Goal: Task Accomplishment & Management: Complete application form

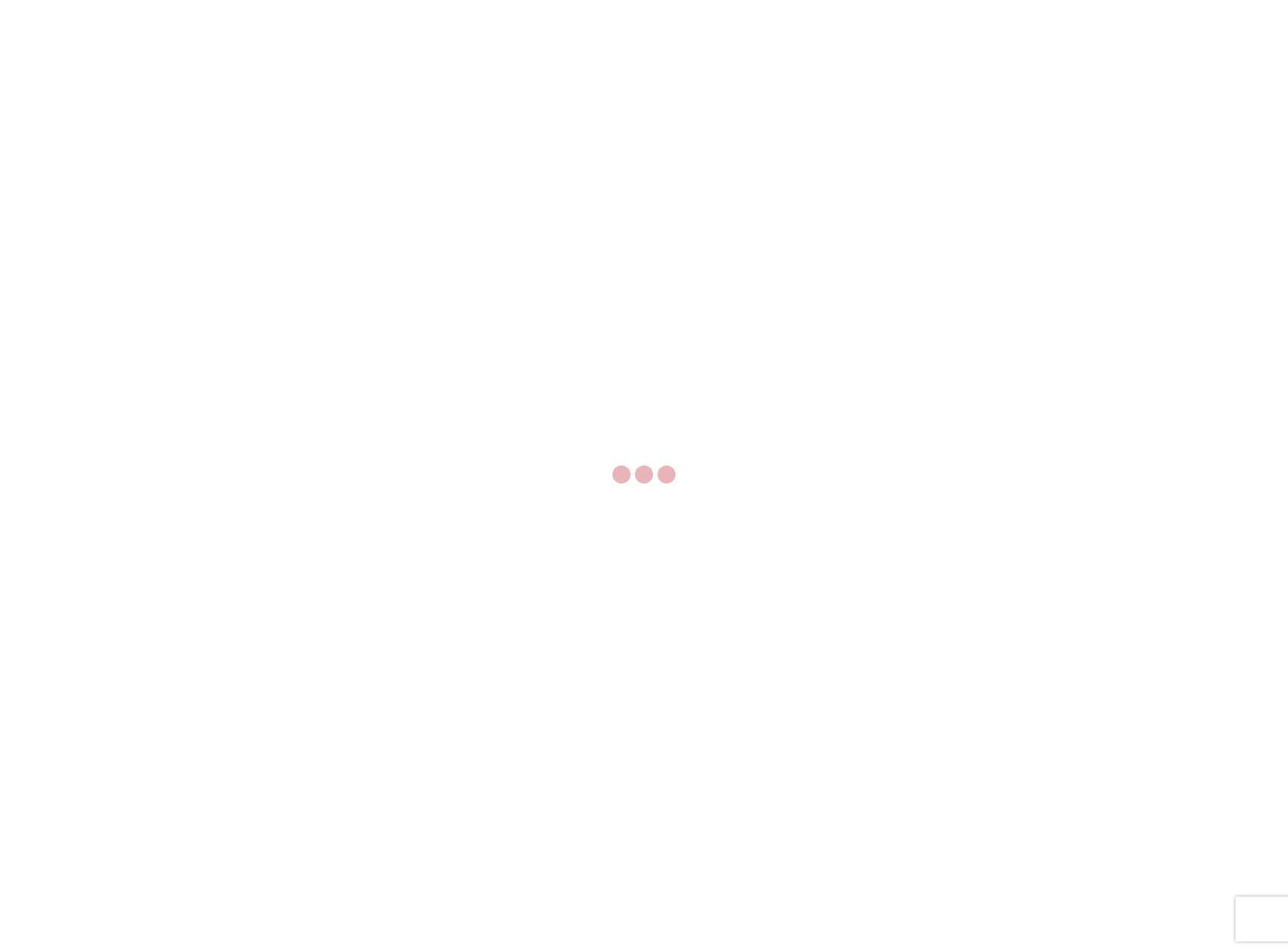
select select "FULL"
select select "LBS"
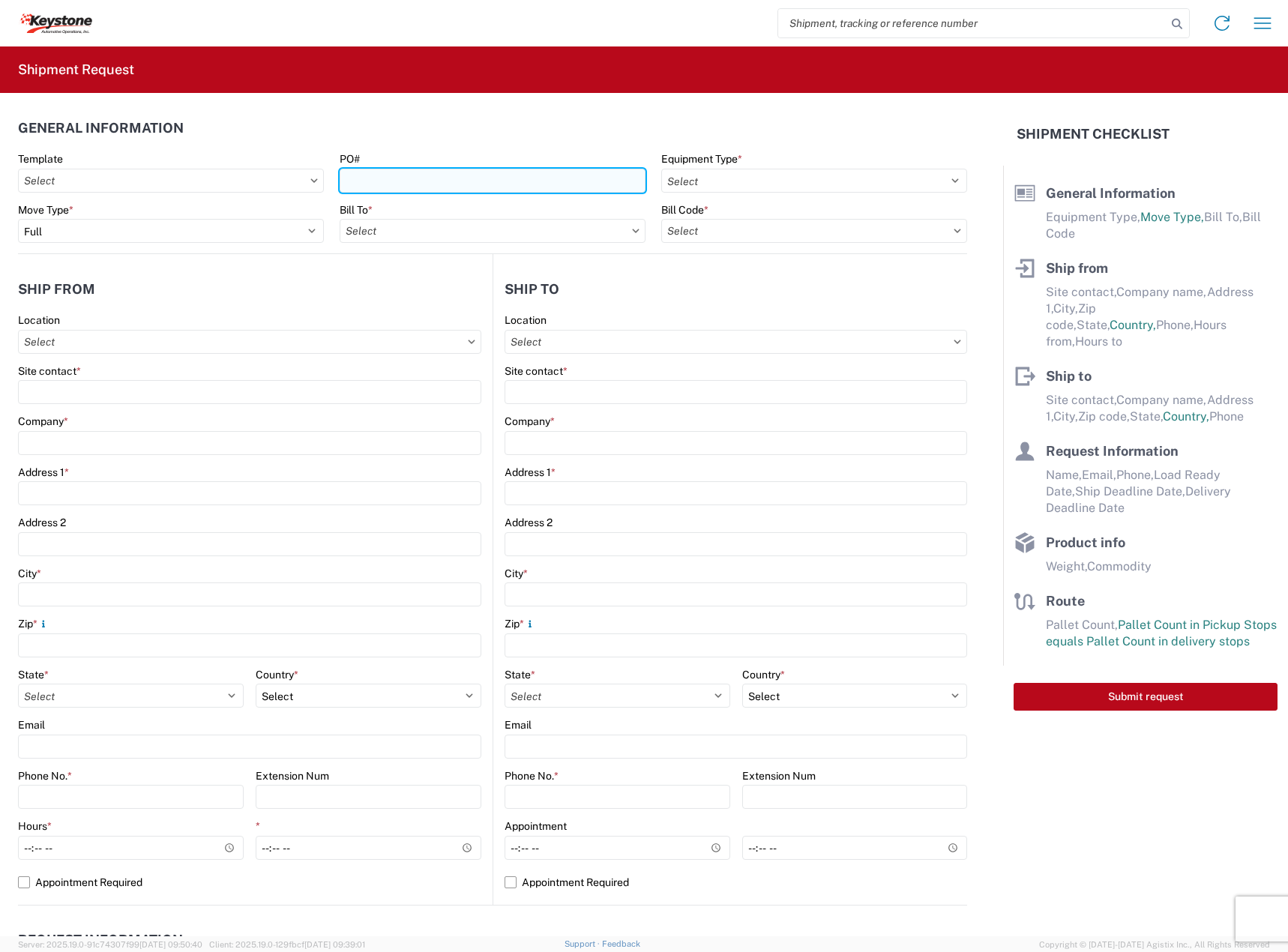
drag, startPoint x: 453, startPoint y: 178, endPoint x: 598, endPoint y: 179, distance: 145.0
click at [453, 178] on input "PO#" at bounding box center [493, 180] width 306 height 24
paste input "2213629"
type input "2213629"
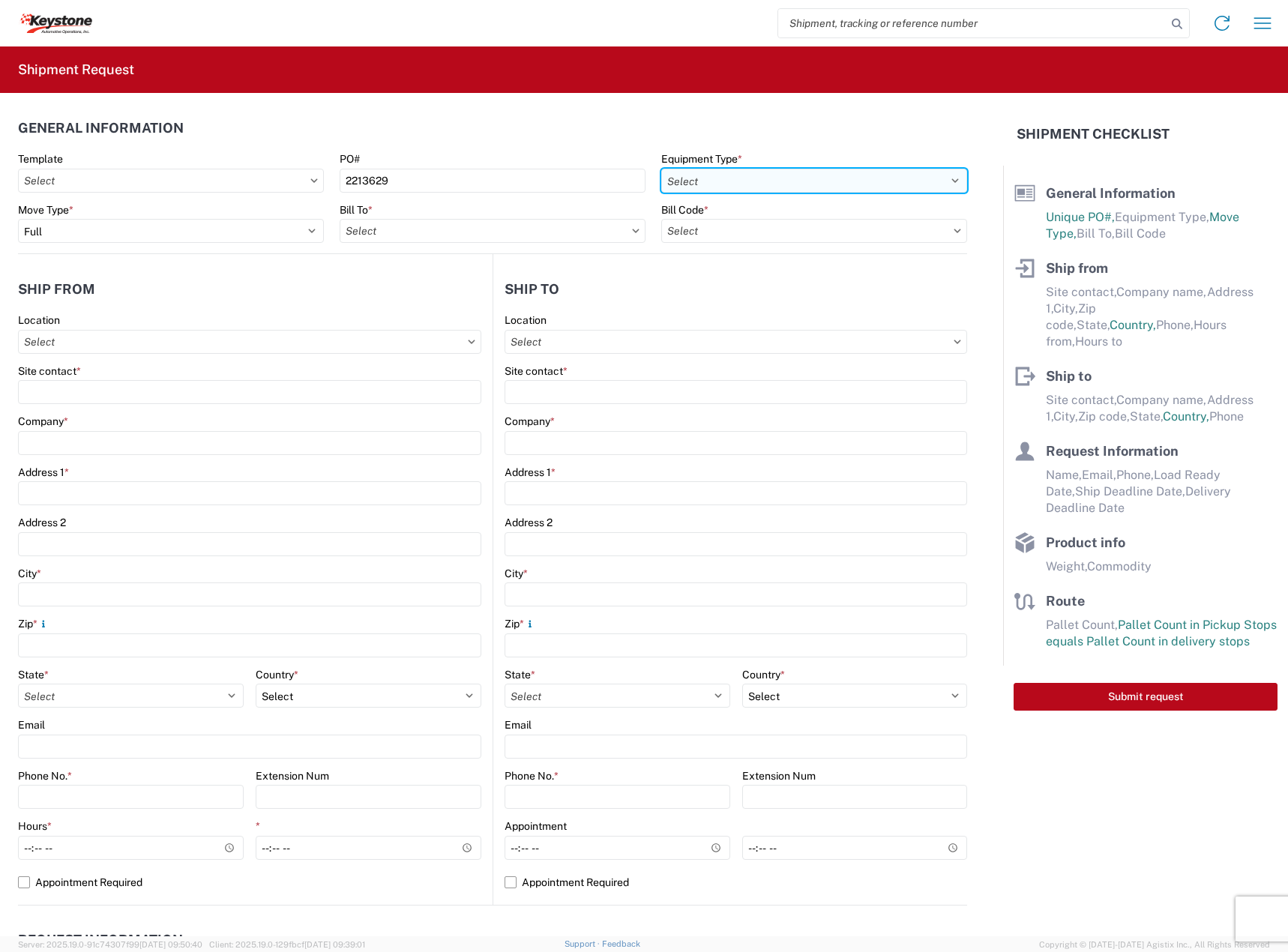
click at [727, 179] on select "Select 53’ Dry Van Flatbed Dropdeck (van) Lowboy (flatbed) Rail" at bounding box center [814, 180] width 306 height 24
select select "STDV"
click at [661, 169] on select "Select 53’ Dry Van Flatbed Dropdeck (van) Lowboy (flatbed) Rail" at bounding box center [814, 180] width 306 height 24
click at [419, 235] on input "text" at bounding box center [493, 231] width 306 height 24
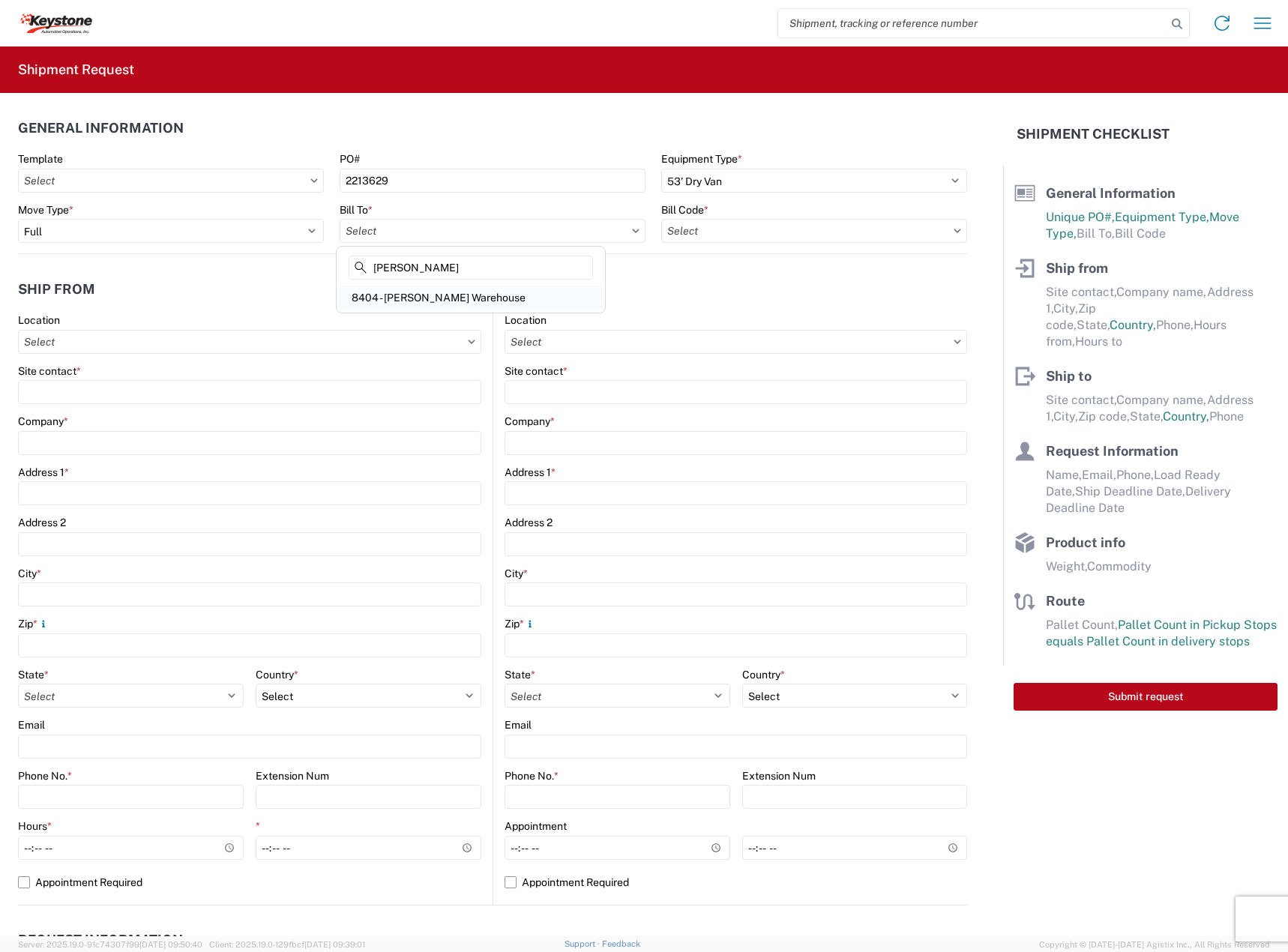
type input "[PERSON_NAME]"
click at [431, 297] on div "8404 - [PERSON_NAME] Warehouse" at bounding box center [471, 297] width 263 height 24
type input "8404 - [PERSON_NAME] Warehouse"
click at [702, 236] on input "text" at bounding box center [814, 231] width 306 height 24
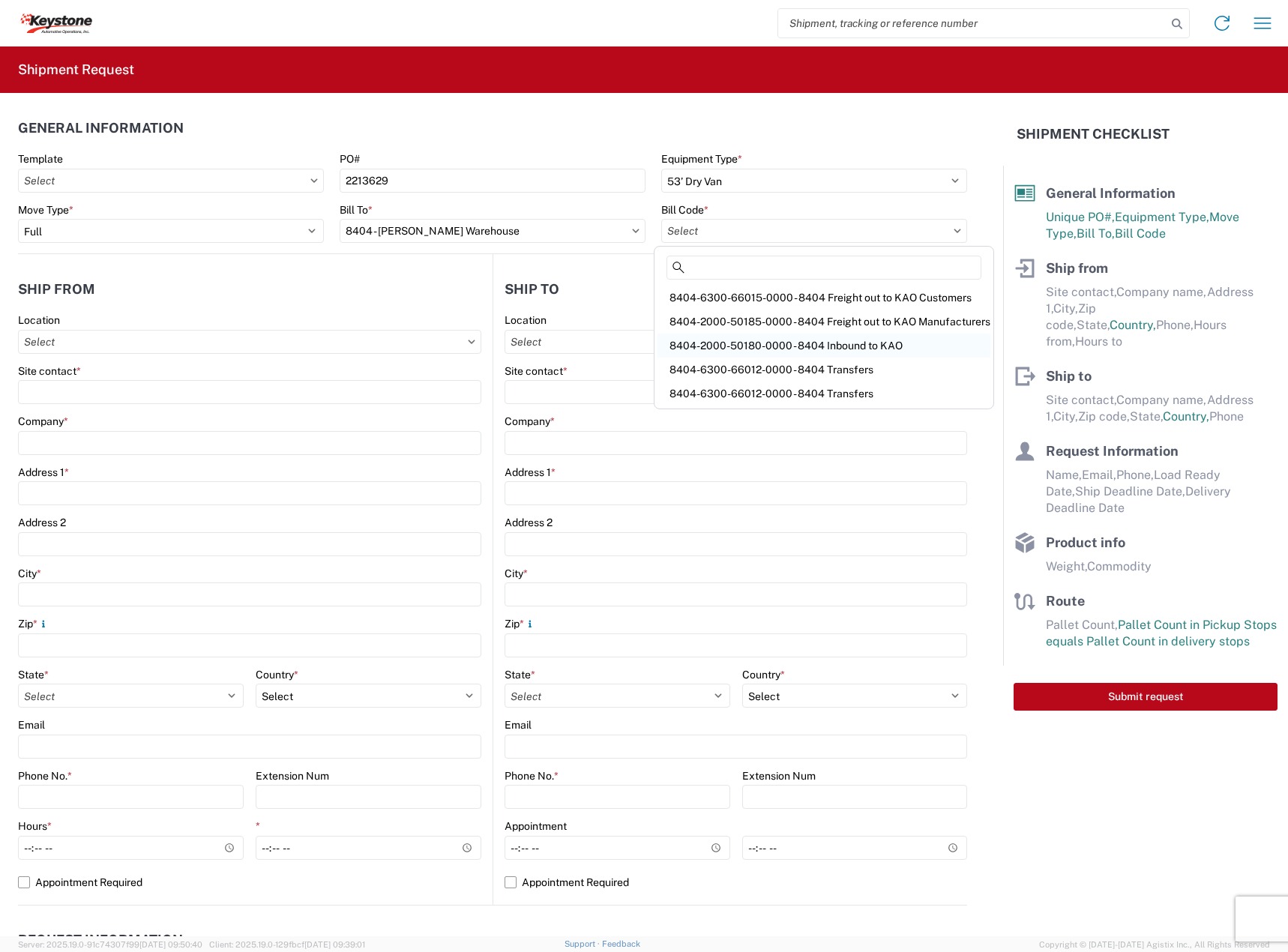
click at [711, 353] on div "8404-2000-50180-0000 - 8404 Inbound to KAO" at bounding box center [823, 345] width 332 height 24
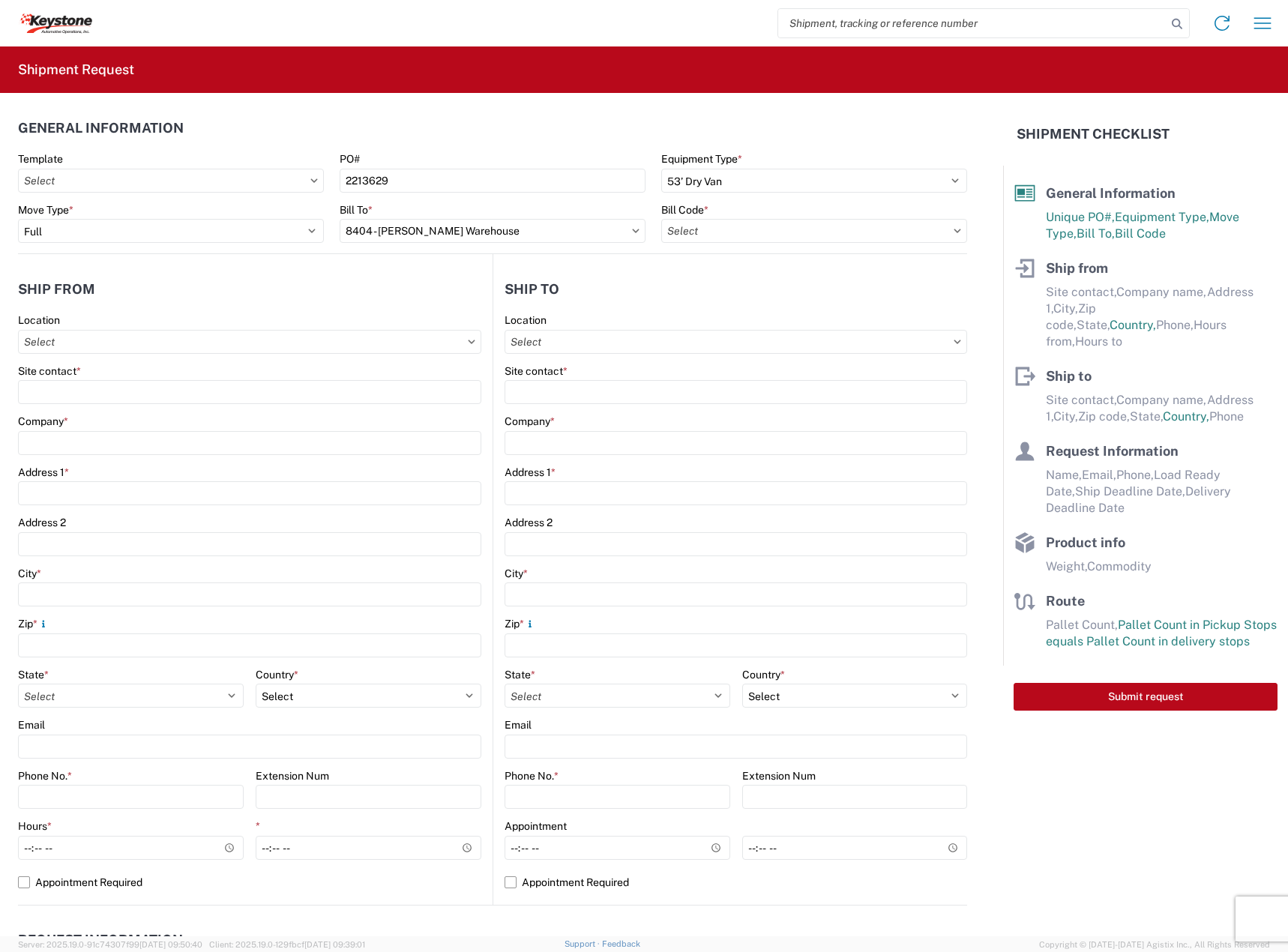
type input "8404-2000-50180-0000 - 8404 Inbound to KAO"
click at [140, 334] on input "text" at bounding box center [249, 342] width 463 height 24
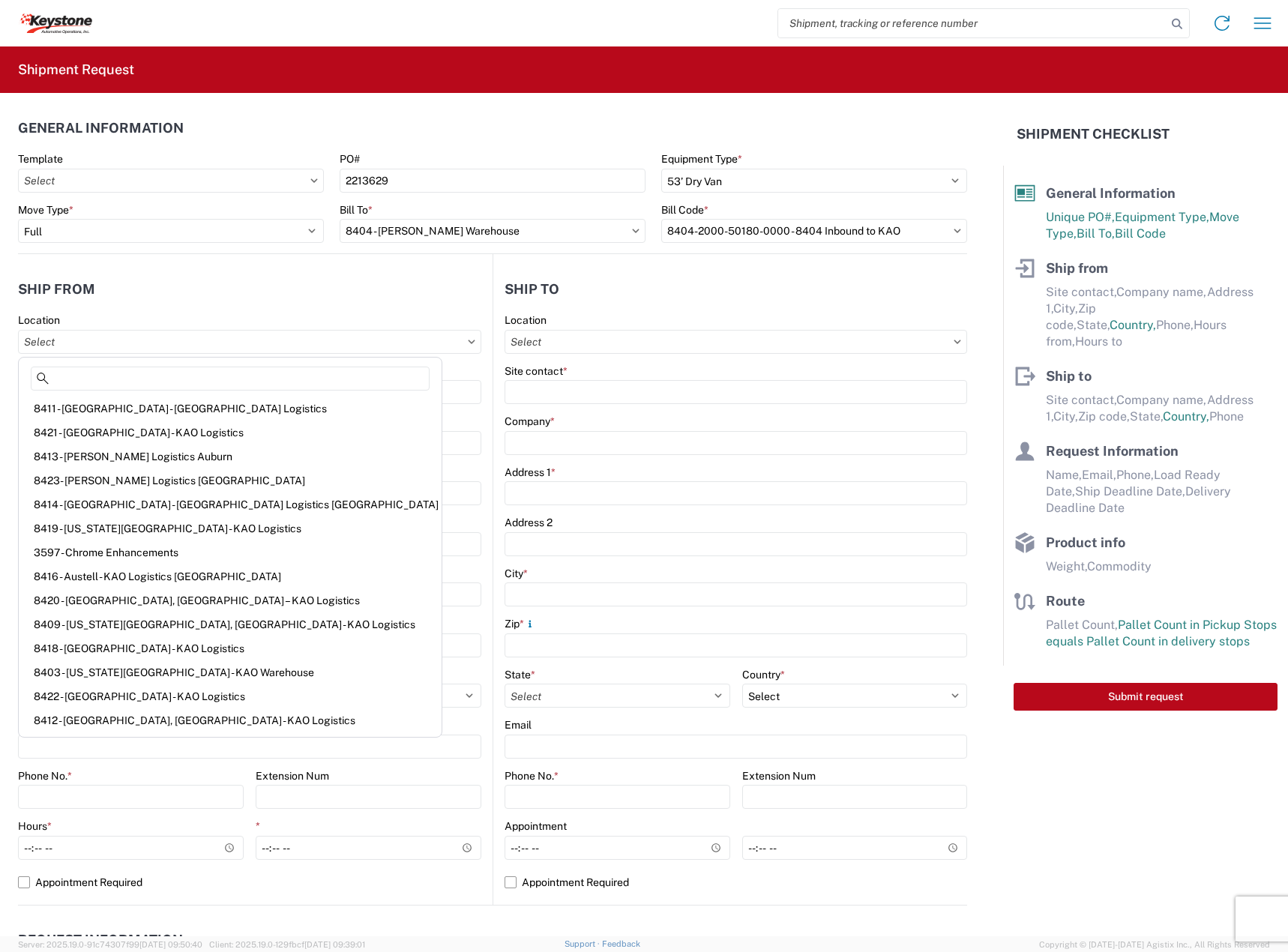
click at [328, 374] on div "Site contact *" at bounding box center [249, 370] width 463 height 13
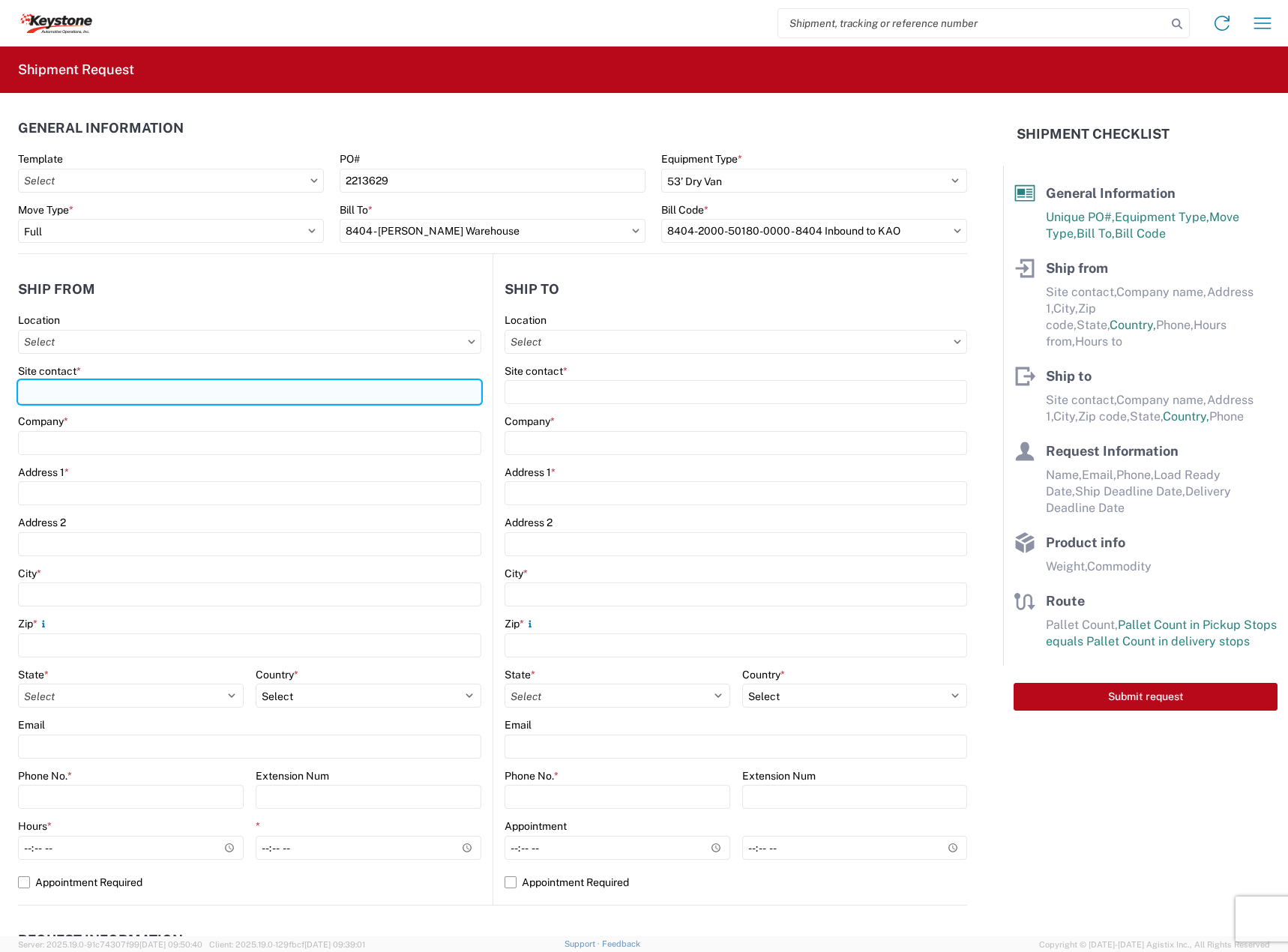
click at [325, 380] on input "Site contact *" at bounding box center [249, 391] width 463 height 24
click at [322, 380] on input "d" at bounding box center [249, 391] width 463 height 24
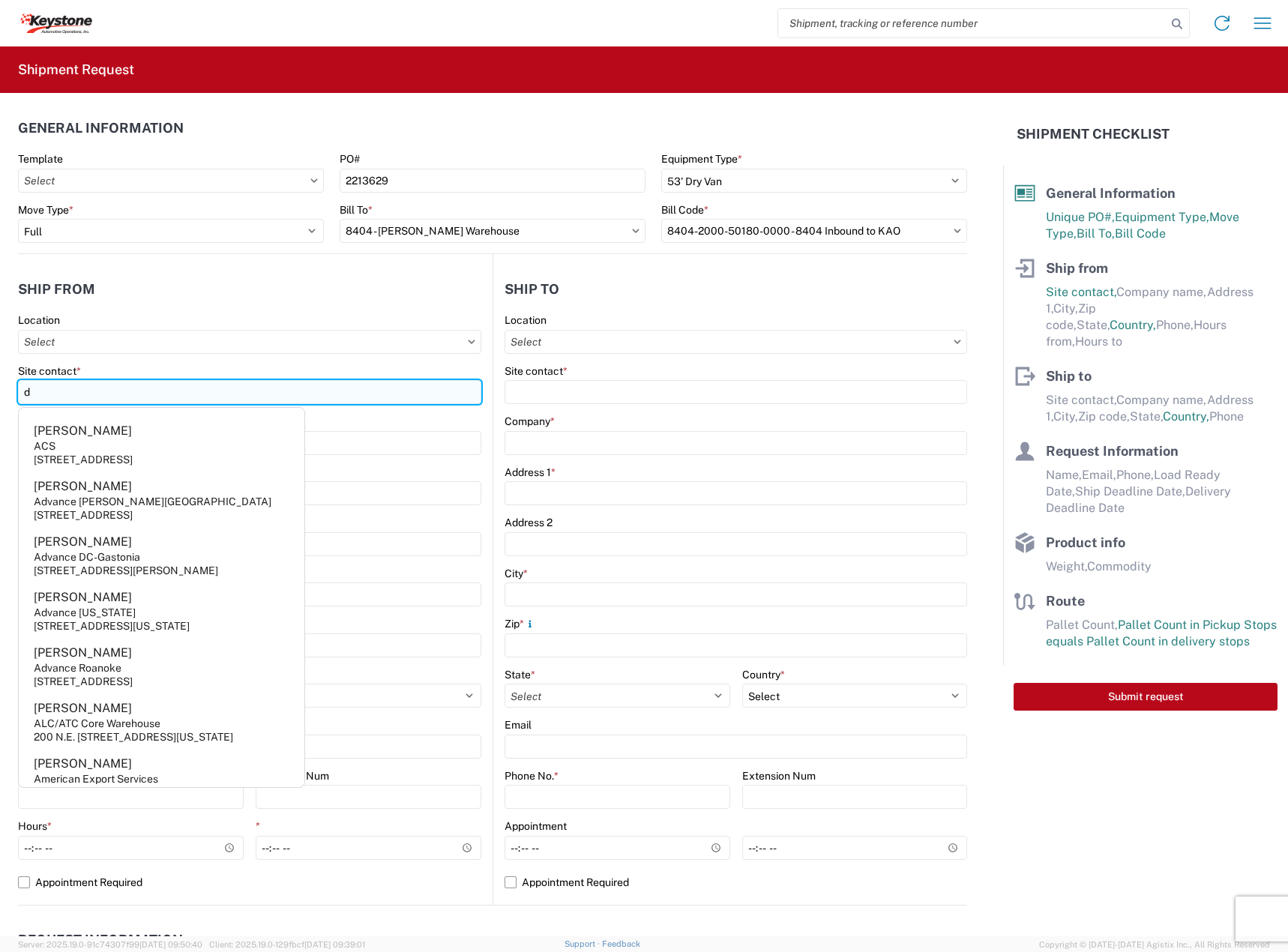
click at [320, 391] on input "d" at bounding box center [249, 391] width 463 height 24
type input "d"
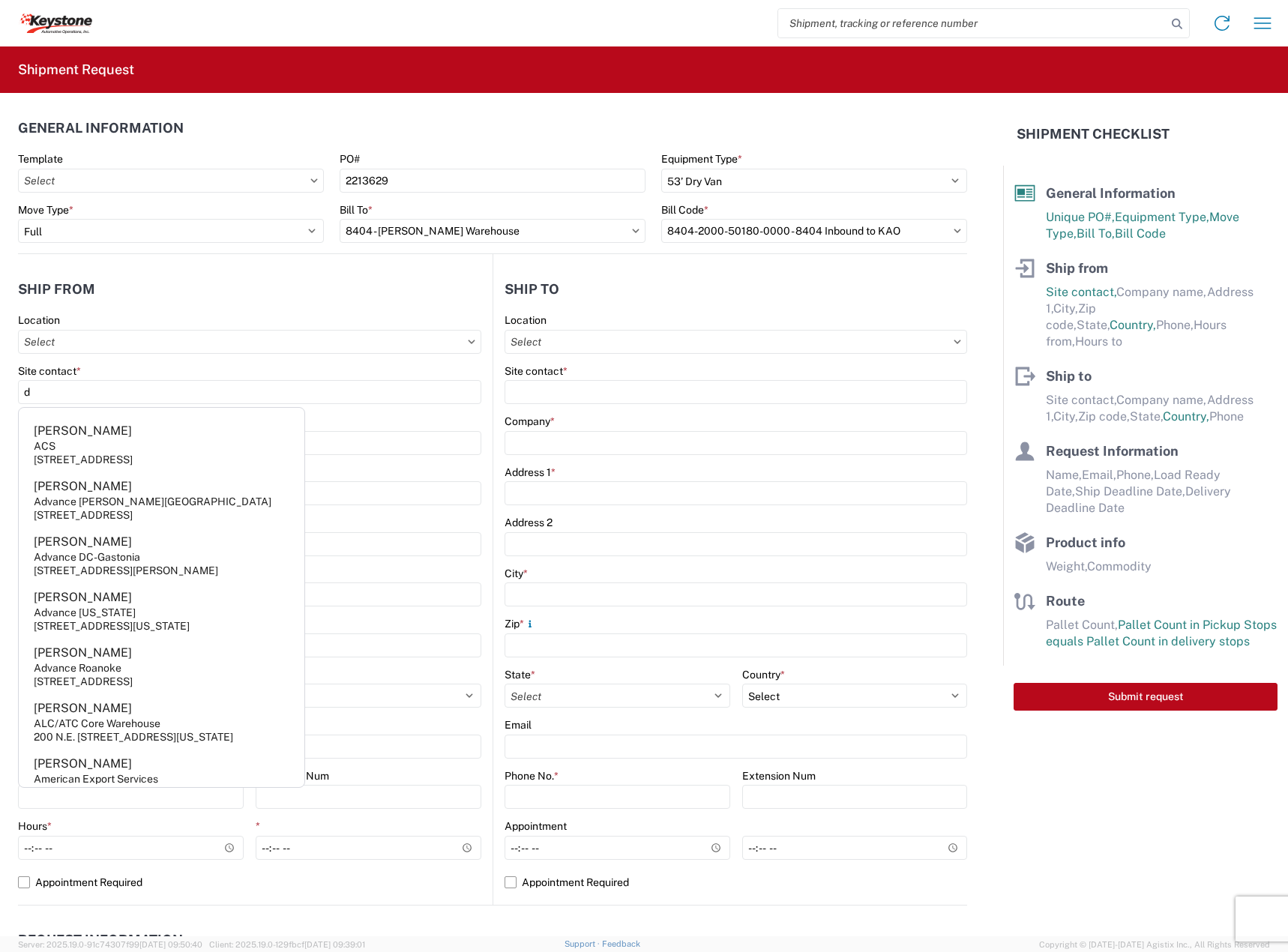
click at [309, 376] on div "Site contact *" at bounding box center [249, 370] width 463 height 13
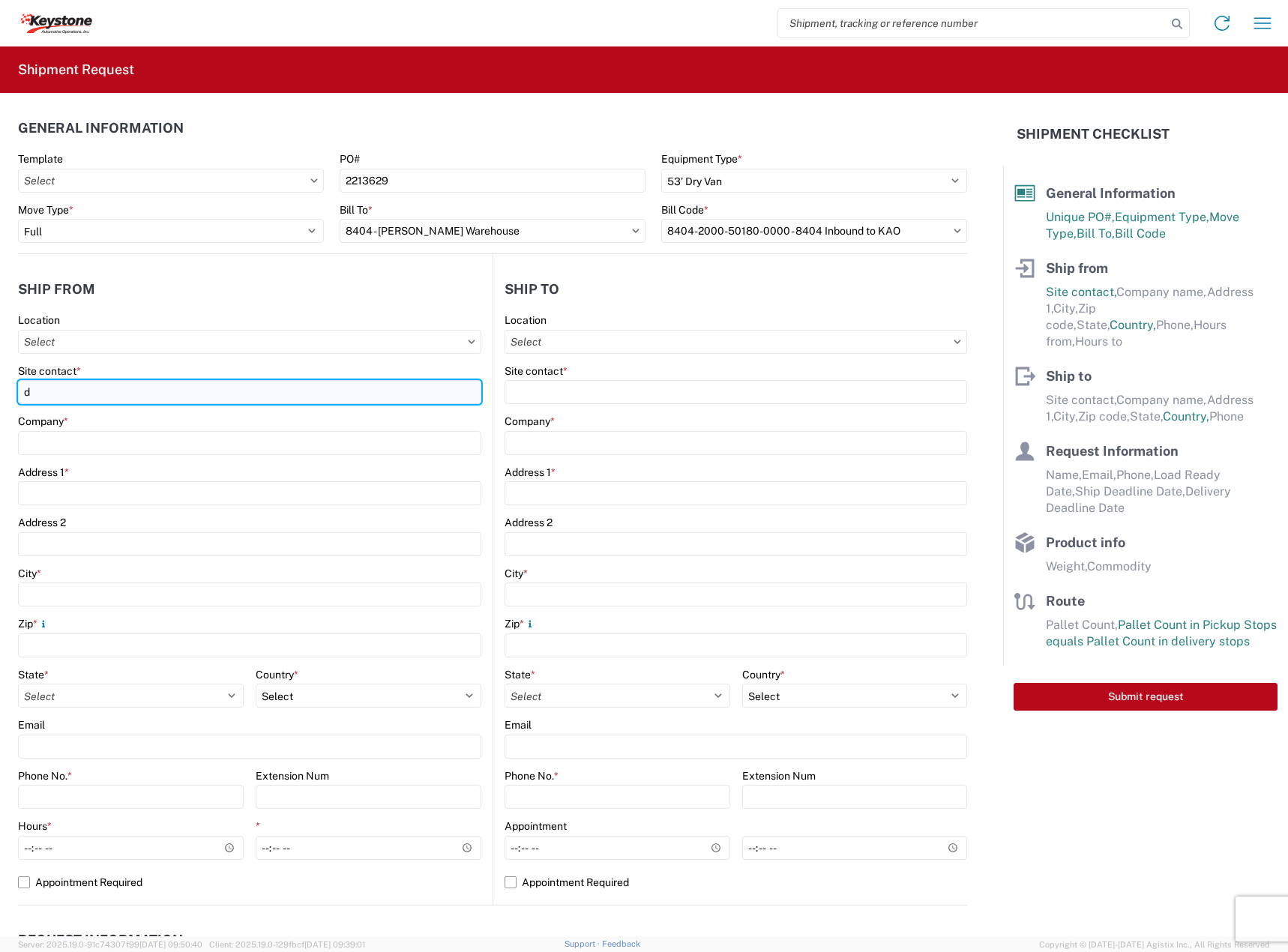
click at [311, 386] on input "d" at bounding box center [249, 391] width 463 height 24
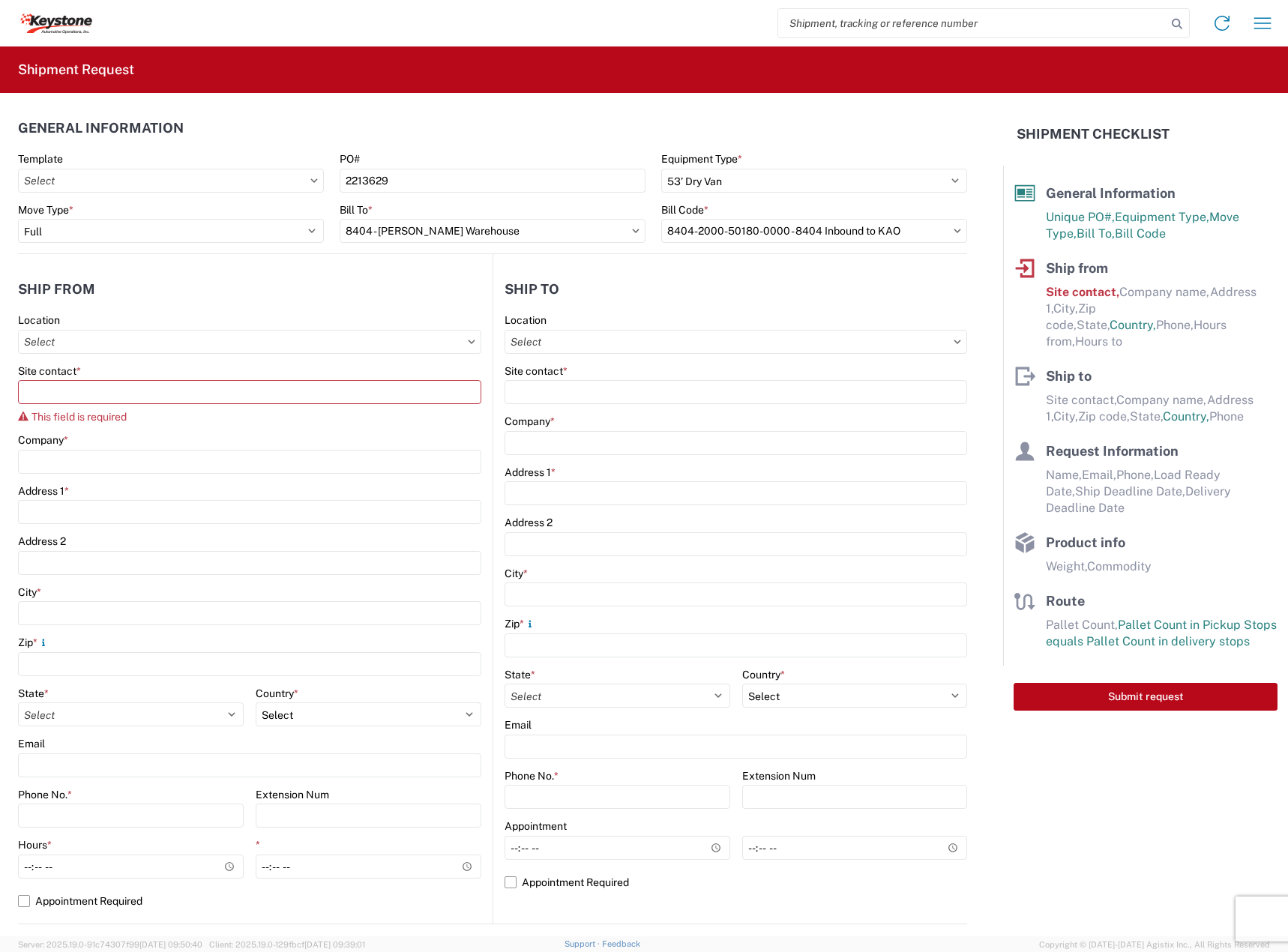
click at [438, 374] on div "Site contact *" at bounding box center [249, 370] width 463 height 13
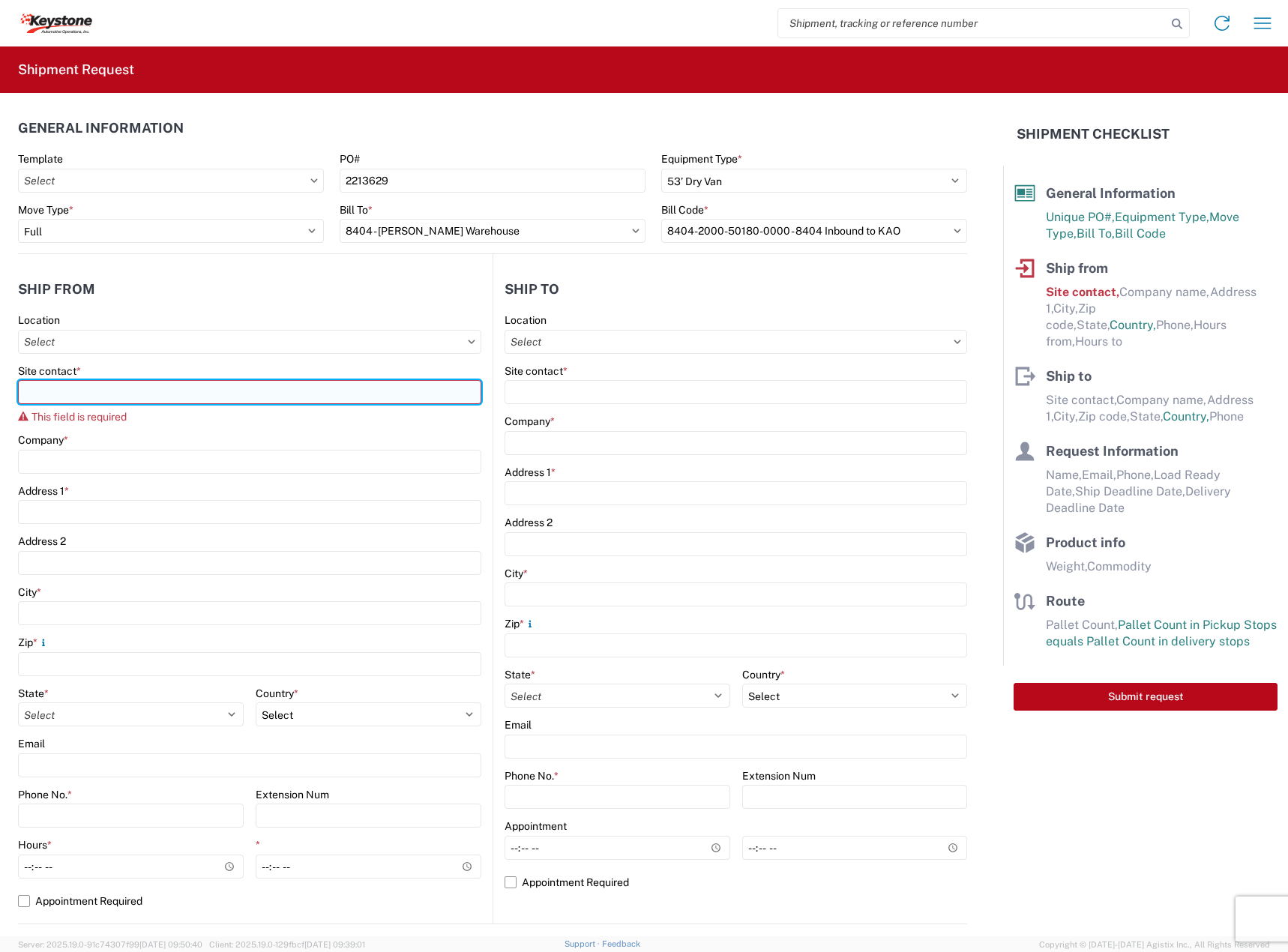
click at [346, 403] on input "Site contact *" at bounding box center [249, 391] width 463 height 24
click at [297, 391] on input "Site contact *" at bounding box center [249, 391] width 463 height 24
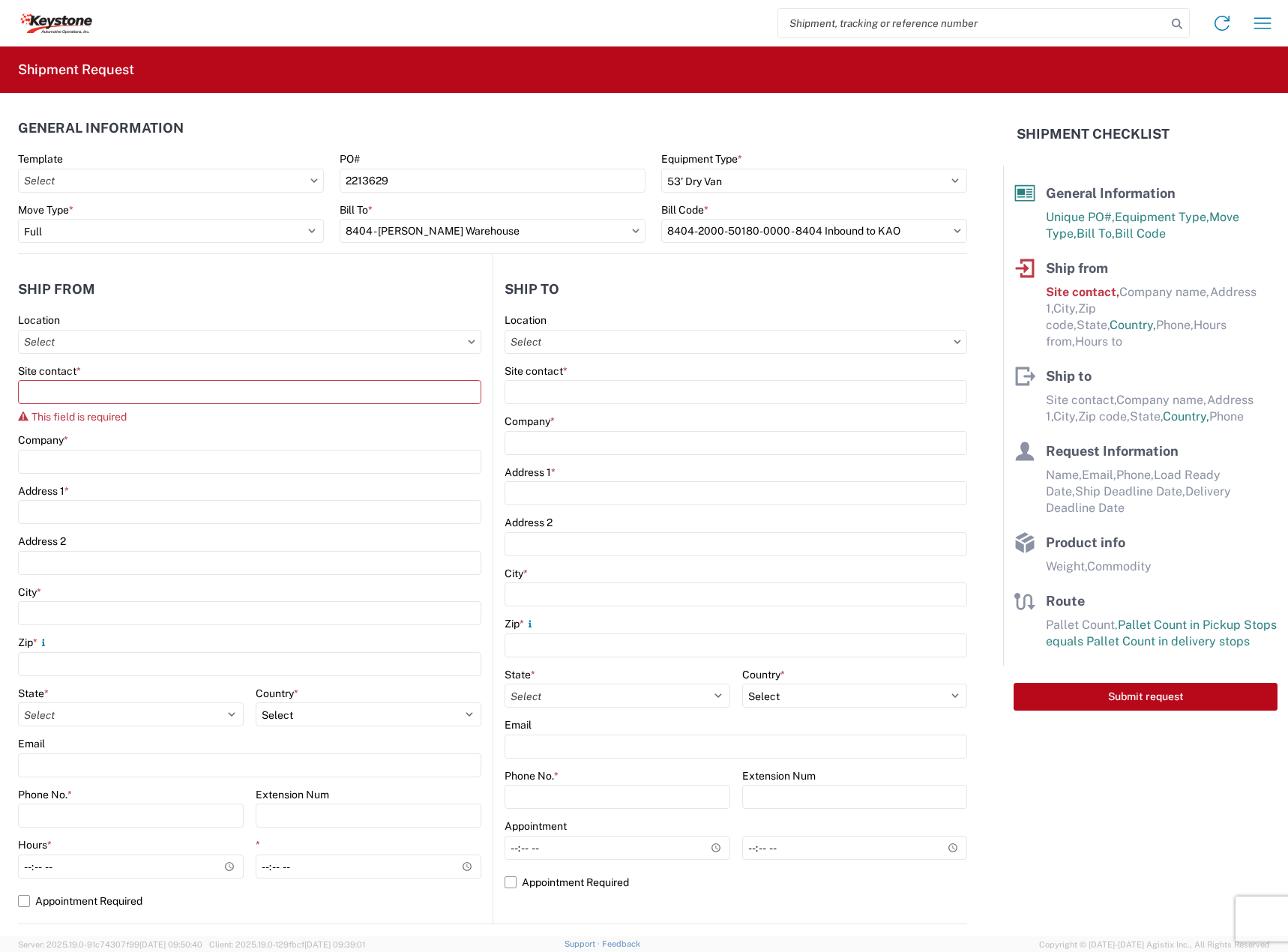
click at [364, 426] on agx-form-control-wrapper-v2 "Site contact * This field is required" at bounding box center [249, 399] width 463 height 70
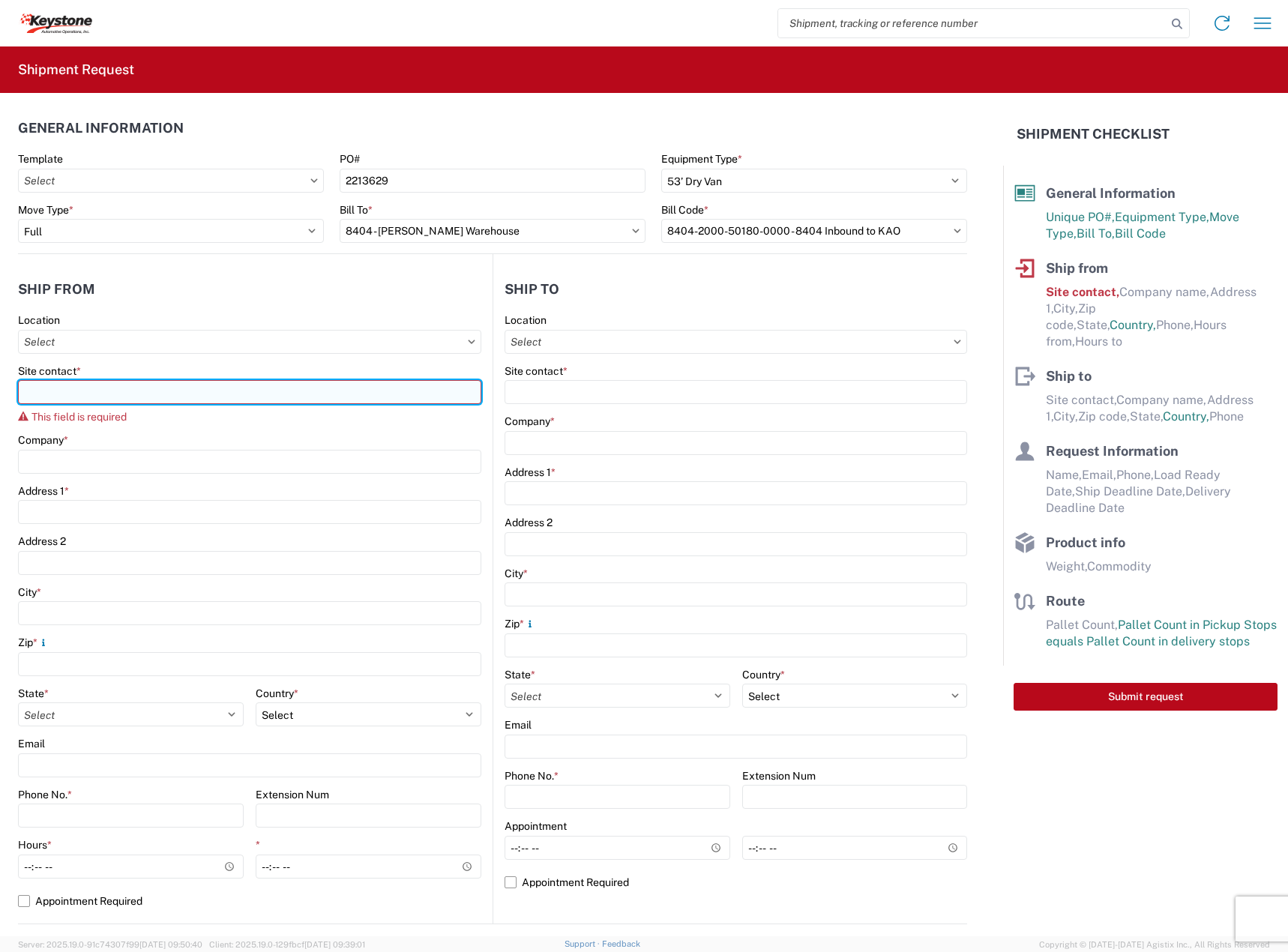
click at [332, 396] on input "Site contact *" at bounding box center [249, 391] width 463 height 24
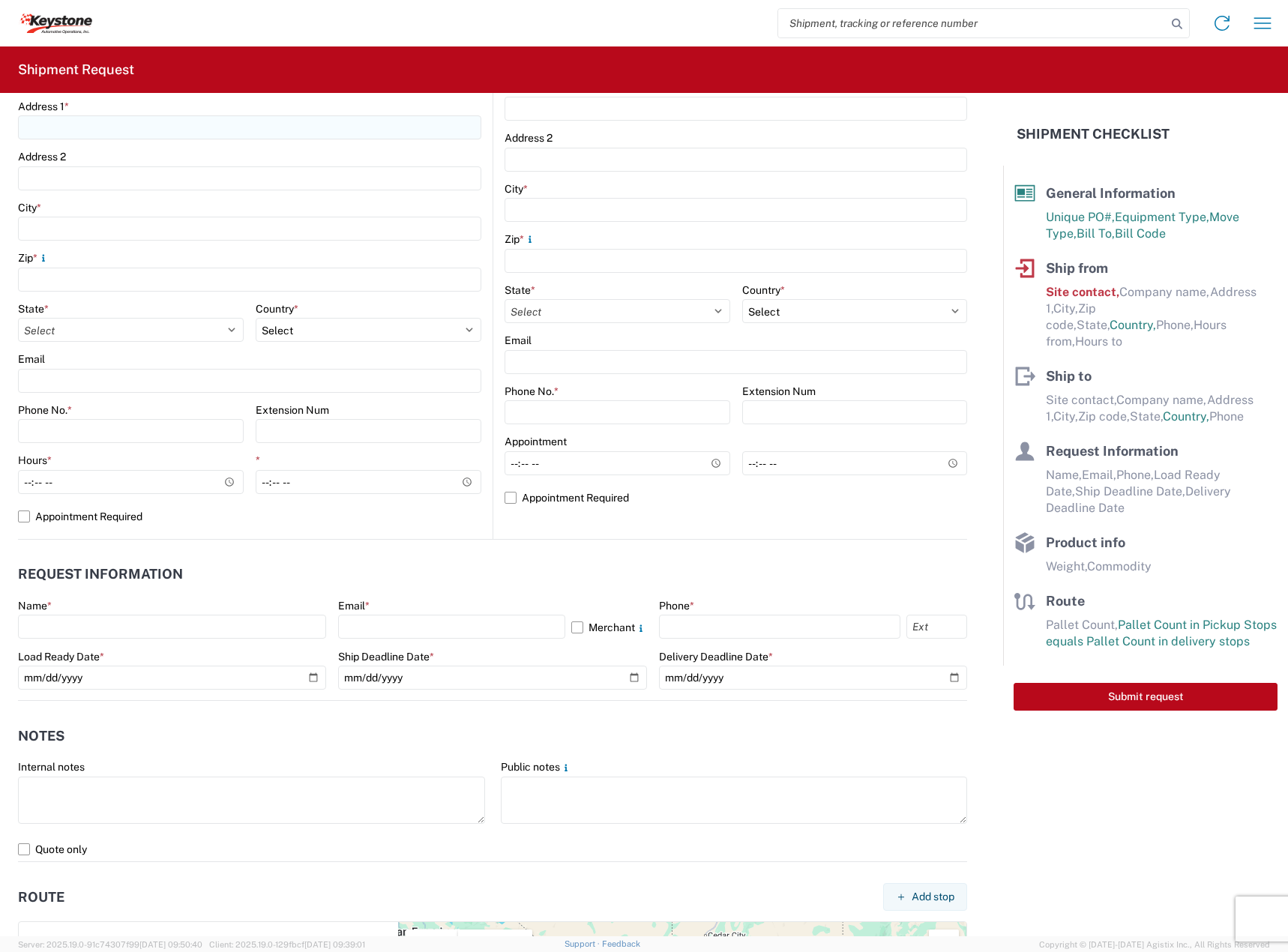
scroll to position [749, 0]
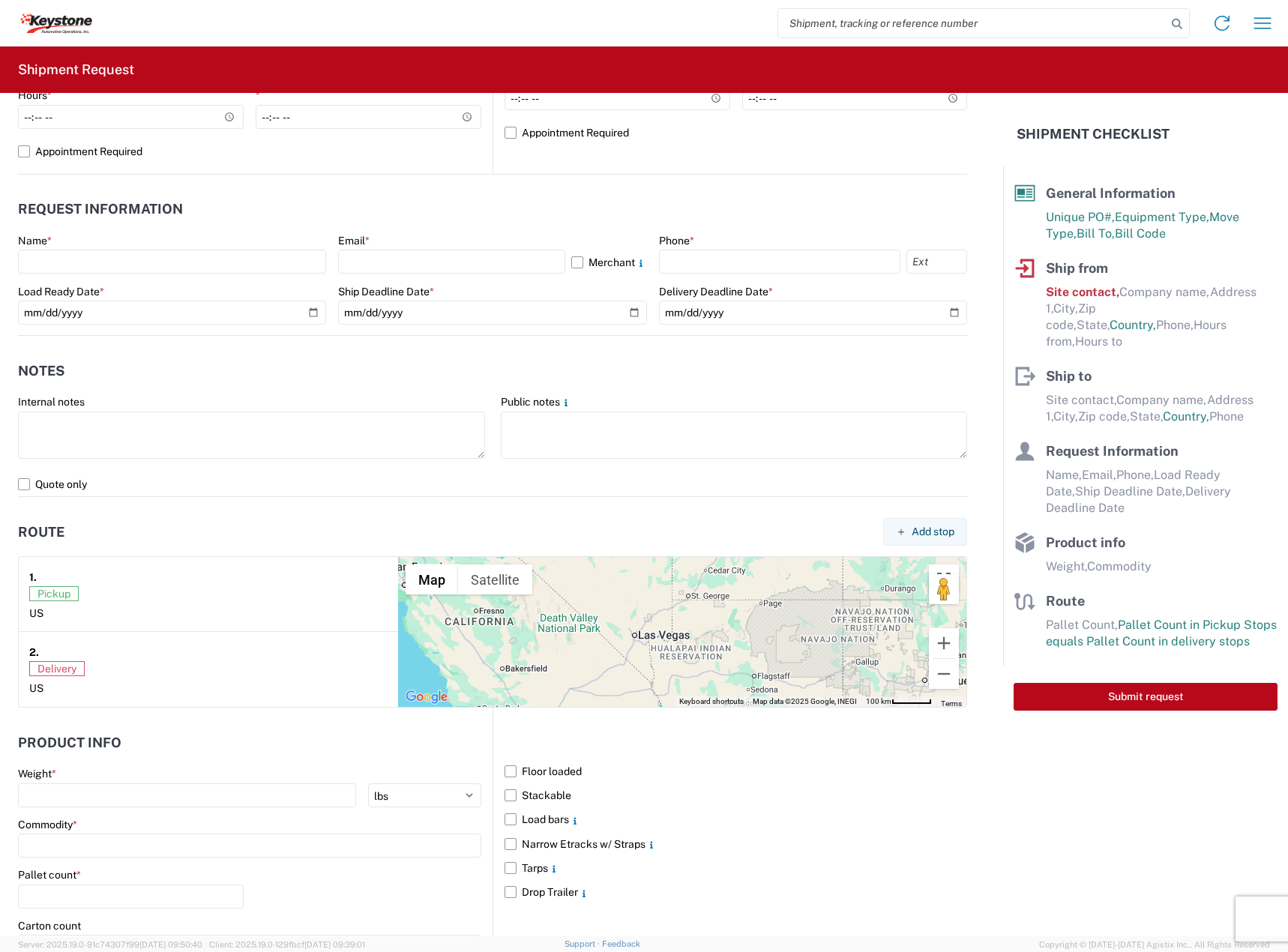
click at [273, 408] on div "Internal notes" at bounding box center [251, 401] width 467 height 13
click at [221, 267] on input "text" at bounding box center [172, 261] width 308 height 24
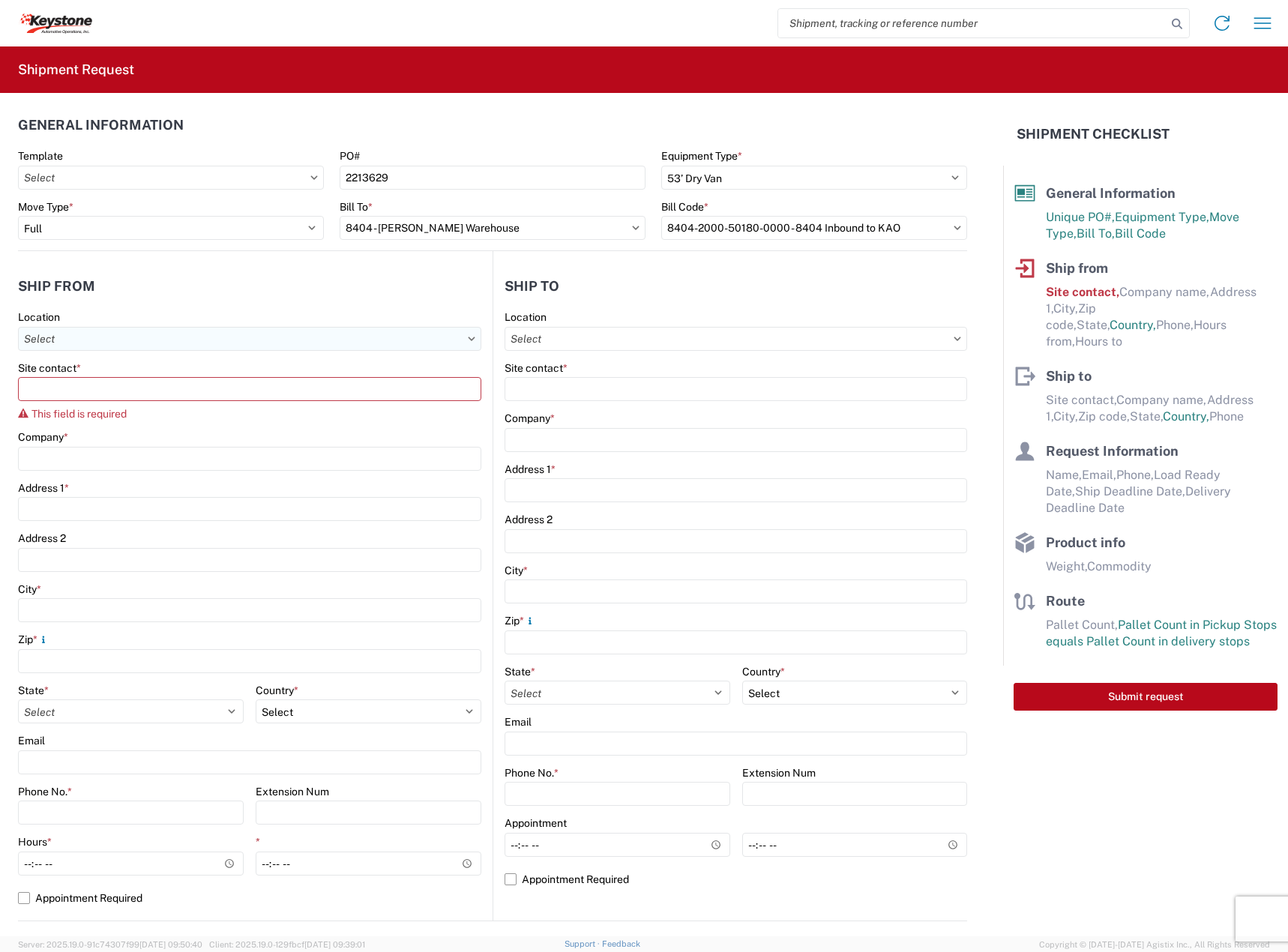
scroll to position [0, 0]
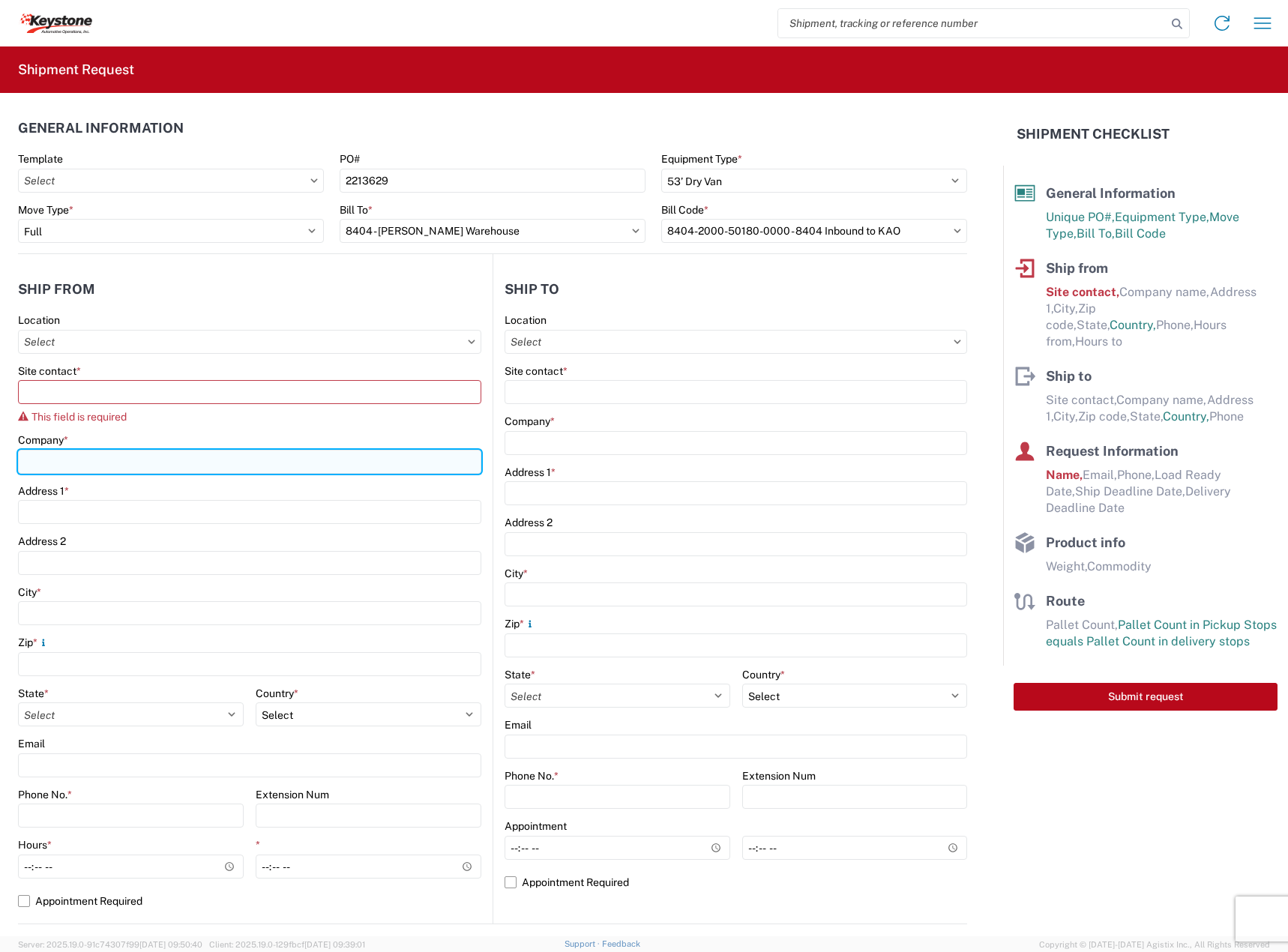
click at [329, 453] on input "Company *" at bounding box center [249, 461] width 463 height 24
type input "DECKED"
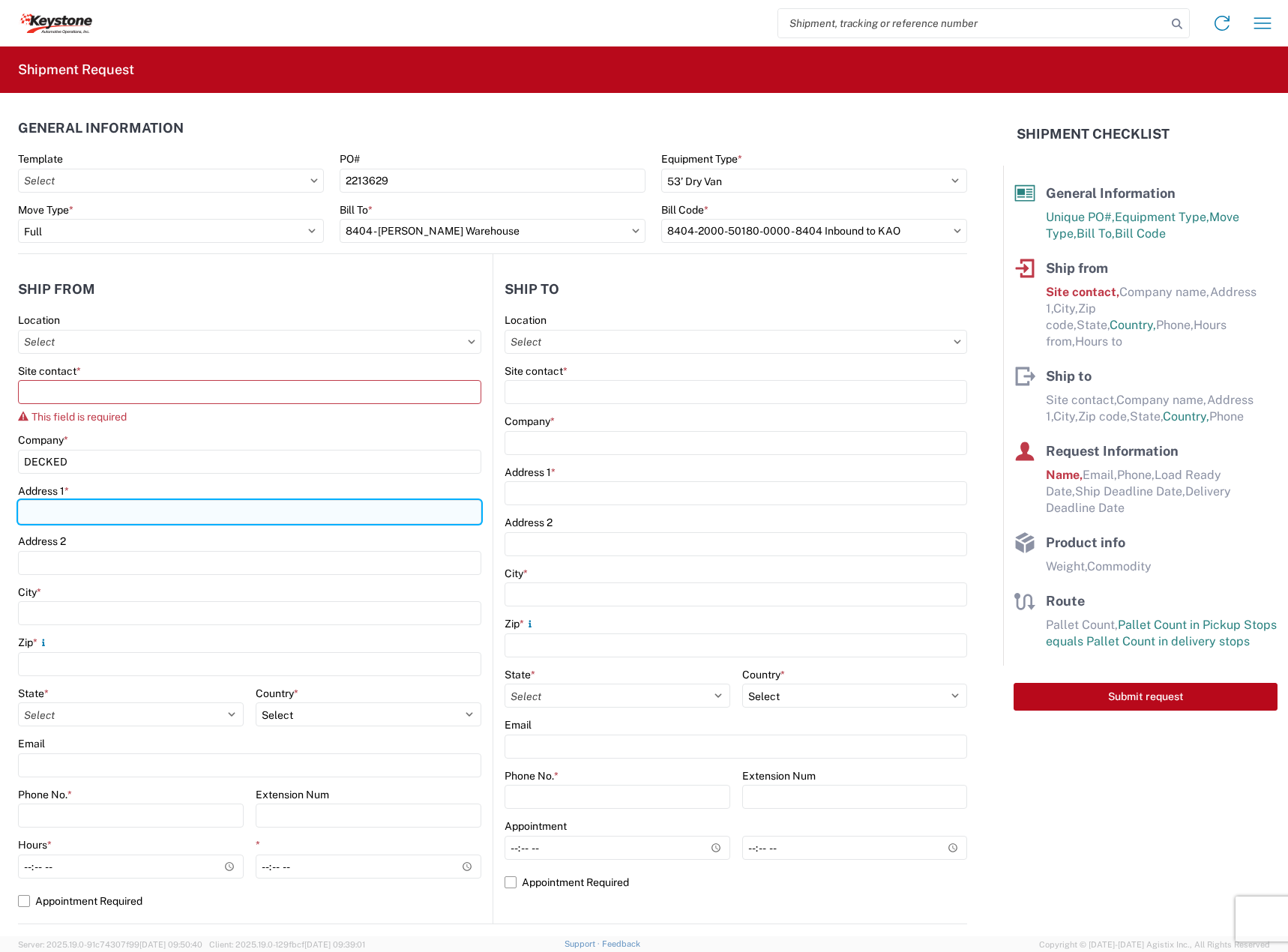
type input "[STREET_ADDRESS][PERSON_NAME]"
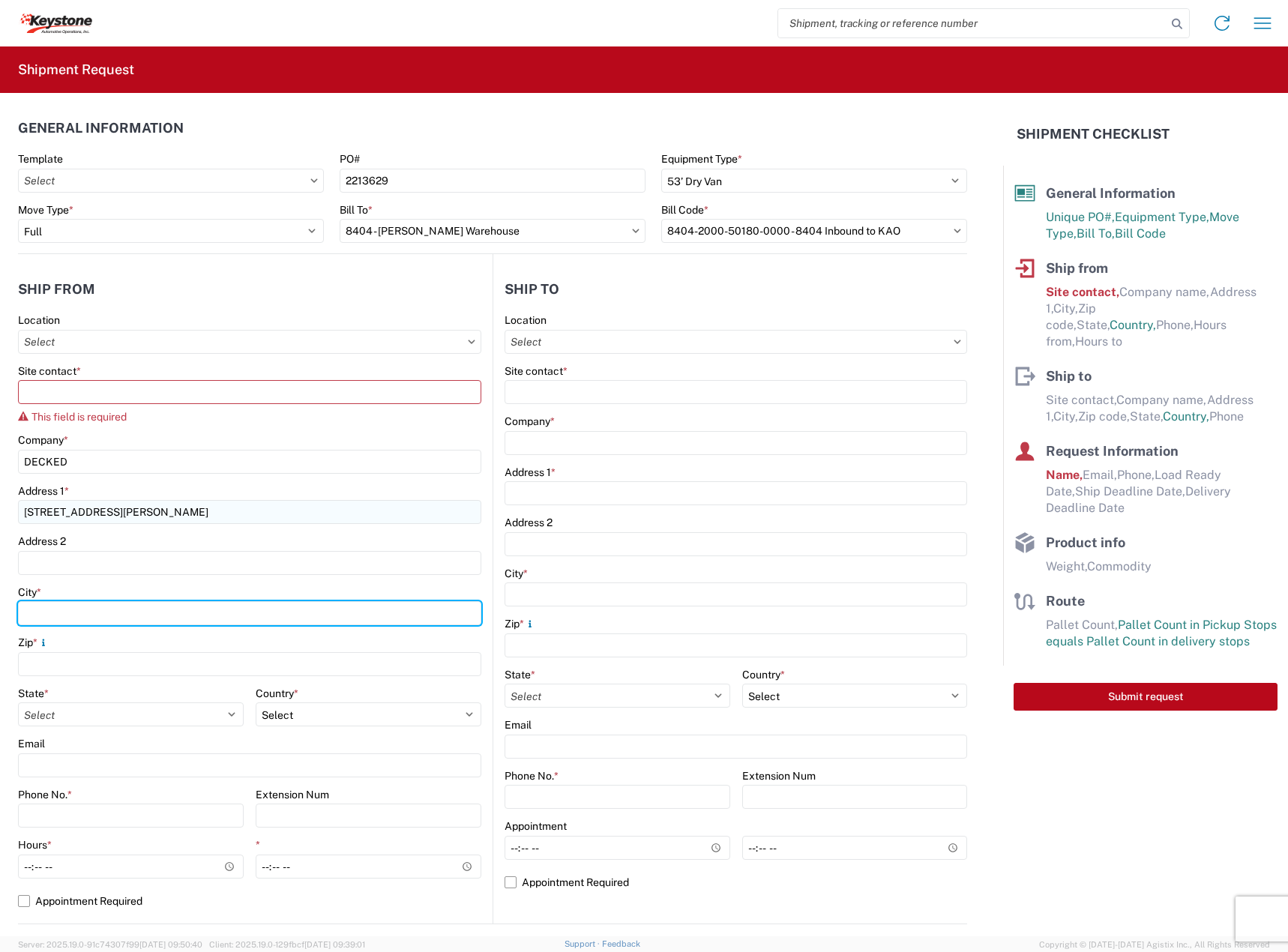
type input "Defiance"
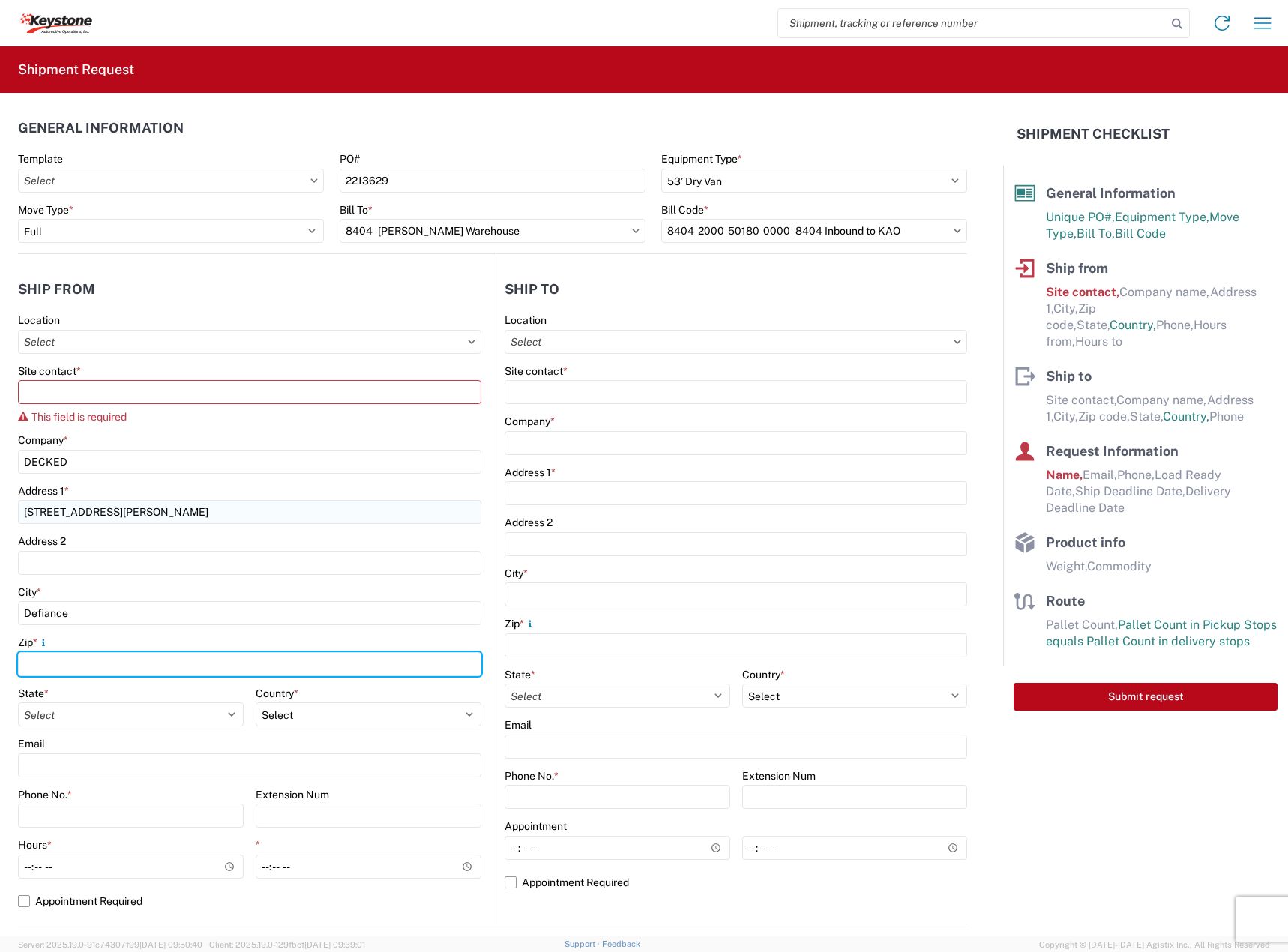
type input "43512"
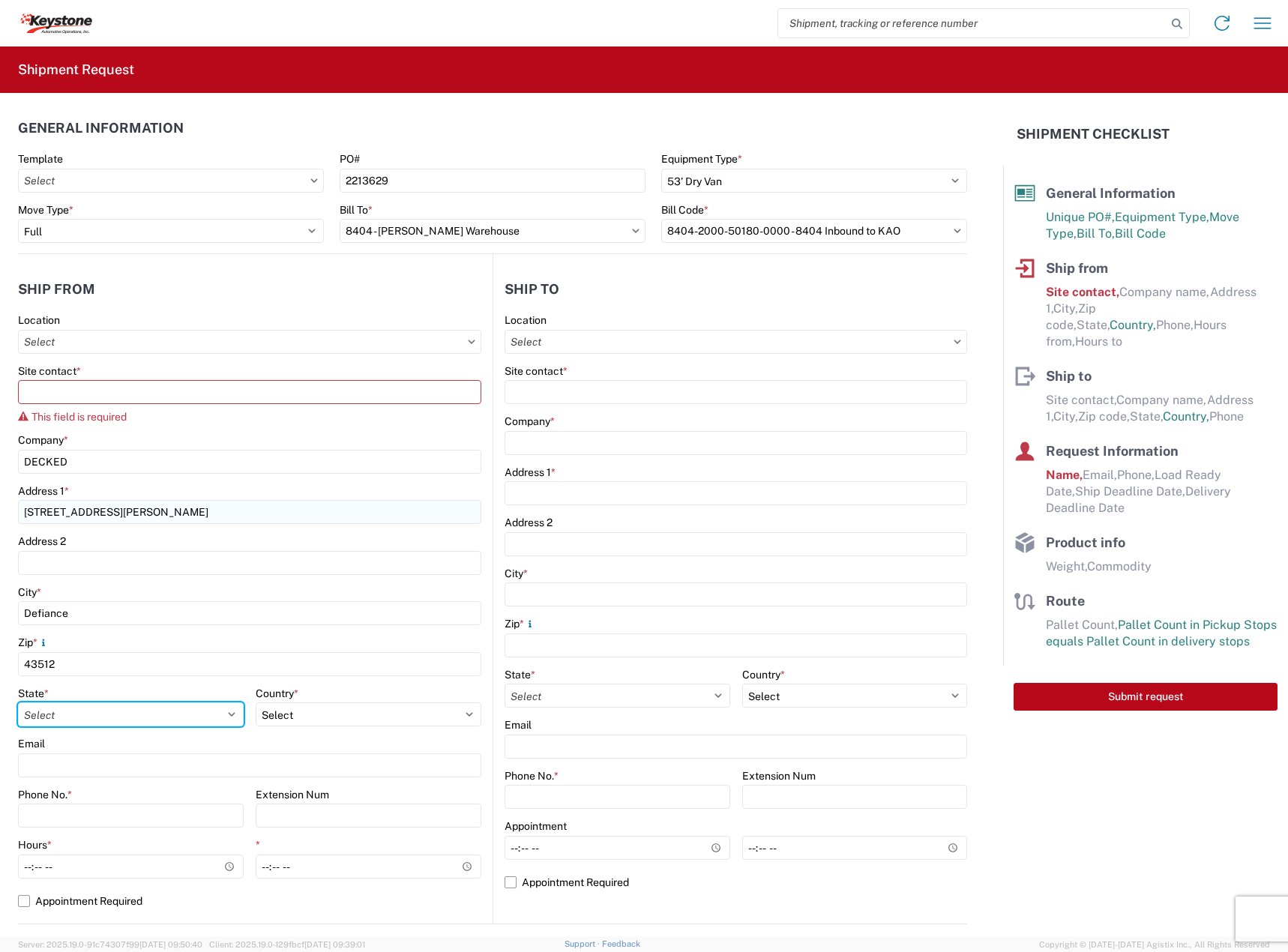
select select "OH"
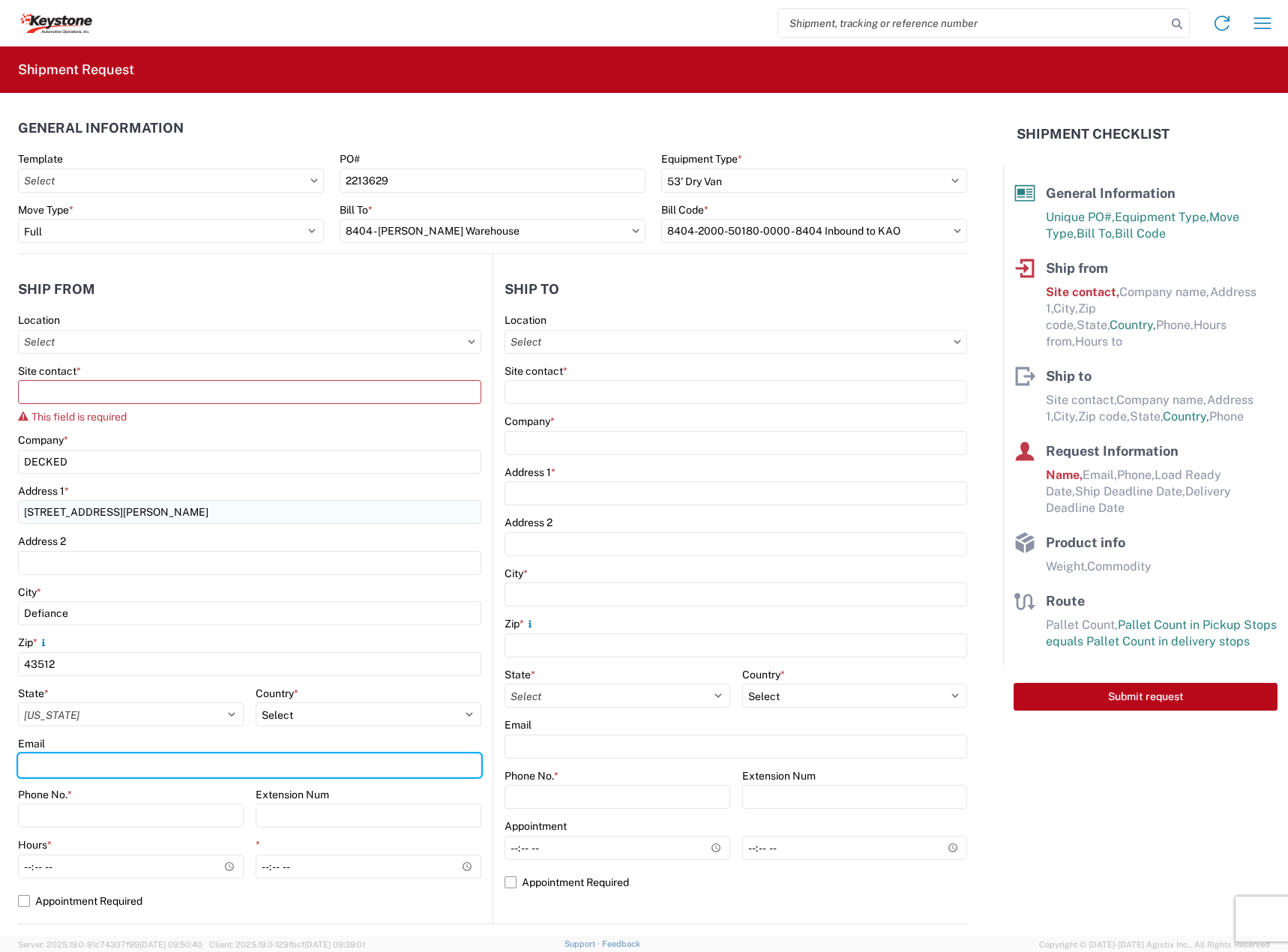
type input "[EMAIL_ADDRESS][DOMAIN_NAME]"
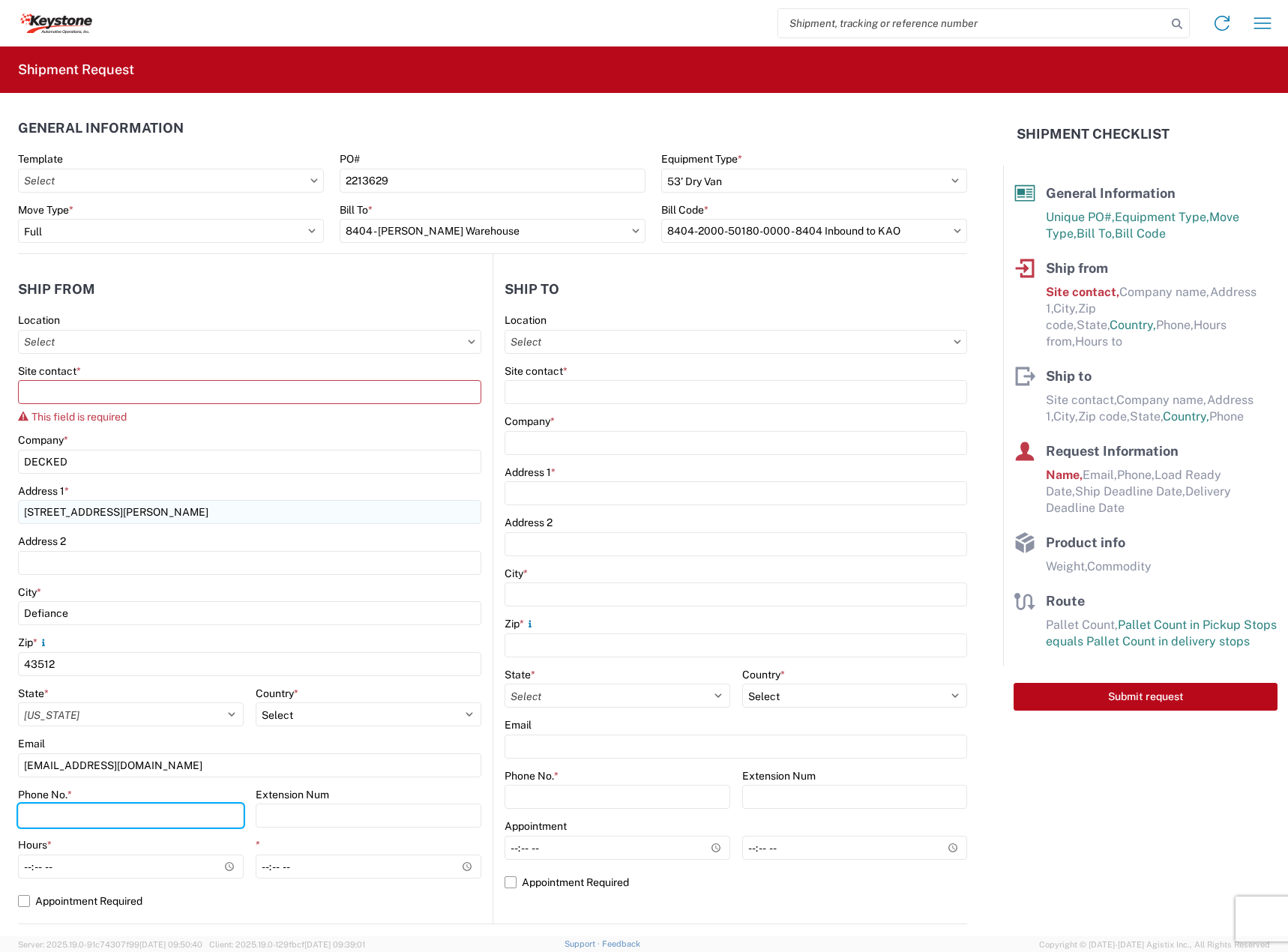
type input "2088060251"
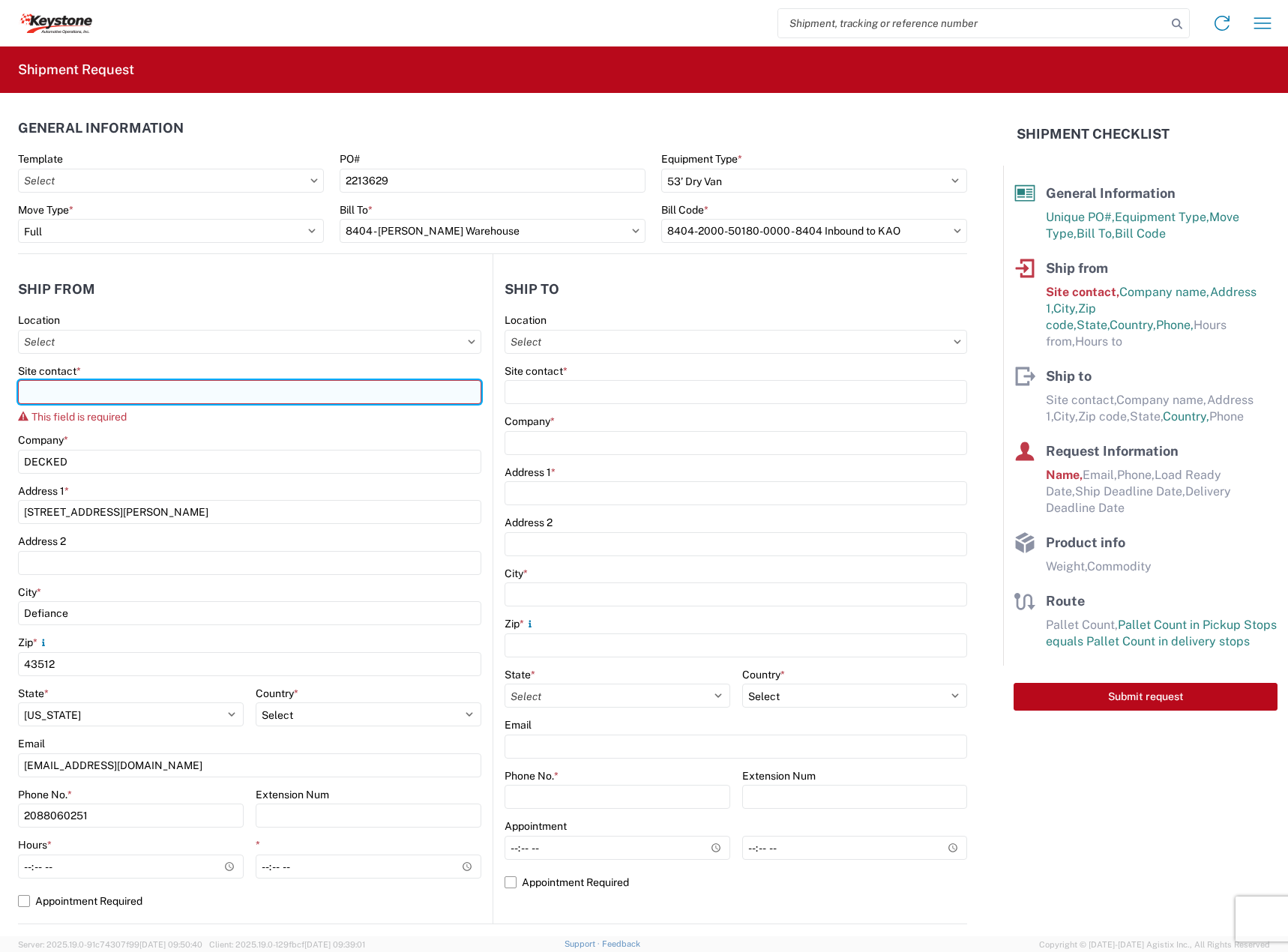
click at [106, 389] on input "Site contact *" at bounding box center [249, 391] width 463 height 24
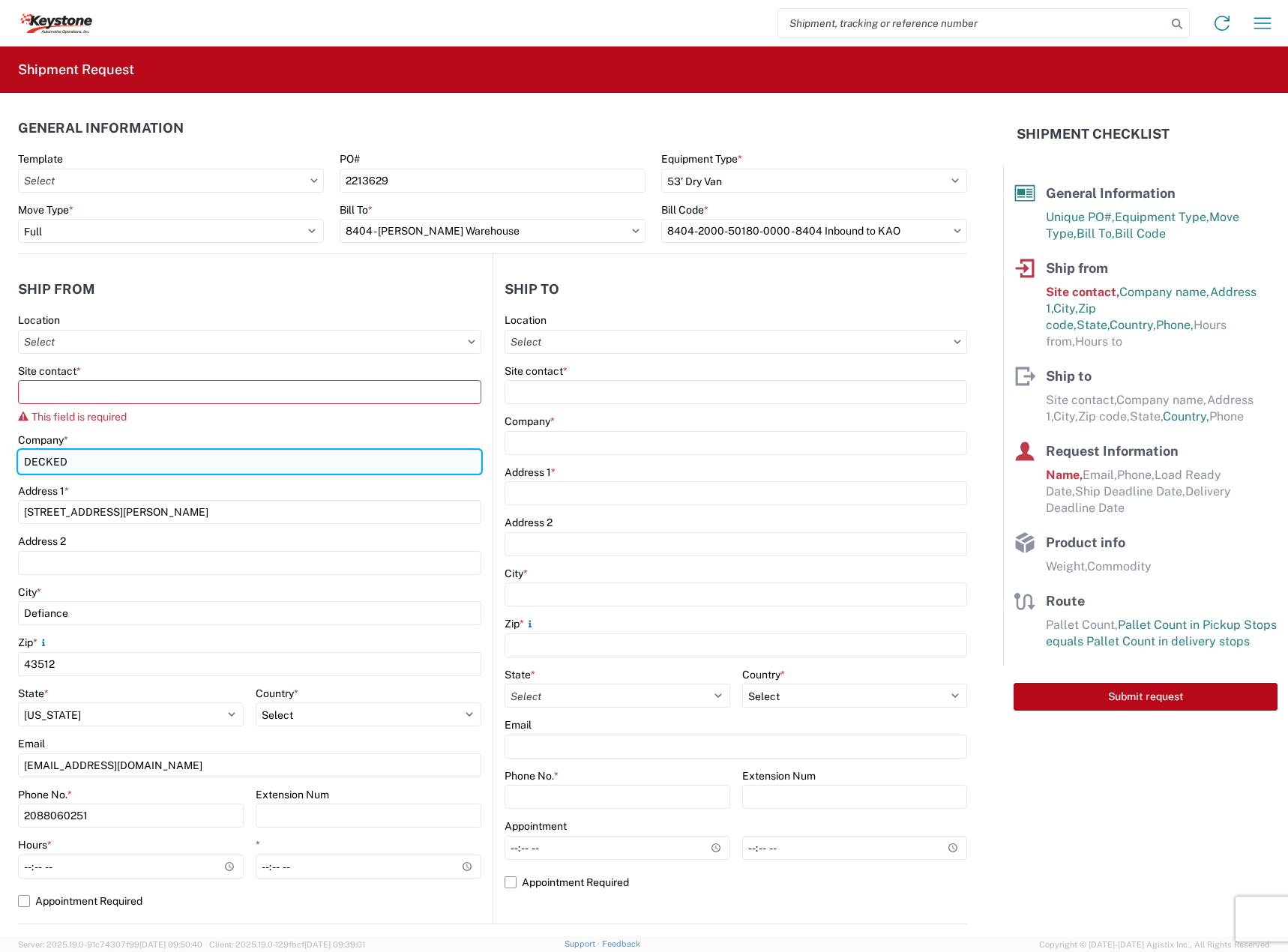
click at [162, 456] on input "DECKED" at bounding box center [249, 461] width 463 height 24
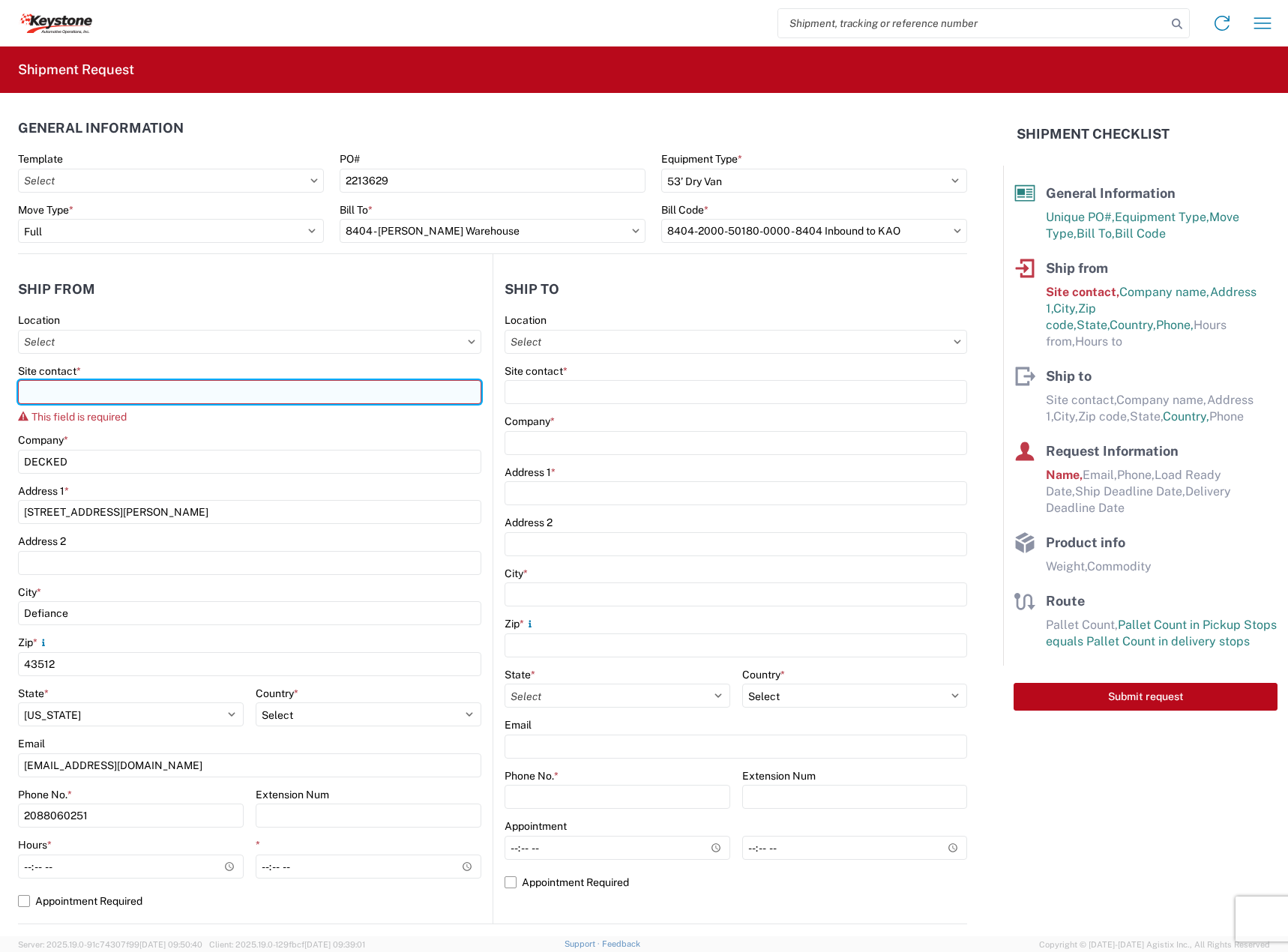
click at [161, 399] on input "Site contact *" at bounding box center [249, 391] width 463 height 24
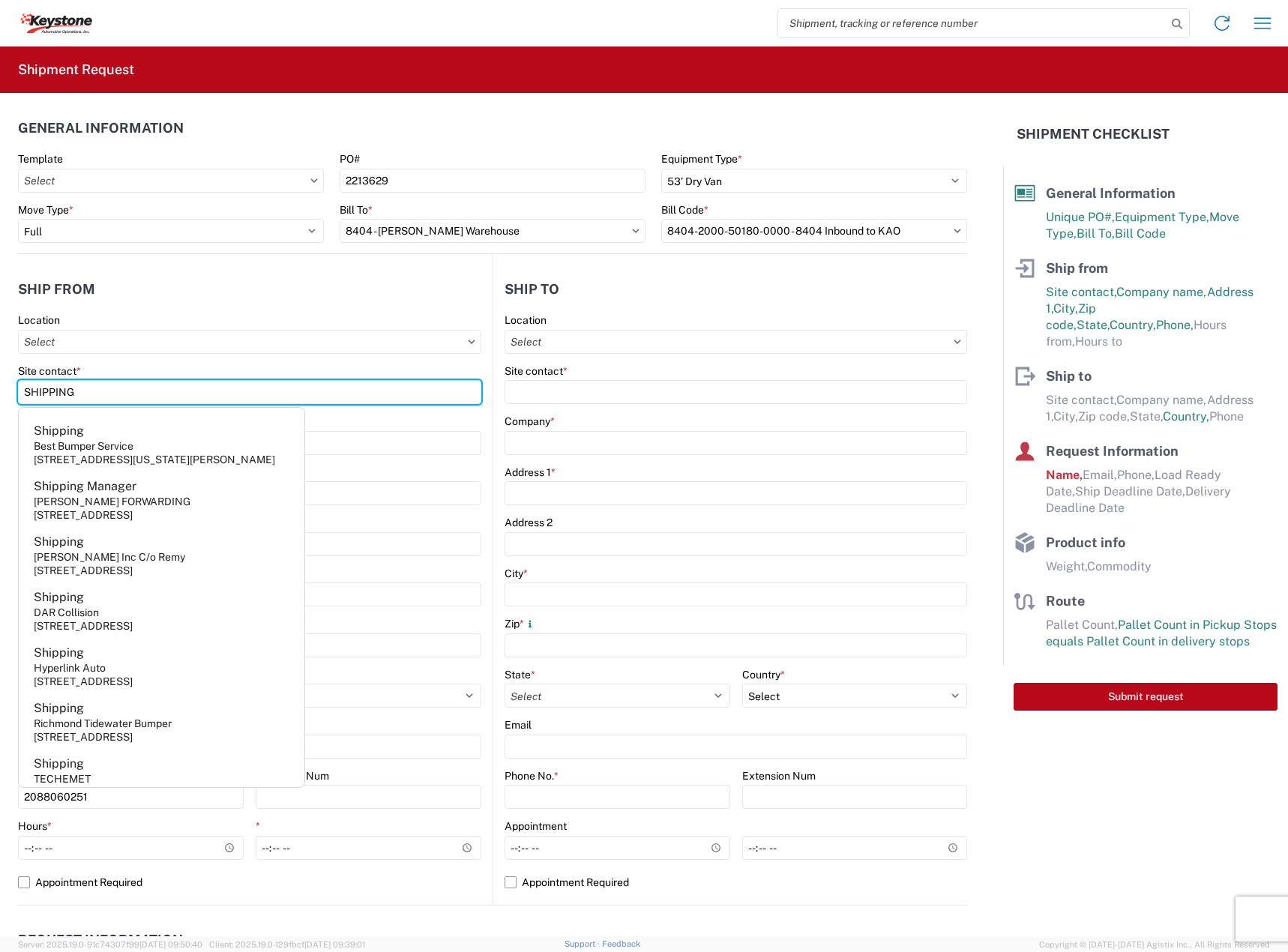
type input "SHIPPING"
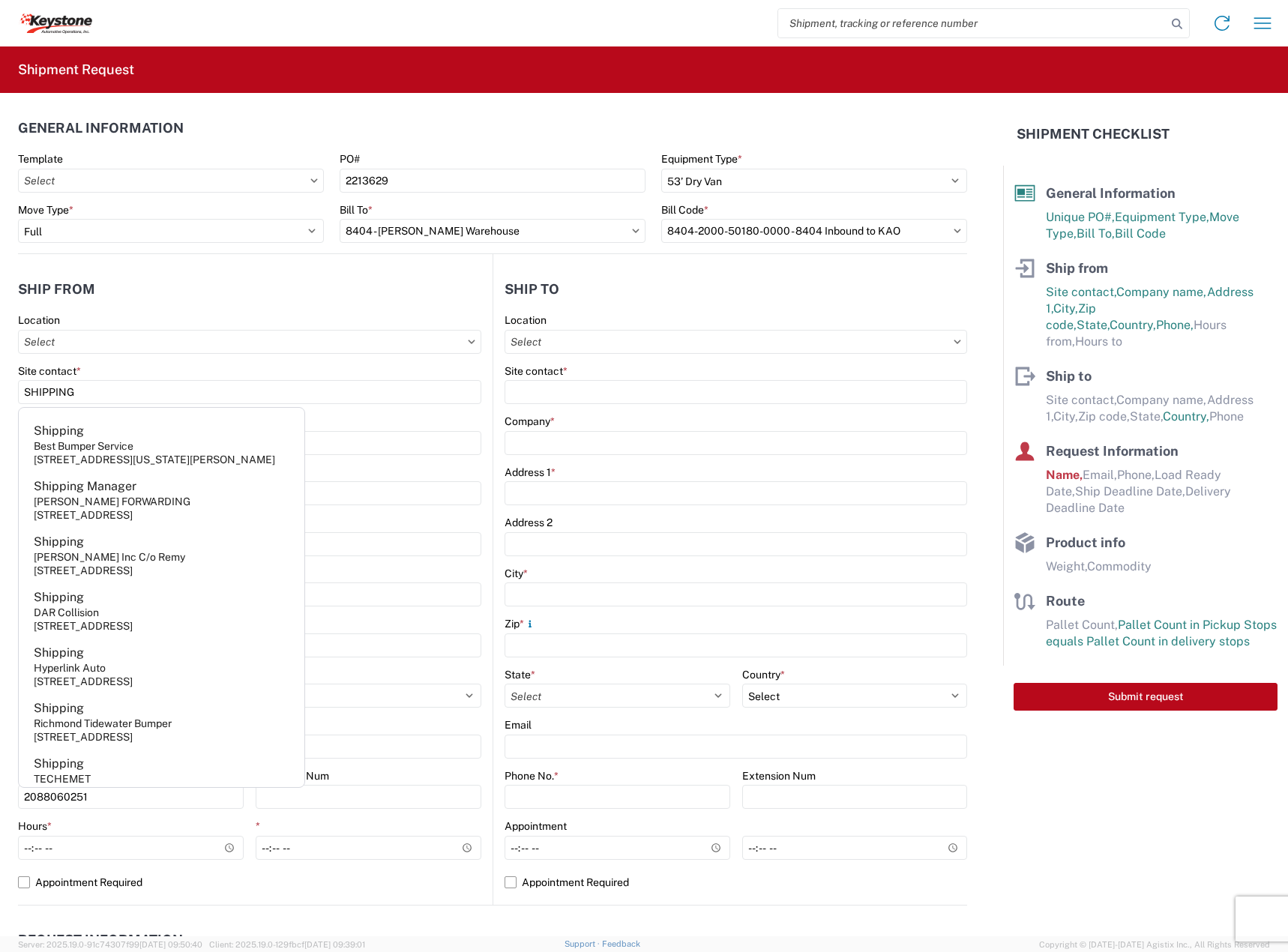
drag, startPoint x: 399, startPoint y: 467, endPoint x: 392, endPoint y: 443, distance: 25.0
click at [399, 462] on div "Location Site contact * SHIPPING Company * DECKED Address [STREET_ADDRESS] Addr…" at bounding box center [249, 608] width 463 height 591
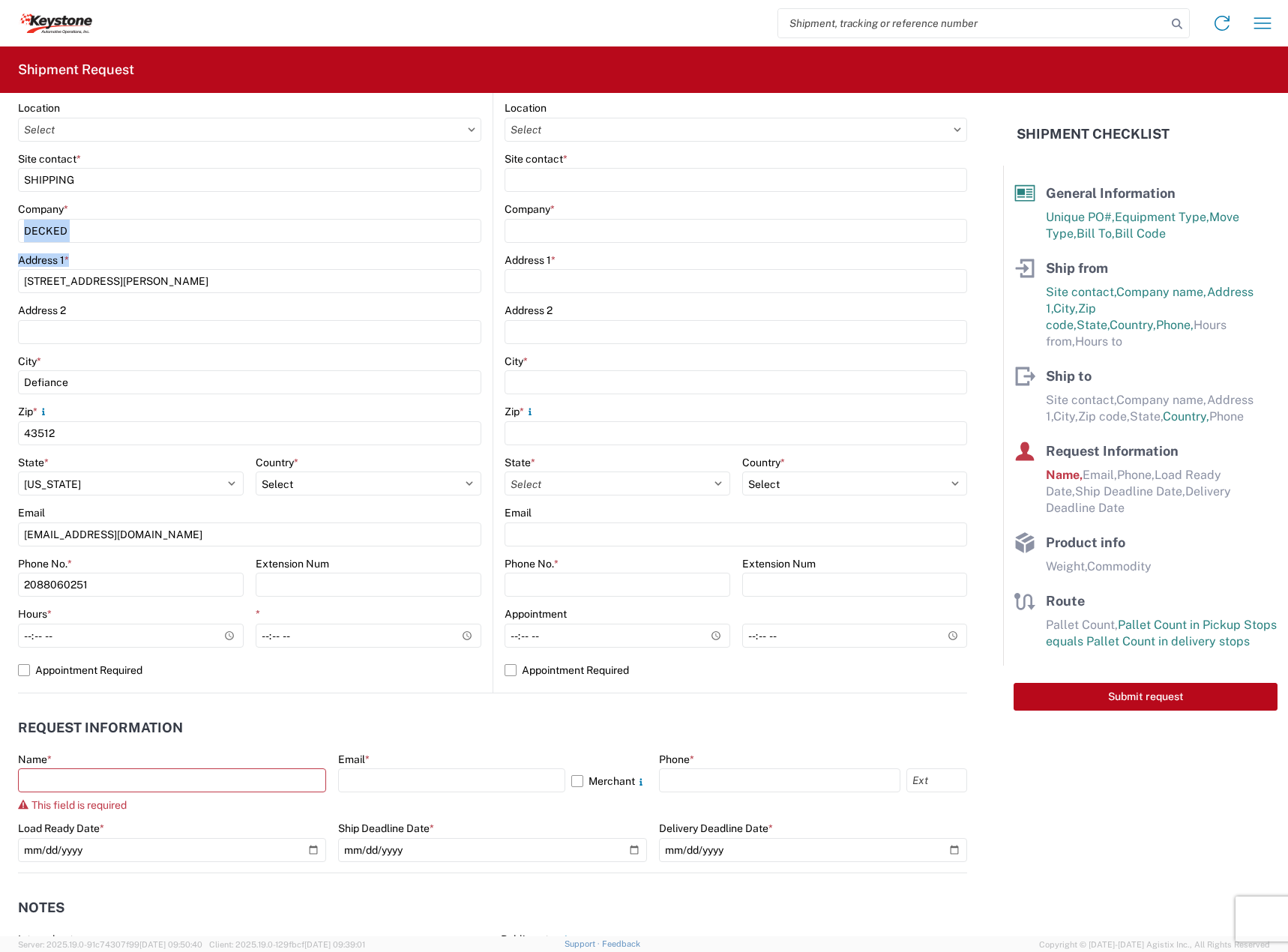
scroll to position [500, 0]
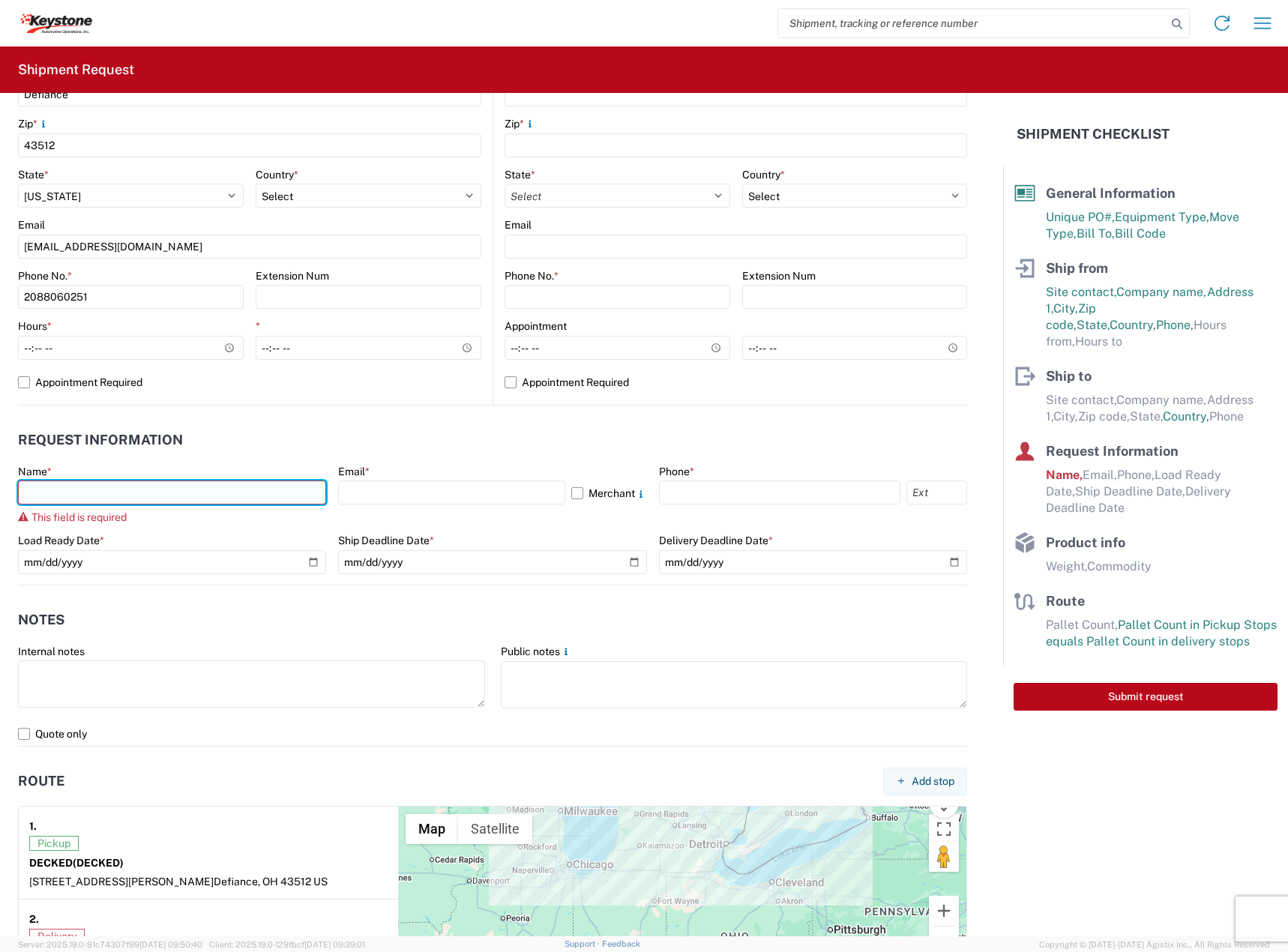
click at [196, 499] on input "text" at bounding box center [172, 492] width 308 height 24
type input "[PERSON_NAME]"
type input "DECKED"
type input "[STREET_ADDRESS][PERSON_NAME]"
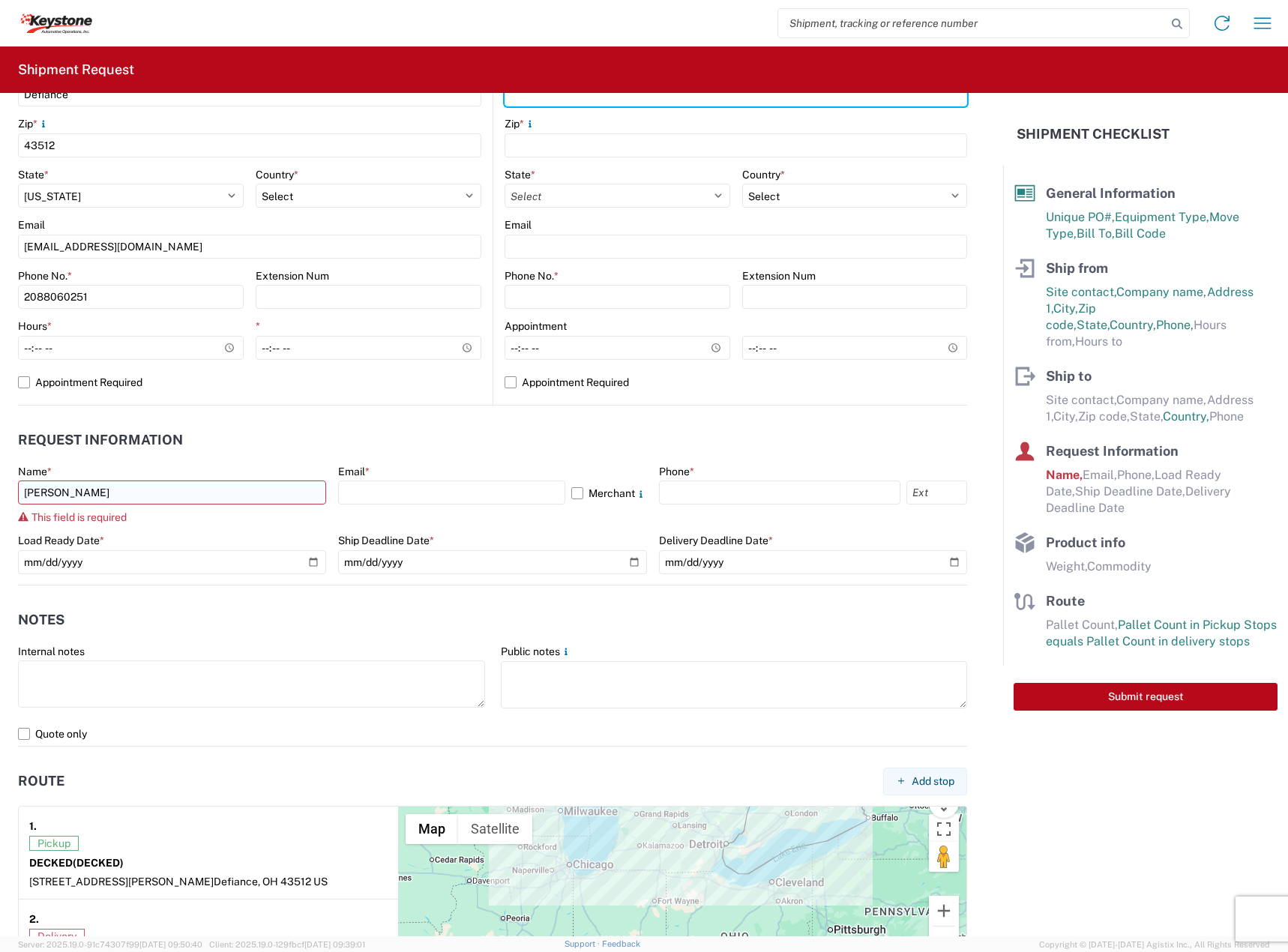
type input "Defiance"
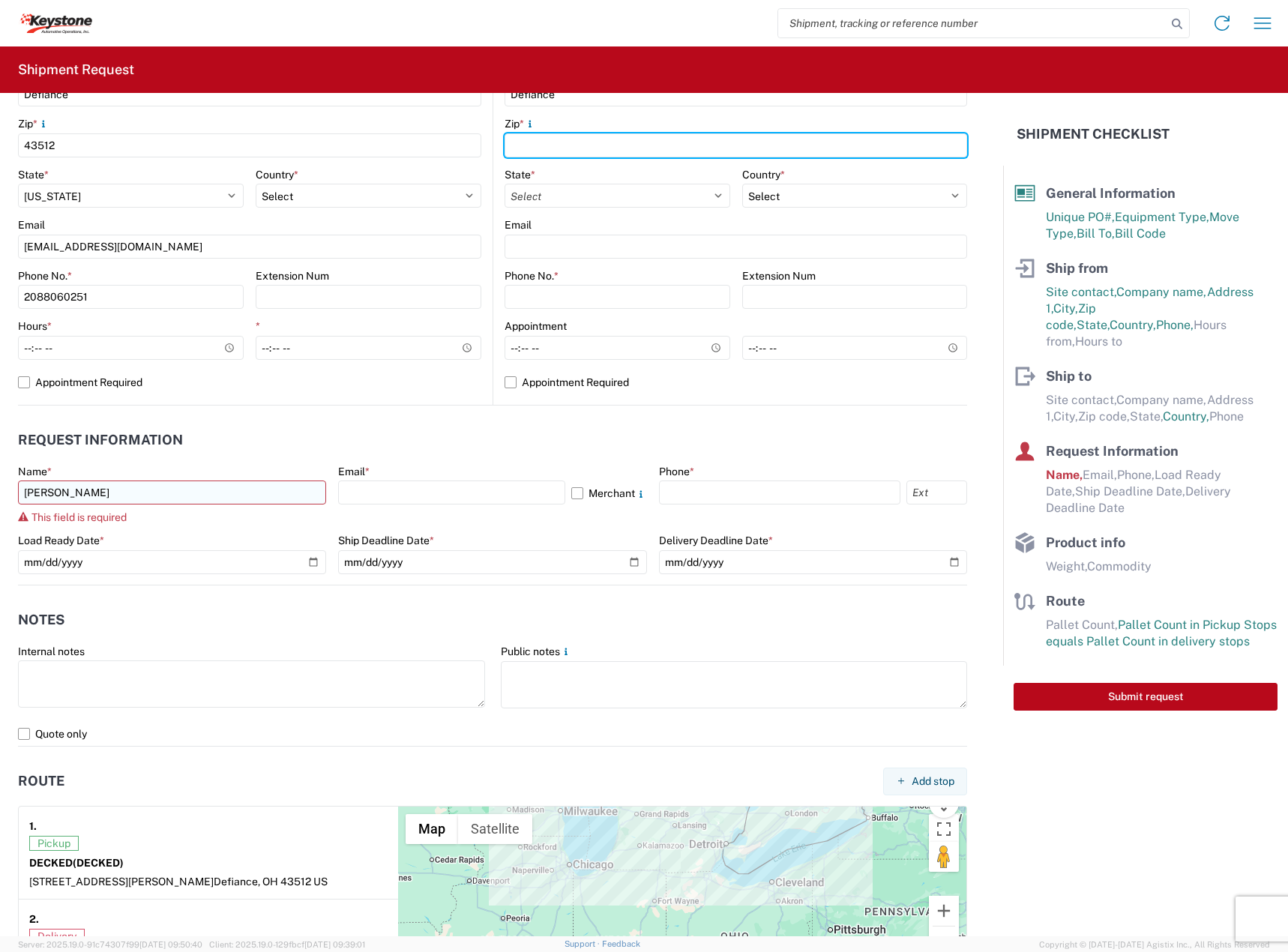
type input "43512"
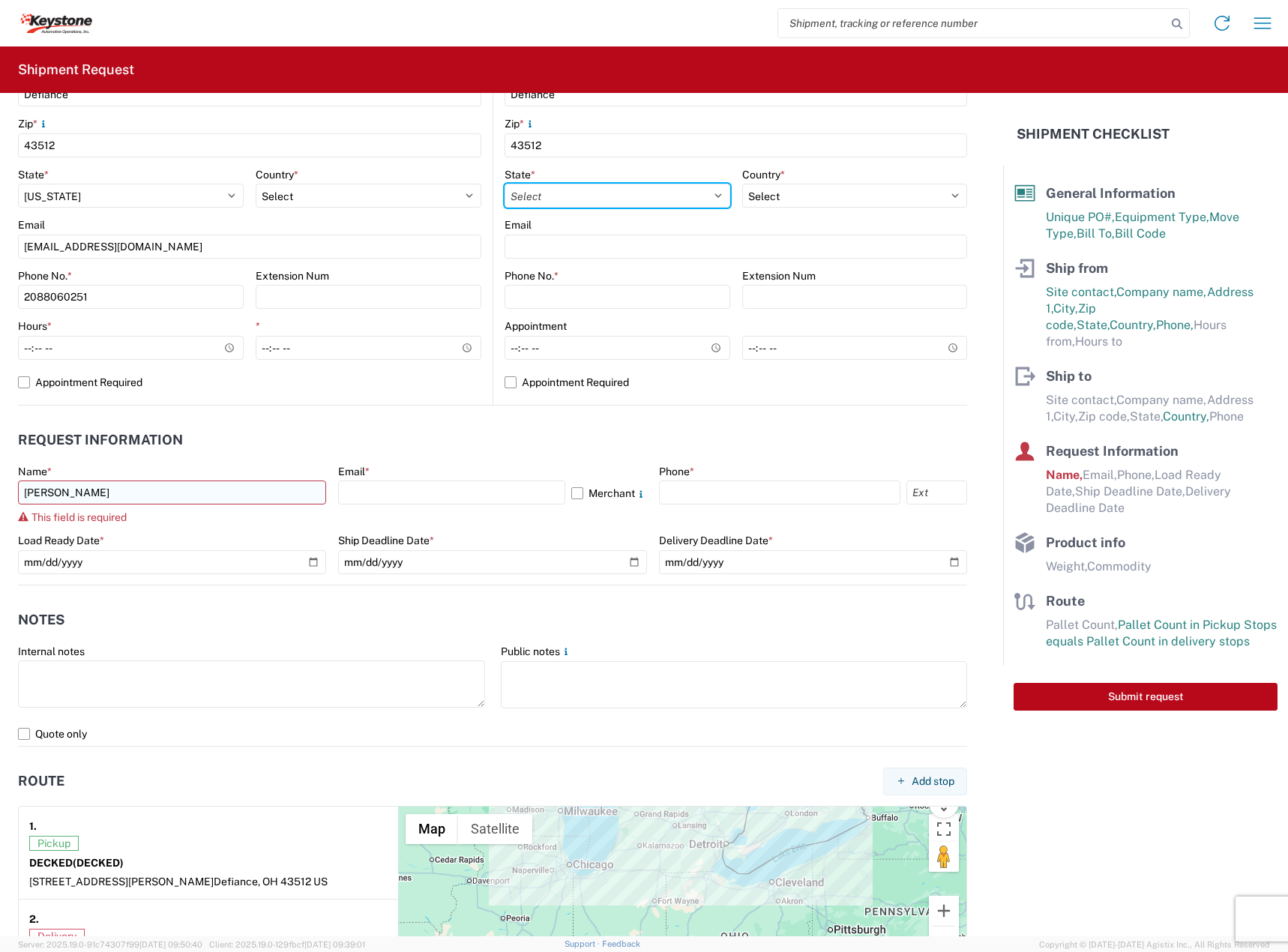
select select "OH"
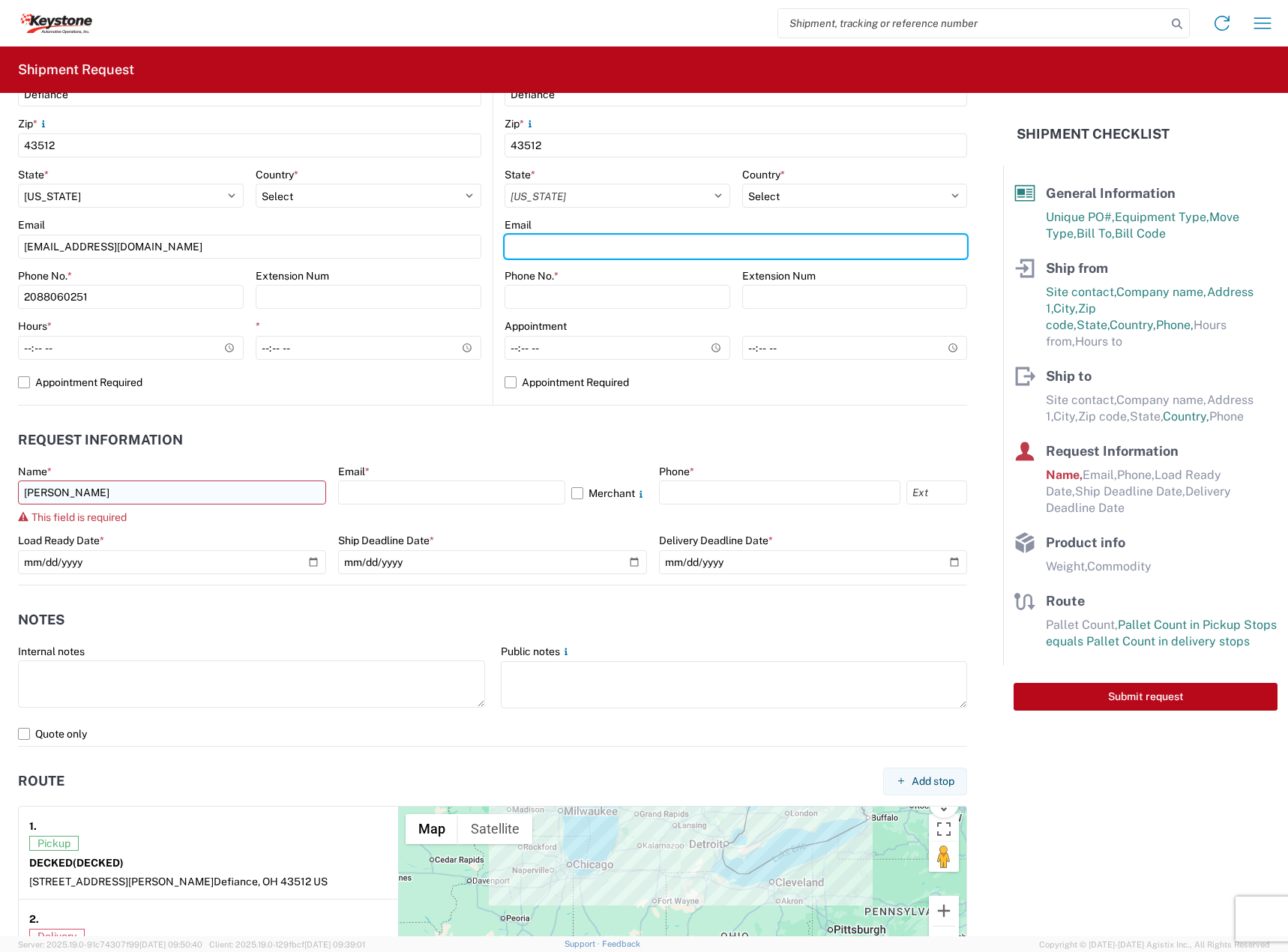
type input "[EMAIL_ADDRESS][DOMAIN_NAME]"
type input "2088060251"
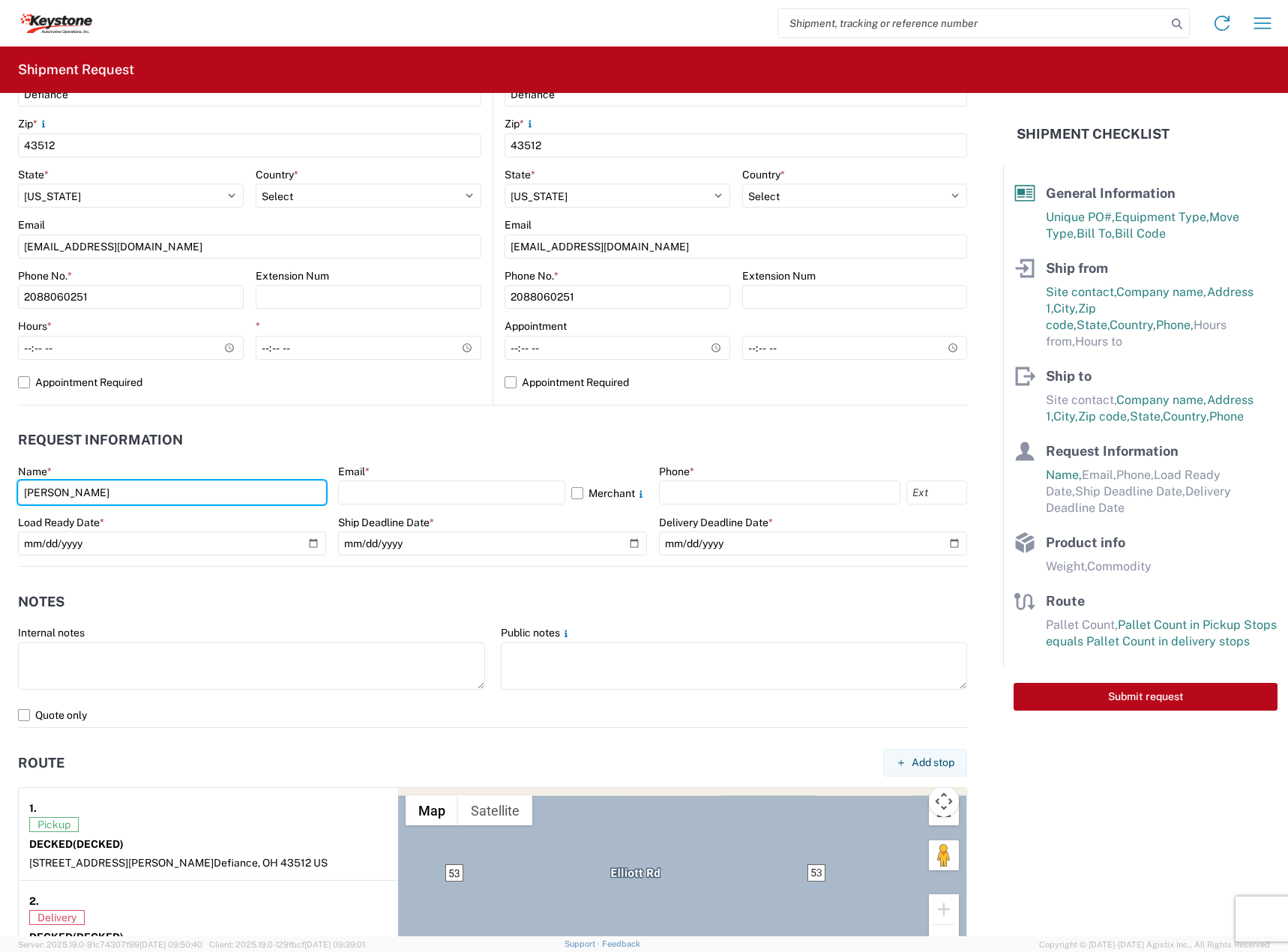
drag, startPoint x: -23, startPoint y: 464, endPoint x: -163, endPoint y: 446, distance: 141.2
click at [0, 446] on html "Home Shipment request Shipment tracking Shipment Request General Information Te…" at bounding box center [644, 476] width 1288 height 952
type input "SHIPPNG"
drag, startPoint x: 165, startPoint y: 488, endPoint x: -204, endPoint y: 445, distance: 371.5
click at [0, 445] on html "Home Shipment request Shipment tracking Shipment Request General Information Te…" at bounding box center [644, 476] width 1288 height 952
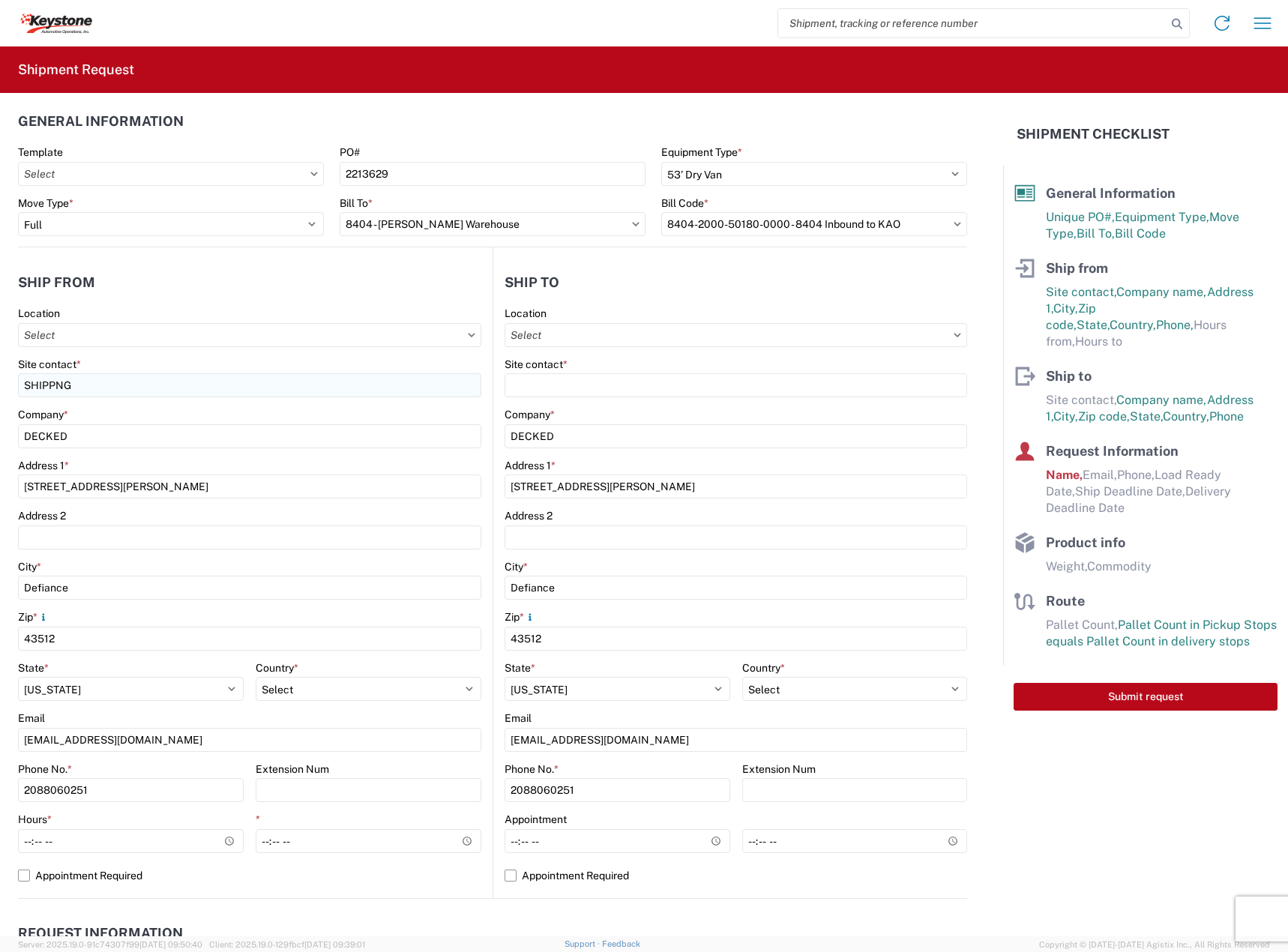
scroll to position [0, 0]
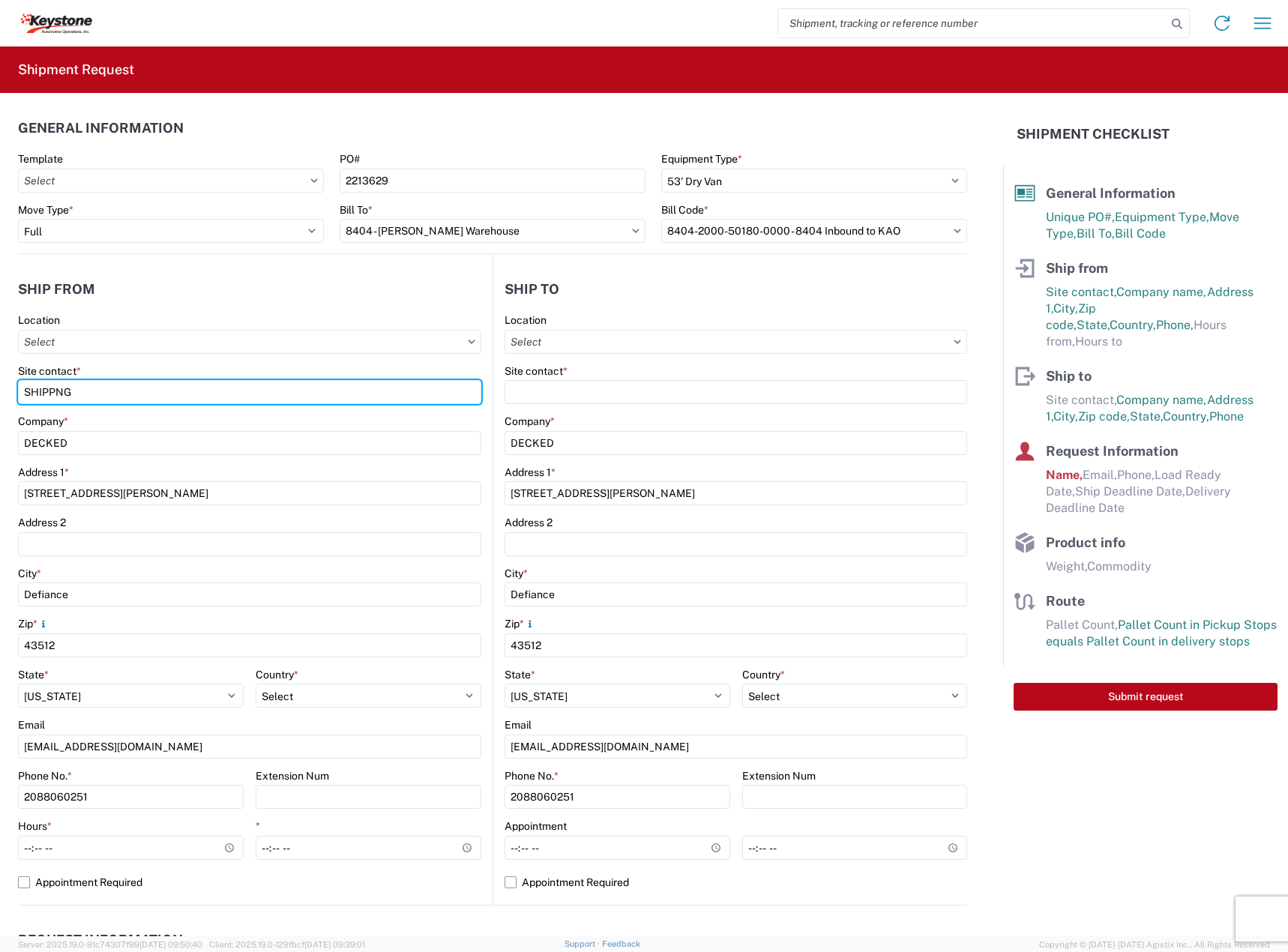
drag, startPoint x: 89, startPoint y: 387, endPoint x: -17, endPoint y: 378, distance: 106.4
click at [0, 378] on html "Home Shipment request Shipment tracking Shipment Request General Information Te…" at bounding box center [644, 476] width 1288 height 952
paste input "[PERSON_NAME]"
type input "[PERSON_NAME]"
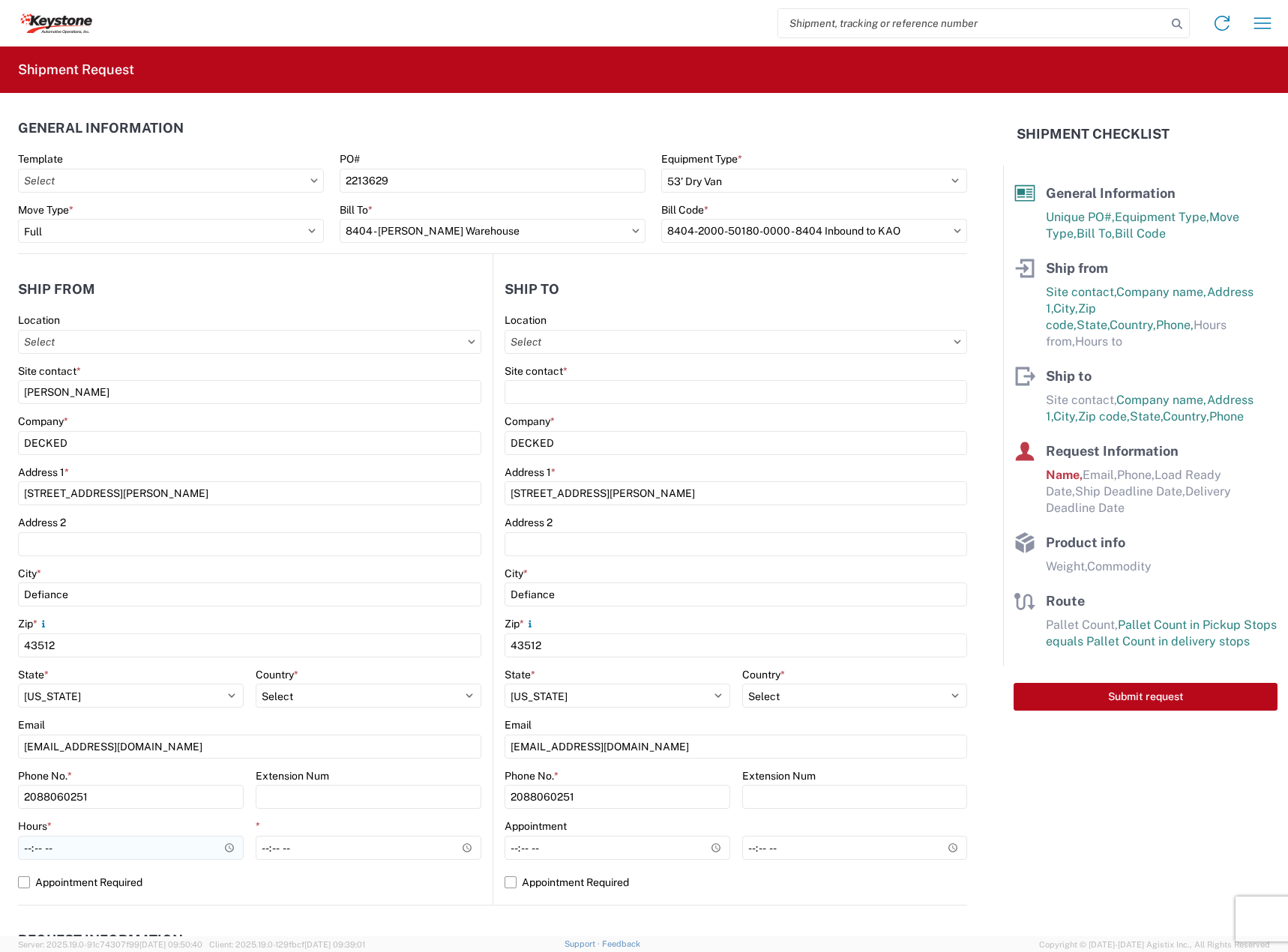
click at [19, 852] on form "General Information Template PO# 2213629 Equipment Type * Select 53’ Dry Van Fl…" at bounding box center [501, 515] width 1003 height 843
click at [26, 847] on input "Hours *" at bounding box center [131, 847] width 225 height 24
type input "11:00"
type input "15:30"
click at [60, 876] on label "Appointment Required" at bounding box center [249, 881] width 463 height 24
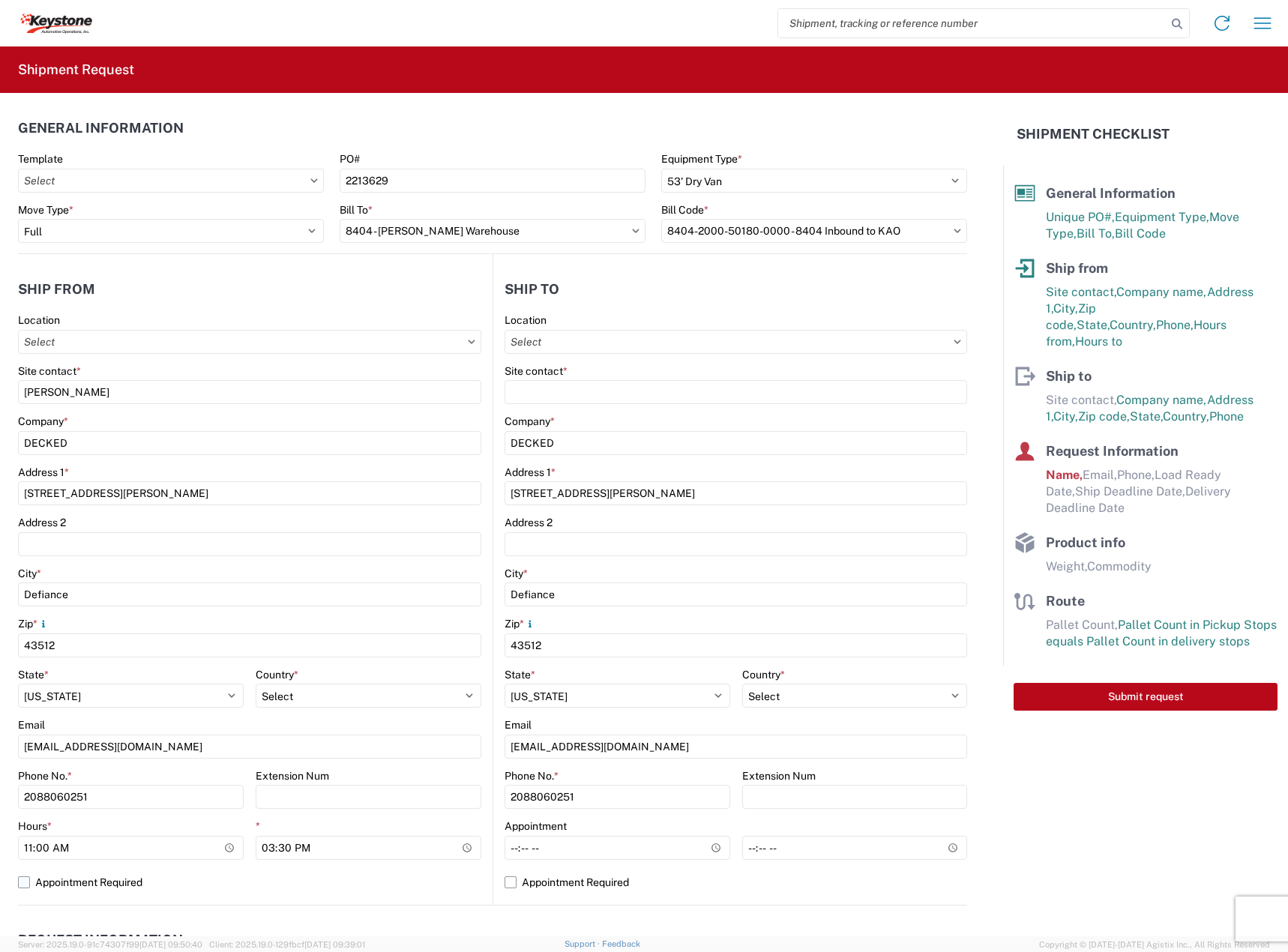
click at [0, 0] on input "Appointment Required" at bounding box center [0, 0] width 0 height 0
select select "US"
click at [607, 342] on input "text" at bounding box center [735, 342] width 462 height 24
type input "8404"
click at [617, 434] on div "8404 - [PERSON_NAME] Warehouse" at bounding box center [635, 432] width 263 height 24
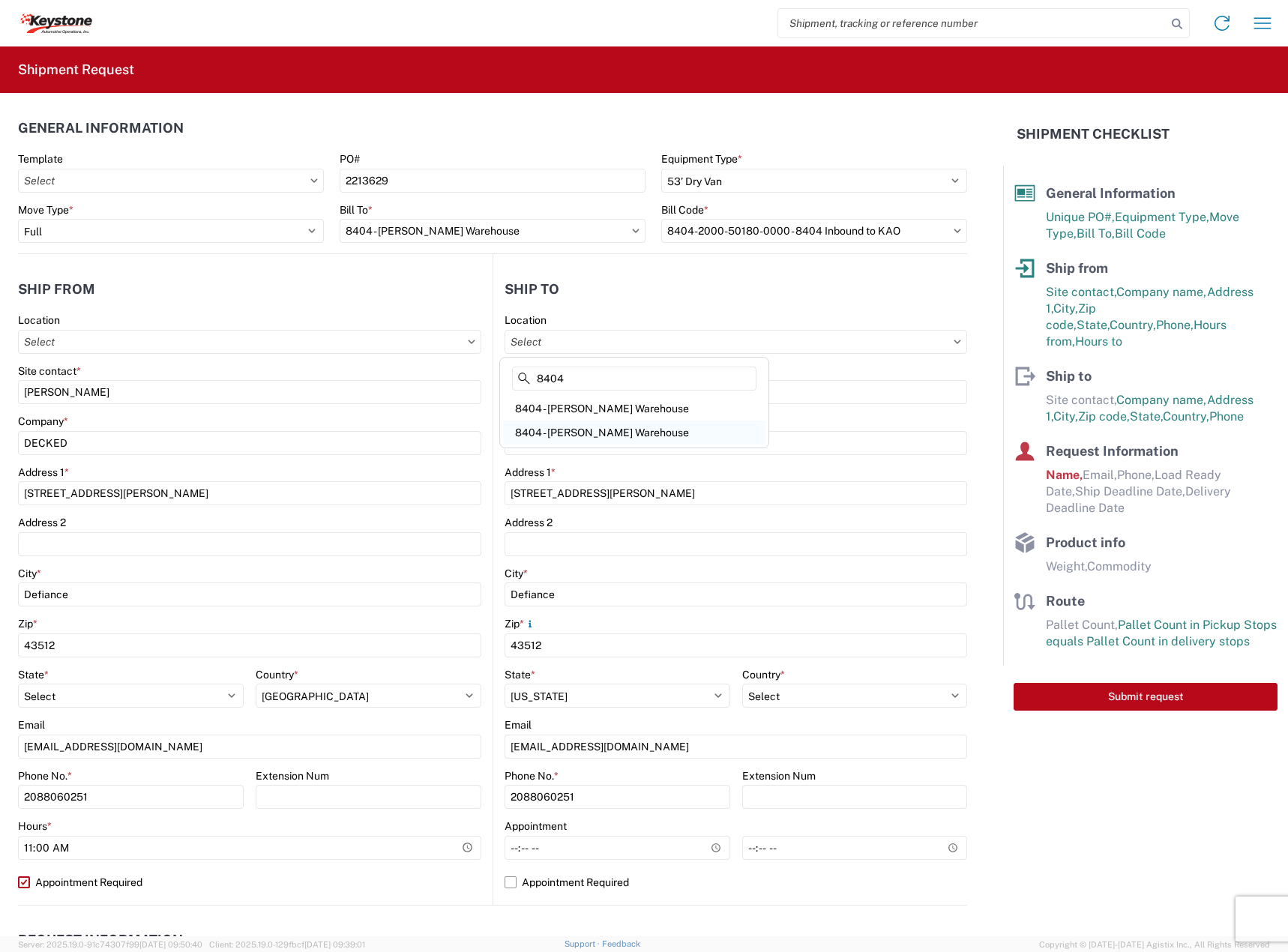
type input "8404 - [PERSON_NAME] Warehouse"
type input "KAO"
type input "[STREET_ADDRESS]"
type input "Suite 100"
type input "[PERSON_NAME]"
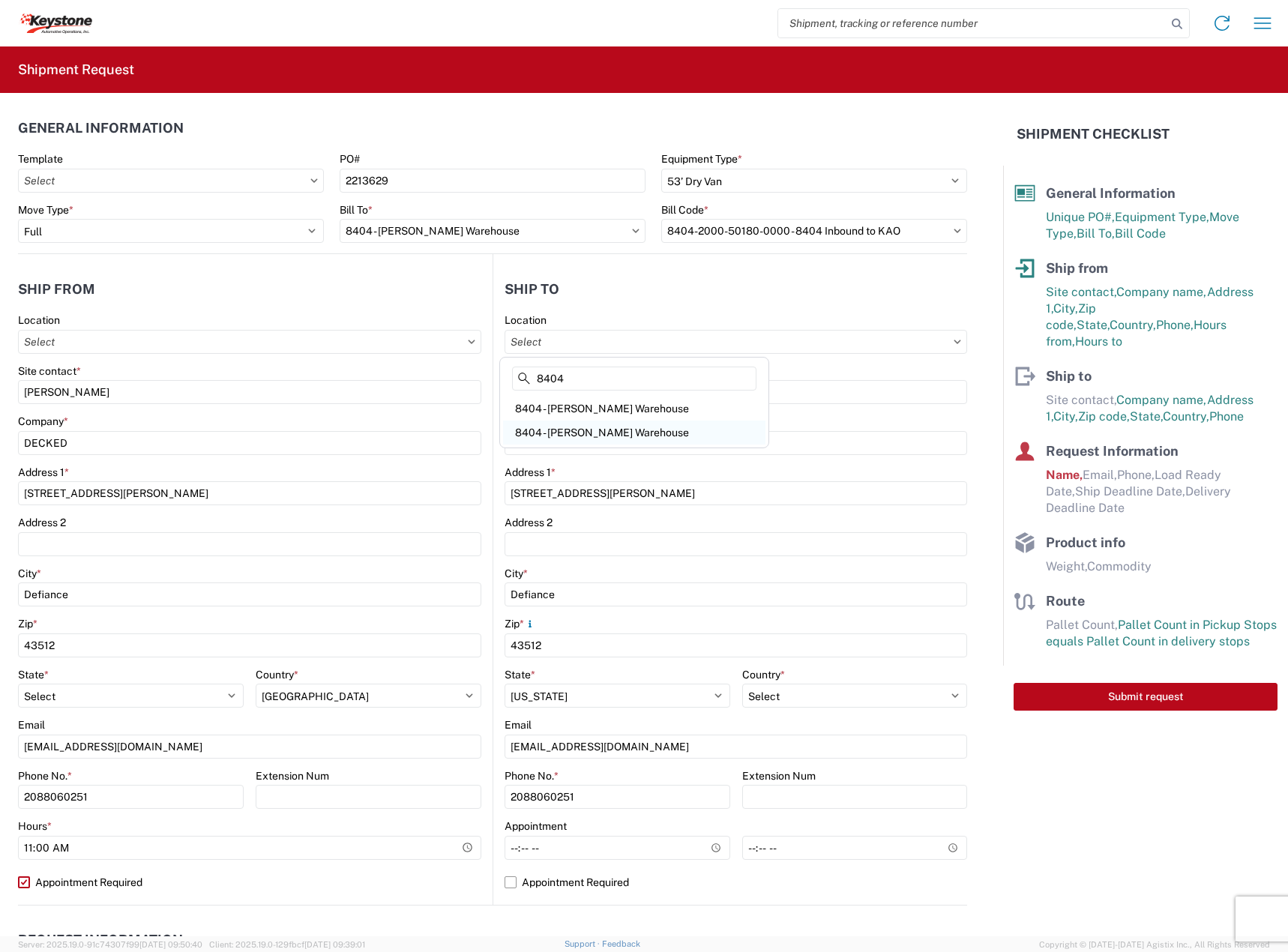
type input "75038"
select select "[GEOGRAPHIC_DATA]"
select select "US"
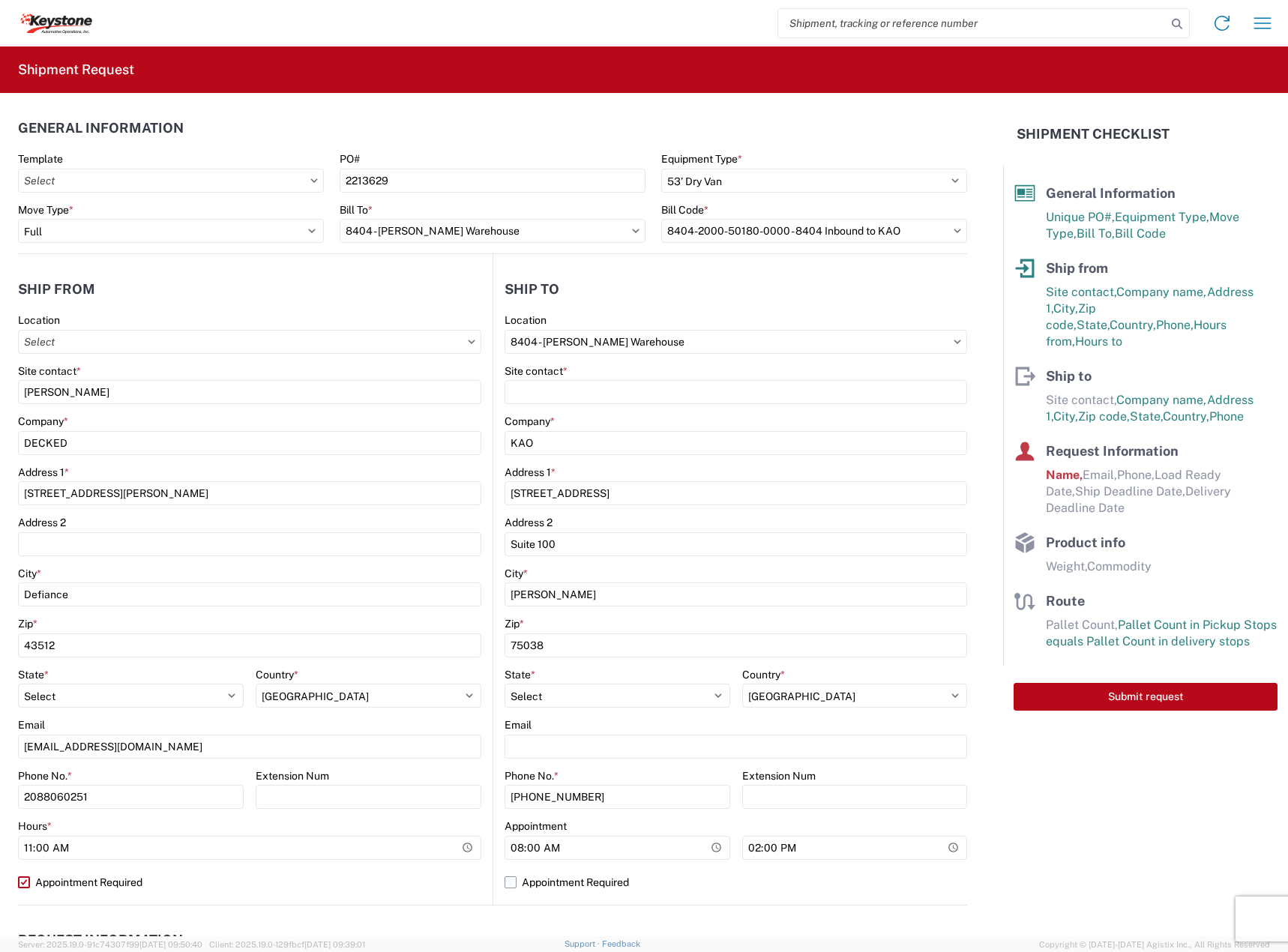
click at [591, 876] on label "Appointment Required" at bounding box center [735, 881] width 462 height 24
click at [0, 0] on input "Appointment Required" at bounding box center [0, 0] width 0 height 0
select select "US"
drag, startPoint x: 594, startPoint y: 878, endPoint x: 622, endPoint y: 869, distance: 29.4
click at [595, 878] on label "Appointment Required" at bounding box center [735, 881] width 462 height 24
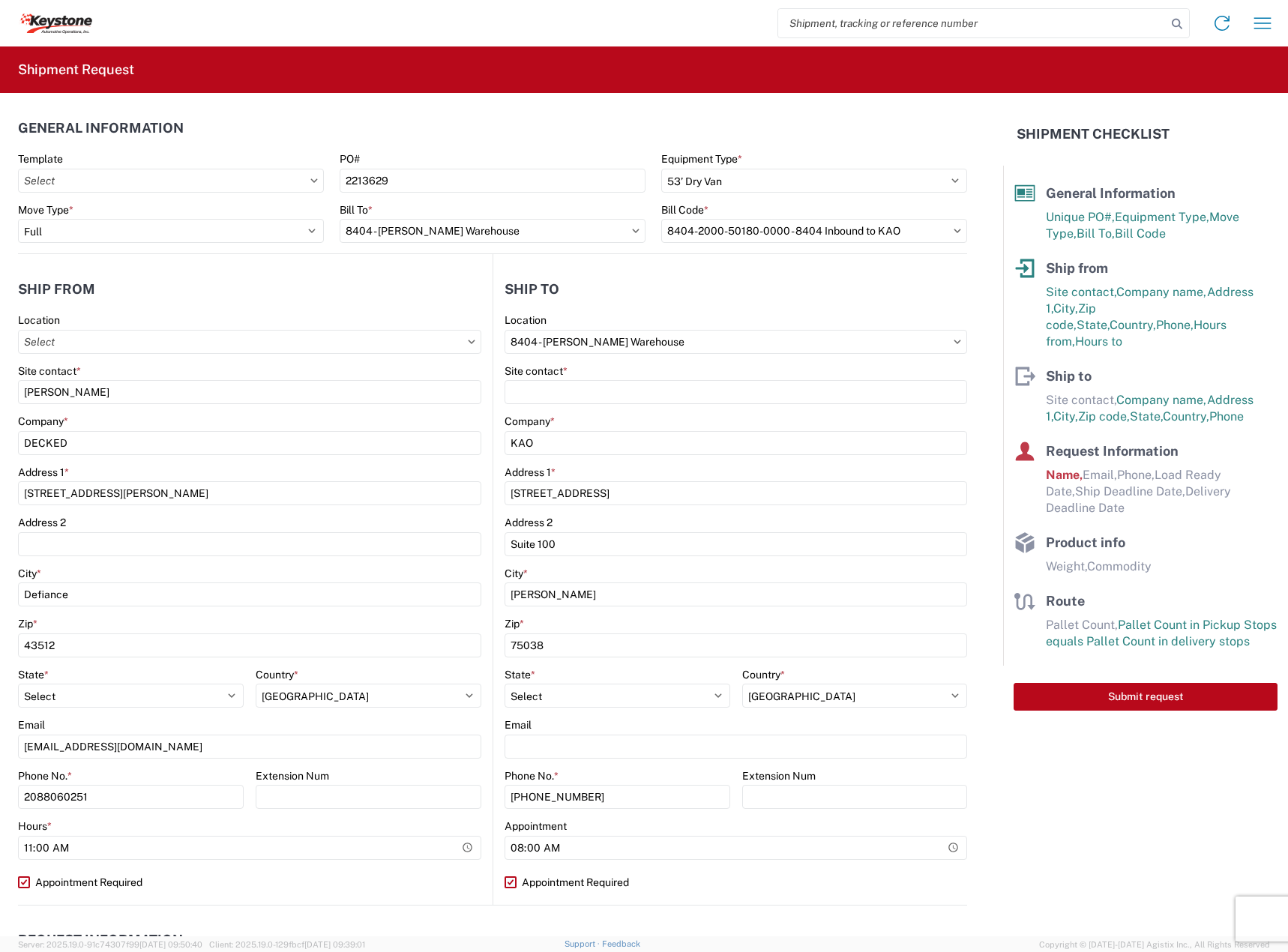
click at [0, 0] on input "Appointment Required" at bounding box center [0, 0] width 0 height 0
select select "US"
click at [866, 848] on input "14:00" at bounding box center [855, 847] width 225 height 24
click at [792, 848] on input "time" at bounding box center [855, 847] width 225 height 24
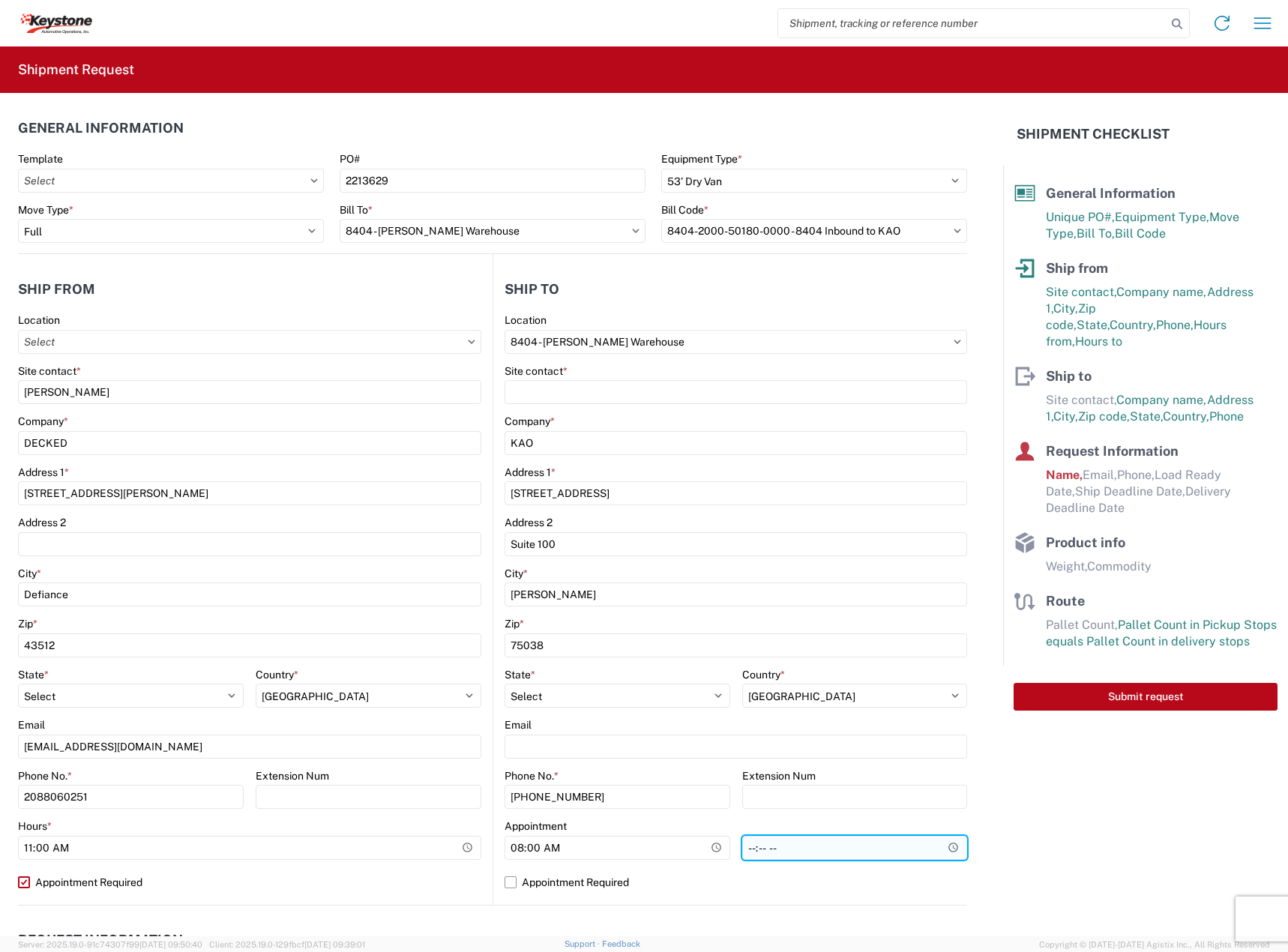
click at [771, 845] on input "time" at bounding box center [855, 847] width 225 height 24
click at [766, 845] on input "time" at bounding box center [855, 847] width 225 height 24
drag, startPoint x: 750, startPoint y: 845, endPoint x: 758, endPoint y: 846, distance: 8.1
click at [755, 846] on input "time" at bounding box center [855, 847] width 225 height 24
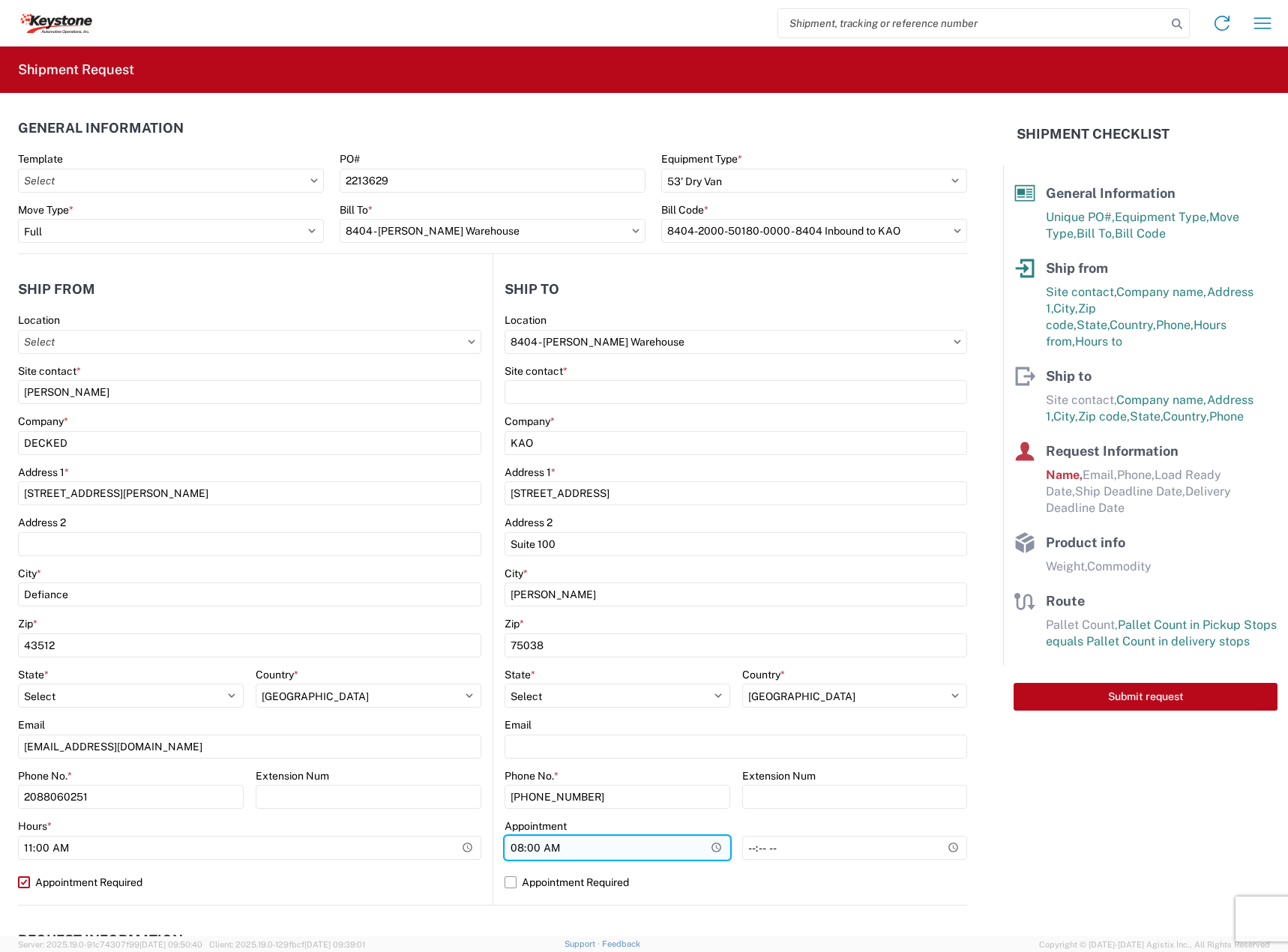
drag, startPoint x: 549, startPoint y: 846, endPoint x: 520, endPoint y: 846, distance: 29.0
click at [548, 846] on input "08:00" at bounding box center [617, 847] width 225 height 24
click at [519, 846] on input "Hours *" at bounding box center [617, 847] width 225 height 24
click at [517, 846] on input "Hours *" at bounding box center [617, 847] width 225 height 24
click at [521, 849] on input "Hours *" at bounding box center [617, 847] width 225 height 24
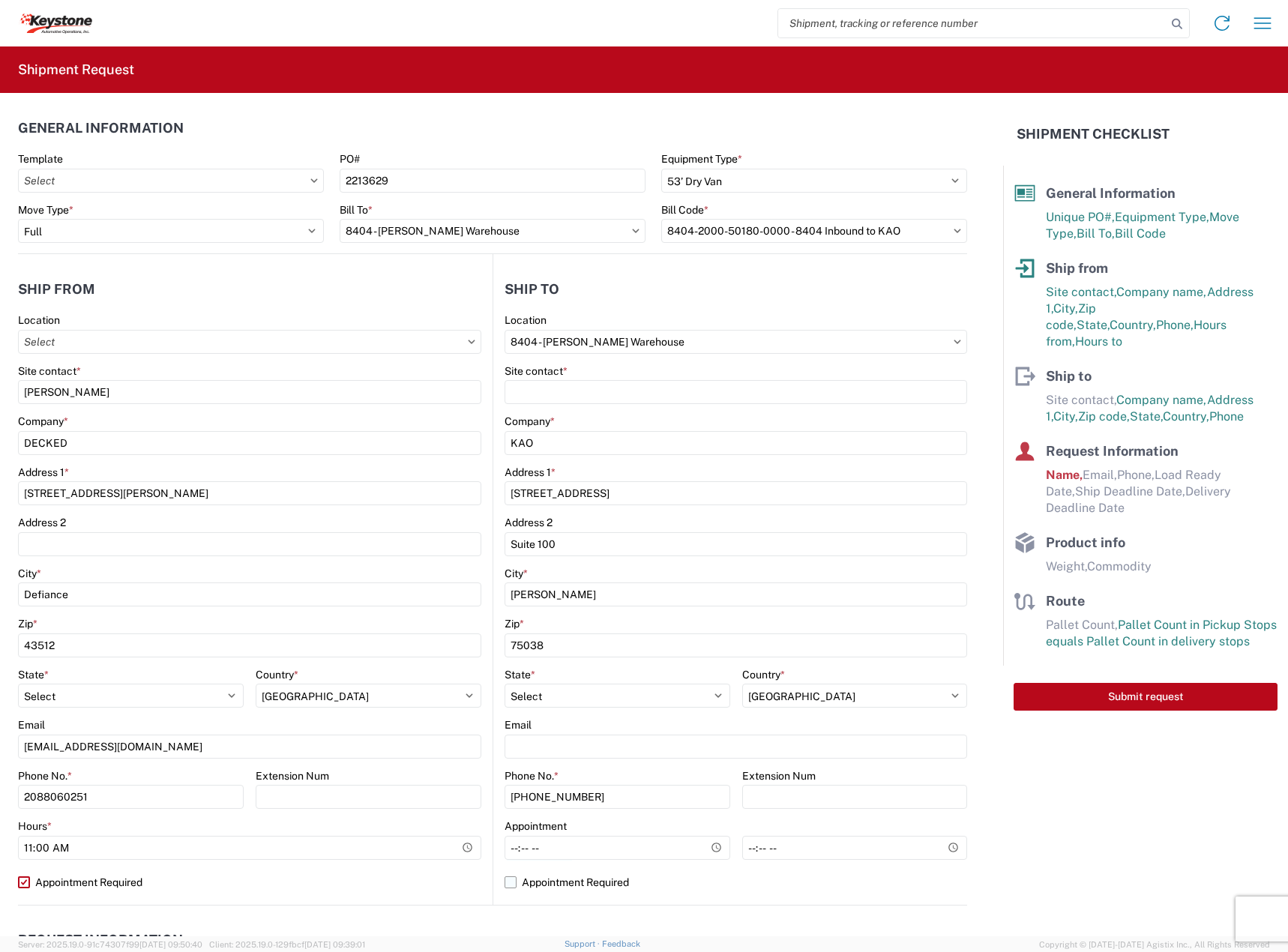
click at [514, 881] on label "Appointment Required" at bounding box center [735, 881] width 462 height 24
click at [0, 0] on input "Appointment Required" at bounding box center [0, 0] width 0 height 0
select select "[GEOGRAPHIC_DATA]"
select select "US"
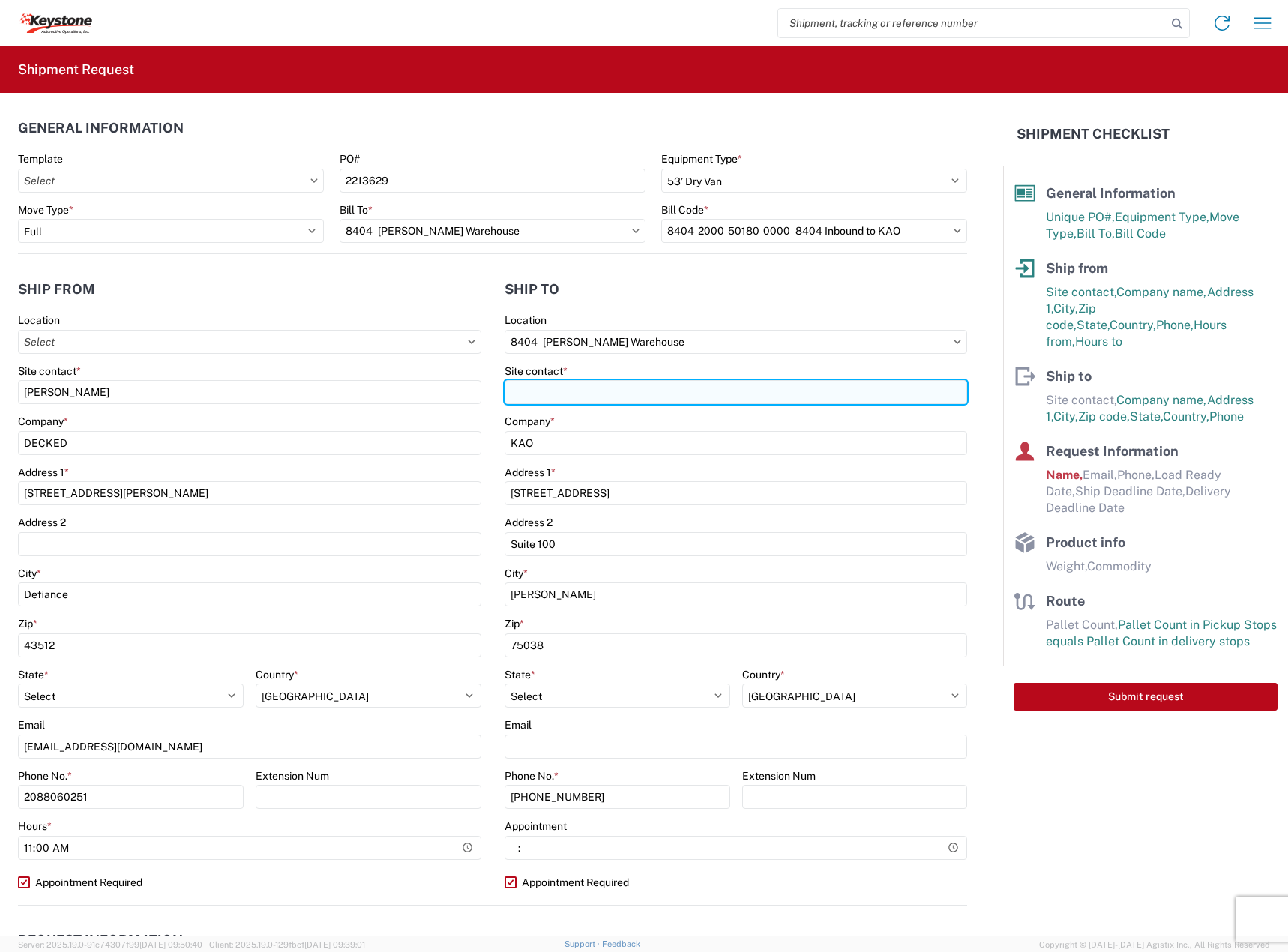
click at [674, 380] on input "Site contact *" at bounding box center [735, 391] width 462 height 24
click at [675, 386] on input "Site contact *" at bounding box center [735, 391] width 462 height 24
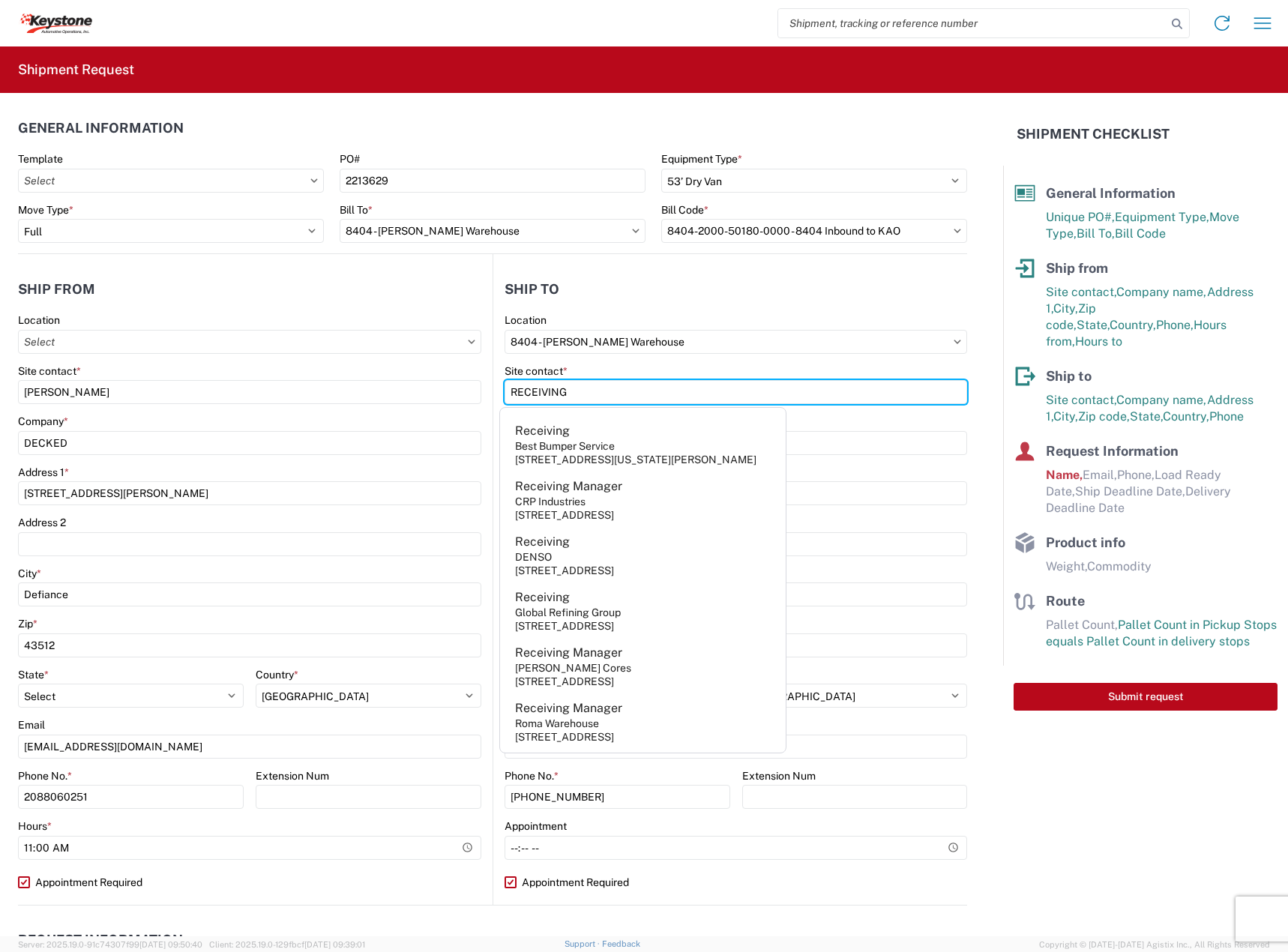
type input "RECEIVING"
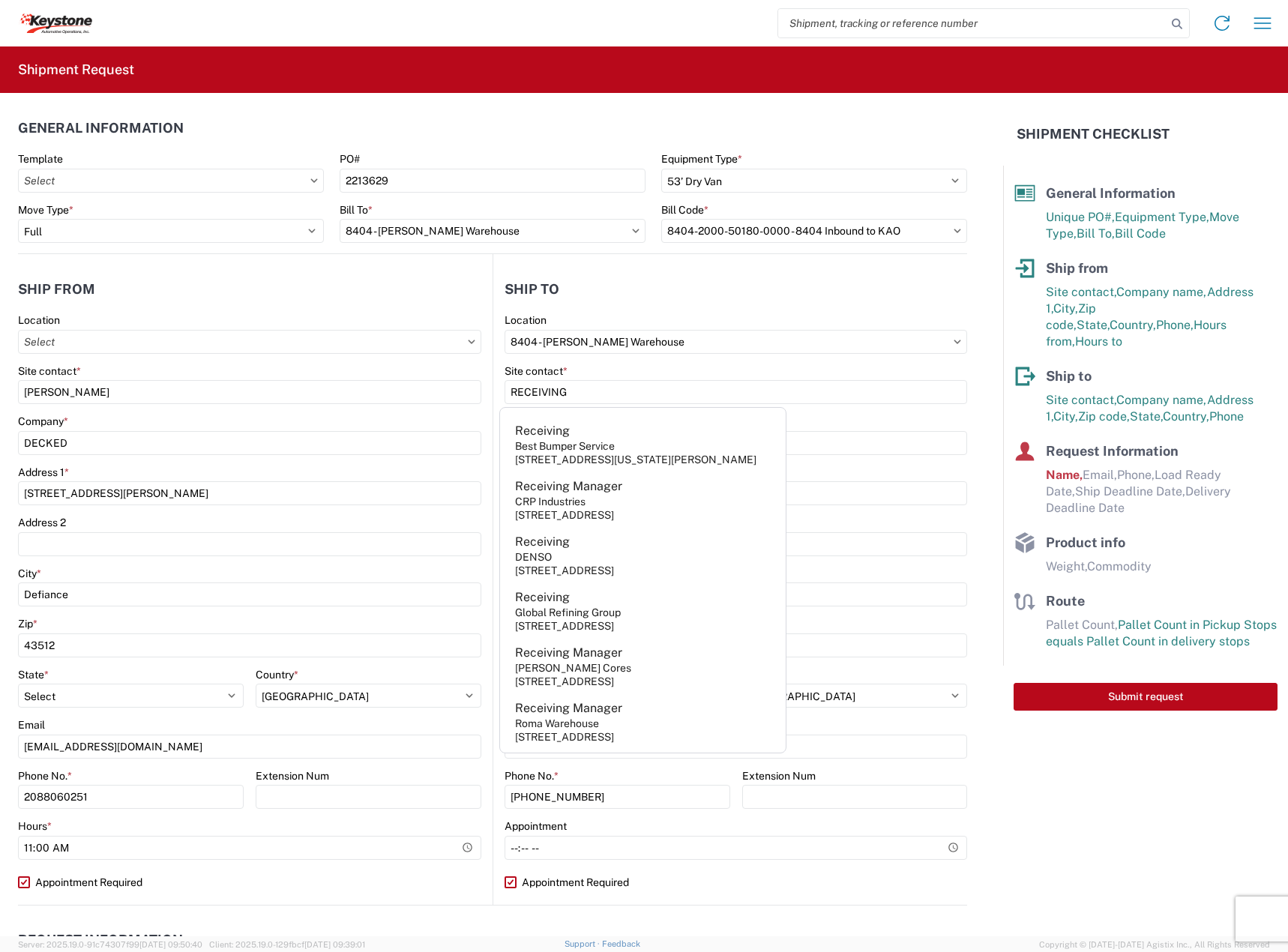
click at [758, 357] on agx-form-control-wrapper-v2 "Location 8404 - [GEOGRAPHIC_DATA][PERSON_NAME] Warehouse" at bounding box center [735, 339] width 462 height 51
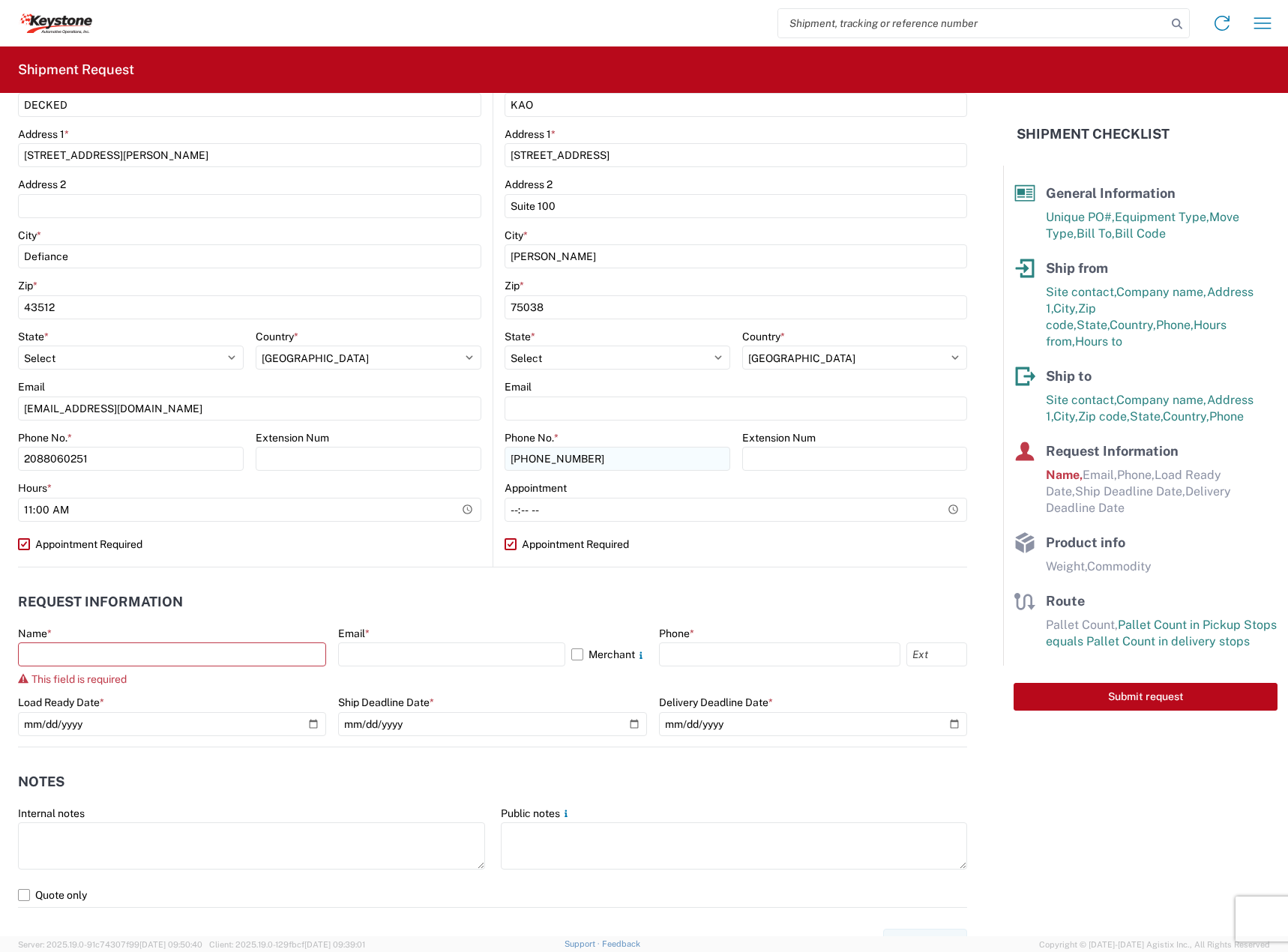
scroll to position [374, 0]
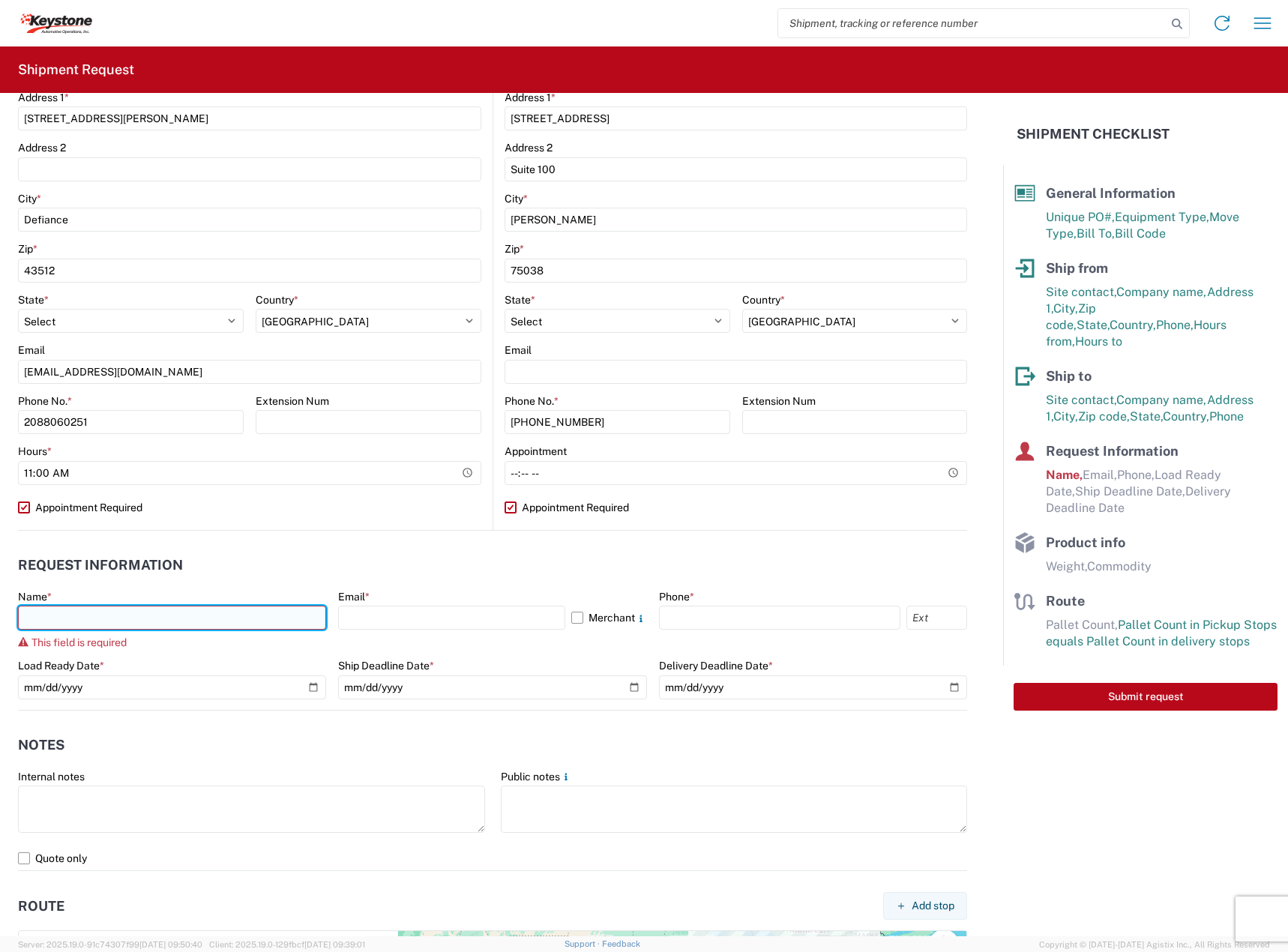
click at [218, 629] on input "text" at bounding box center [172, 617] width 308 height 24
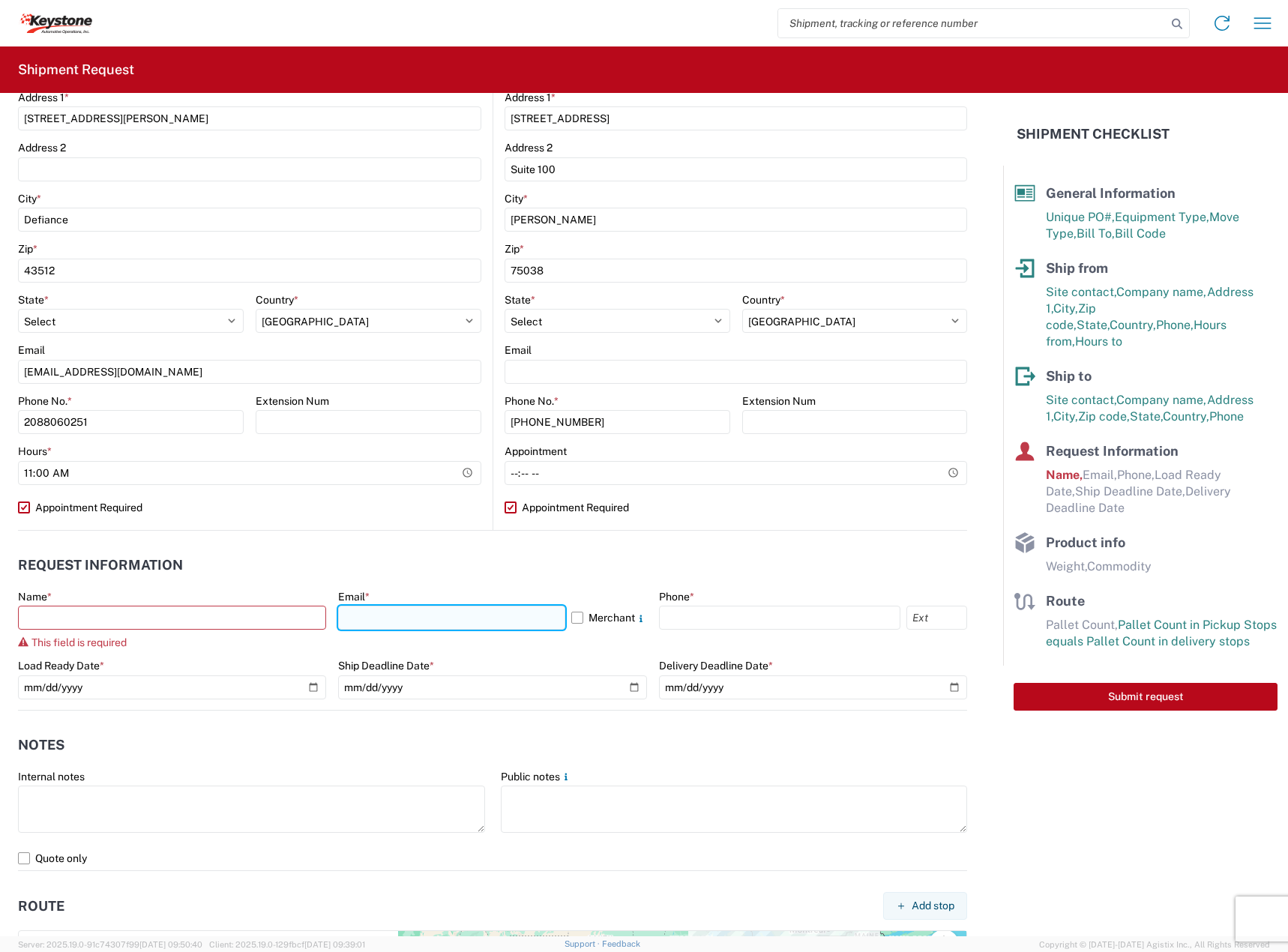
click at [389, 612] on input "text" at bounding box center [451, 617] width 226 height 24
type input "[EMAIL_ADDRESS][DOMAIN_NAME]"
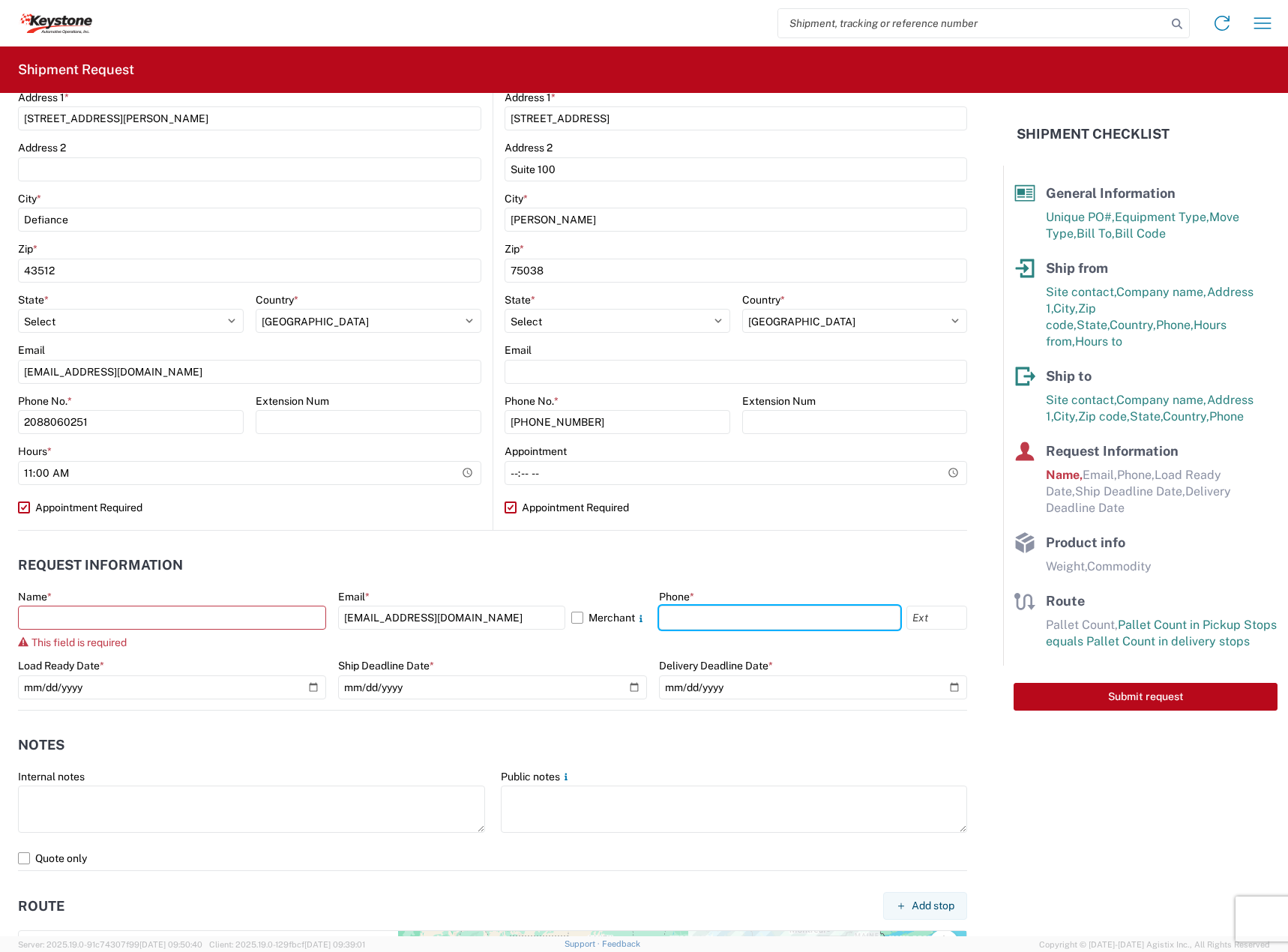
type input "2088060251"
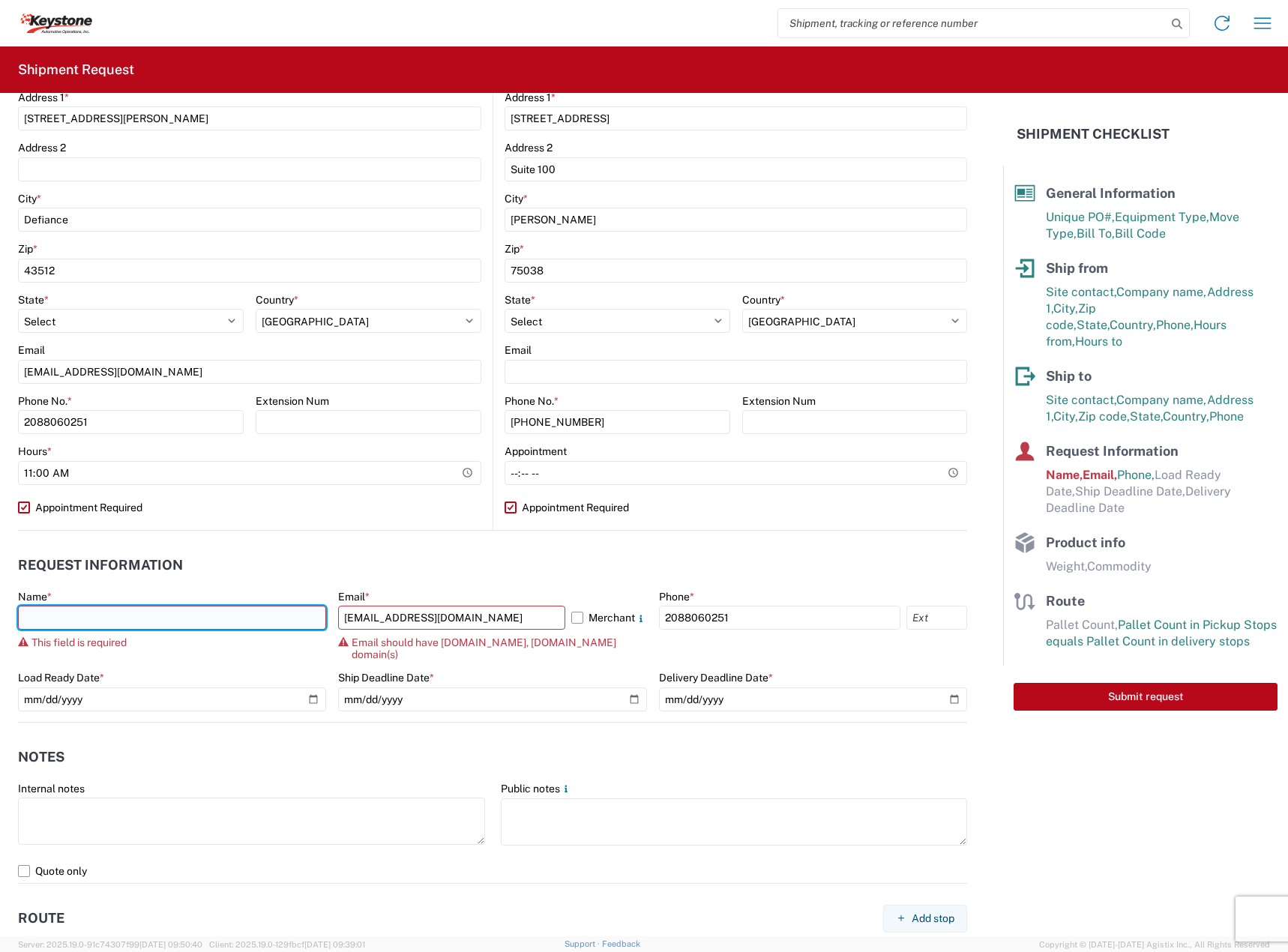
click at [253, 615] on input "text" at bounding box center [172, 617] width 308 height 24
type input "[PERSON_NAME]"
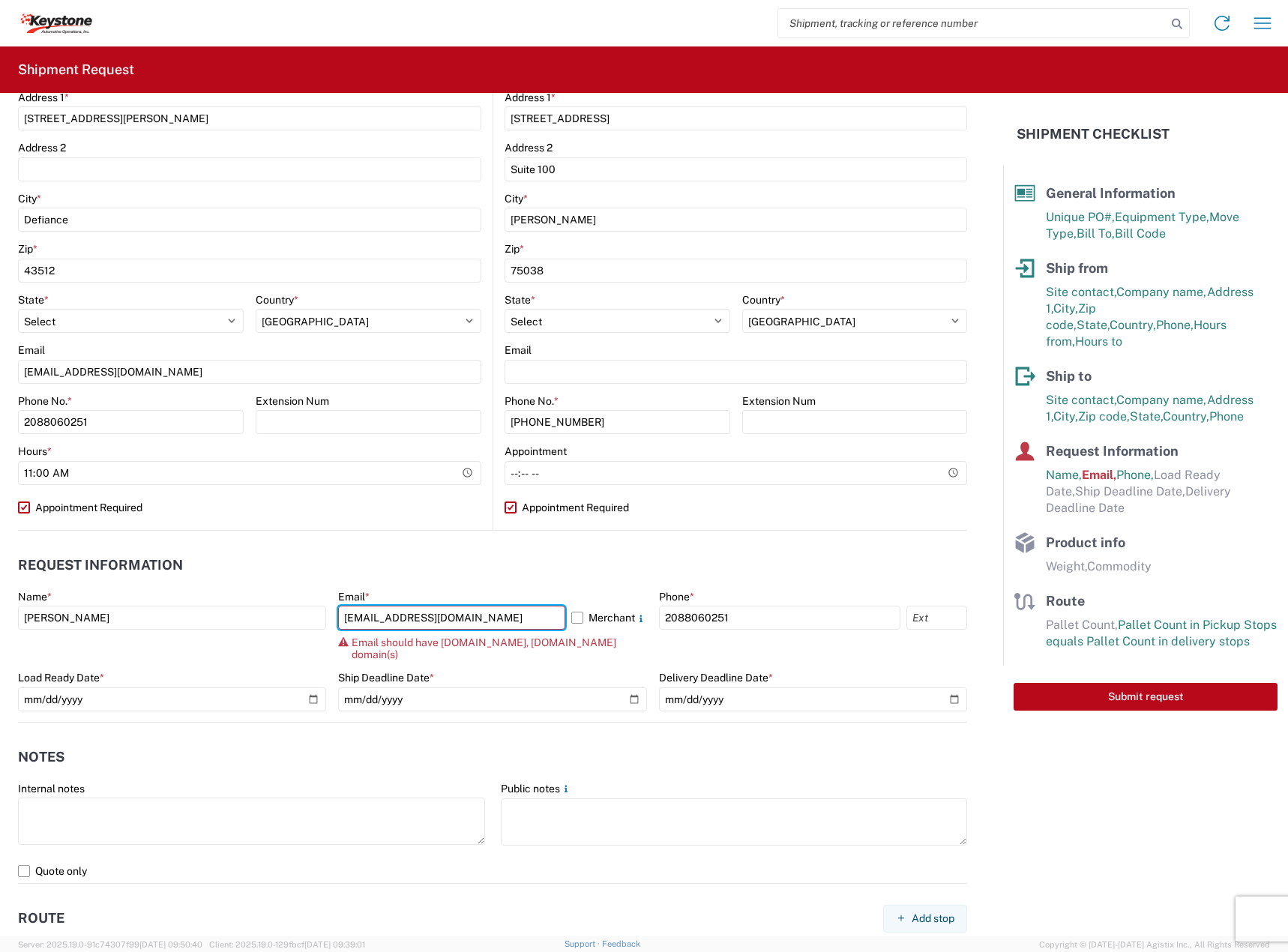
type input "R"
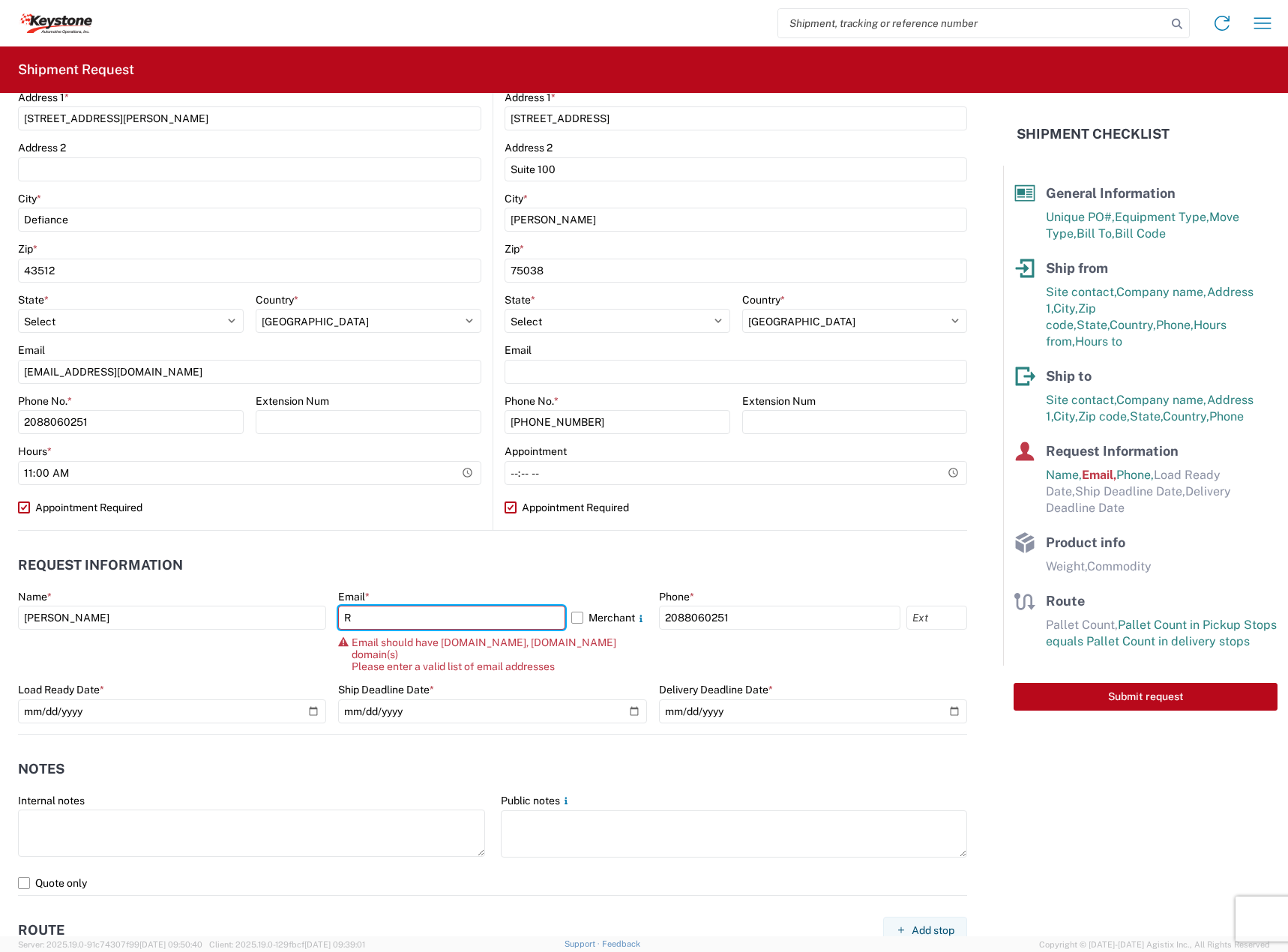
type input "[EMAIL_ADDRESS][DOMAIN_NAME]"
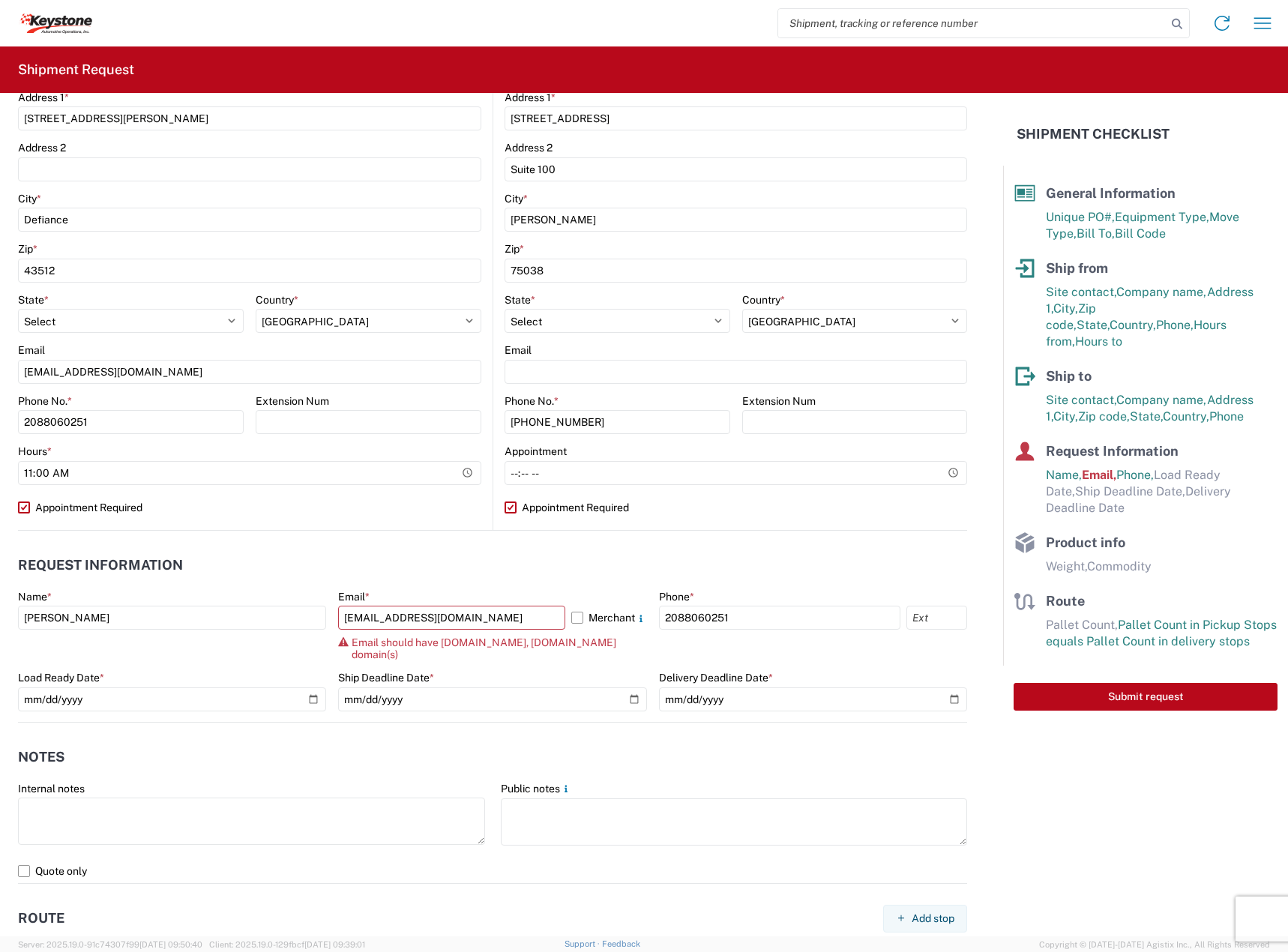
click at [228, 630] on agx-form-control-wrapper-v2 "Name * [PERSON_NAME]" at bounding box center [172, 630] width 308 height 82
click at [220, 617] on input "[PERSON_NAME]" at bounding box center [172, 617] width 308 height 24
type input "[PERSON_NAME]"
click at [607, 613] on label "Merchant" at bounding box center [608, 617] width 75 height 24
click at [0, 0] on input "Merchant" at bounding box center [0, 0] width 0 height 0
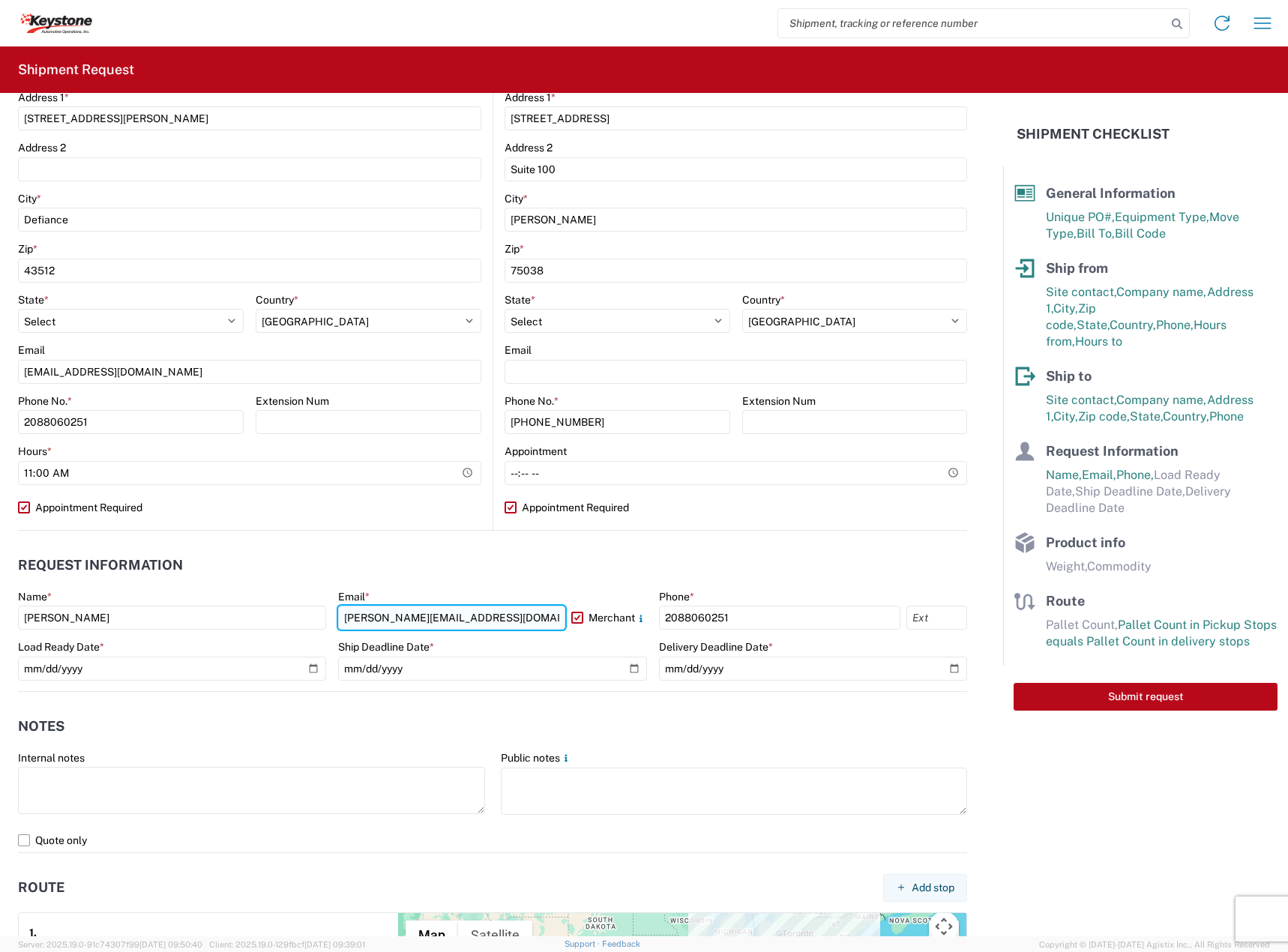
click at [376, 613] on input "[PERSON_NAME][EMAIL_ADDRESS][DOMAIN_NAME]" at bounding box center [451, 617] width 226 height 24
drag, startPoint x: 379, startPoint y: 618, endPoint x: 293, endPoint y: 606, distance: 86.8
click at [293, 606] on div "Name * [PERSON_NAME] Email * [PERSON_NAME][EMAIL_ADDRESS][DOMAIN_NAME] Merchant…" at bounding box center [493, 640] width 949 height 101
type input "[EMAIL_ADDRESS][DOMAIN_NAME]"
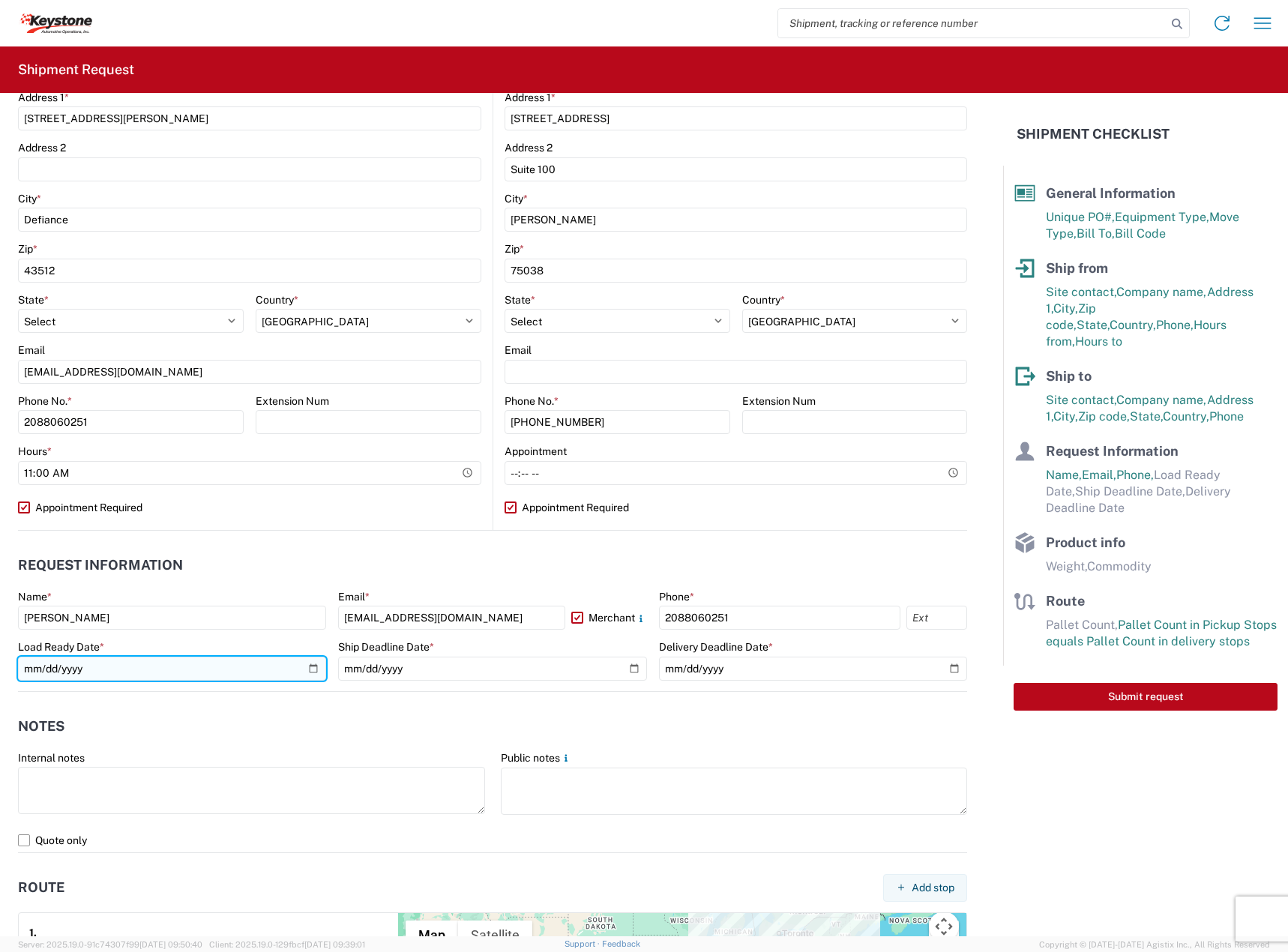
click at [317, 663] on input "date" at bounding box center [172, 668] width 308 height 24
click at [313, 663] on input "date" at bounding box center [172, 668] width 308 height 24
type input "[DATE]"
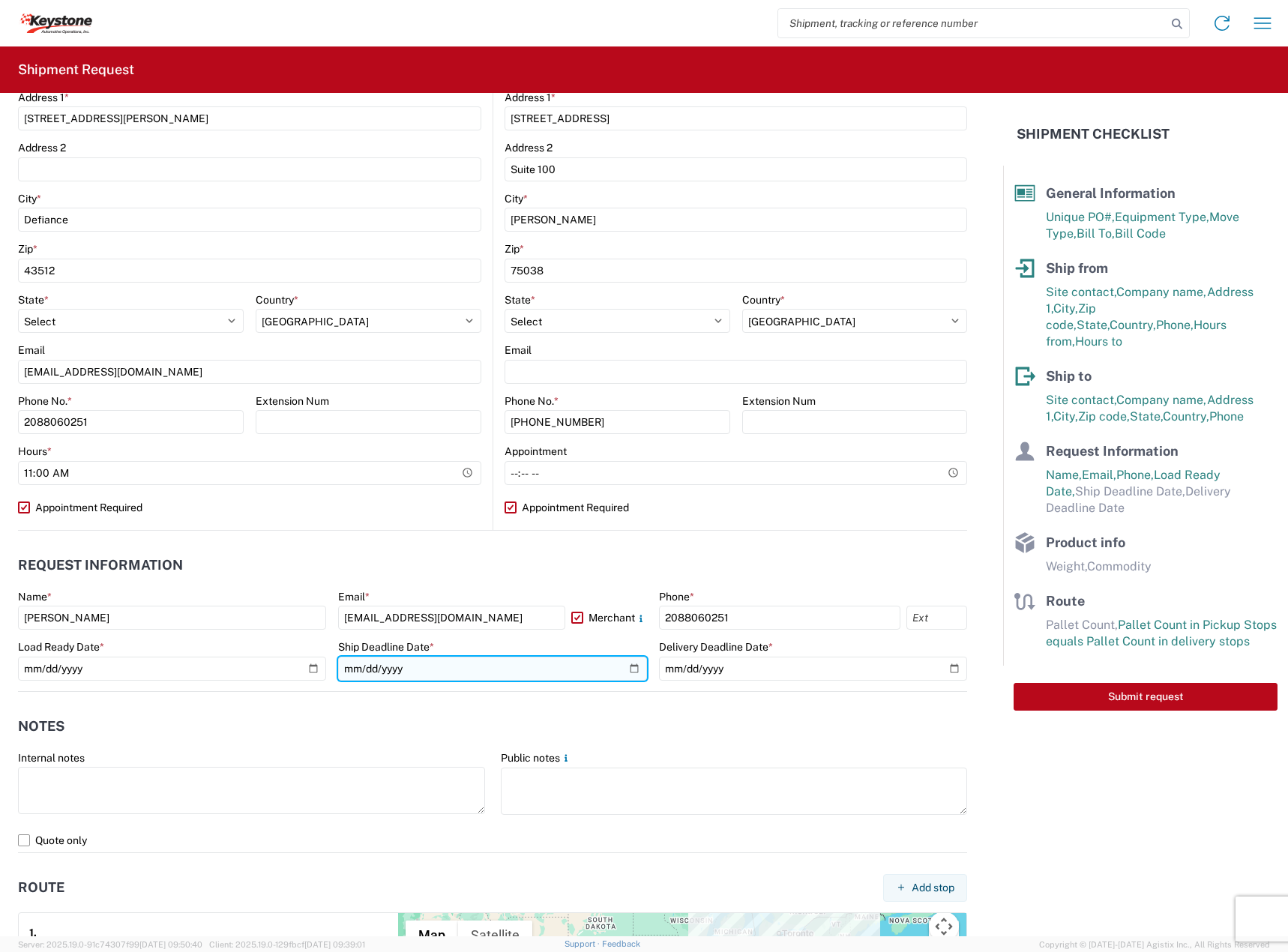
click at [627, 671] on input "date" at bounding box center [492, 668] width 308 height 24
type input "[DATE]"
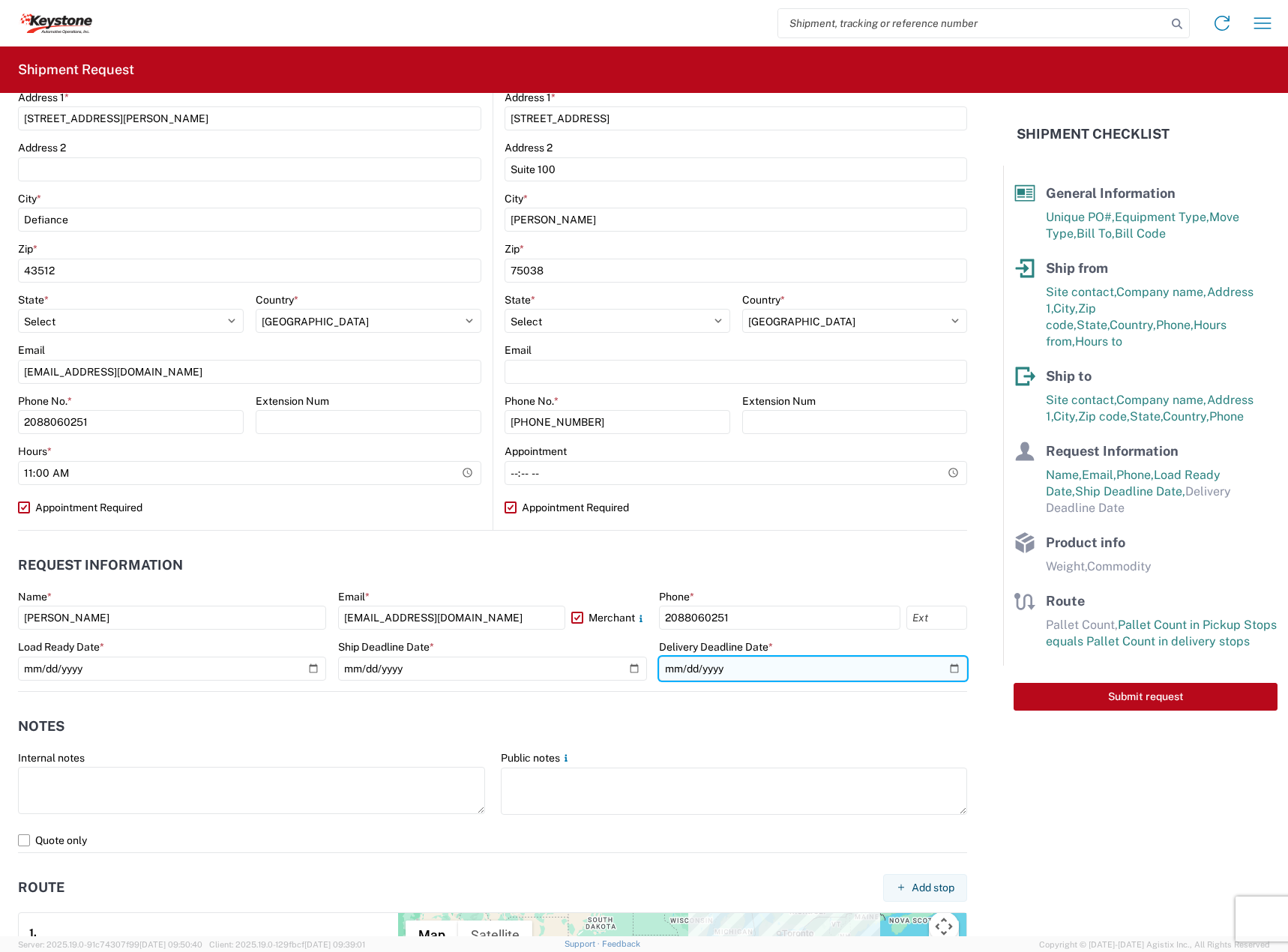
click at [949, 669] on input "date" at bounding box center [813, 668] width 308 height 24
type input "[DATE]"
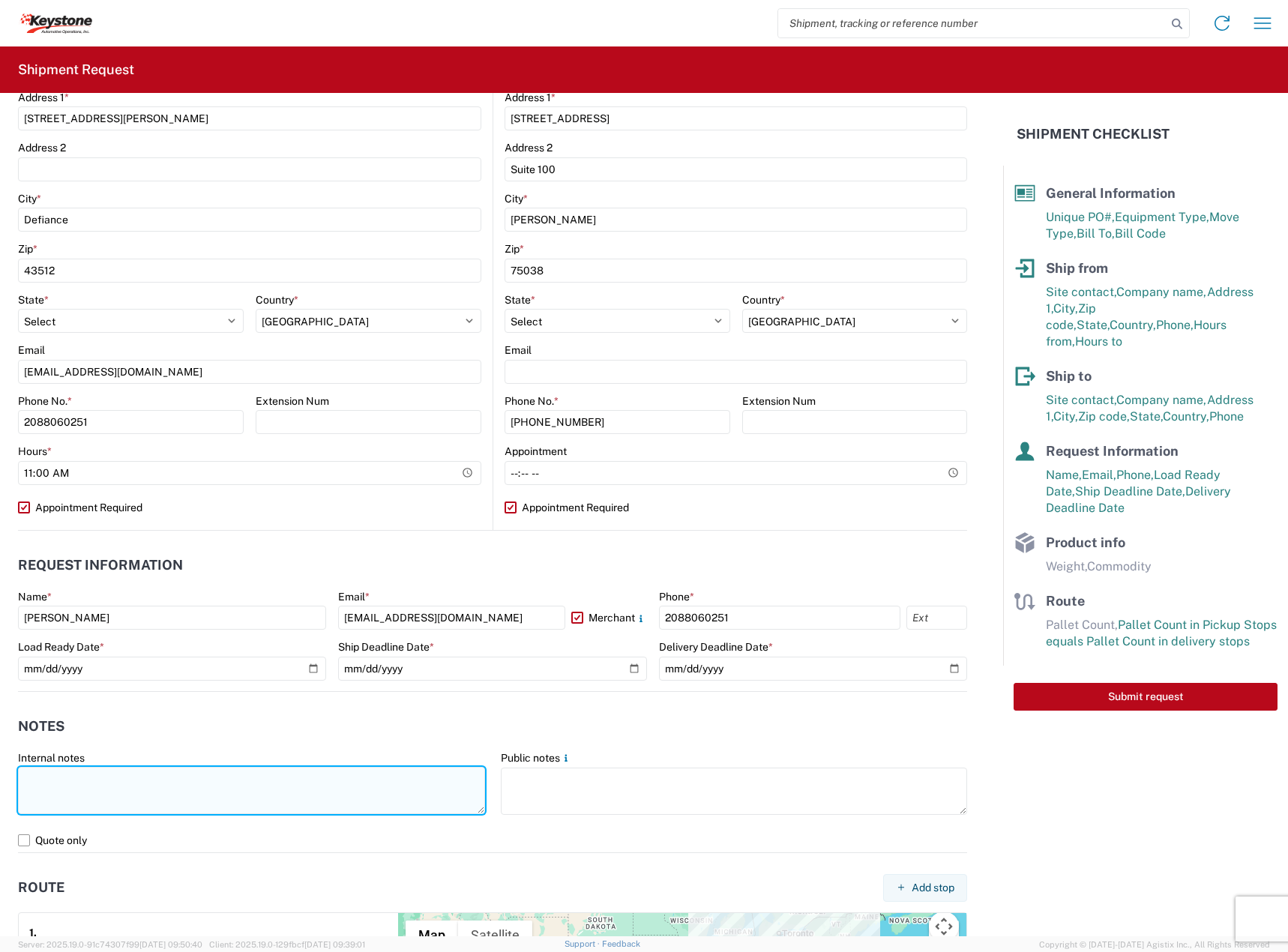
click at [343, 777] on textarea at bounding box center [251, 790] width 467 height 47
paste textarea "Driver is required to provide and utilize LOAD STRAPS and/or LOAD BARS to secur…"
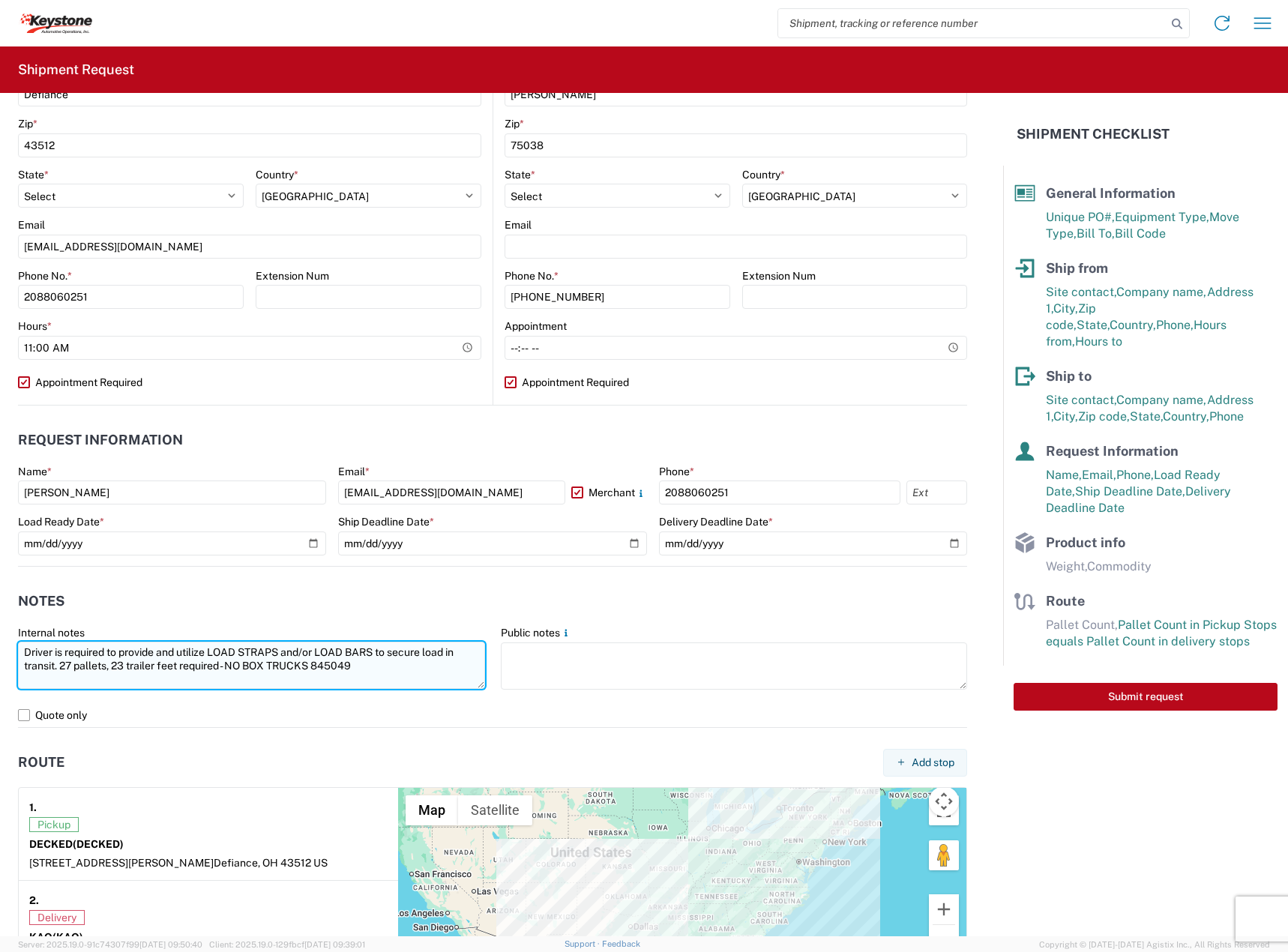
click at [62, 658] on textarea "Driver is required to provide and utilize LOAD STRAPS and/or LOAD BARS to secur…" at bounding box center [251, 665] width 467 height 47
drag, startPoint x: 125, startPoint y: 667, endPoint x: 116, endPoint y: 669, distance: 9.2
click at [116, 669] on textarea "Driver is required to provide and utilize LOAD STRAPS and/or LOAD BARS to secur…" at bounding box center [251, 665] width 467 height 47
click at [336, 668] on textarea "Driver is required to provide and utilize LOAD STRAPS and/or LOAD BARS to secur…" at bounding box center [251, 665] width 467 height 47
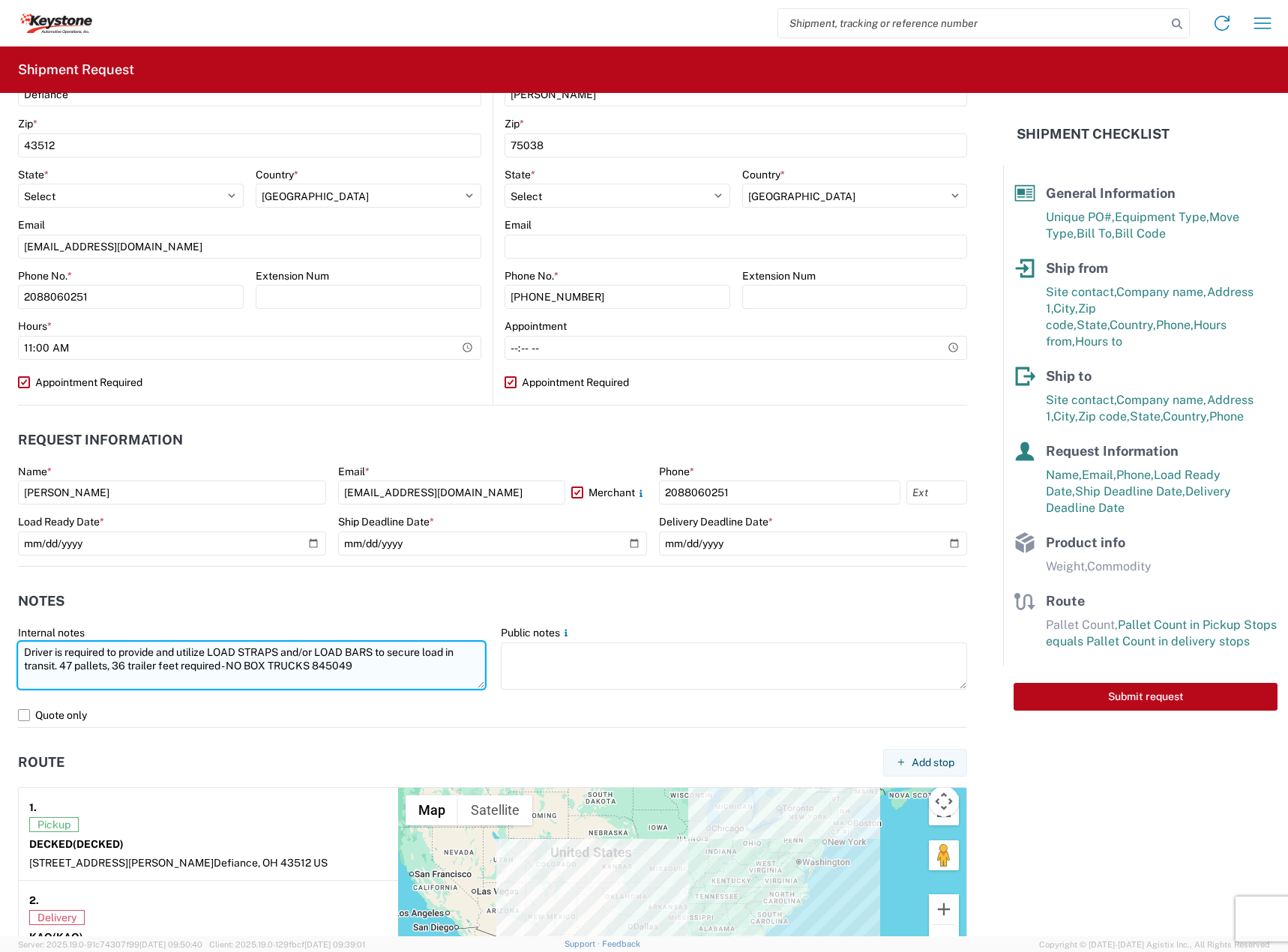
paste textarea "9862"
drag, startPoint x: 311, startPoint y: 658, endPoint x: -123, endPoint y: 617, distance: 435.9
click at [0, 617] on html "Home Shipment request Shipment tracking Shipment Request General Information Te…" at bounding box center [644, 476] width 1288 height 952
type textarea "Driver is required to provide and utilize LOAD STRAPS and/or LOAD BARS to secur…"
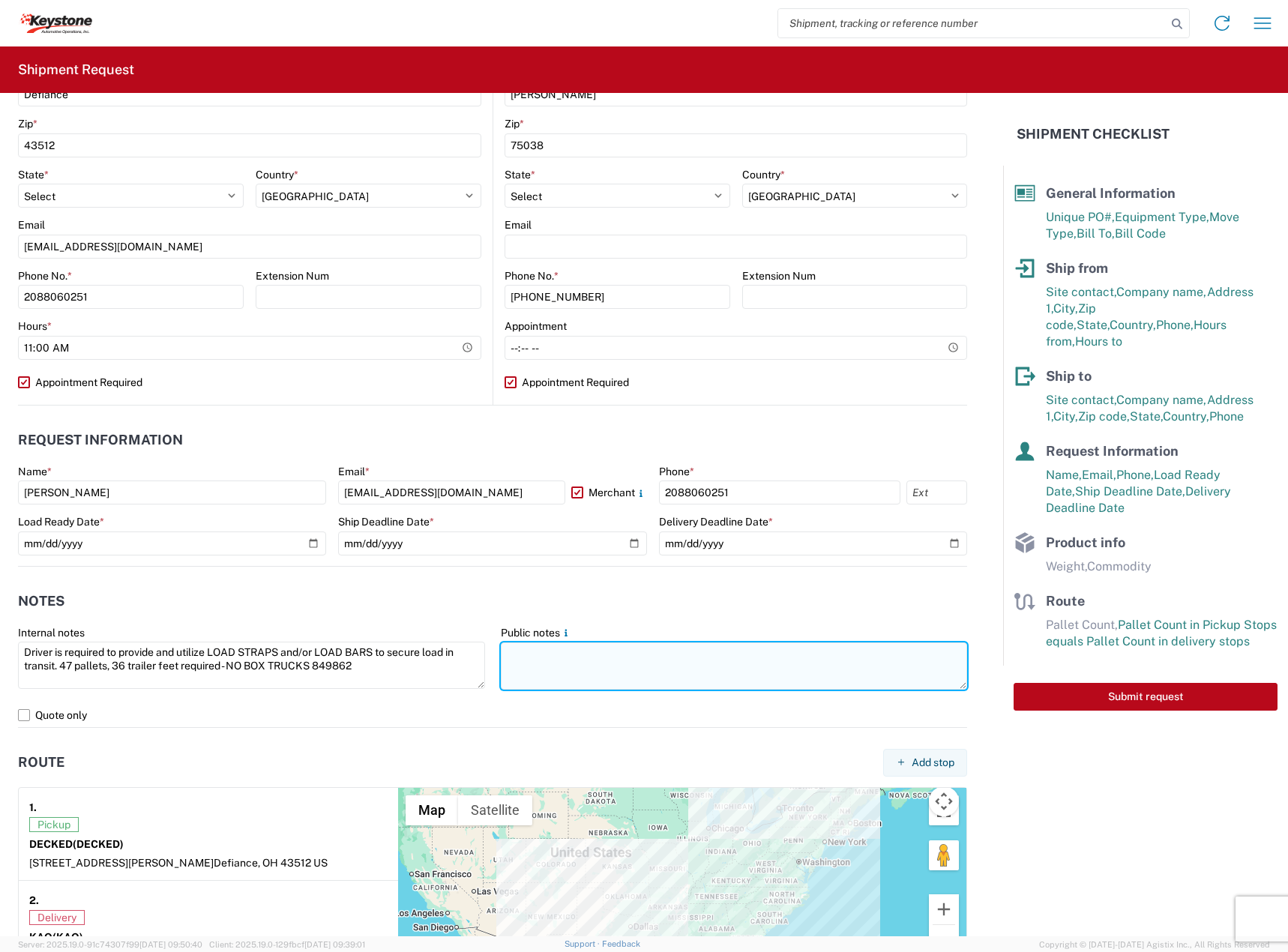
click at [632, 680] on textarea at bounding box center [734, 665] width 467 height 47
paste textarea "Driver is required to provide and utilize LOAD STRAPS and/or LOAD BARS to secur…"
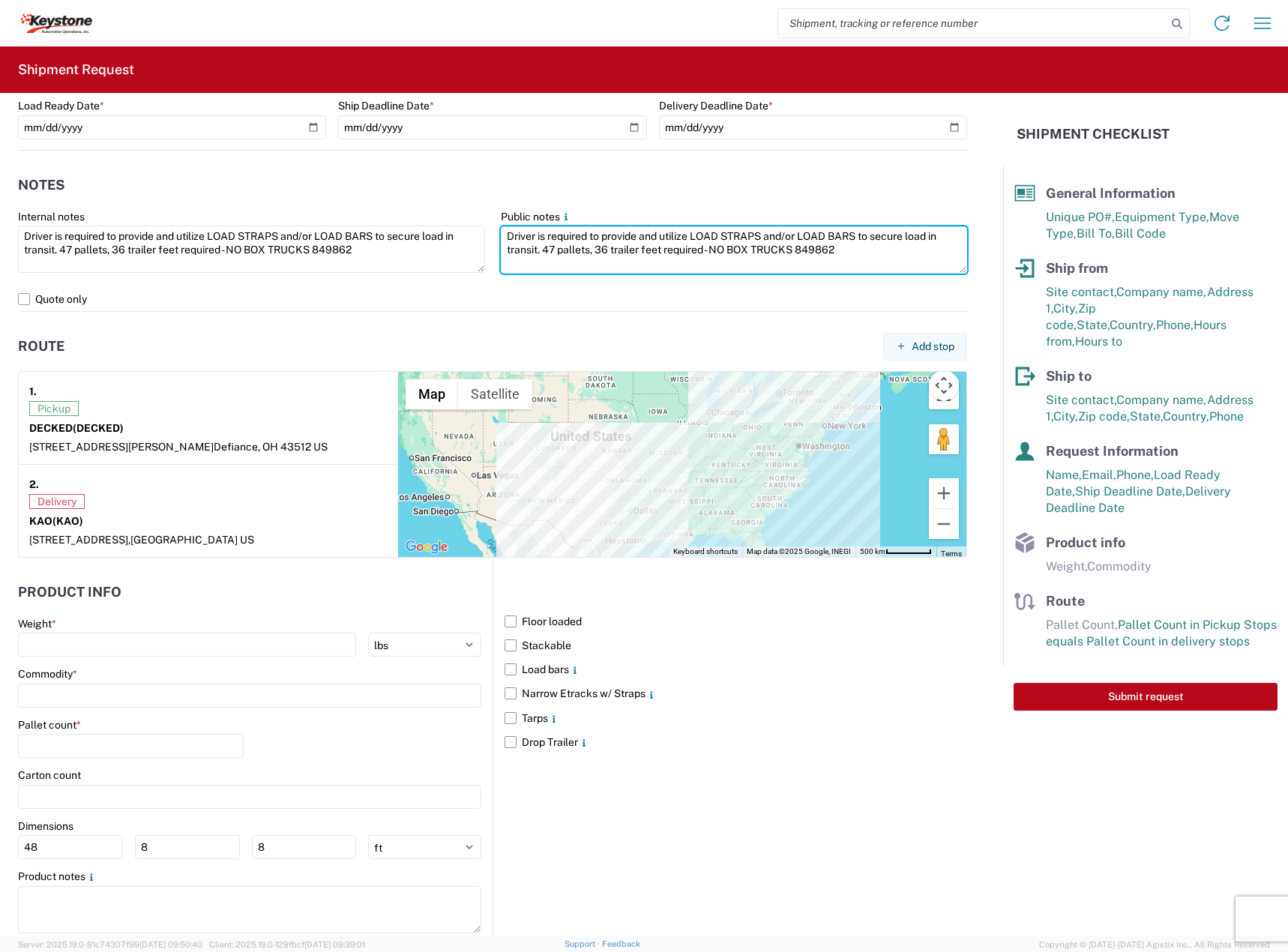
scroll to position [954, 0]
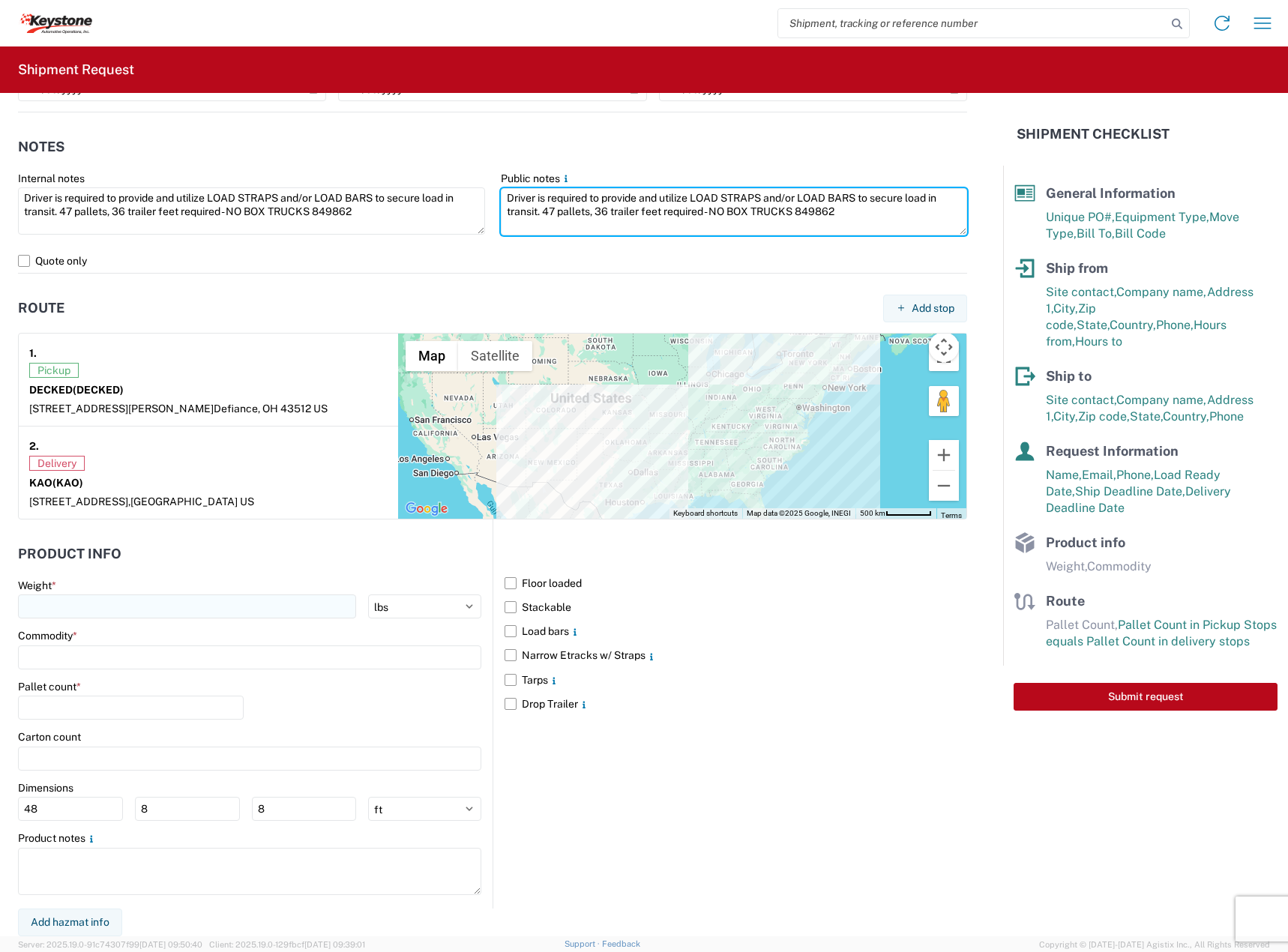
type textarea "Driver is required to provide and utilize LOAD STRAPS and/or LOAD BARS to secur…"
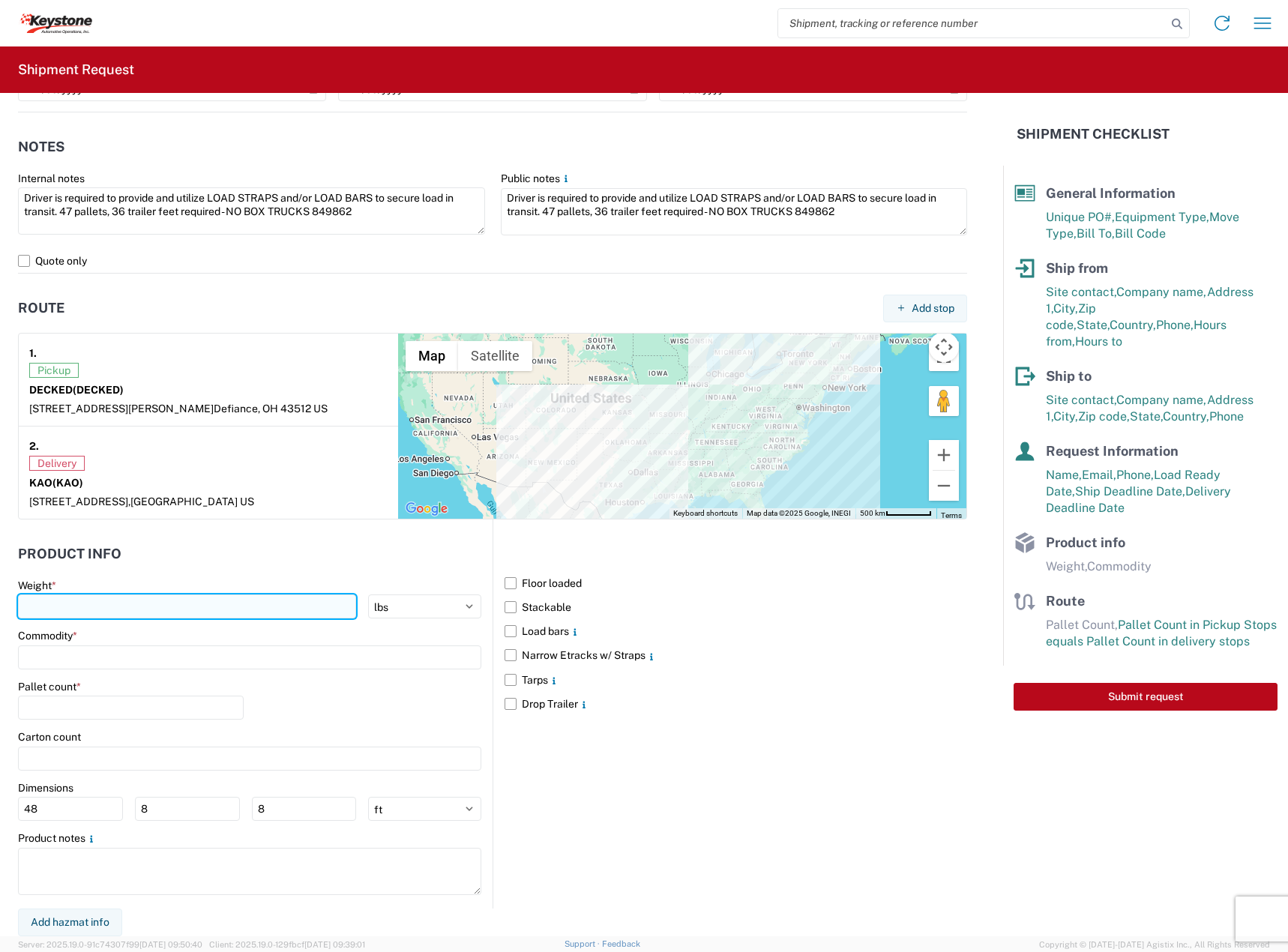
click at [115, 606] on input "number" at bounding box center [186, 606] width 338 height 24
type input "9836"
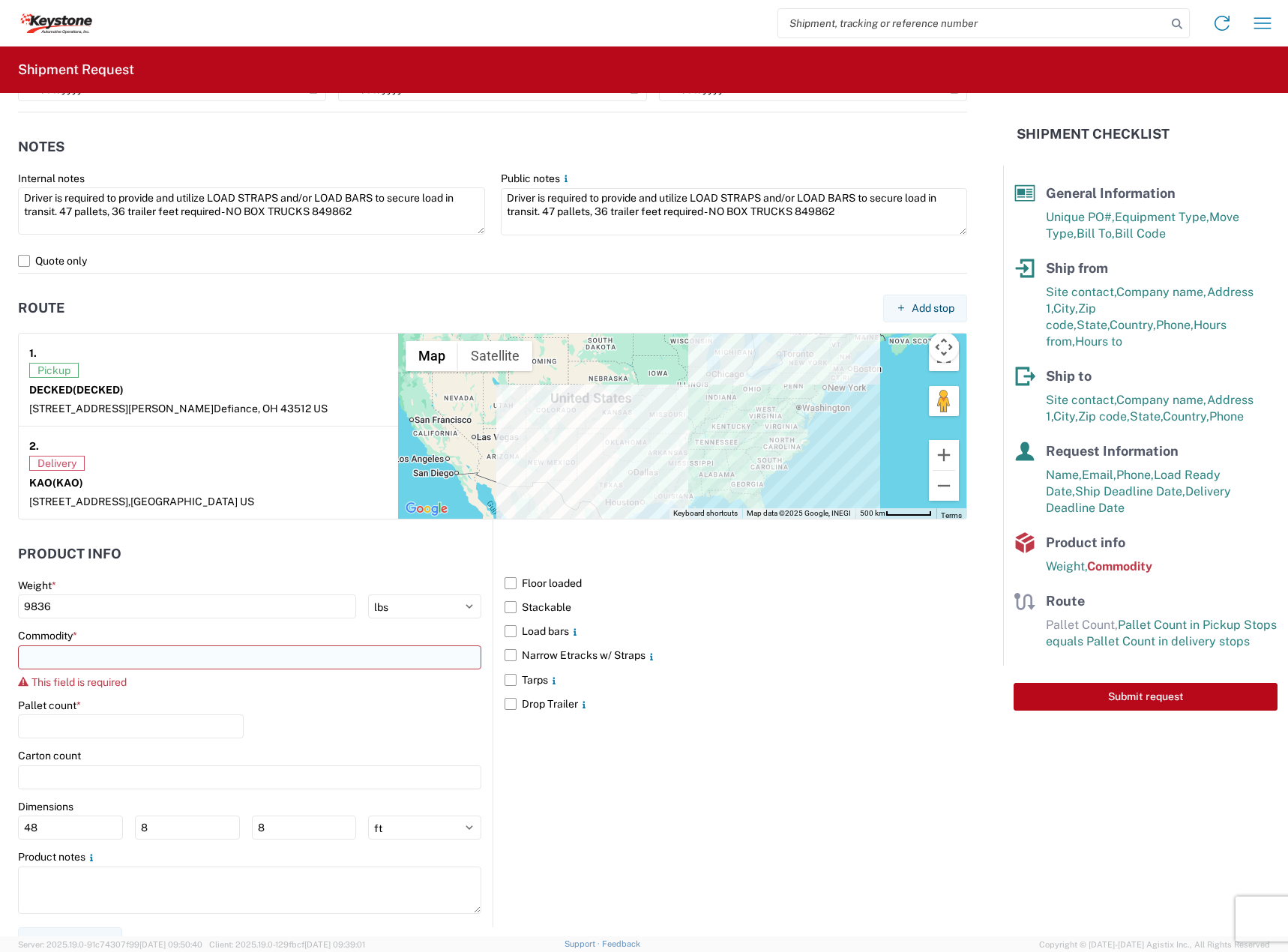
click at [75, 653] on input at bounding box center [249, 657] width 463 height 24
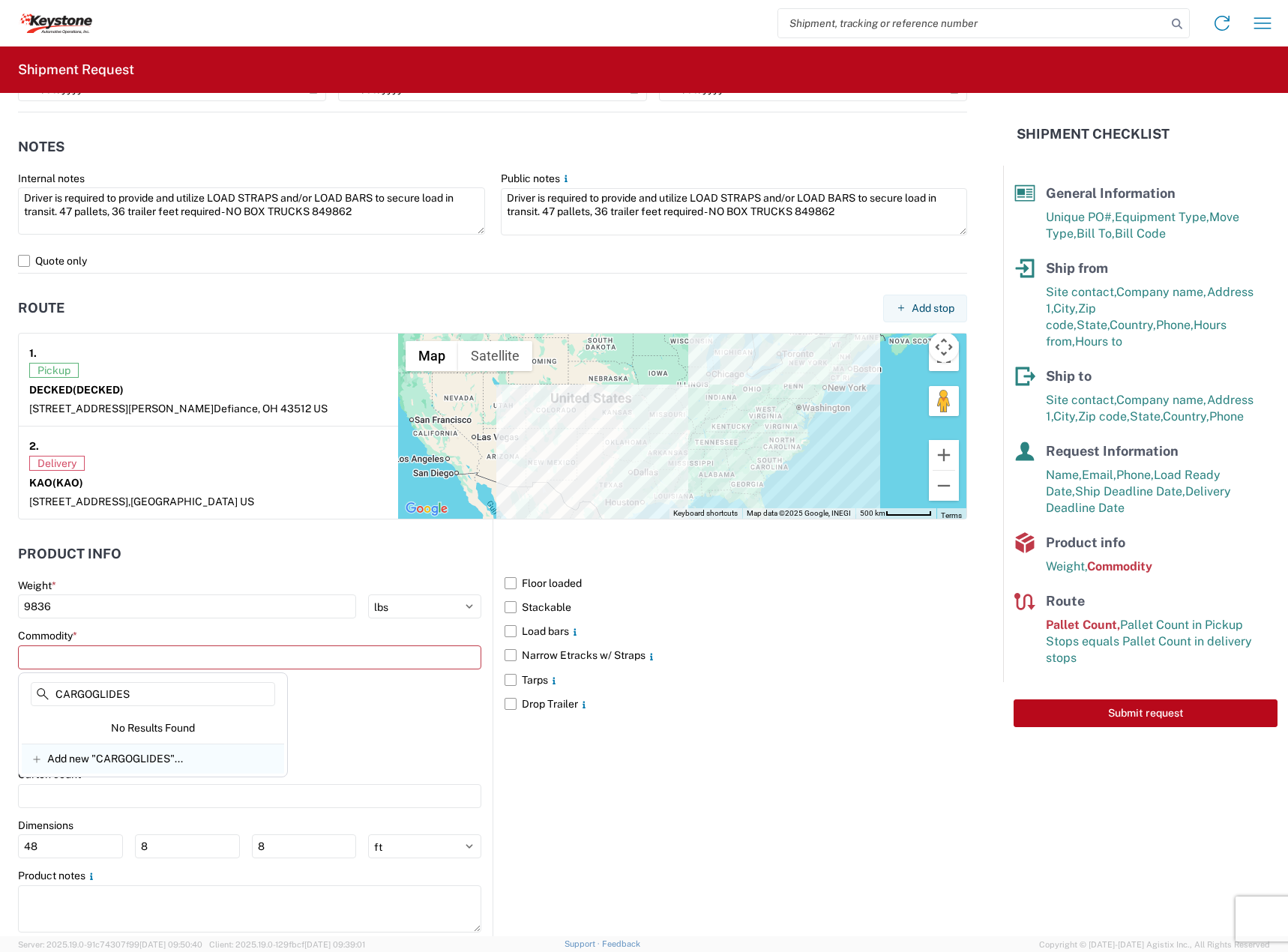
type input "CARGOGLIDES"
click at [127, 759] on span "Add new "CARGOGLIDES"..." at bounding box center [115, 758] width 136 height 13
type input "CARGOGLIDES"
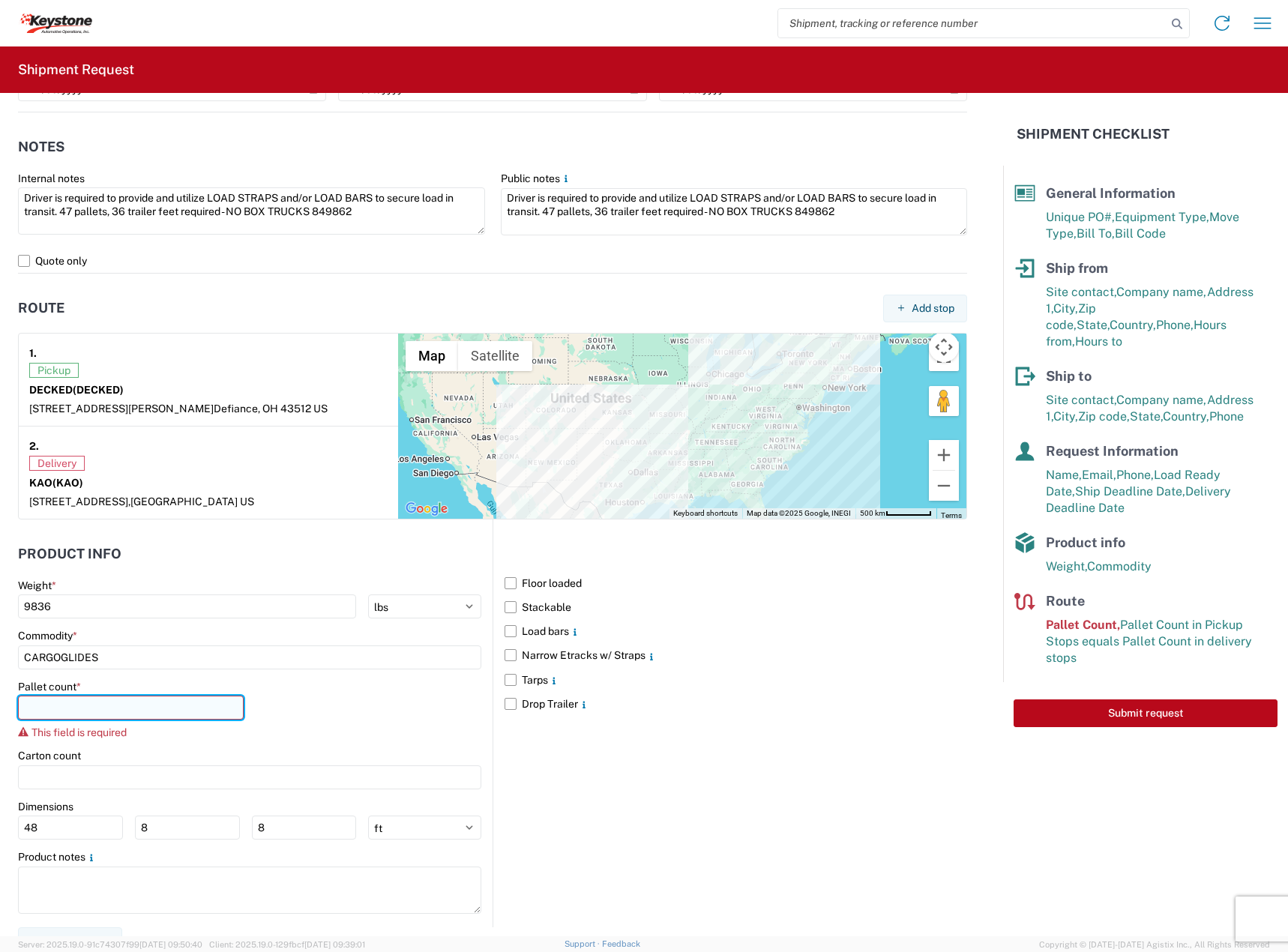
drag, startPoint x: 141, startPoint y: 707, endPoint x: 123, endPoint y: 712, distance: 18.7
click at [141, 707] on input "number" at bounding box center [131, 707] width 225 height 24
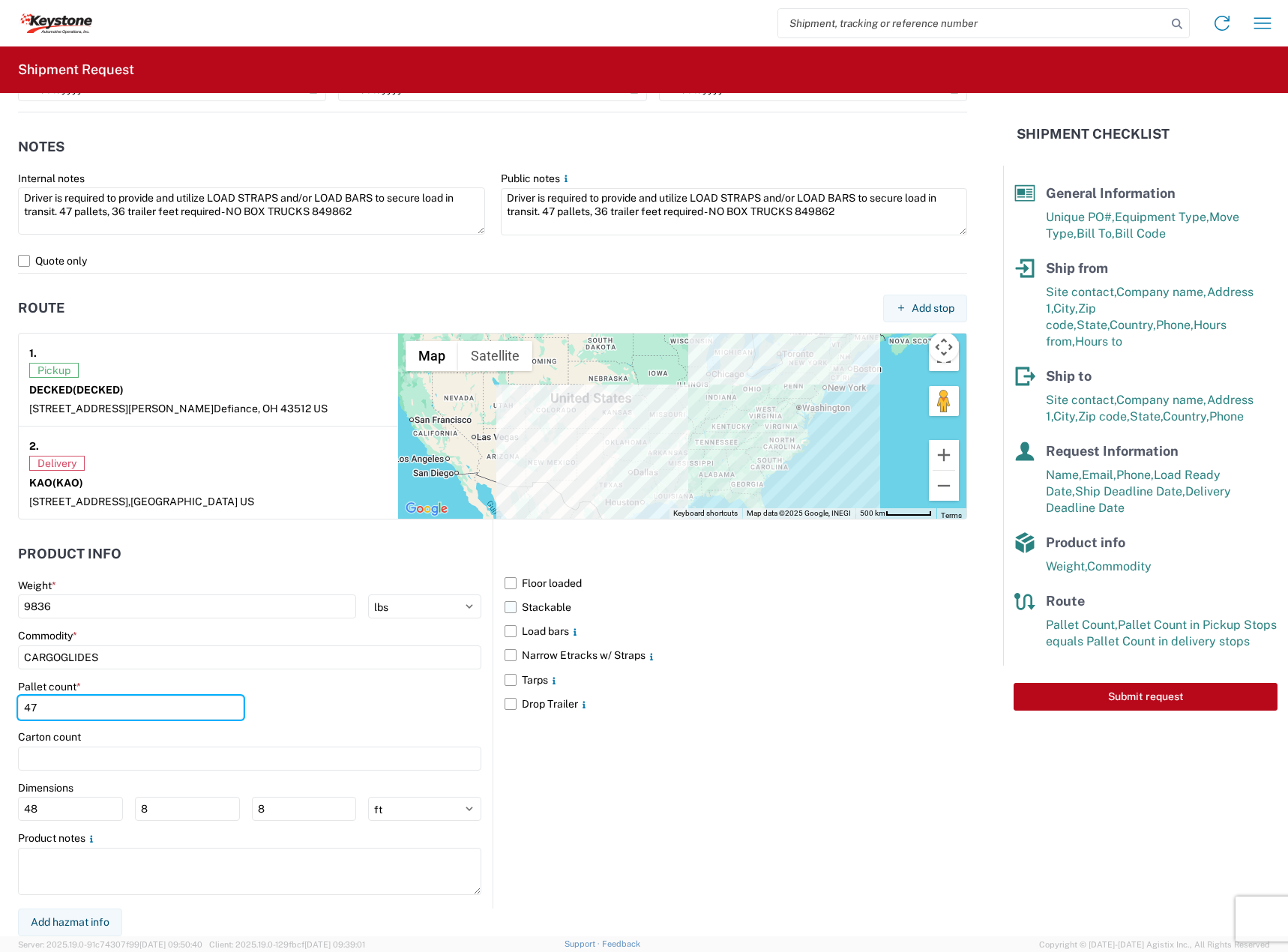
type input "47"
click at [561, 607] on label "Stackable" at bounding box center [735, 606] width 462 height 24
click at [0, 0] on input "Stackable" at bounding box center [0, 0] width 0 height 0
click at [550, 631] on label "Load bars" at bounding box center [735, 631] width 462 height 24
click at [0, 0] on input "Load bars" at bounding box center [0, 0] width 0 height 0
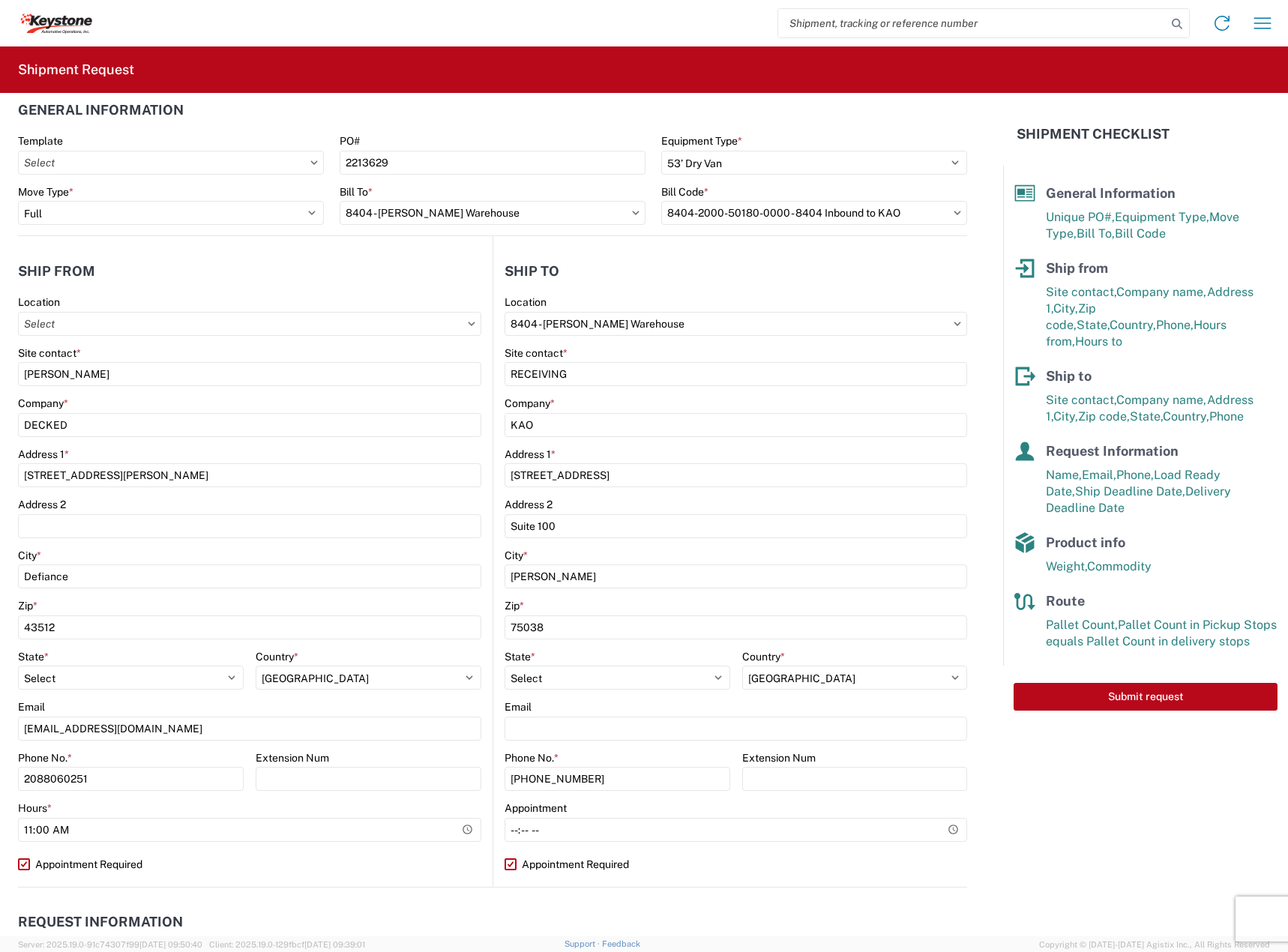
scroll to position [0, 0]
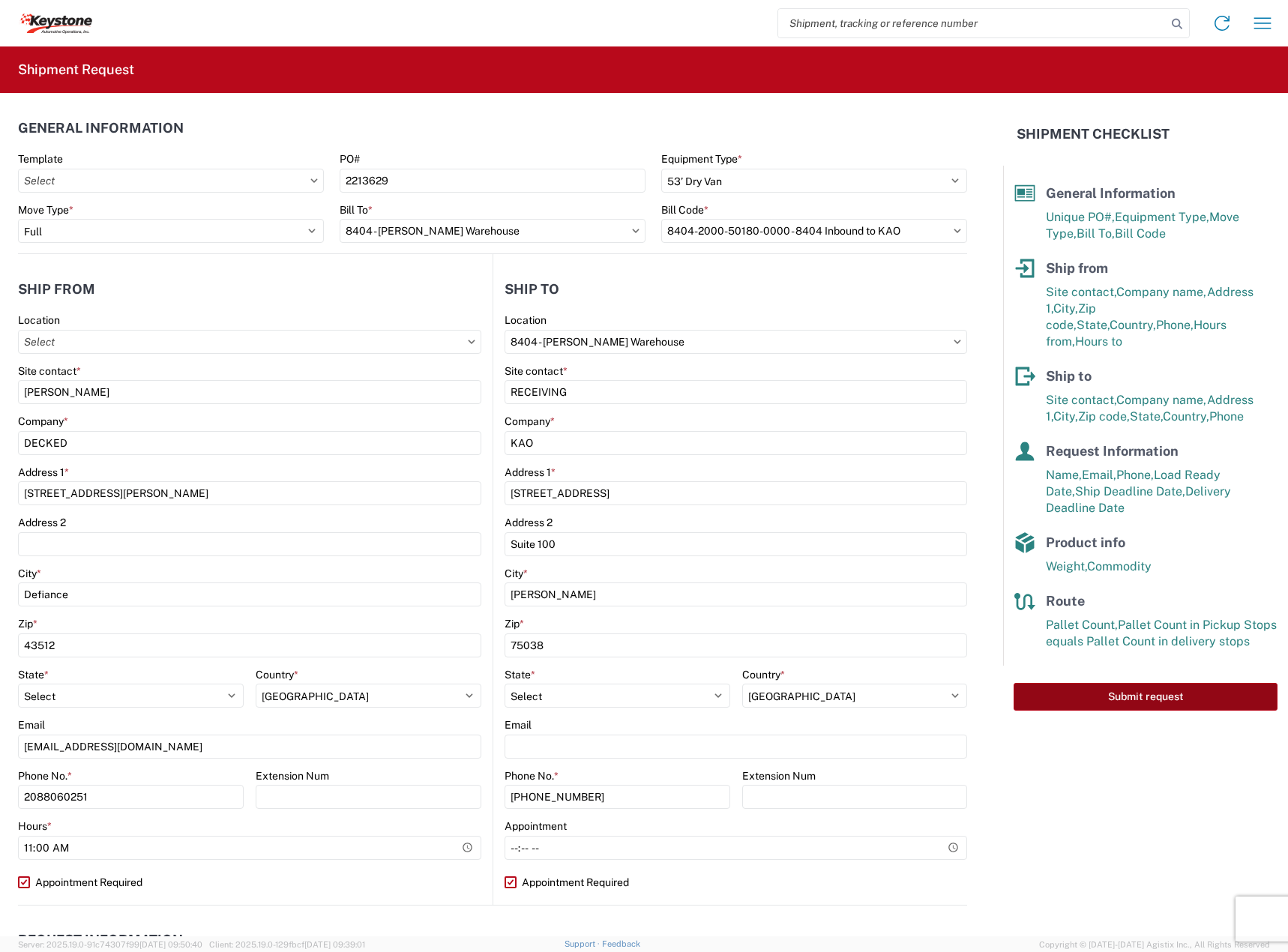
click at [1043, 685] on button "Submit request" at bounding box center [1146, 697] width 264 height 28
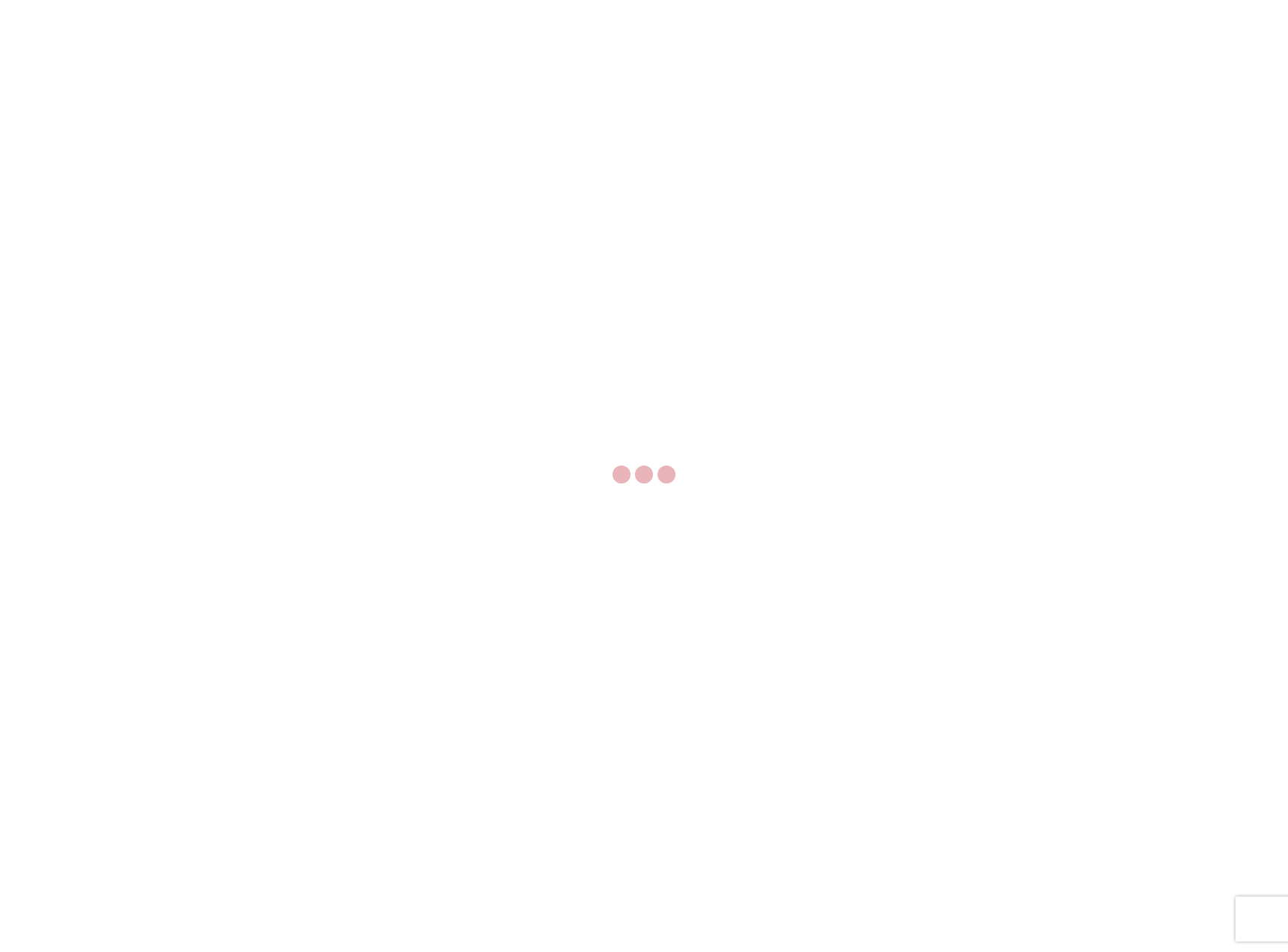
select select "FULL"
select select "LBS"
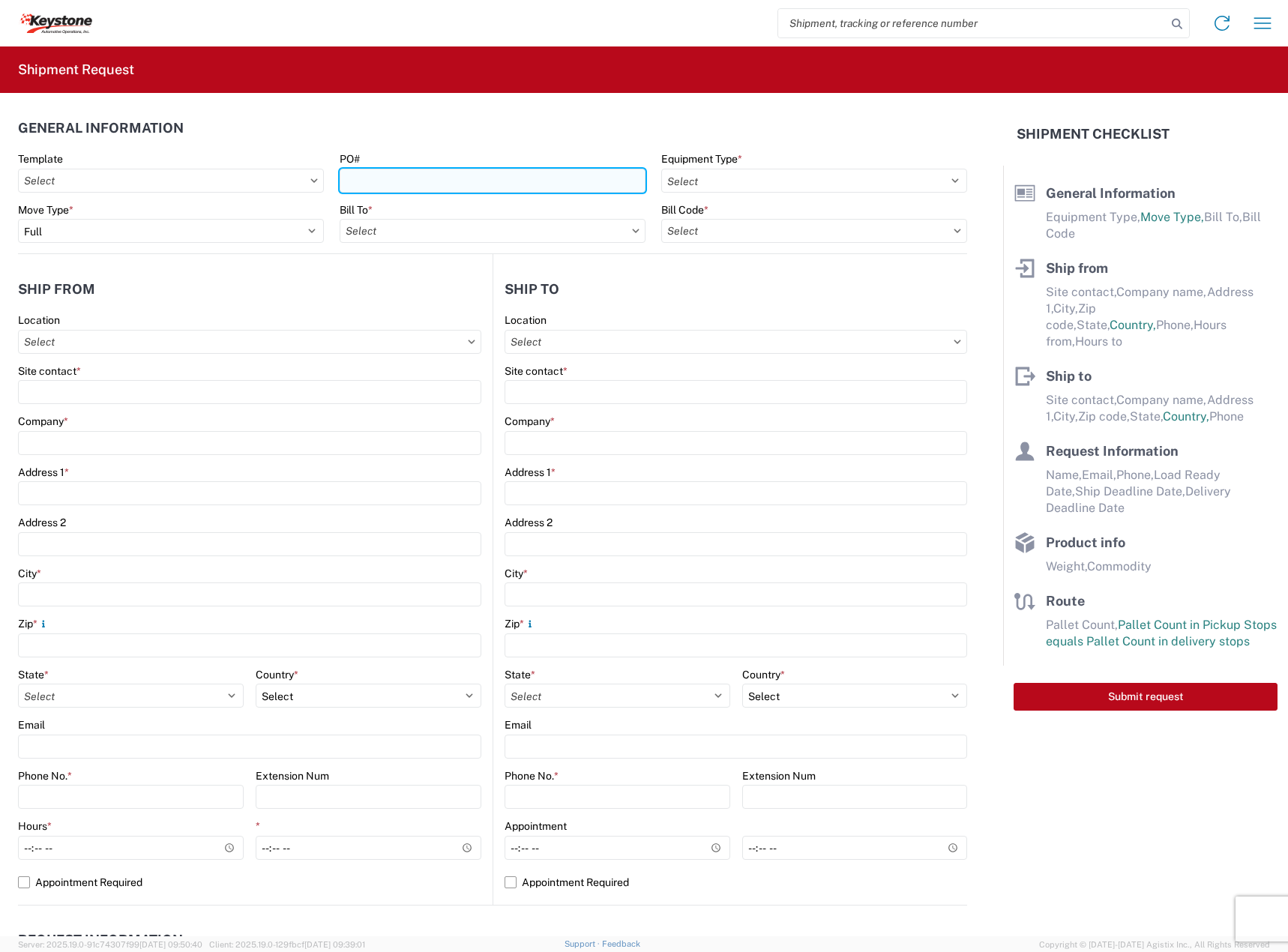
click at [456, 182] on input "PO#" at bounding box center [493, 180] width 306 height 24
paste input "4370940"
type input "4370940"
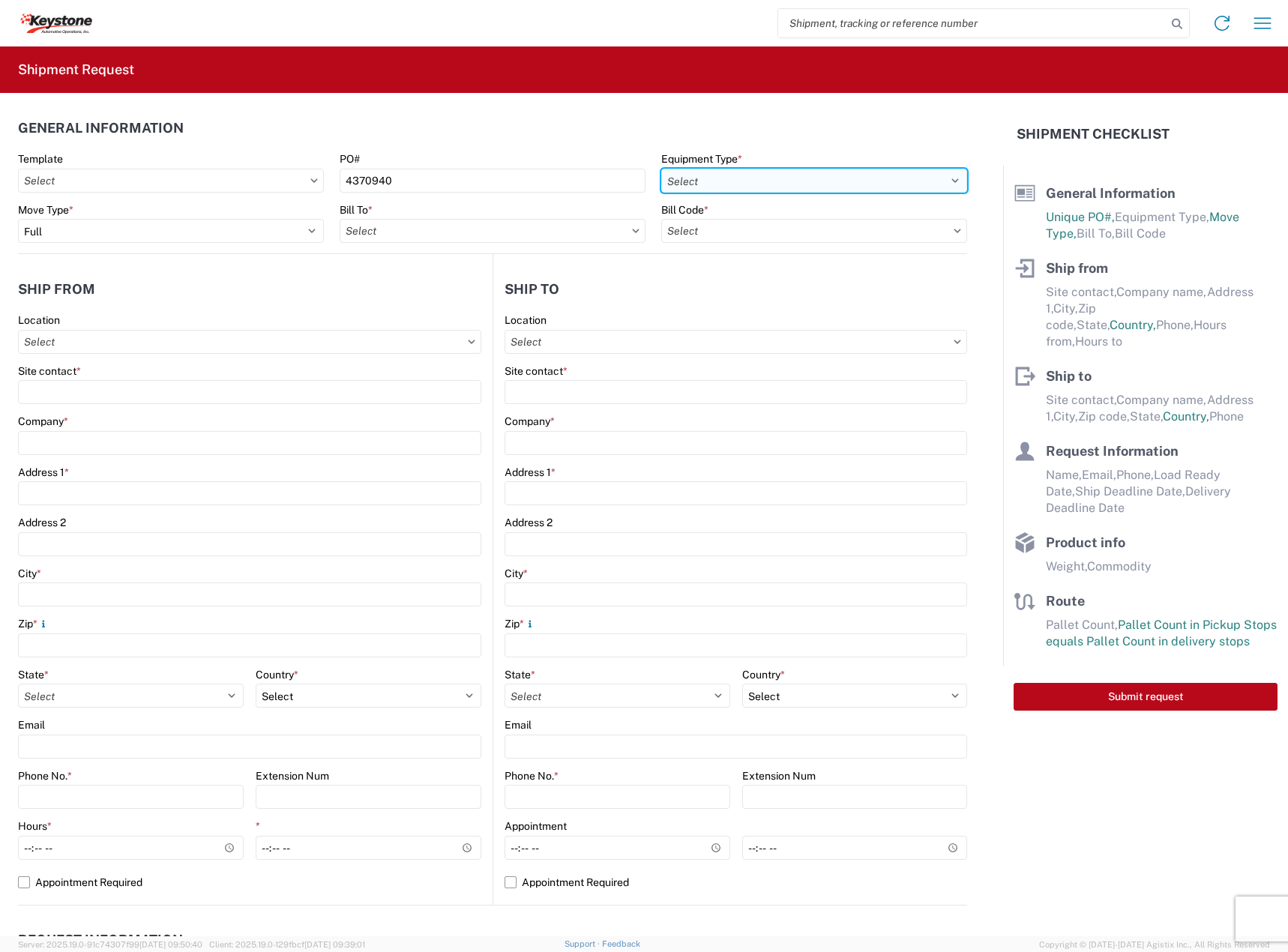
drag, startPoint x: 716, startPoint y: 182, endPoint x: 724, endPoint y: 192, distance: 12.8
click at [716, 182] on select "Select 53’ Dry Van Flatbed Dropdeck (van) Lowboy (flatbed) Rail" at bounding box center [814, 180] width 306 height 24
select select "STDV"
click at [661, 169] on select "Select 53’ Dry Van Flatbed Dropdeck (van) Lowboy (flatbed) Rail" at bounding box center [814, 180] width 306 height 24
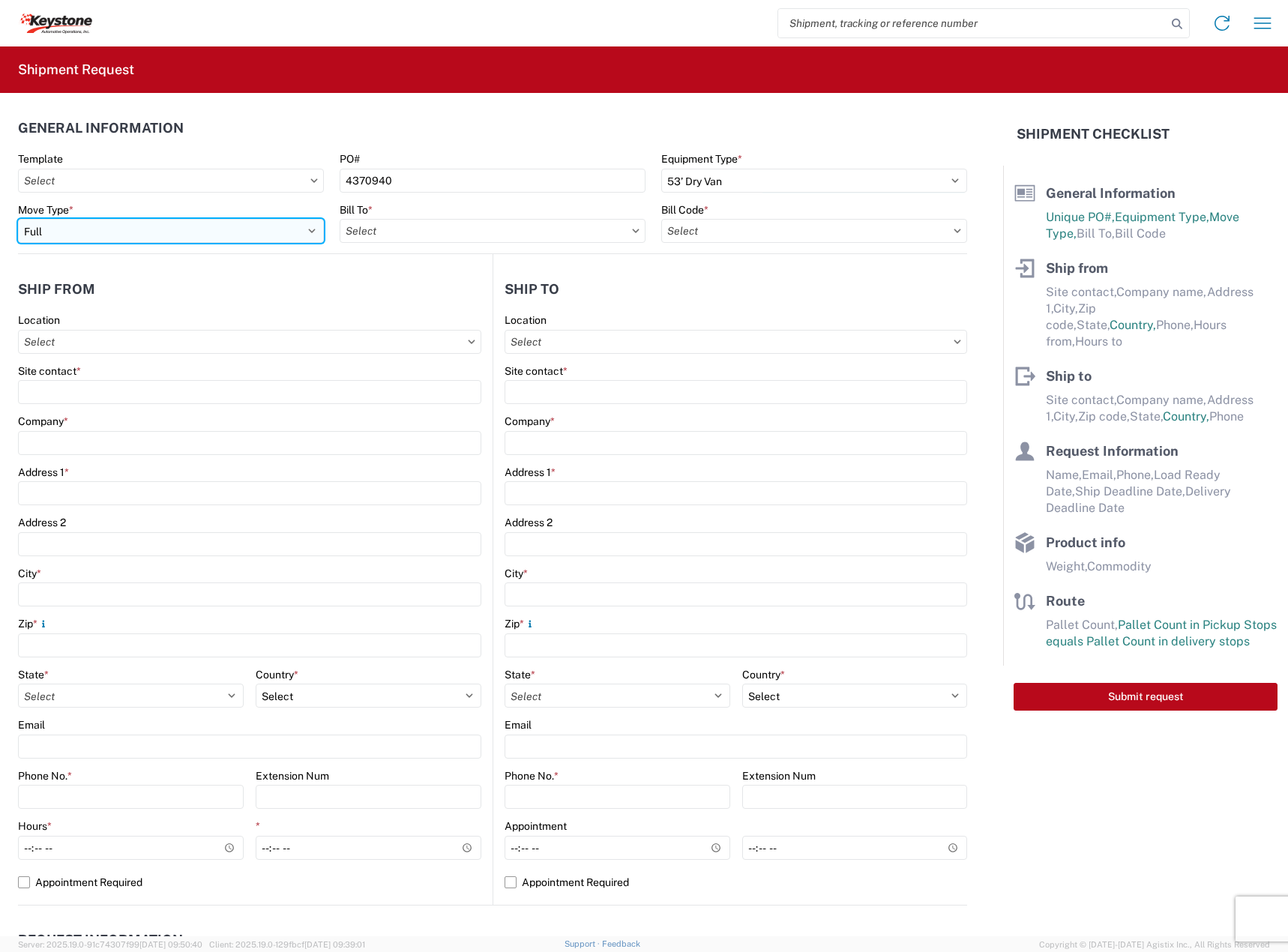
drag, startPoint x: 223, startPoint y: 225, endPoint x: 204, endPoint y: 242, distance: 25.5
click at [222, 225] on select "Select Full Partial TL" at bounding box center [171, 231] width 306 height 24
select select "PARTIAL_TL"
click at [18, 219] on select "Select Full Partial TL" at bounding box center [171, 231] width 306 height 24
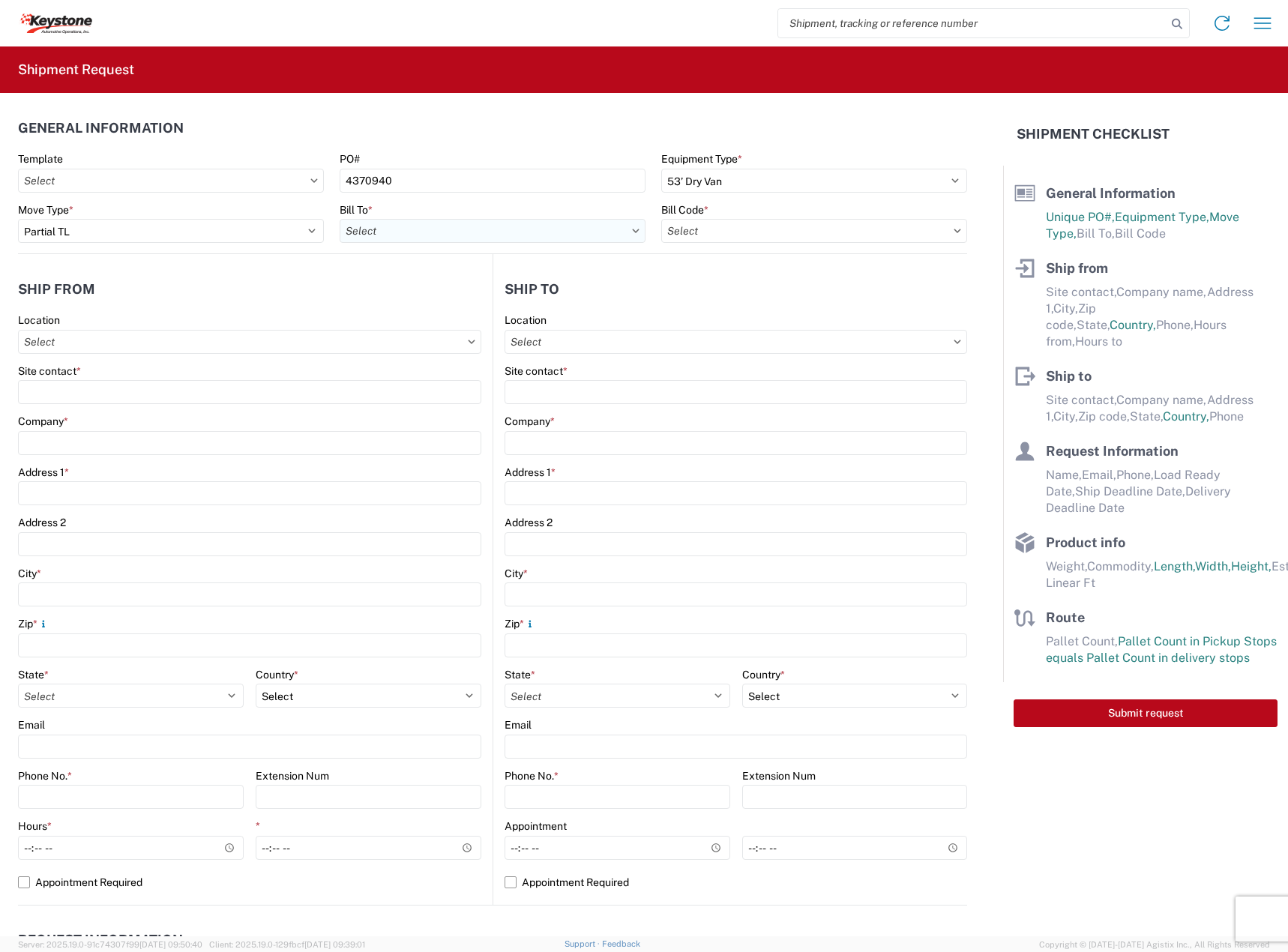
click at [405, 227] on input "text" at bounding box center [493, 231] width 306 height 24
type input "EASTVALE"
click at [438, 295] on div "8614 - [GEOGRAPHIC_DATA] - [GEOGRAPHIC_DATA], [GEOGRAPHIC_DATA]" at bounding box center [526, 297] width 374 height 24
type input "8614 - [GEOGRAPHIC_DATA] - [GEOGRAPHIC_DATA], [GEOGRAPHIC_DATA]"
click at [721, 224] on input "text" at bounding box center [814, 231] width 306 height 24
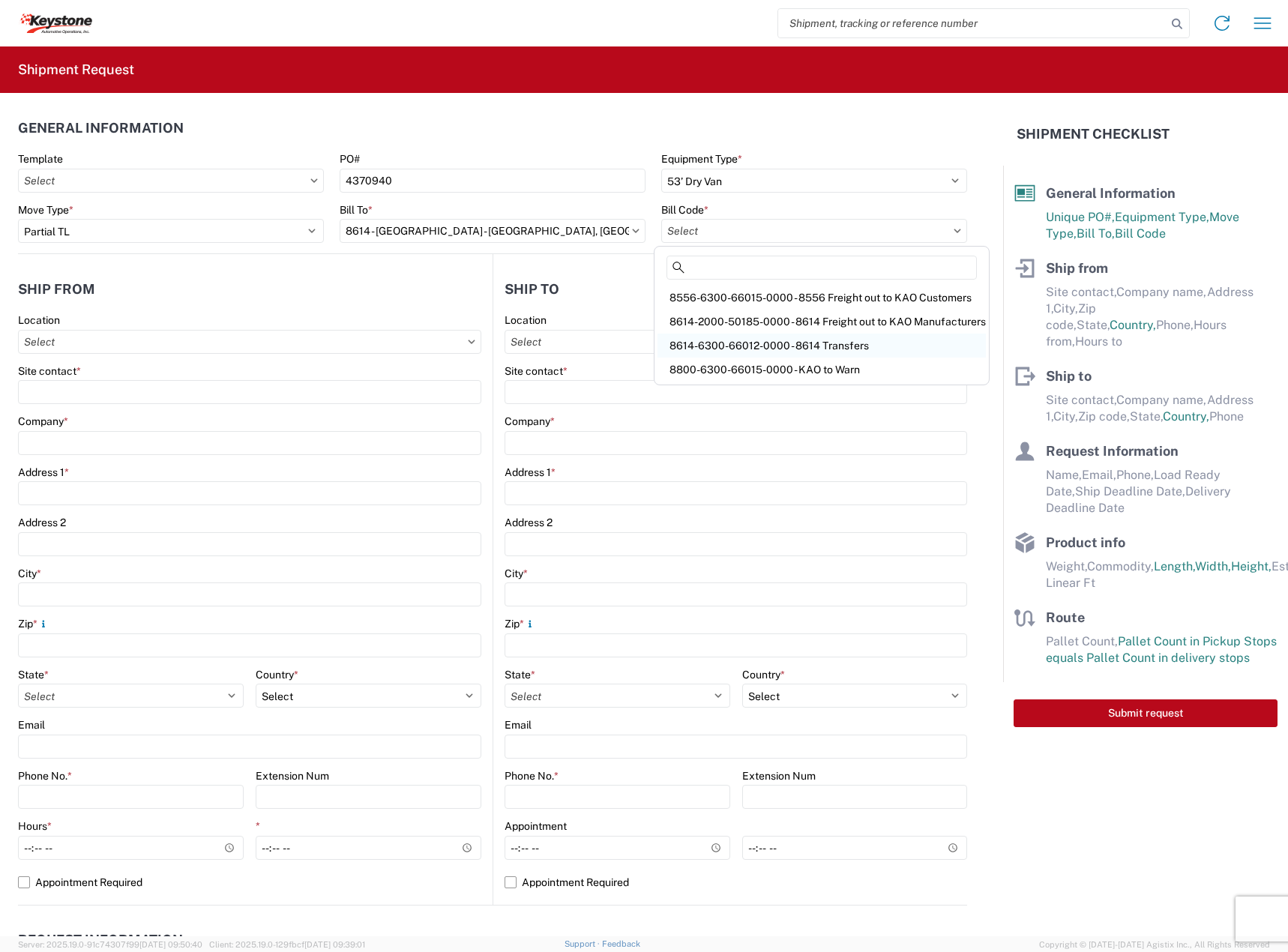
click at [757, 345] on div "8614-6300-66012-0000 - 8614 Transfers" at bounding box center [821, 345] width 329 height 24
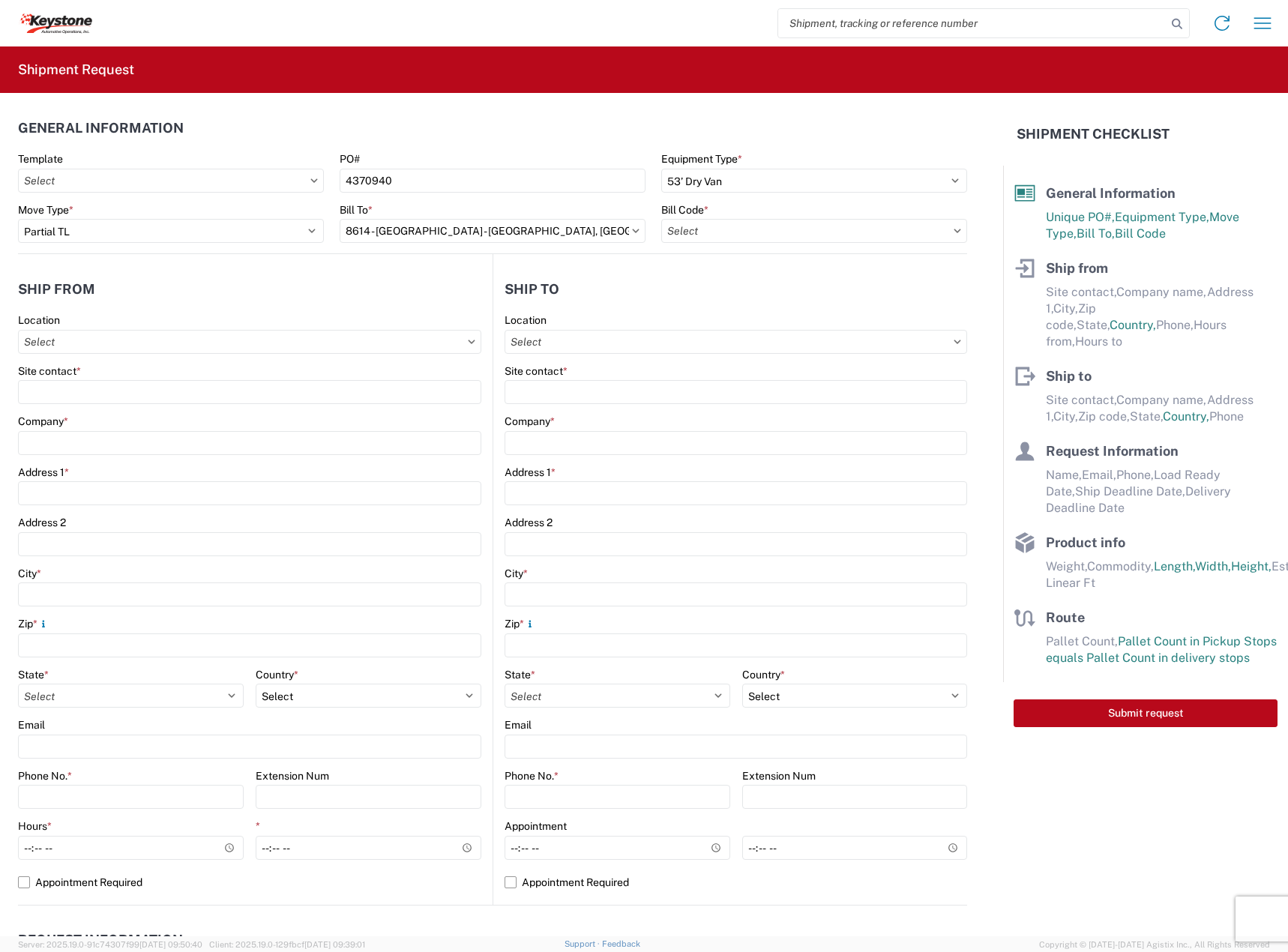
type input "8614-6300-66012-0000 - 8614 Transfers, 8614-6300-66012-0000 - 8614 Transfers"
click at [194, 378] on div "Site contact *" at bounding box center [249, 384] width 463 height 40
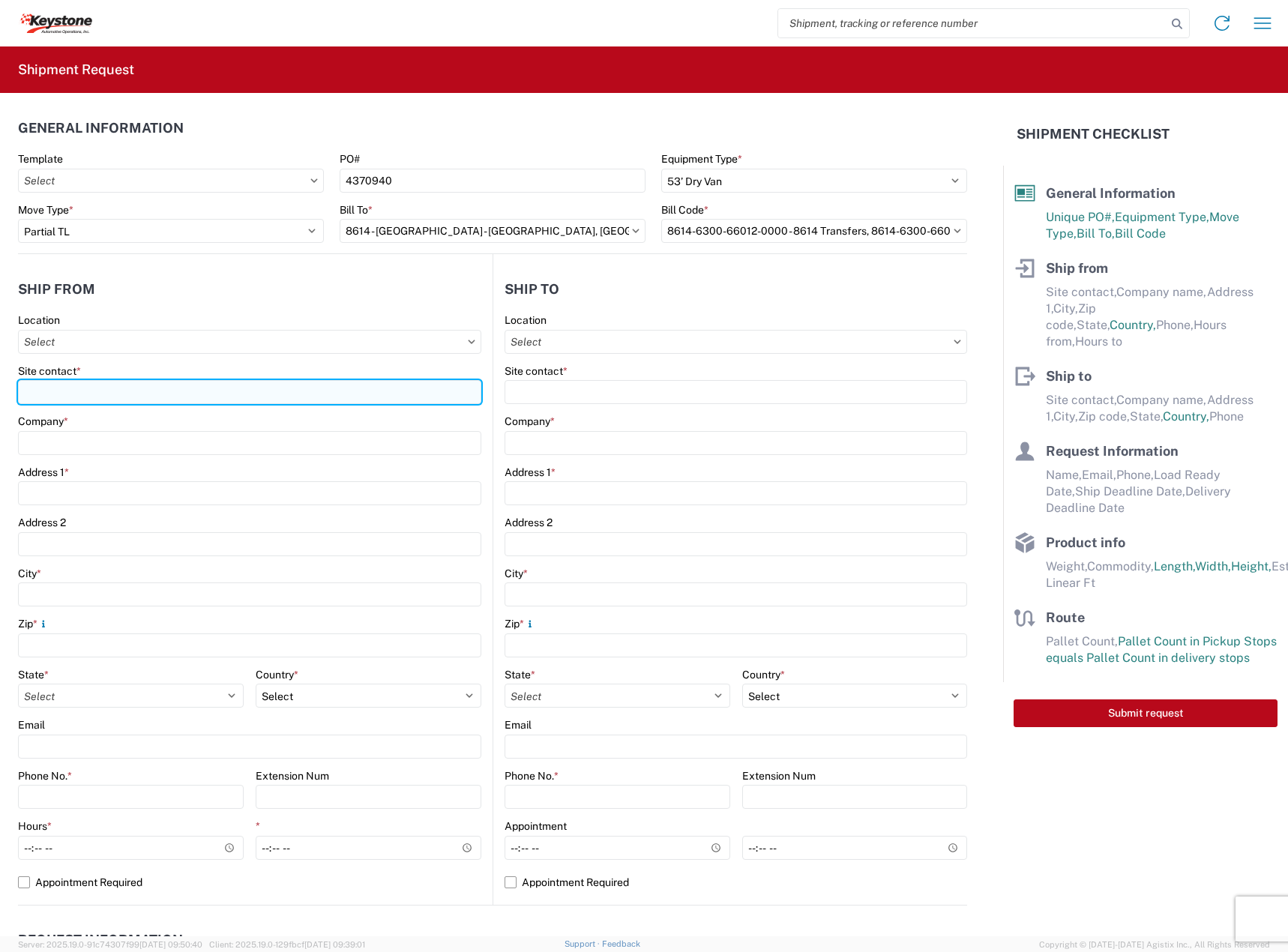
click at [194, 384] on input "Site contact *" at bounding box center [249, 391] width 463 height 24
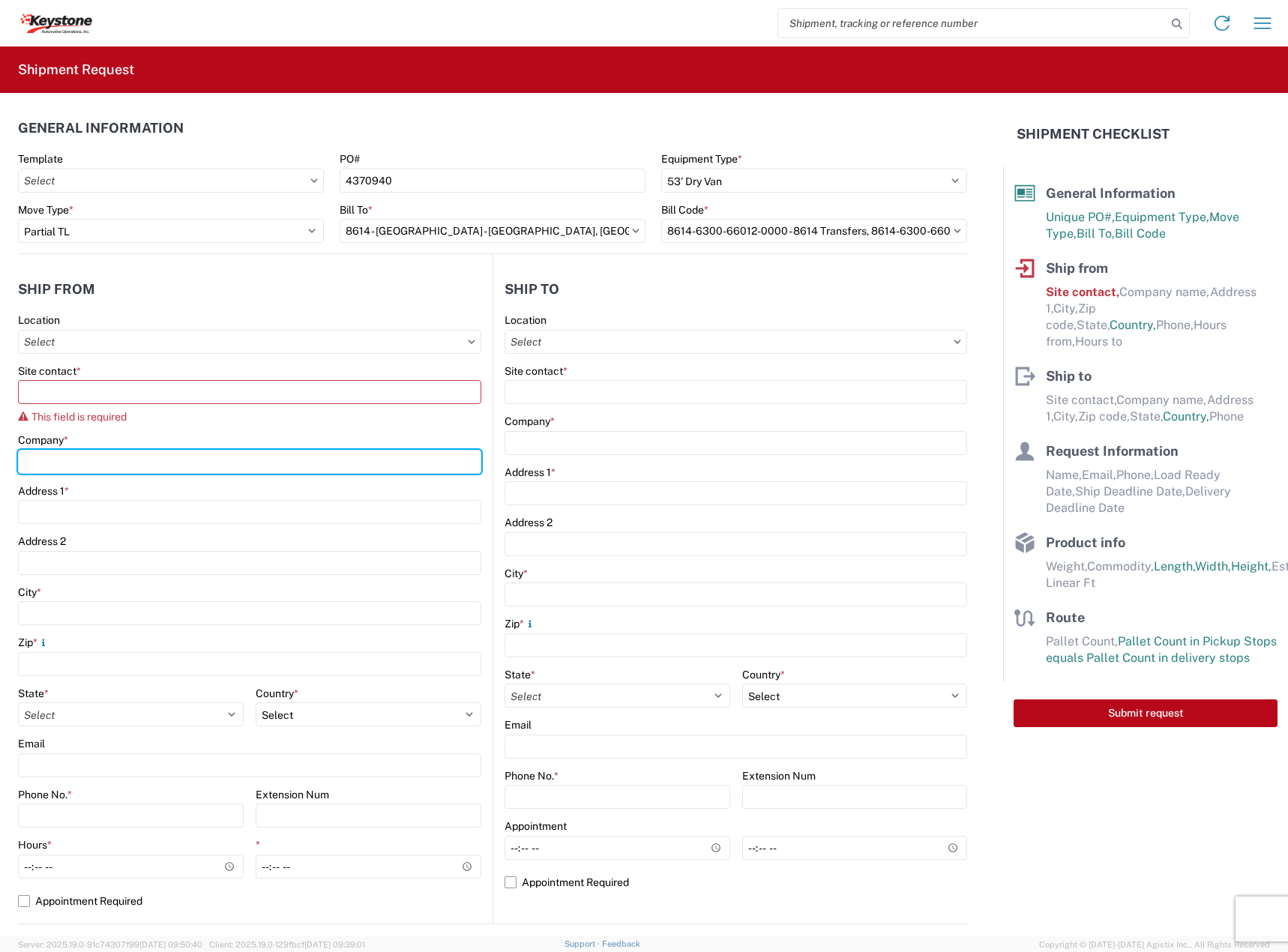
click at [173, 450] on input "Company *" at bounding box center [249, 461] width 463 height 24
type input "DECKED"
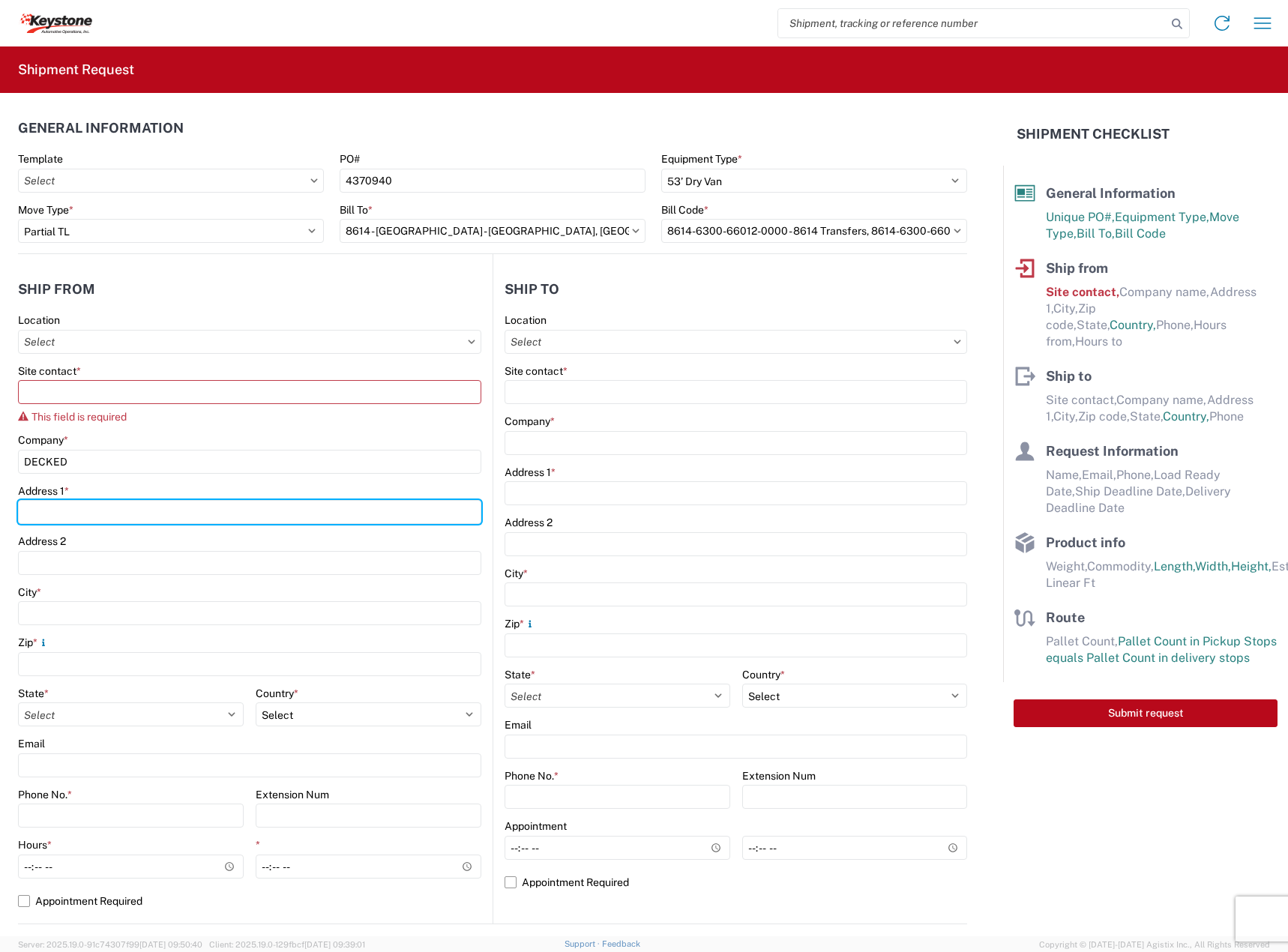
type input "[STREET_ADDRESS][PERSON_NAME]"
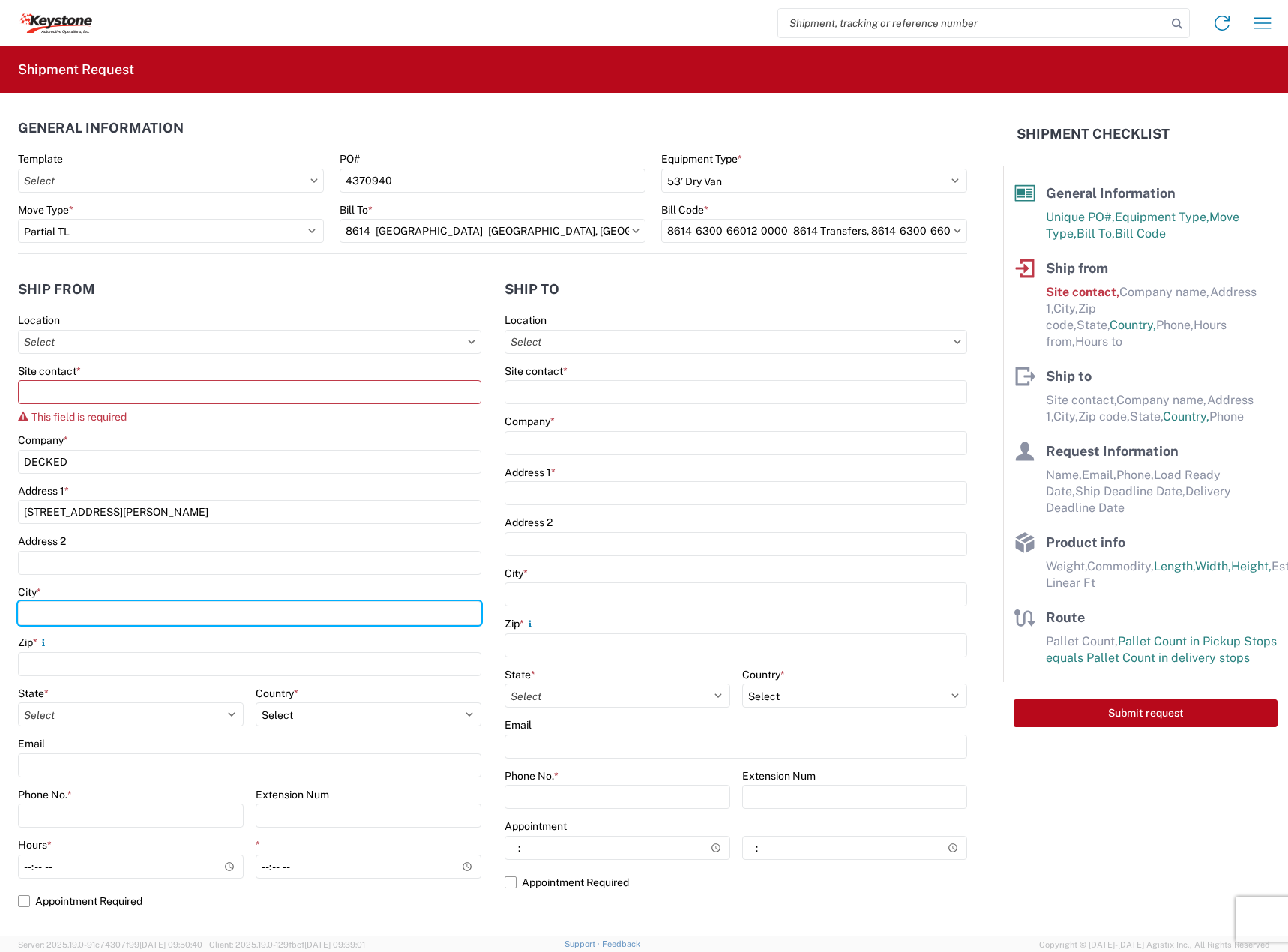
type input "Defiance"
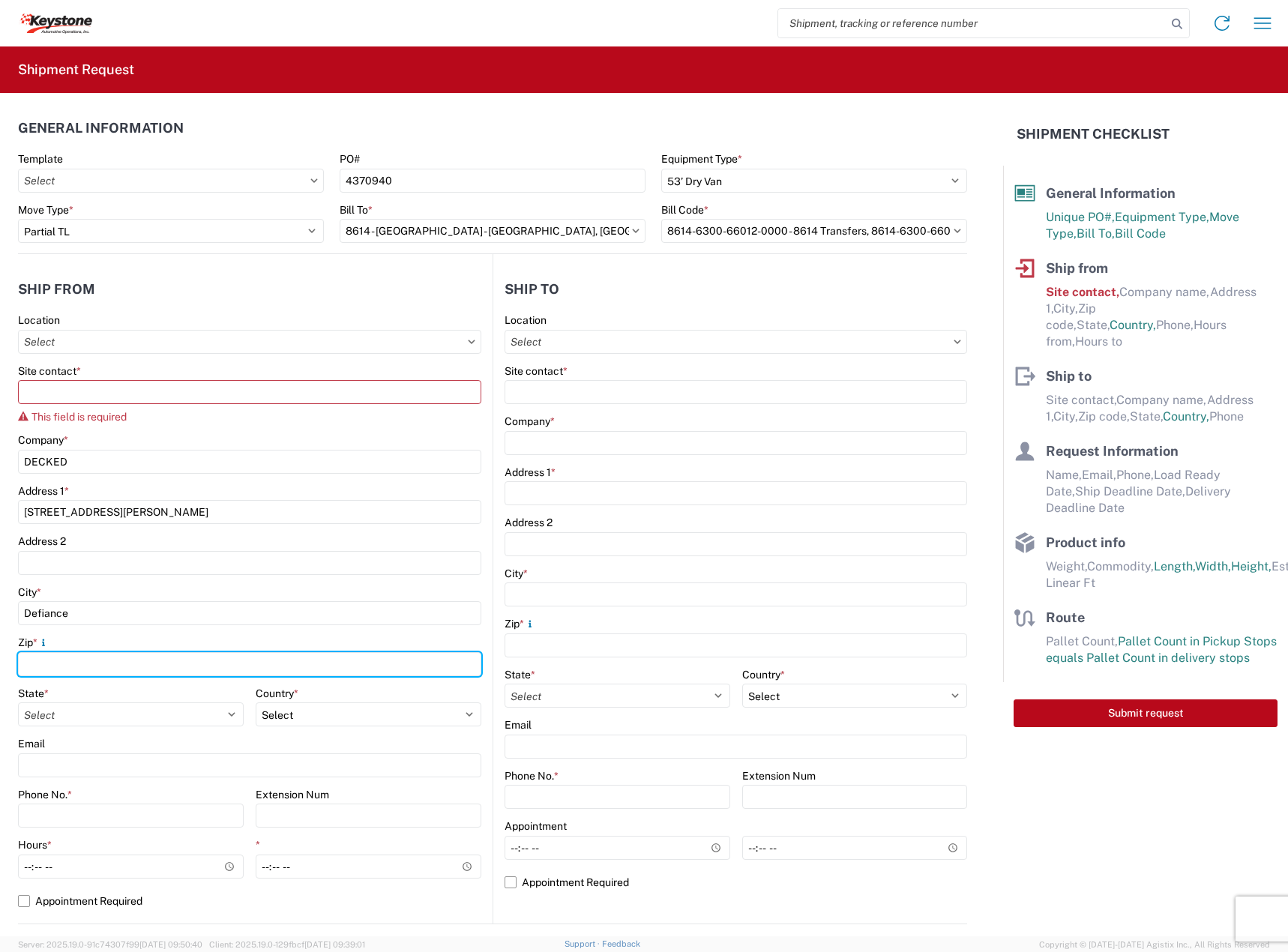
type input "43512"
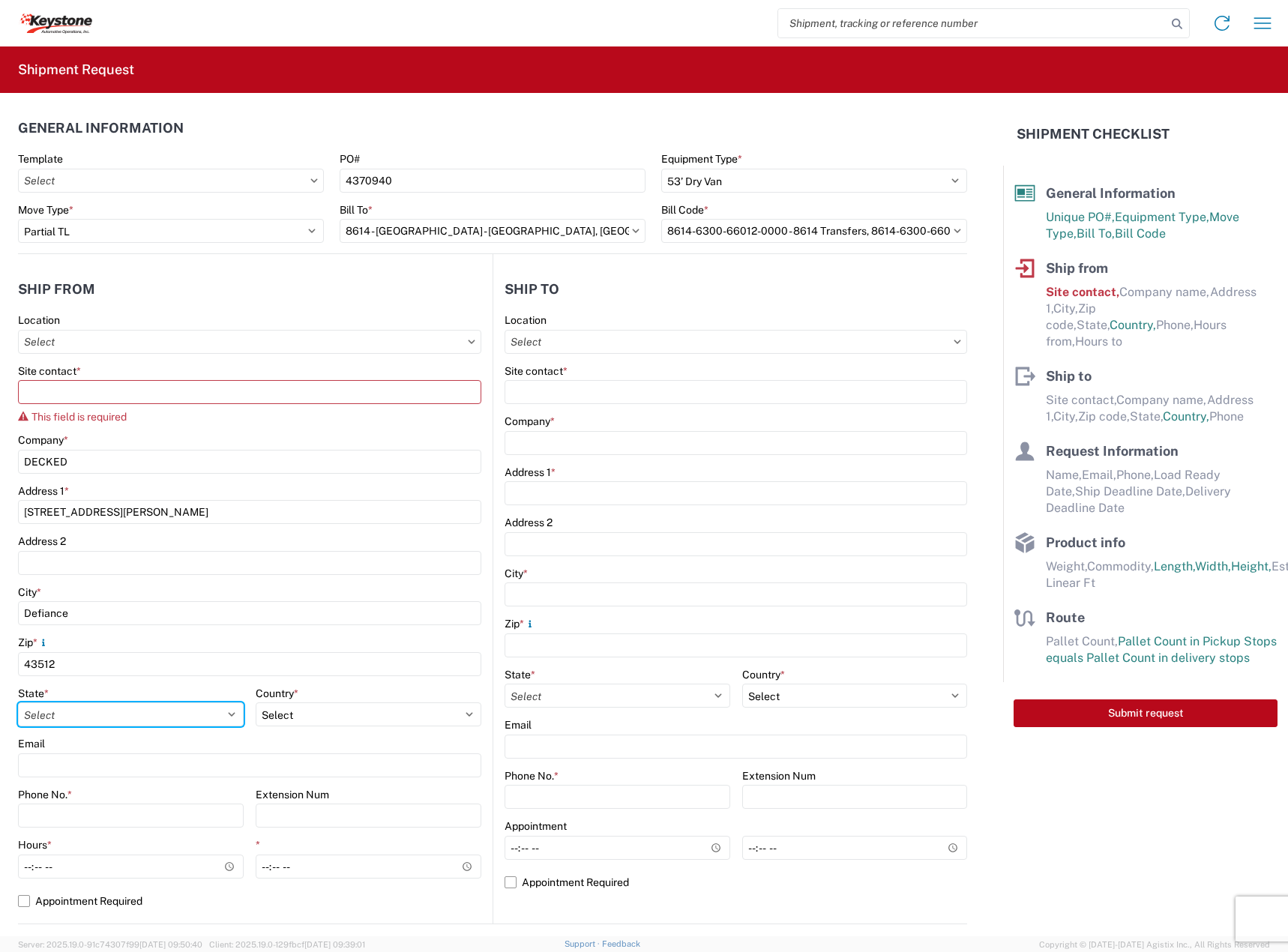
select select "OH"
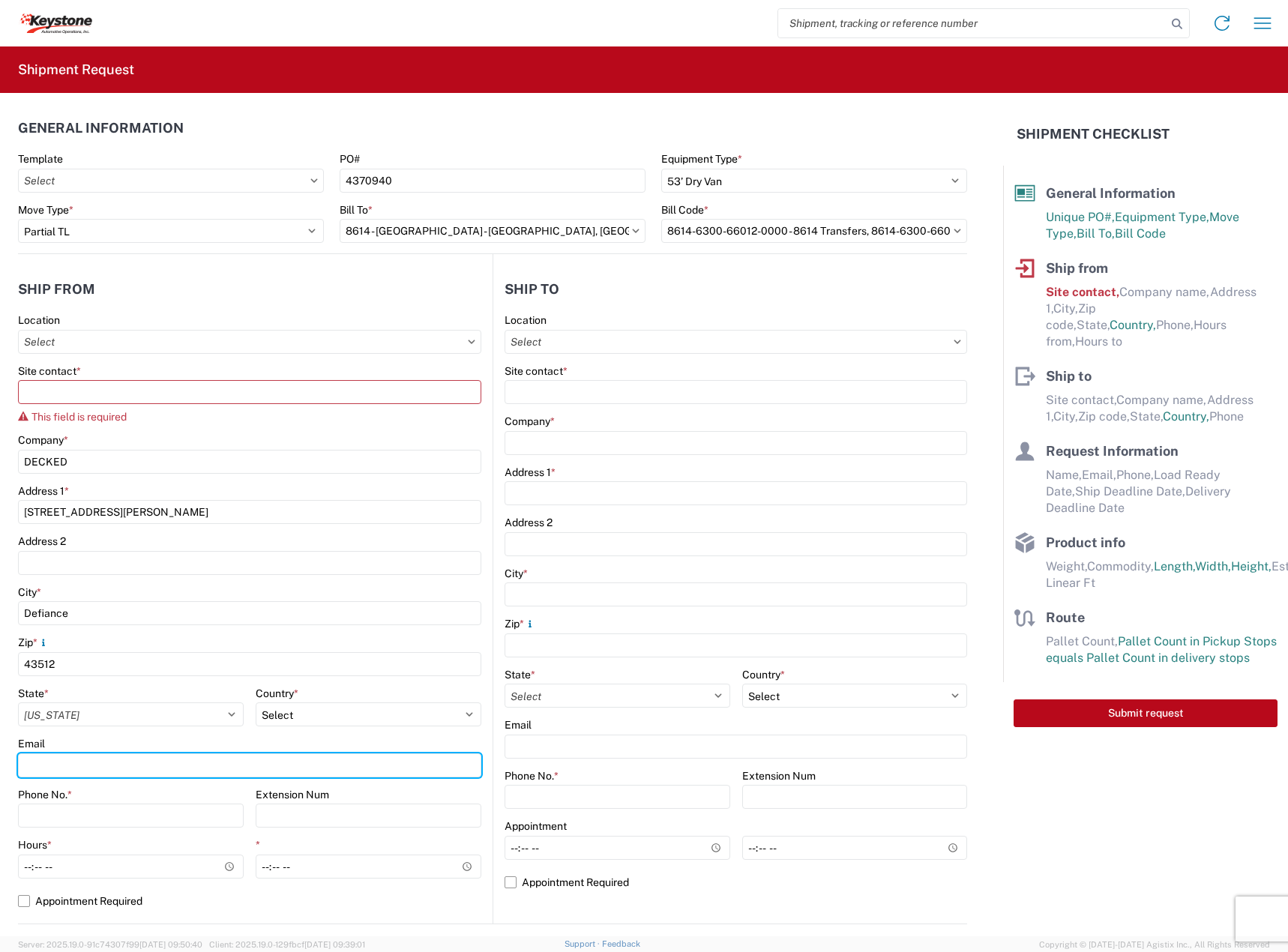
type input "[EMAIL_ADDRESS][DOMAIN_NAME]"
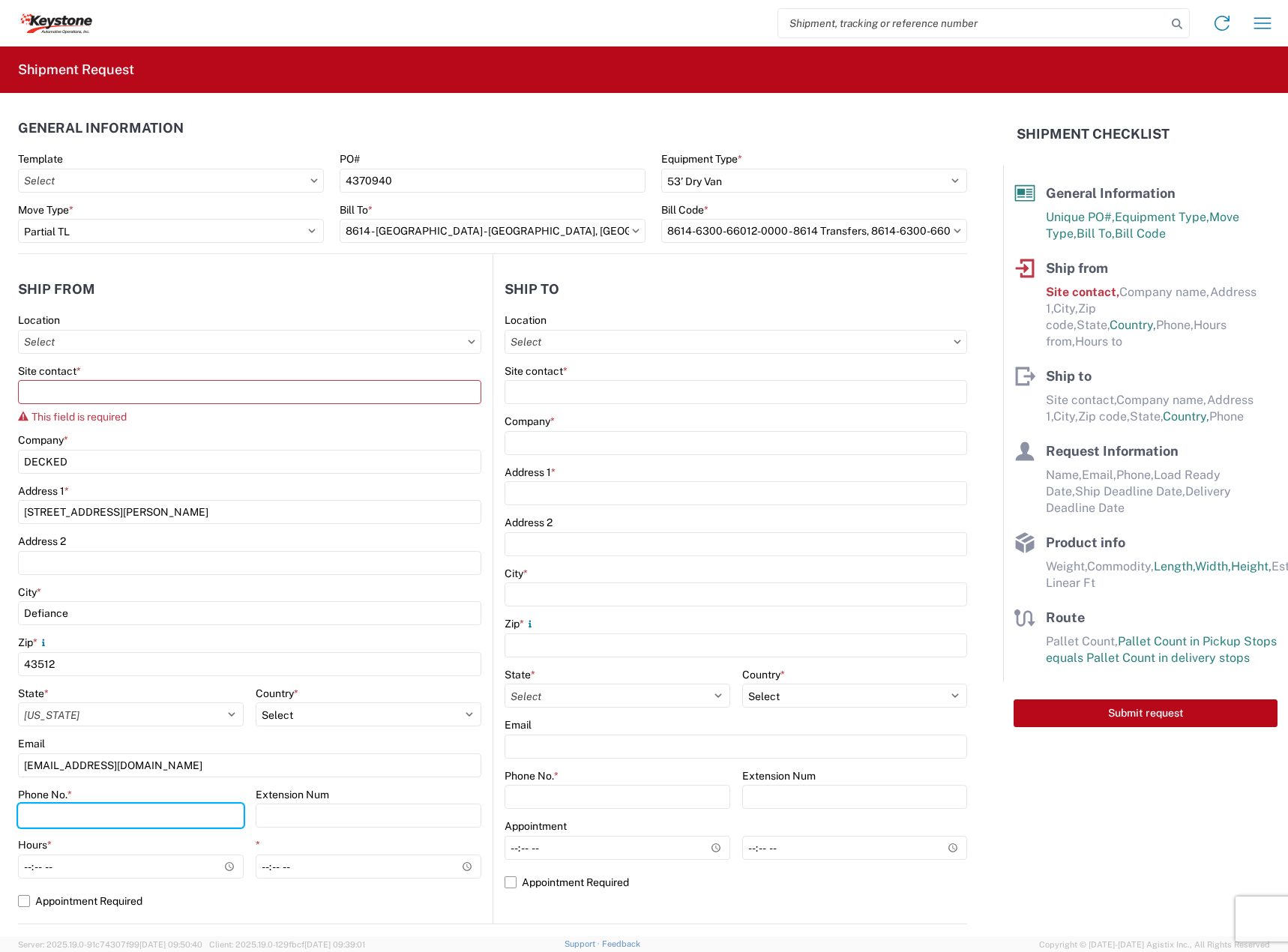
type input "2088060251"
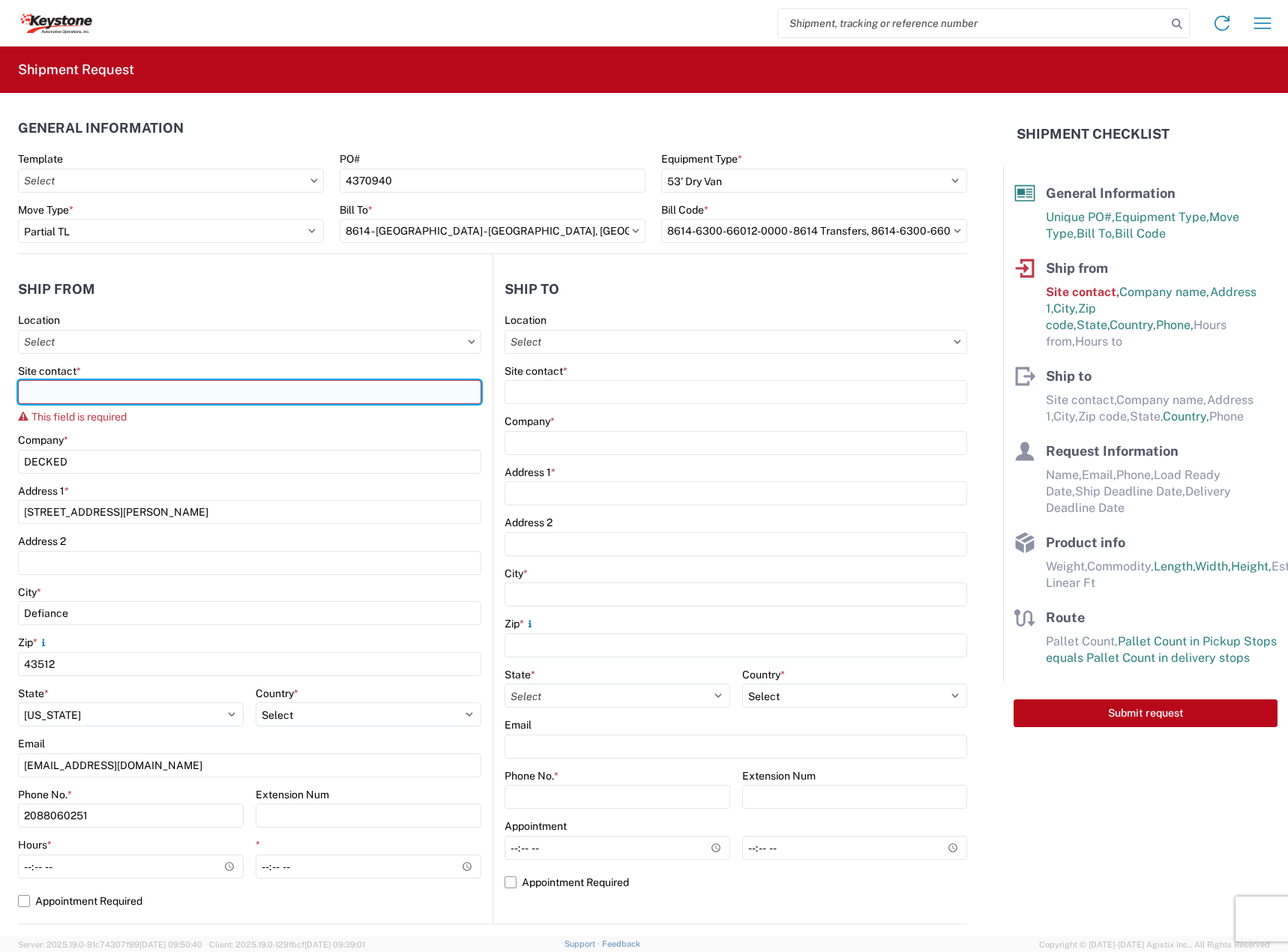
click at [135, 382] on input "Site contact *" at bounding box center [249, 391] width 463 height 24
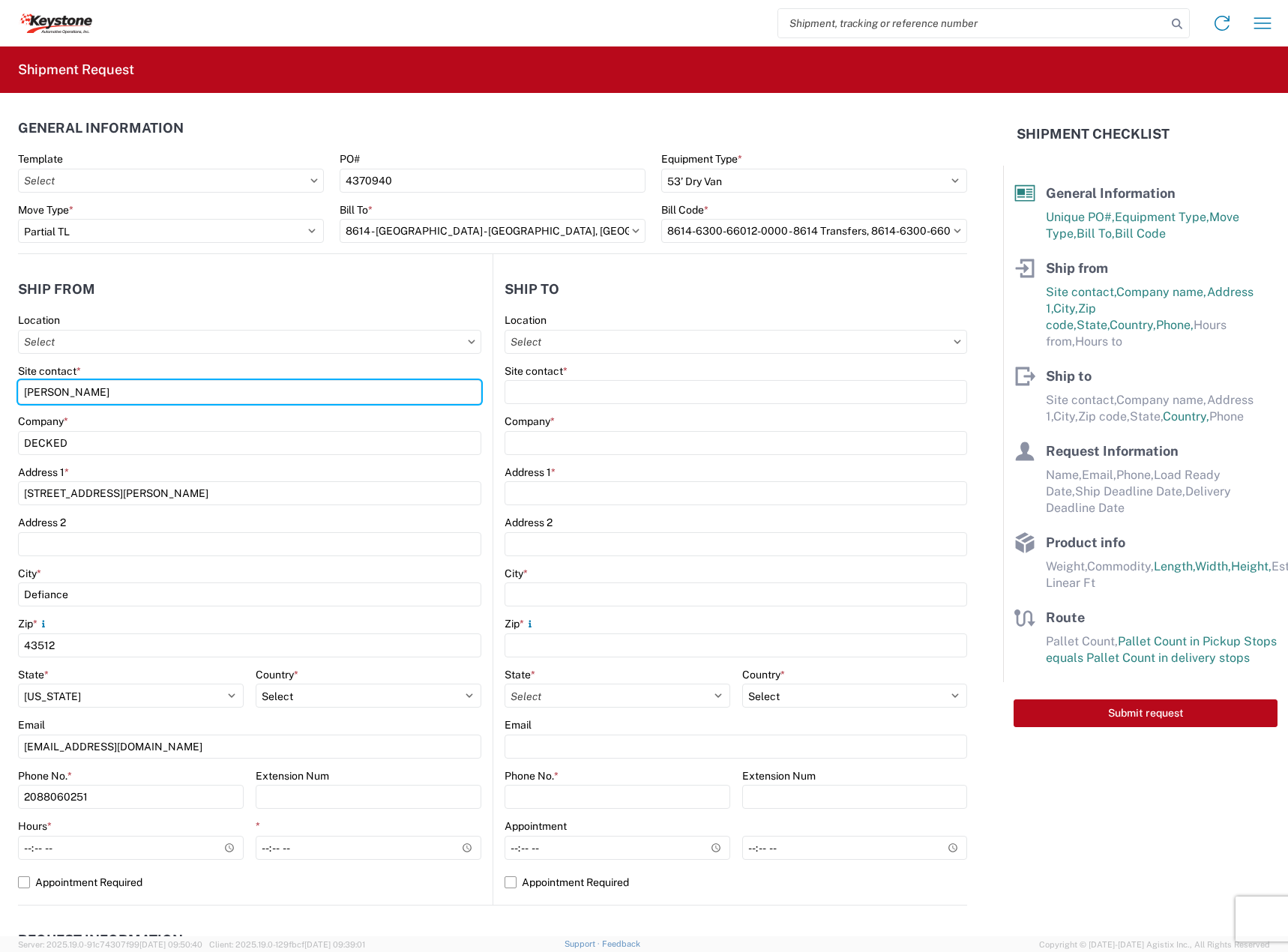
type input "ASHLEY SCHWARZMAN"
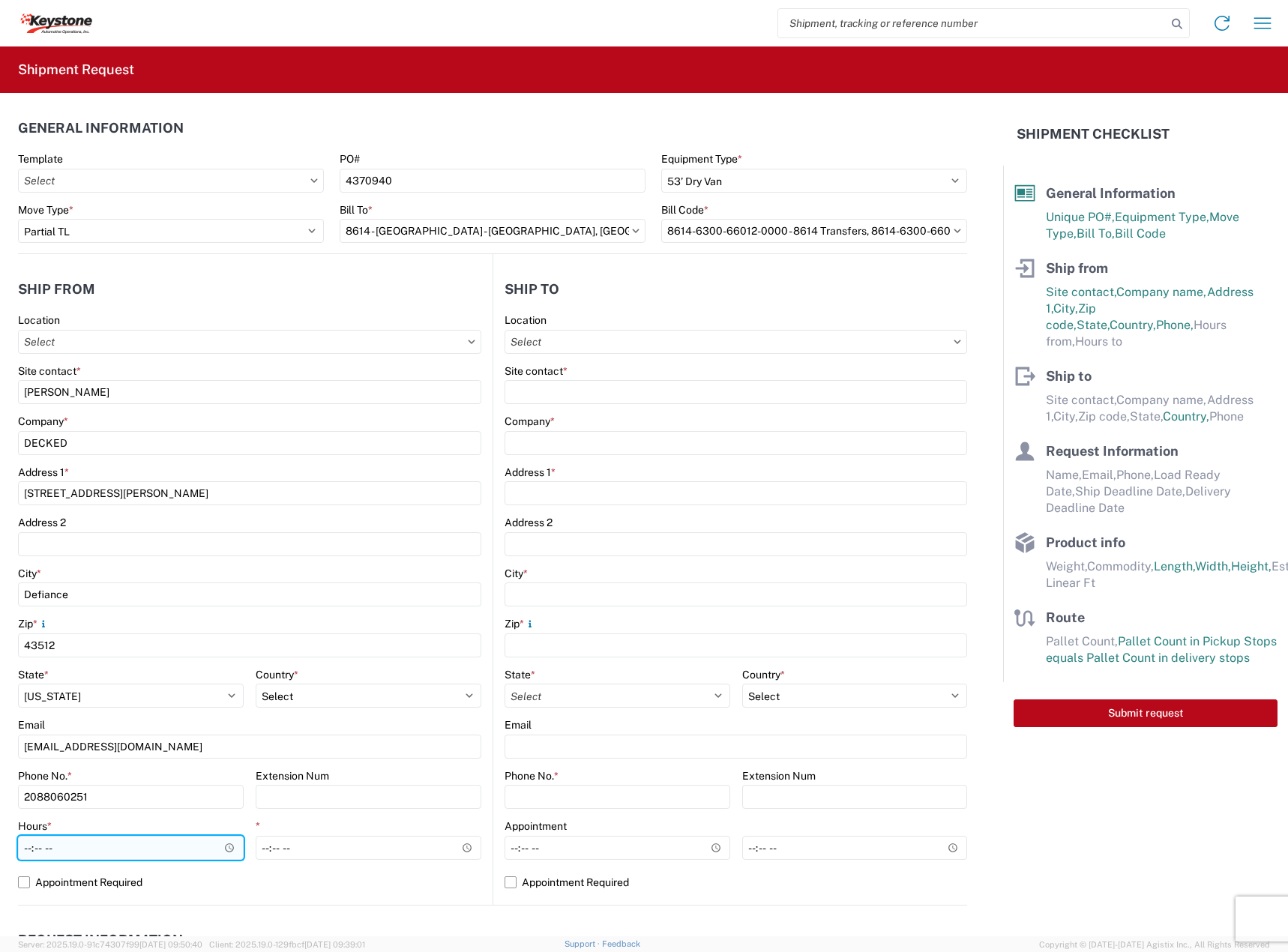
click at [33, 849] on input "Hours *" at bounding box center [131, 847] width 225 height 24
type input "11:00"
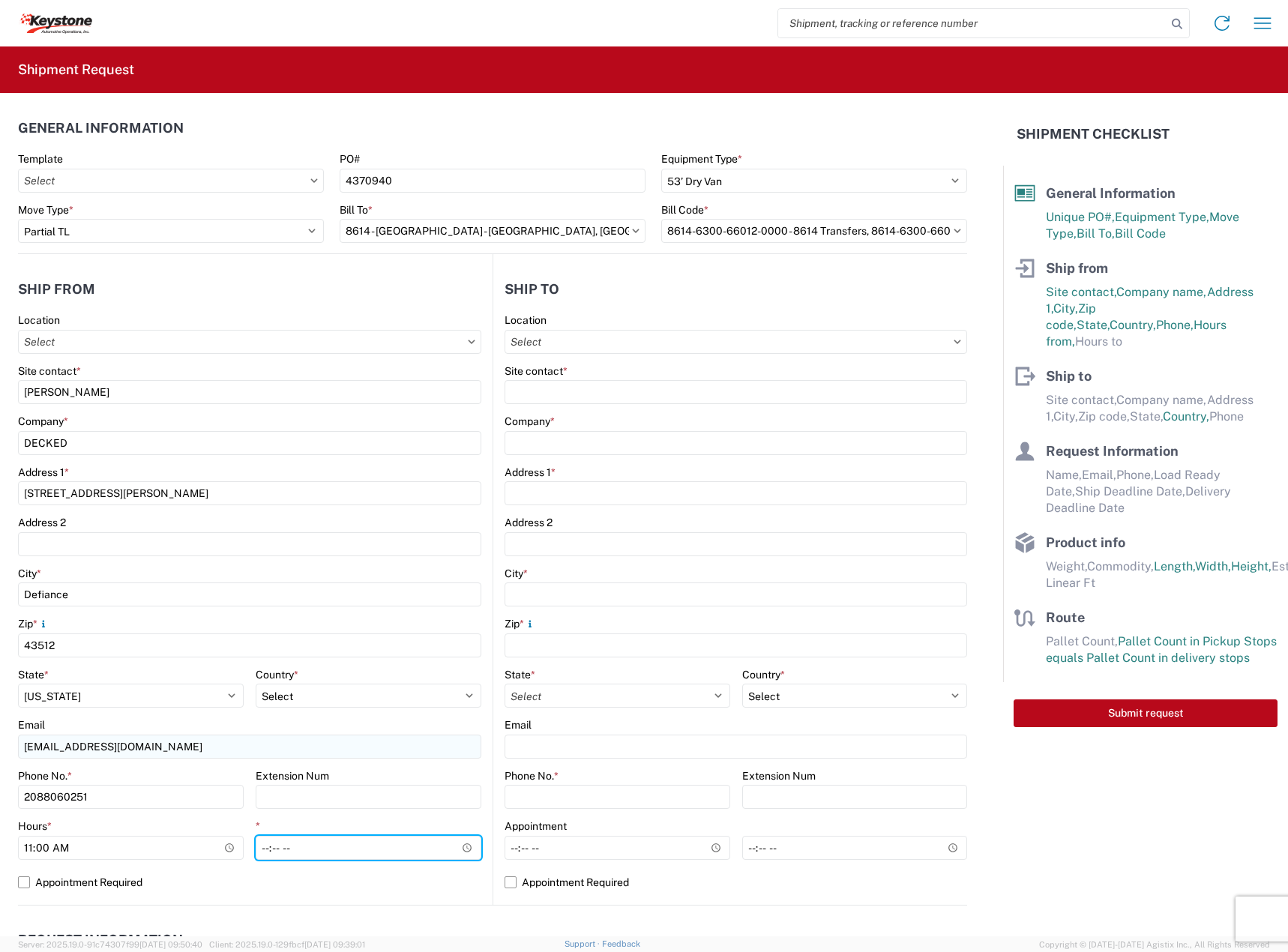
type input "15:30"
click at [140, 881] on label "Appointment Required" at bounding box center [249, 881] width 463 height 24
click at [0, 0] on input "Appointment Required" at bounding box center [0, 0] width 0 height 0
select select "OH"
select select "US"
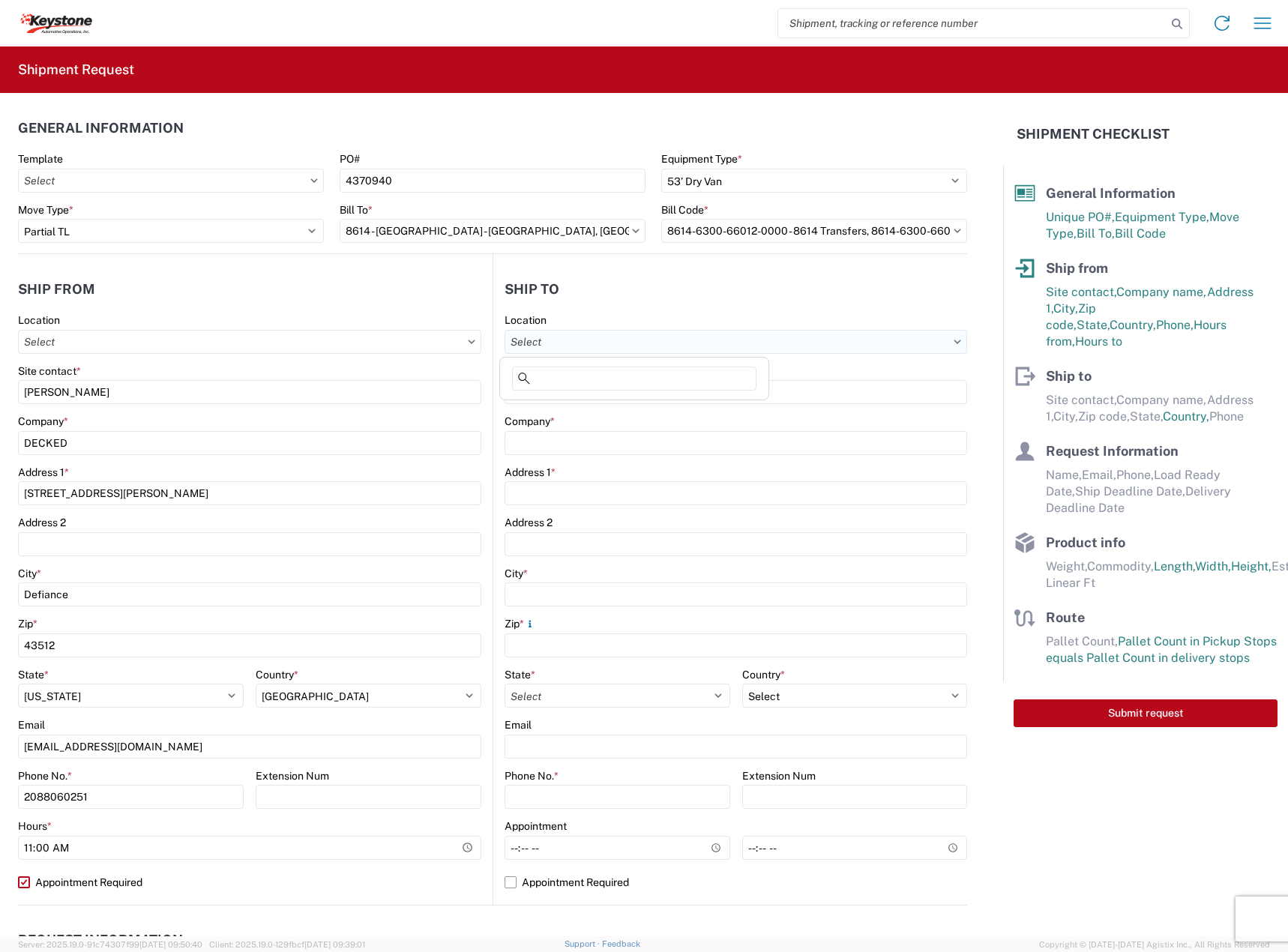
click at [717, 339] on input "text" at bounding box center [735, 342] width 462 height 24
type input "8614"
click at [649, 398] on div "8614 - [GEOGRAPHIC_DATA] - [GEOGRAPHIC_DATA], [GEOGRAPHIC_DATA]" at bounding box center [690, 408] width 374 height 24
type input "8614 - [GEOGRAPHIC_DATA] - [GEOGRAPHIC_DATA], [GEOGRAPHIC_DATA]"
type input "KAO"
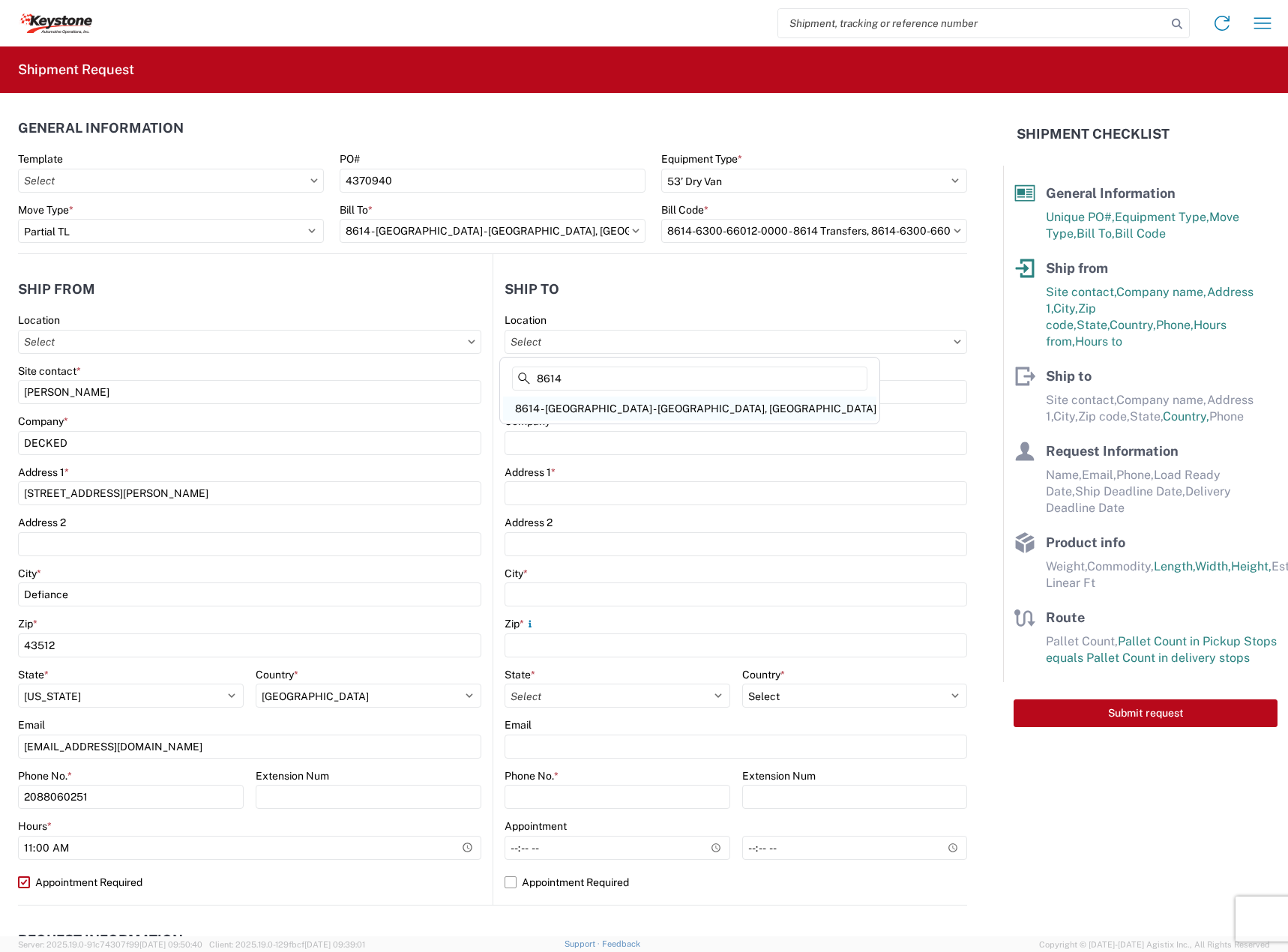
type input "15640 Cantu-Galleano Ranch Rd"
type input "Eastvale"
type input "91752"
select select "CA"
select select "US"
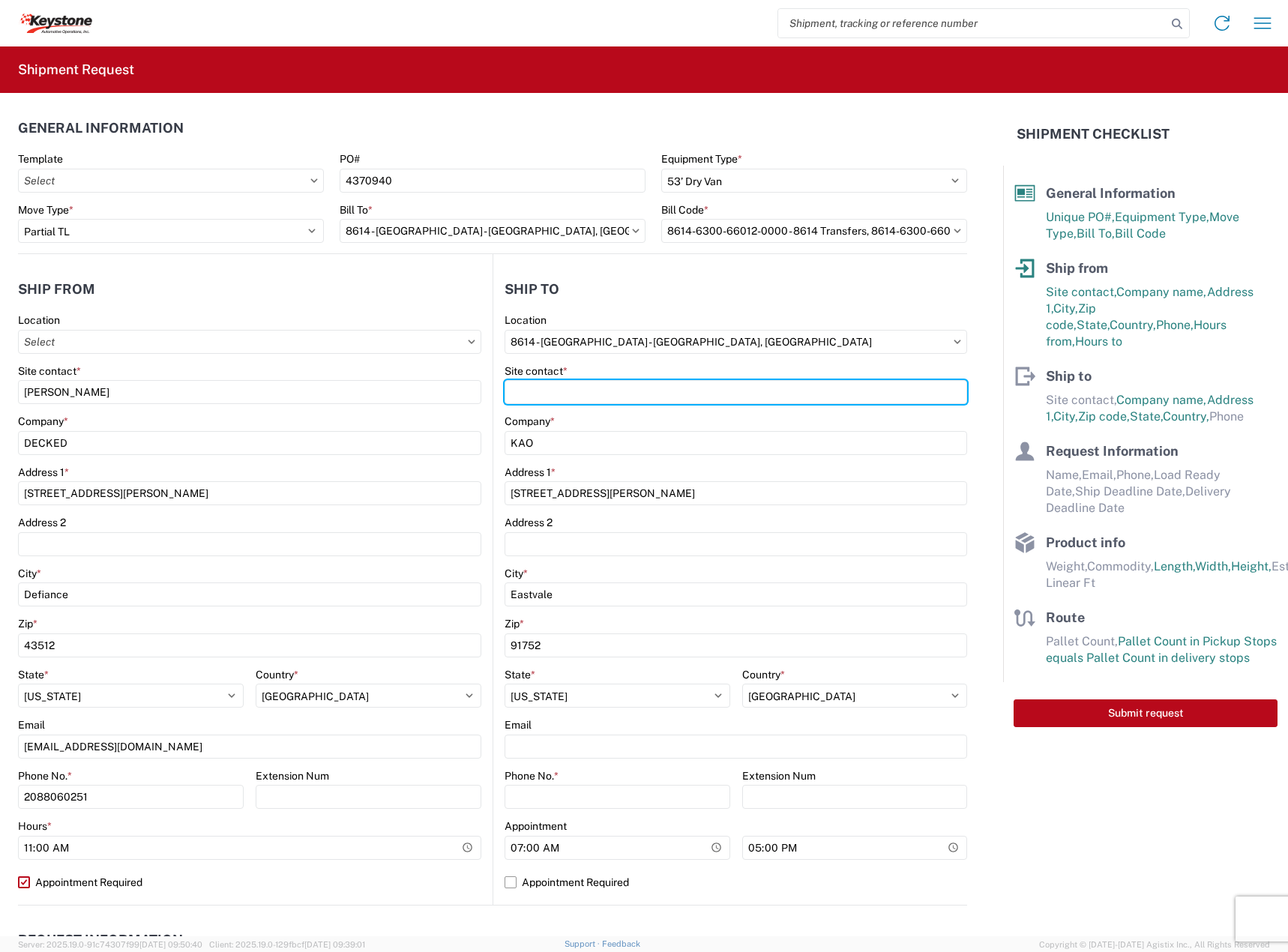
click at [649, 398] on input "Site contact *" at bounding box center [735, 391] width 462 height 24
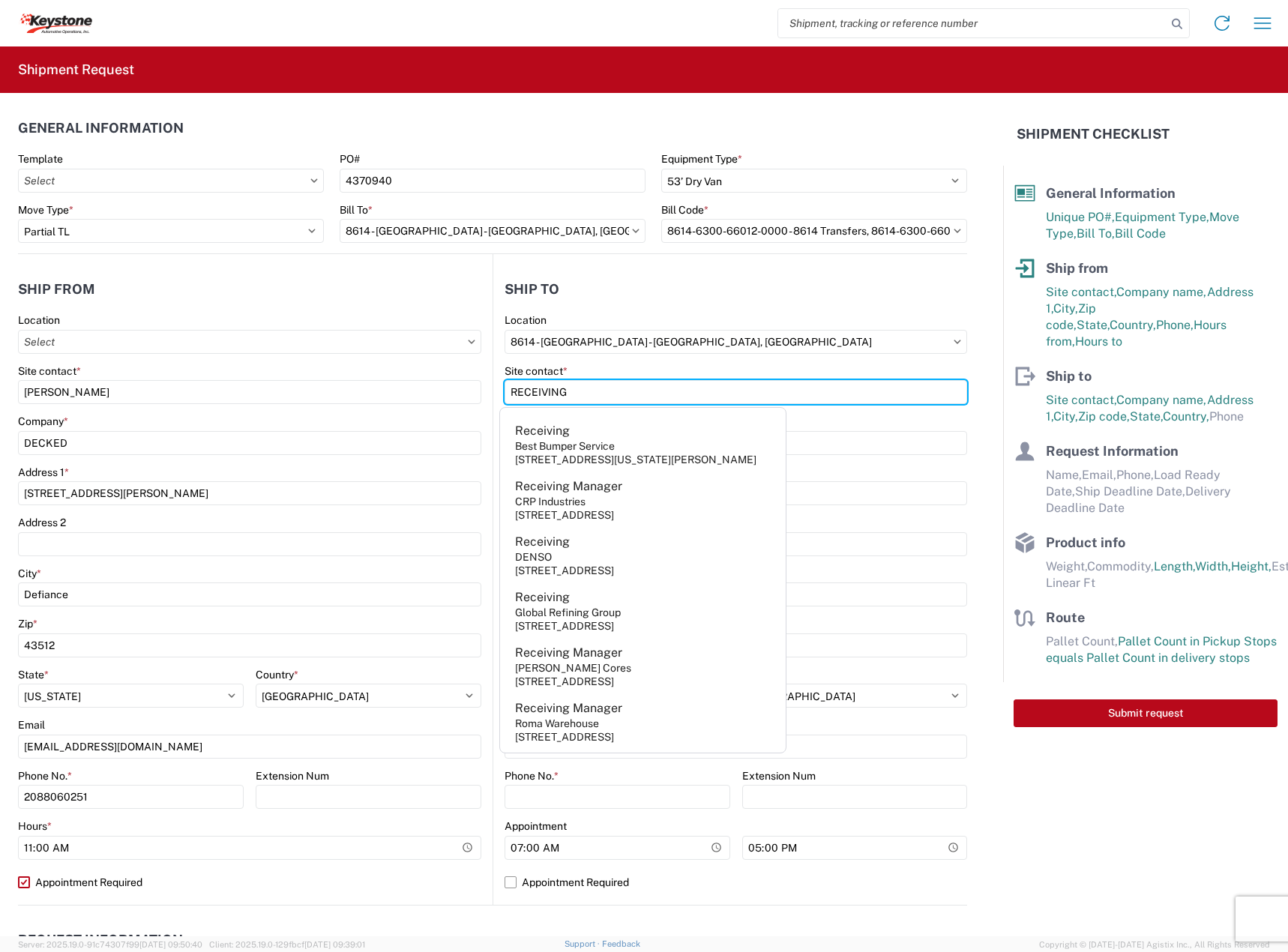
type input "RECEIVING"
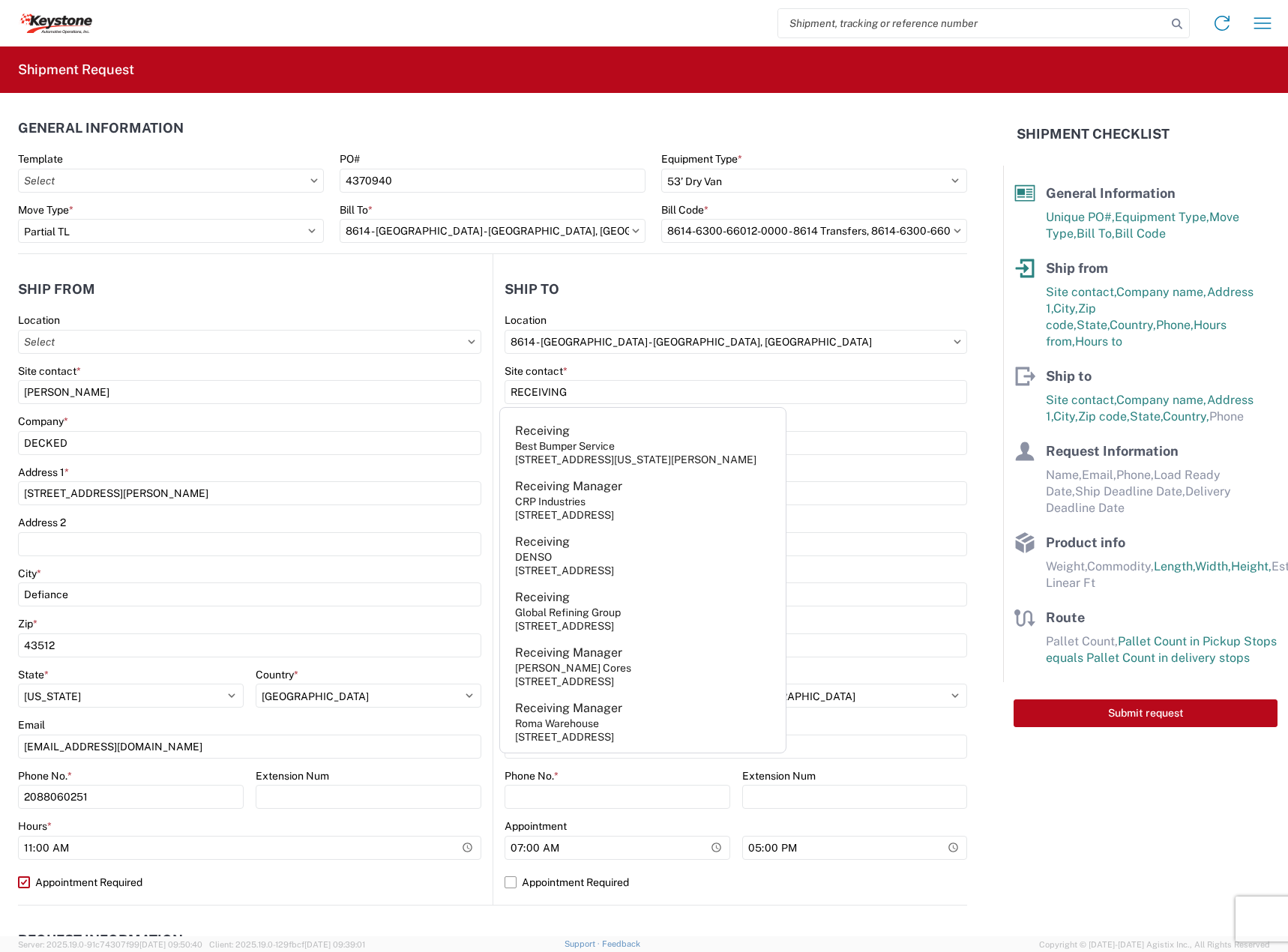
click at [899, 416] on div "Company *" at bounding box center [735, 421] width 462 height 13
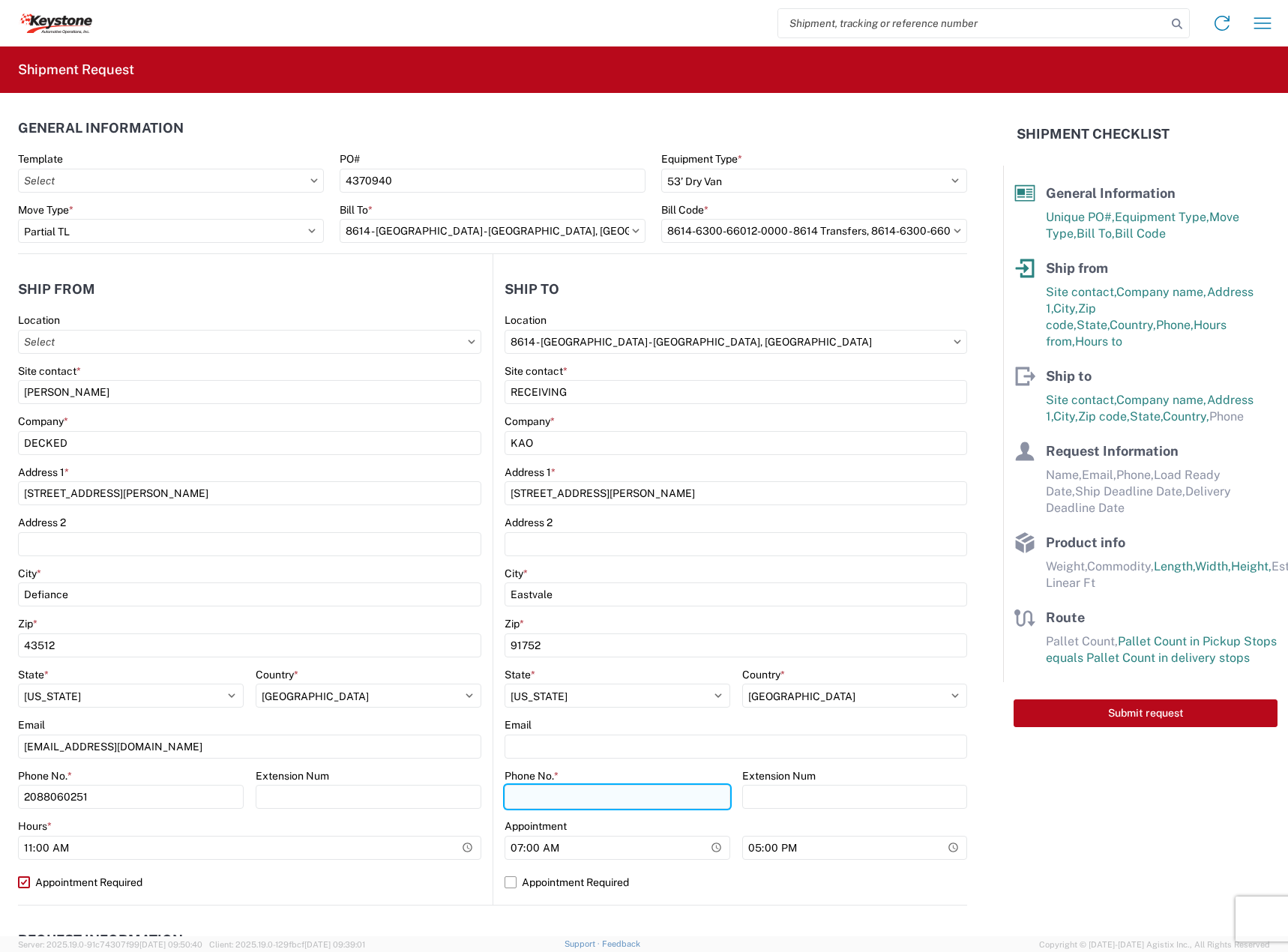
drag, startPoint x: 658, startPoint y: 798, endPoint x: 625, endPoint y: 807, distance: 34.2
click at [658, 798] on input "Phone No. *" at bounding box center [617, 796] width 225 height 24
paste input "951-277-5237"
type input "951-277-5237"
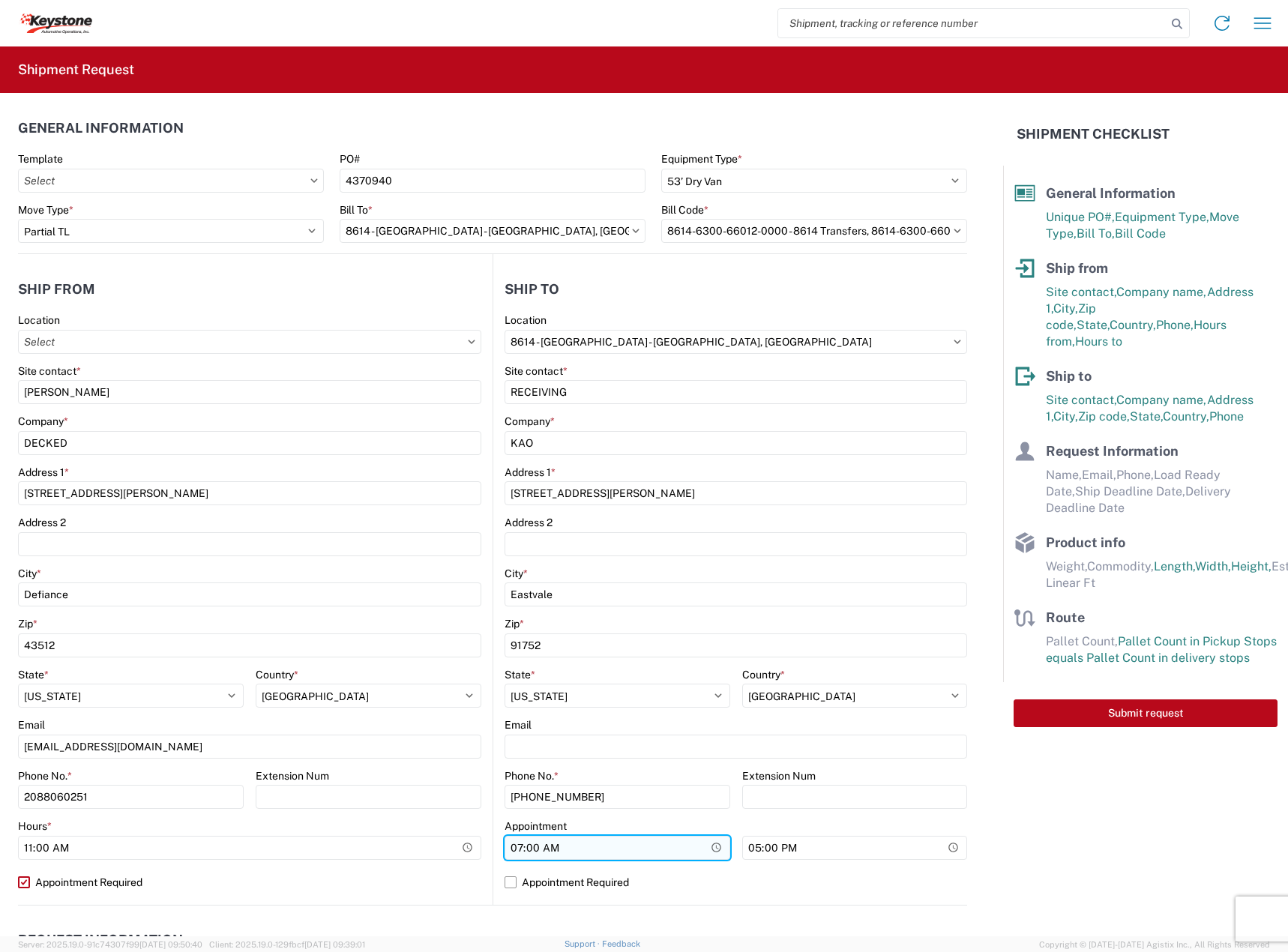
click at [511, 846] on input "07:00" at bounding box center [617, 847] width 225 height 24
click at [1023, 842] on agx-form-checklist "Shipment Checklist General Information Unique PO#, Equipment Type, Move Type, B…" at bounding box center [1145, 515] width 285 height 843
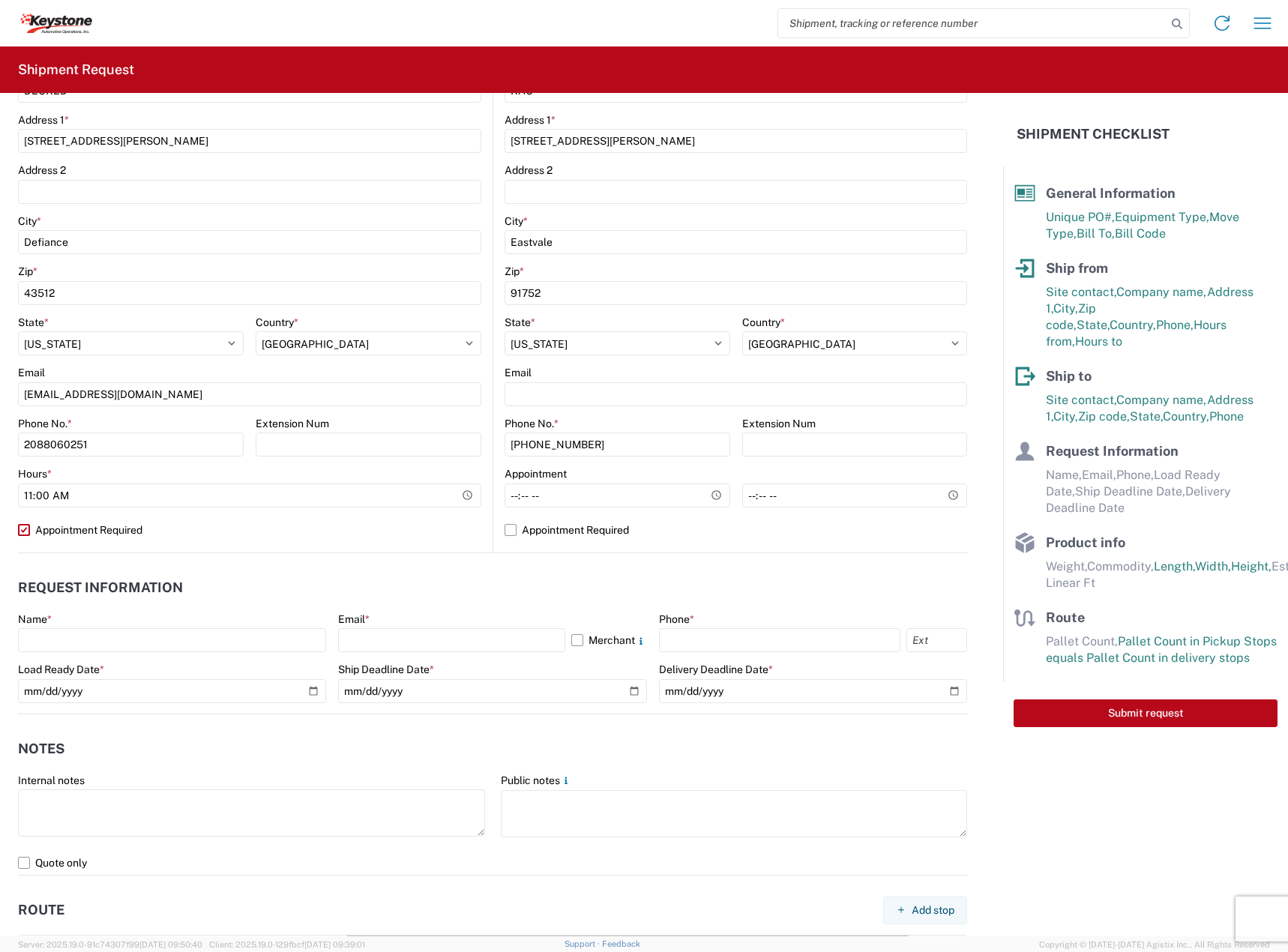
scroll to position [374, 0]
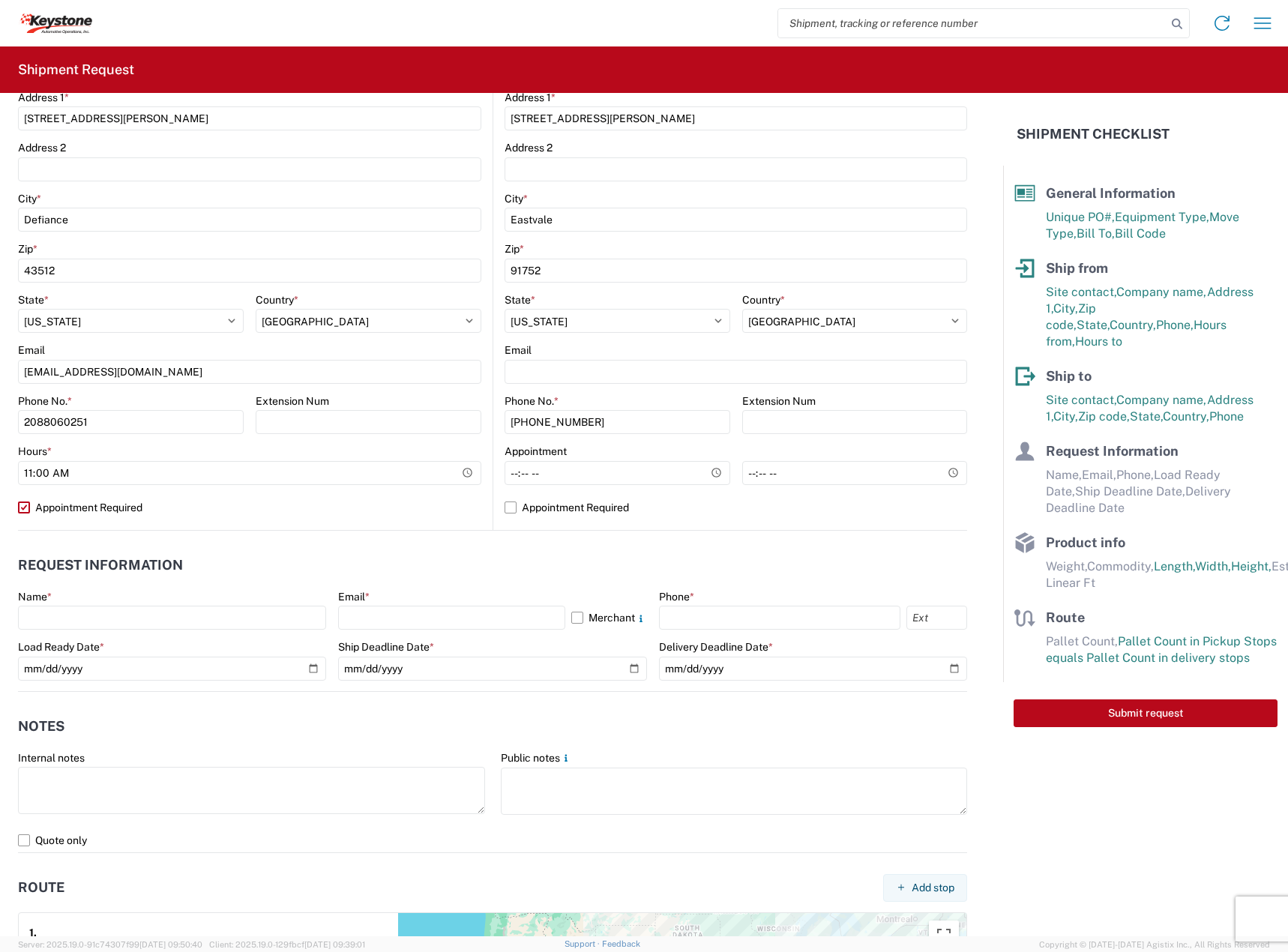
click at [116, 633] on agx-form-control-wrapper-v2 "Name *" at bounding box center [172, 615] width 308 height 51
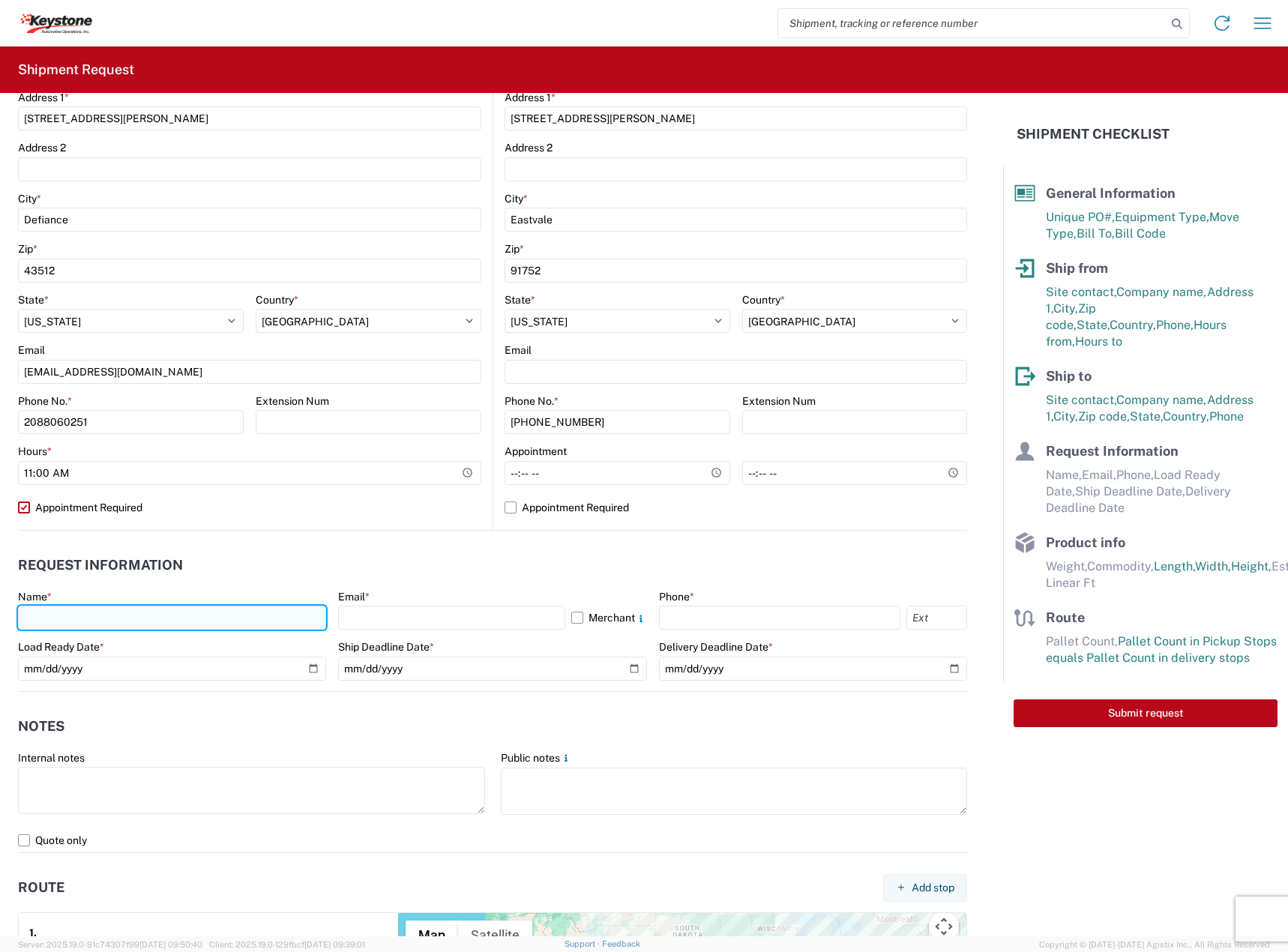
click at [116, 620] on input "text" at bounding box center [172, 617] width 308 height 24
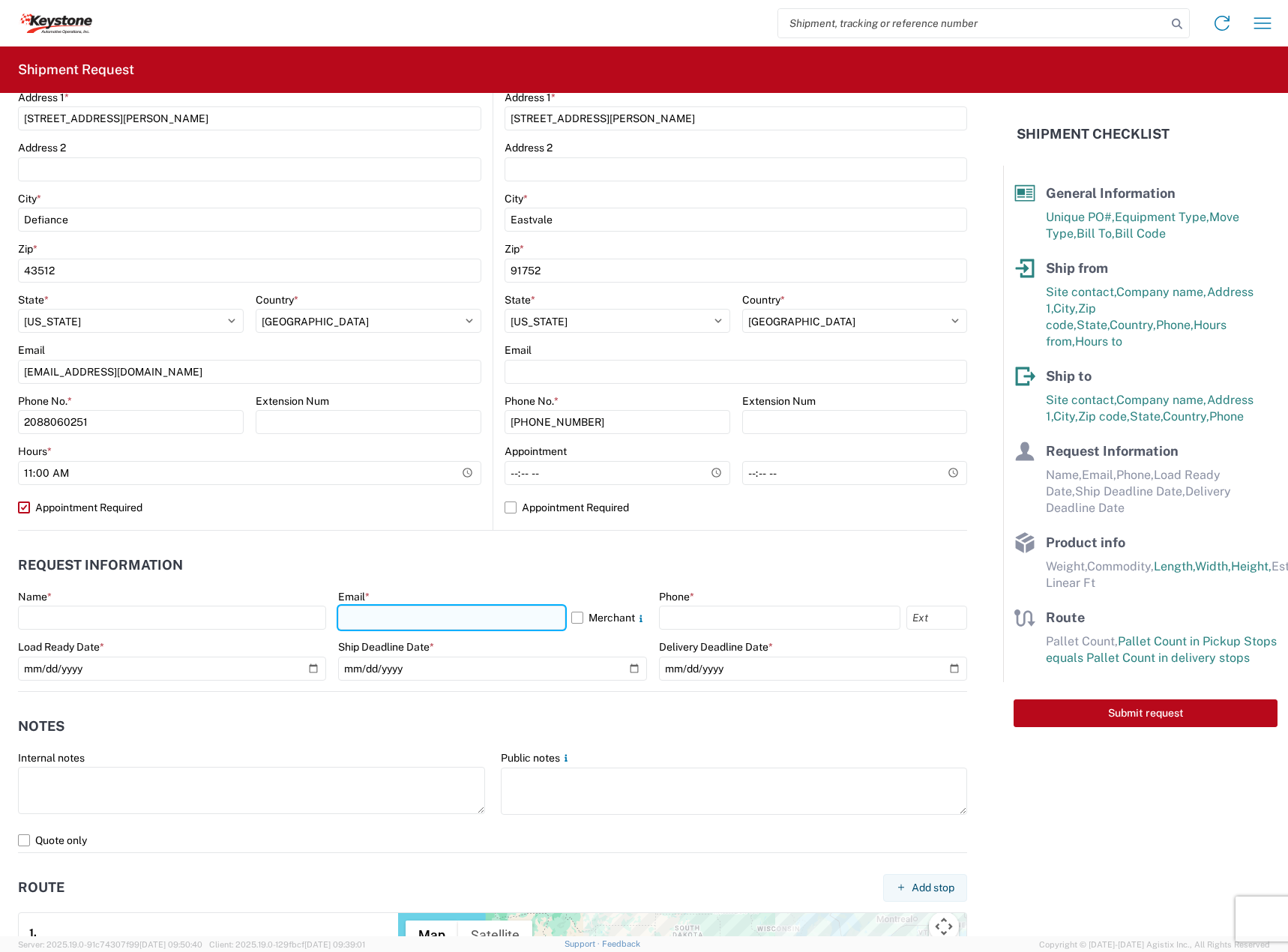
click at [448, 628] on input "text" at bounding box center [451, 617] width 226 height 24
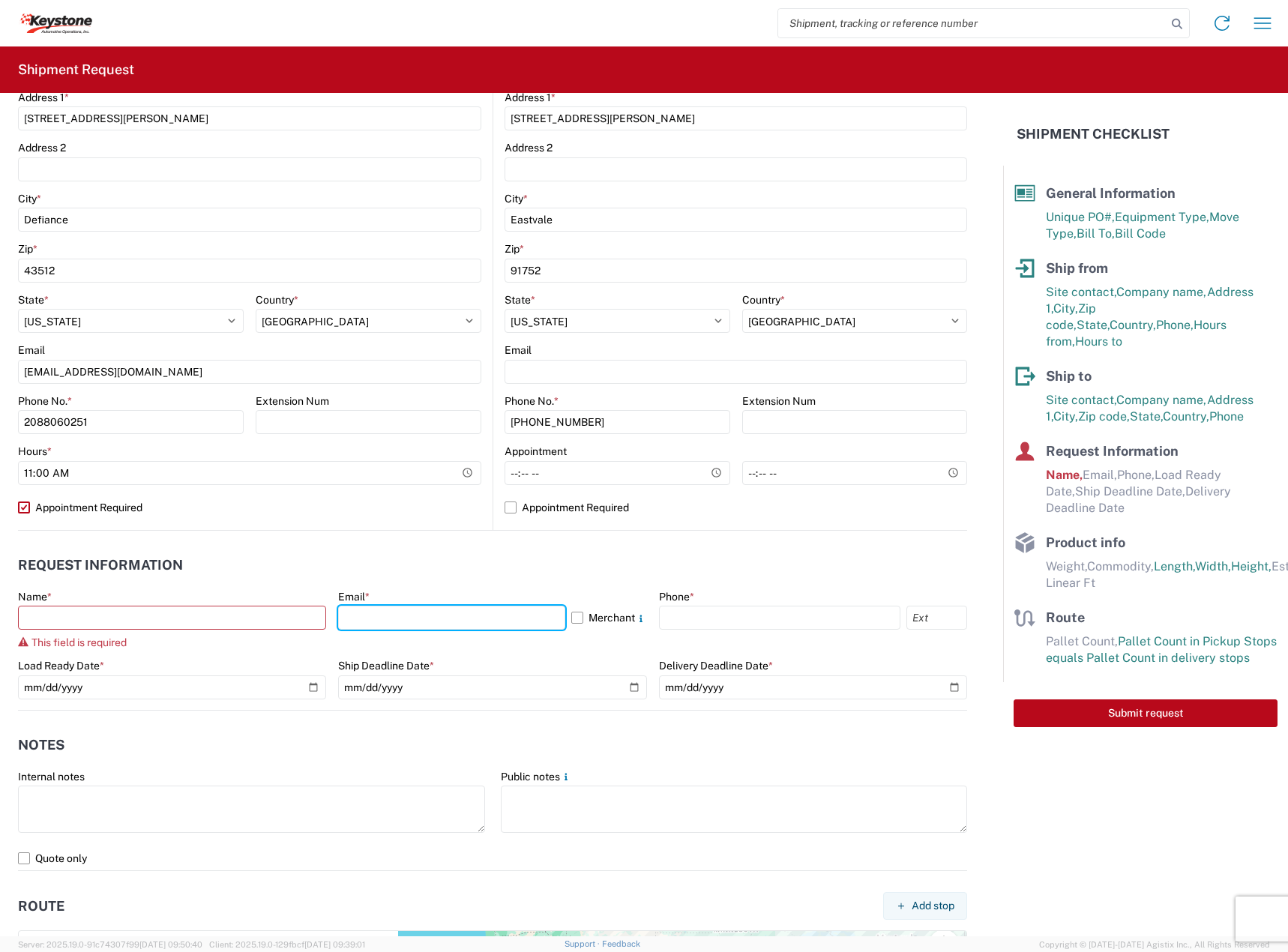
type input "[EMAIL_ADDRESS][DOMAIN_NAME]"
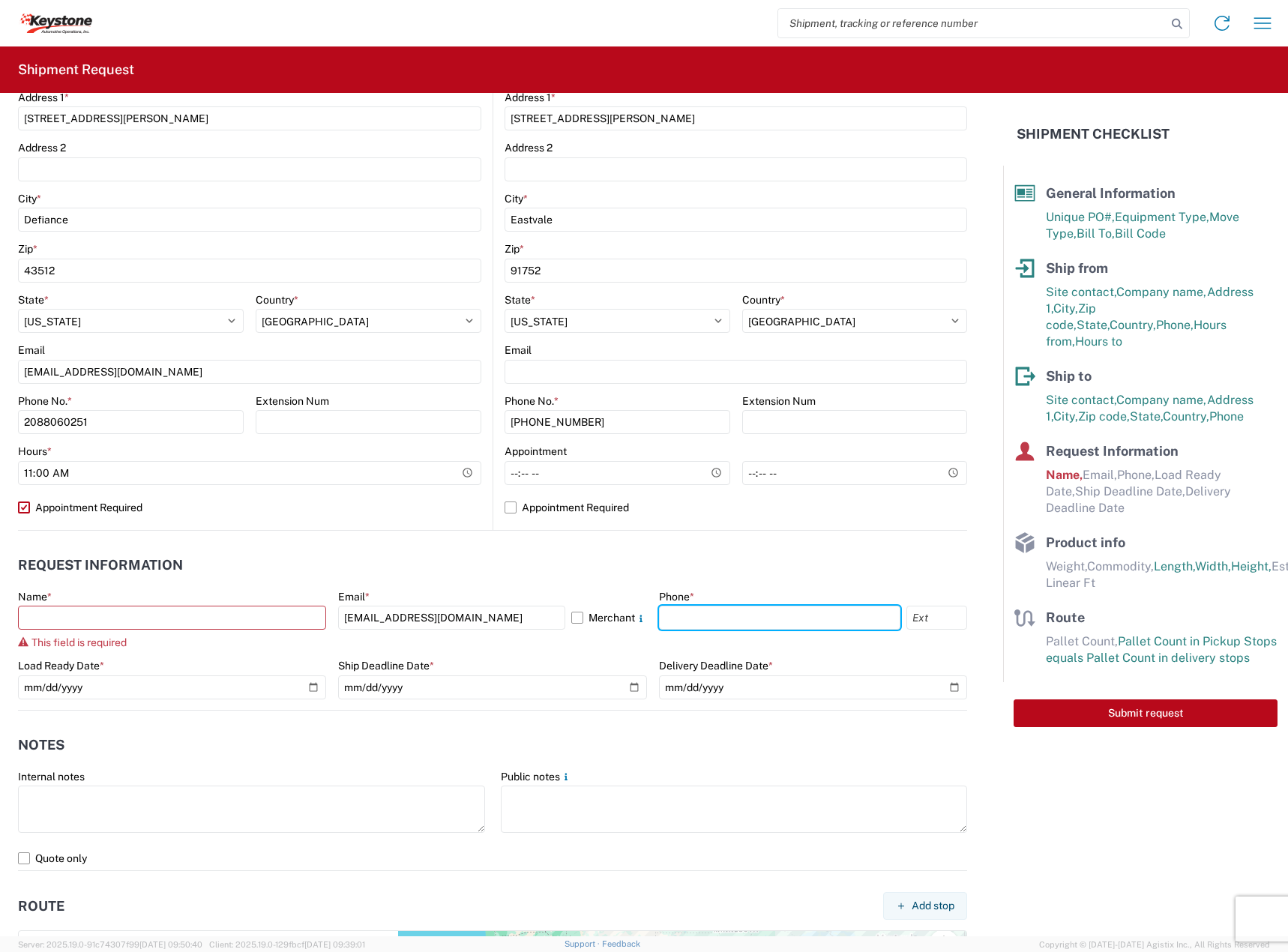
type input "2088060251"
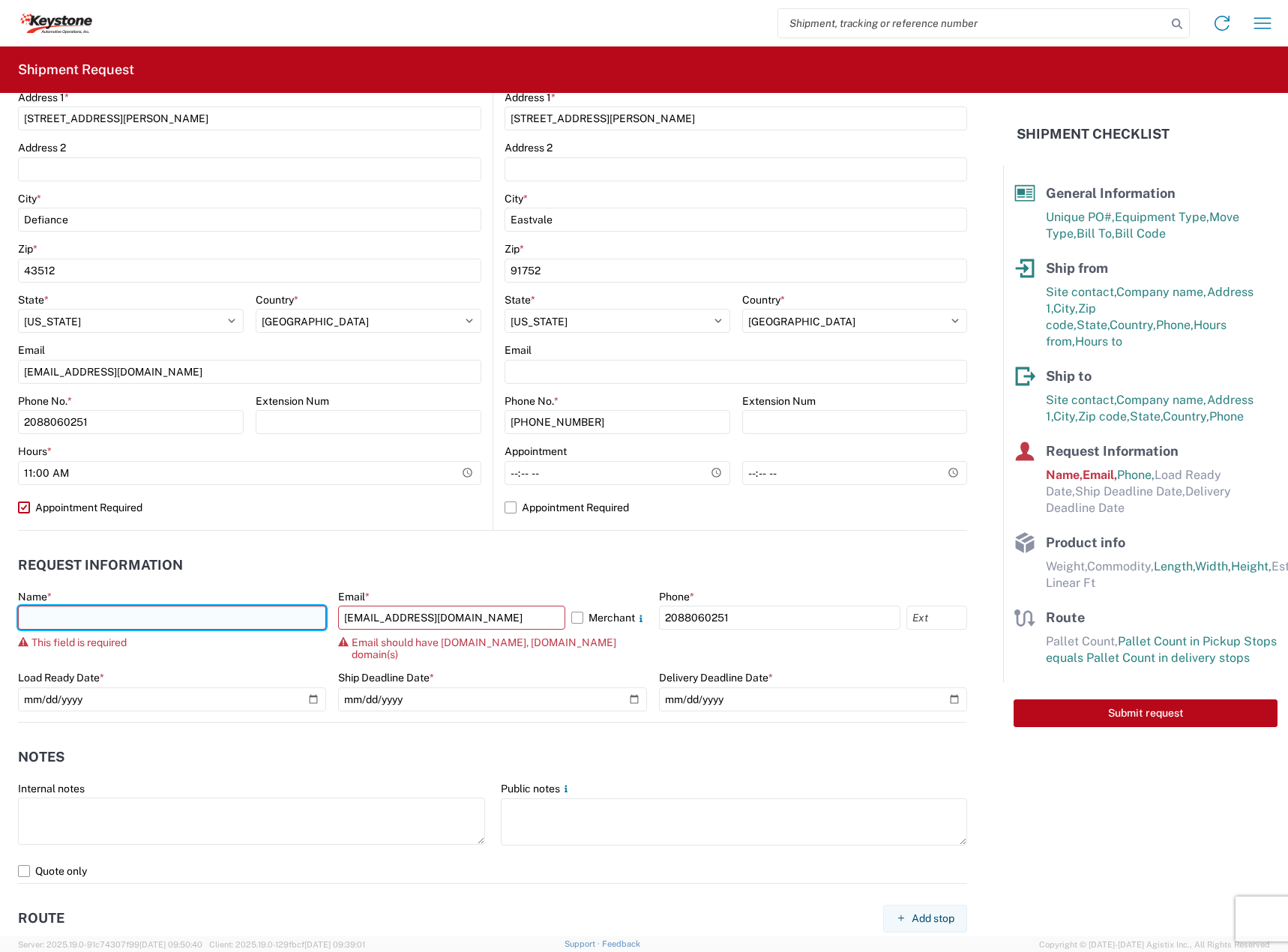
click at [195, 626] on input "text" at bounding box center [172, 617] width 308 height 24
type input "[PERSON_NAME]"
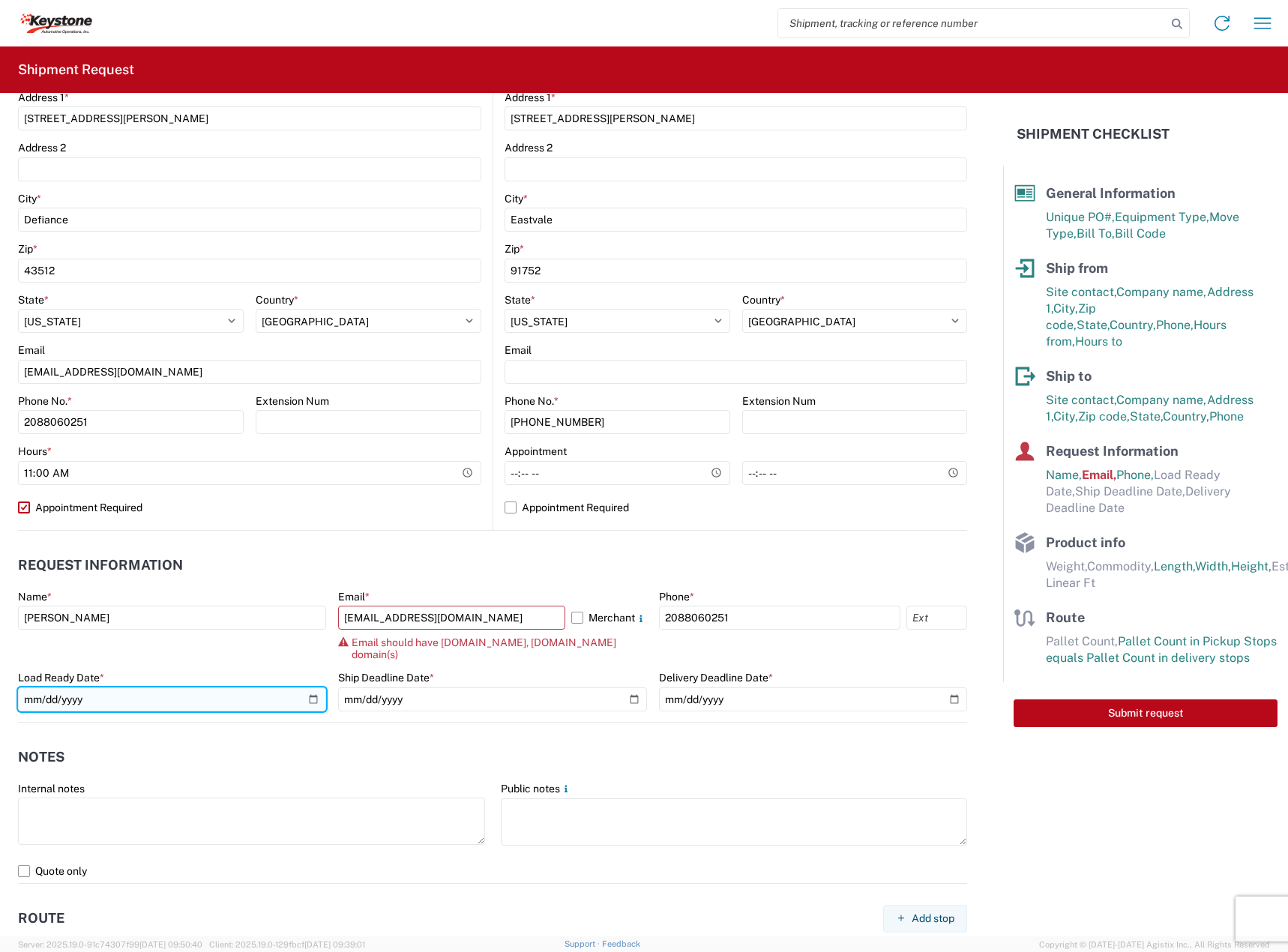
click at [311, 687] on input "date" at bounding box center [172, 699] width 308 height 24
type input "[DATE]"
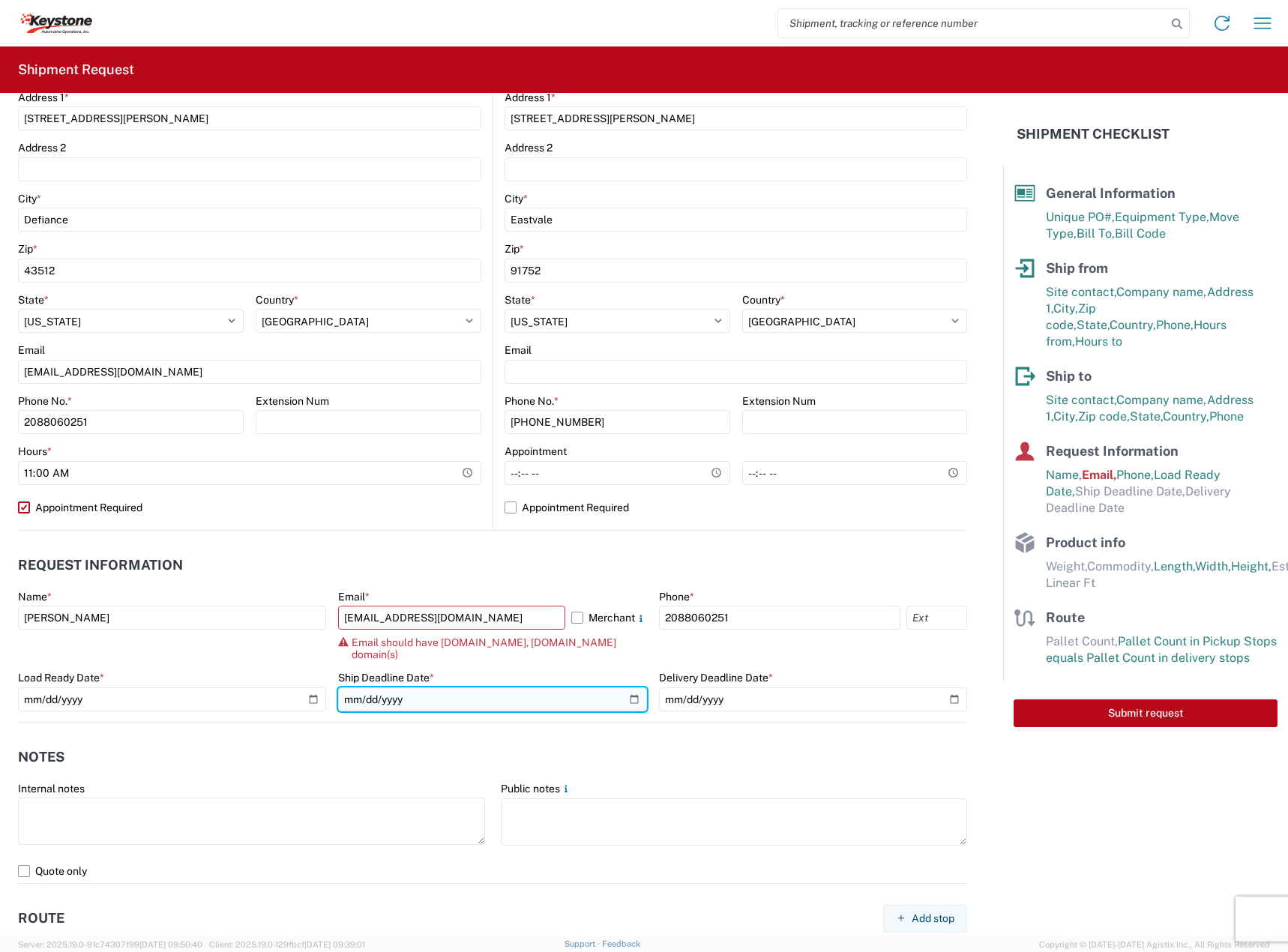
click at [625, 687] on input "date" at bounding box center [492, 699] width 308 height 24
type input "[DATE]"
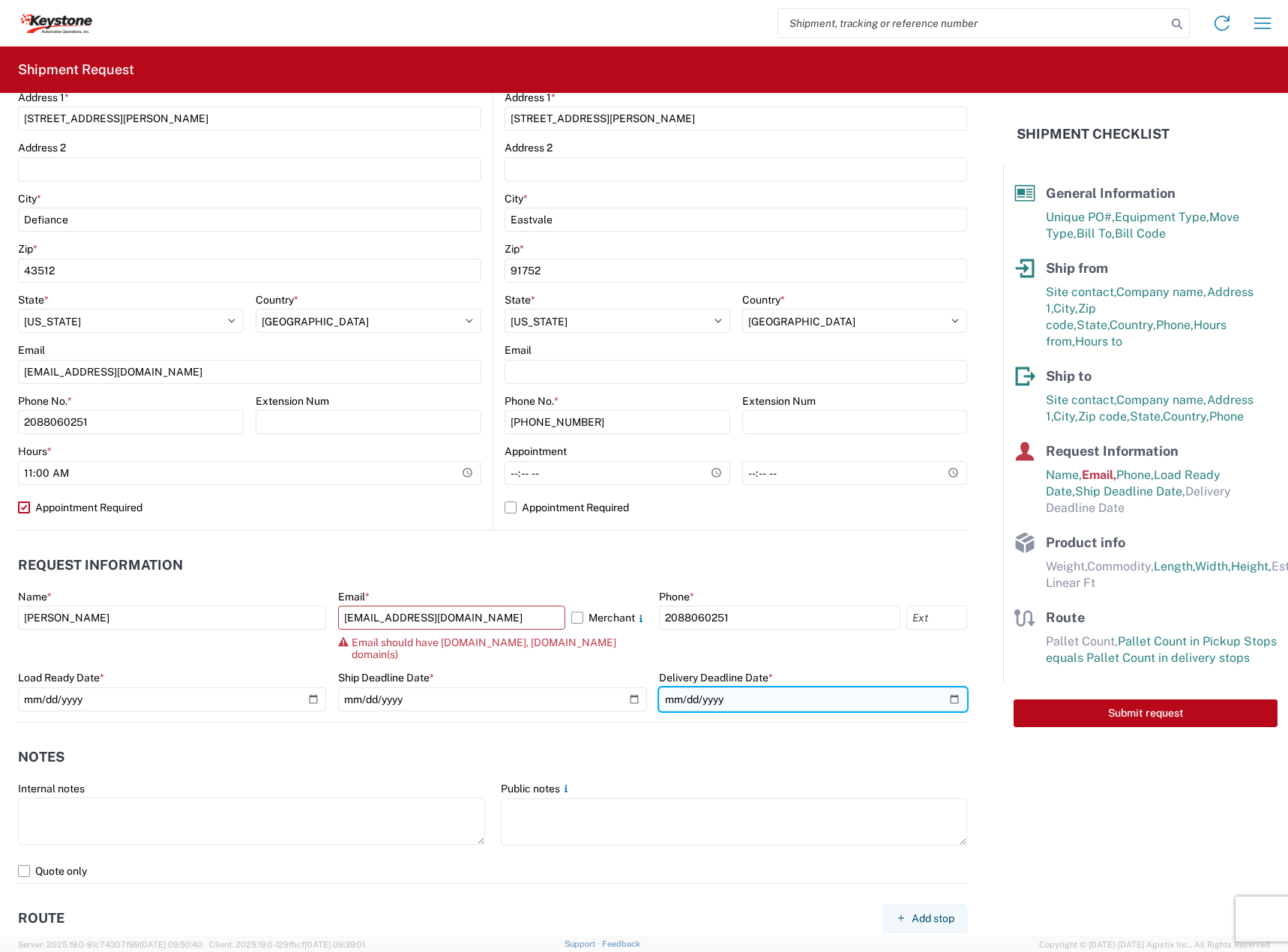
click at [938, 687] on input "date" at bounding box center [813, 699] width 308 height 24
type input "[DATE]"
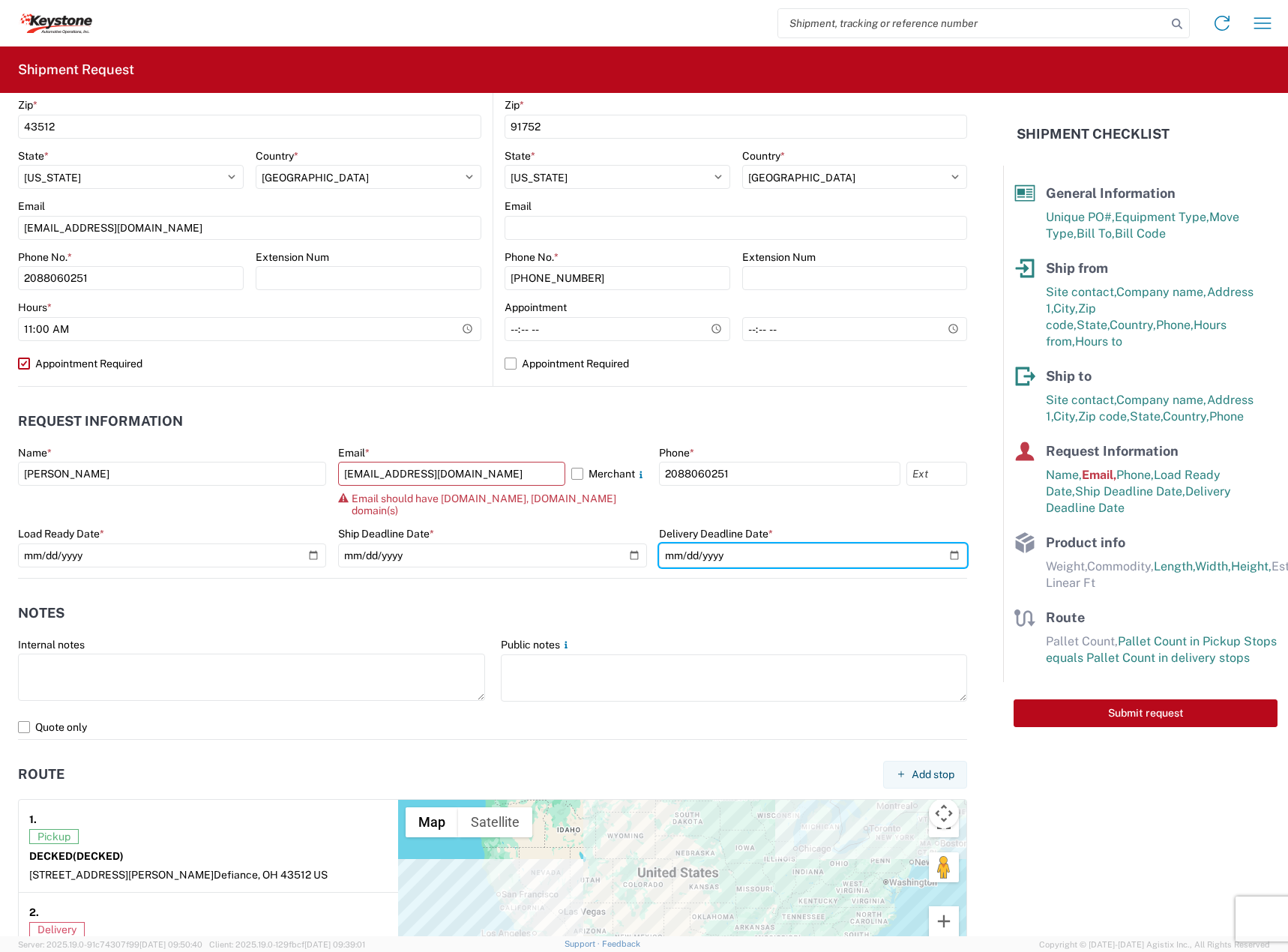
scroll to position [624, 0]
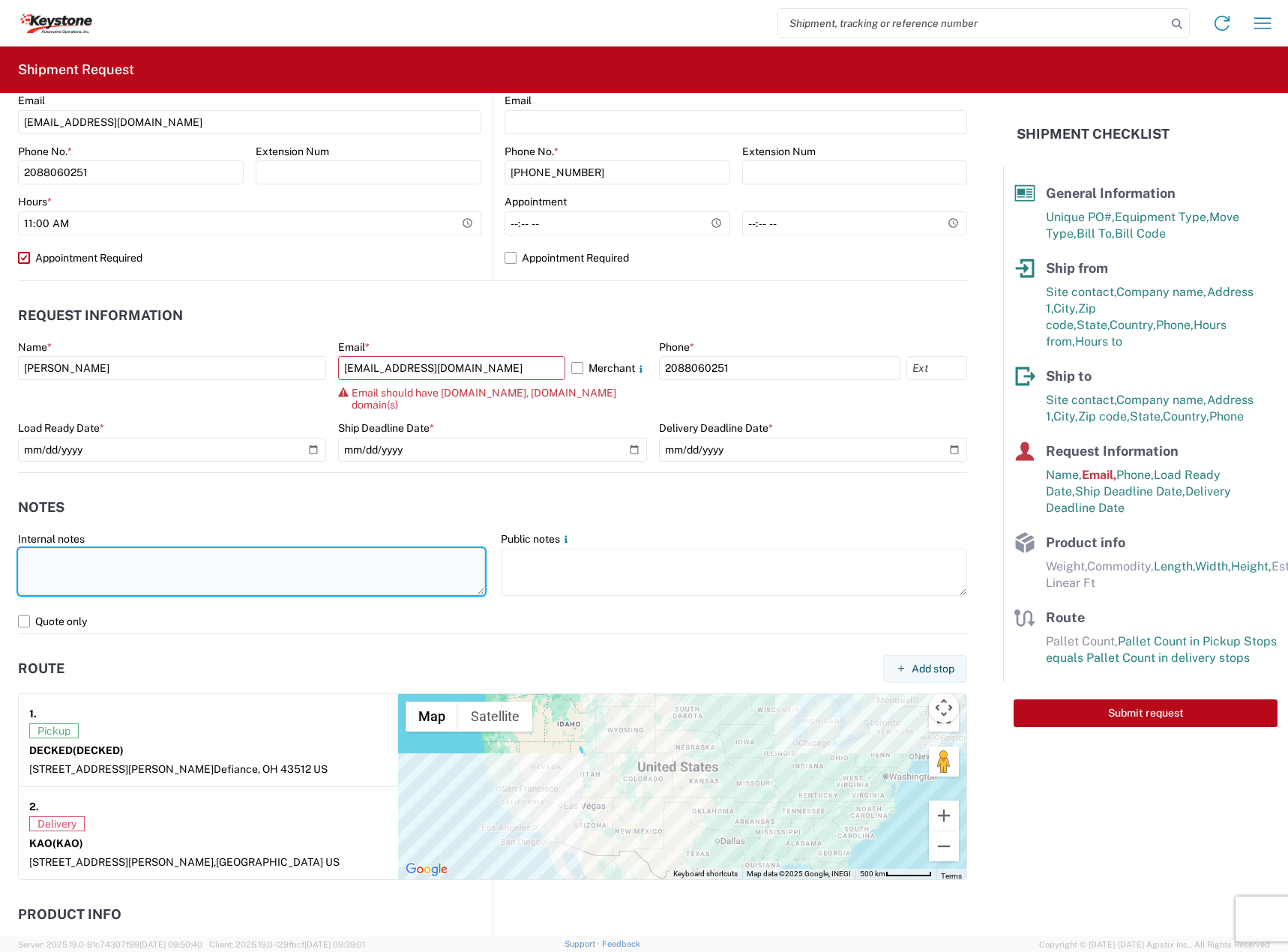
click at [149, 551] on textarea at bounding box center [251, 571] width 467 height 47
paste textarea "Driver is required to provide and utilize LOAD STRAPS and/or LOAD BARS to secur…"
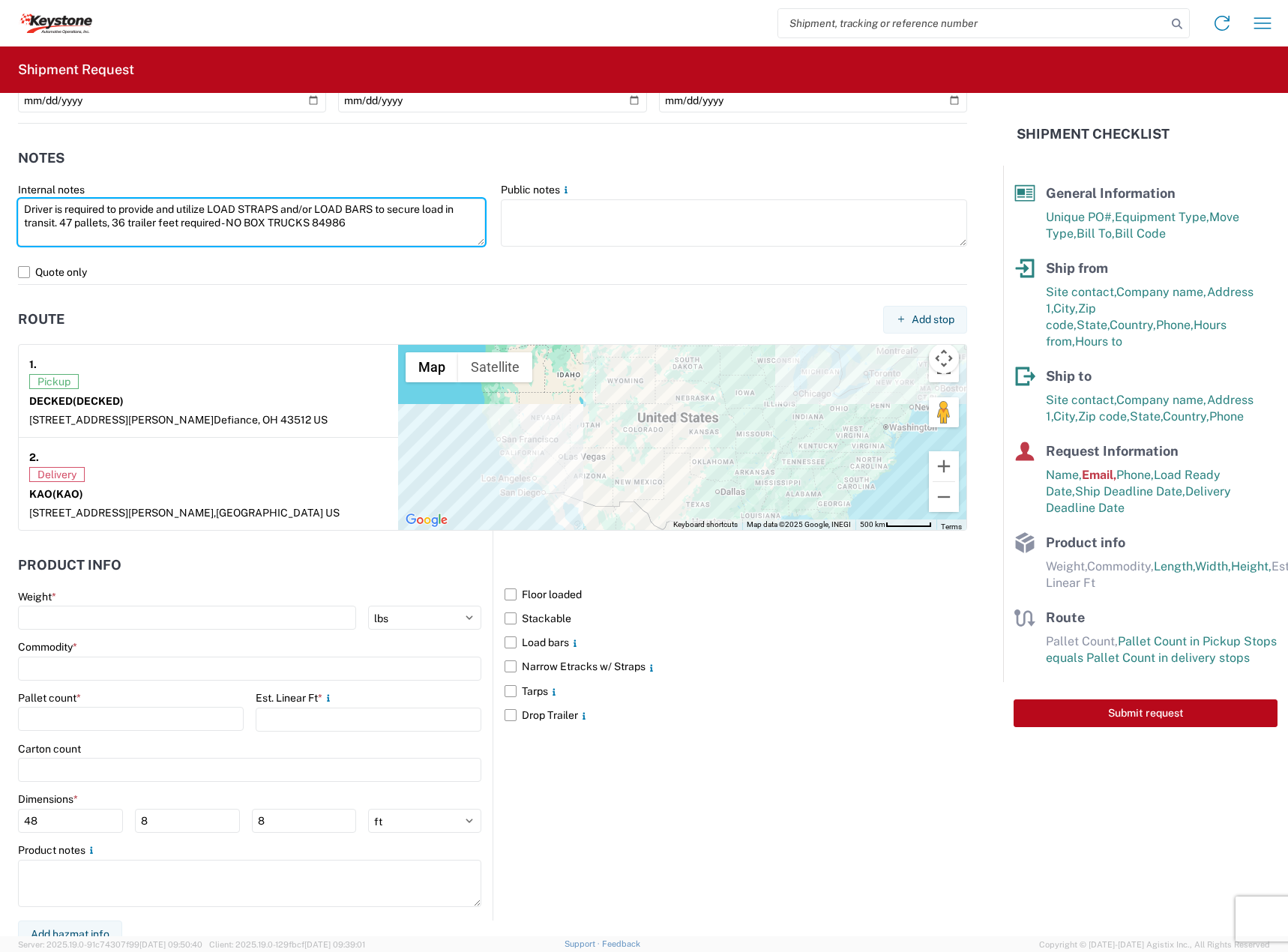
scroll to position [474, 0]
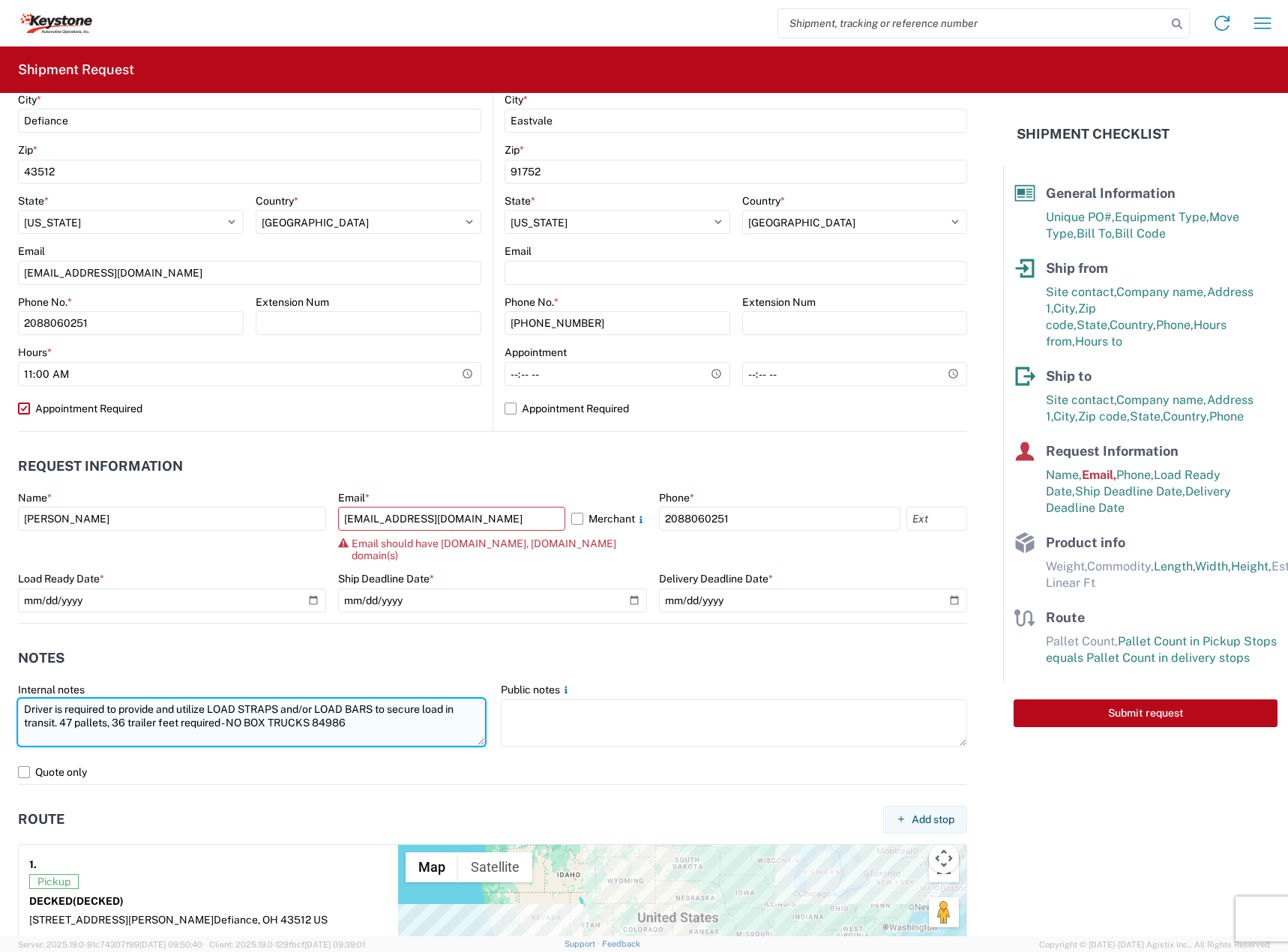
drag, startPoint x: 74, startPoint y: 713, endPoint x: 63, endPoint y: 709, distance: 11.7
click at [63, 709] on textarea "Driver is required to provide and utilize LOAD STRAPS and/or LOAD BARS to secur…" at bounding box center [251, 721] width 467 height 47
click at [342, 707] on textarea "Driver is required to provide and utilize LOAD STRAPS and/or LOAD BARS to secur…" at bounding box center [251, 721] width 467 height 47
paste textarea "6"
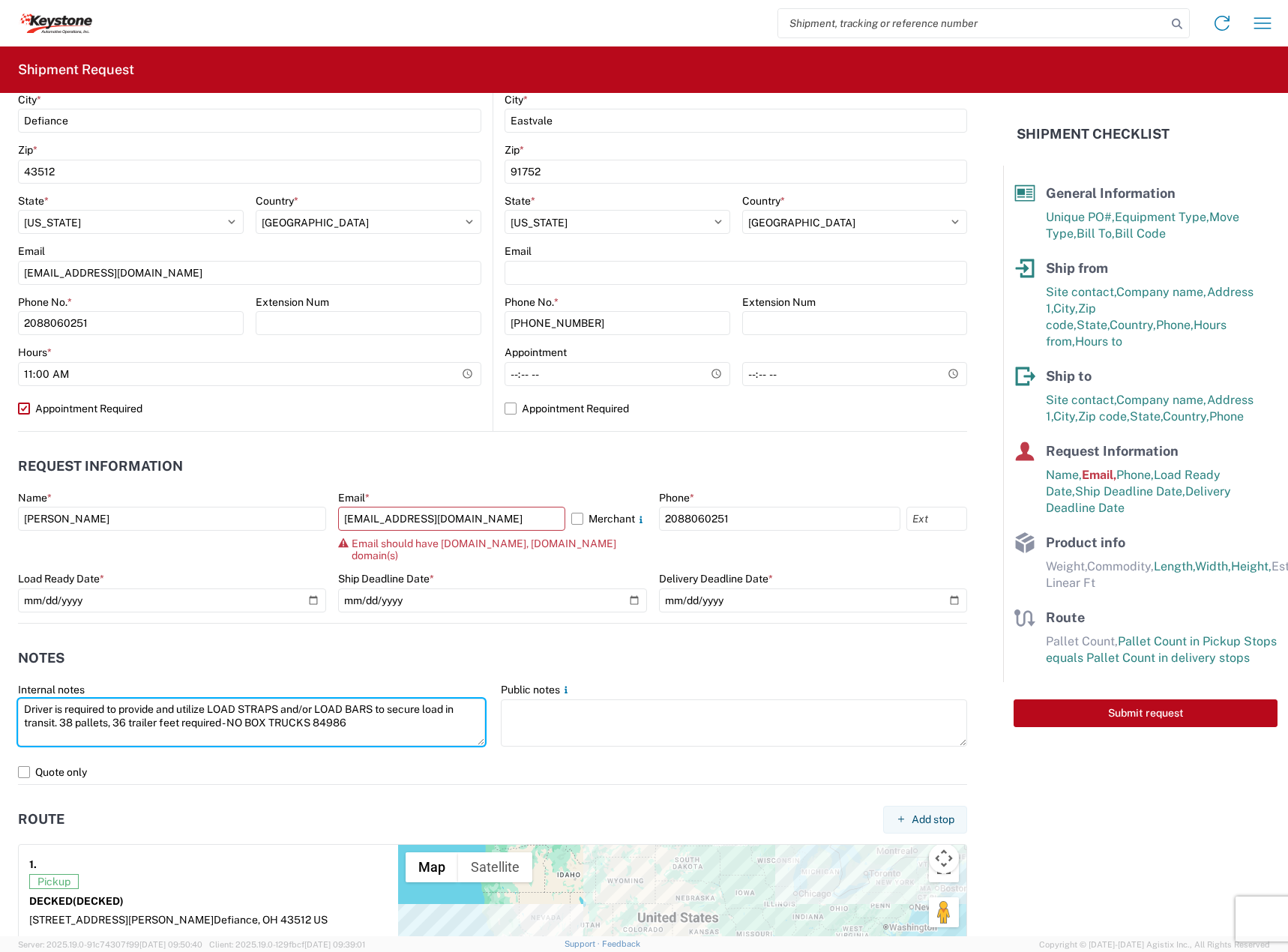
paste textarea "6"
type textarea "Driver is required to provide and utilize LOAD STRAPS and/or LOAD BARS to secur…"
drag, startPoint x: 351, startPoint y: 706, endPoint x: 218, endPoint y: 680, distance: 135.5
click at [0, 656] on html "Home Shipment request Shipment tracking Shipment Request General Information Te…" at bounding box center [644, 476] width 1288 height 952
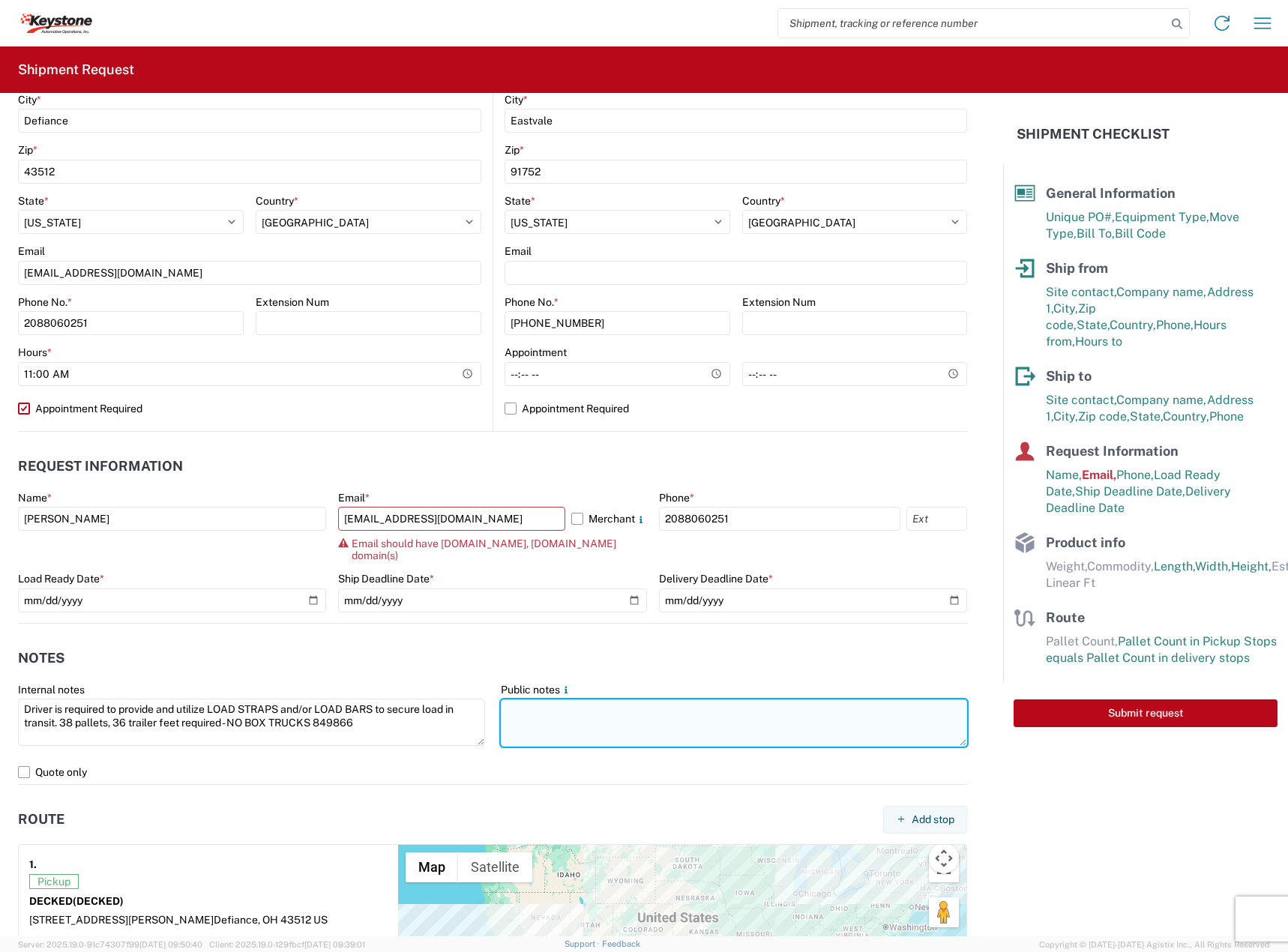
click at [611, 715] on textarea at bounding box center [734, 722] width 467 height 47
paste textarea "Driver is required to provide and utilize LOAD STRAPS and/or LOAD BARS to secur…"
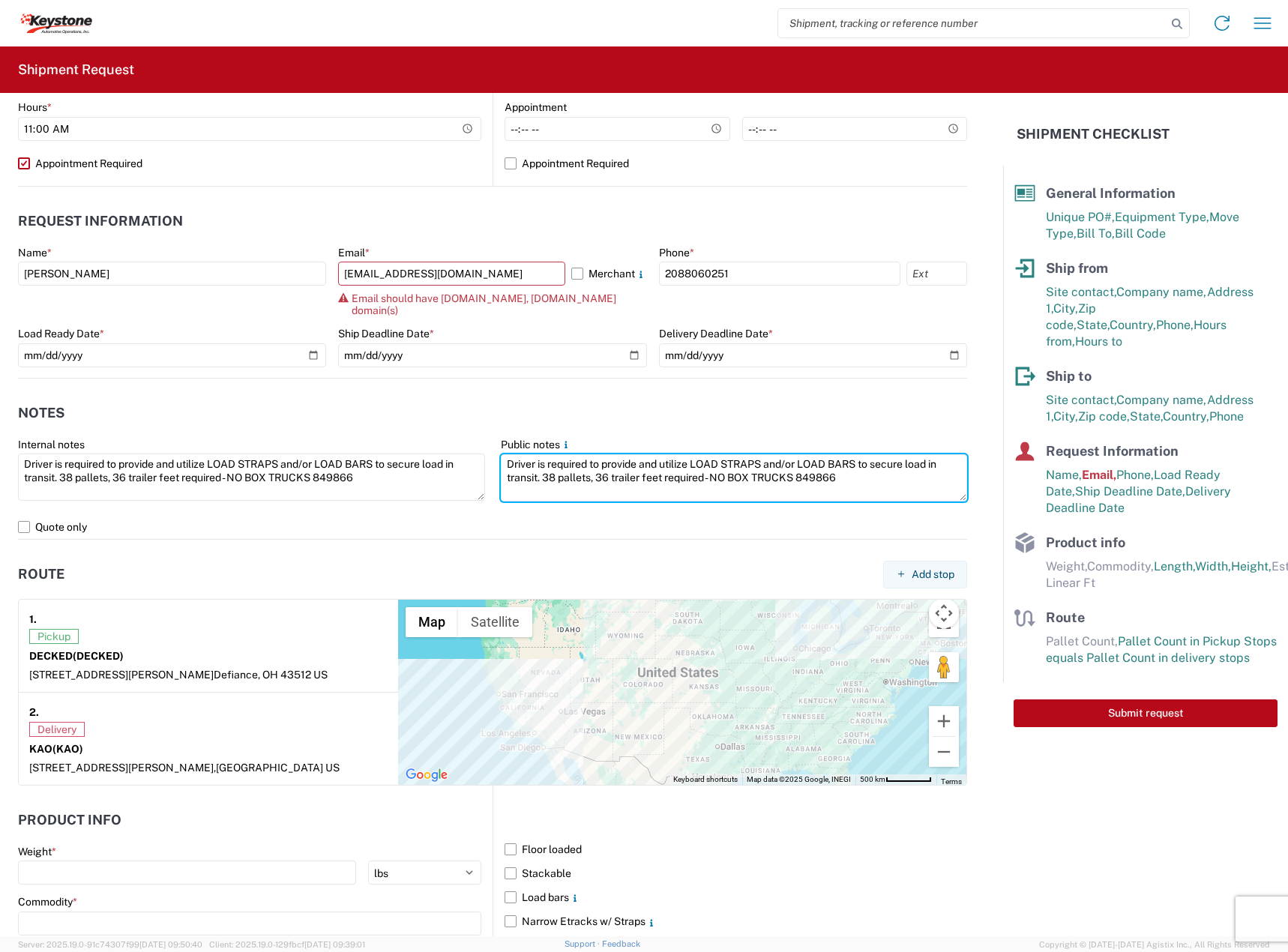
scroll to position [974, 0]
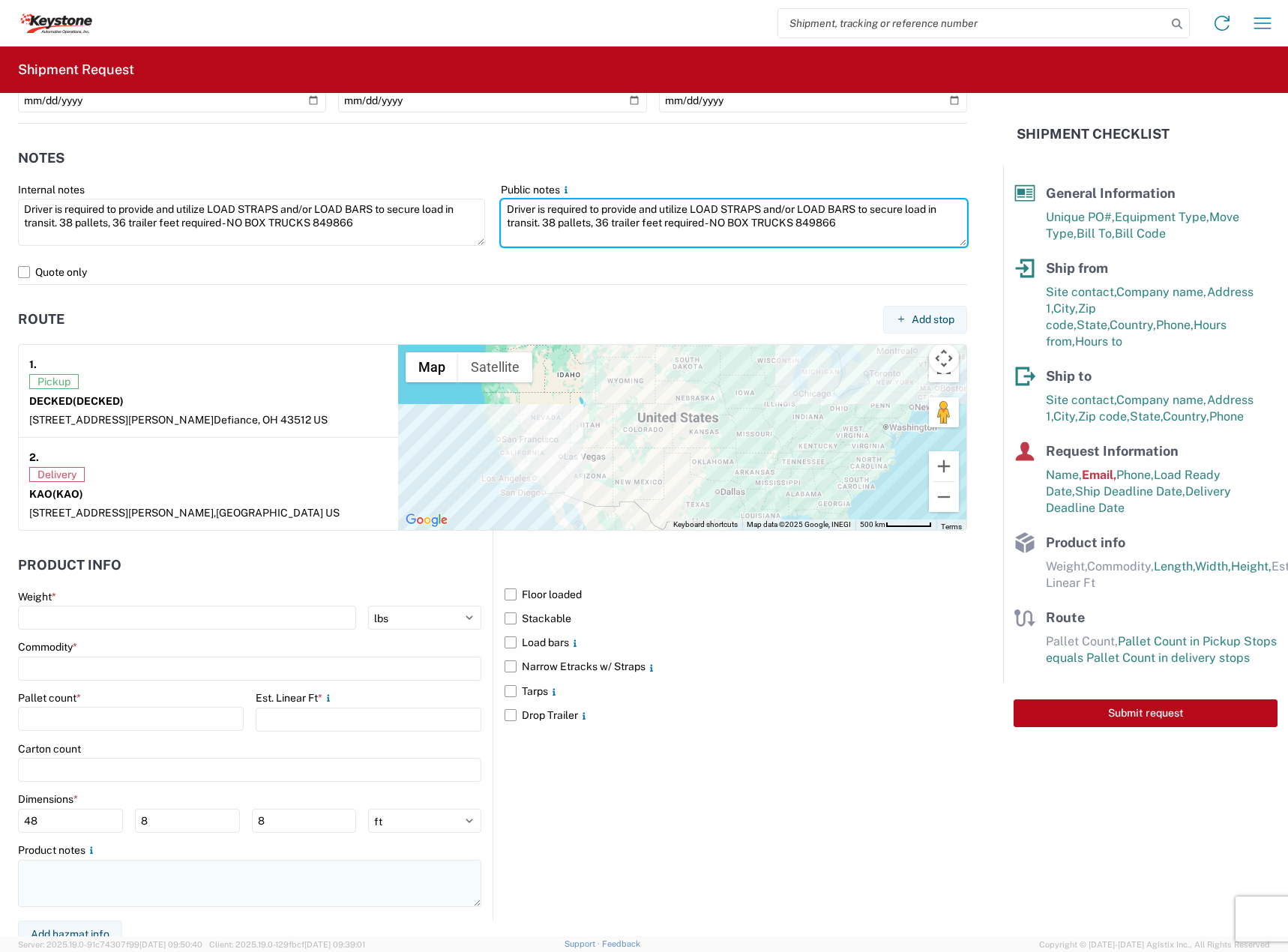
type textarea "Driver is required to provide and utilize LOAD STRAPS and/or LOAD BARS to secur…"
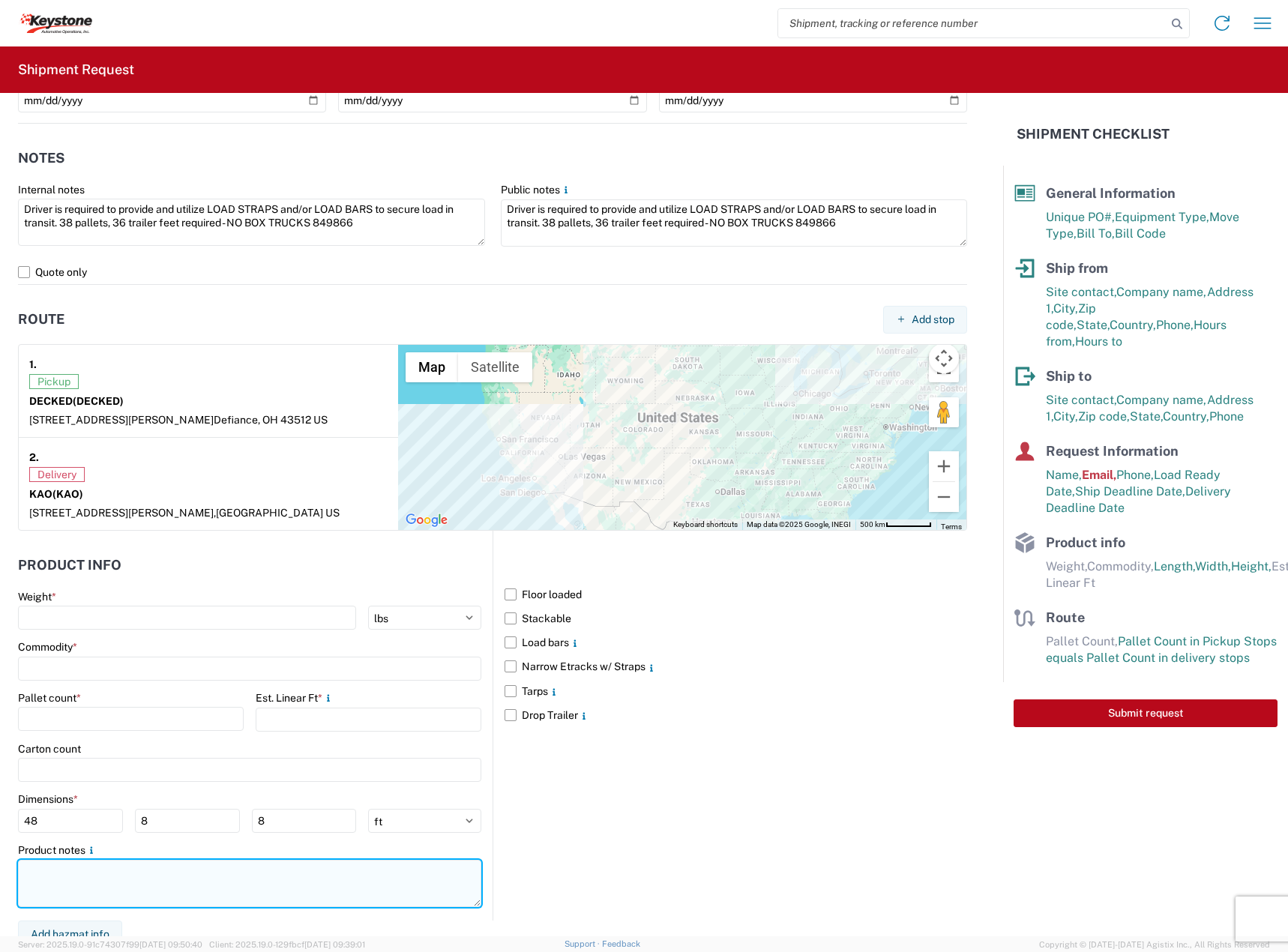
drag, startPoint x: 133, startPoint y: 872, endPoint x: 110, endPoint y: 804, distance: 71.8
click at [132, 871] on textarea at bounding box center [249, 883] width 463 height 47
paste textarea "Driver is required to provide and utilize LOAD STRAPS and/or LOAD BARS to secur…"
type textarea "Driver is required to provide and utilize LOAD STRAPS and/or LOAD BARS to secur…"
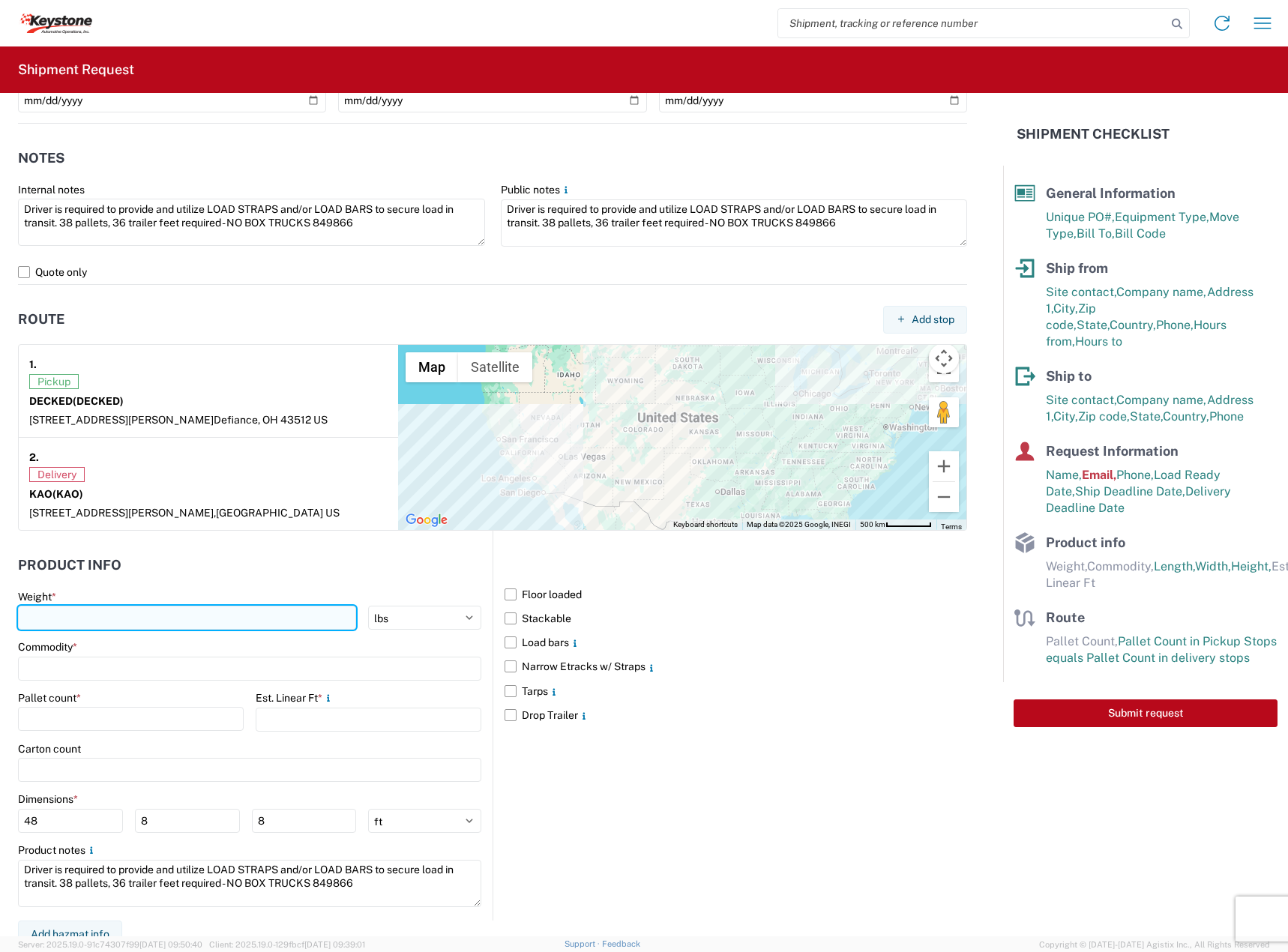
click at [259, 606] on input "number" at bounding box center [186, 617] width 338 height 24
type input "10728"
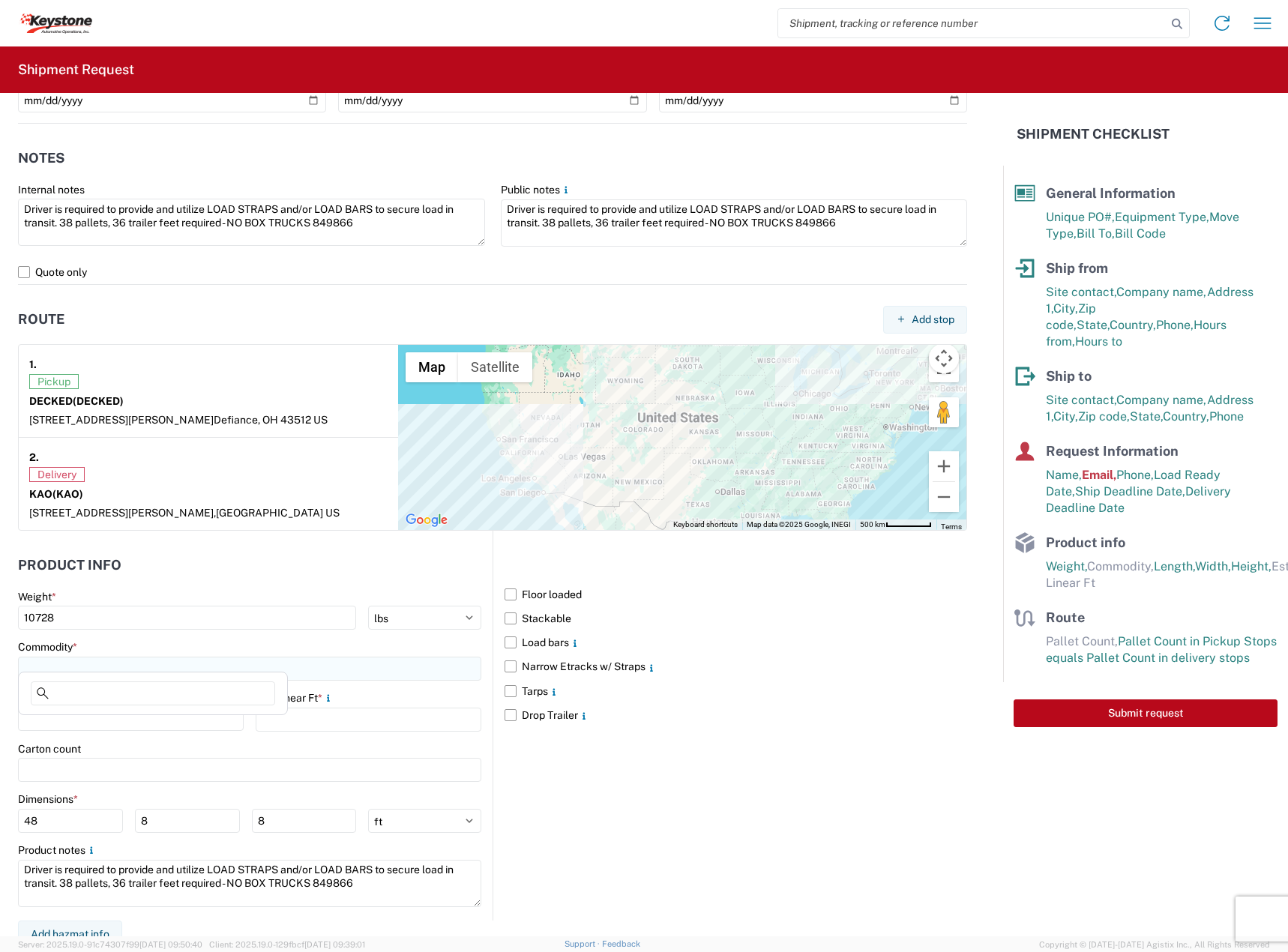
click at [221, 657] on input at bounding box center [249, 668] width 463 height 24
type input "CARGOGLIDES"
click at [169, 752] on span "Add new "CARGOGLIDES"..." at bounding box center [115, 757] width 136 height 13
type input "CARGOGLIDES"
click at [157, 707] on input "number" at bounding box center [131, 718] width 225 height 24
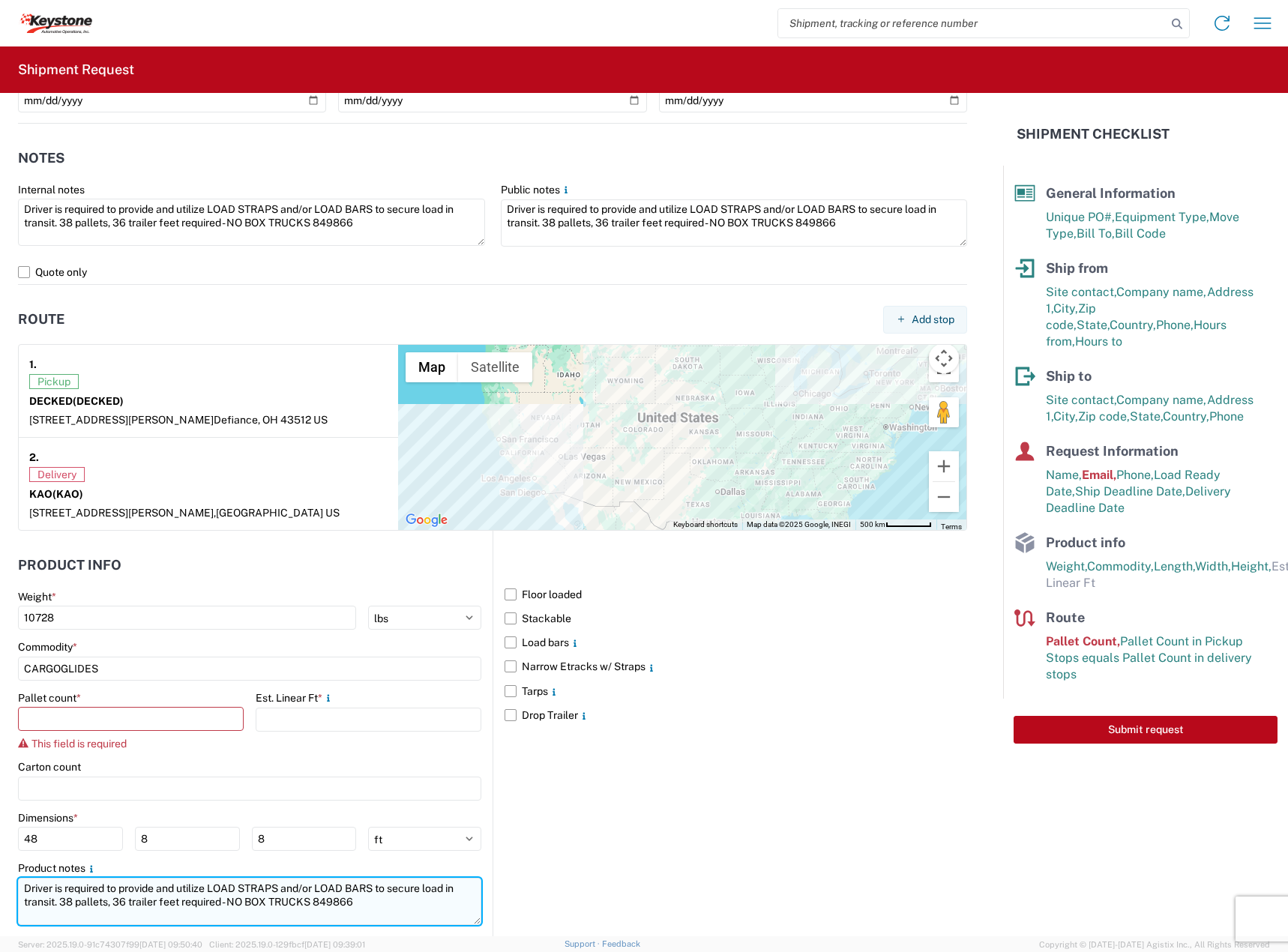
click at [68, 877] on textarea "Driver is required to provide and utilize LOAD STRAPS and/or LOAD BARS to secur…" at bounding box center [249, 901] width 463 height 47
click at [68, 886] on textarea "Driver is required to provide and utilize LOAD STRAPS and/or LOAD BARS to secur…" at bounding box center [249, 901] width 463 height 47
click at [71, 888] on textarea "Driver is required to provide and utilize LOAD STRAPS and/or LOAD BARS to secur…" at bounding box center [249, 901] width 463 height 47
type textarea "Driver is required to provide and utilize LOAD STRAPS and/or LOAD BARS to secur…"
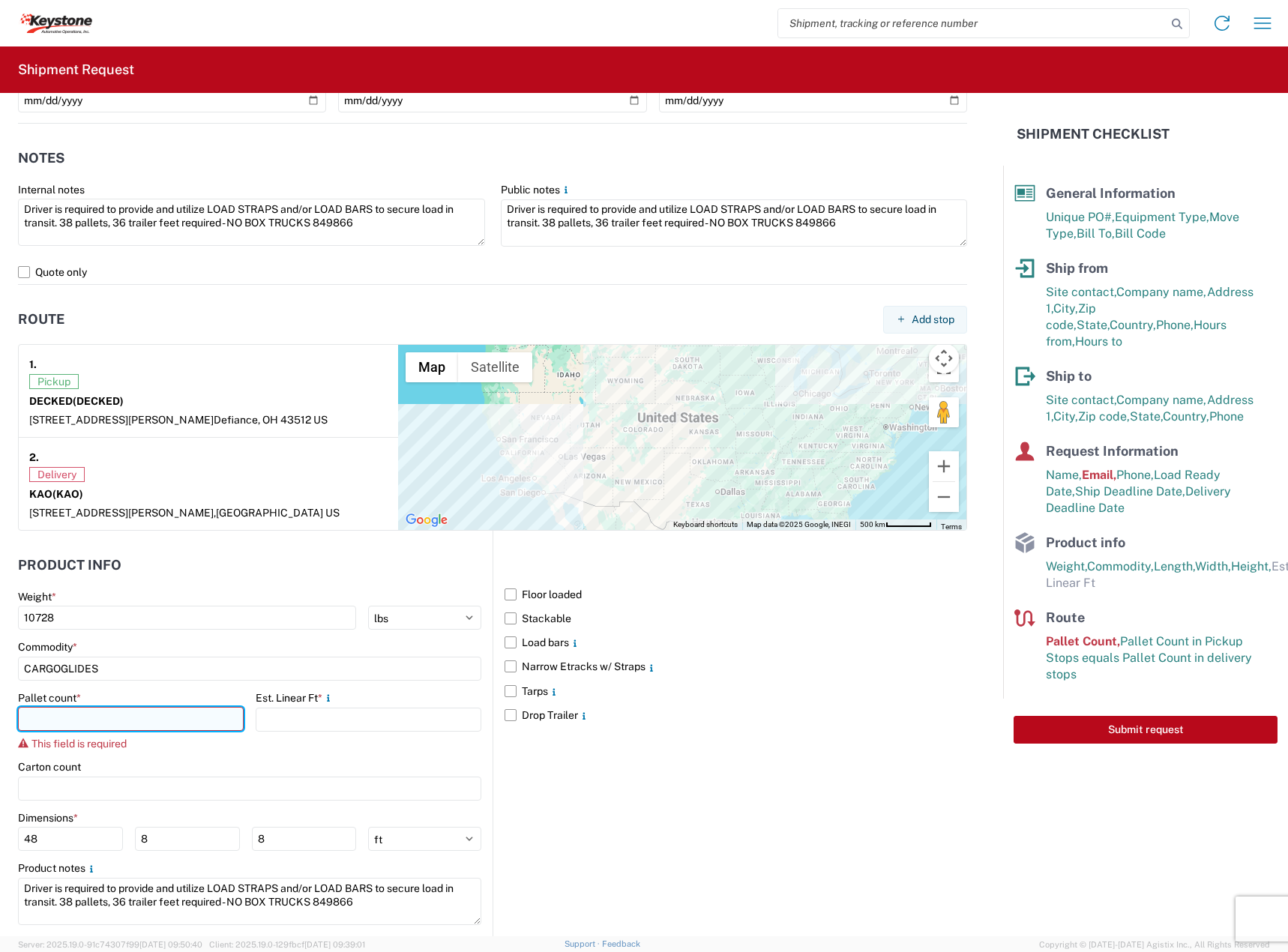
click at [148, 707] on input "number" at bounding box center [131, 718] width 225 height 24
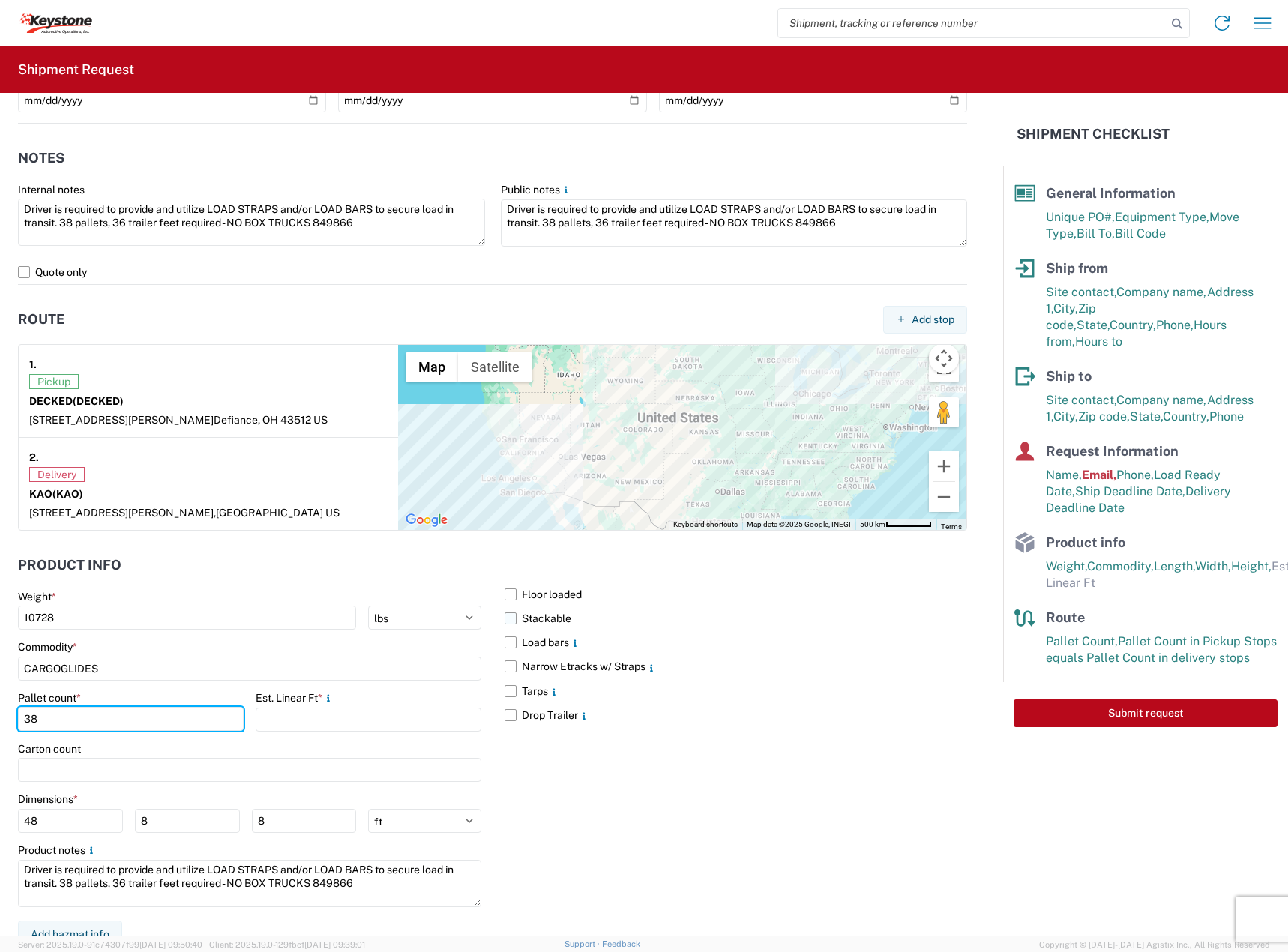
type input "38"
click at [539, 606] on label "Stackable" at bounding box center [735, 618] width 462 height 24
click at [0, 0] on input "Stackable" at bounding box center [0, 0] width 0 height 0
click at [538, 631] on label "Load bars" at bounding box center [735, 642] width 462 height 24
click at [0, 0] on input "Load bars" at bounding box center [0, 0] width 0 height 0
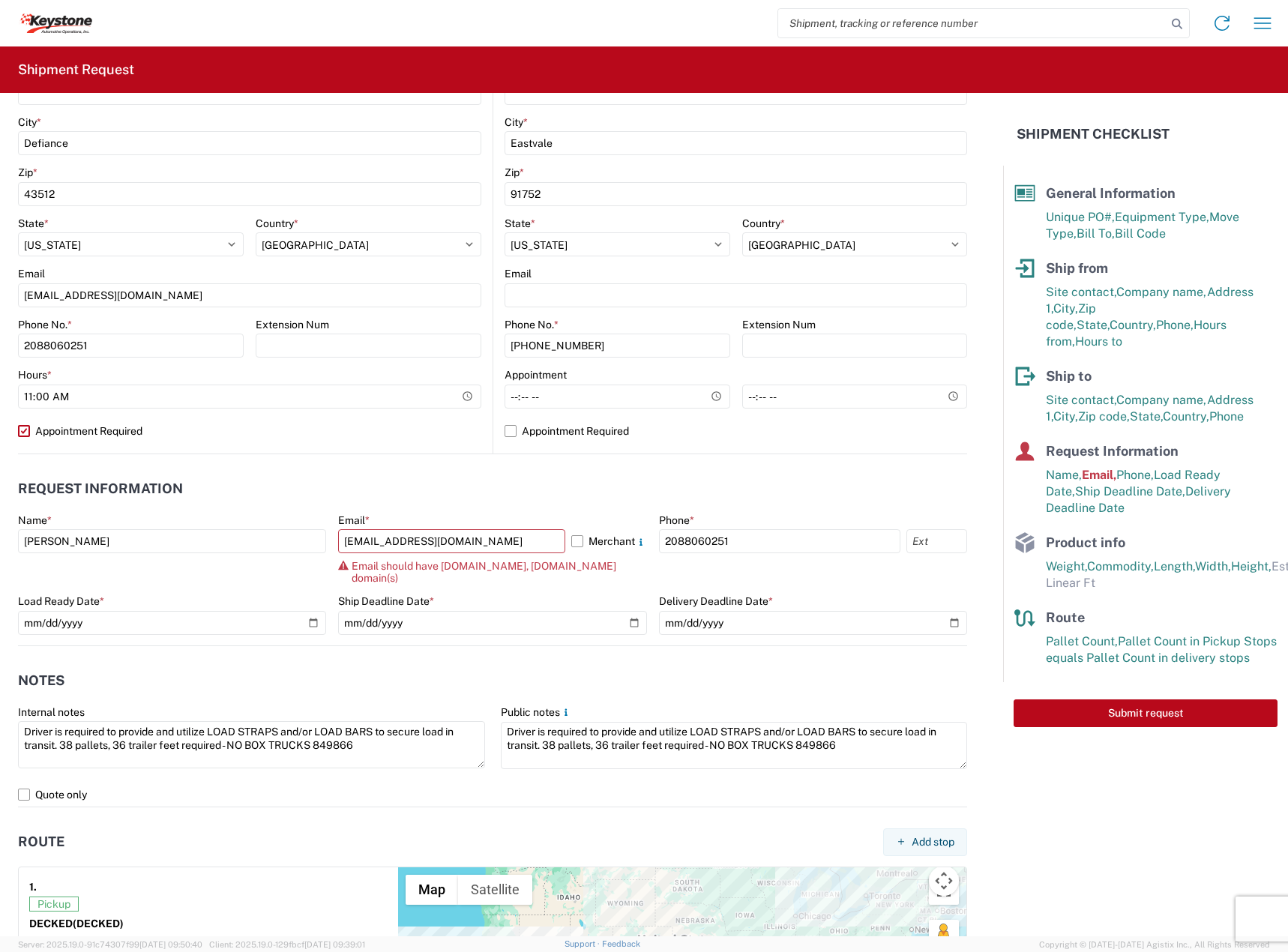
scroll to position [874, 0]
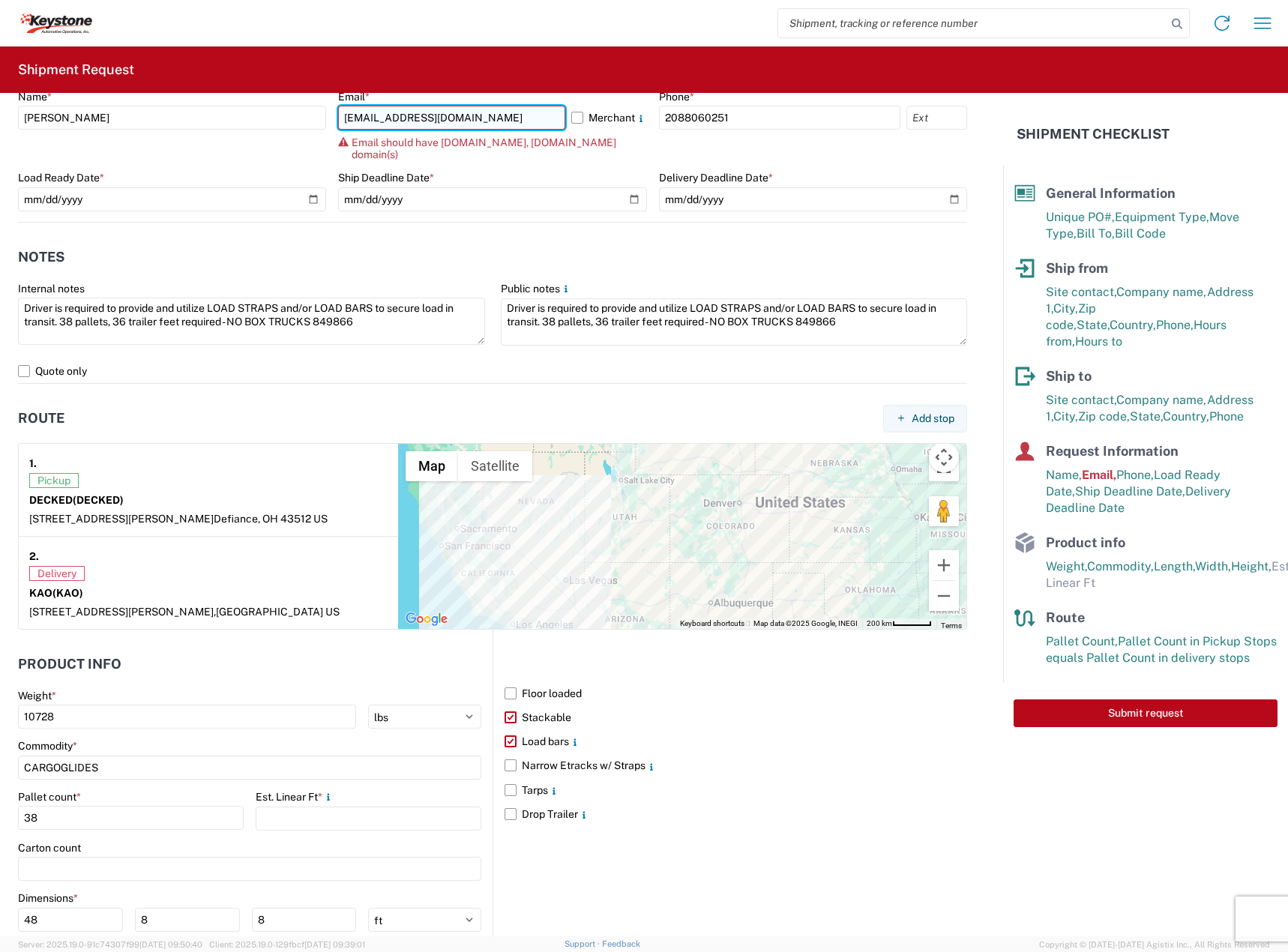
click at [425, 123] on input "[EMAIL_ADDRESS][DOMAIN_NAME]" at bounding box center [451, 117] width 226 height 24
click at [510, 123] on input "[EMAIL_ADDRESS][DOMAIN_NAME]" at bounding box center [451, 117] width 226 height 24
click at [571, 120] on label "Merchant" at bounding box center [608, 117] width 75 height 24
click at [0, 0] on input "Merchant" at bounding box center [0, 0] width 0 height 0
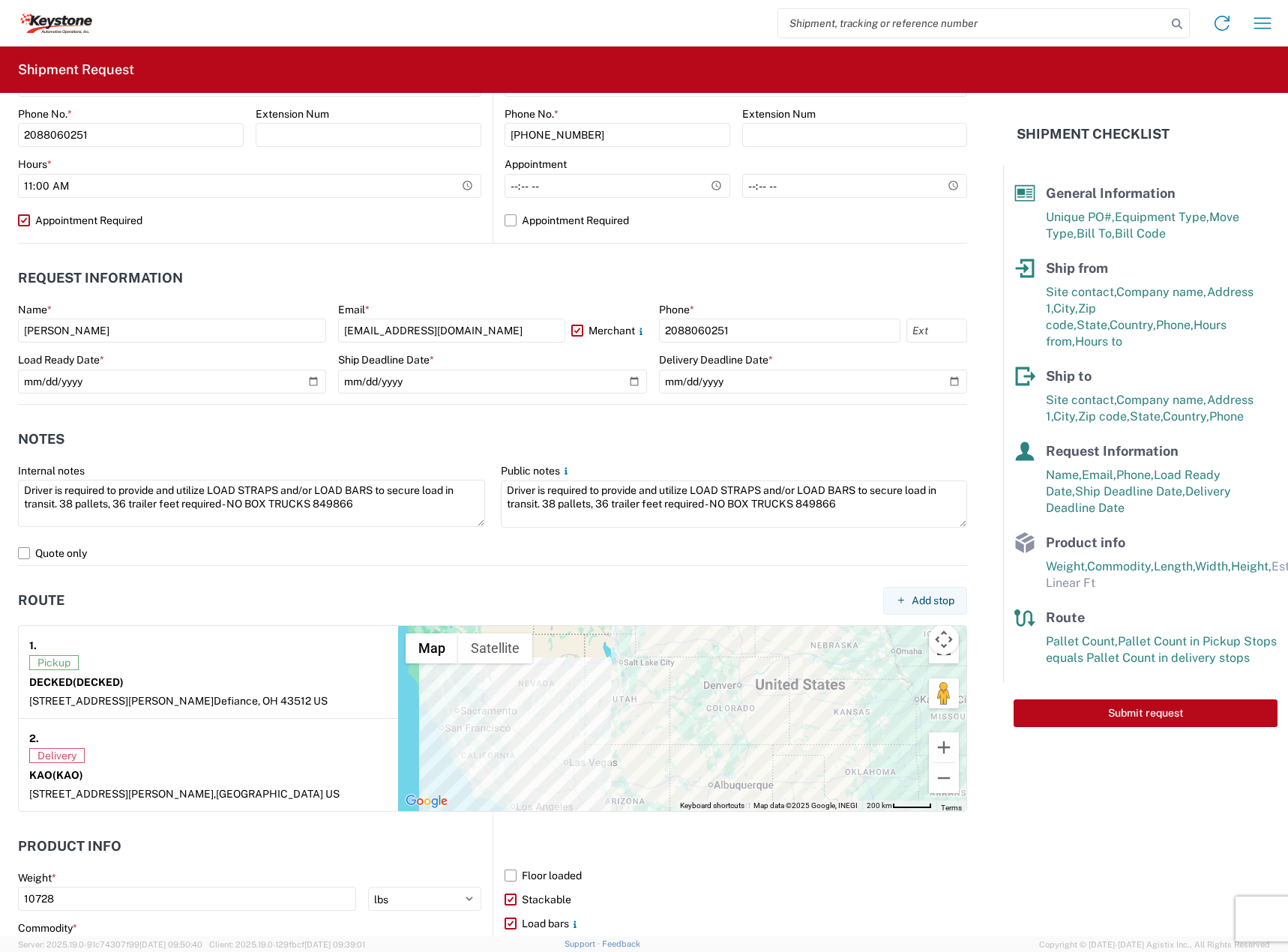
scroll to position [0, 0]
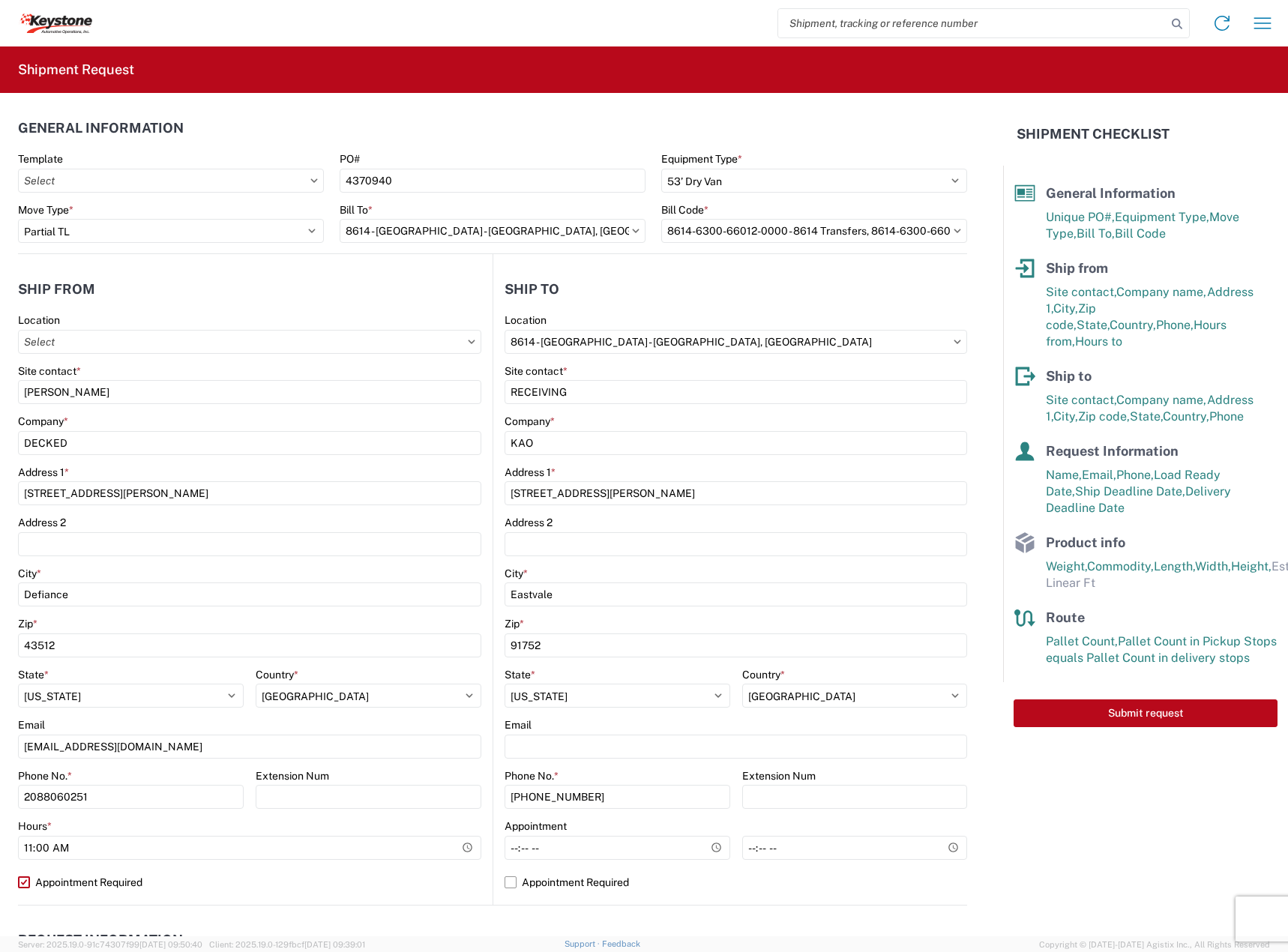
drag, startPoint x: 1124, startPoint y: 704, endPoint x: 1112, endPoint y: 704, distance: 12.0
click at [1124, 704] on button "Submit request" at bounding box center [1146, 713] width 264 height 28
select select "CA"
select select "US"
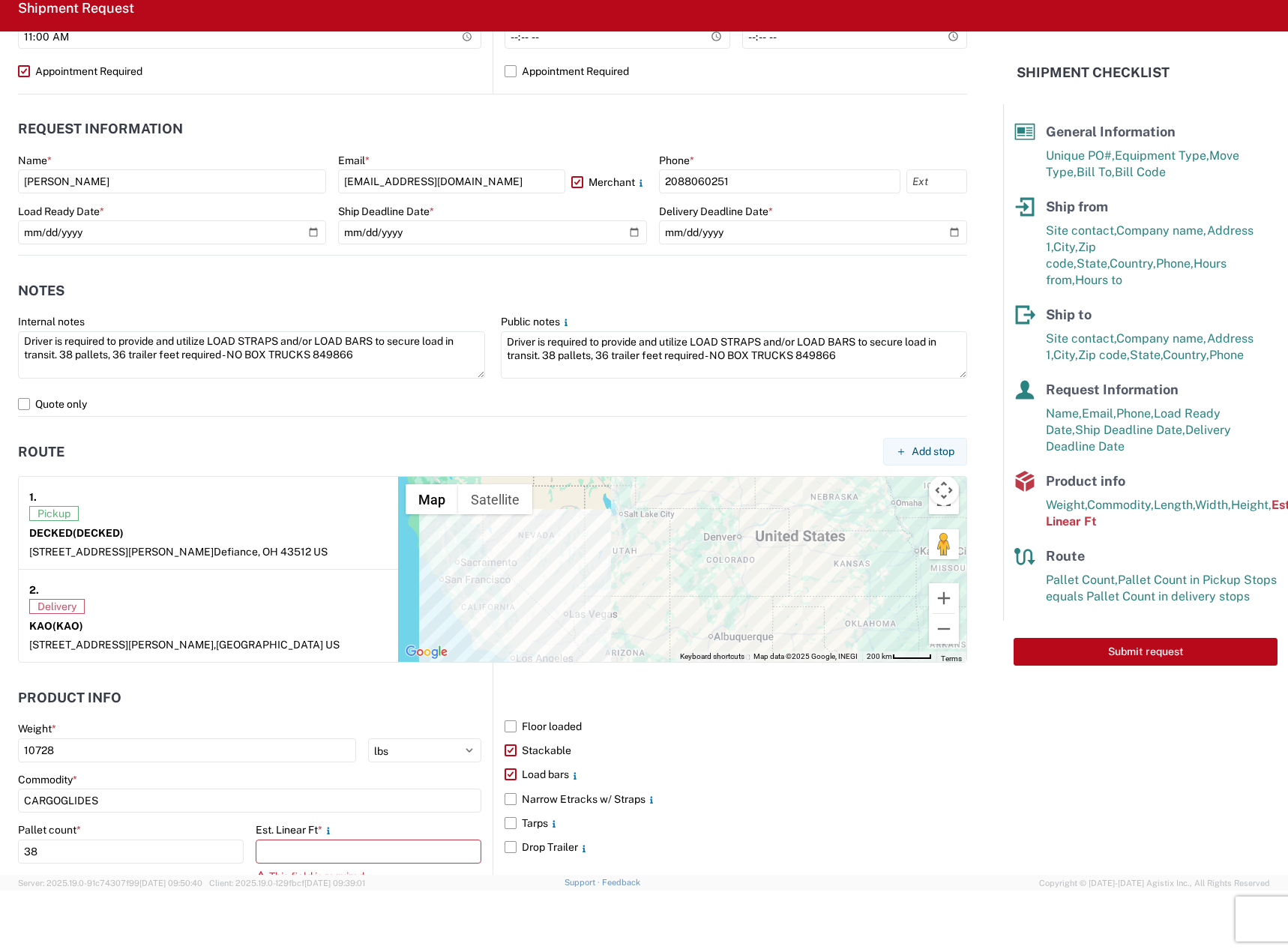
scroll to position [974, 0]
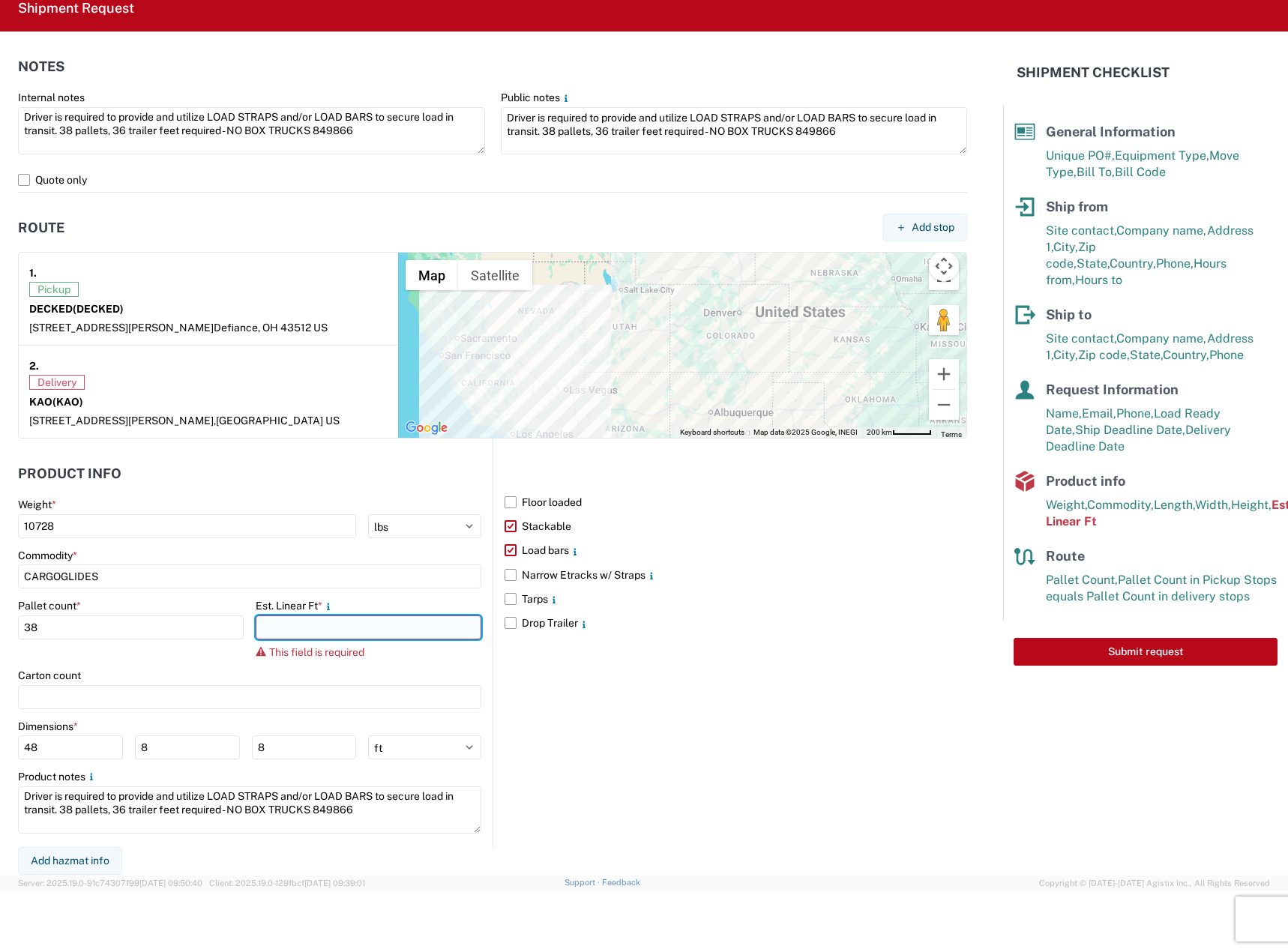
click at [289, 630] on input "number" at bounding box center [368, 627] width 225 height 24
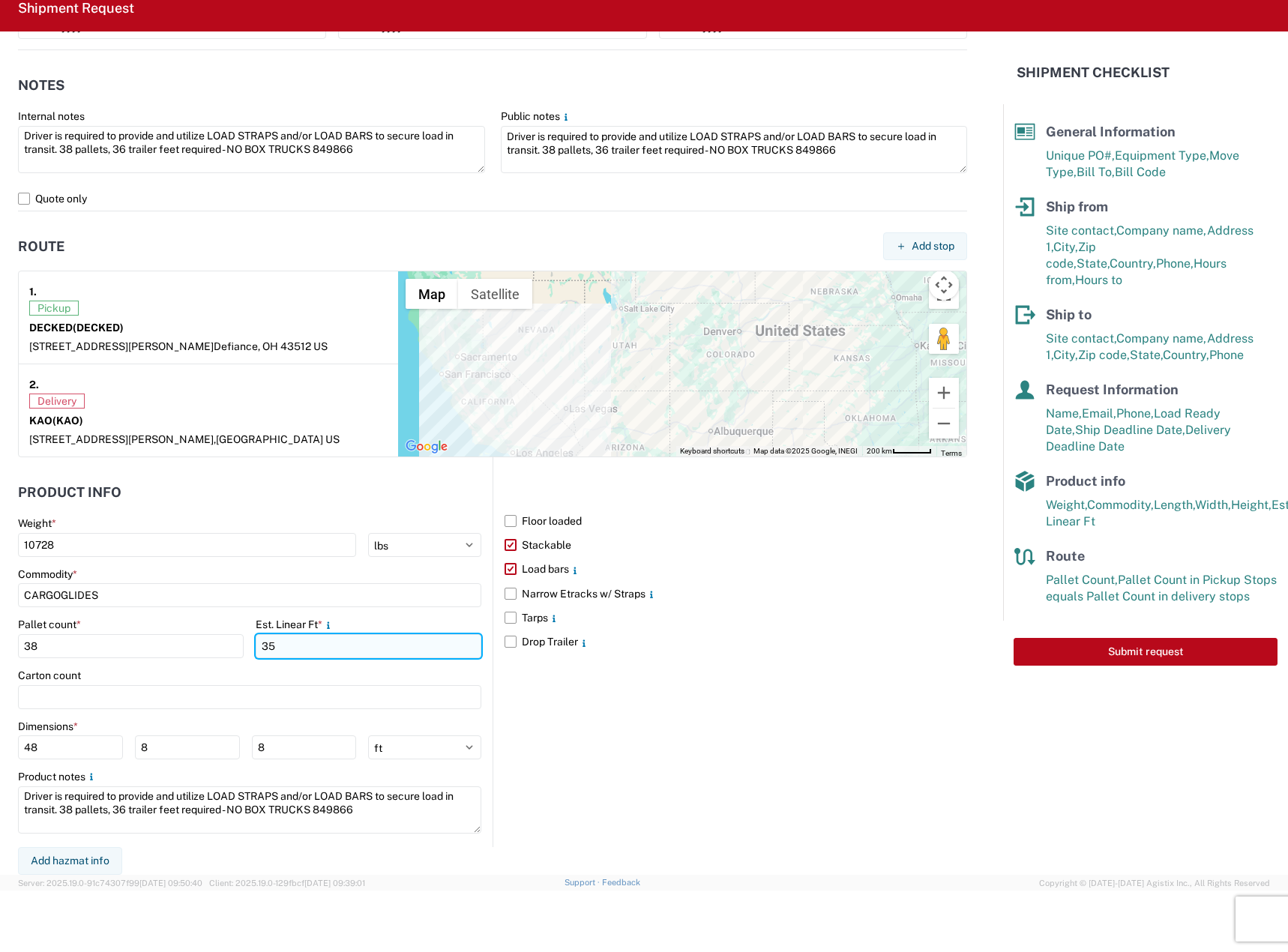
scroll to position [954, 0]
type input "36"
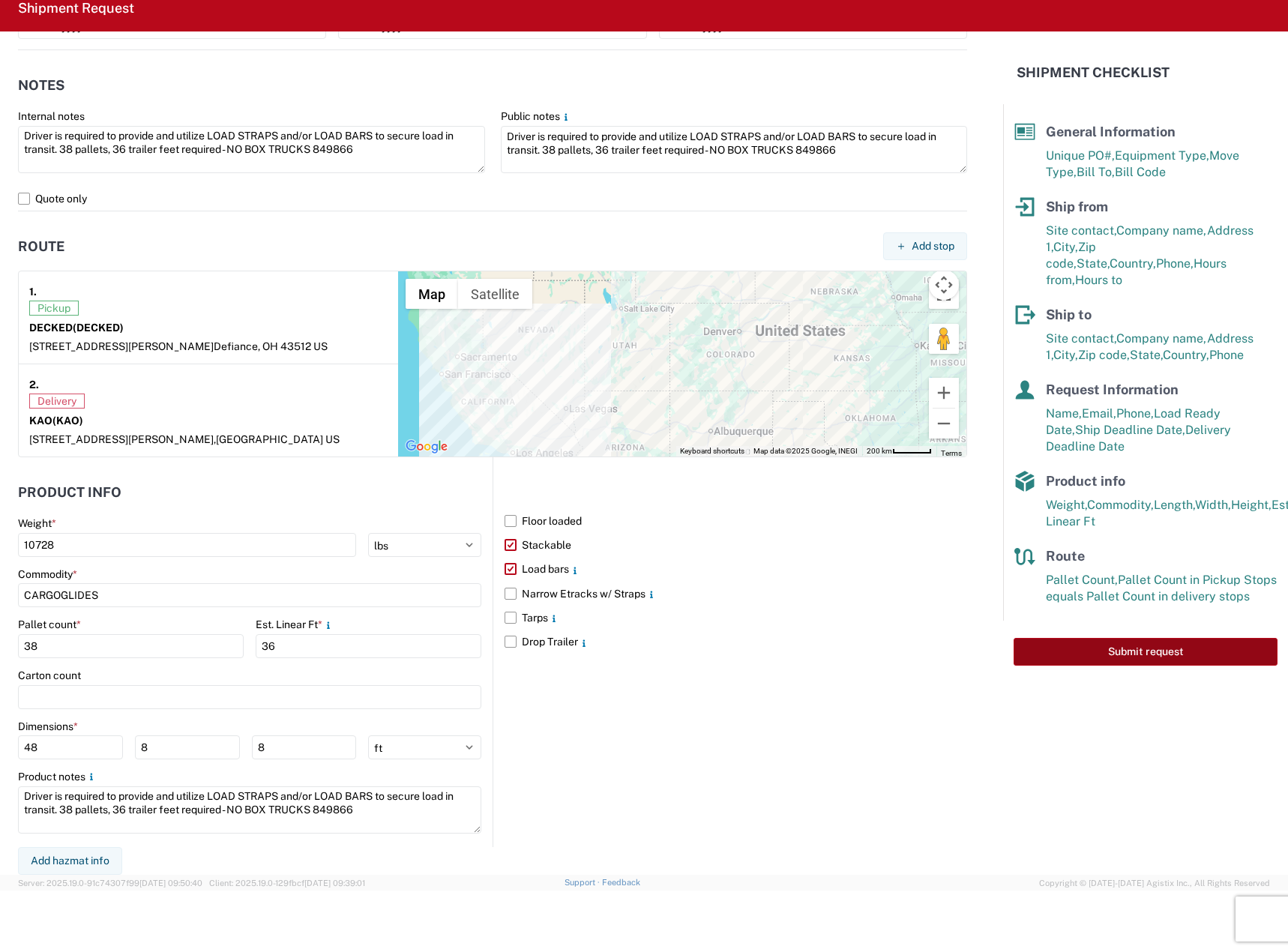
click at [1043, 638] on button "Submit request" at bounding box center [1146, 651] width 264 height 28
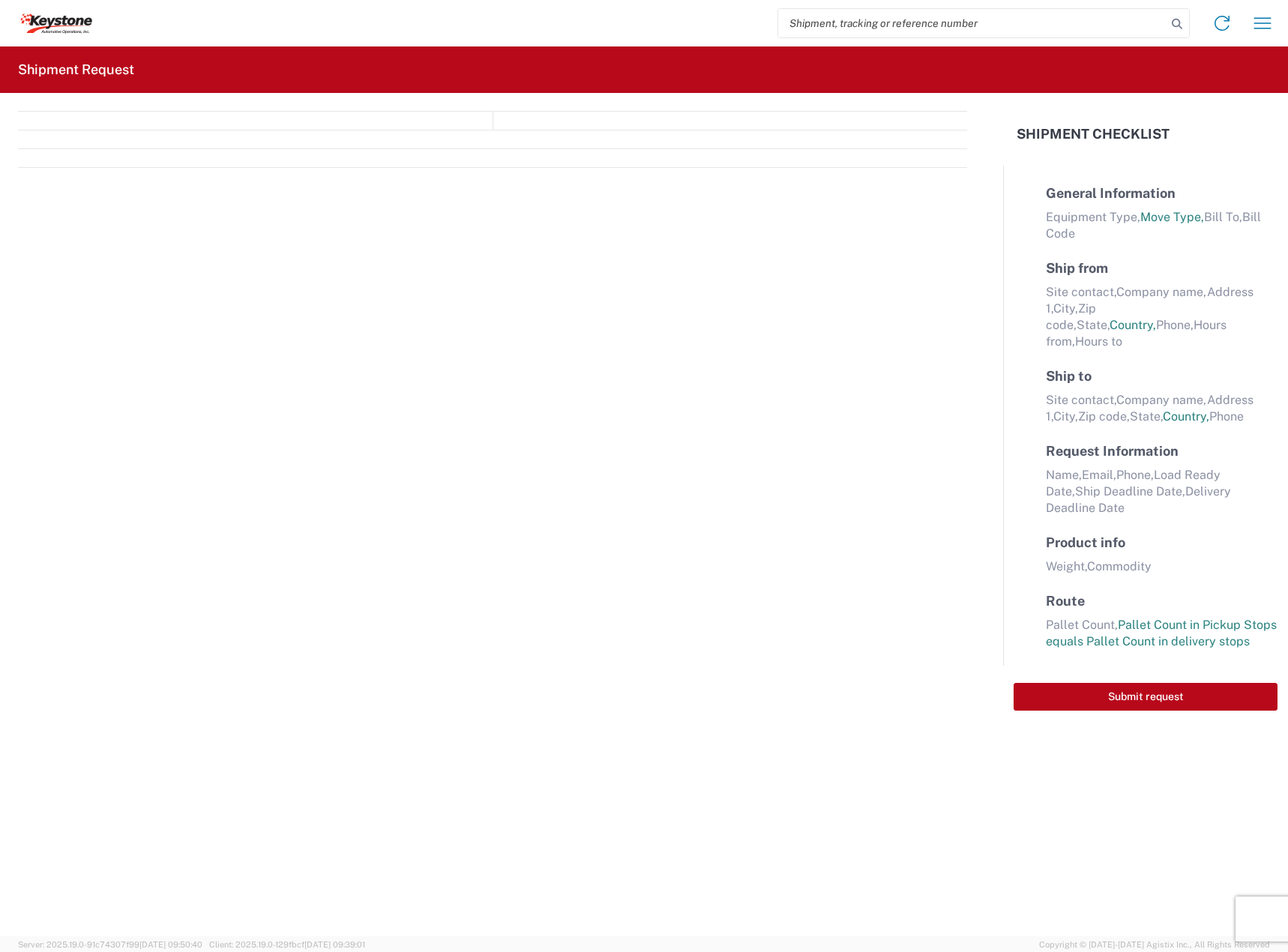
select select "FULL"
select select "LBS"
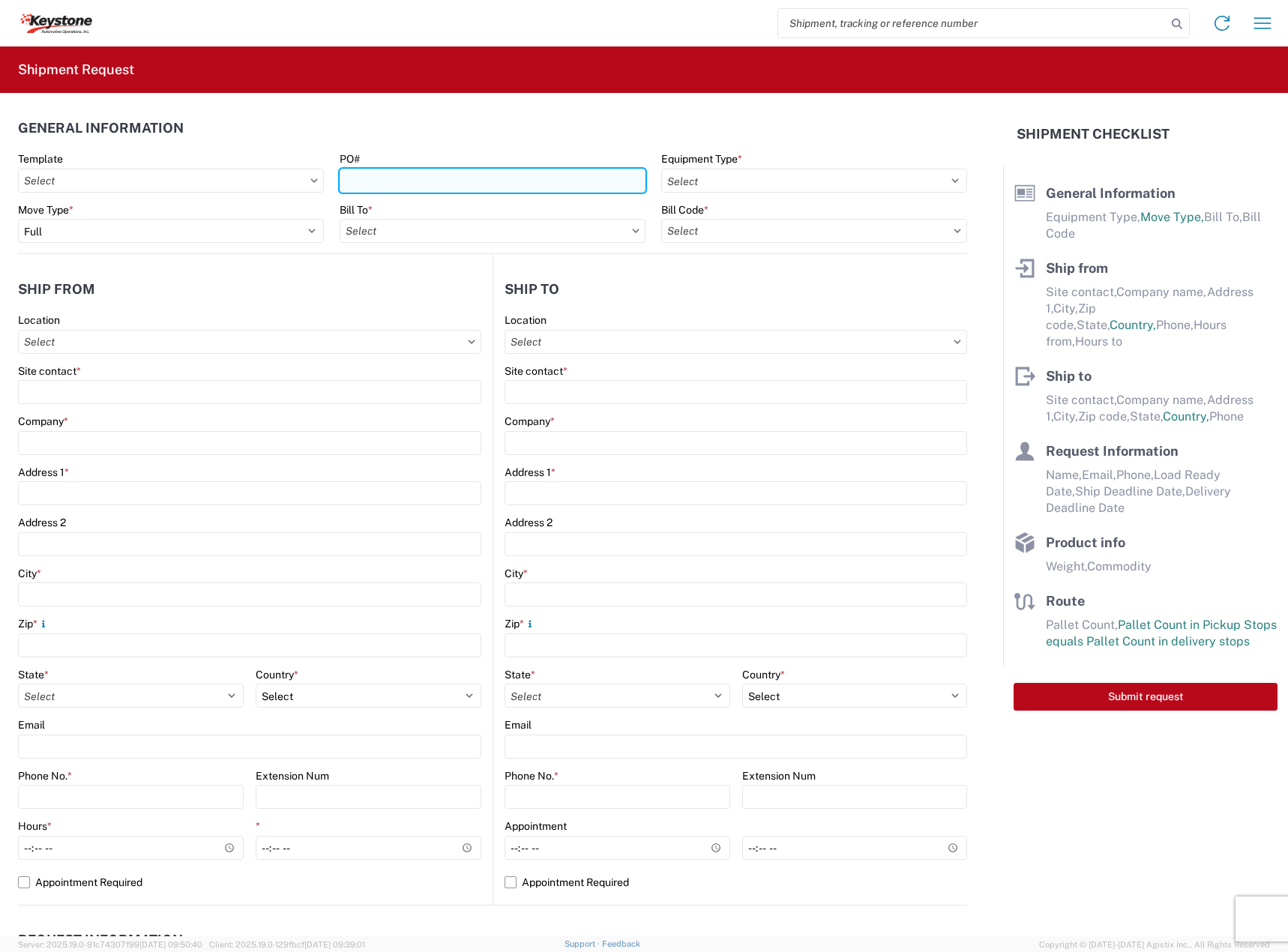
click at [451, 182] on input "PO#" at bounding box center [493, 180] width 306 height 24
drag, startPoint x: 426, startPoint y: 176, endPoint x: 781, endPoint y: 162, distance: 355.3
click at [428, 175] on input "PO#" at bounding box center [493, 180] width 306 height 24
paste input "0466008"
type input "0466008"
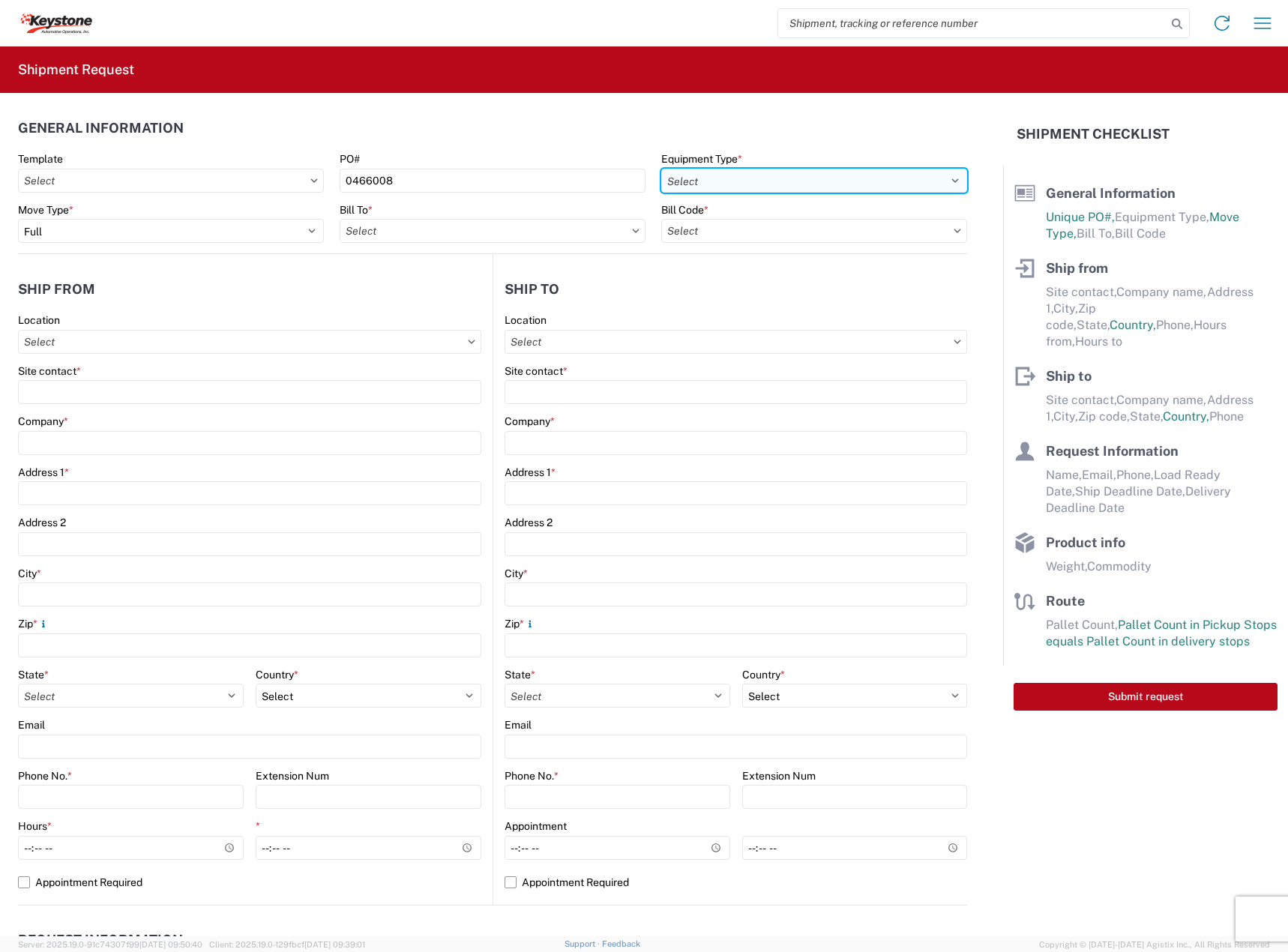
drag, startPoint x: 776, startPoint y: 174, endPoint x: 761, endPoint y: 189, distance: 21.2
click at [775, 174] on select "Select 53’ Dry Van Flatbed Dropdeck (van) Lowboy (flatbed) Rail" at bounding box center [814, 180] width 306 height 24
select select "STDV"
click at [661, 169] on select "Select 53’ Dry Van Flatbed Dropdeck (van) Lowboy (flatbed) Rail" at bounding box center [814, 180] width 306 height 24
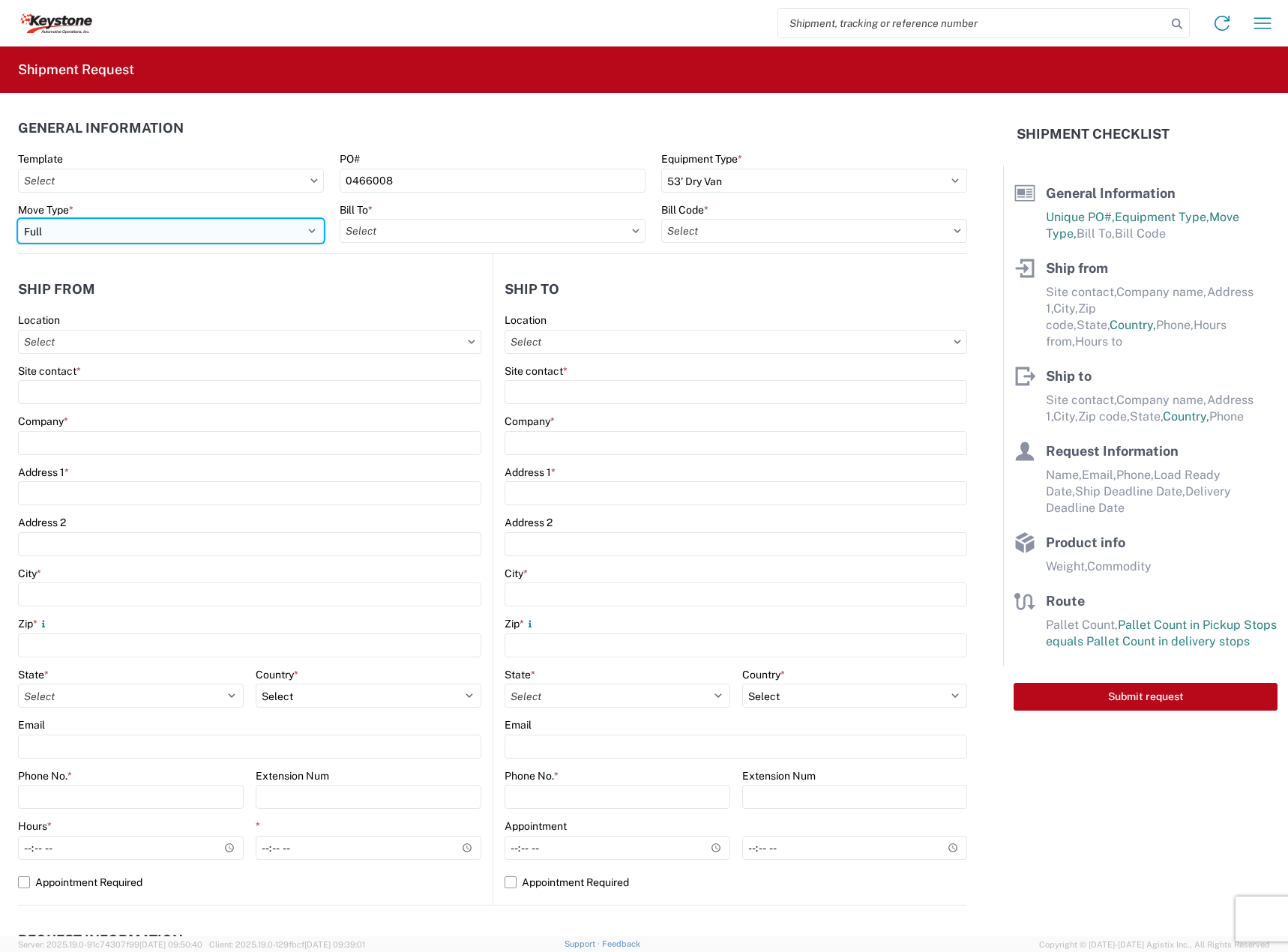
click at [259, 237] on select "Select Full Partial TL" at bounding box center [171, 231] width 306 height 24
select select "PARTIAL_TL"
click at [18, 219] on select "Select Full Partial TL" at bounding box center [171, 231] width 306 height 24
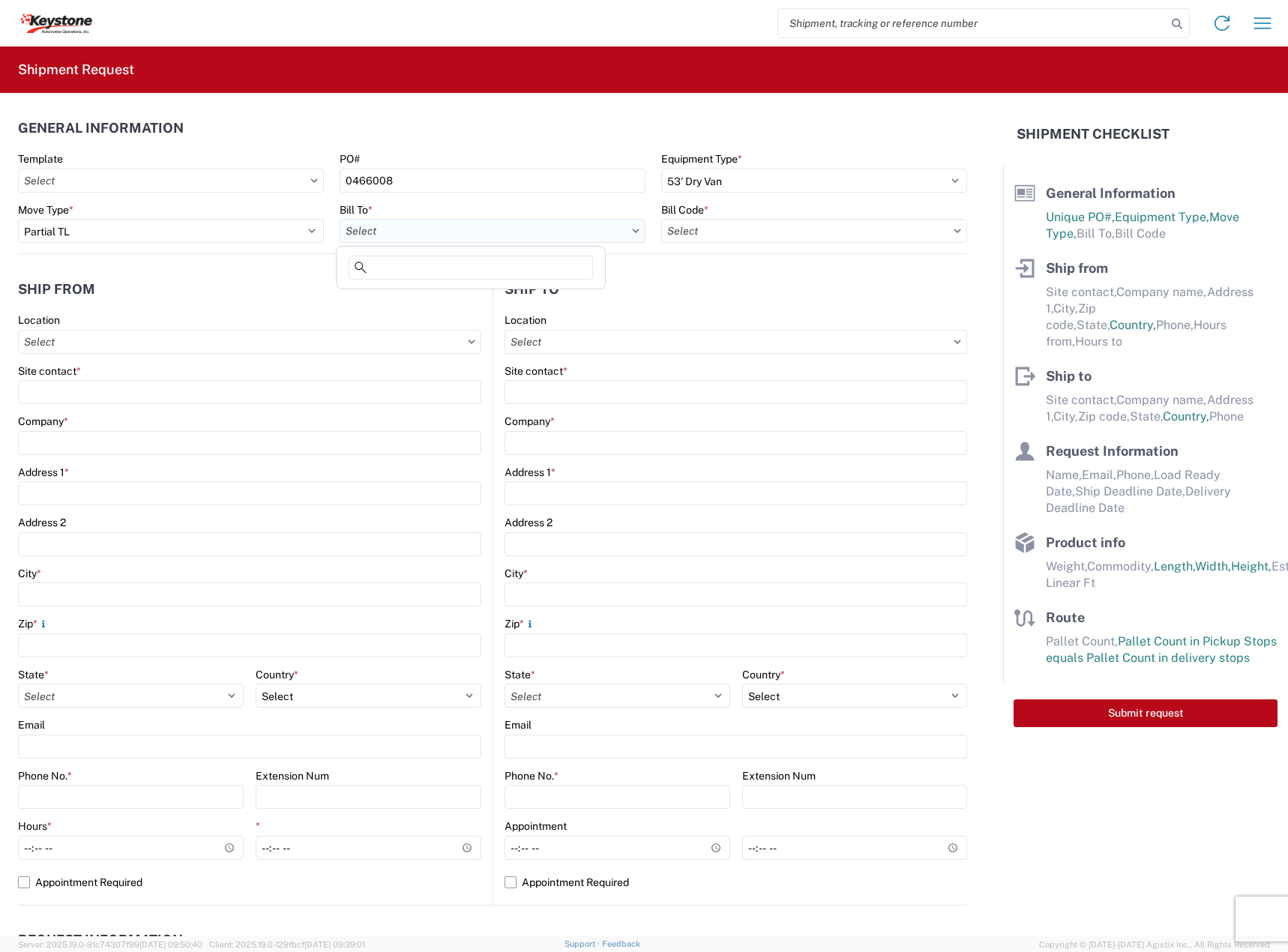
click at [421, 234] on input "text" at bounding box center [493, 231] width 306 height 24
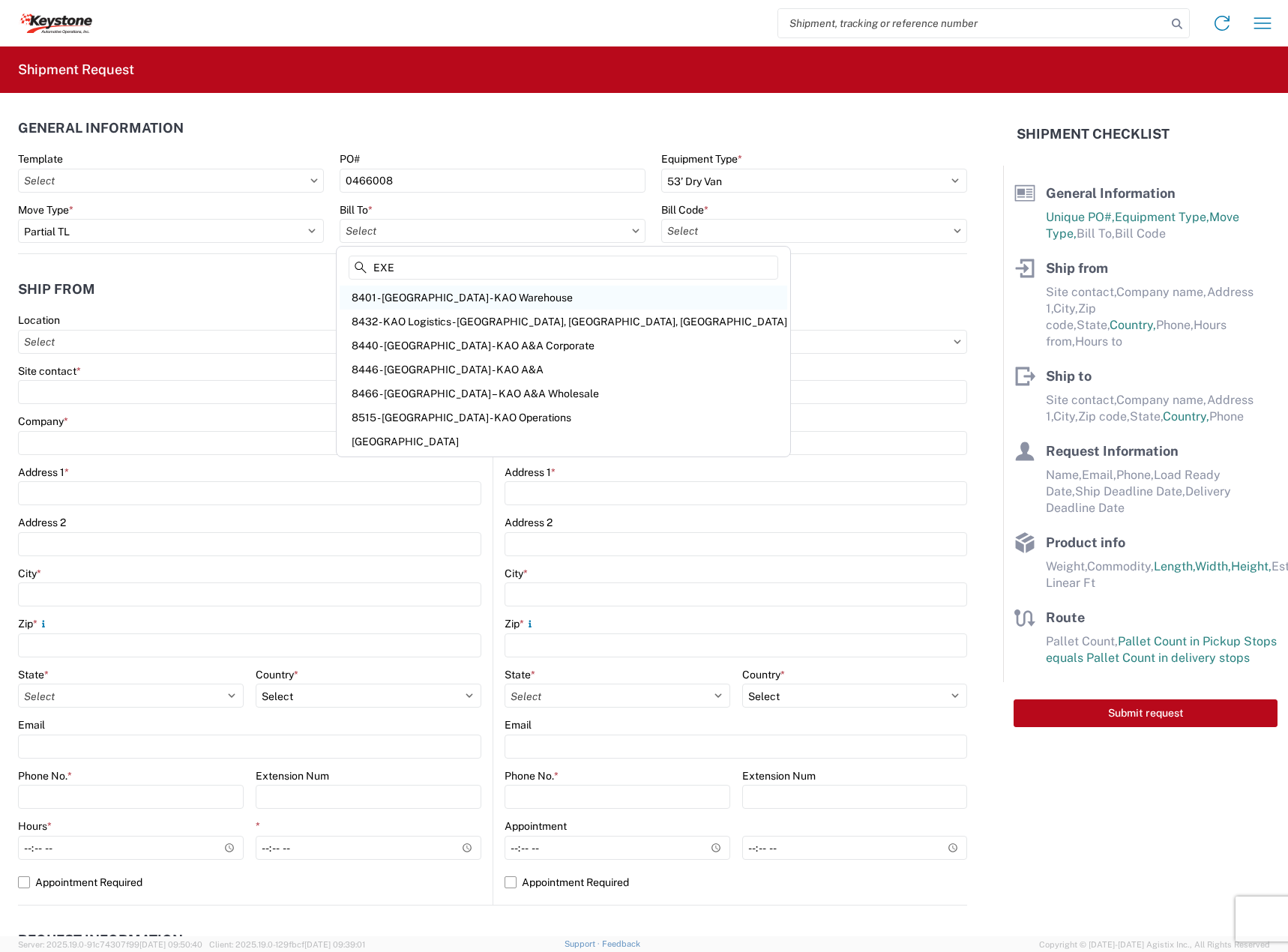
type input "EXE"
click at [461, 299] on div "8401 - [GEOGRAPHIC_DATA] - KAO Warehouse" at bounding box center [563, 297] width 447 height 24
type input "8401 - [GEOGRAPHIC_DATA] - KAO Warehouse"
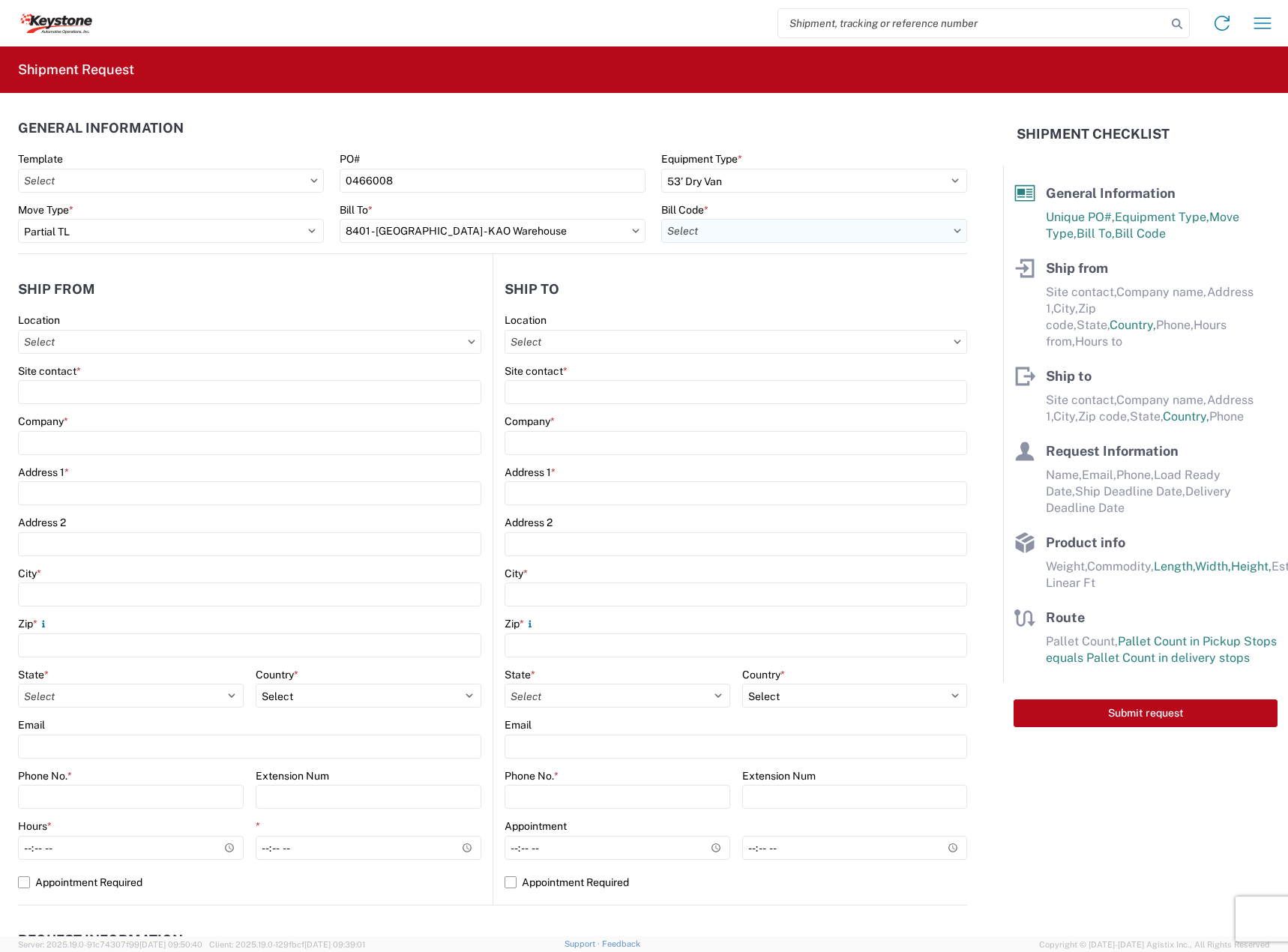
click at [728, 231] on input "text" at bounding box center [814, 231] width 306 height 24
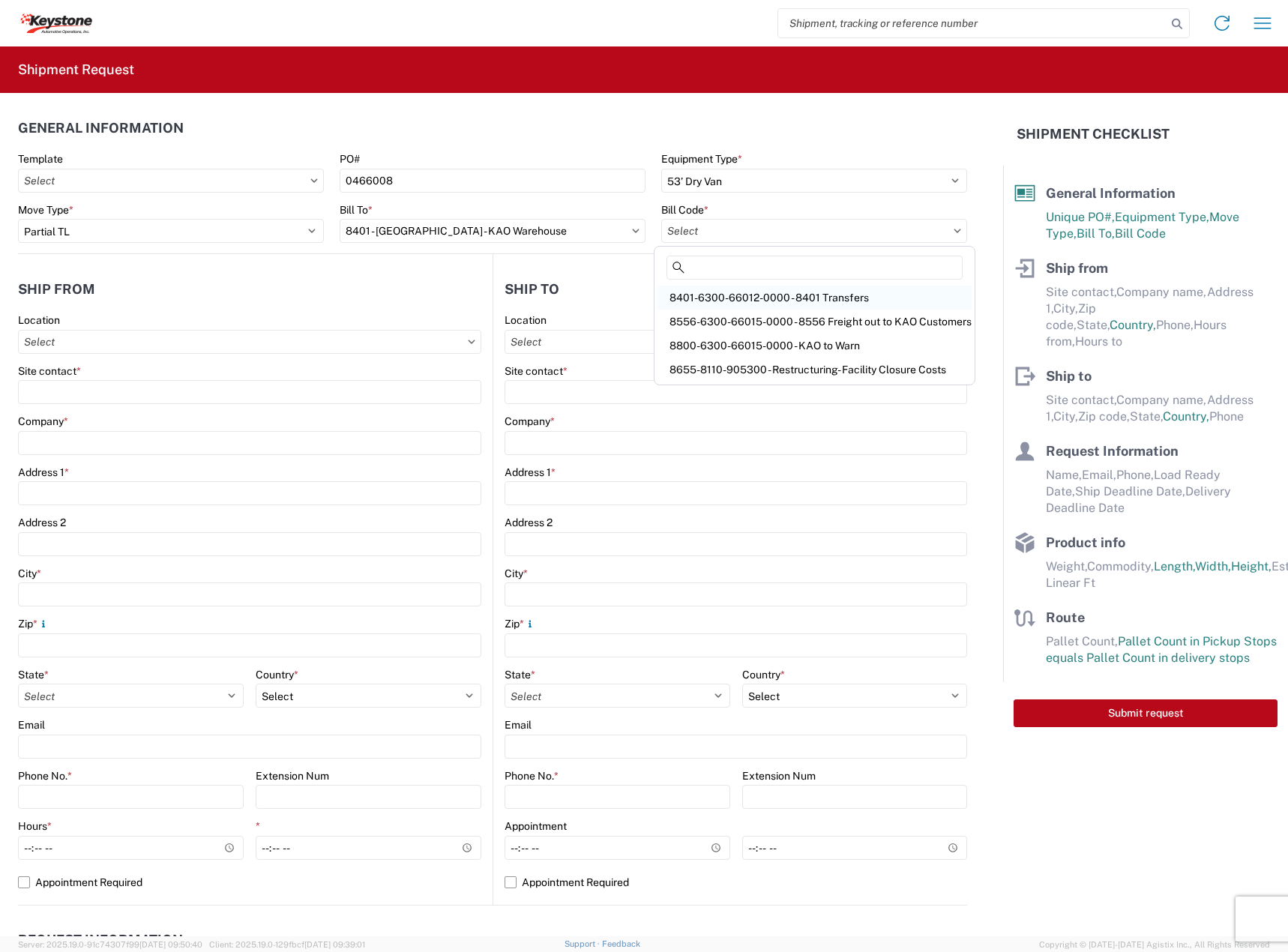
click at [755, 291] on div "8401-6300-66012-0000 - 8401 Transfers" at bounding box center [814, 297] width 314 height 24
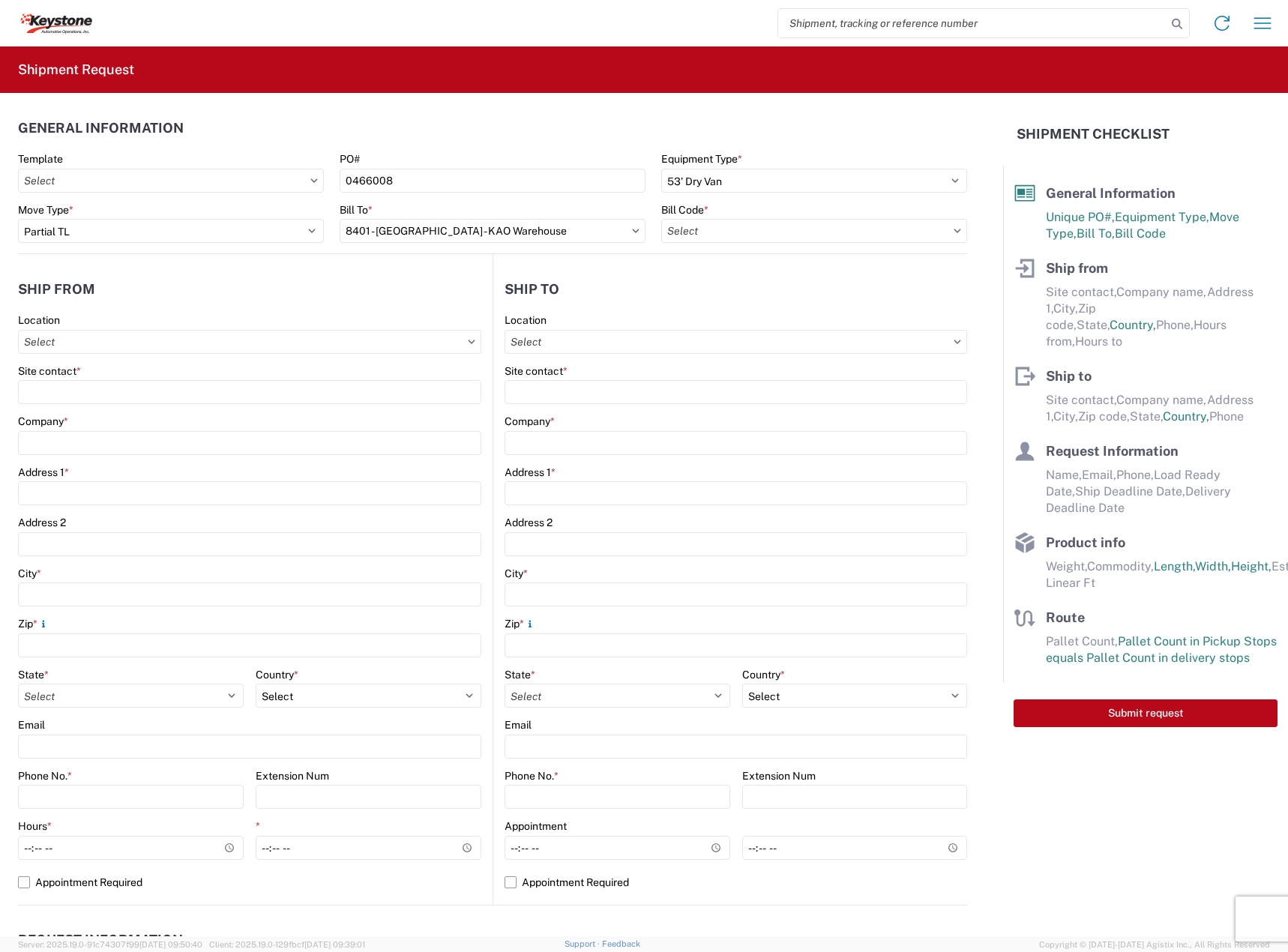
type input "8401-6300-66012-0000 - 8401 Transfers, 8401-6300-66012-0000 - 8401 Transfers"
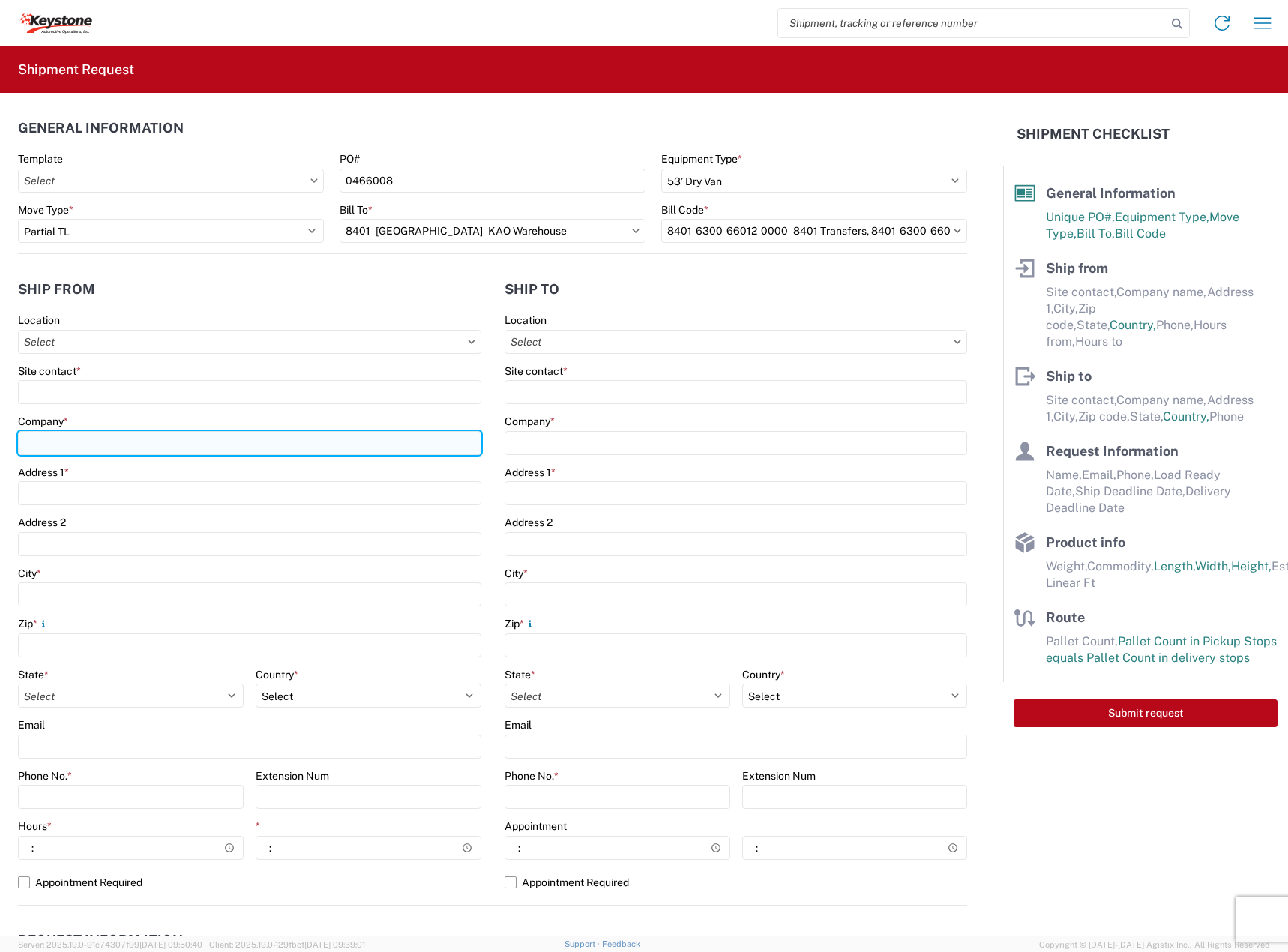
click at [57, 445] on input "Company *" at bounding box center [249, 443] width 463 height 24
type input "DECKED"
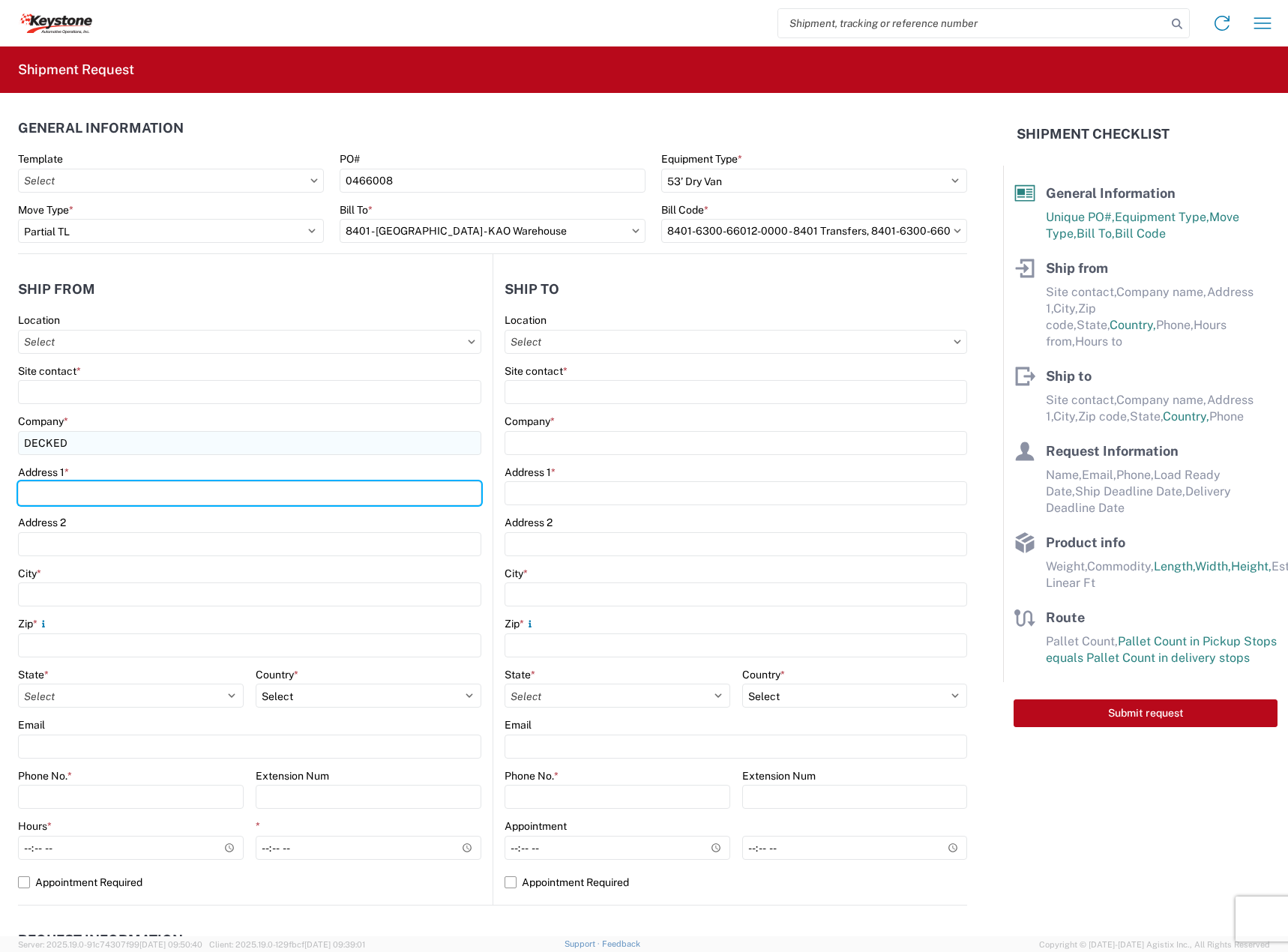
type input "[STREET_ADDRESS][PERSON_NAME]"
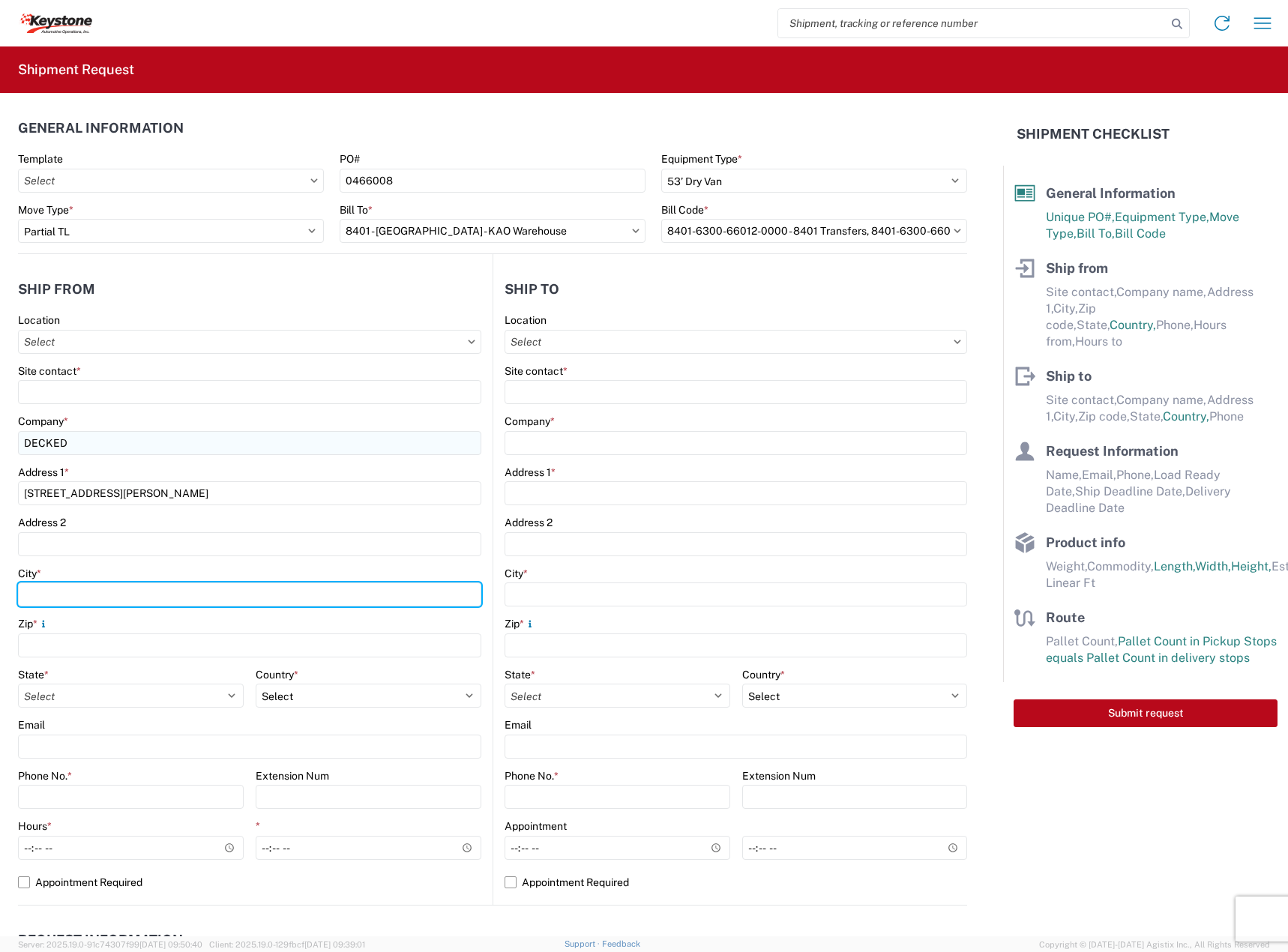
type input "Defiance"
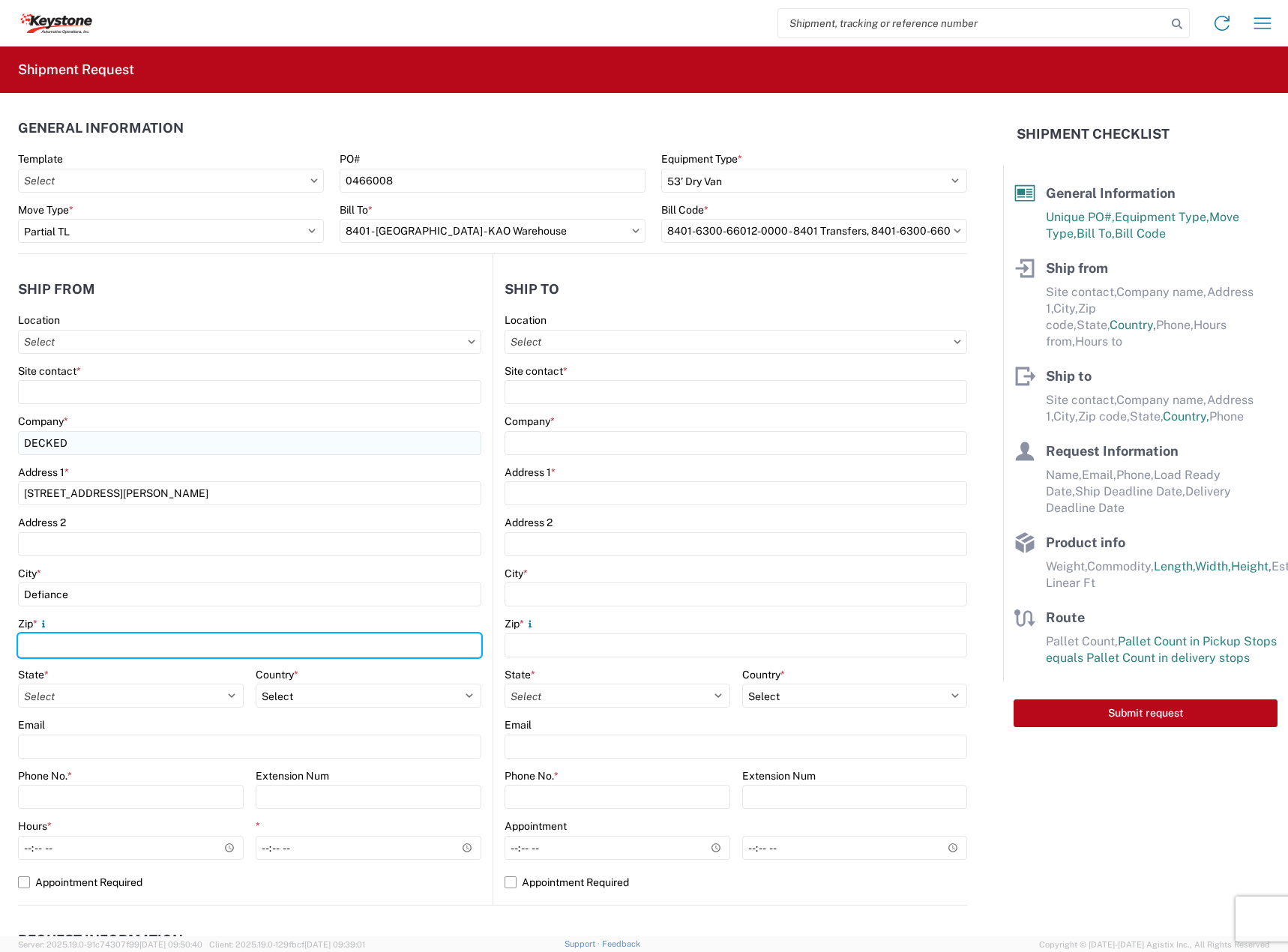
type input "43512"
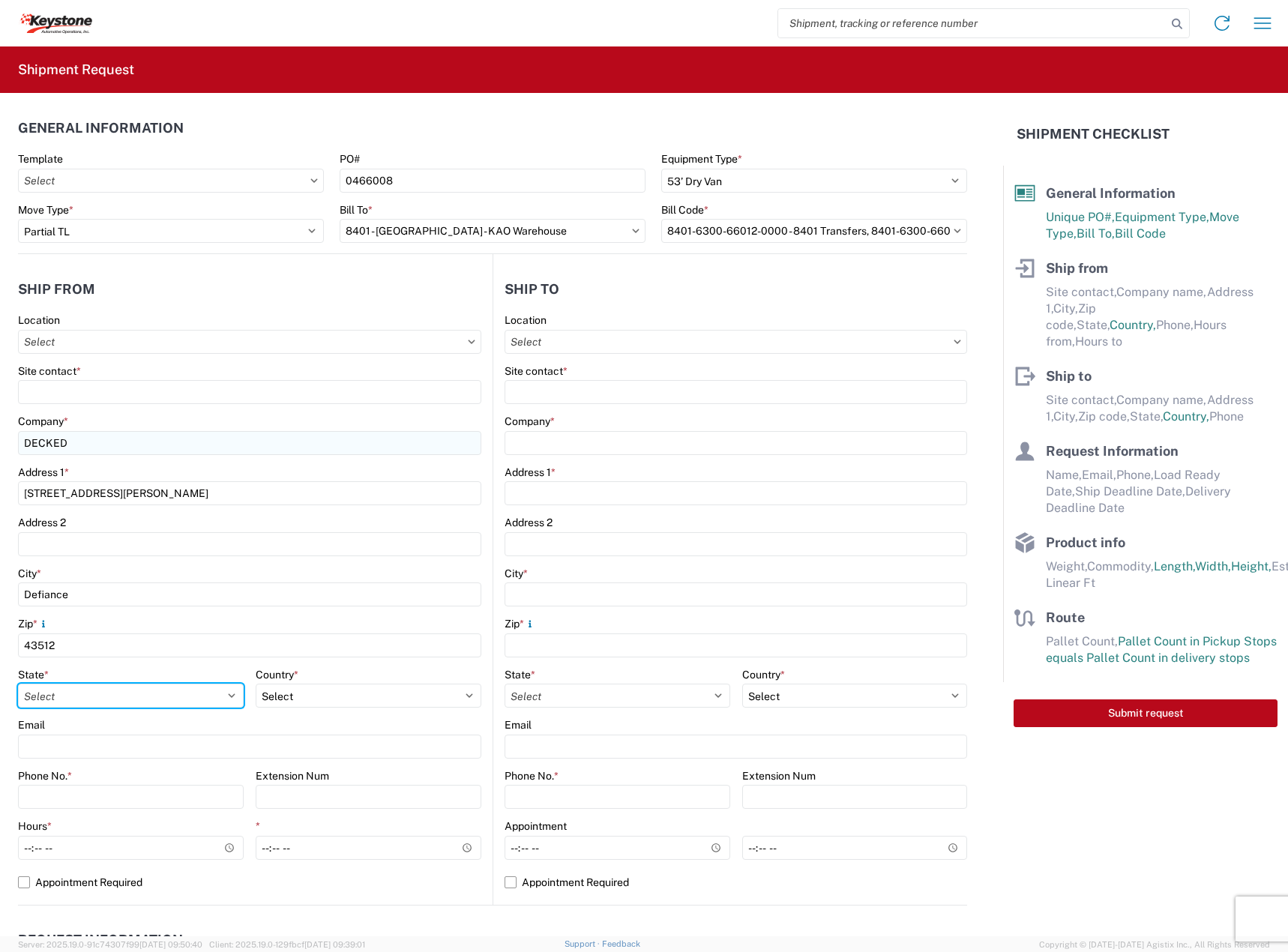
select select "OH"
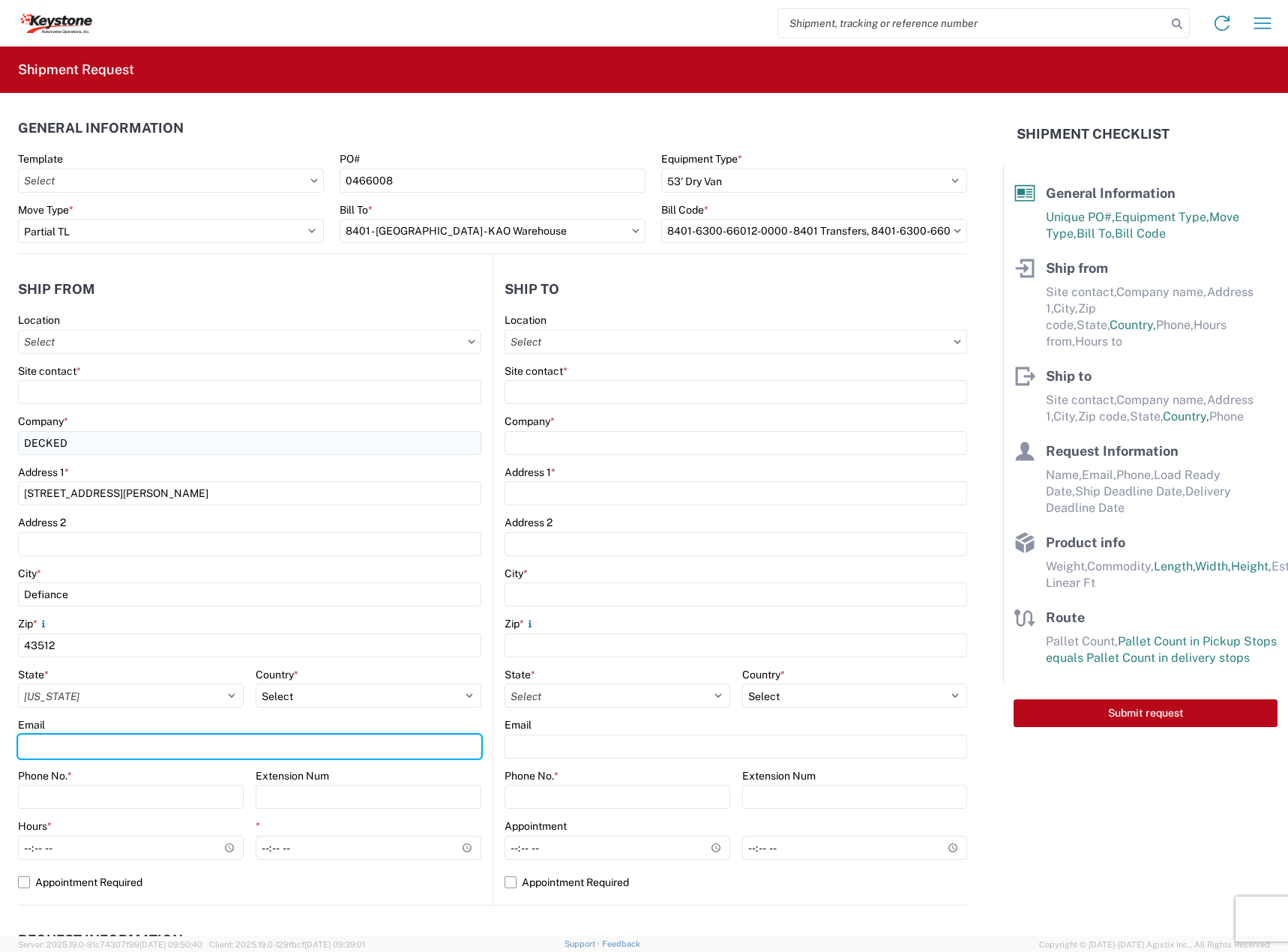
type input "[EMAIL_ADDRESS][DOMAIN_NAME]"
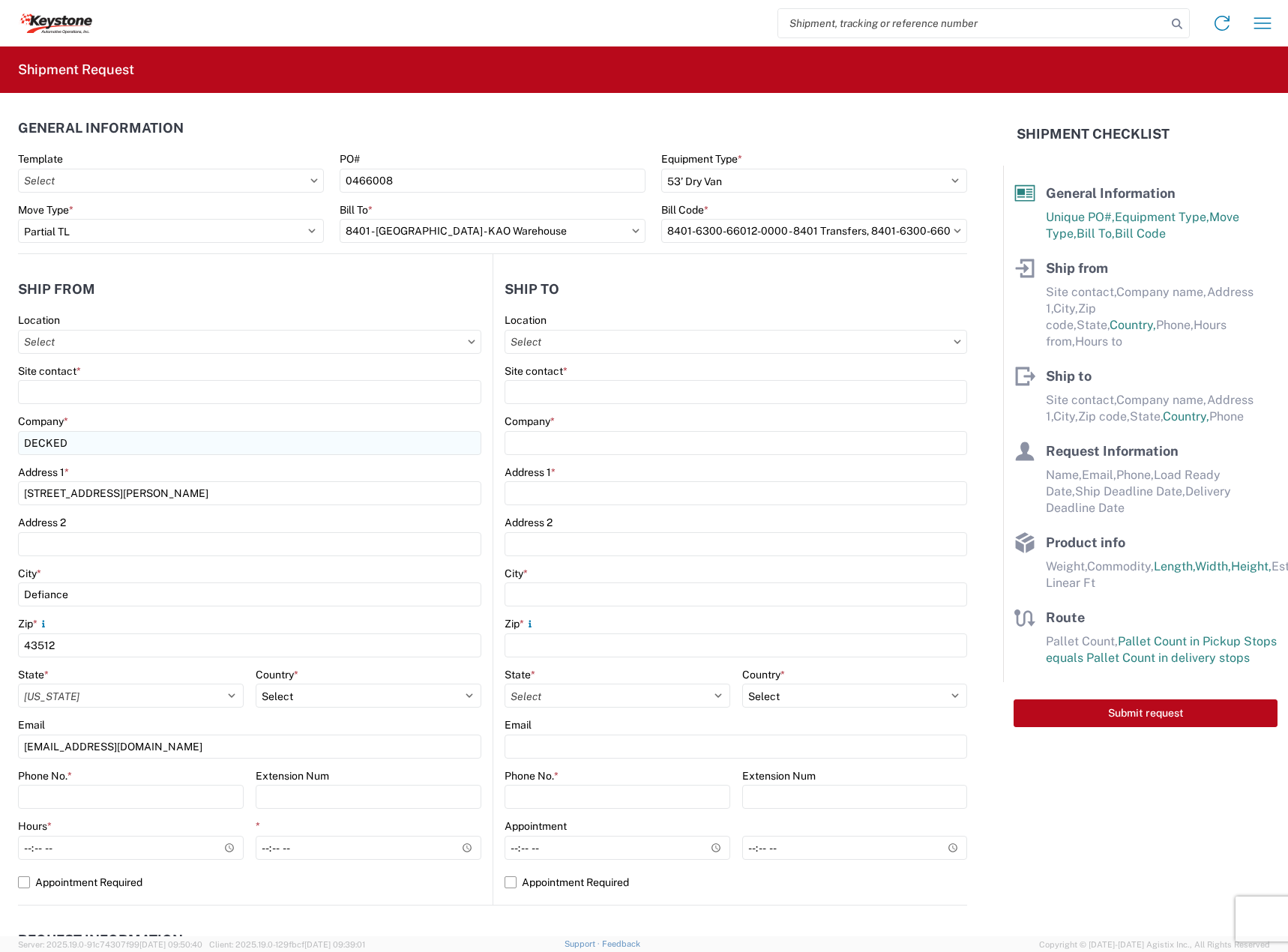
type input "2088060251"
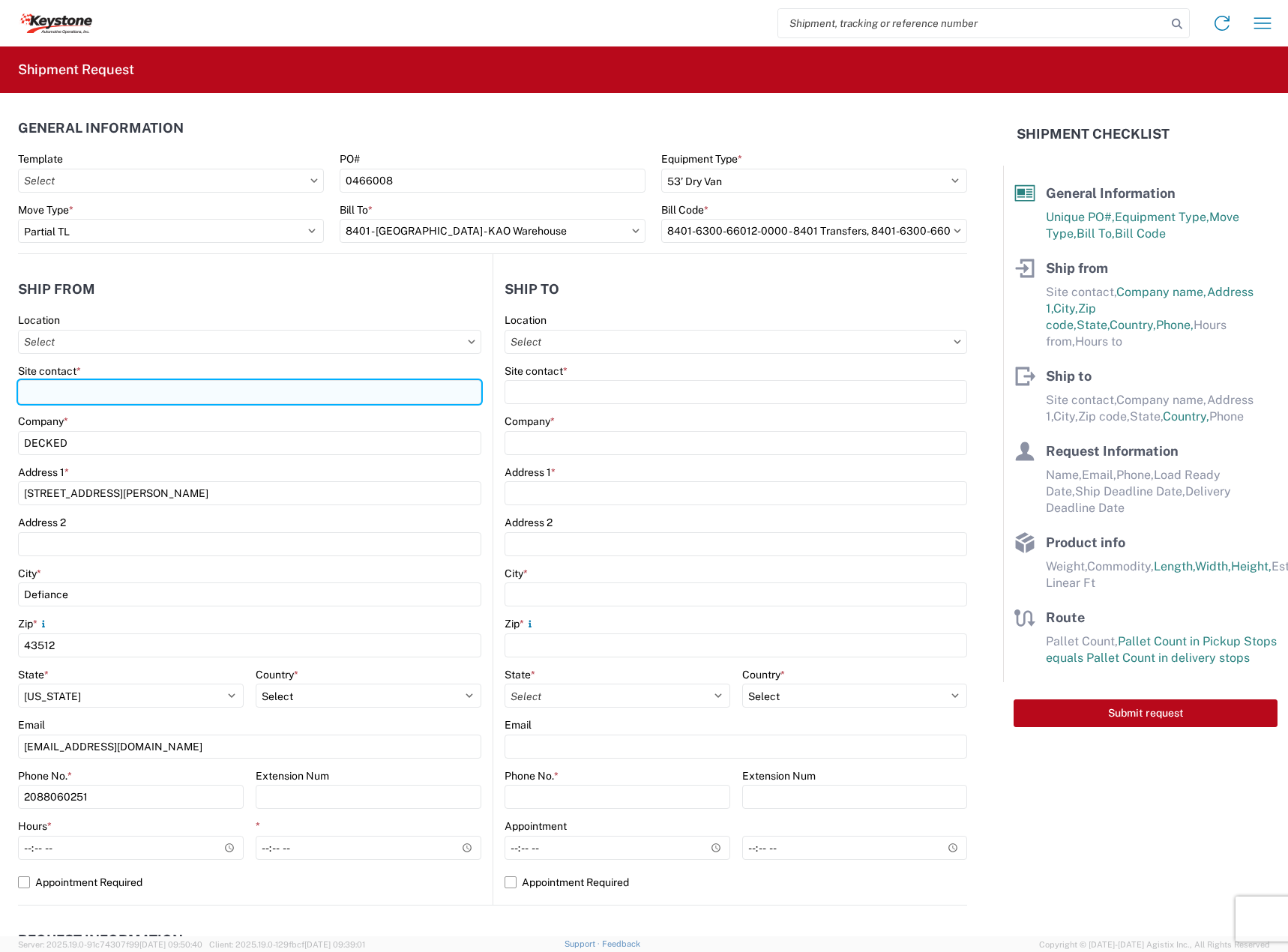
click at [231, 398] on input "Site contact *" at bounding box center [249, 391] width 463 height 24
type input "ASHLEY SCHWARZMAN"
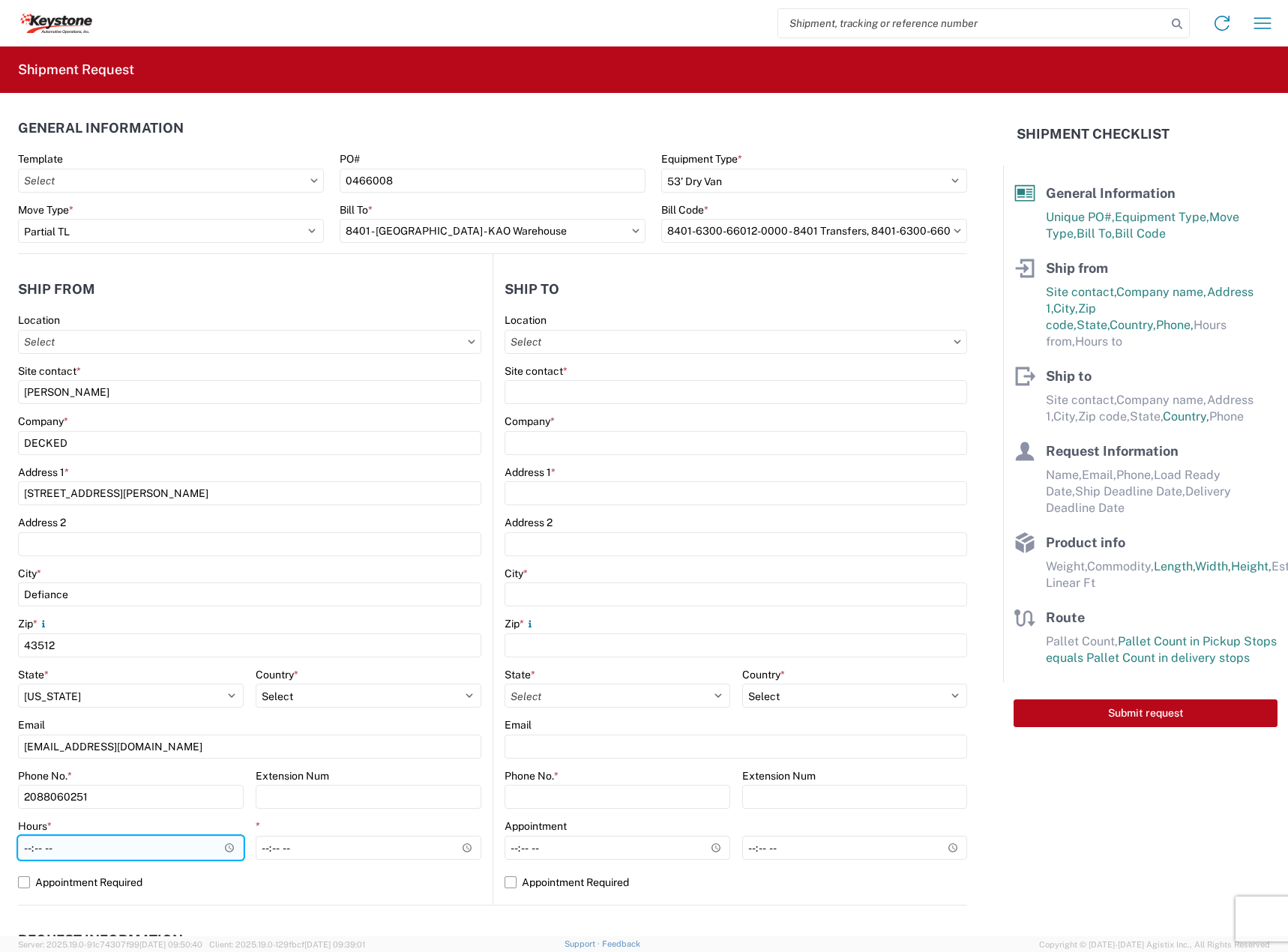
click at [32, 851] on input "Hours *" at bounding box center [131, 847] width 225 height 24
type input "11:00"
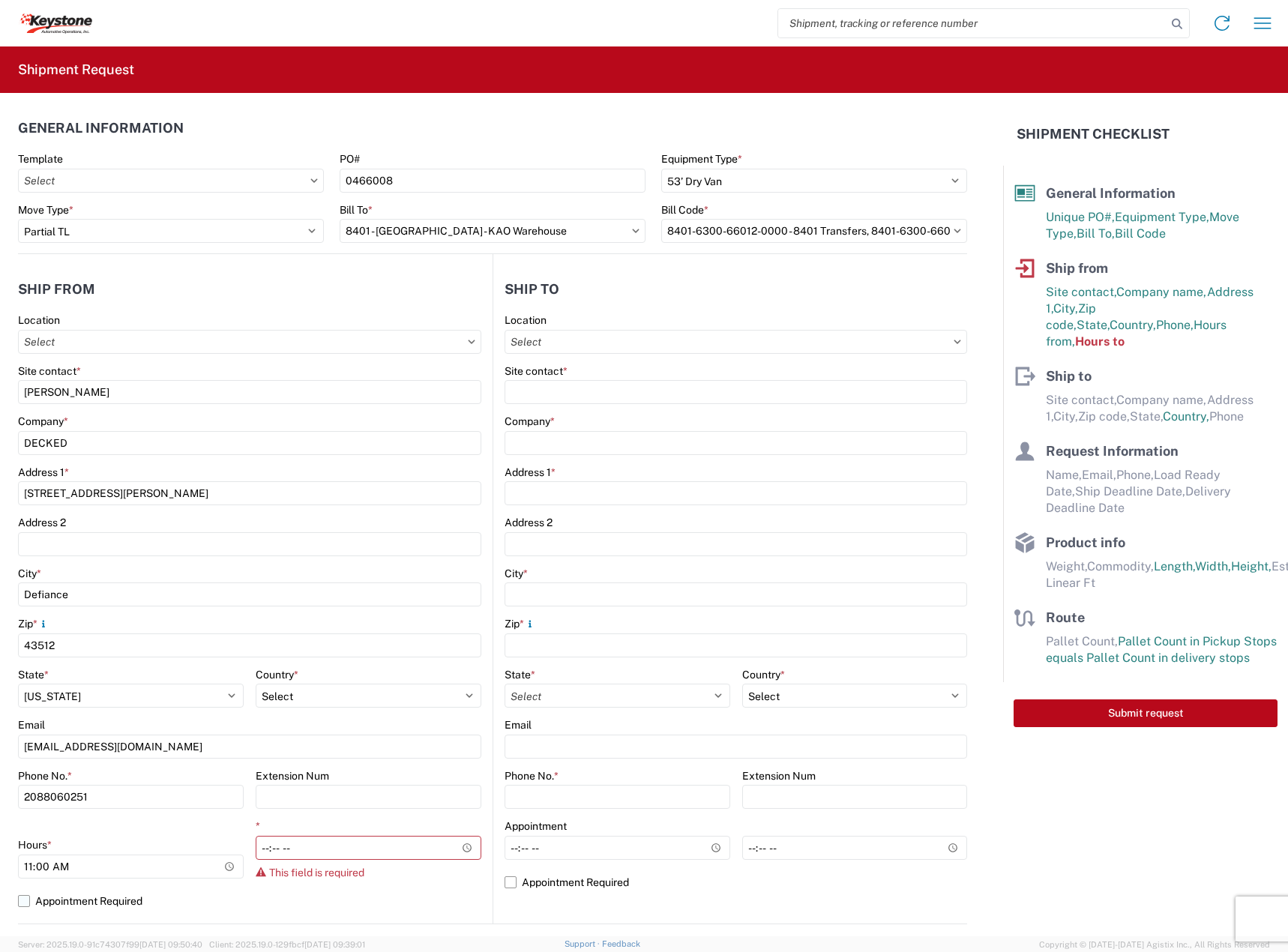
click at [81, 905] on label "Appointment Required" at bounding box center [249, 900] width 463 height 24
click at [0, 0] on input "Appointment Required" at bounding box center [0, 0] width 0 height 0
select select "OH"
select select "US"
click at [126, 875] on label "Appointment Required" at bounding box center [249, 881] width 463 height 24
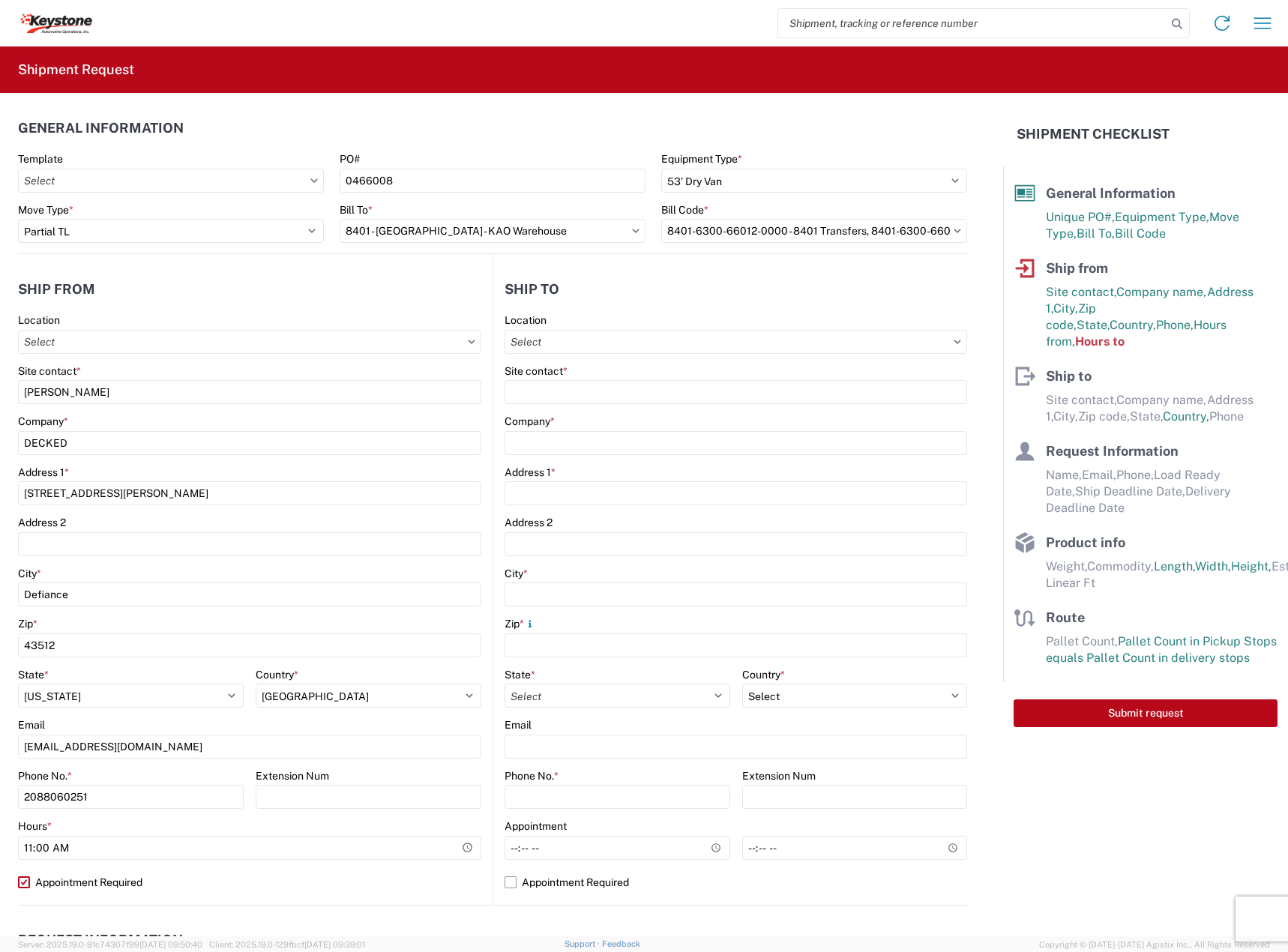
click at [0, 0] on input "Appointment Required" at bounding box center [0, 0] width 0 height 0
select select "US"
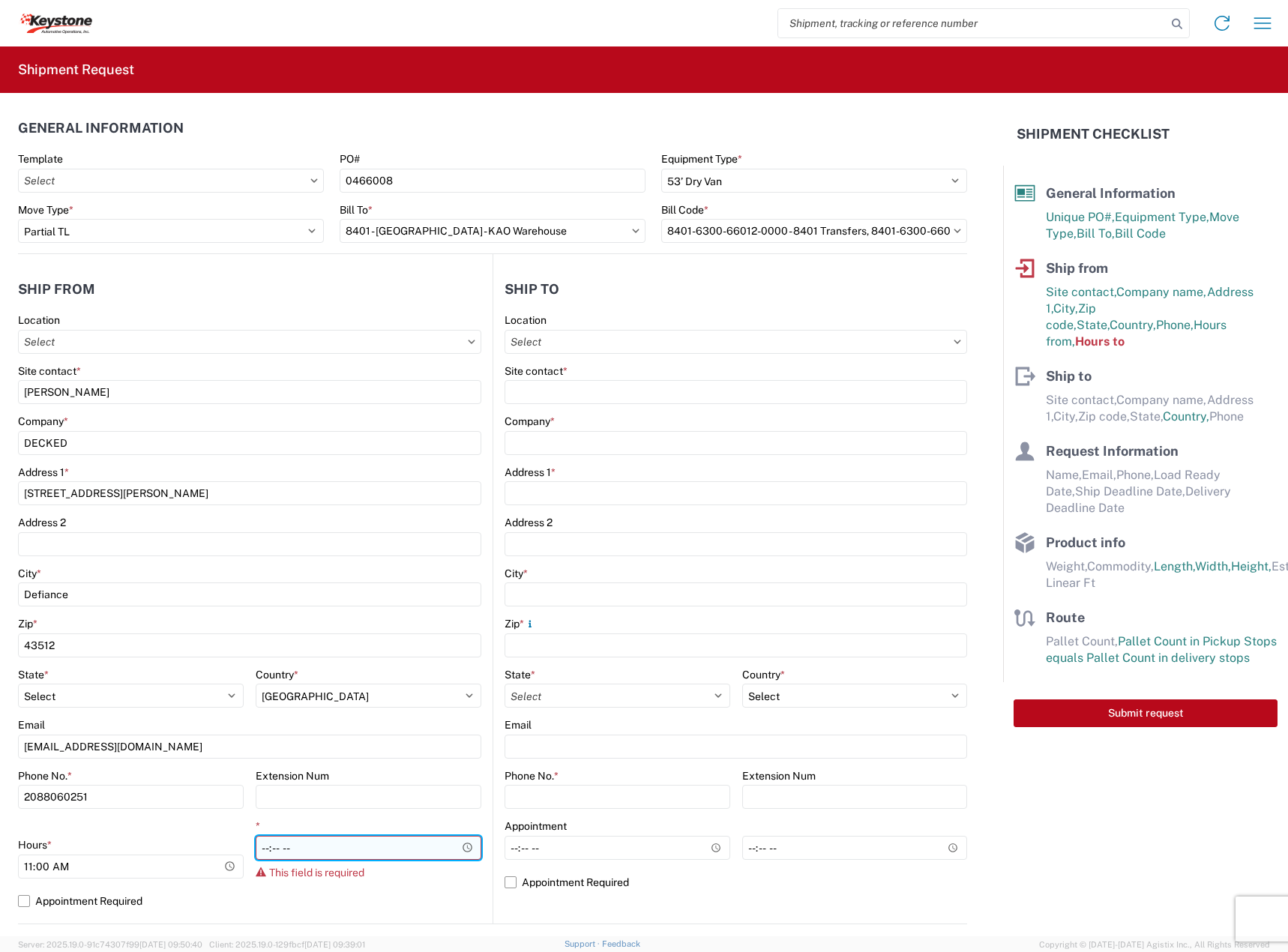
click at [270, 847] on input "*" at bounding box center [368, 847] width 225 height 24
type input "15:30"
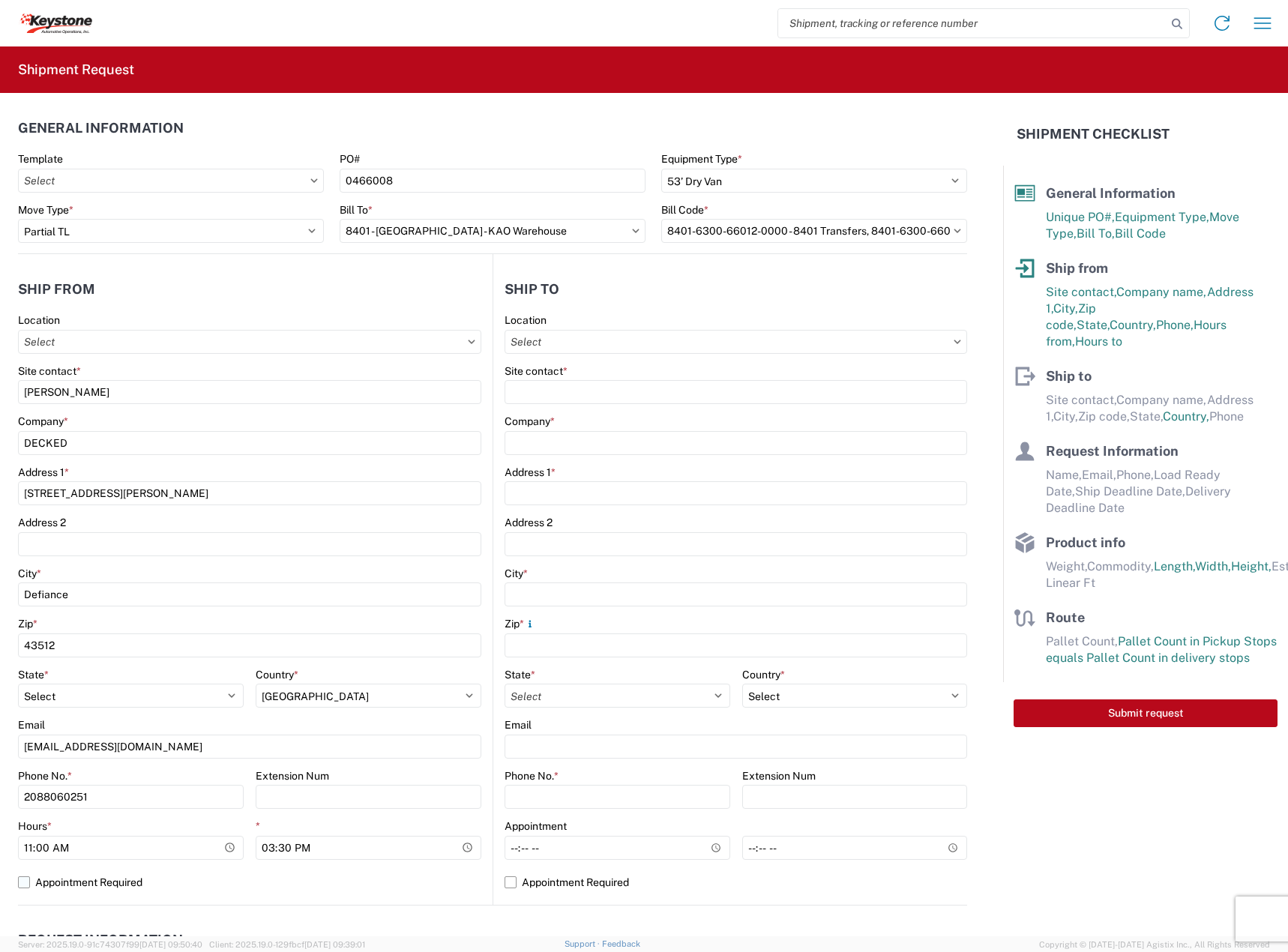
click at [115, 874] on label "Appointment Required" at bounding box center [249, 881] width 463 height 24
click at [0, 0] on input "Appointment Required" at bounding box center [0, 0] width 0 height 0
select select "US"
click at [579, 342] on input "text" at bounding box center [735, 342] width 462 height 24
type input "8401"
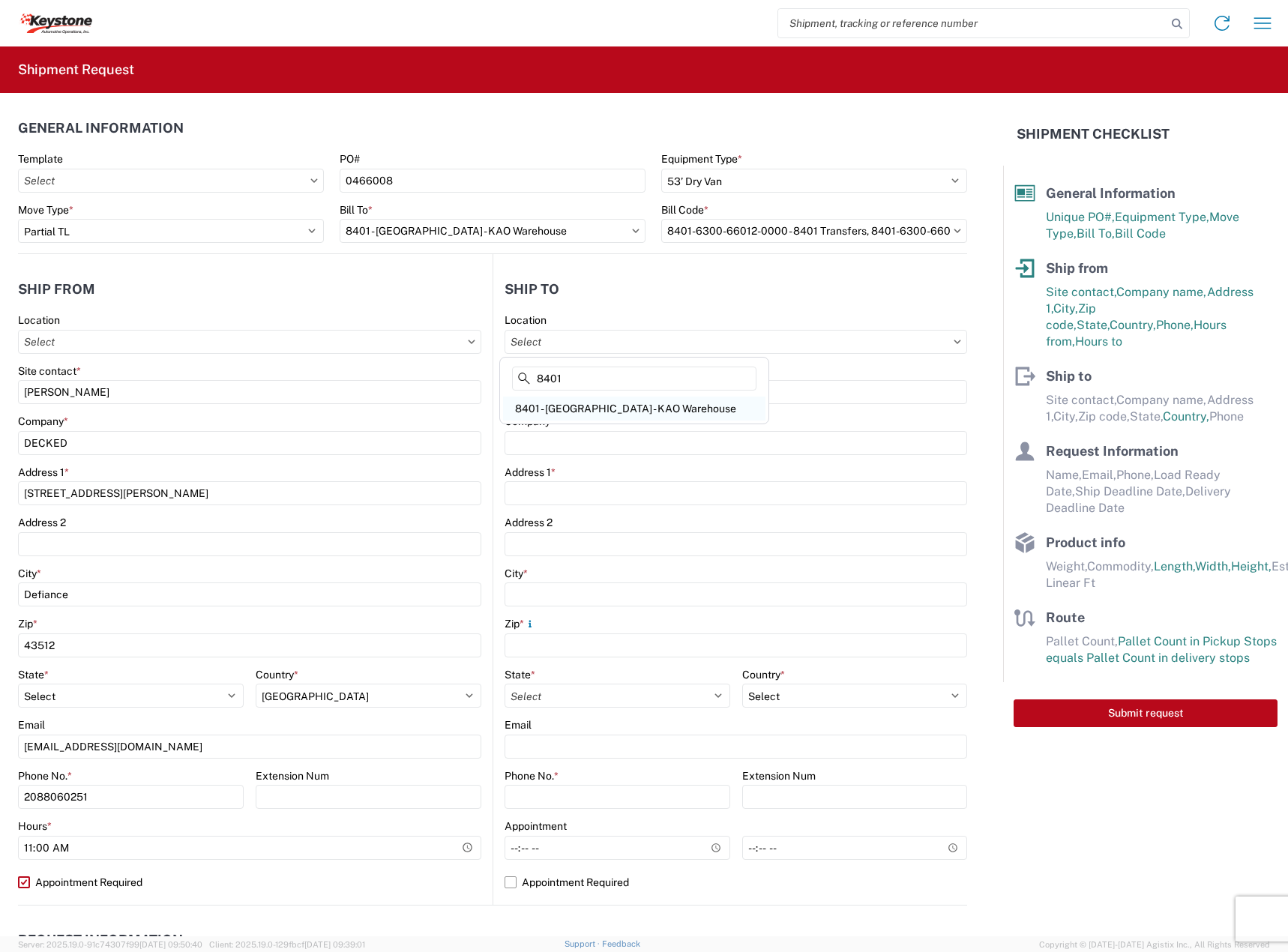
click at [590, 412] on div "8401 - [GEOGRAPHIC_DATA] - KAO Warehouse" at bounding box center [635, 408] width 263 height 24
type input "8401 - [GEOGRAPHIC_DATA] - KAO Warehouse"
type input "KAO"
type input "68 Slocum Ave"
type input "[GEOGRAPHIC_DATA]"
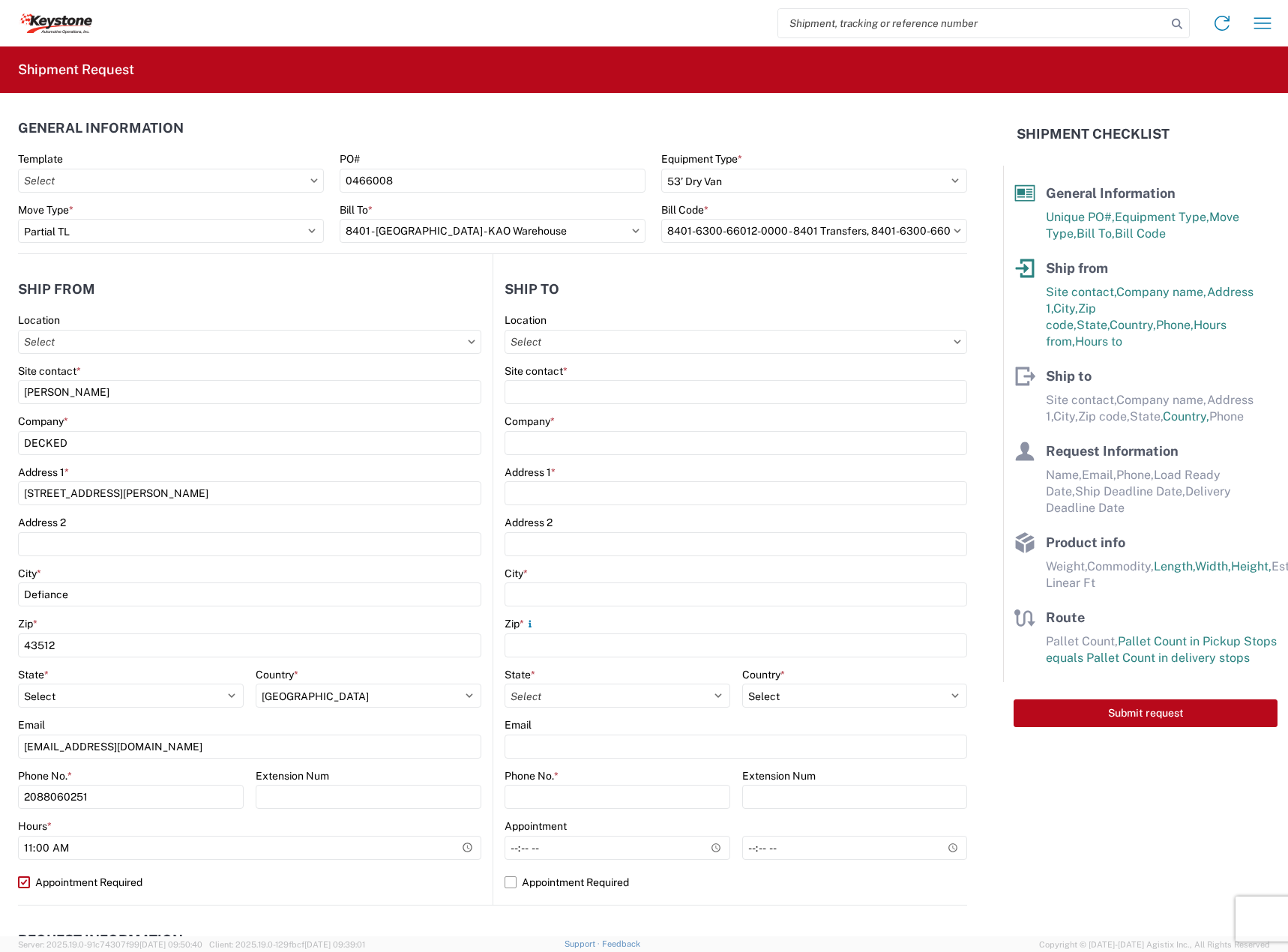
type input "18643"
select select "PA"
select select "US"
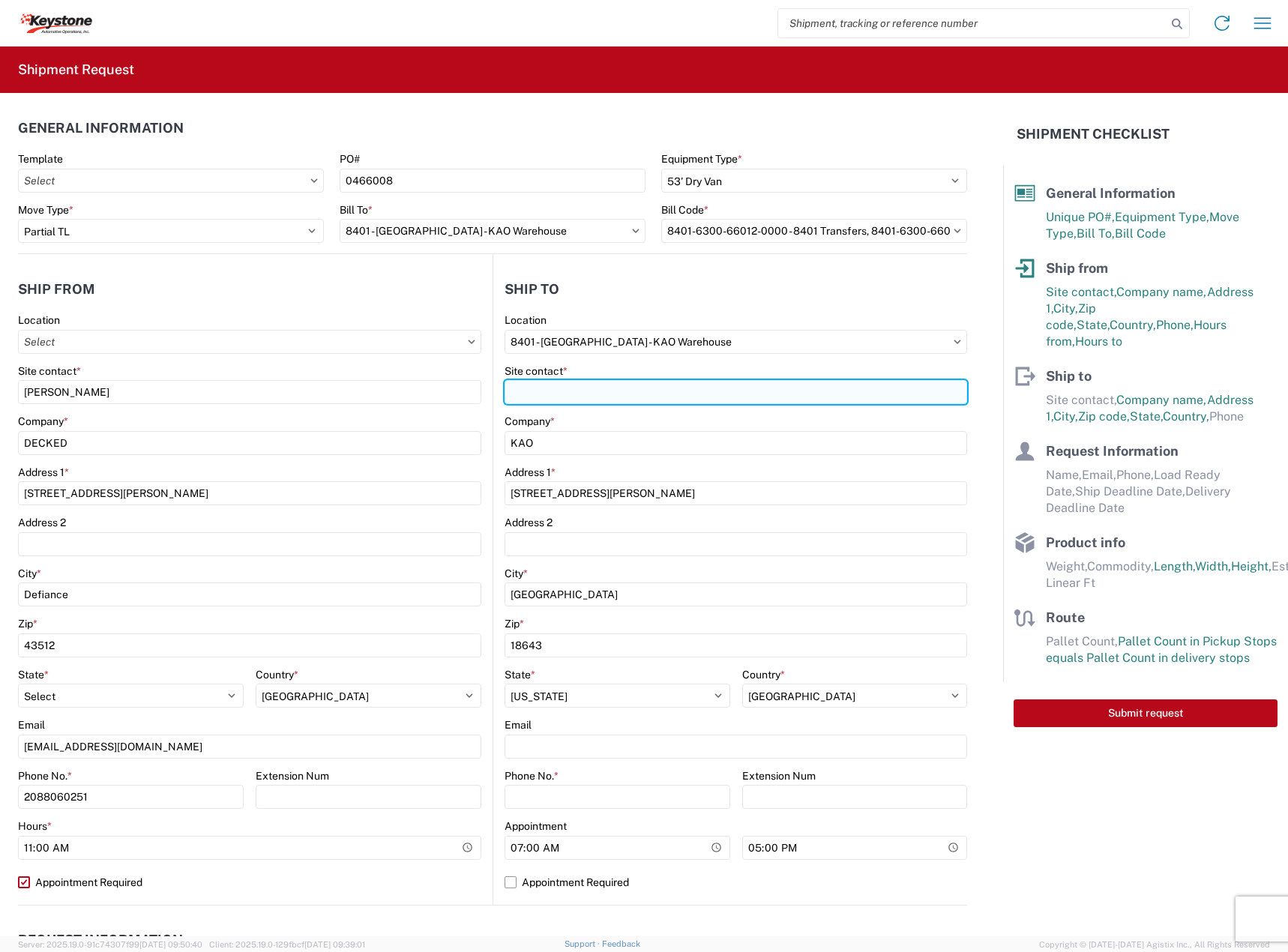
click at [583, 390] on input "Site contact *" at bounding box center [735, 391] width 462 height 24
drag, startPoint x: 580, startPoint y: 387, endPoint x: 125, endPoint y: 332, distance: 458.3
click at [125, 332] on div "Ship from Location Site contact * ASHLEY SCHWARZMAN Company * DECKED Address 1 …" at bounding box center [493, 579] width 949 height 651
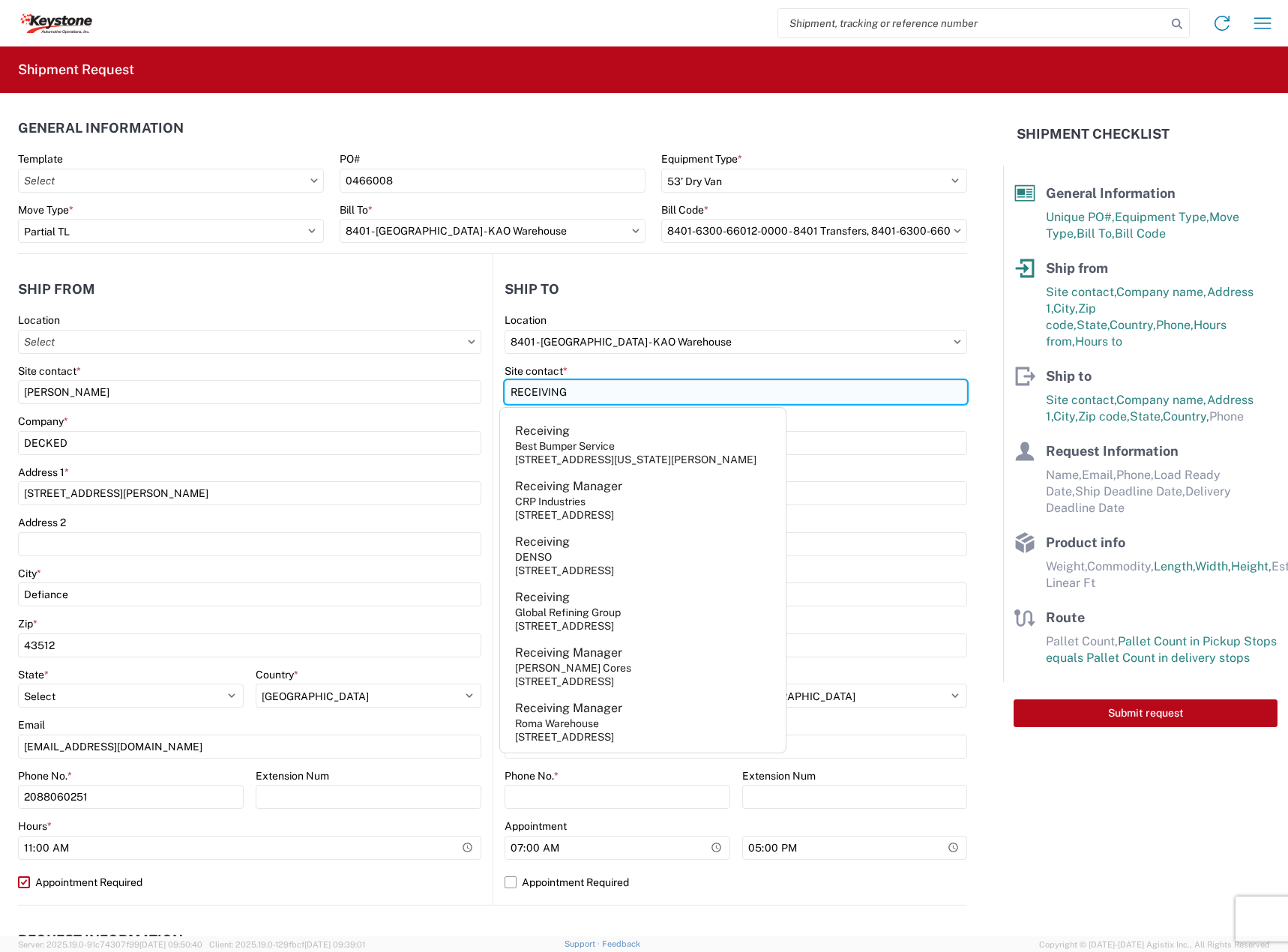
click at [915, 396] on input "RECEIVING" at bounding box center [735, 391] width 462 height 24
type input "RECEIVING"
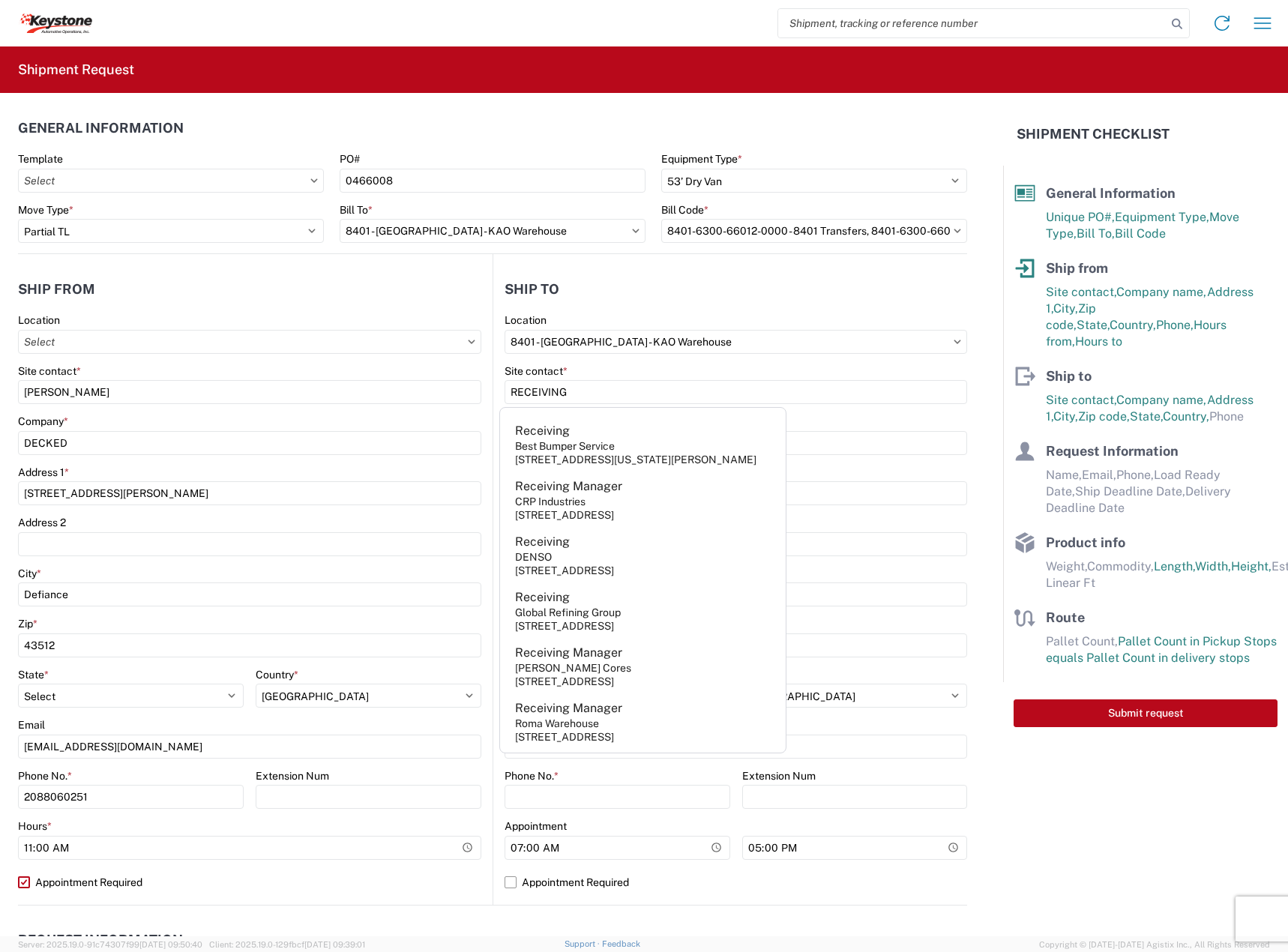
click at [907, 419] on div "Company *" at bounding box center [735, 421] width 462 height 13
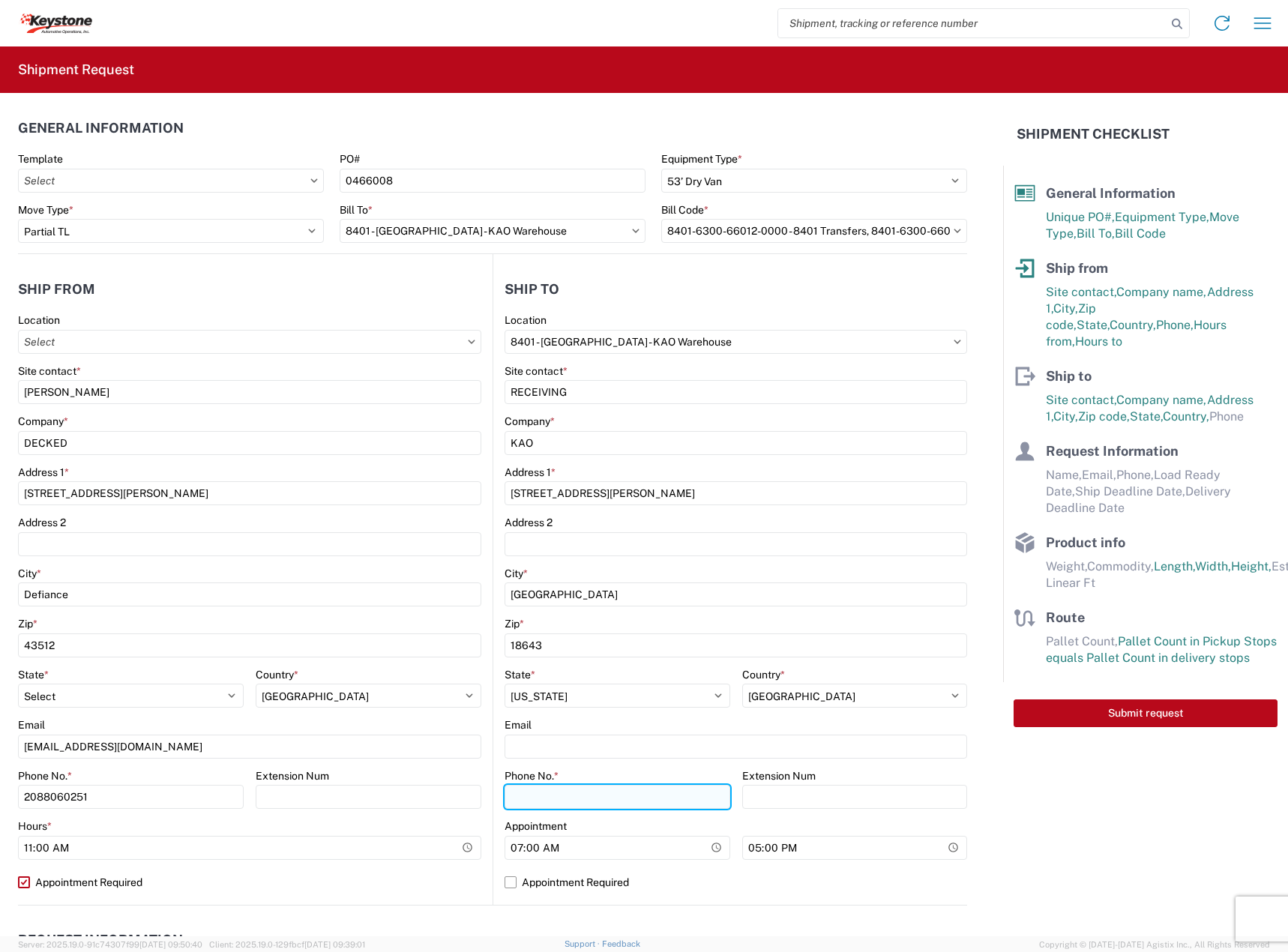
click at [546, 787] on input "Phone No. *" at bounding box center [617, 796] width 225 height 24
paste input "570-655-4514"
type input "570-655-4514"
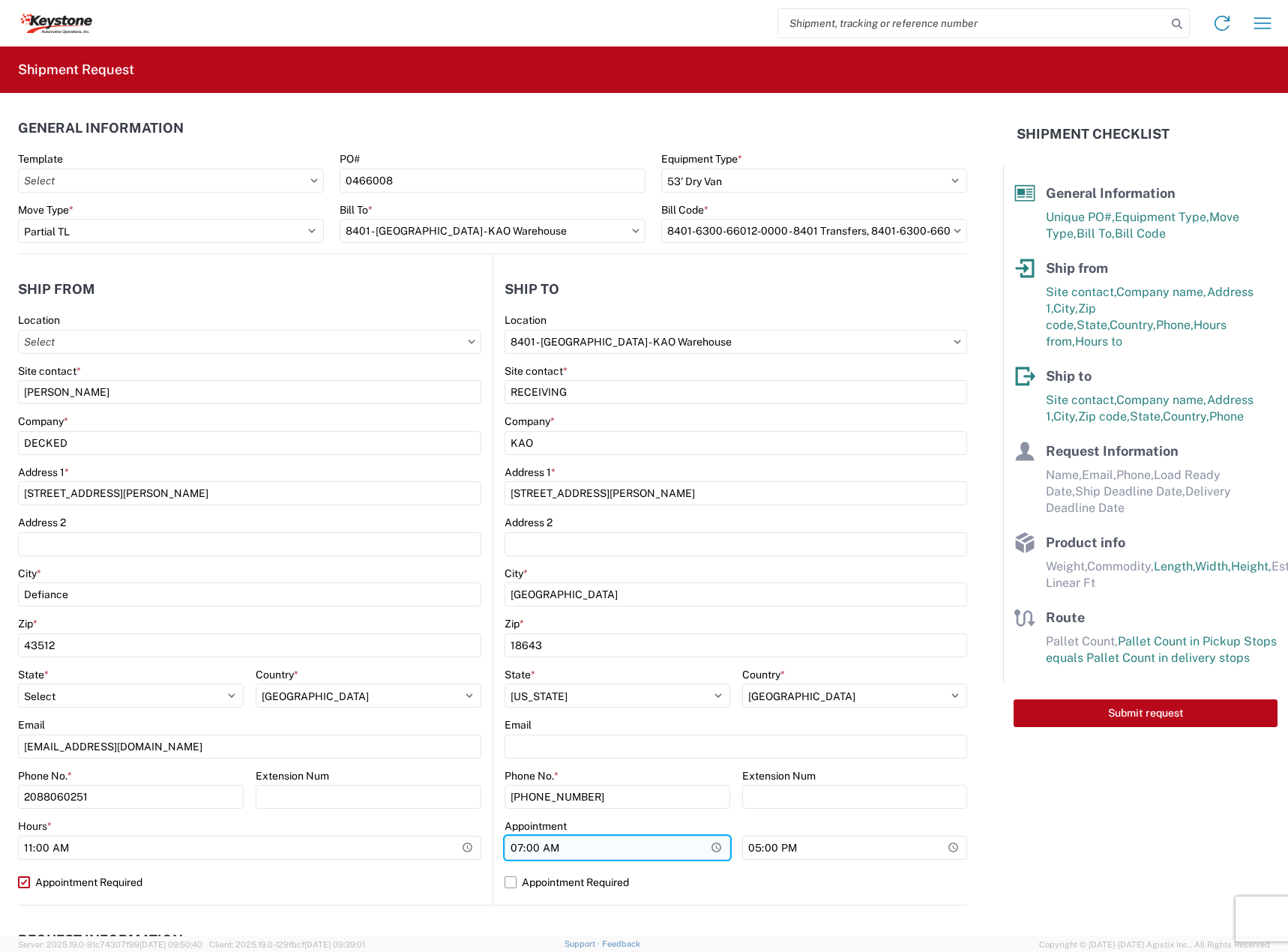
click at [517, 854] on input "07:00" at bounding box center [617, 847] width 225 height 24
click at [540, 886] on label "Appointment Required" at bounding box center [735, 881] width 462 height 24
click at [0, 0] on input "Appointment Required" at bounding box center [0, 0] width 0 height 0
select select "PA"
select select "US"
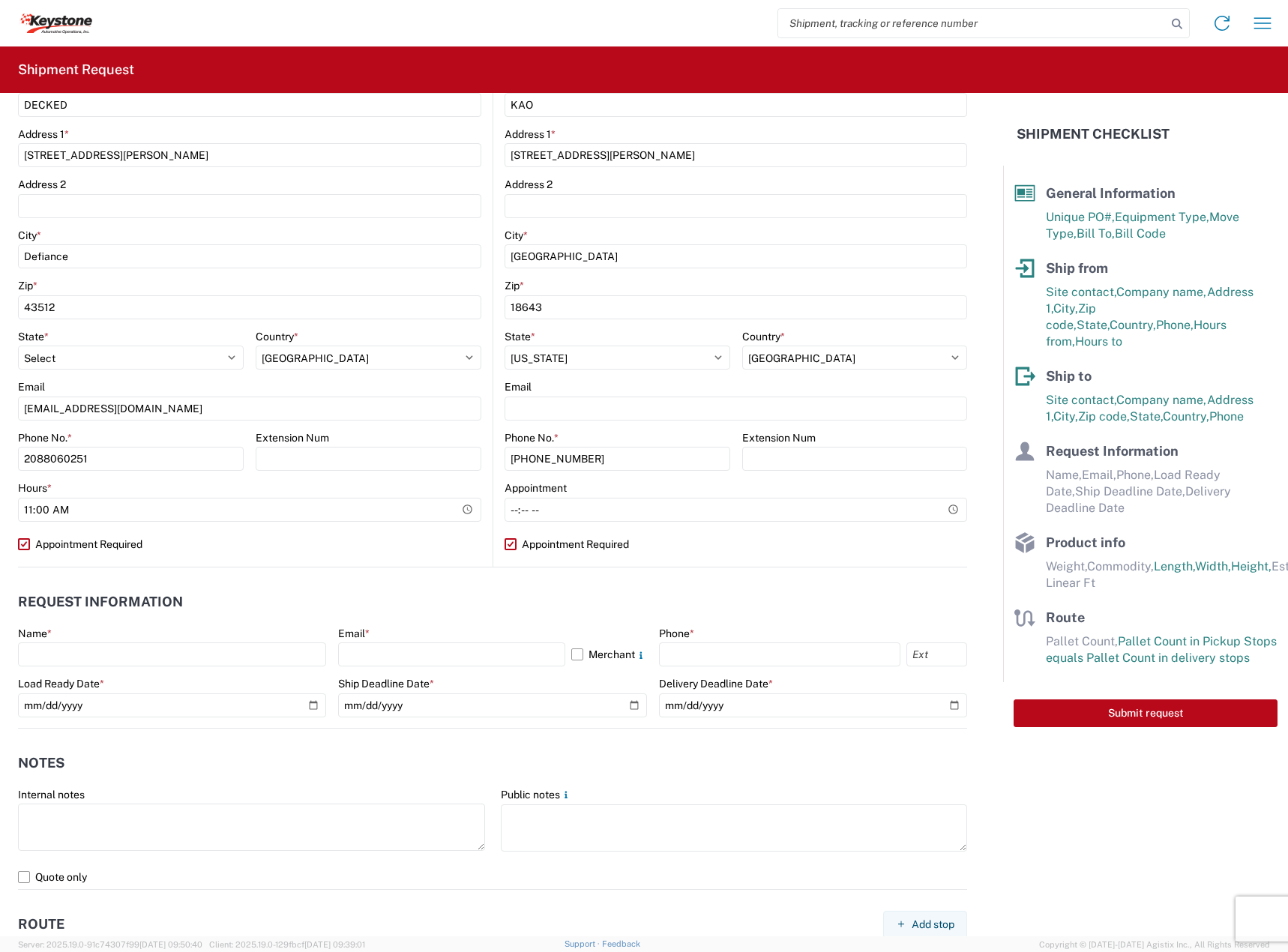
scroll to position [374, 0]
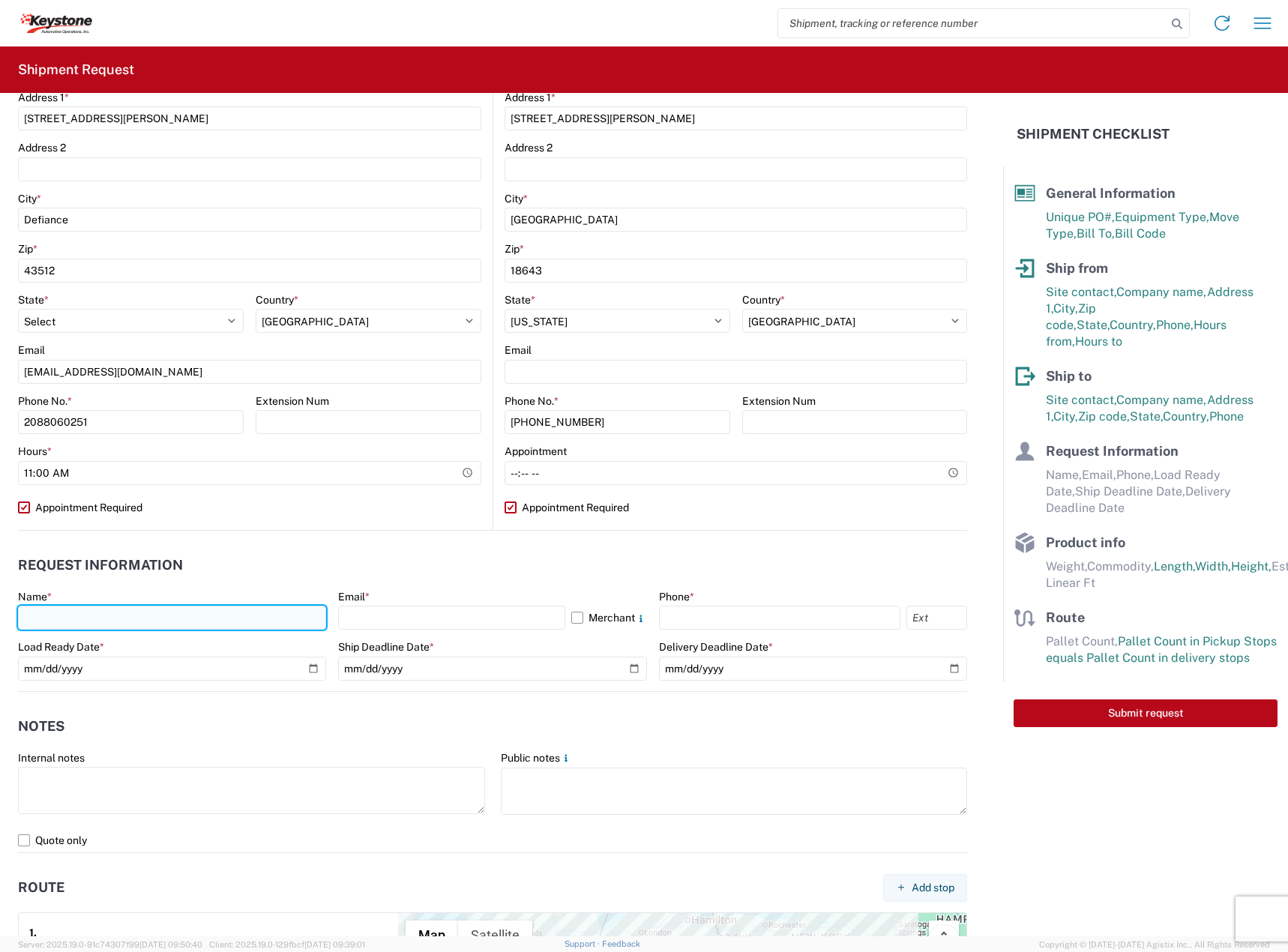
click at [132, 613] on input "text" at bounding box center [172, 617] width 308 height 24
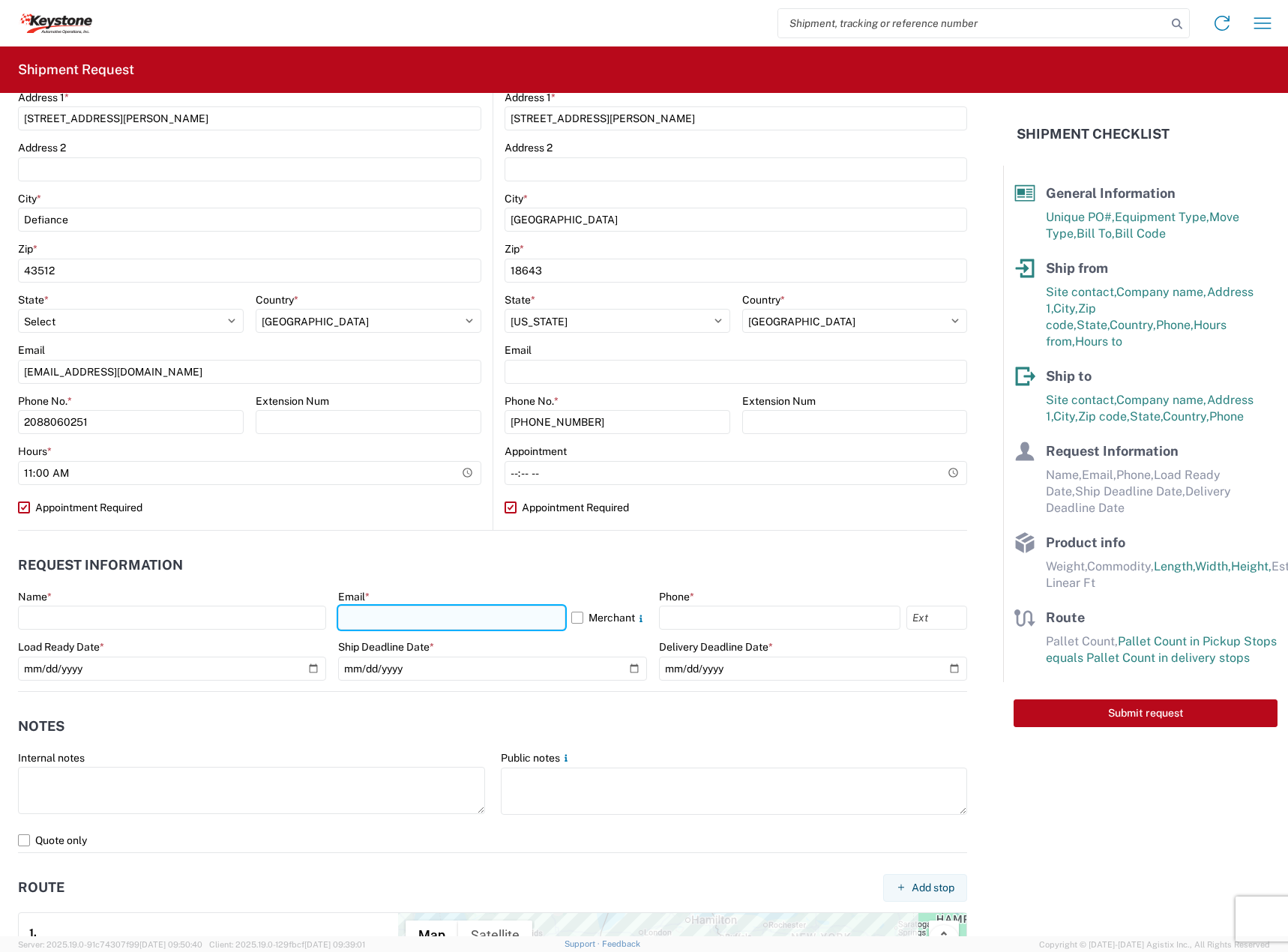
click at [420, 613] on input "text" at bounding box center [451, 617] width 226 height 24
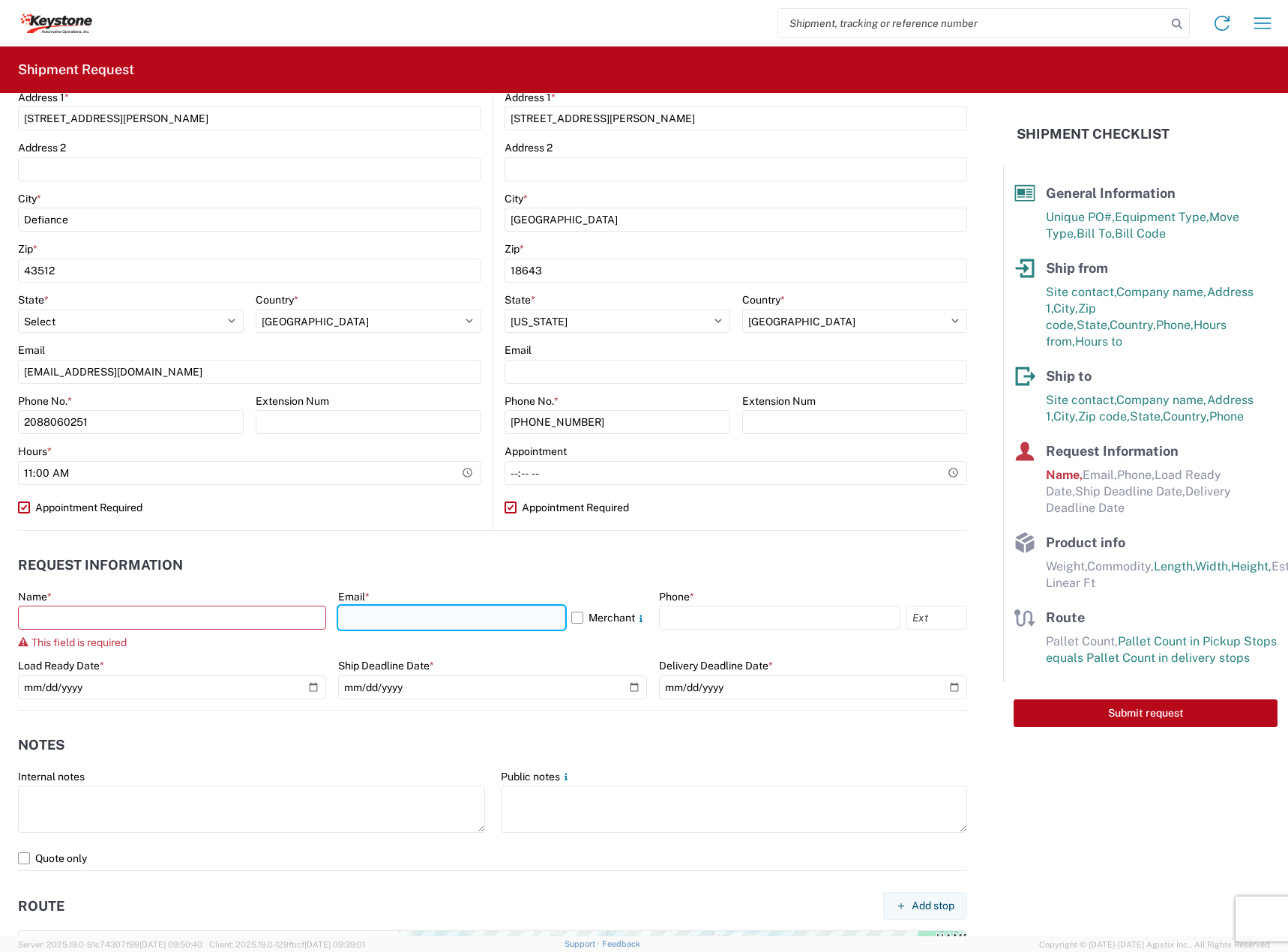
type input "[EMAIL_ADDRESS][DOMAIN_NAME]"
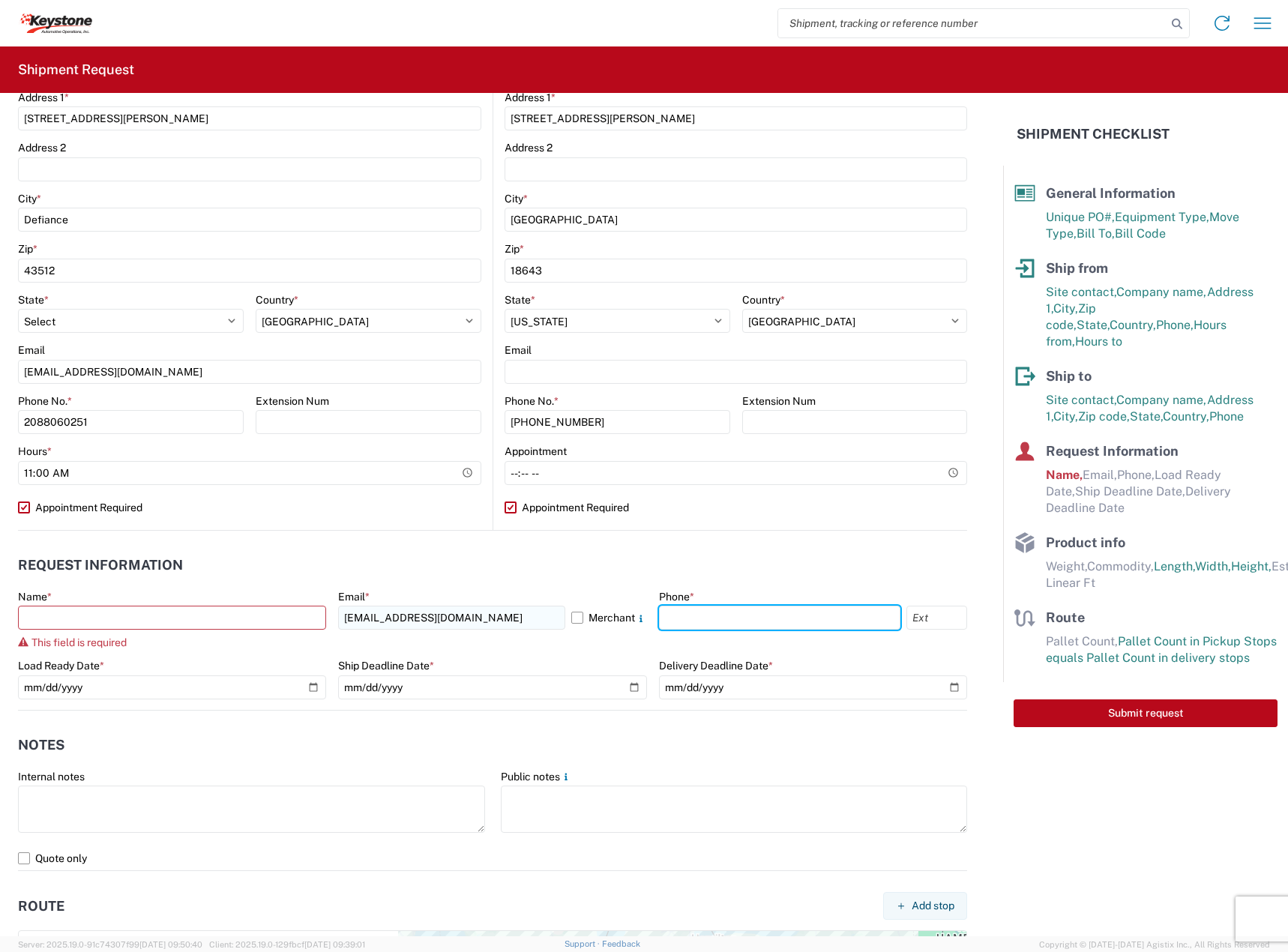
type input "2088060251"
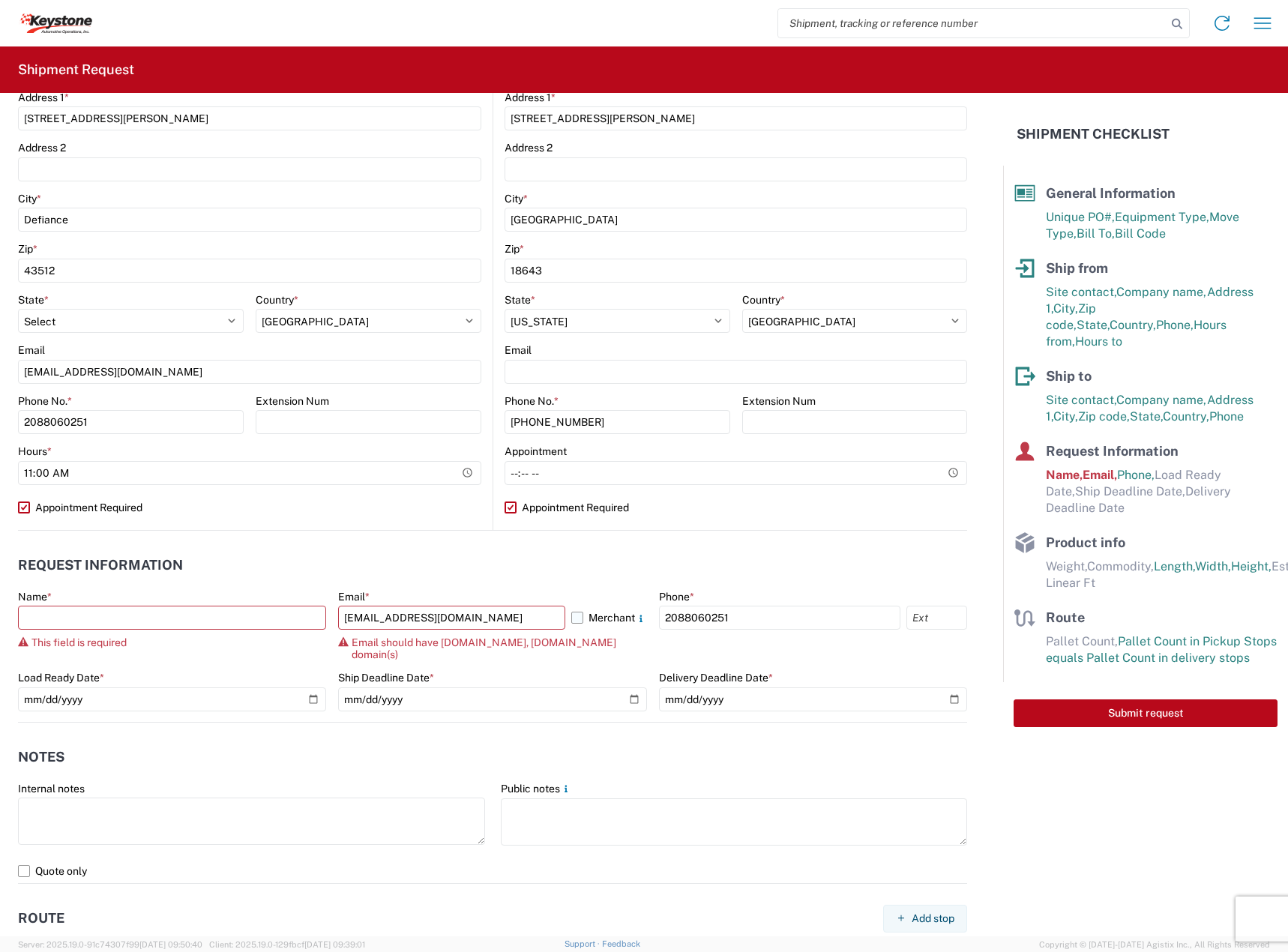
click at [576, 616] on label "Merchant" at bounding box center [608, 617] width 75 height 24
click at [0, 0] on input "Merchant" at bounding box center [0, 0] width 0 height 0
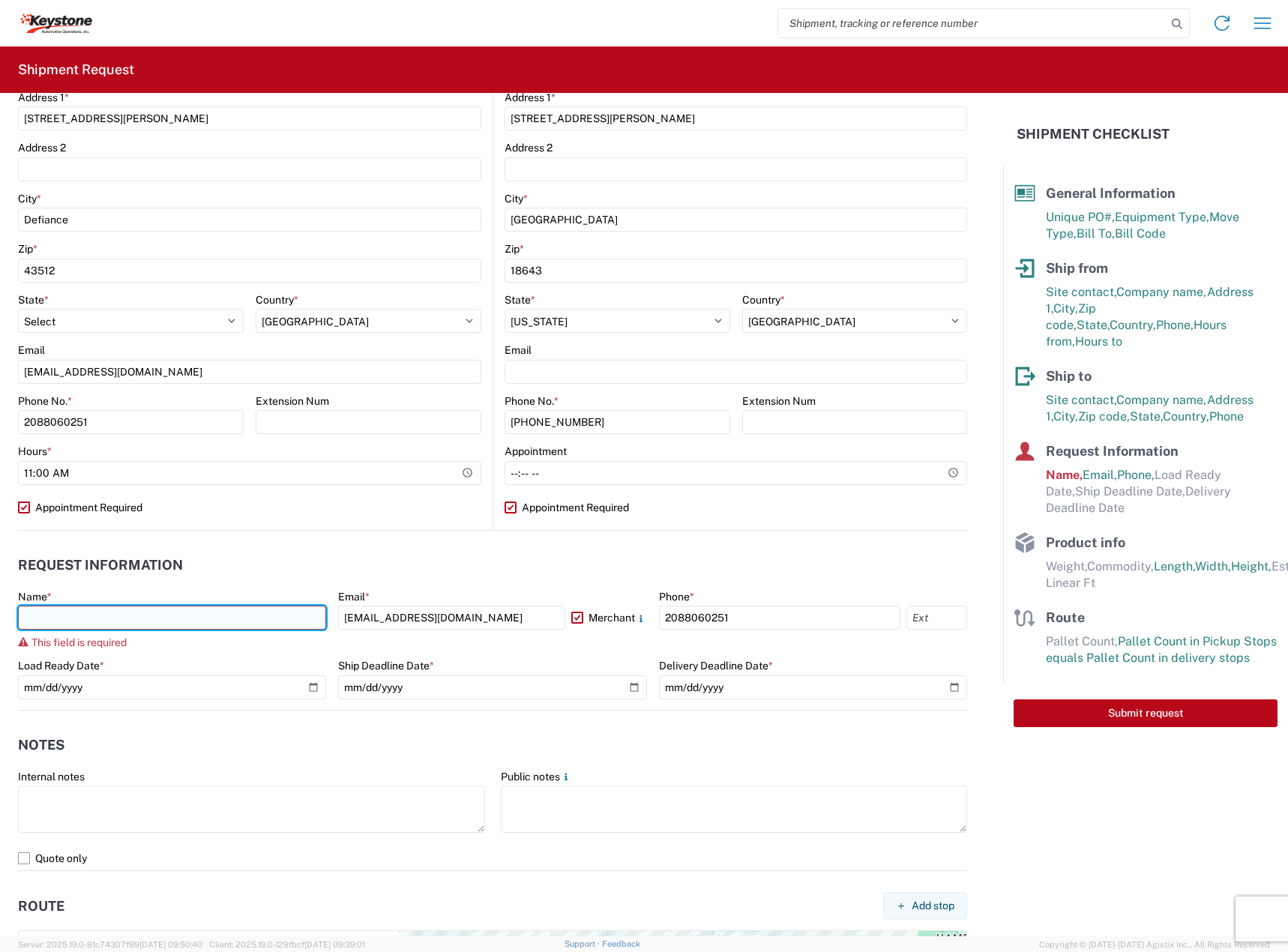
click at [243, 617] on input "text" at bounding box center [172, 617] width 308 height 24
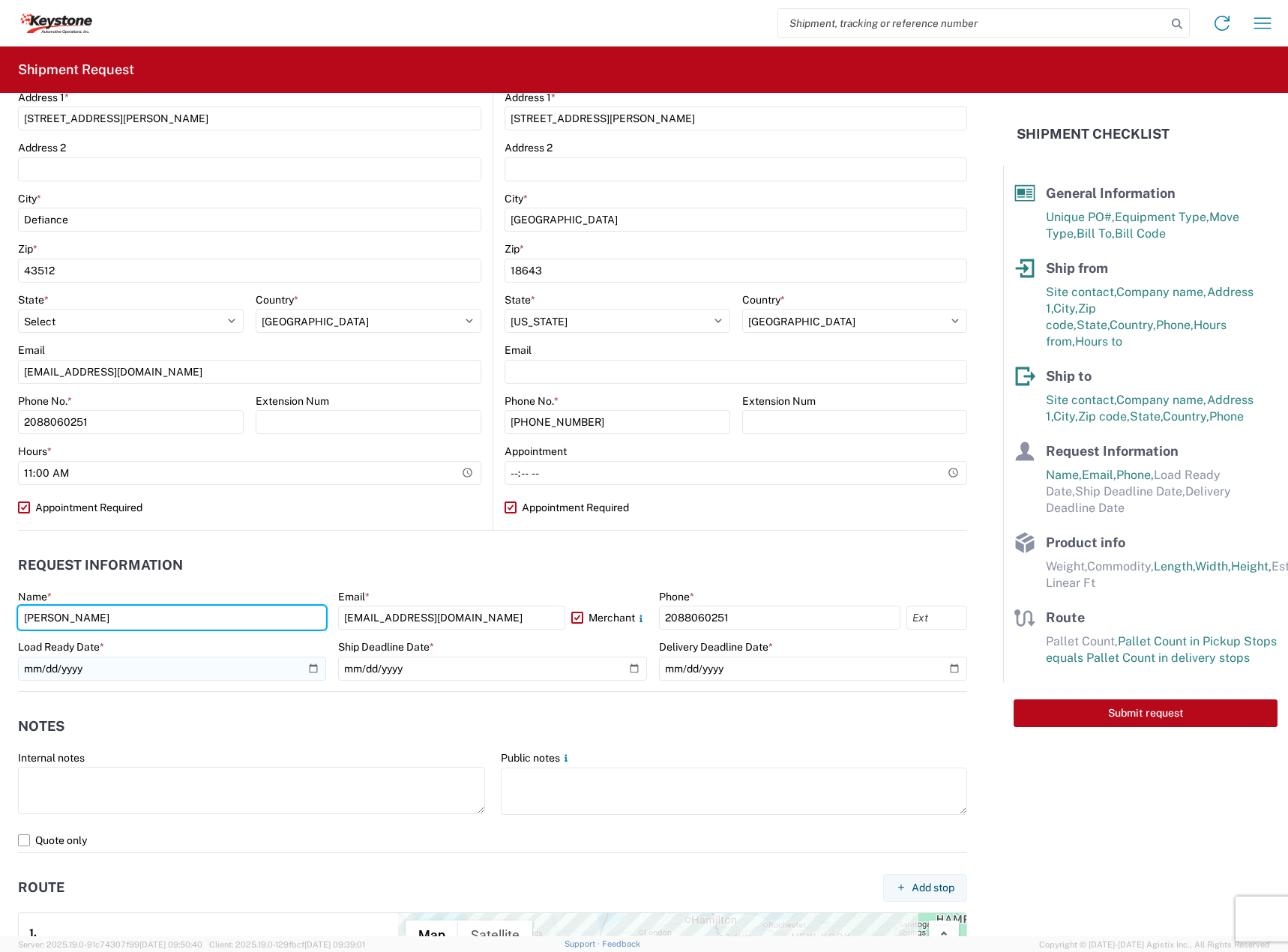
type input "[PERSON_NAME]"
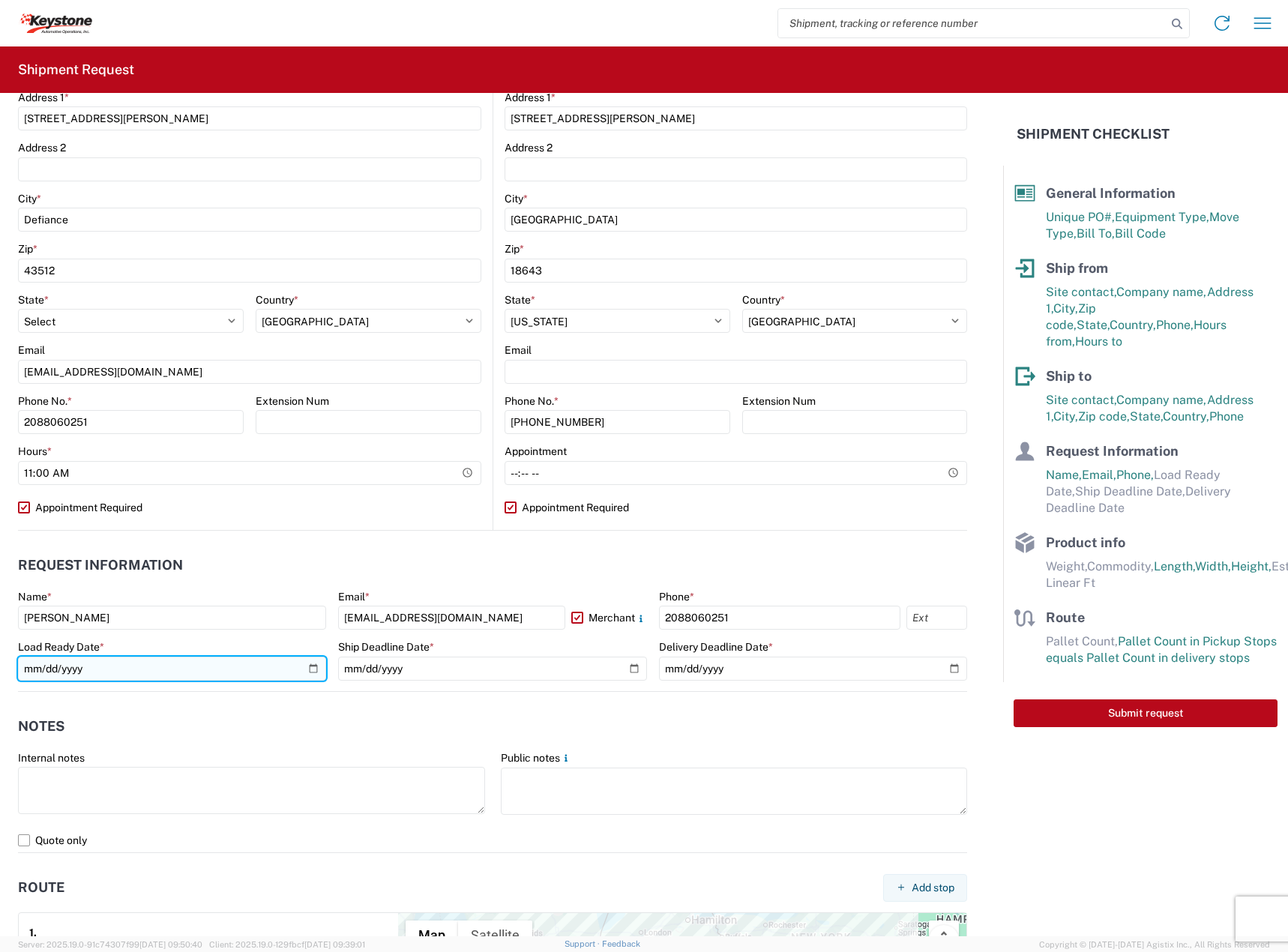
click at [307, 669] on input "date" at bounding box center [172, 668] width 308 height 24
type input "2025-09-22"
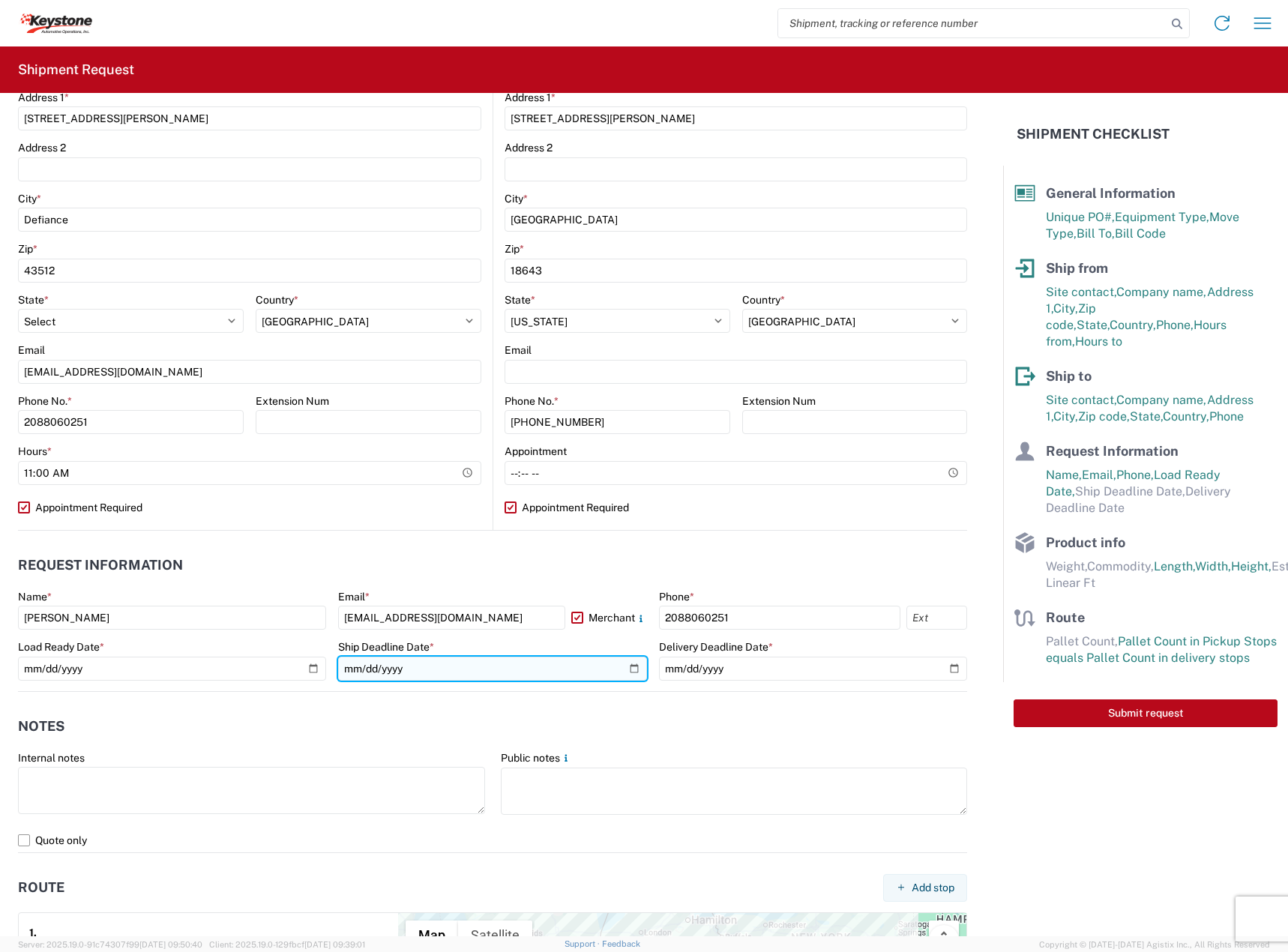
click at [625, 669] on input "date" at bounding box center [492, 668] width 308 height 24
type input "[DATE]"
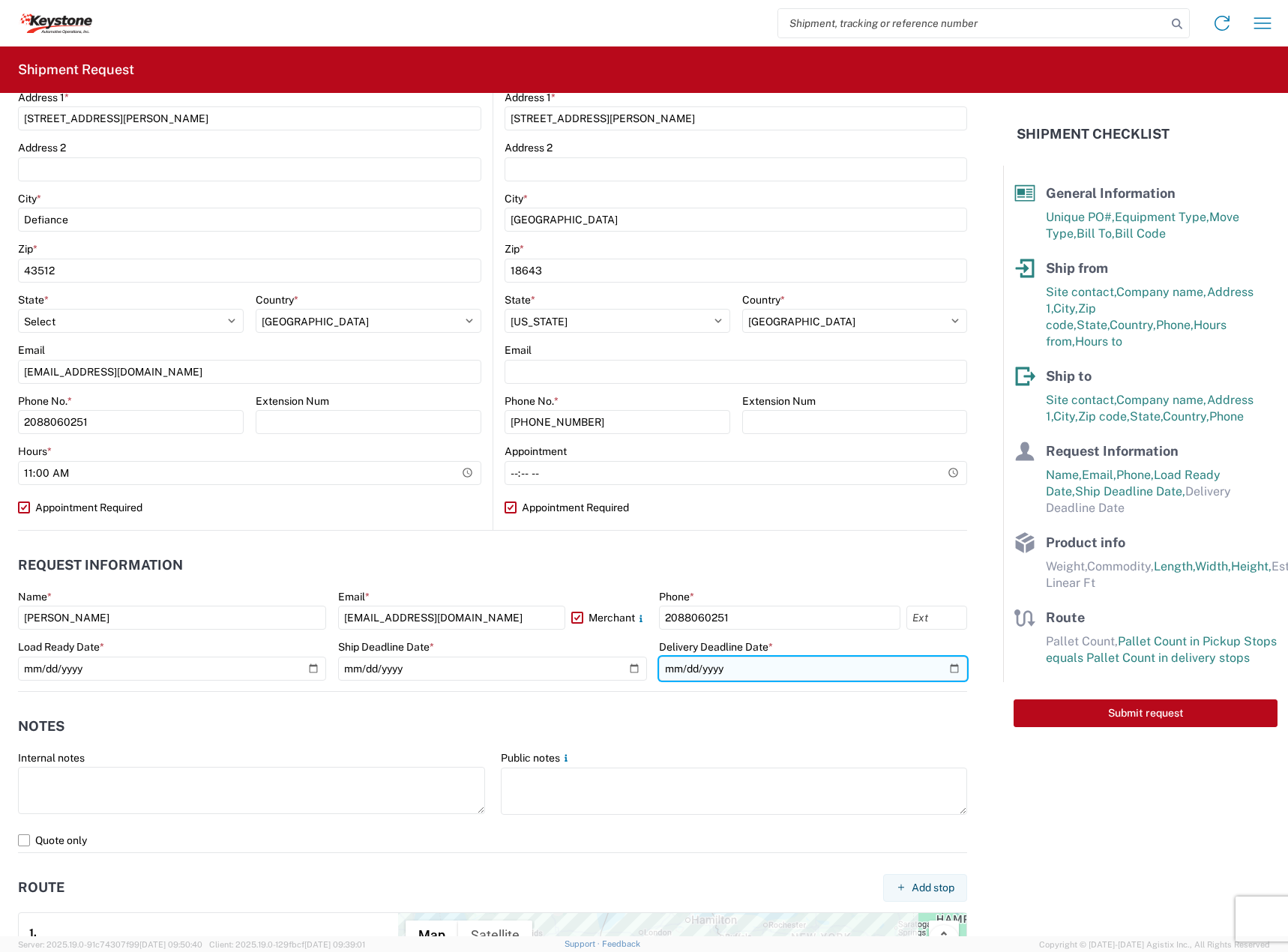
click at [944, 665] on input "date" at bounding box center [813, 668] width 308 height 24
type input "2025-09-30"
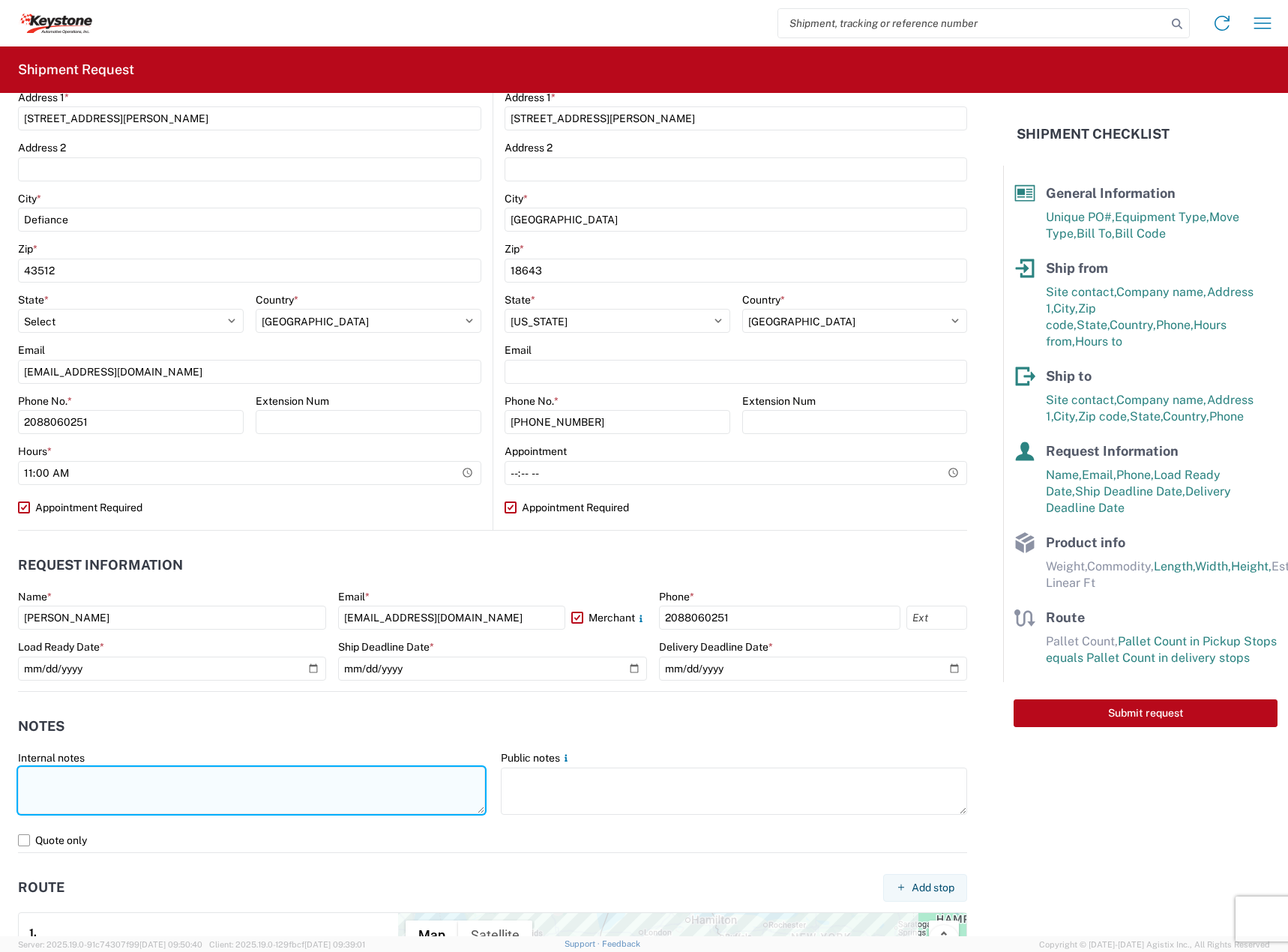
click at [261, 797] on textarea at bounding box center [251, 790] width 467 height 47
paste textarea "Driver is required to provide and utilize LOAD STRAPS and/or LOAD BARS to secur…"
click at [335, 792] on textarea "Driver is required to provide and utilize LOAD STRAPS and/or LOAD BARS to secur…" at bounding box center [251, 790] width 467 height 47
paste textarea "70"
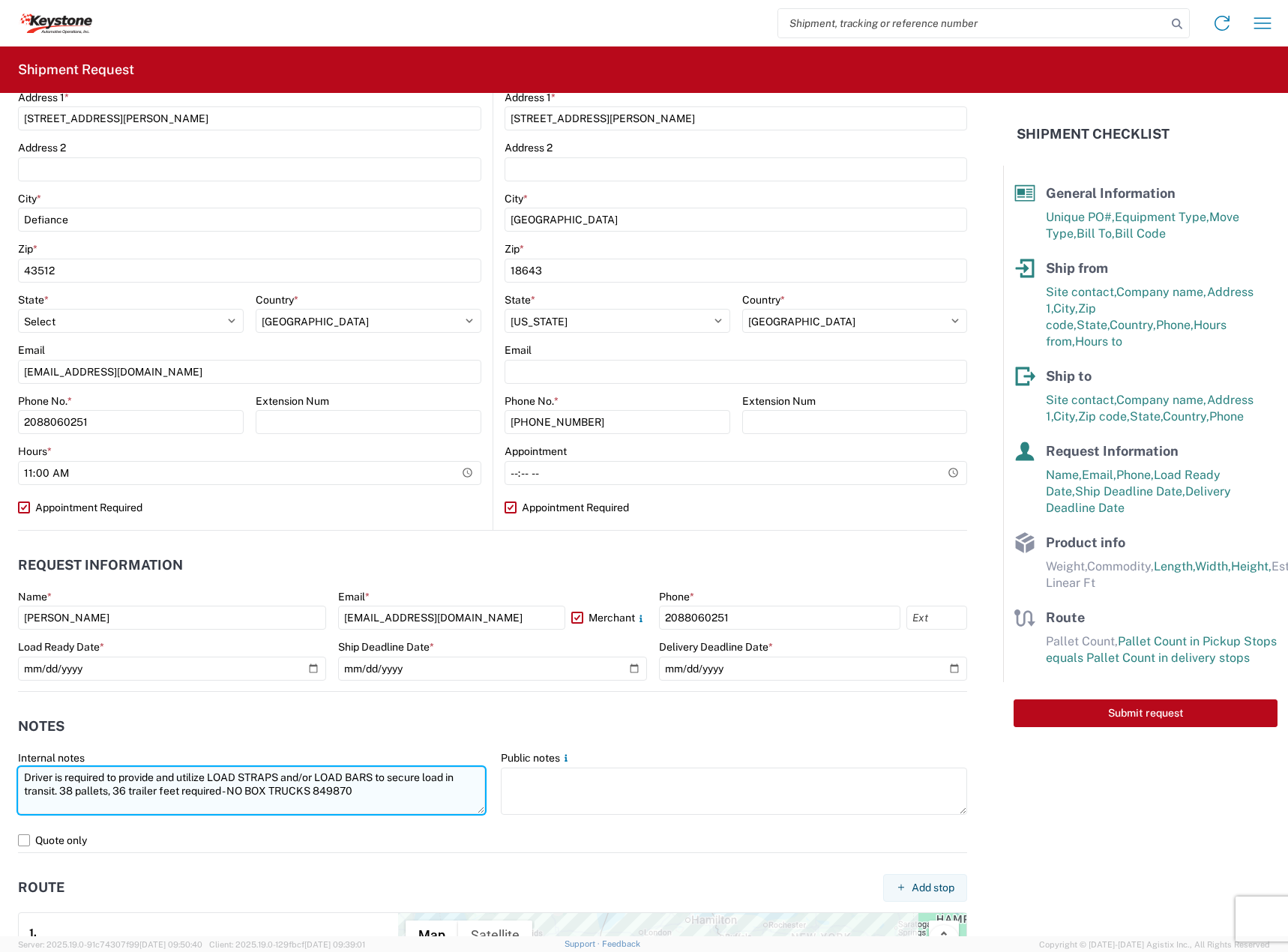
drag, startPoint x: 72, startPoint y: 797, endPoint x: 64, endPoint y: 799, distance: 8.2
click at [64, 799] on textarea "Driver is required to provide and utilize LOAD STRAPS and/or LOAD BARS to secur…" at bounding box center [251, 790] width 467 height 47
drag, startPoint x: 124, startPoint y: 787, endPoint x: 115, endPoint y: 790, distance: 9.5
click at [115, 790] on textarea "Driver is required to provide and utilize LOAD STRAPS and/or LOAD BARS to secur…" at bounding box center [251, 790] width 467 height 47
drag, startPoint x: 231, startPoint y: 790, endPoint x: -138, endPoint y: 780, distance: 369.1
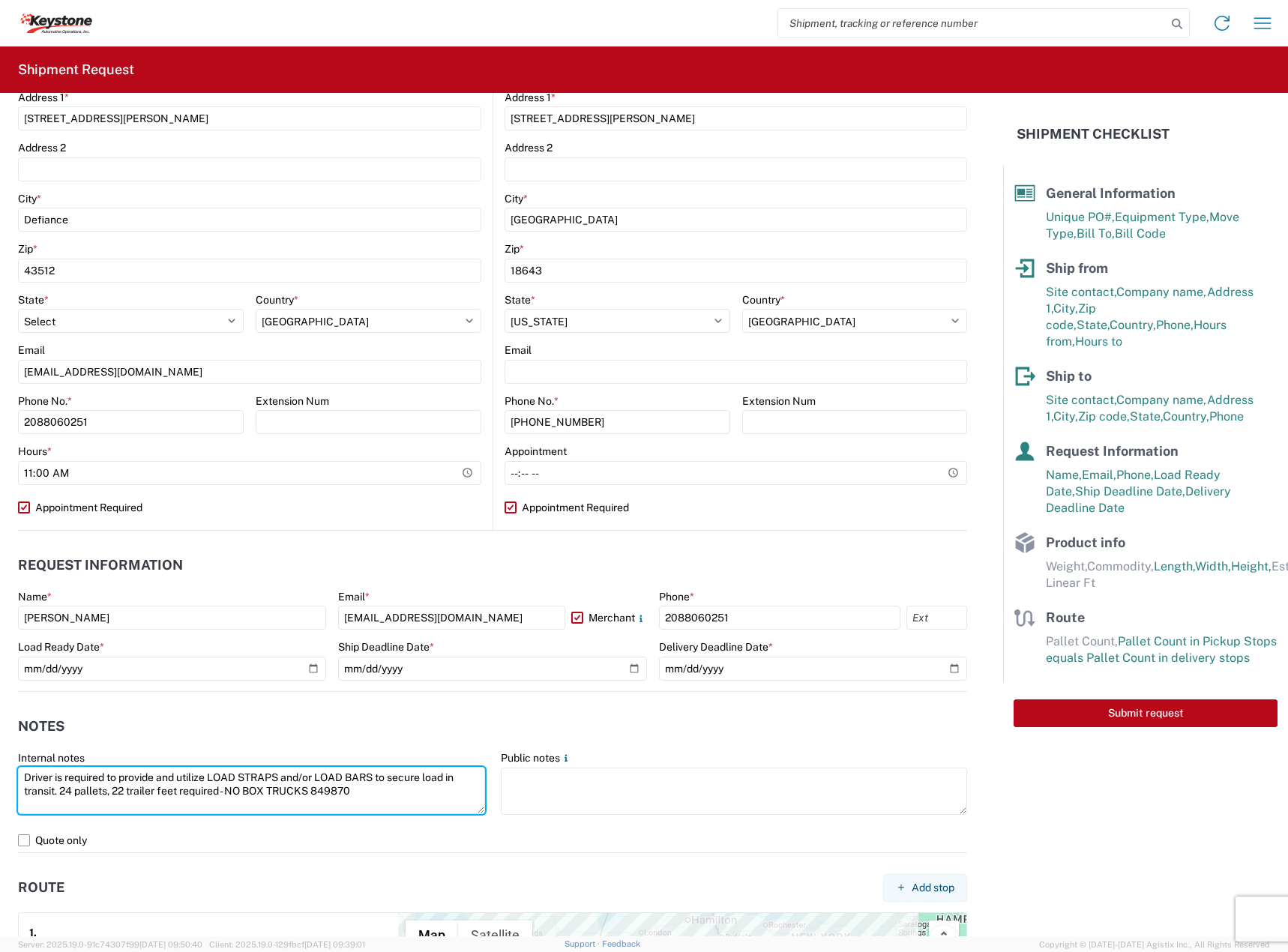
click at [0, 780] on html "Home Shipment request Shipment tracking Shipment Request General Information Te…" at bounding box center [644, 476] width 1288 height 952
type textarea "Driver is required to provide and utilize LOAD STRAPS and/or LOAD BARS to secur…"
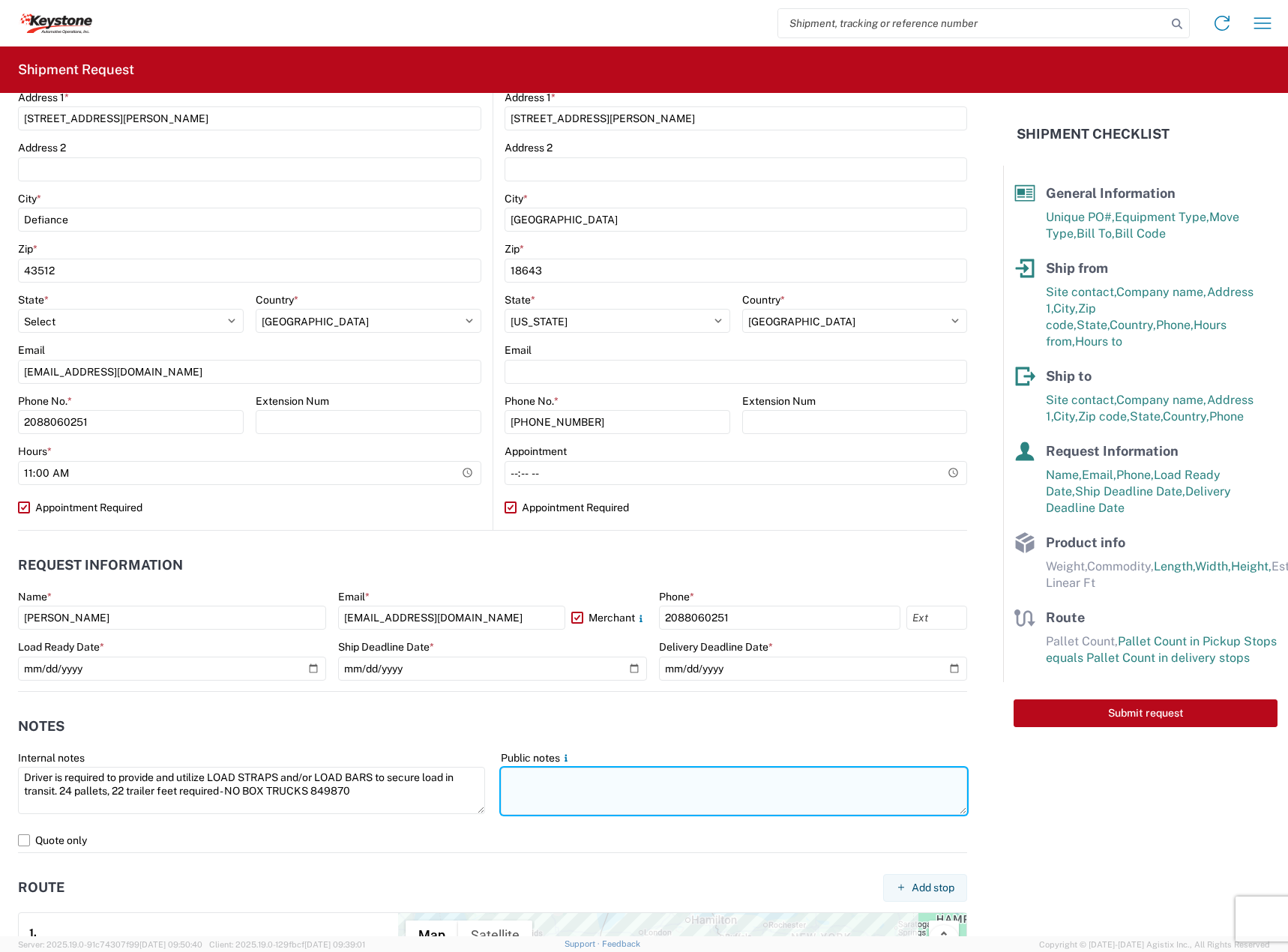
click at [584, 792] on textarea at bounding box center [734, 790] width 467 height 47
paste textarea "Driver is required to provide and utilize LOAD STRAPS and/or LOAD BARS to secur…"
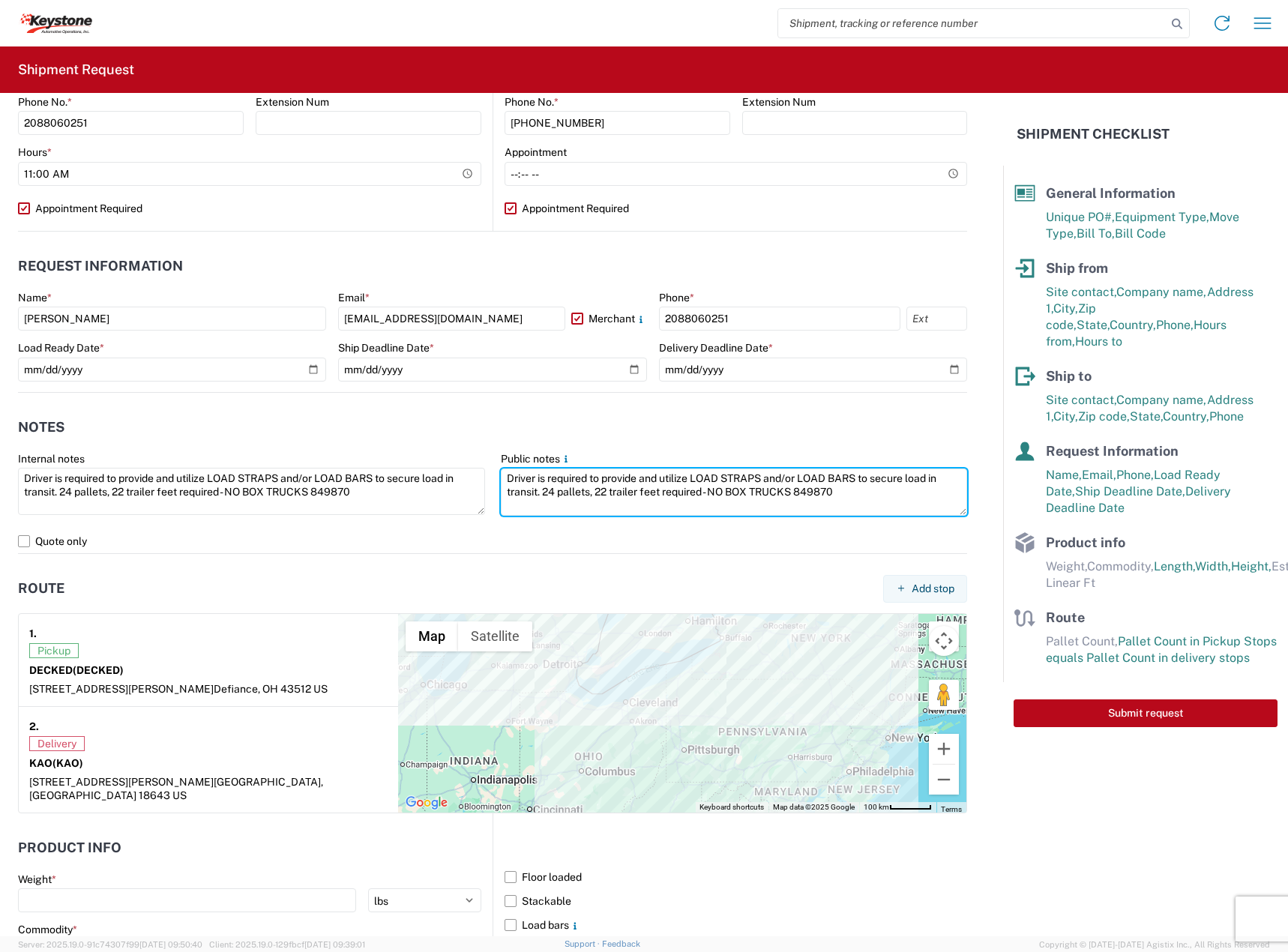
scroll to position [954, 0]
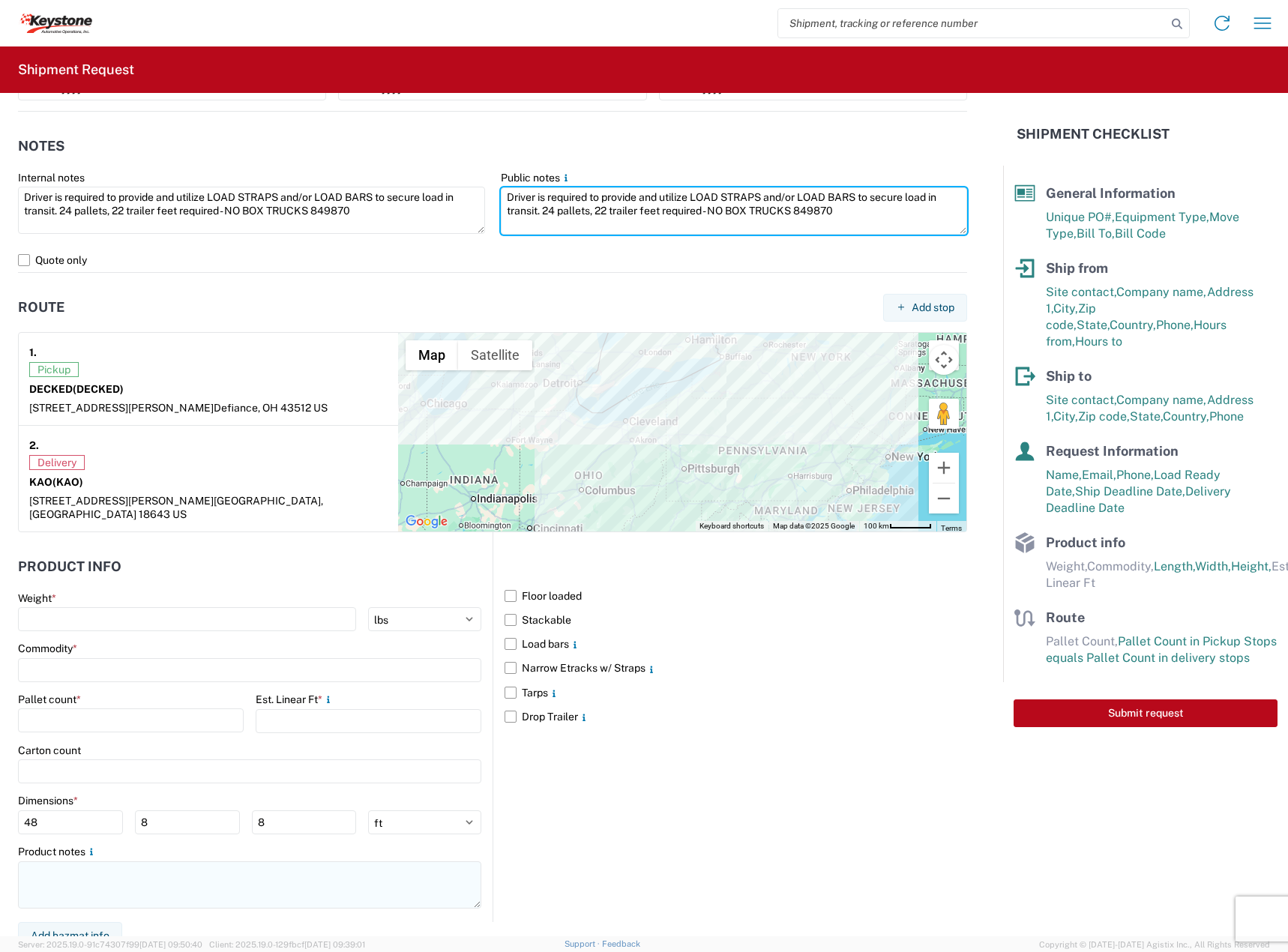
type textarea "Driver is required to provide and utilize LOAD STRAPS and/or LOAD BARS to secur…"
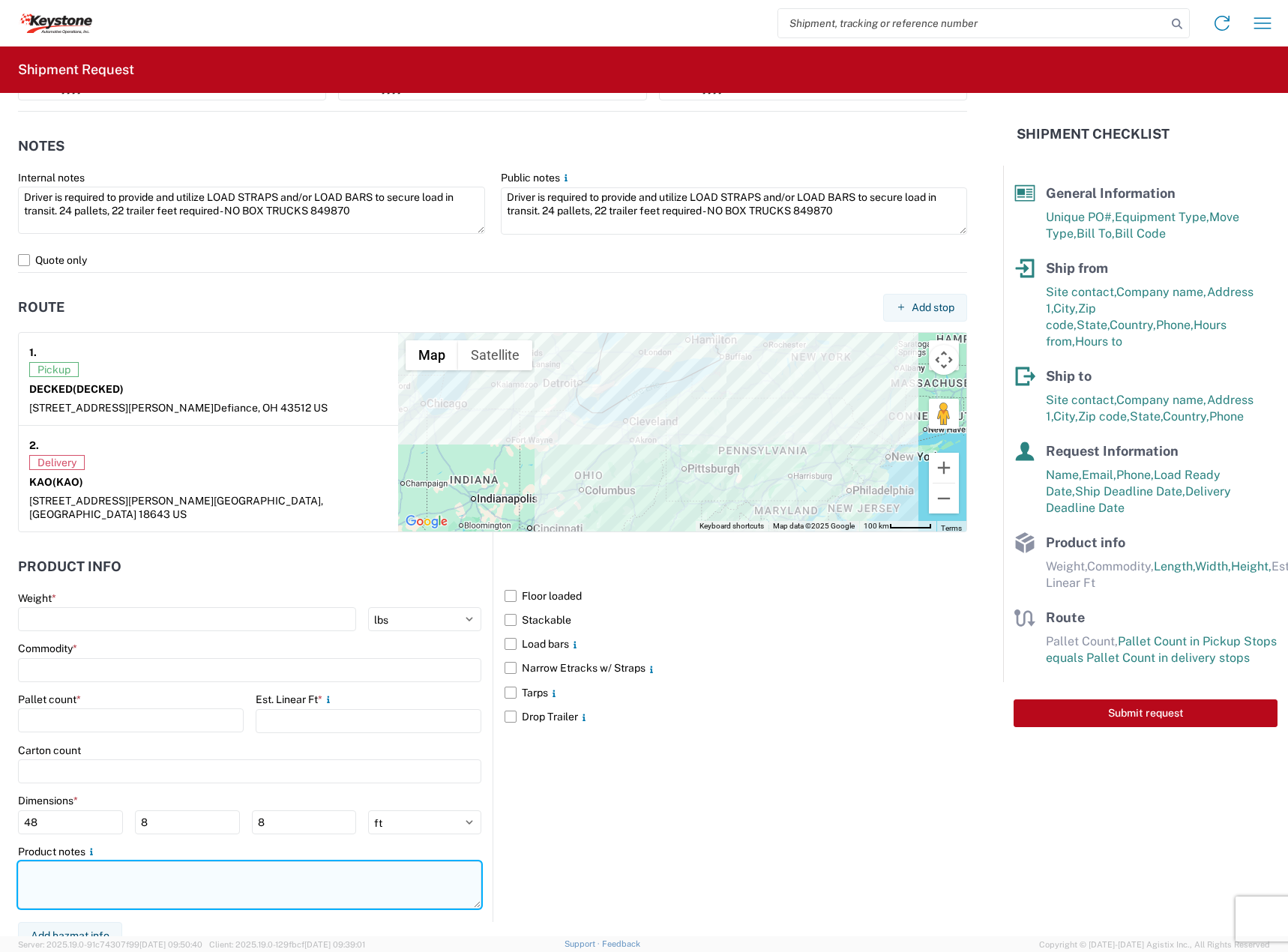
drag, startPoint x: 123, startPoint y: 881, endPoint x: 159, endPoint y: 811, distance: 78.7
click at [122, 880] on textarea at bounding box center [249, 884] width 463 height 47
paste textarea "Driver is required to provide and utilize LOAD STRAPS and/or LOAD BARS to secur…"
type textarea "Driver is required to provide and utilize LOAD STRAPS and/or LOAD BARS to secur…"
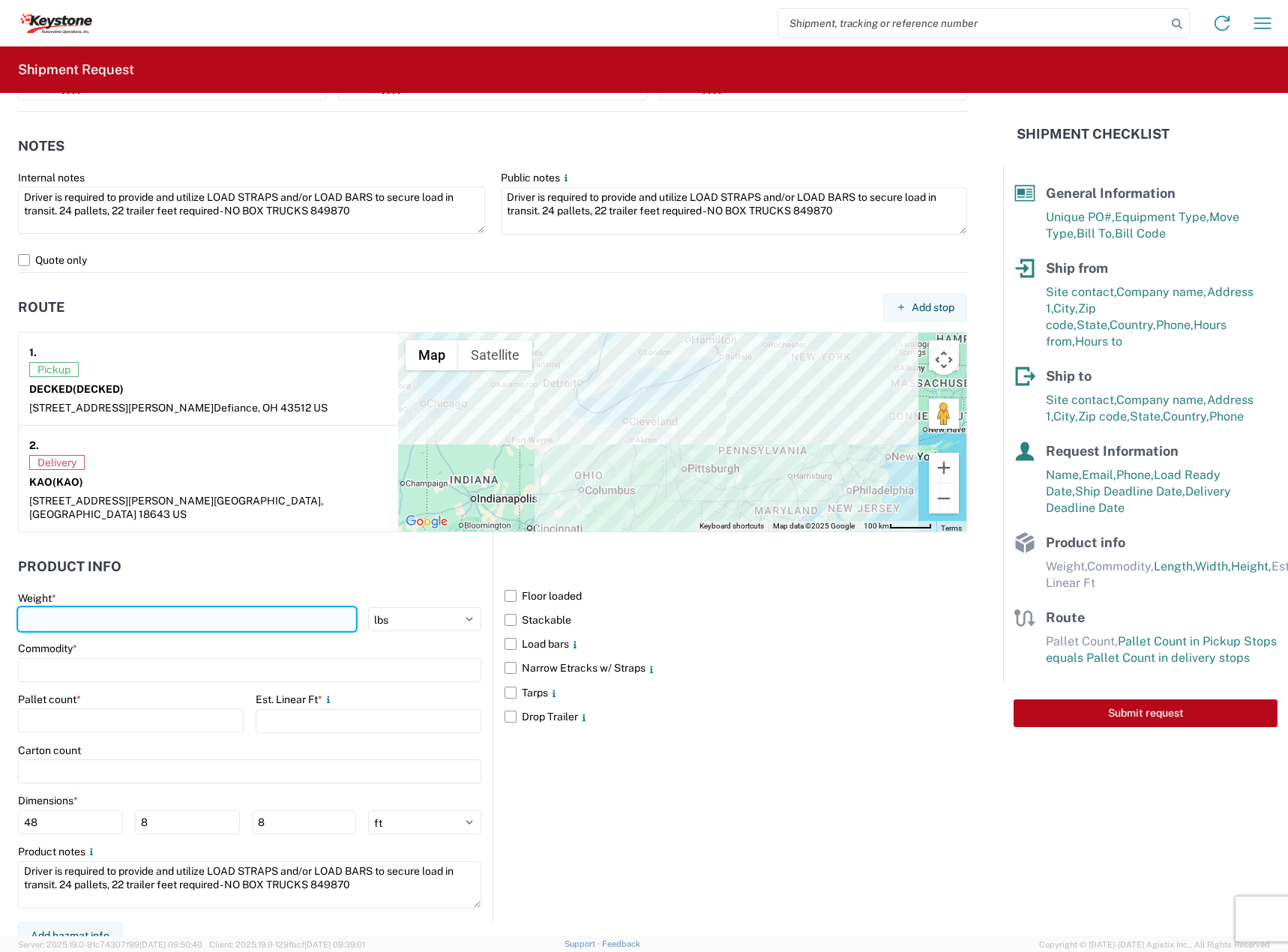
click at [190, 607] on input "number" at bounding box center [186, 619] width 338 height 24
type input "6938"
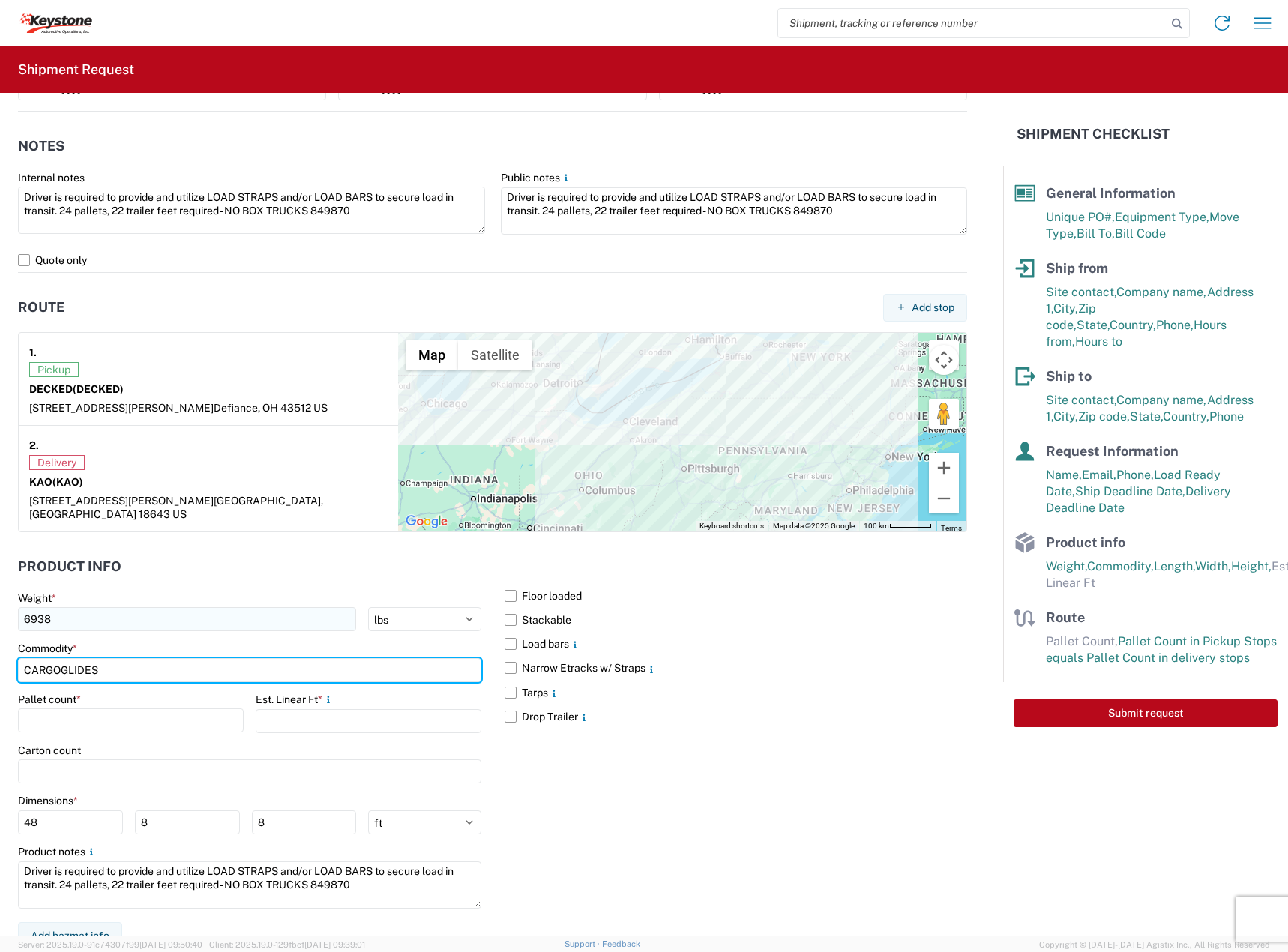
type input "CARGOGLIDES"
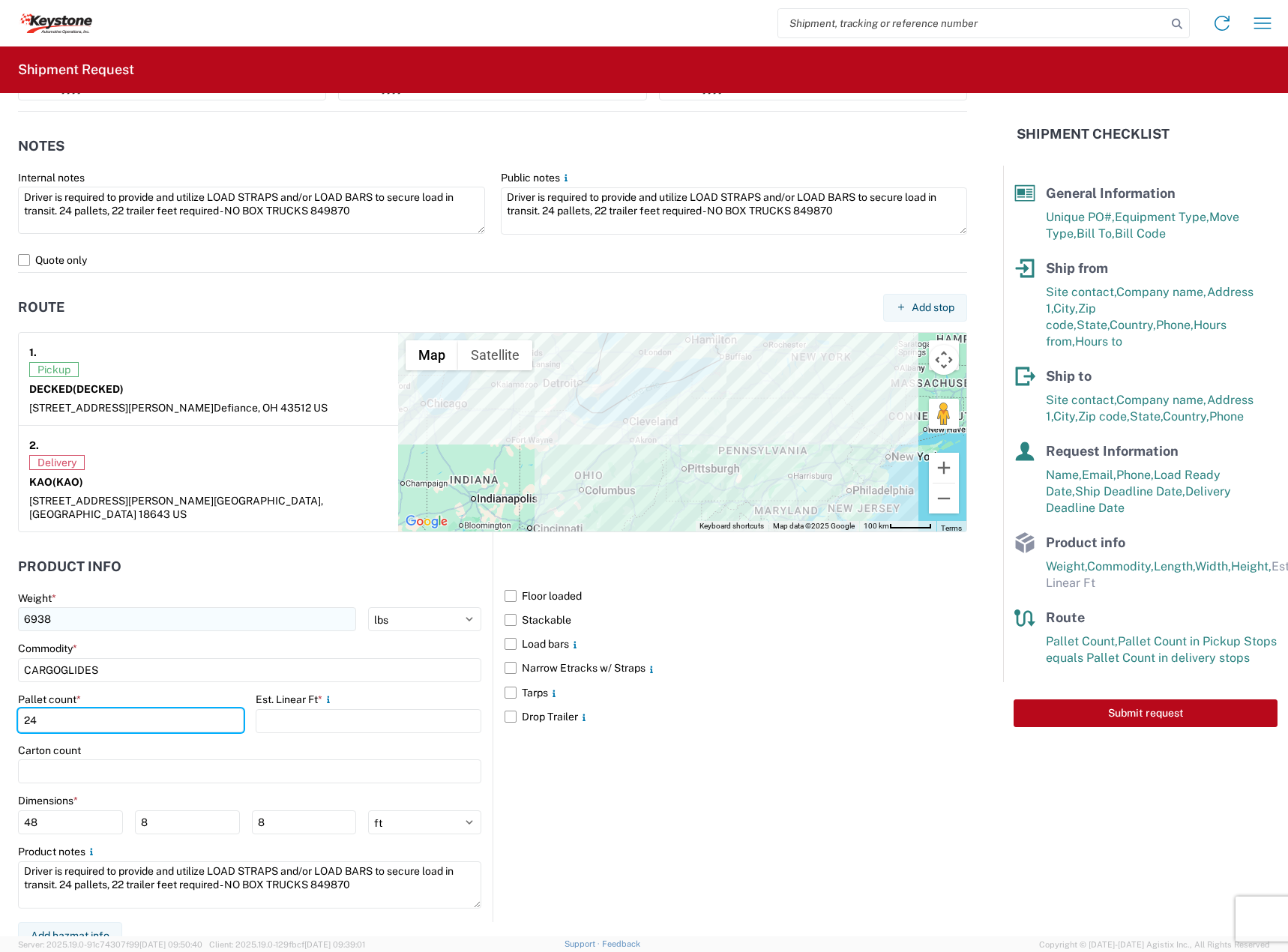
type input "24"
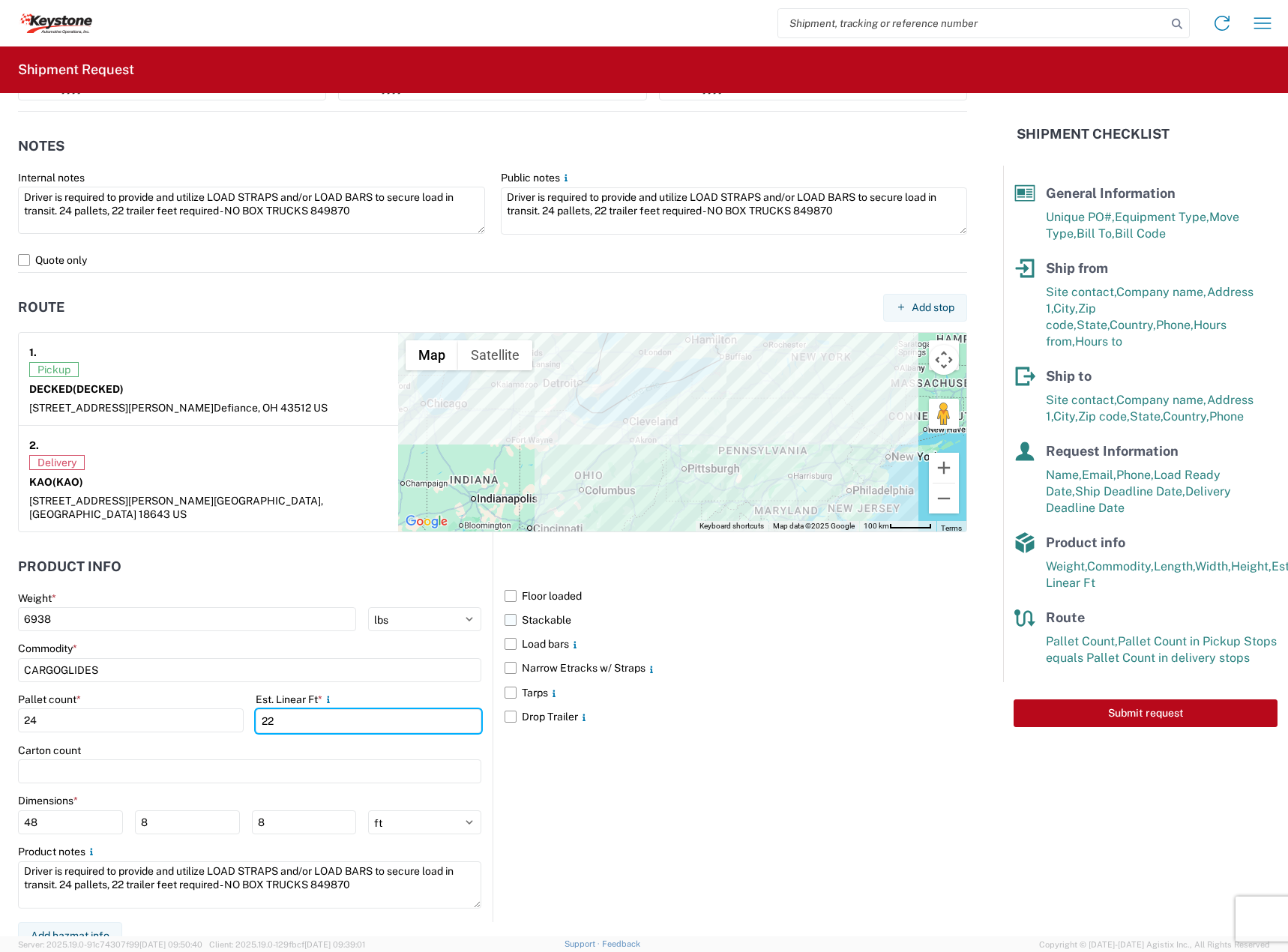
type input "22"
click at [568, 613] on label "Stackable" at bounding box center [735, 620] width 462 height 24
click at [0, 0] on input "Stackable" at bounding box center [0, 0] width 0 height 0
click at [552, 637] on label "Load bars" at bounding box center [735, 643] width 462 height 24
click at [0, 0] on input "Load bars" at bounding box center [0, 0] width 0 height 0
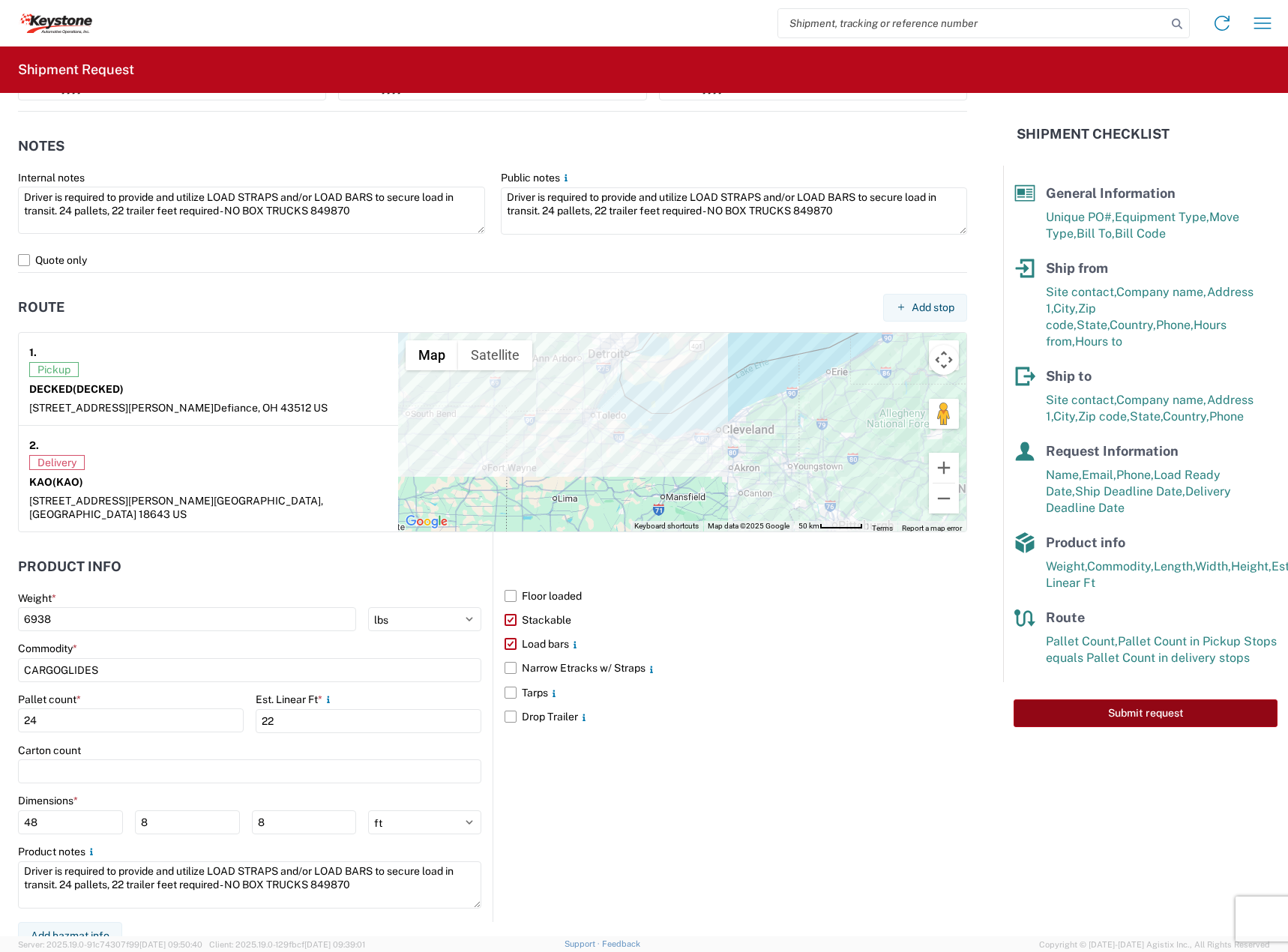
click at [1174, 699] on button "Submit request" at bounding box center [1146, 713] width 264 height 28
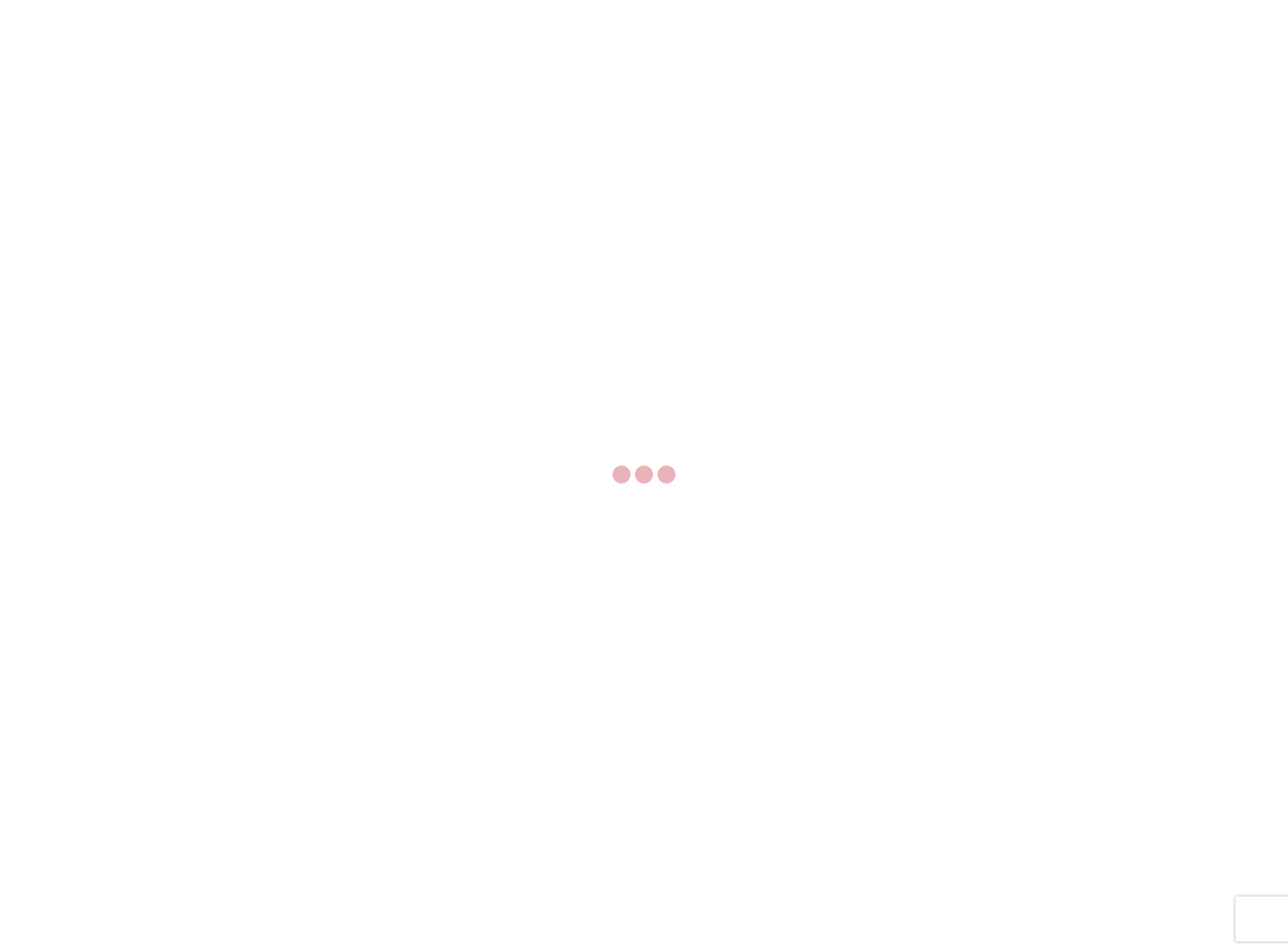
select select "FULL"
select select "LBS"
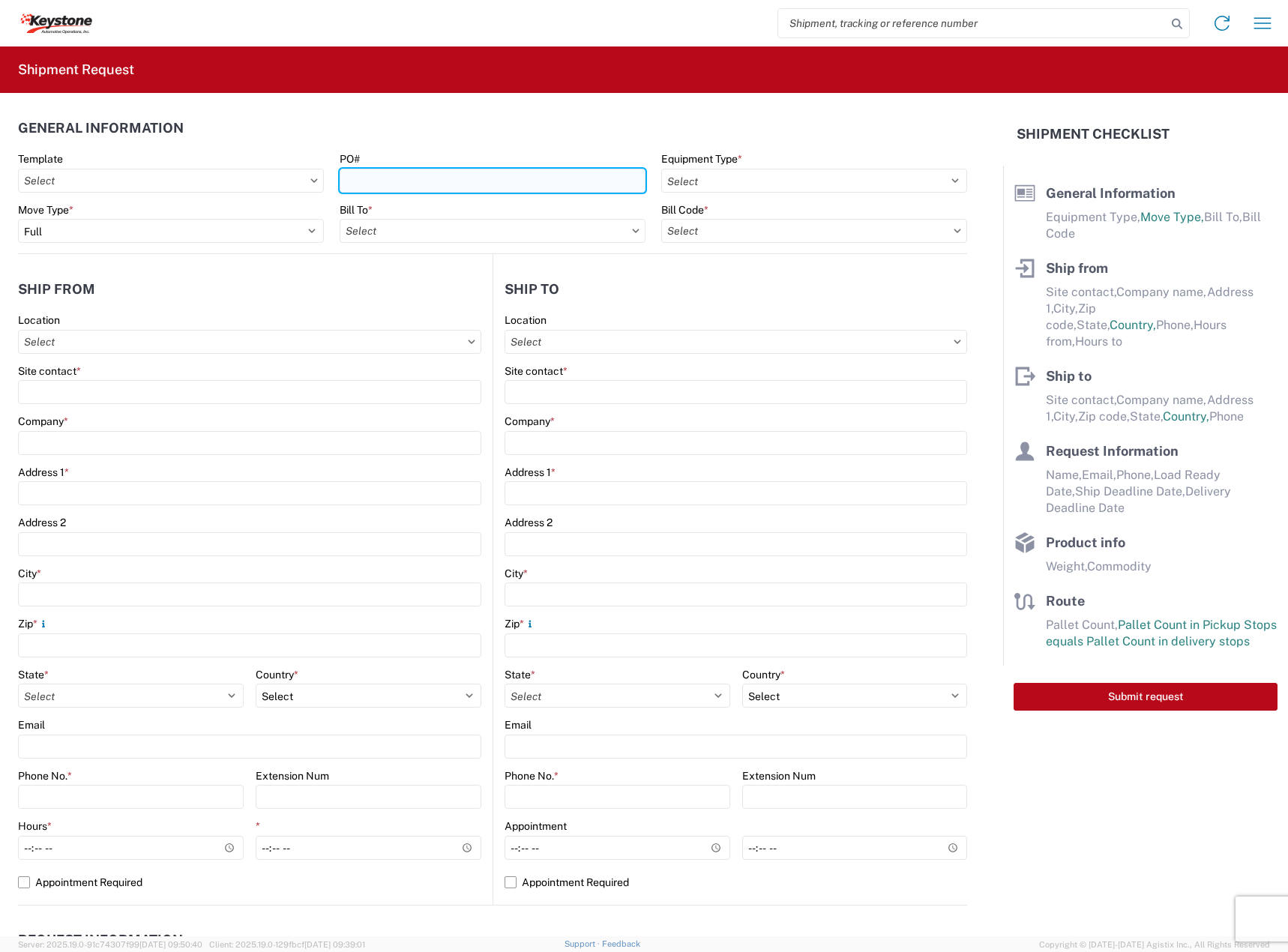
drag, startPoint x: 393, startPoint y: 179, endPoint x: 626, endPoint y: 187, distance: 233.1
click at [395, 178] on input "PO#" at bounding box center [493, 180] width 306 height 24
paste input "6300077"
type input "6300077"
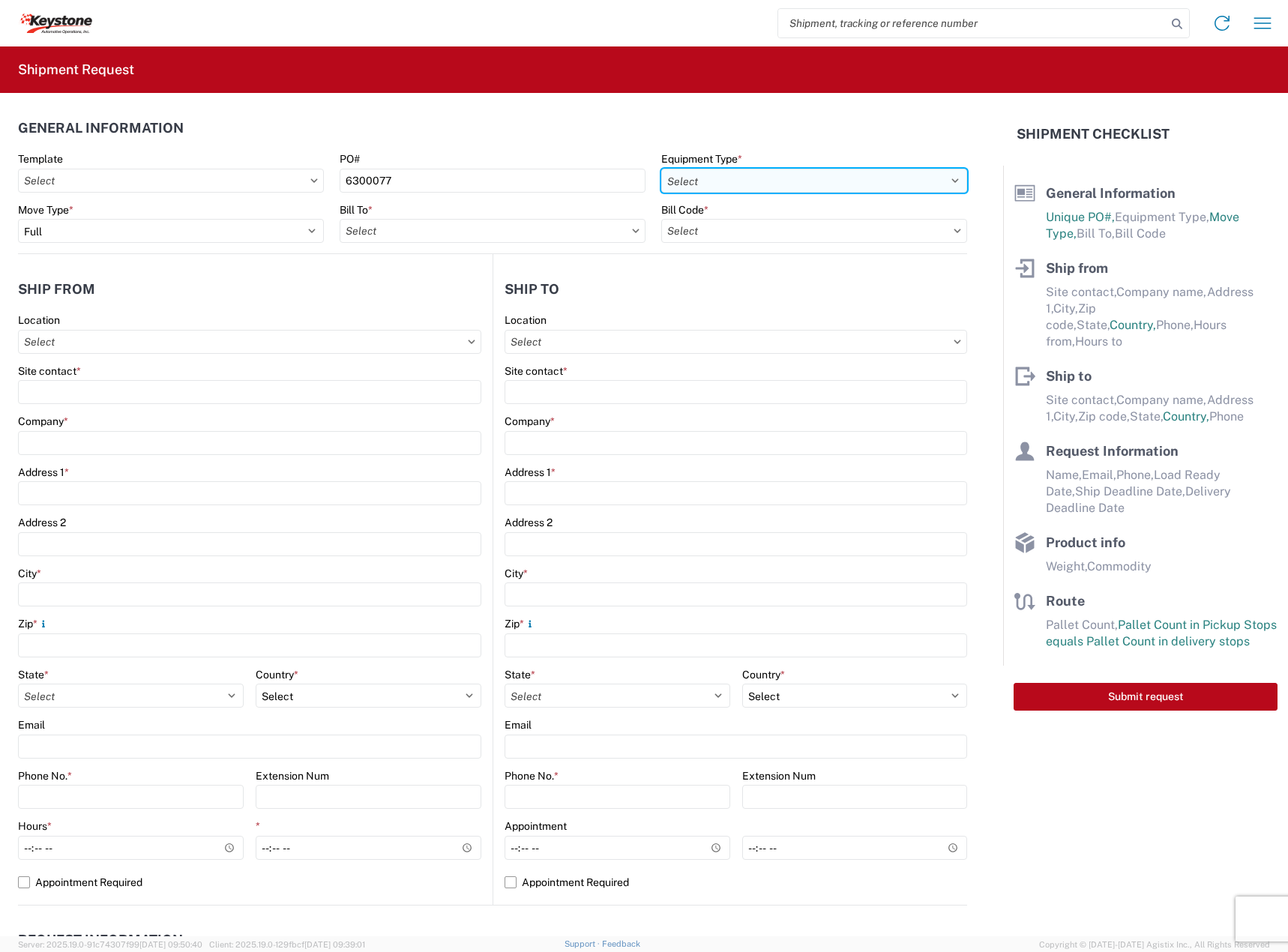
click at [741, 181] on select "Select 53’ Dry Van Flatbed Dropdeck (van) Lowboy (flatbed) Rail" at bounding box center [814, 180] width 306 height 24
select select "STDV"
click at [661, 169] on select "Select 53’ Dry Van Flatbed Dropdeck (van) Lowboy (flatbed) Rail" at bounding box center [814, 180] width 306 height 24
click at [357, 231] on input "text" at bounding box center [493, 231] width 306 height 24
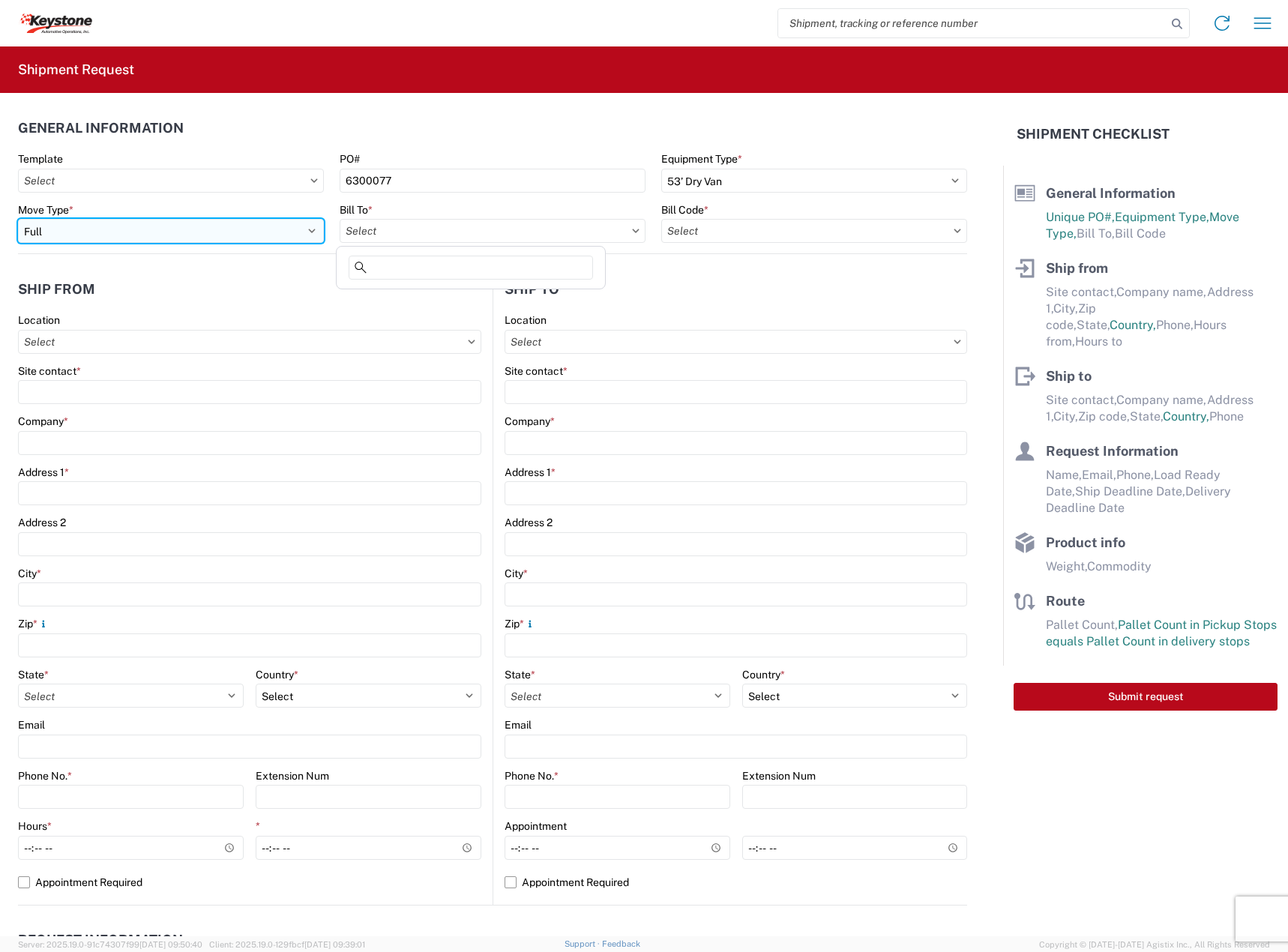
click at [249, 233] on select "Select Full Partial TL" at bounding box center [171, 231] width 306 height 24
select select "PARTIAL_TL"
click at [18, 219] on select "Select Full Partial TL" at bounding box center [171, 231] width 306 height 24
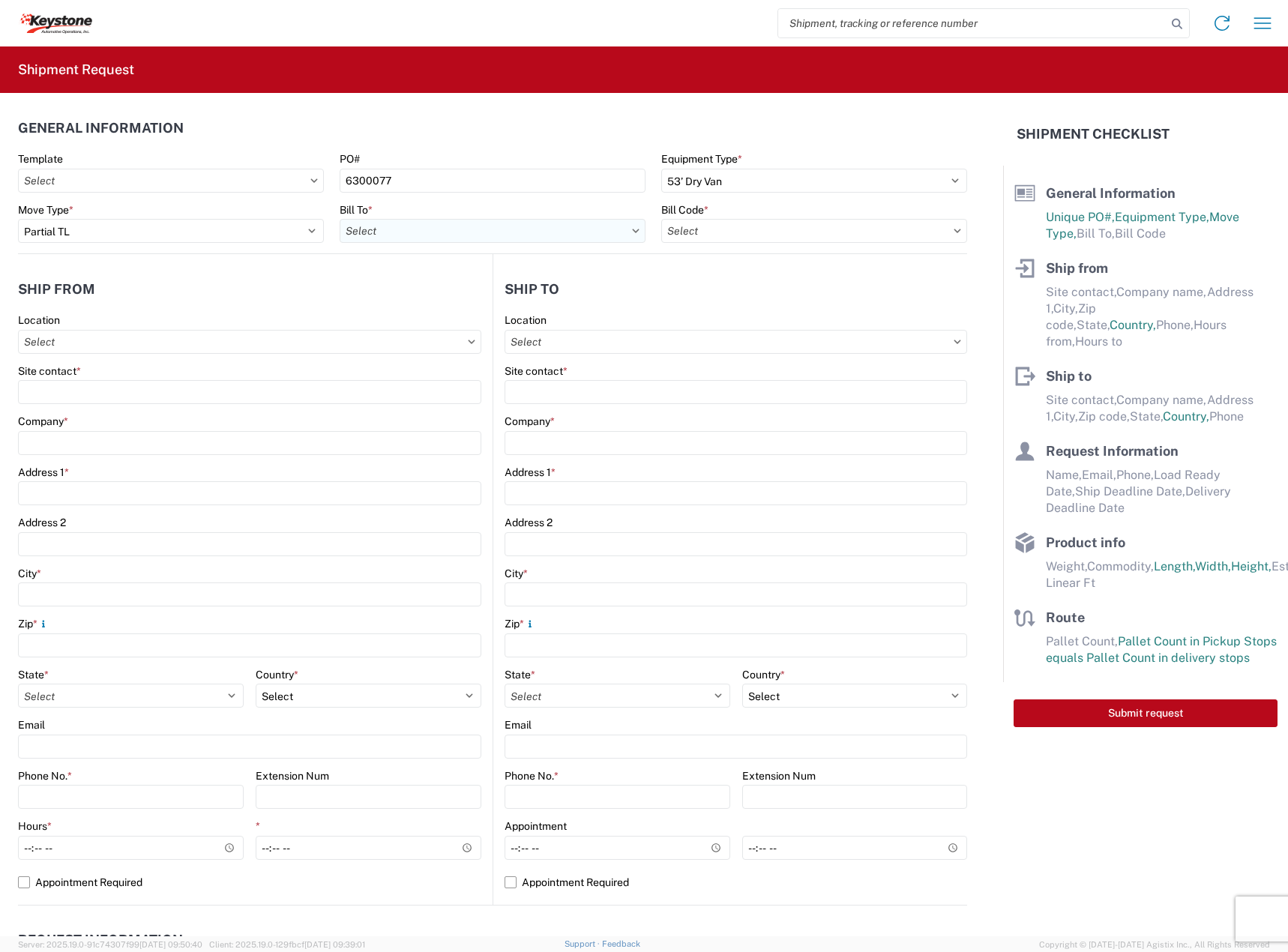
click at [500, 235] on input "text" at bounding box center [493, 231] width 306 height 24
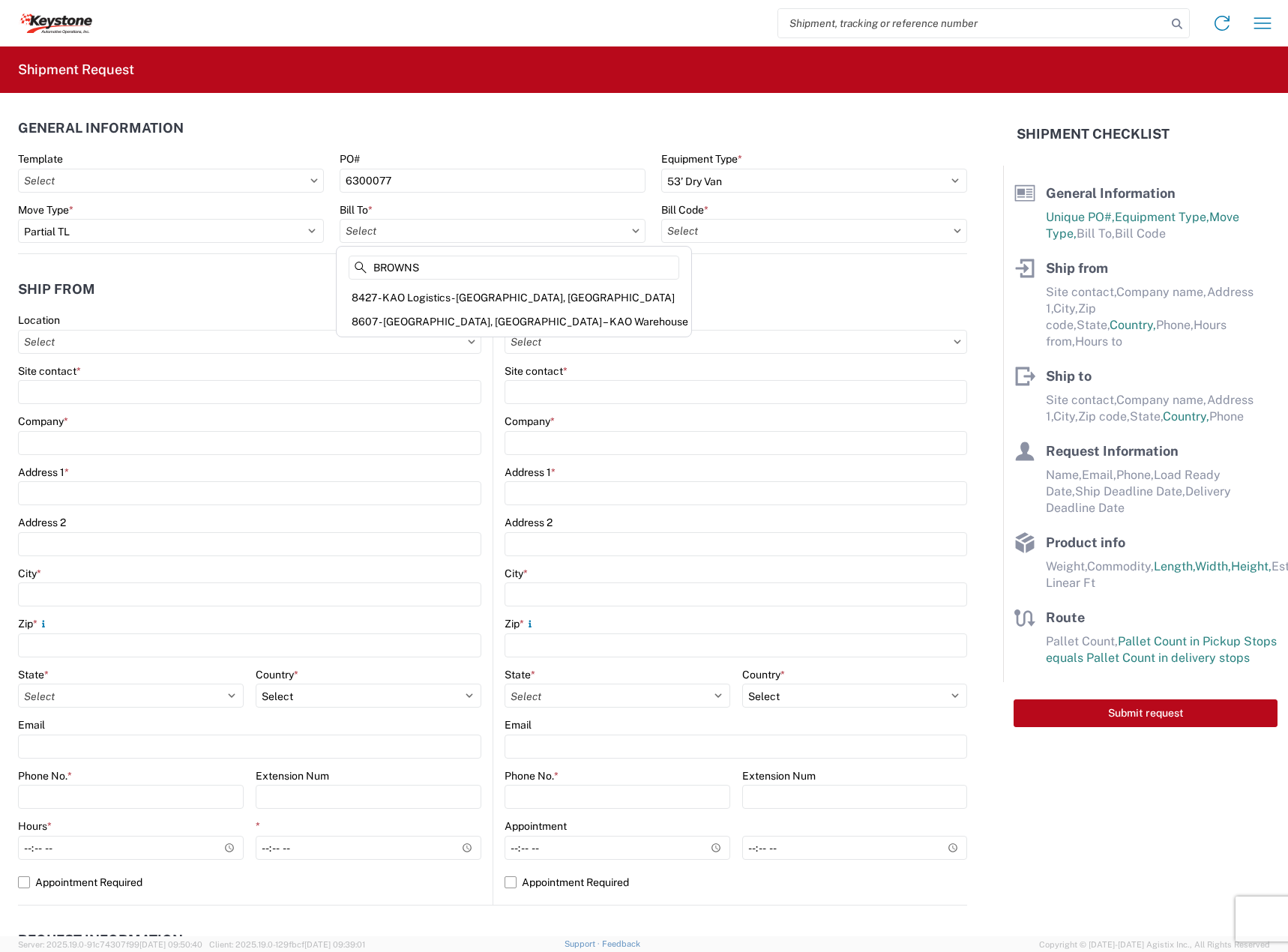
type input "BROWNS"
click at [503, 290] on div "8427 - KAO Logistics - [GEOGRAPHIC_DATA], [GEOGRAPHIC_DATA]" at bounding box center [513, 297] width 349 height 24
type input "8427 - KAO Logistics - [GEOGRAPHIC_DATA], [GEOGRAPHIC_DATA]"
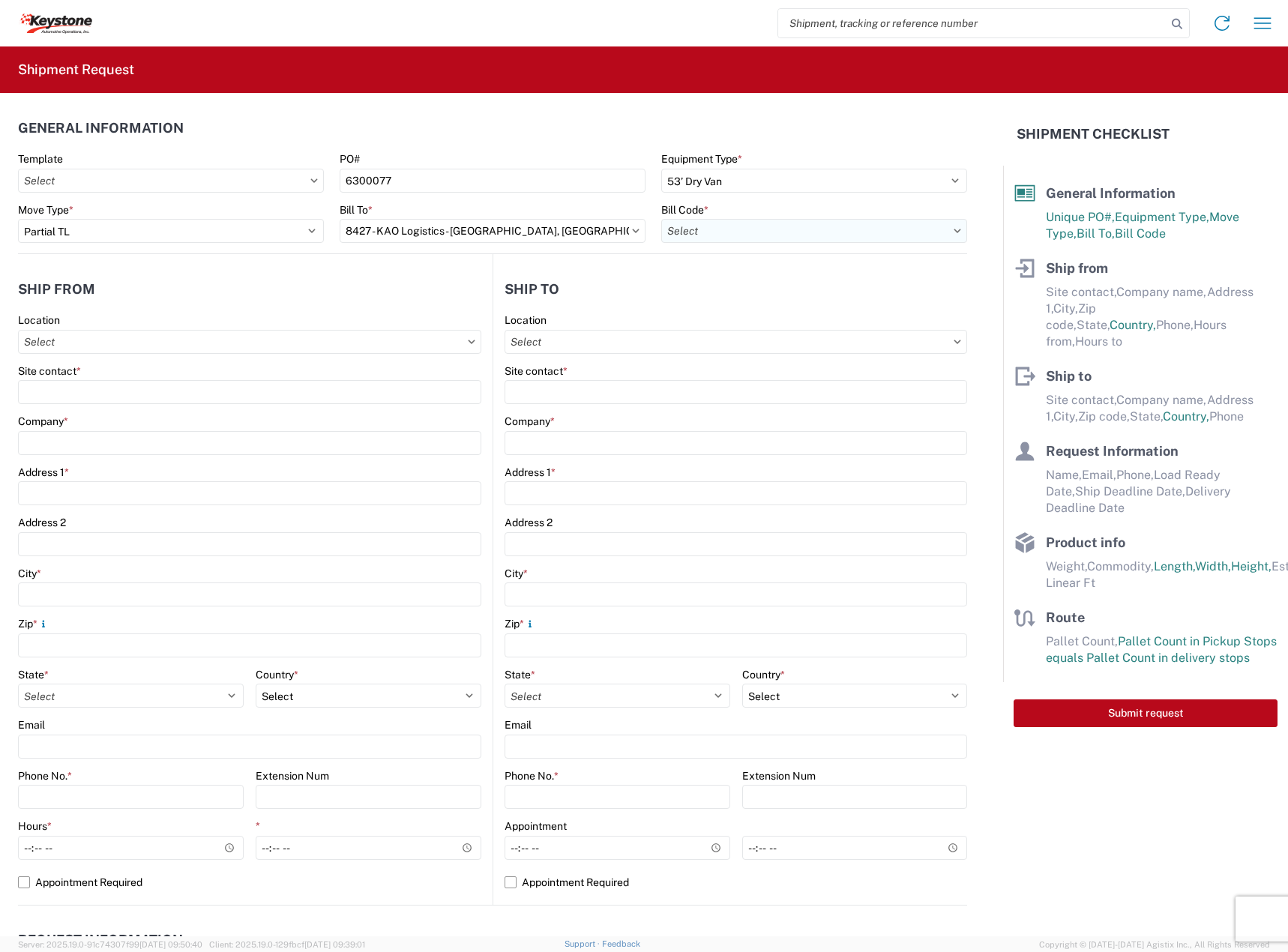
click at [725, 231] on input "text" at bounding box center [814, 231] width 306 height 24
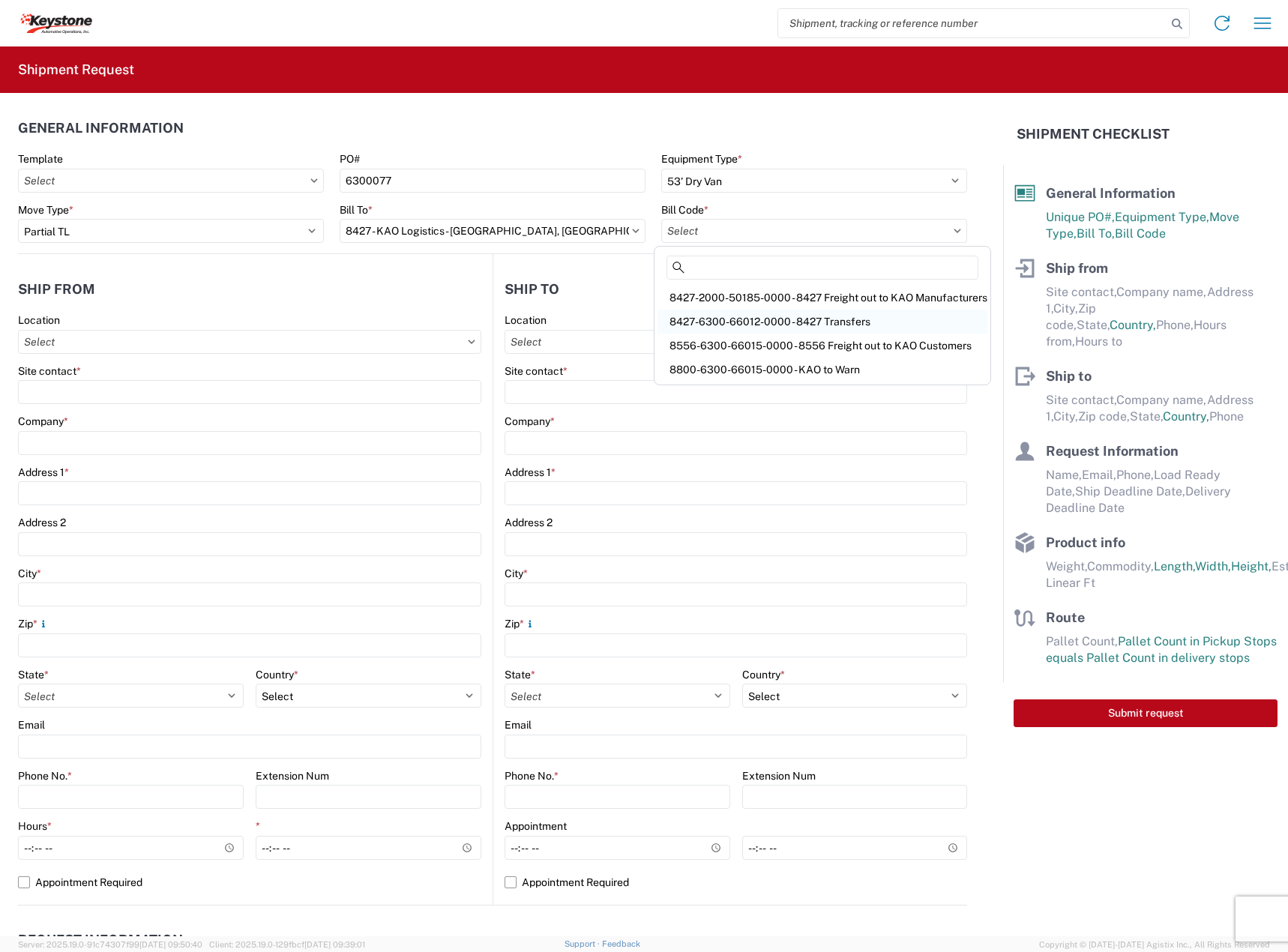
click at [756, 322] on div "8427-6300-66012-0000 - 8427 Transfers" at bounding box center [822, 321] width 330 height 24
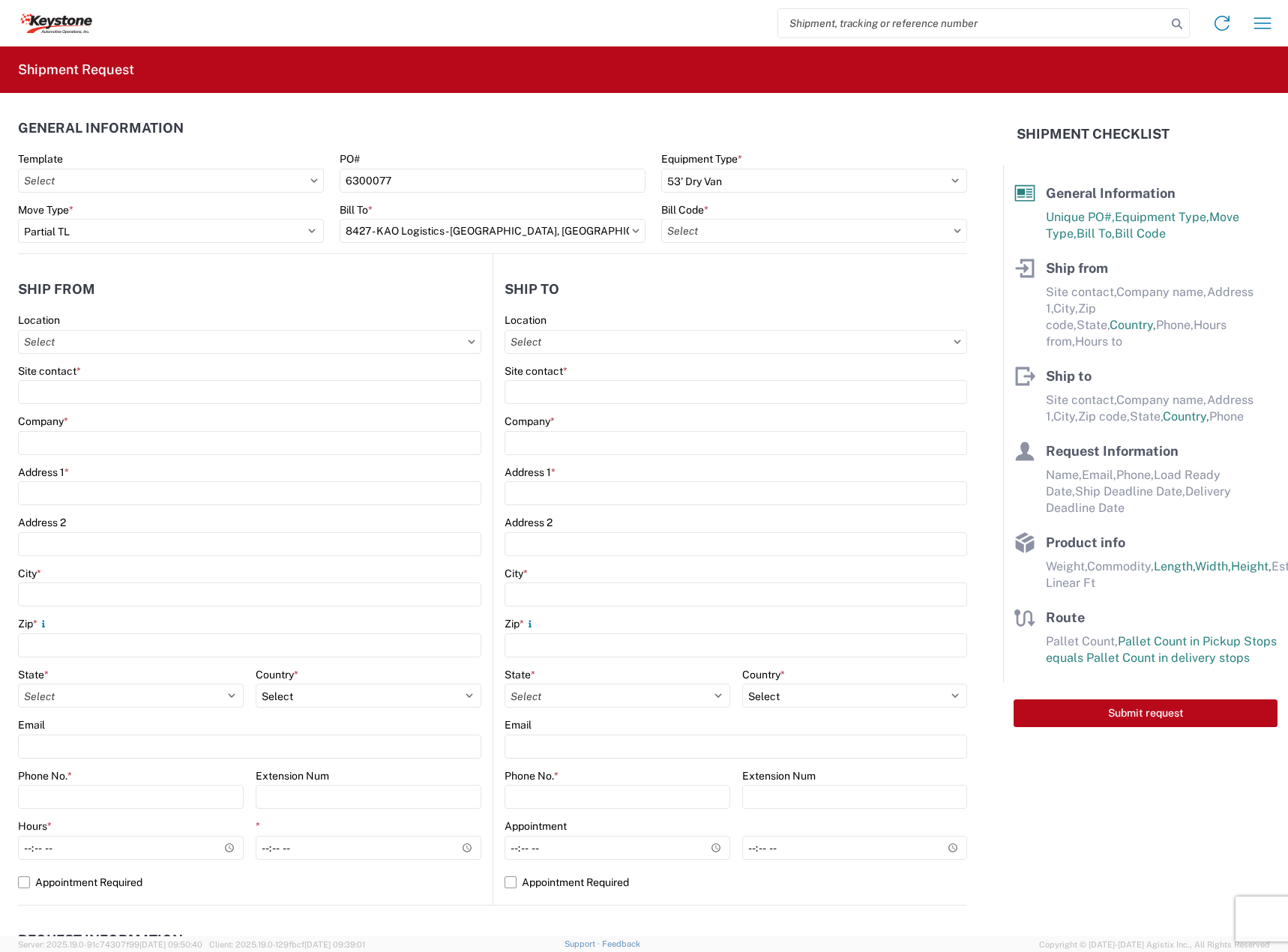
type input "8427-6300-66012-0000 - 8427 Transfers, 8427-6300-66012-0000 - 8427 Transfers"
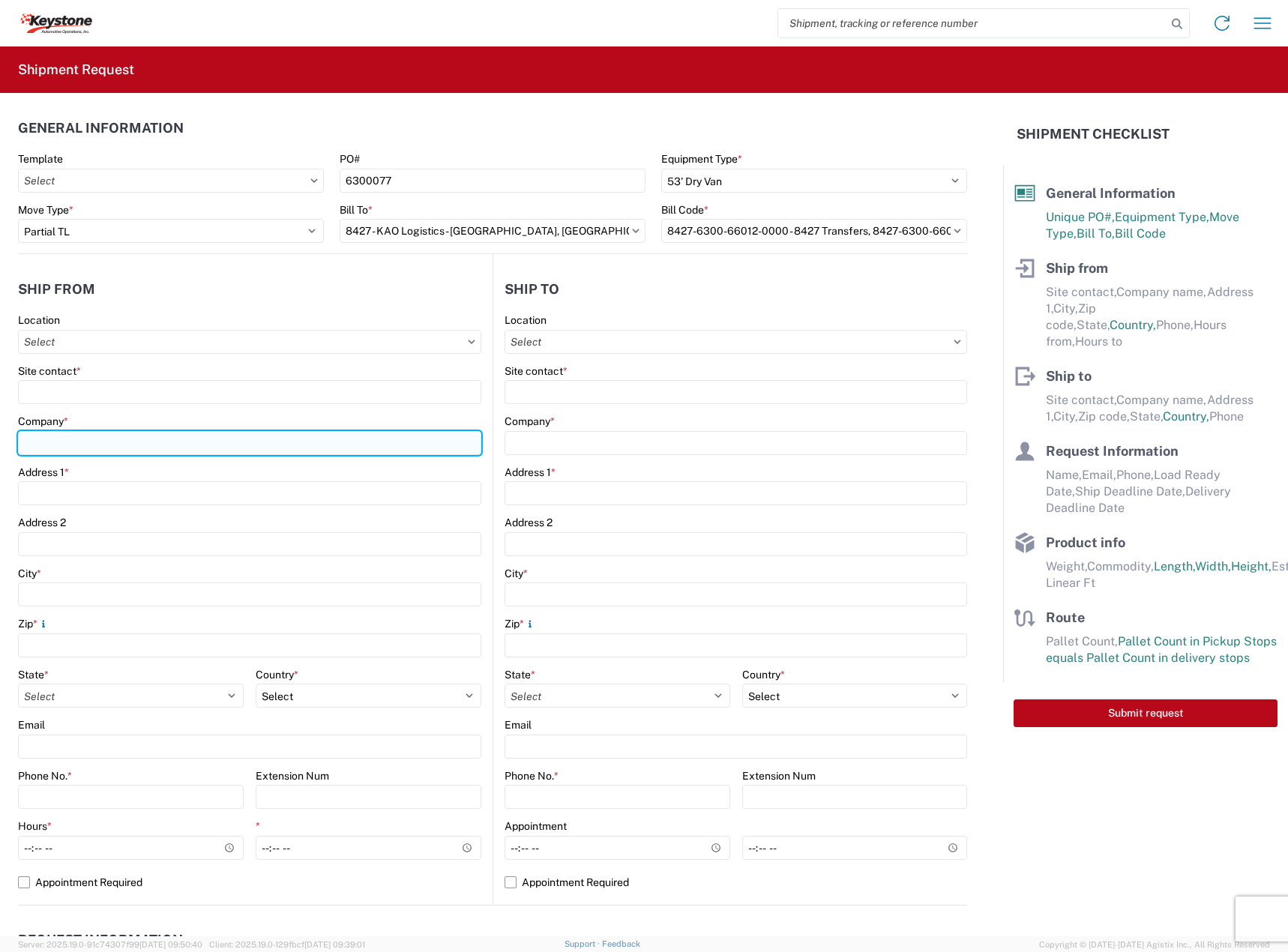
drag, startPoint x: 188, startPoint y: 433, endPoint x: 185, endPoint y: 442, distance: 9.5
click at [187, 436] on input "Company *" at bounding box center [249, 443] width 463 height 24
type input "DECKED"
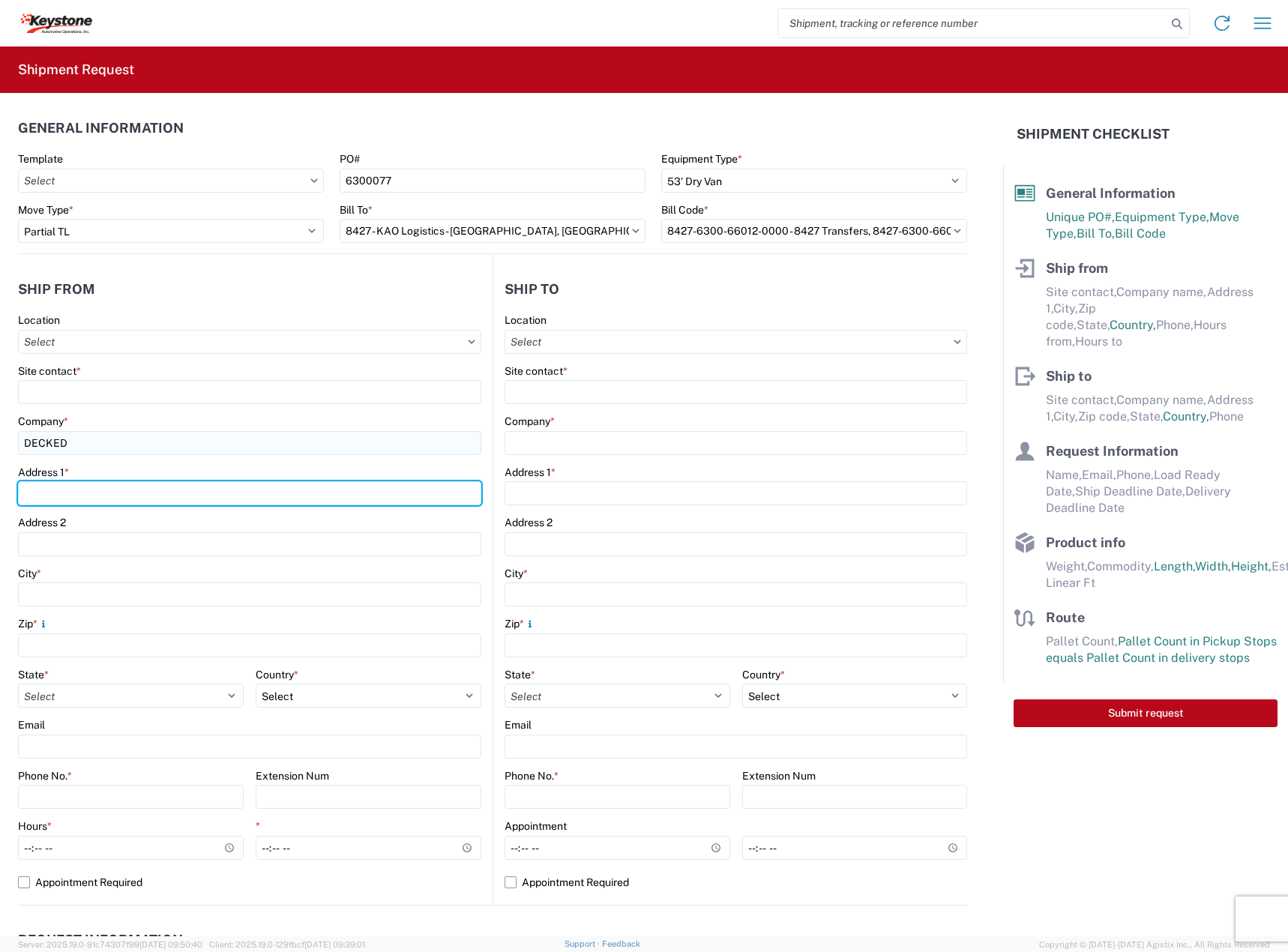
type input "[STREET_ADDRESS][PERSON_NAME]"
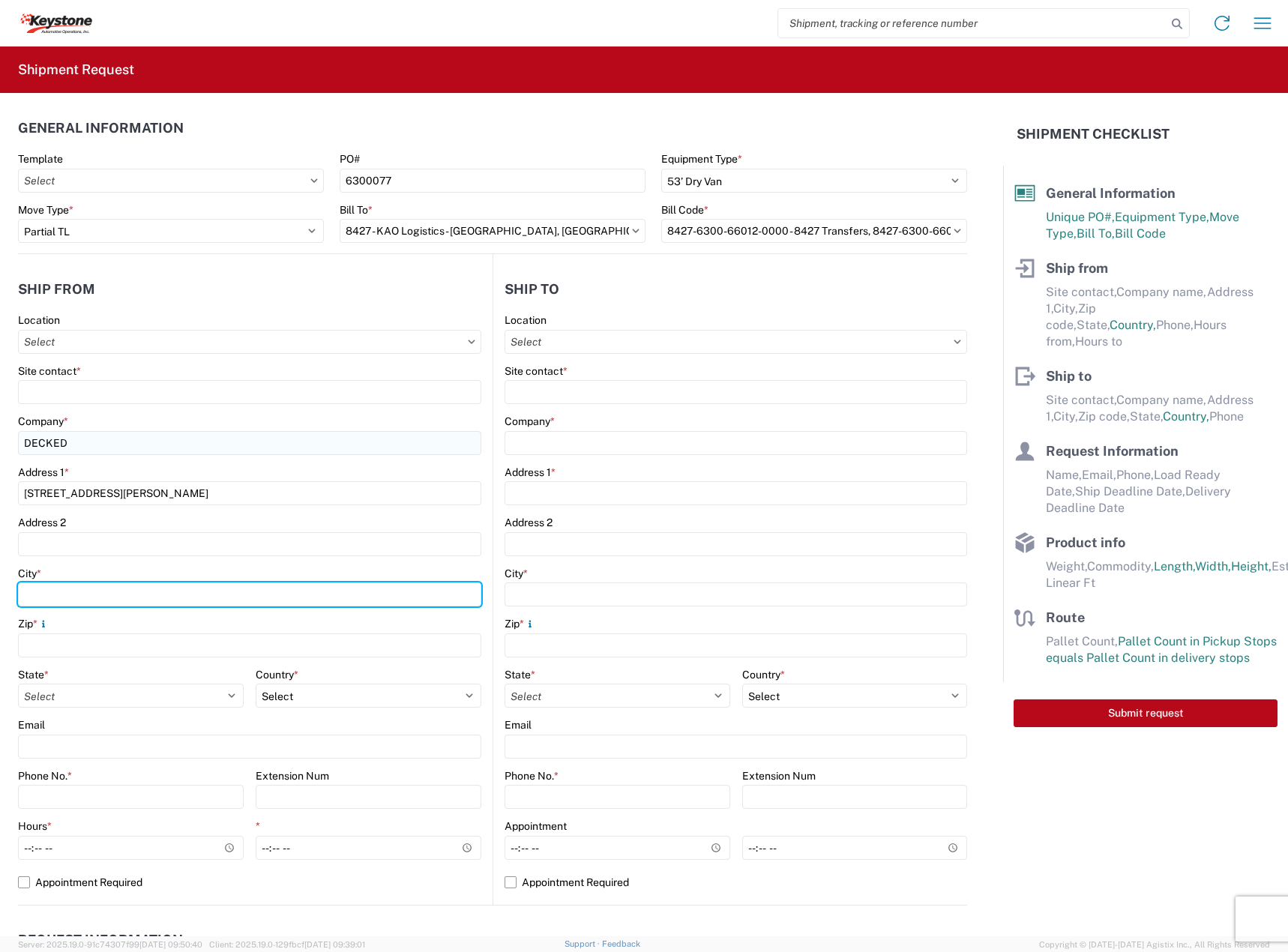
type input "Defiance"
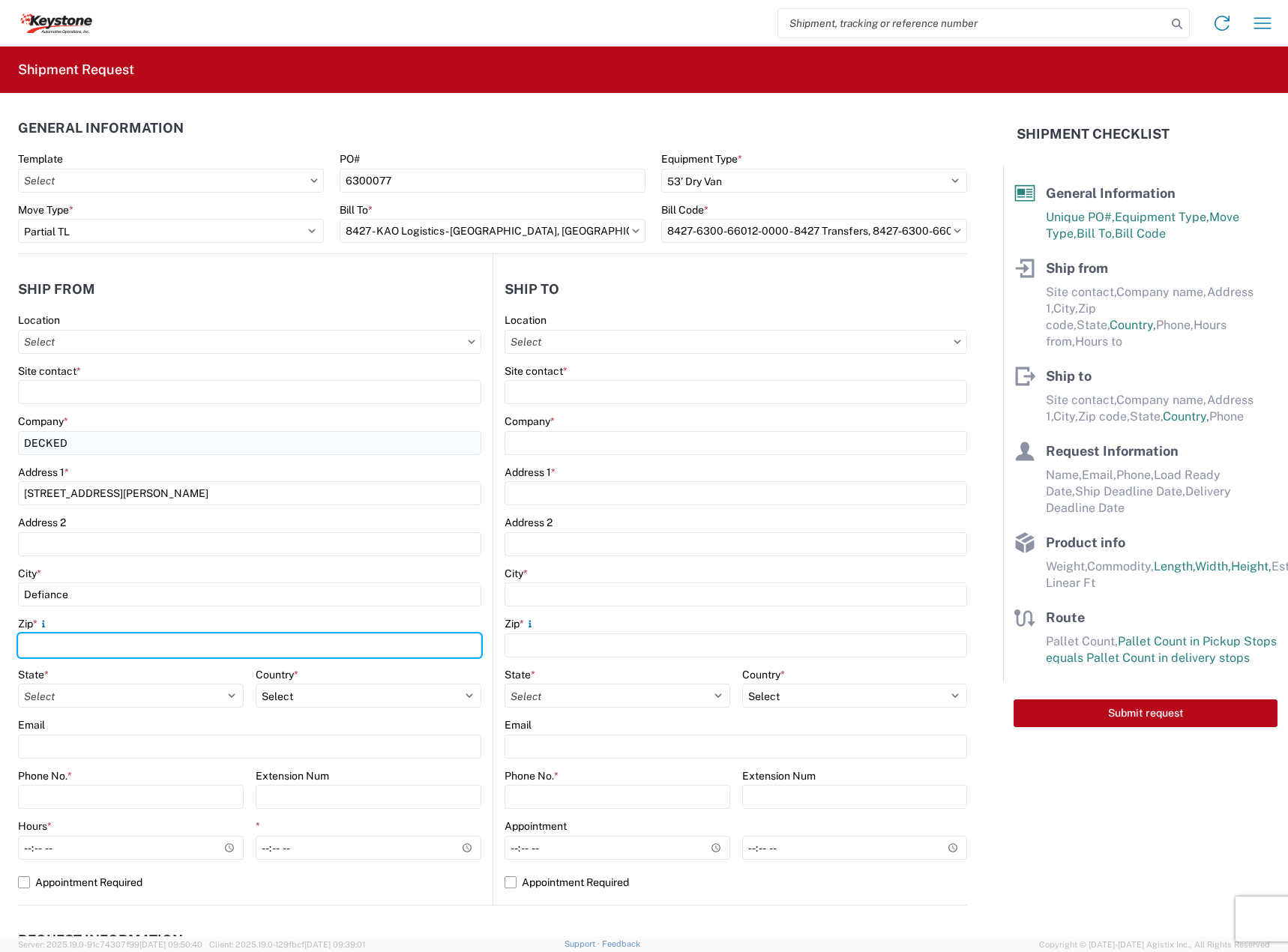
type input "43512"
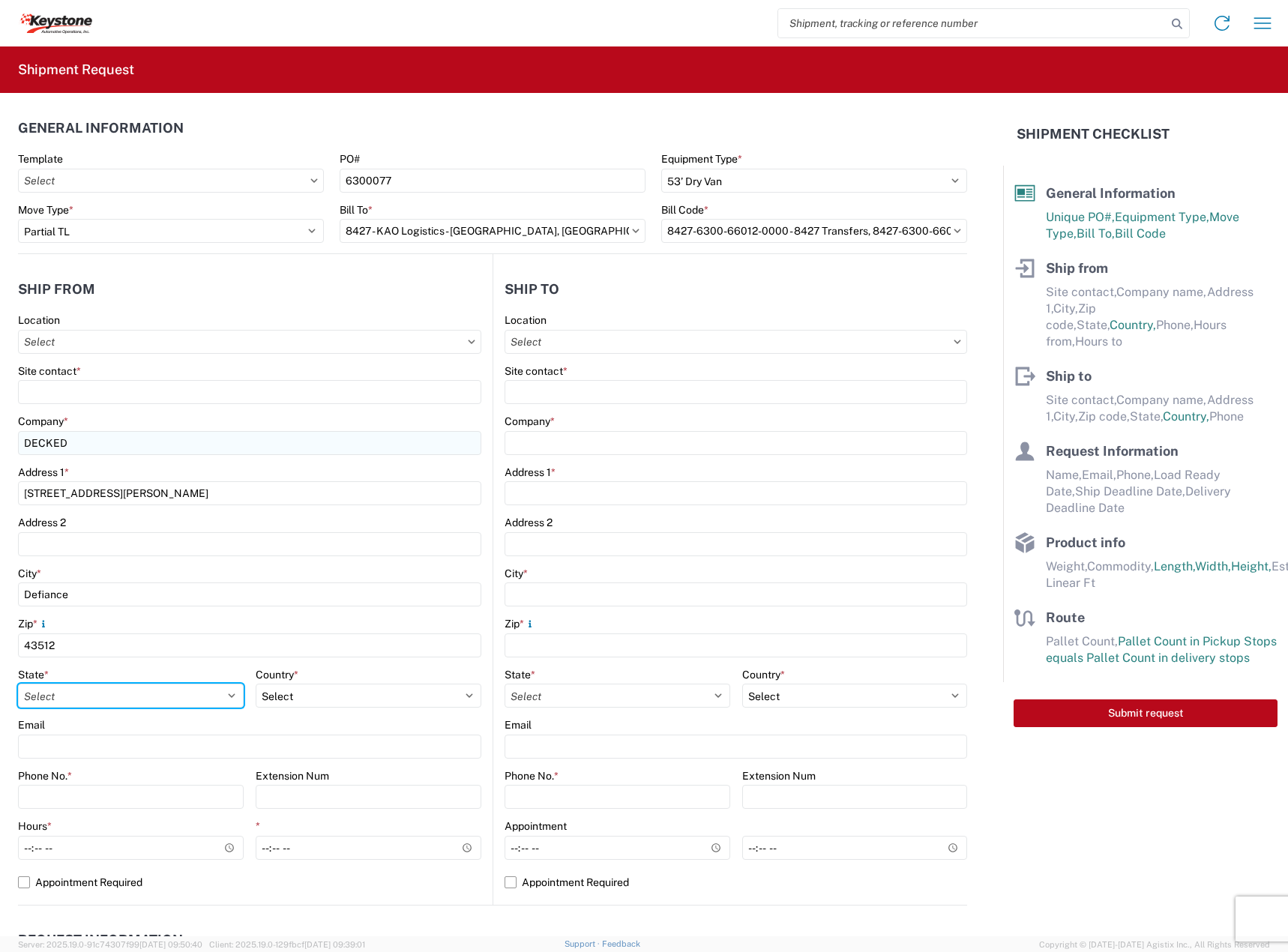
select select "OH"
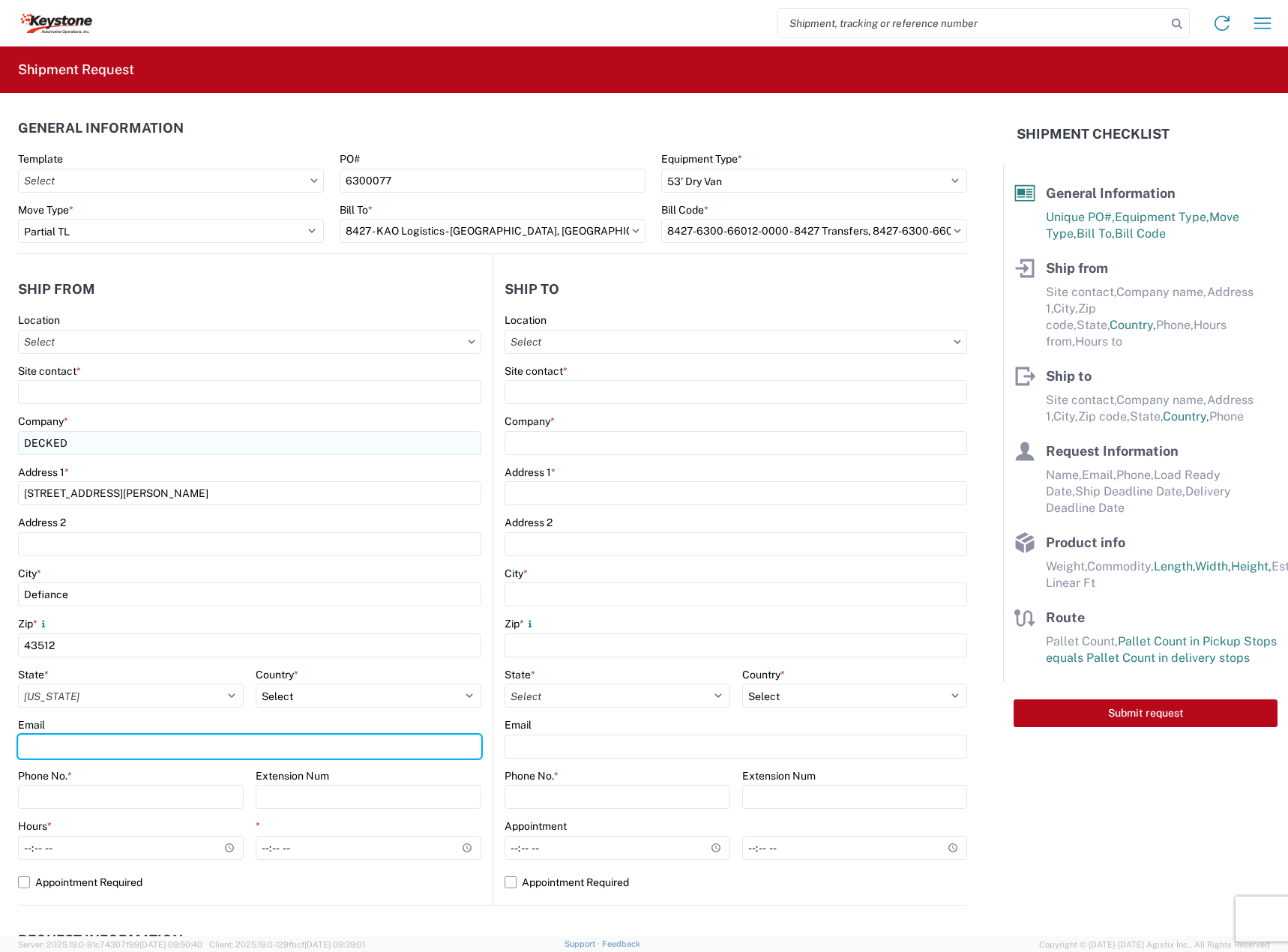
type input "[EMAIL_ADDRESS][DOMAIN_NAME]"
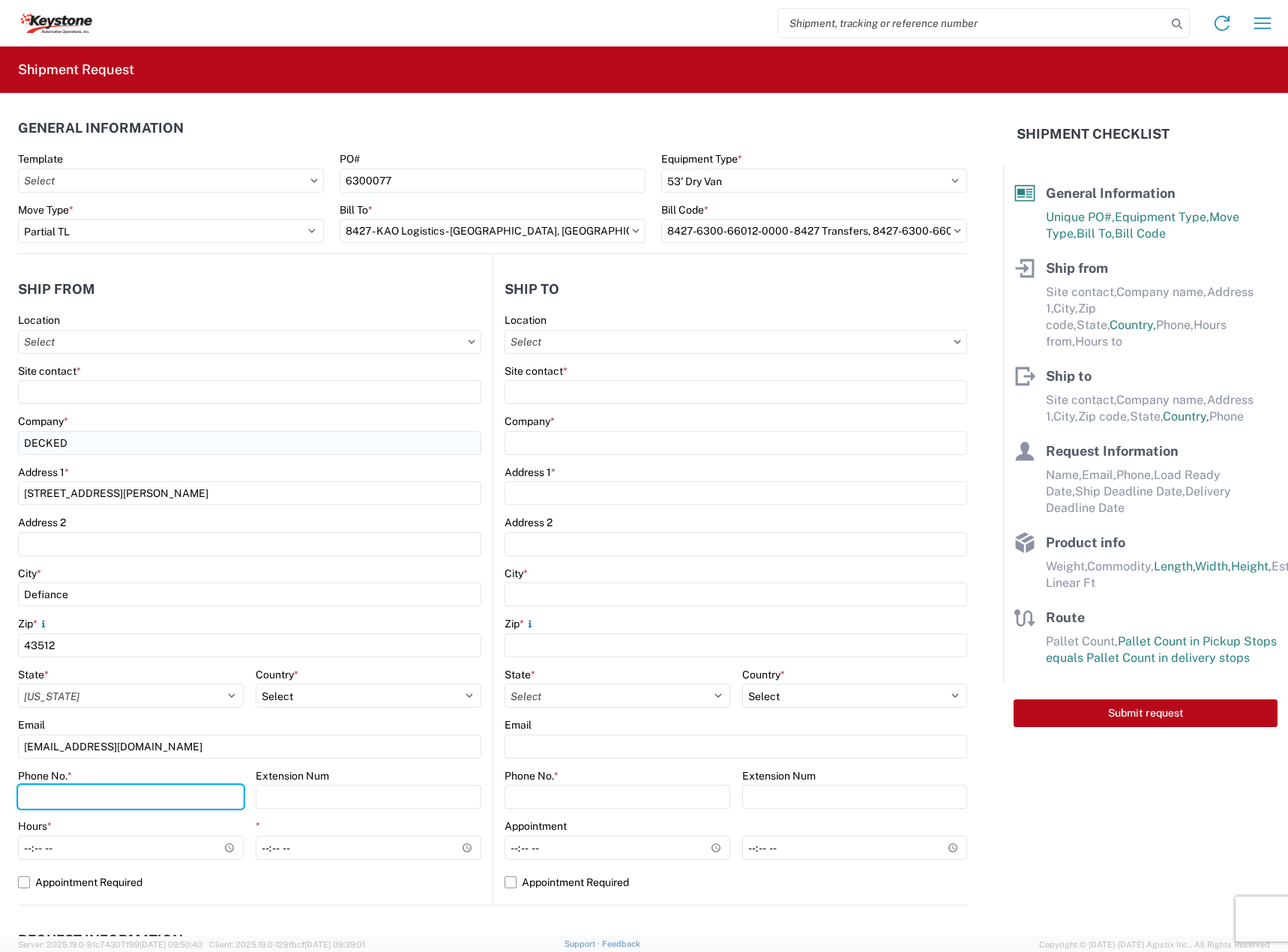
type input "2088060251"
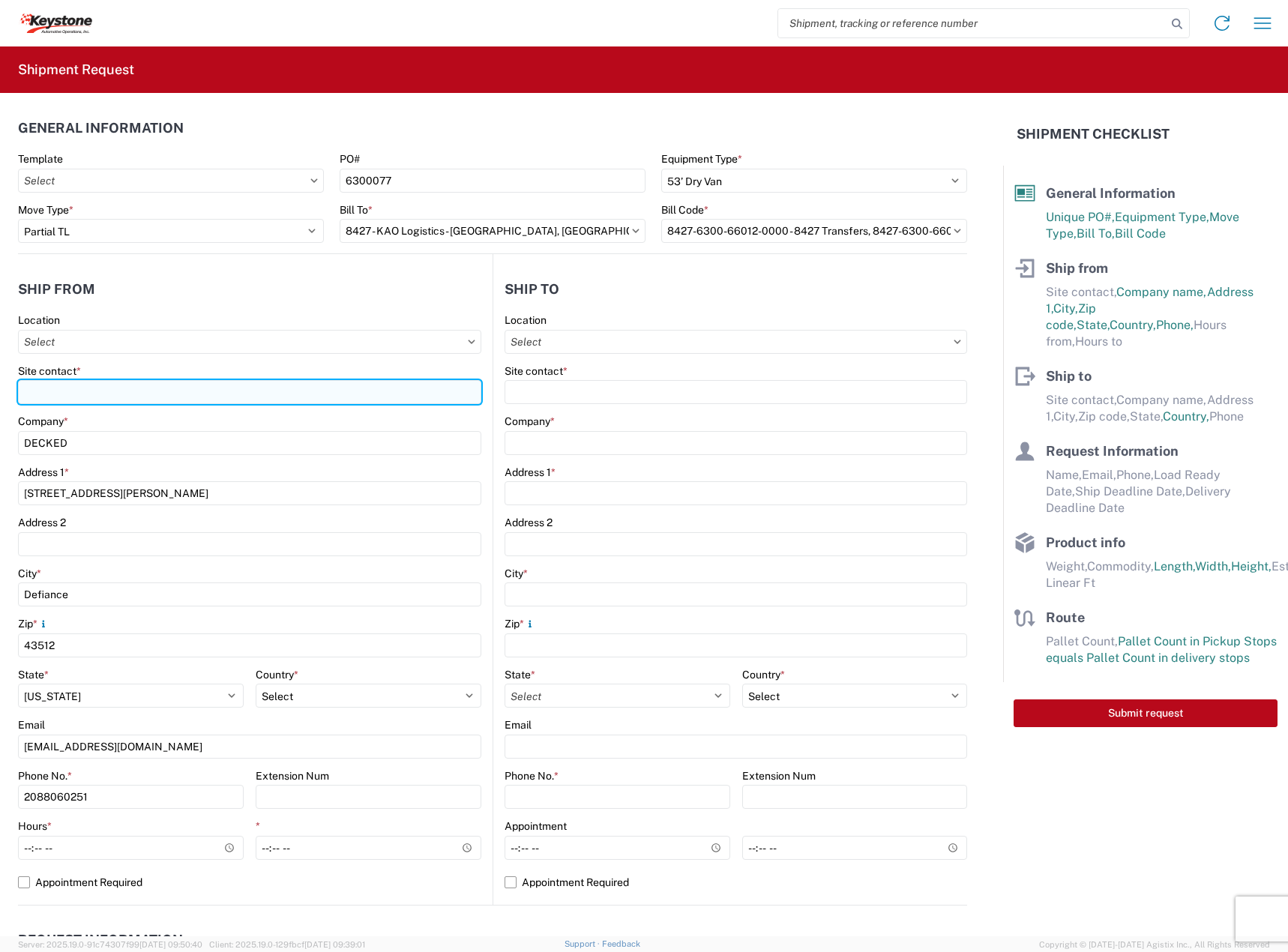
click at [115, 382] on input "Site contact *" at bounding box center [249, 391] width 463 height 24
type input "ASHLEY SCHWARZMAN"
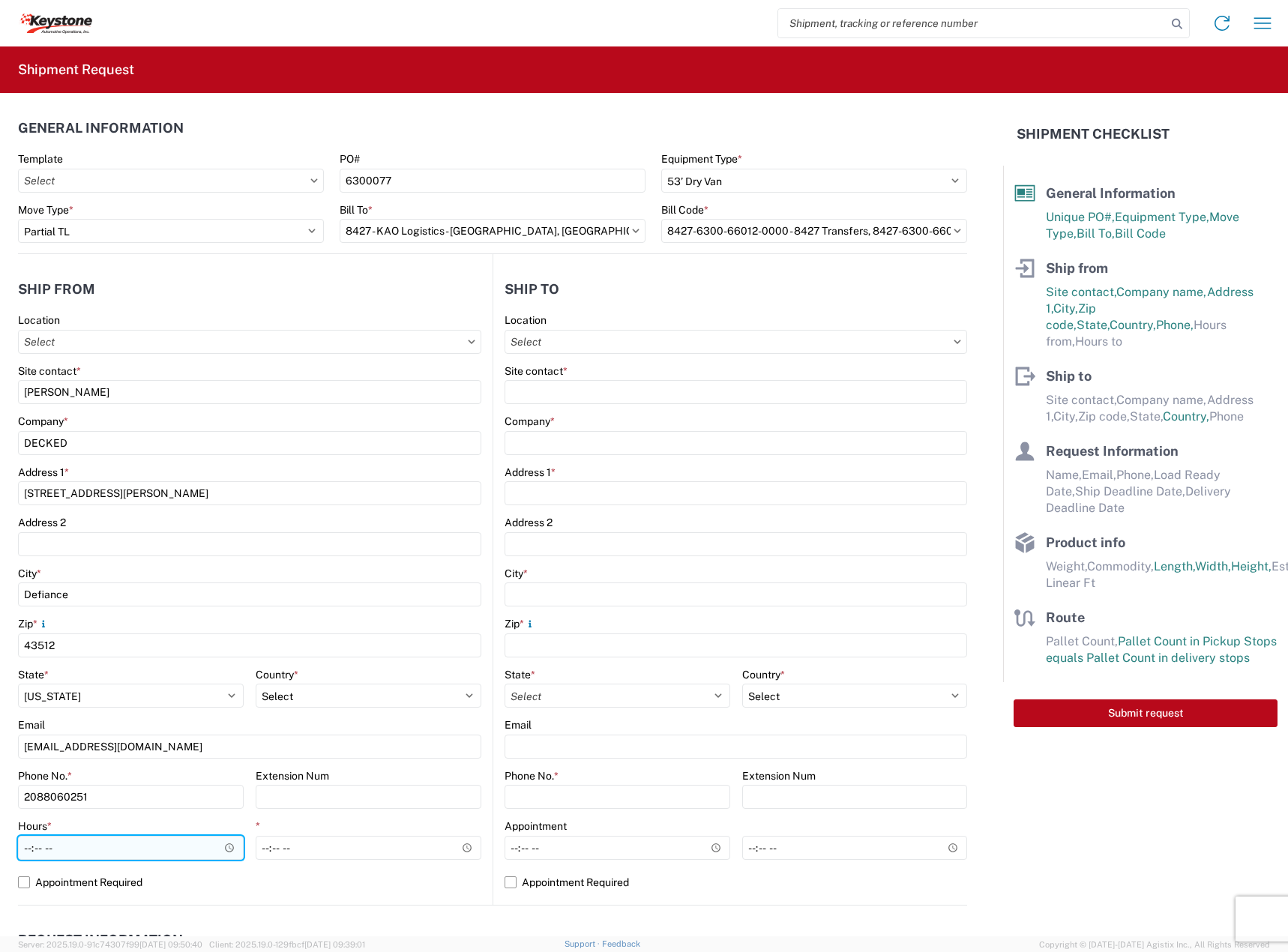
click at [36, 850] on input "Hours *" at bounding box center [131, 847] width 225 height 24
type input "11:00"
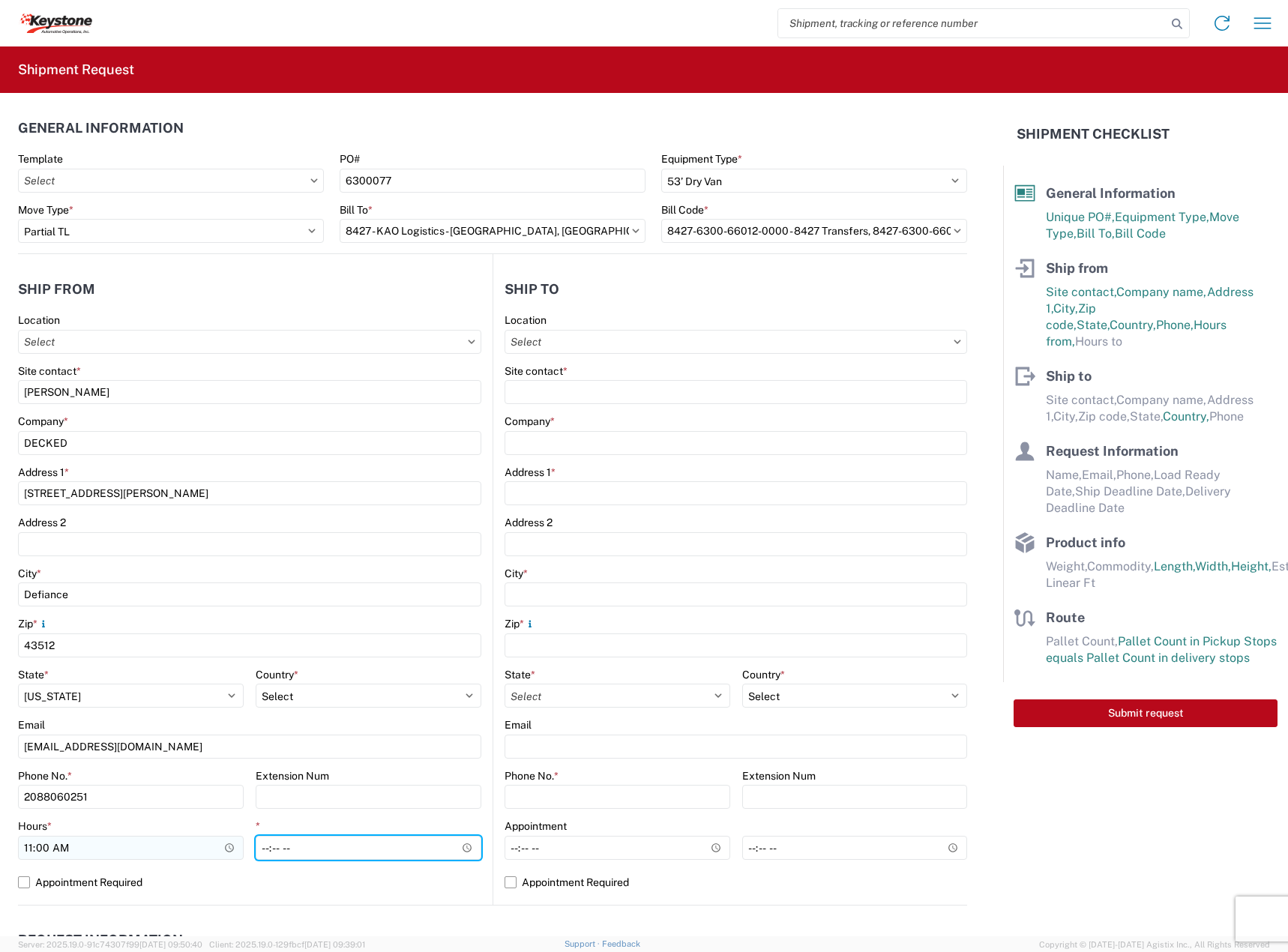
type input "15:30"
click at [131, 881] on label "Appointment Required" at bounding box center [249, 881] width 463 height 24
click at [127, 889] on label "Appointment Required" at bounding box center [249, 881] width 463 height 24
click at [0, 0] on input "Appointment Required" at bounding box center [0, 0] width 0 height 0
select select "OH"
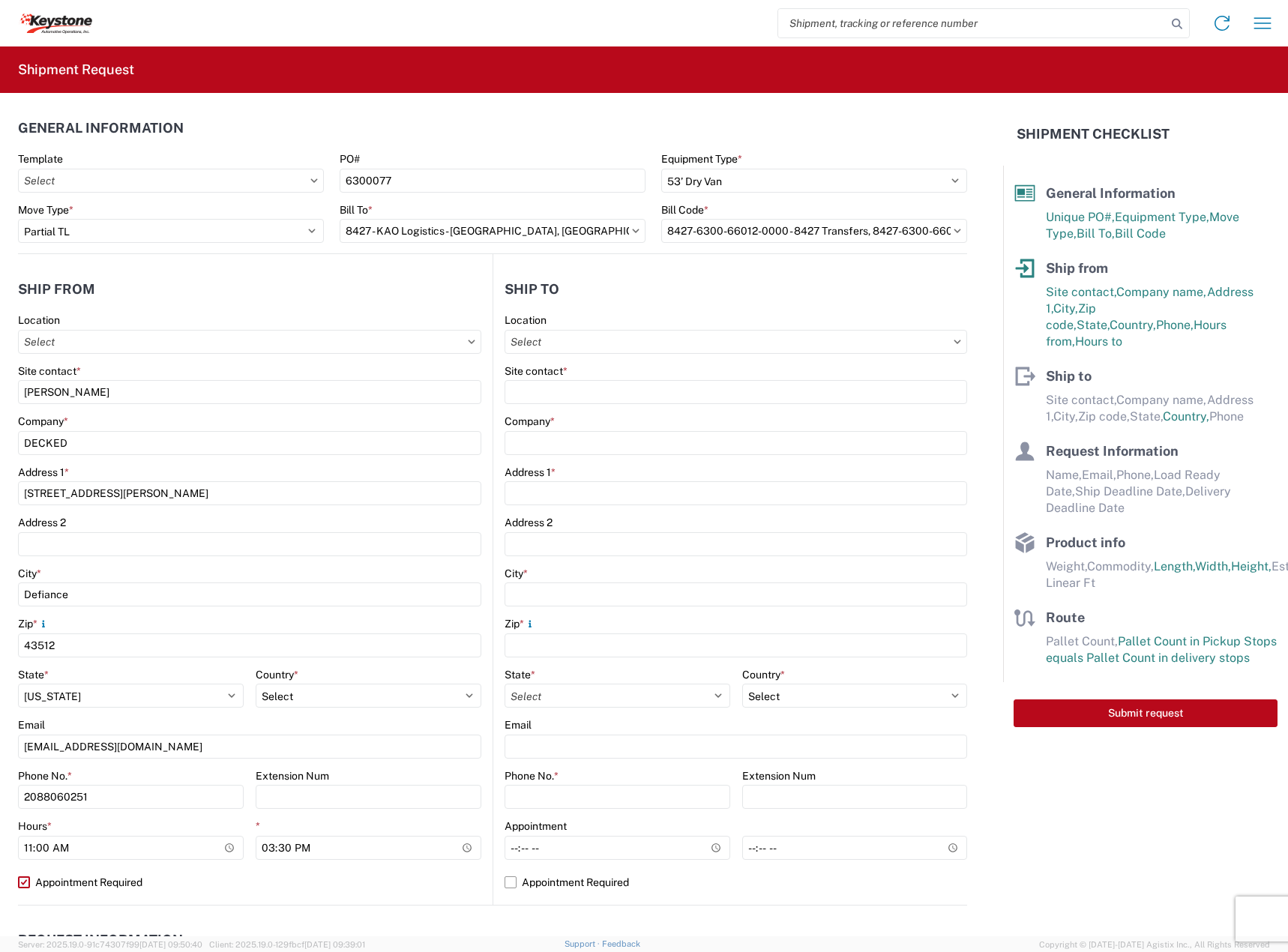
select select "US"
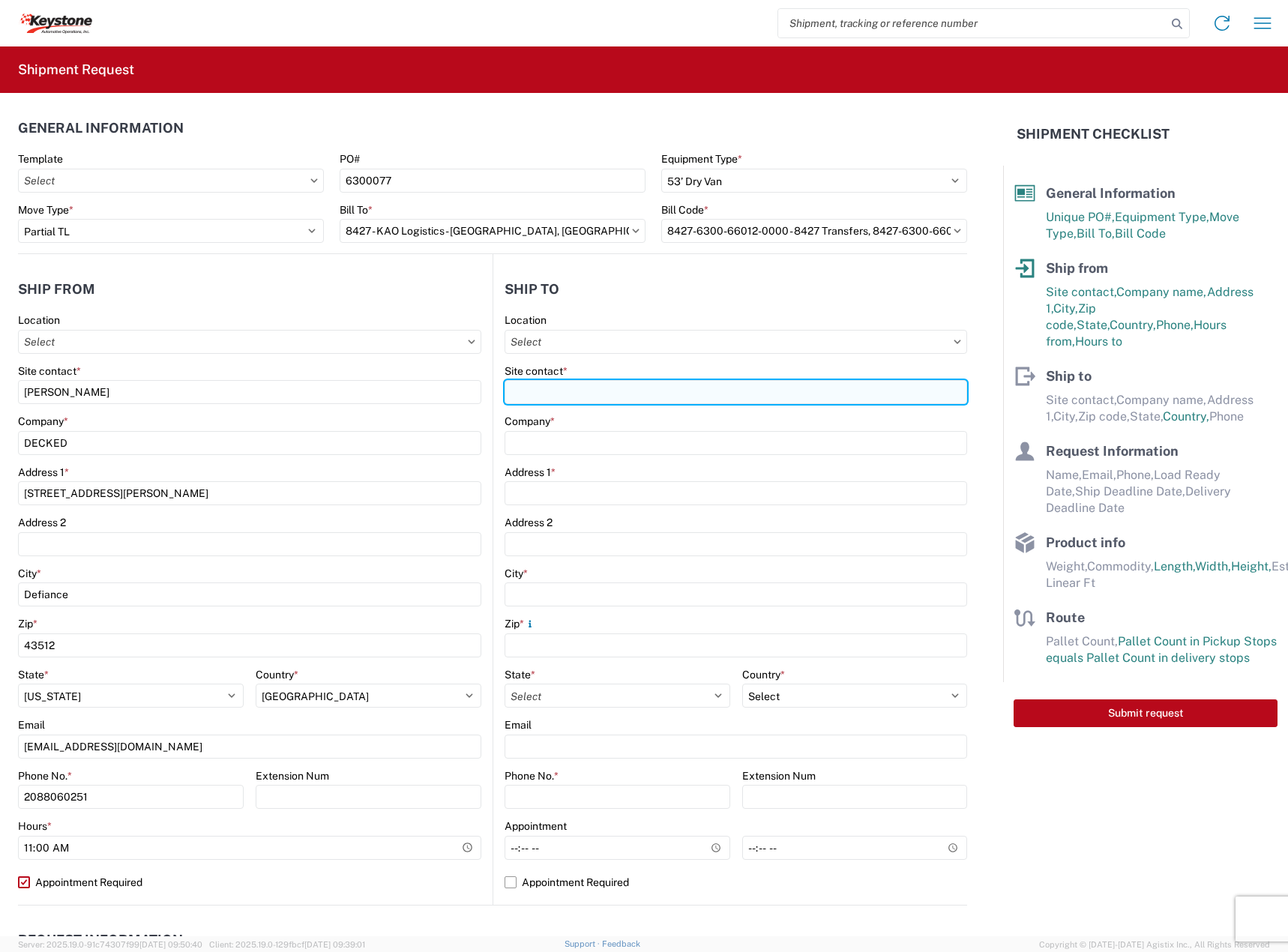
click at [700, 394] on input "Site contact *" at bounding box center [735, 391] width 462 height 24
paste input "RECEIVING"
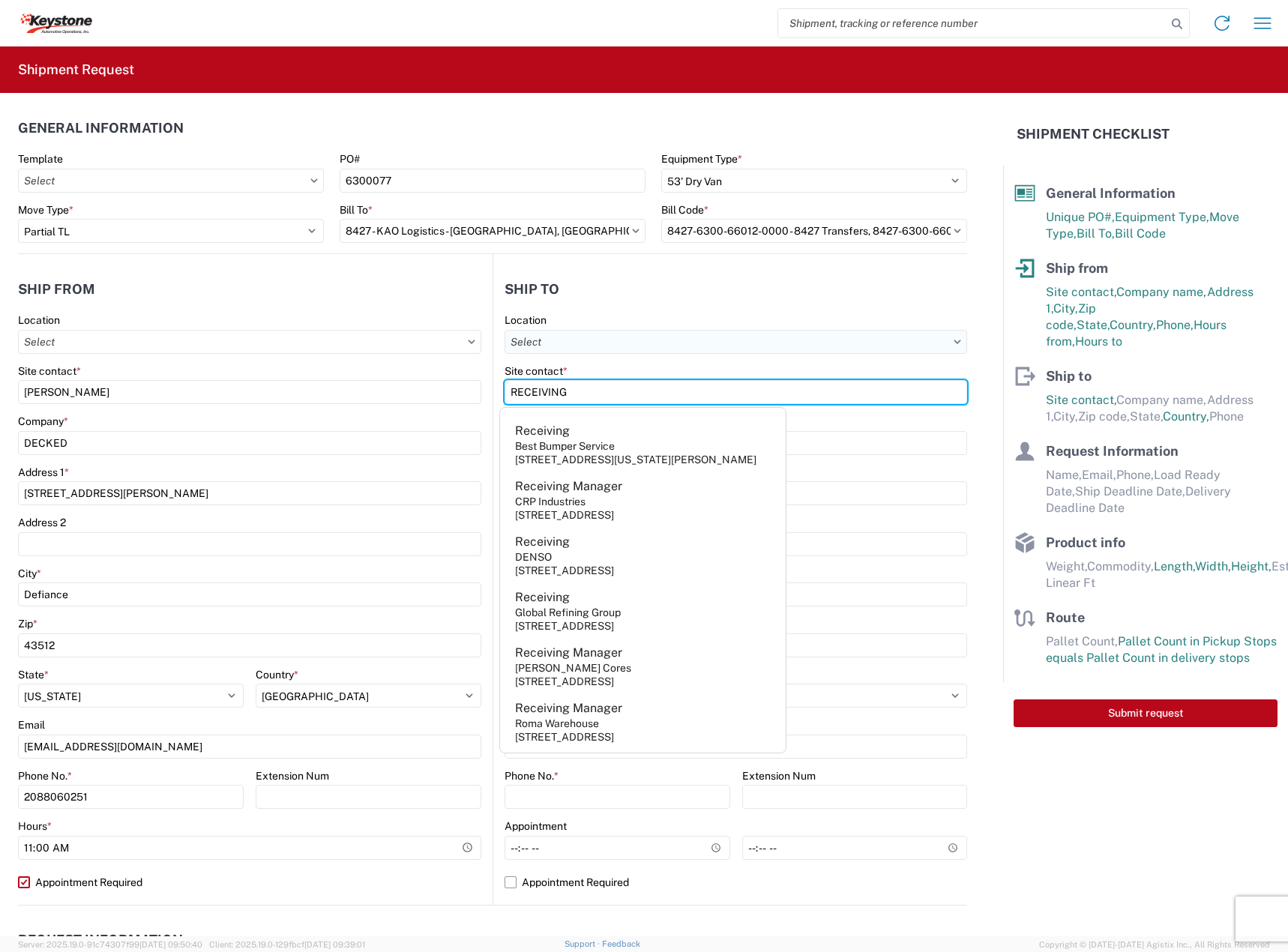
type input "RECEIVING"
click at [698, 346] on input "text" at bounding box center [735, 342] width 462 height 24
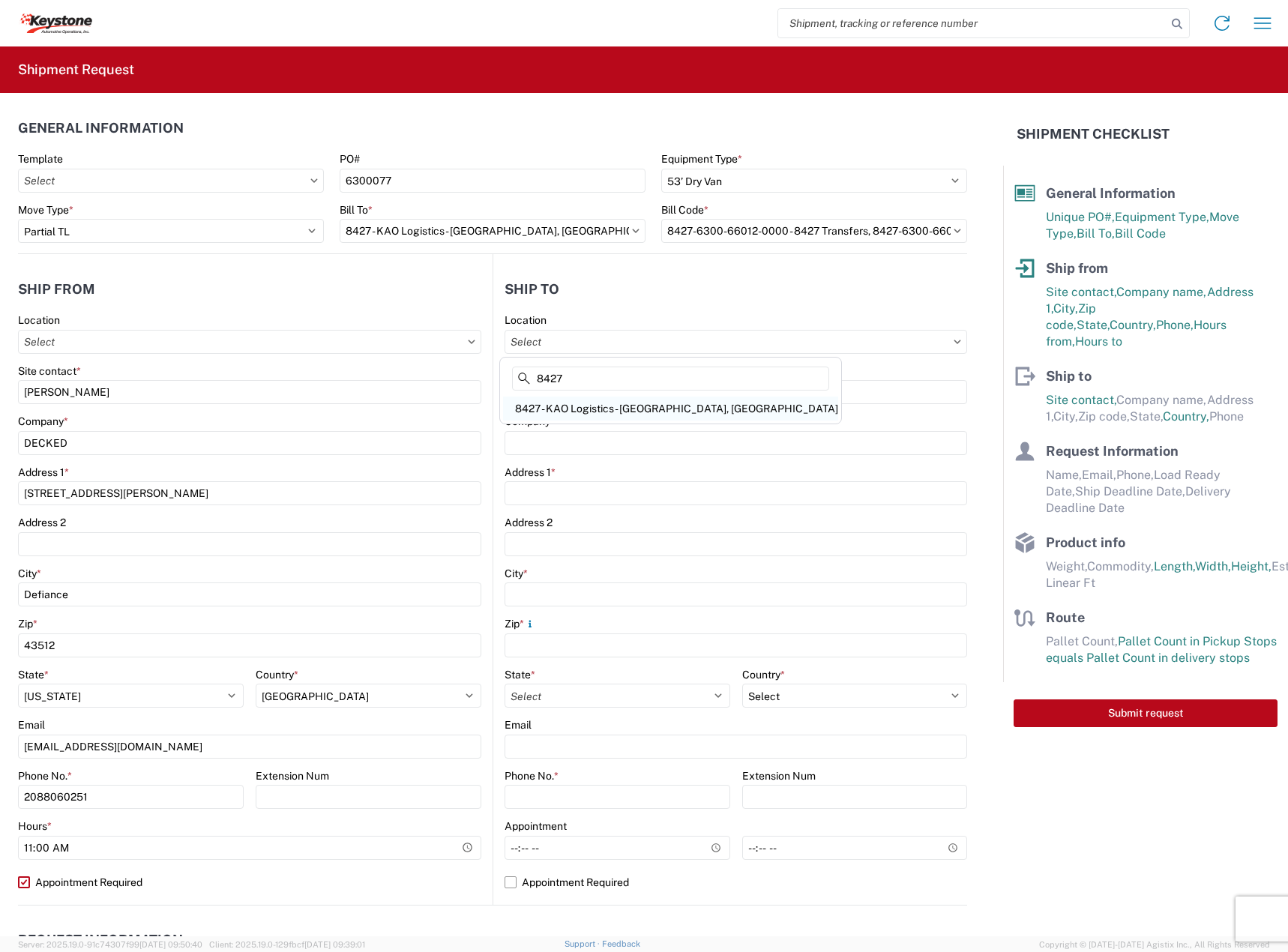
type input "8427"
click at [649, 408] on div "8427 - KAO Logistics - [GEOGRAPHIC_DATA], [GEOGRAPHIC_DATA]" at bounding box center [670, 408] width 335 height 24
type input "8427 - KAO Logistics - [GEOGRAPHIC_DATA], [GEOGRAPHIC_DATA]"
type input "KAO"
type input "17950 Dix Toledo Highway"
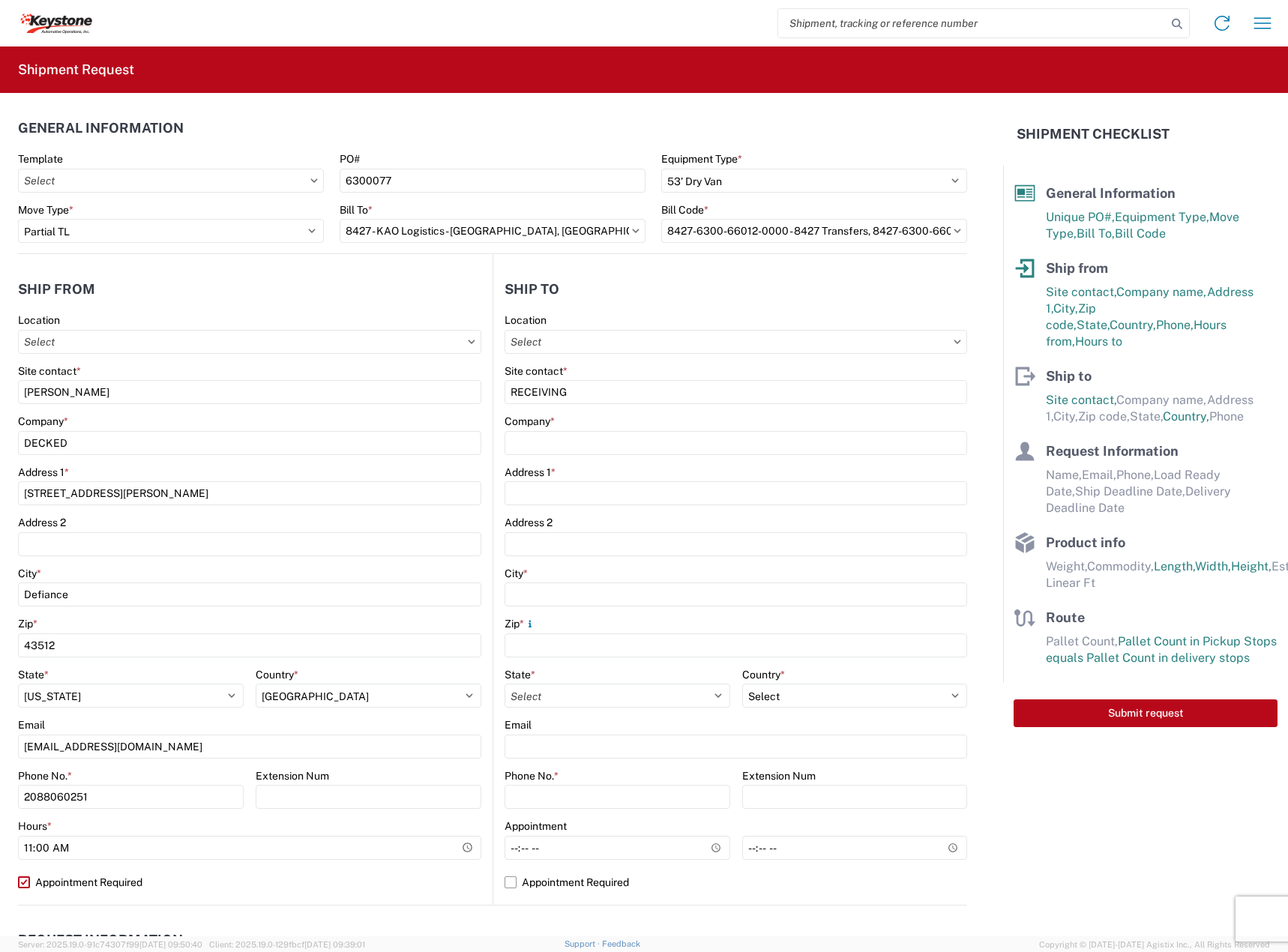
type input "Brownstown"
type input "48193"
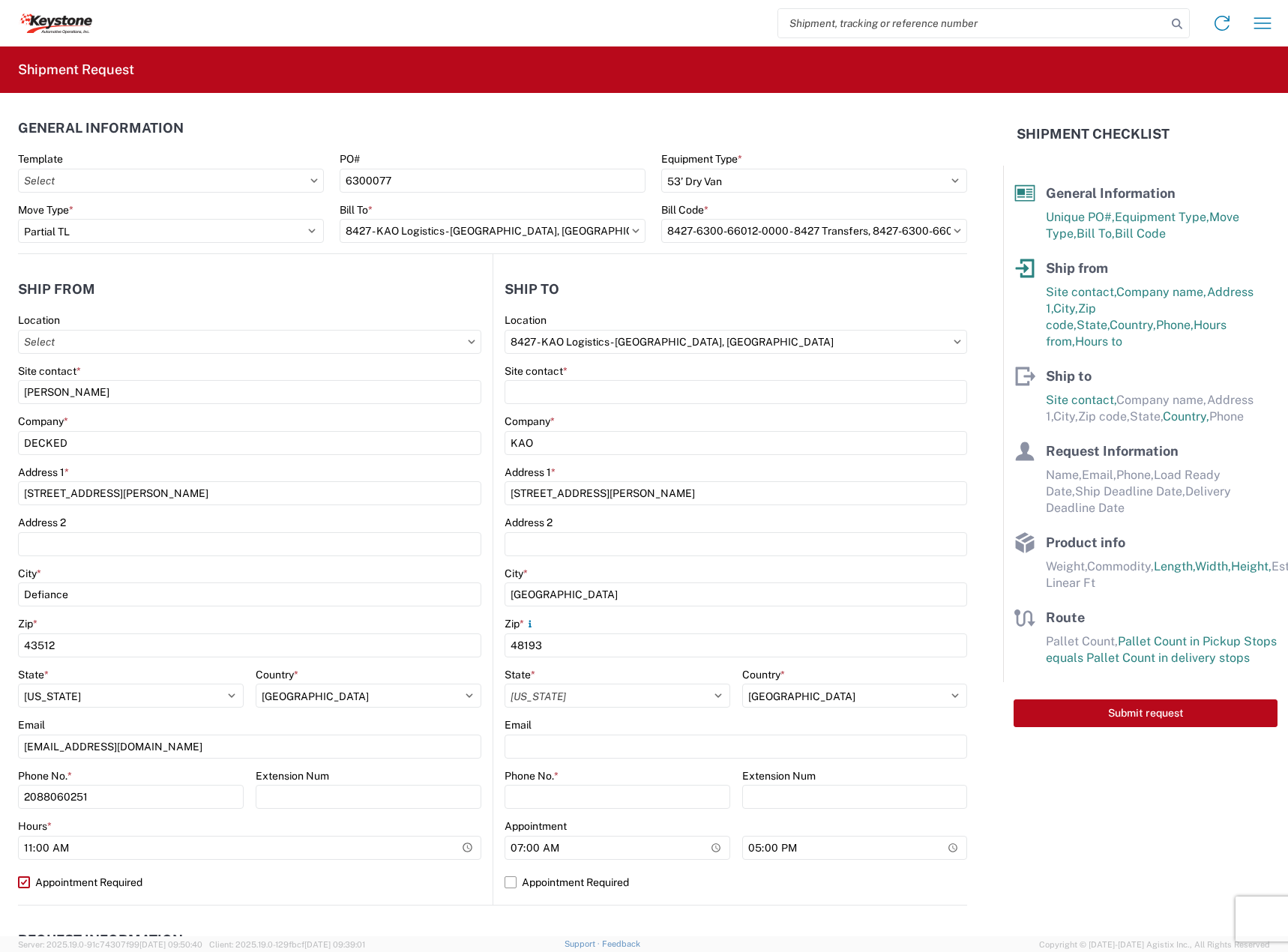
select select "MI"
select select "US"
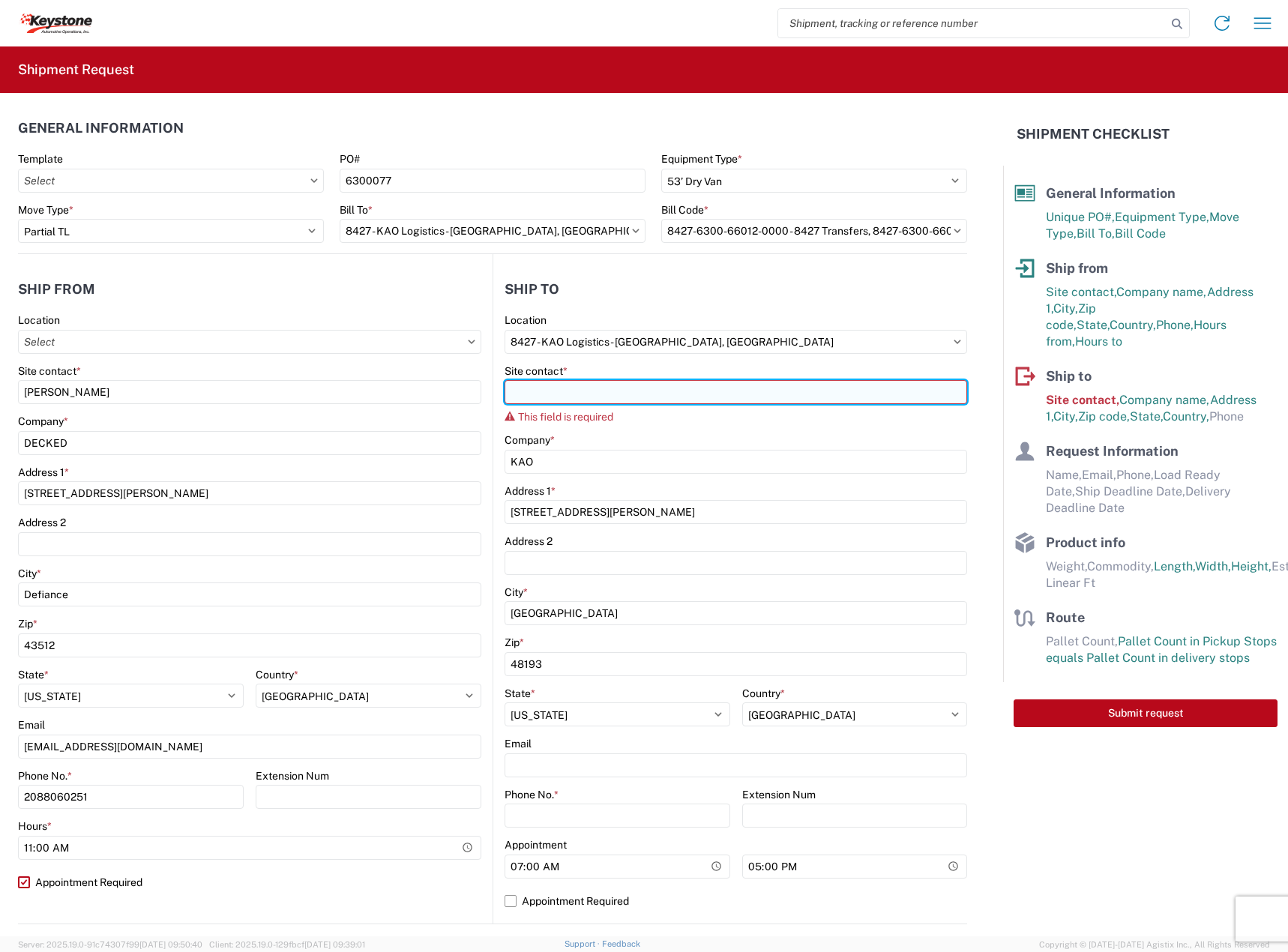
click at [628, 392] on input "Site contact *" at bounding box center [735, 391] width 462 height 24
paste input "RECEIVING"
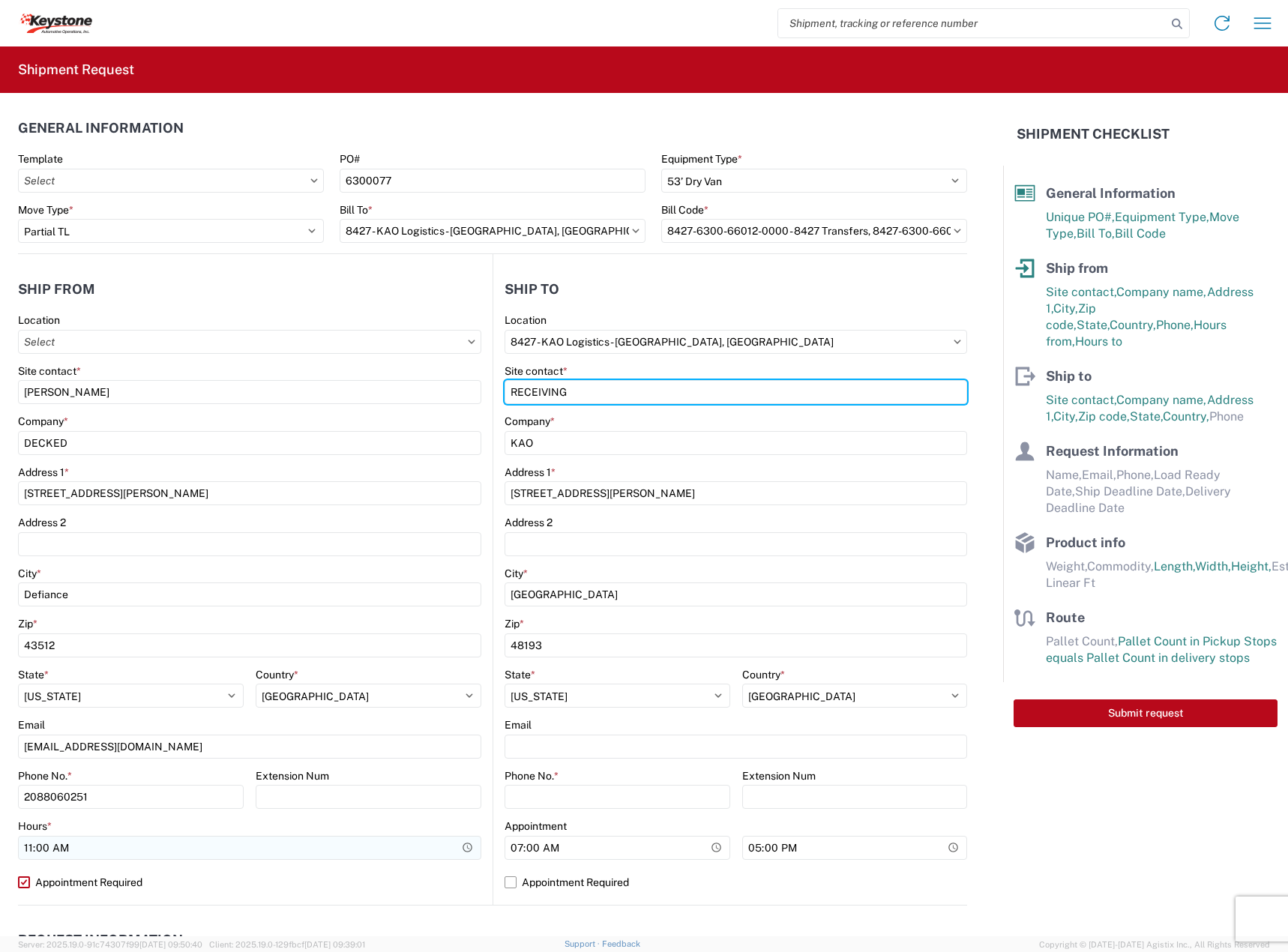
type input "RECEIVING"
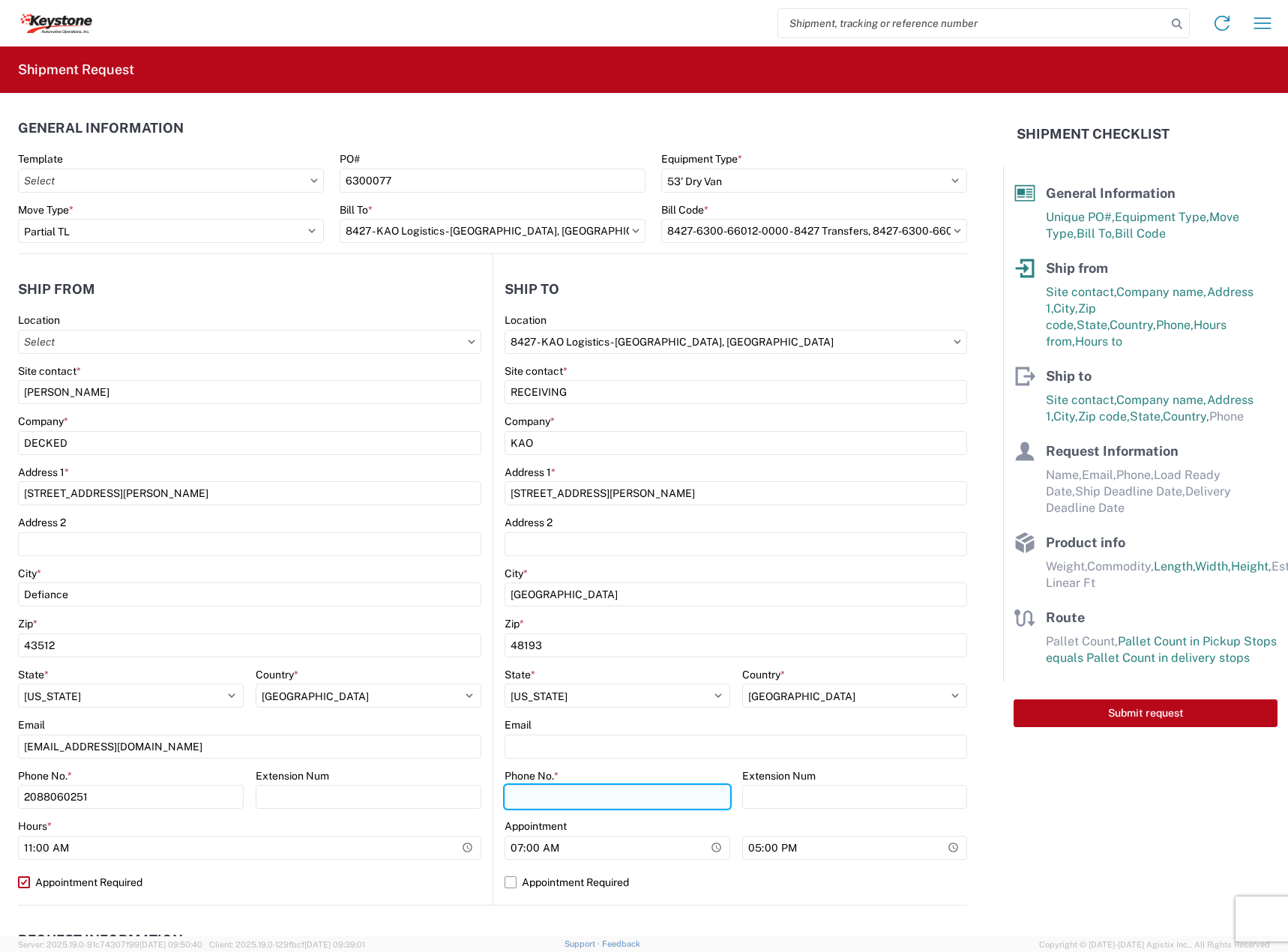
drag, startPoint x: 570, startPoint y: 799, endPoint x: 520, endPoint y: 800, distance: 50.0
click at [570, 799] on input "Phone No. *" at bounding box center [617, 796] width 225 height 24
paste input "570-655-4514"
type input "570-655-4514"
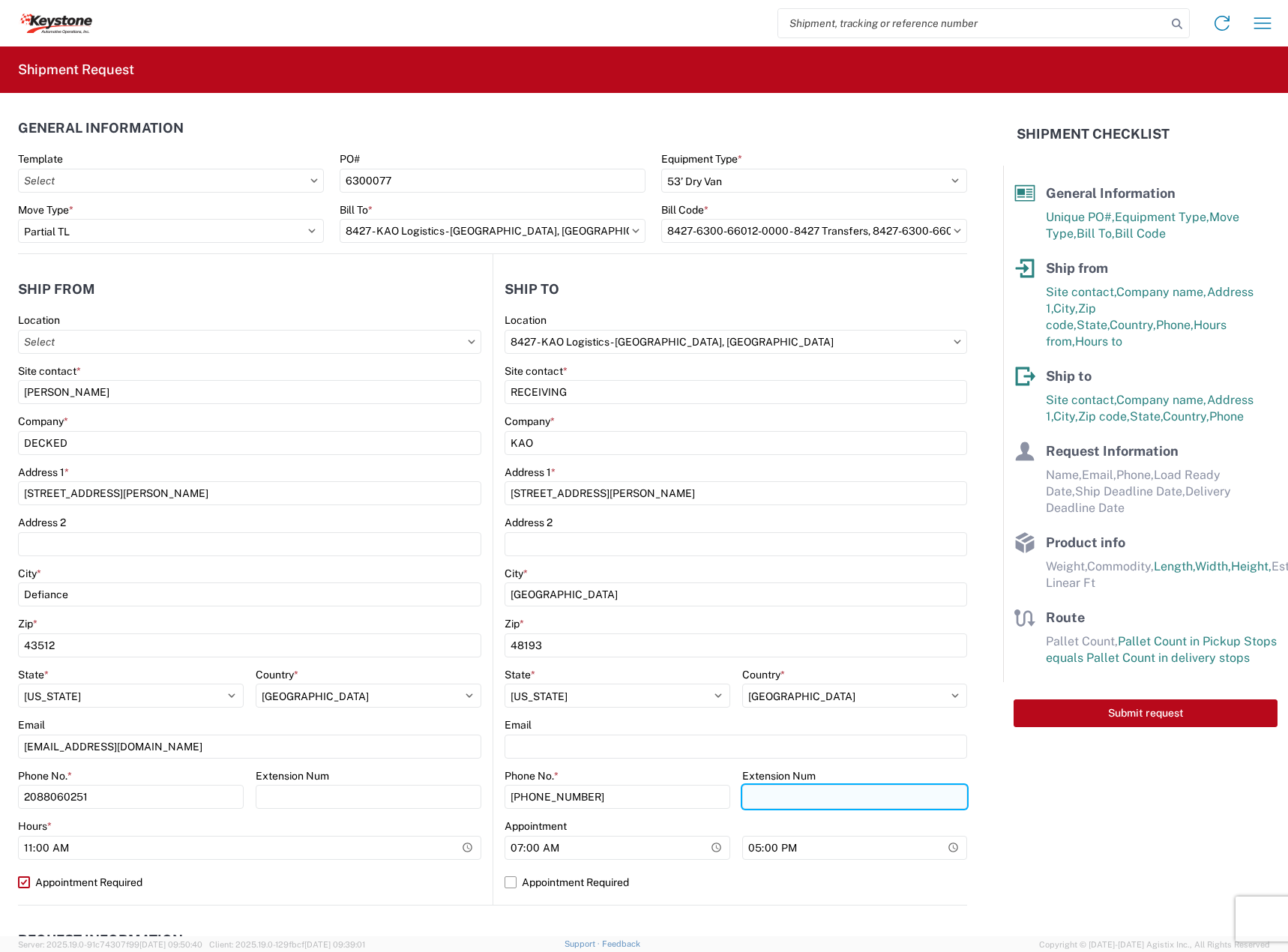
click at [813, 796] on input "Extension Num" at bounding box center [855, 796] width 225 height 24
paste input "3960"
type input "3960"
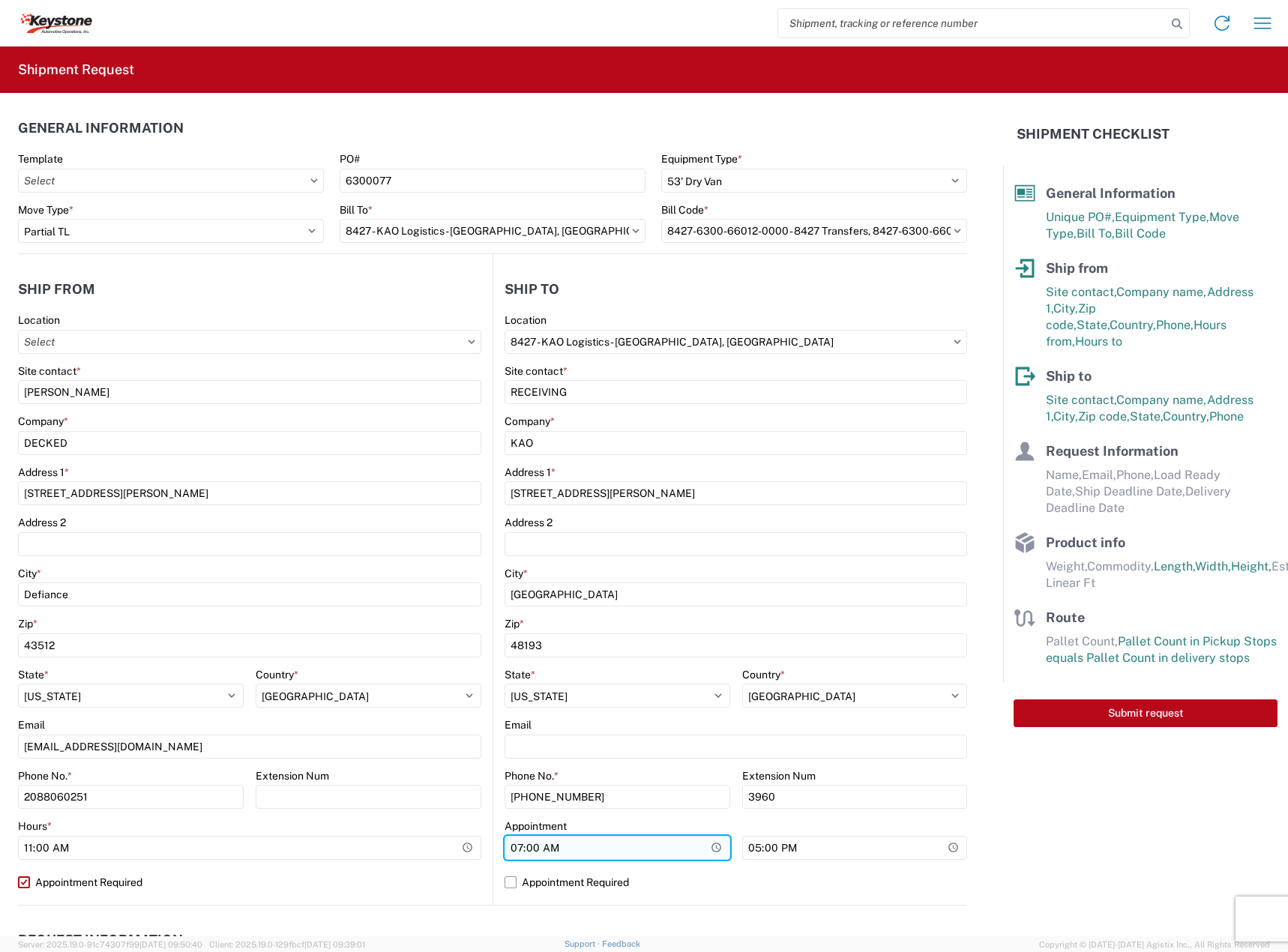
click at [700, 851] on input "07:00" at bounding box center [617, 847] width 225 height 24
click at [528, 849] on input "07:00" at bounding box center [617, 847] width 225 height 24
click at [518, 850] on input "07:00" at bounding box center [617, 847] width 225 height 24
click at [577, 883] on label "Appointment Required" at bounding box center [735, 881] width 462 height 24
click at [0, 0] on input "Appointment Required" at bounding box center [0, 0] width 0 height 0
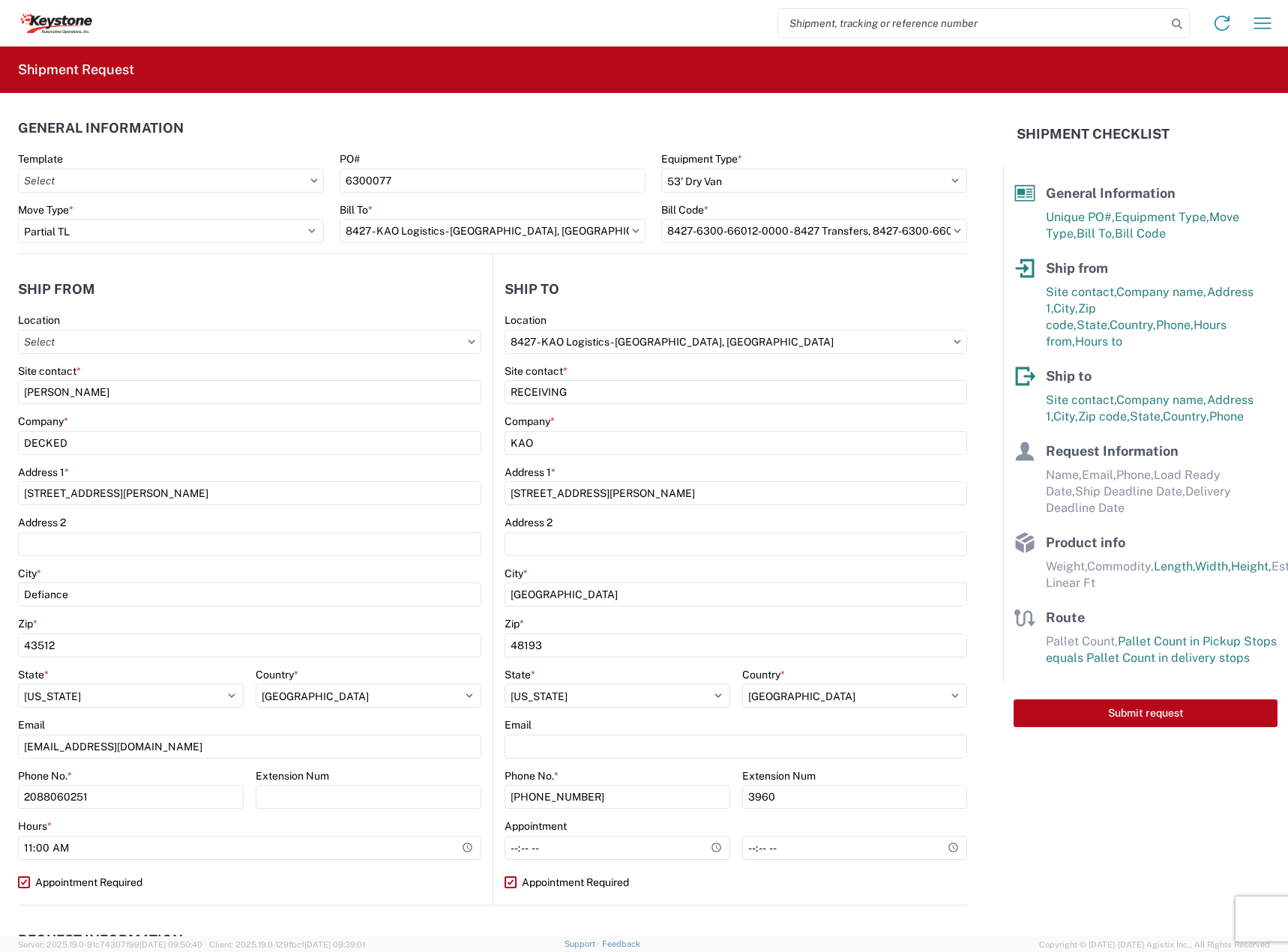
select select "US"
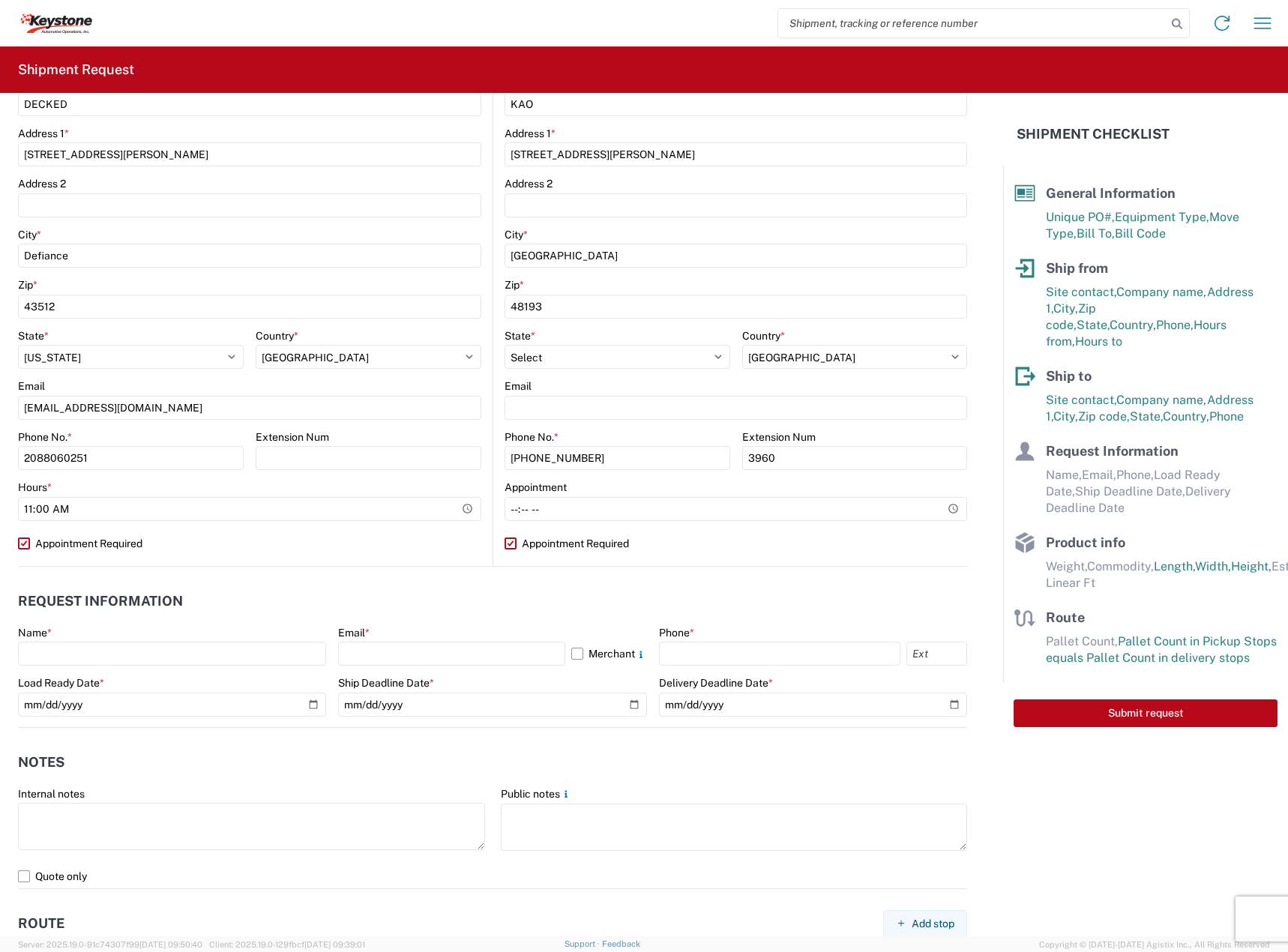
scroll to position [374, 0]
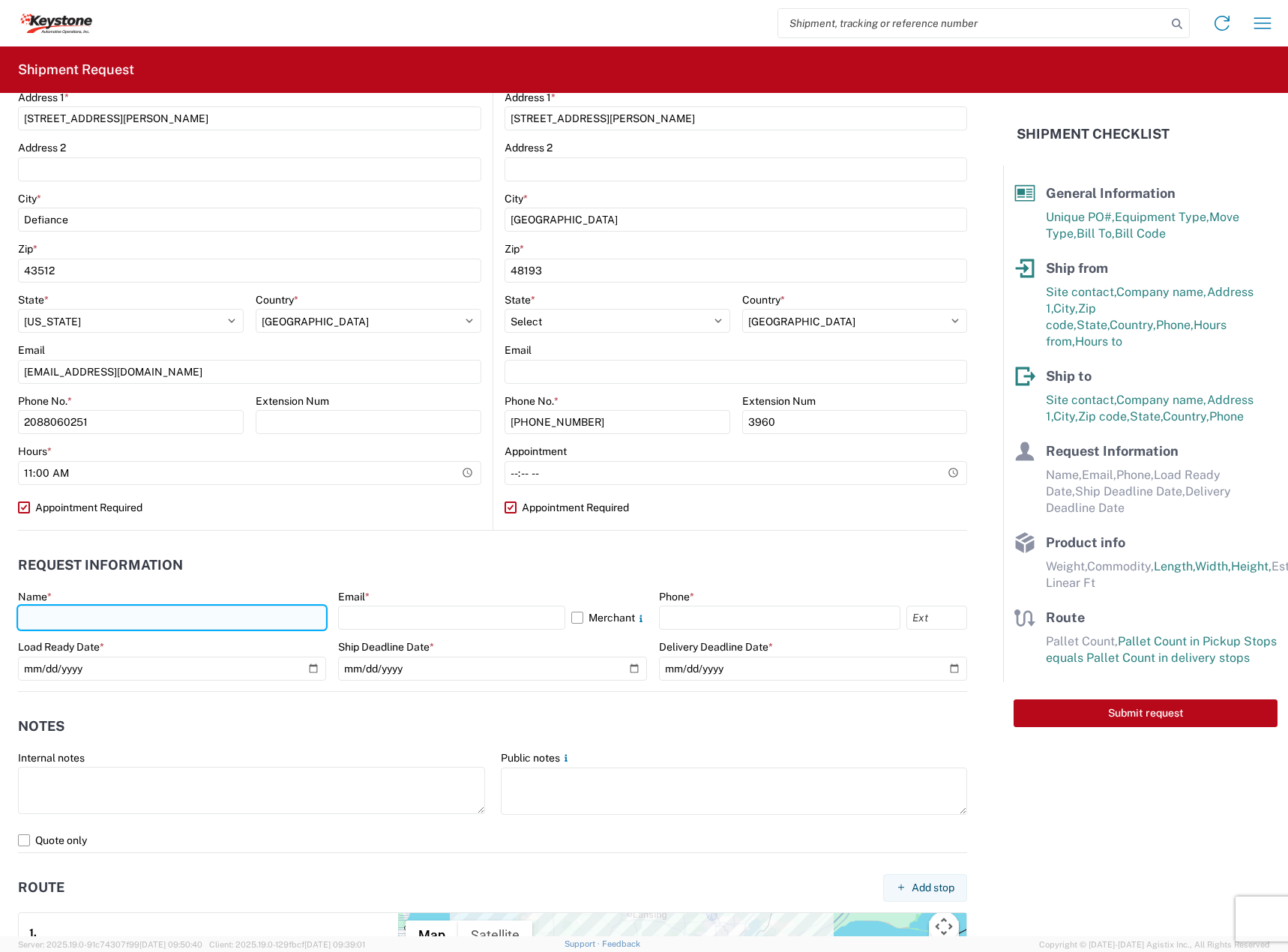
click at [154, 619] on input "text" at bounding box center [172, 617] width 308 height 24
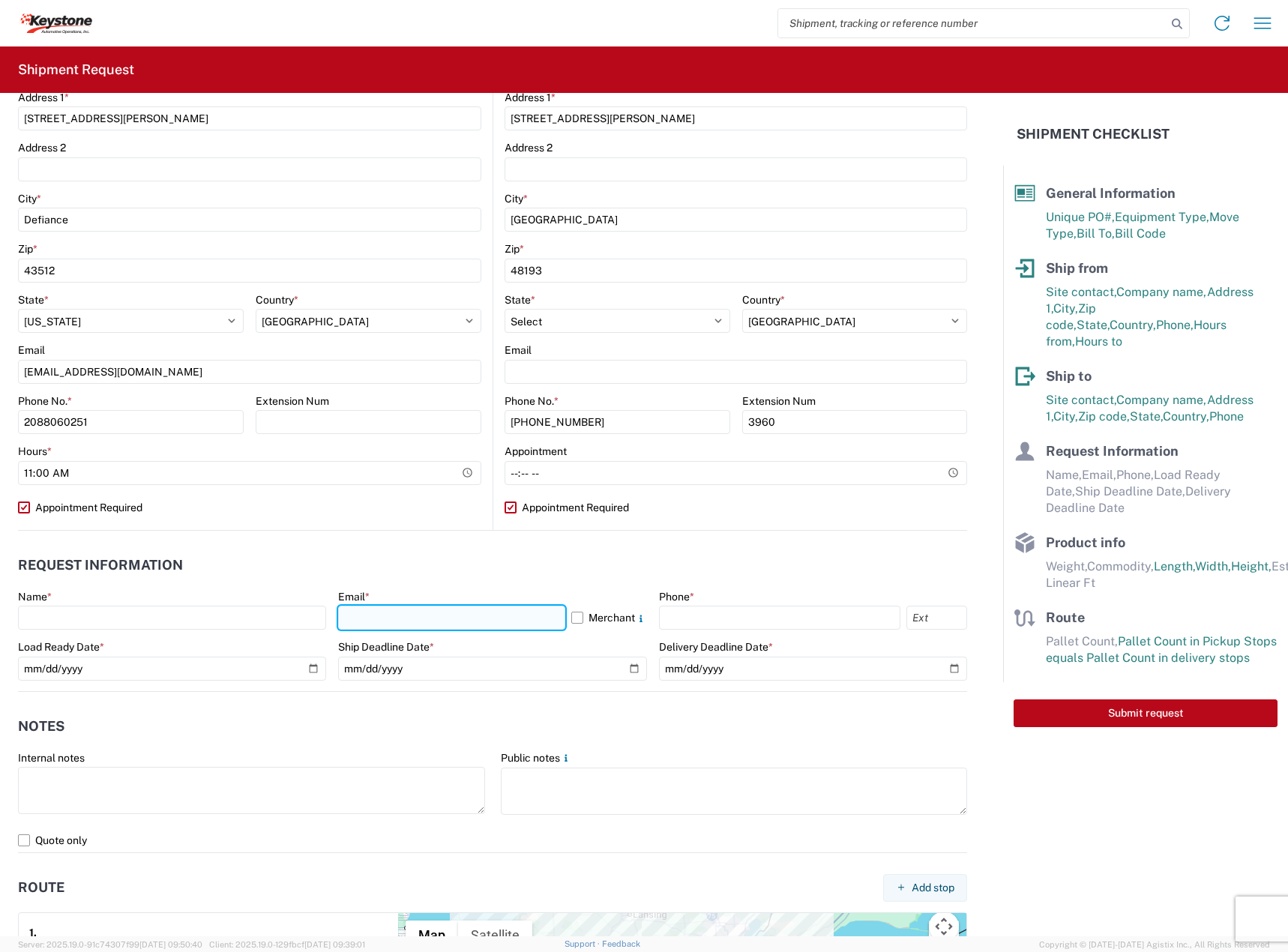
click at [419, 623] on input "text" at bounding box center [451, 617] width 226 height 24
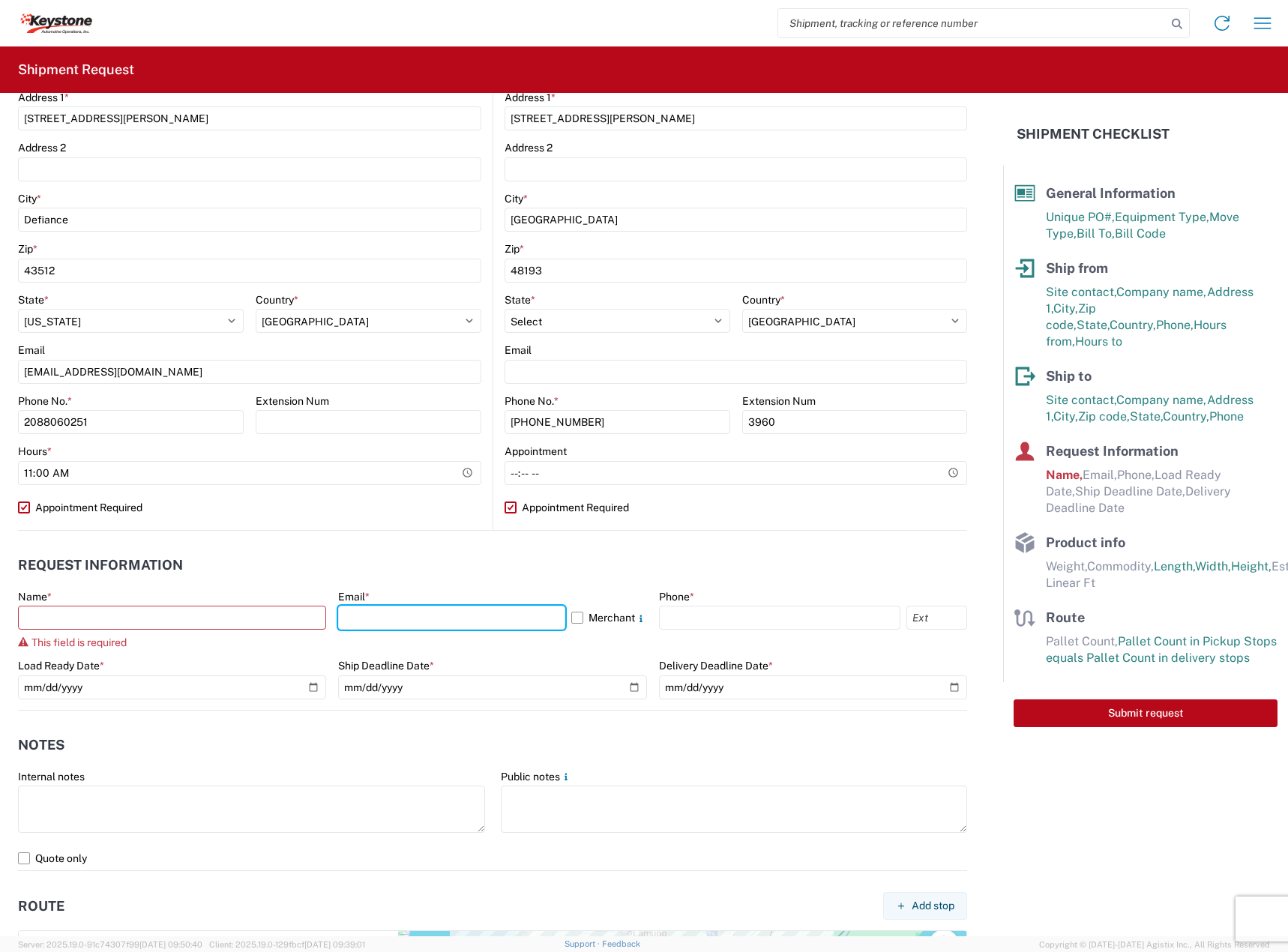
type input "[EMAIL_ADDRESS][DOMAIN_NAME]"
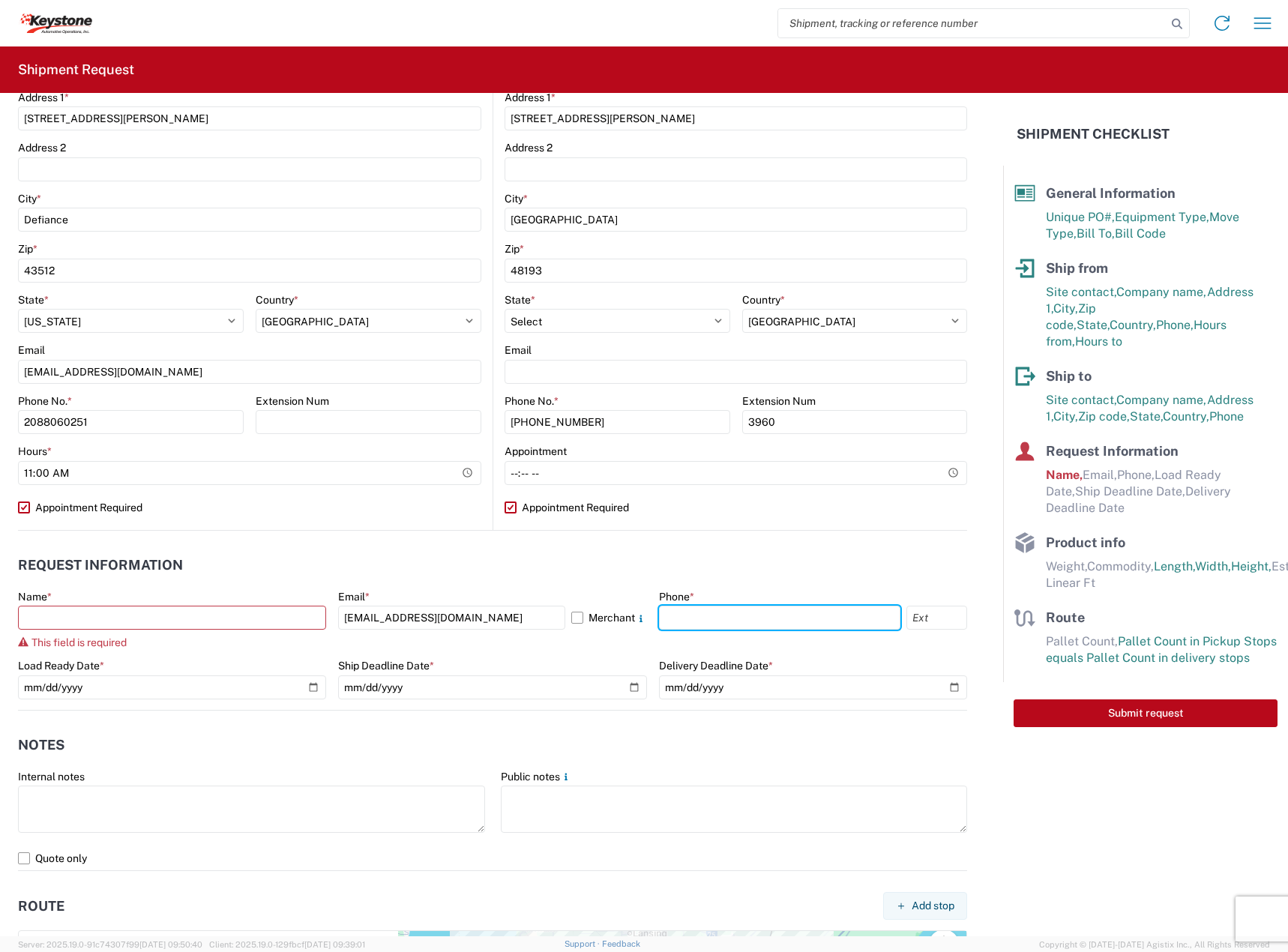
type input "2088060251"
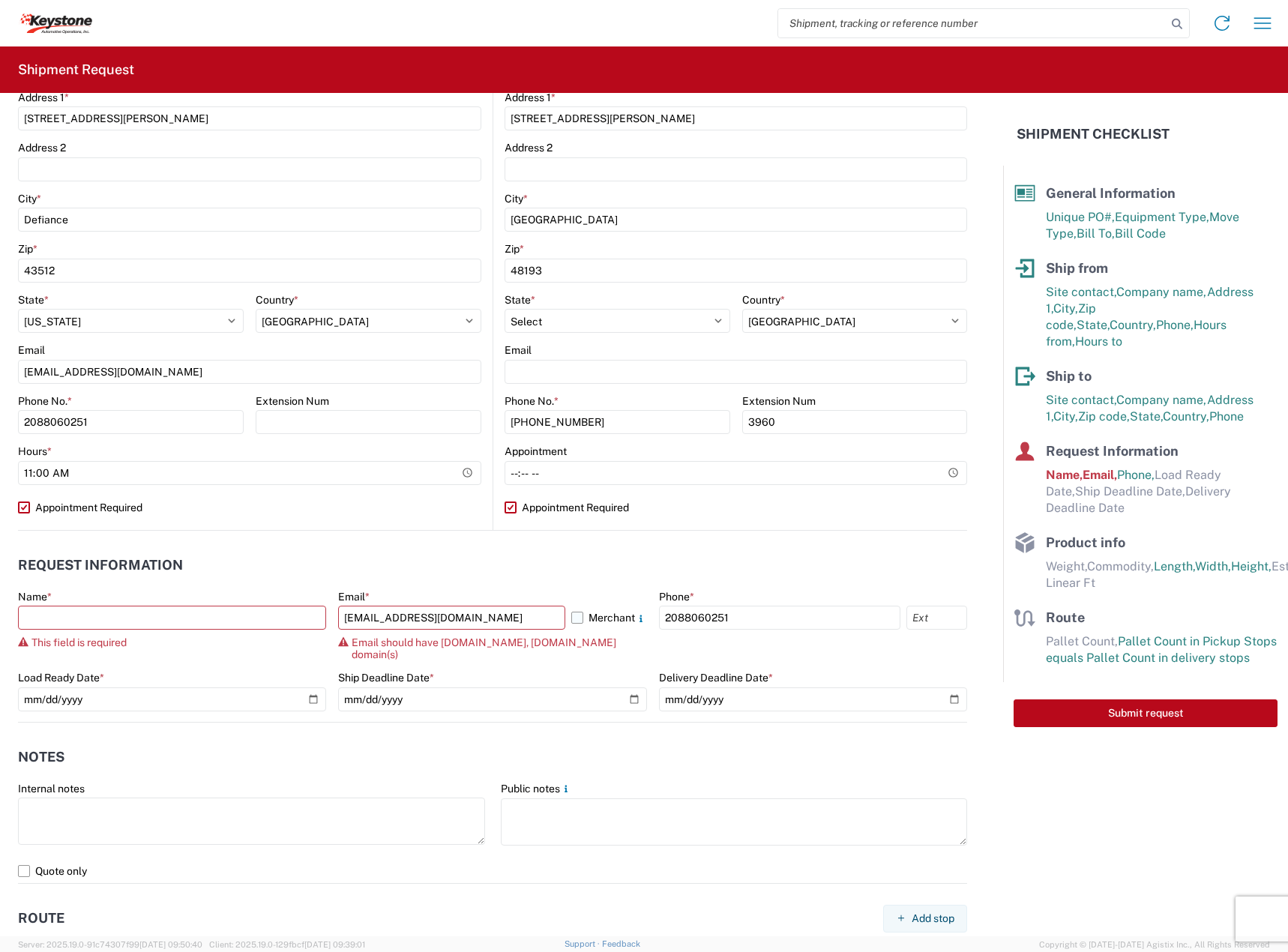
click at [576, 614] on label "Merchant" at bounding box center [608, 617] width 75 height 24
click at [0, 0] on input "Merchant" at bounding box center [0, 0] width 0 height 0
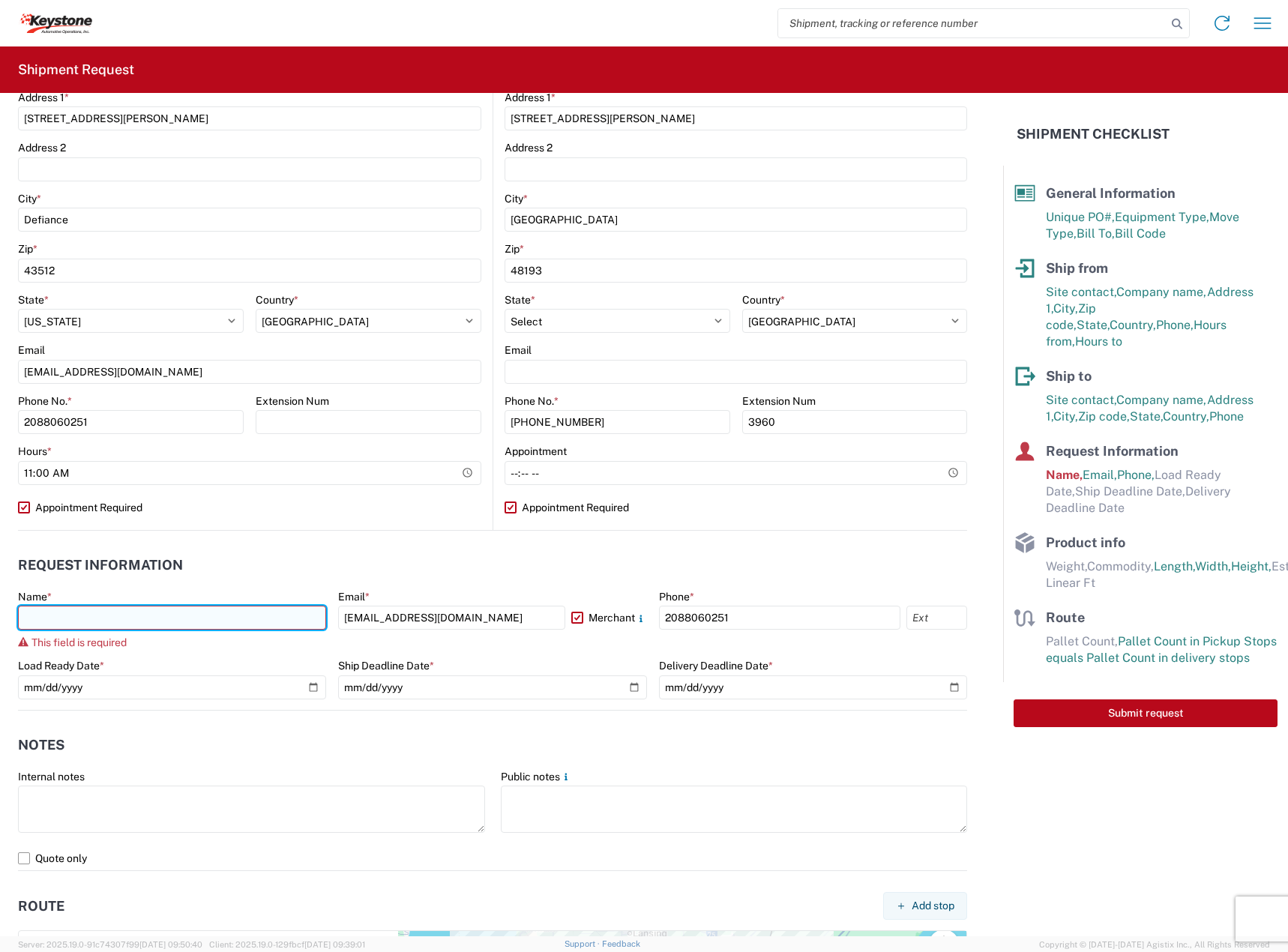
click at [187, 625] on input "text" at bounding box center [172, 617] width 308 height 24
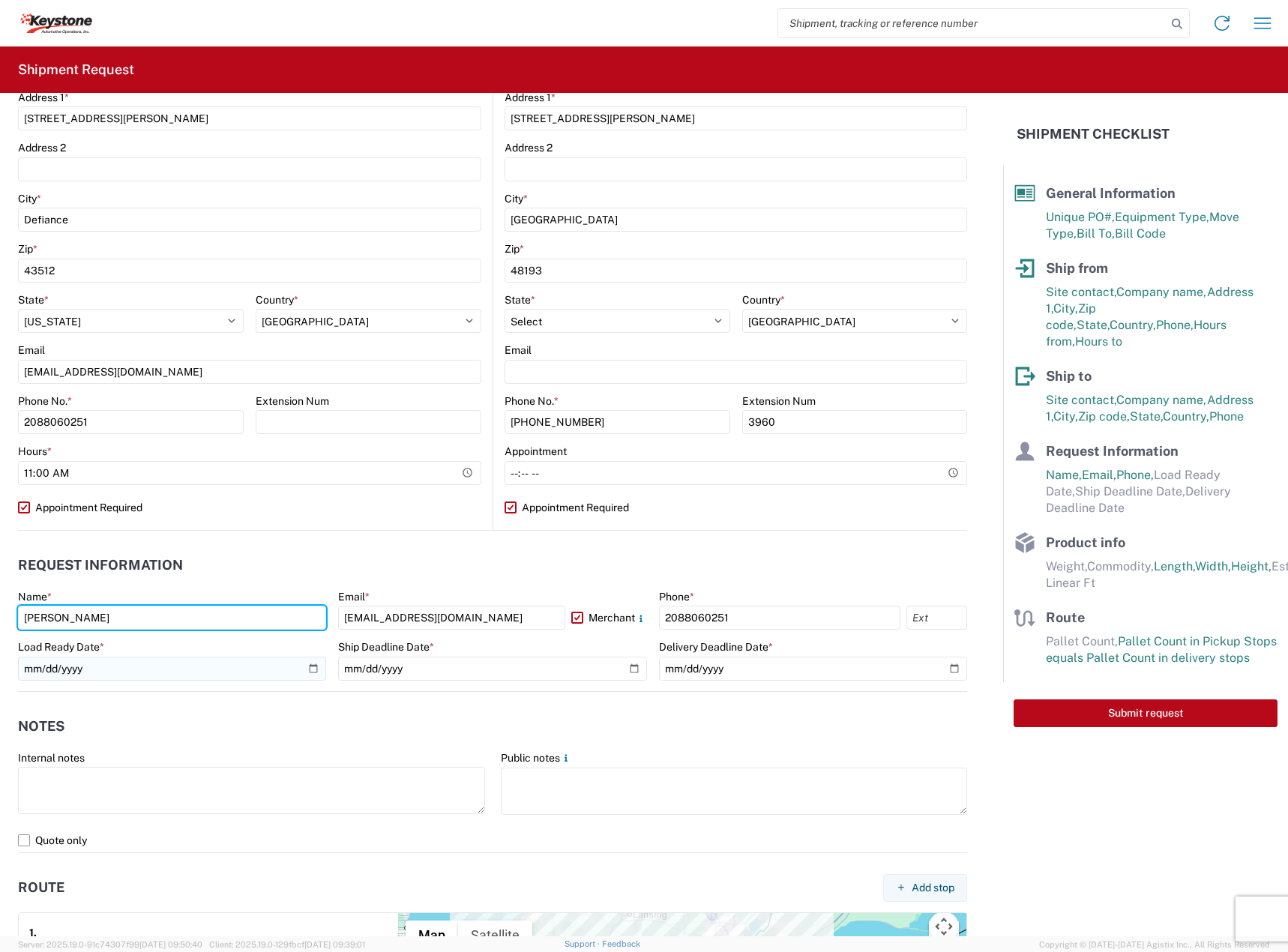
type input "[PERSON_NAME]"
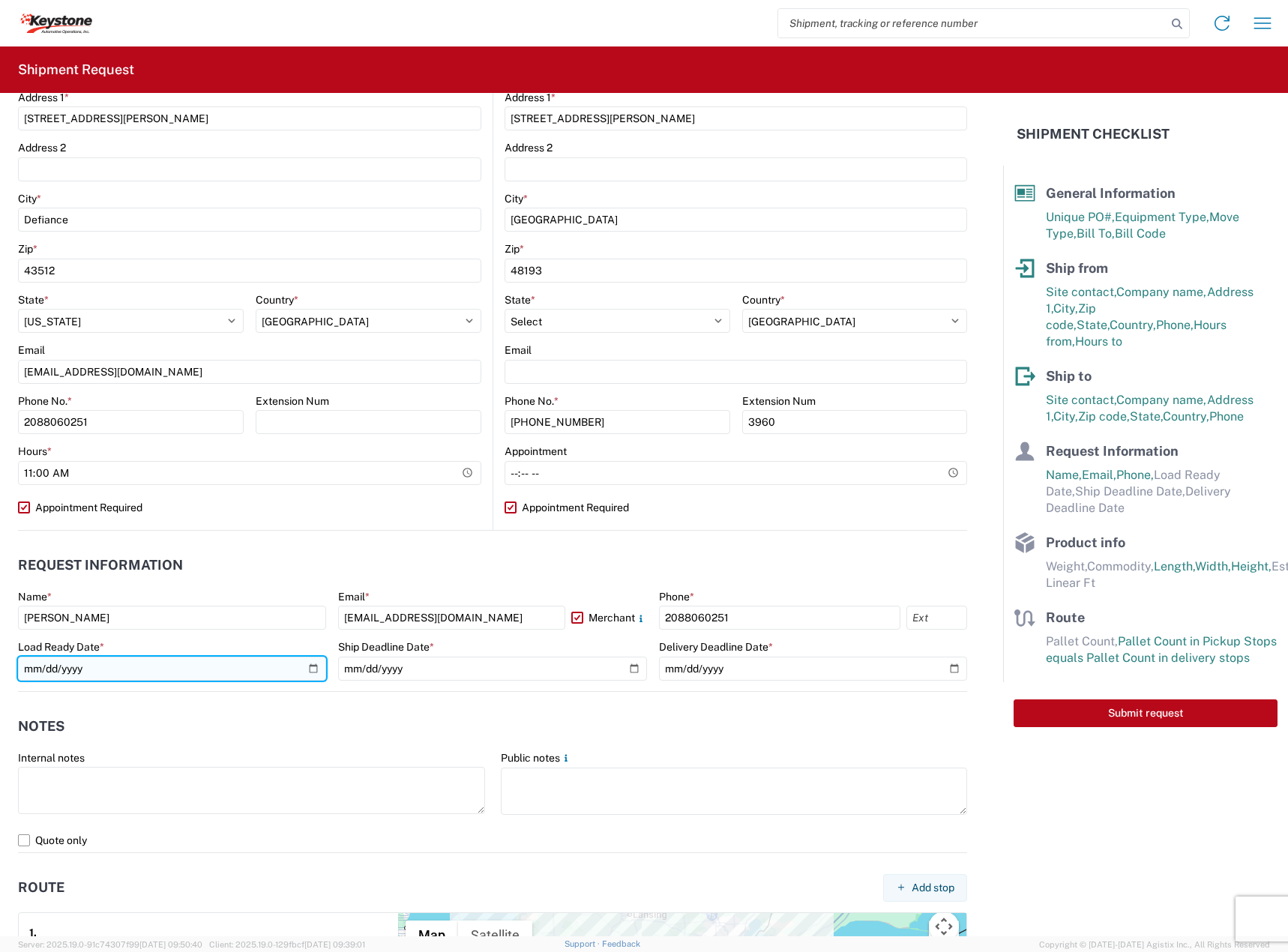
click at [298, 658] on input "date" at bounding box center [172, 668] width 308 height 24
click at [299, 658] on input "date" at bounding box center [172, 668] width 308 height 24
click at [301, 661] on input "date" at bounding box center [172, 668] width 308 height 24
click at [304, 662] on input "date" at bounding box center [172, 668] width 308 height 24
type input "2025-09-22"
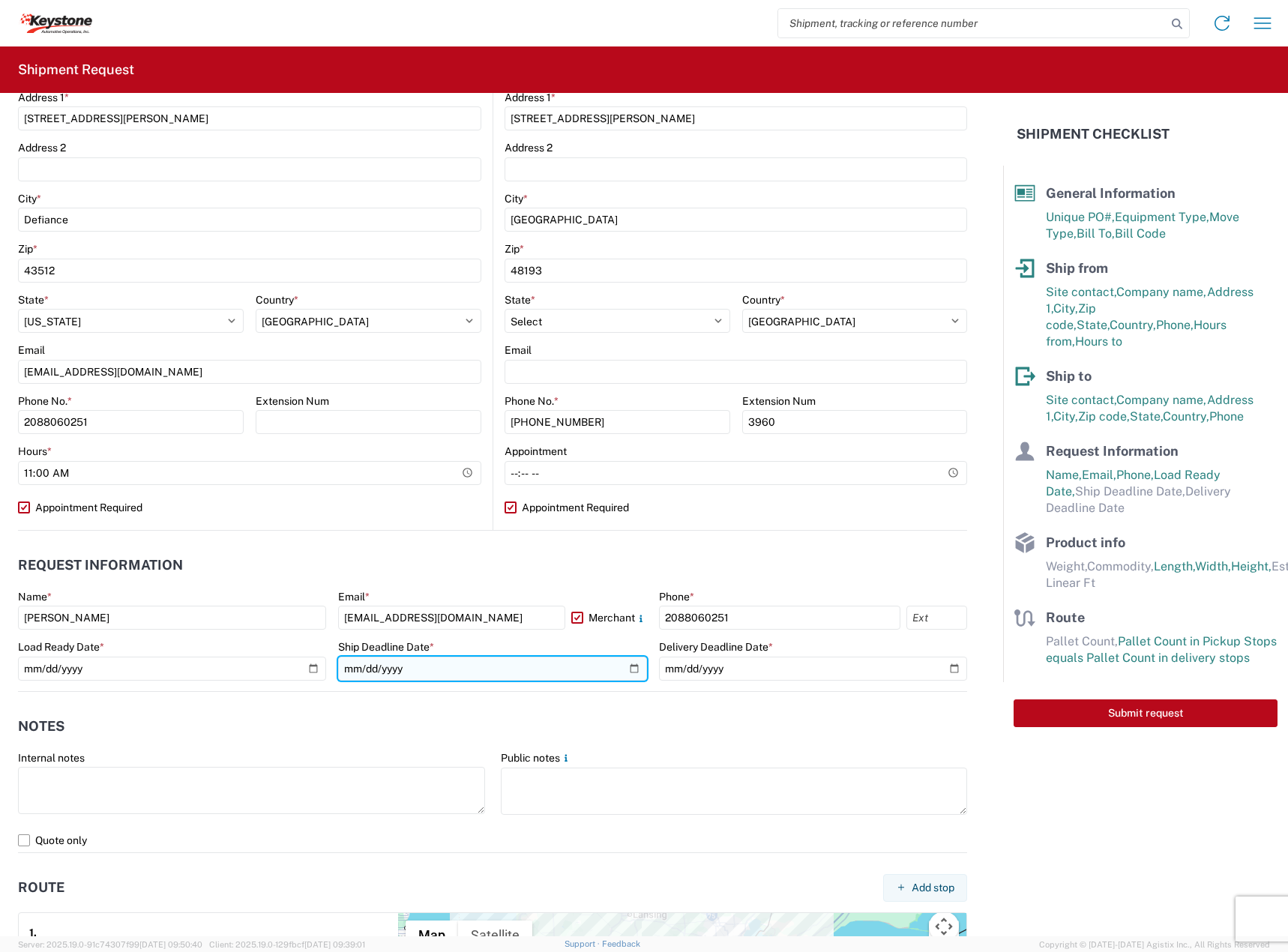
click at [627, 672] on input "date" at bounding box center [492, 668] width 308 height 24
type input "[DATE]"
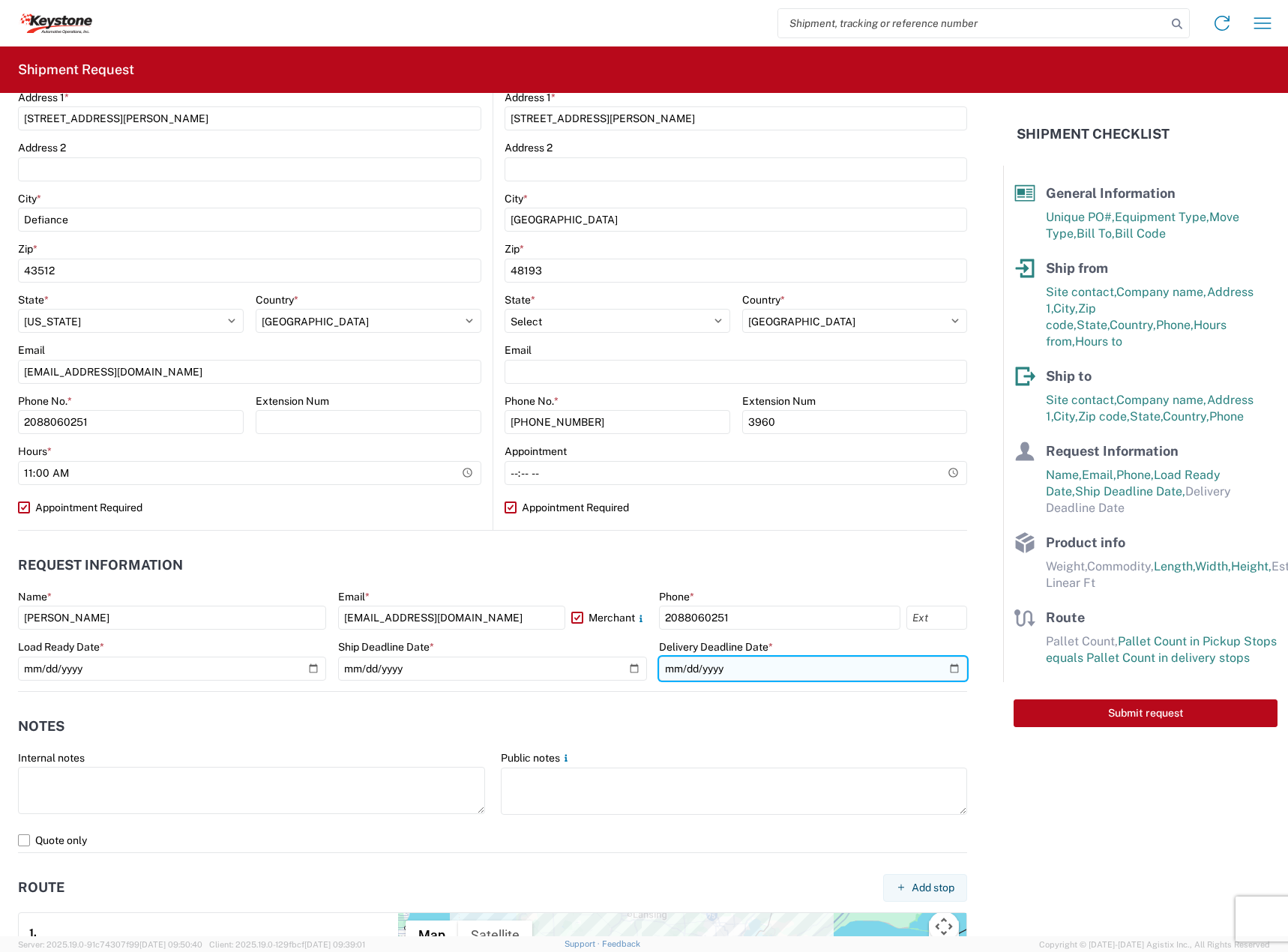
click at [945, 671] on input "date" at bounding box center [813, 668] width 308 height 24
type input "2025-09-30"
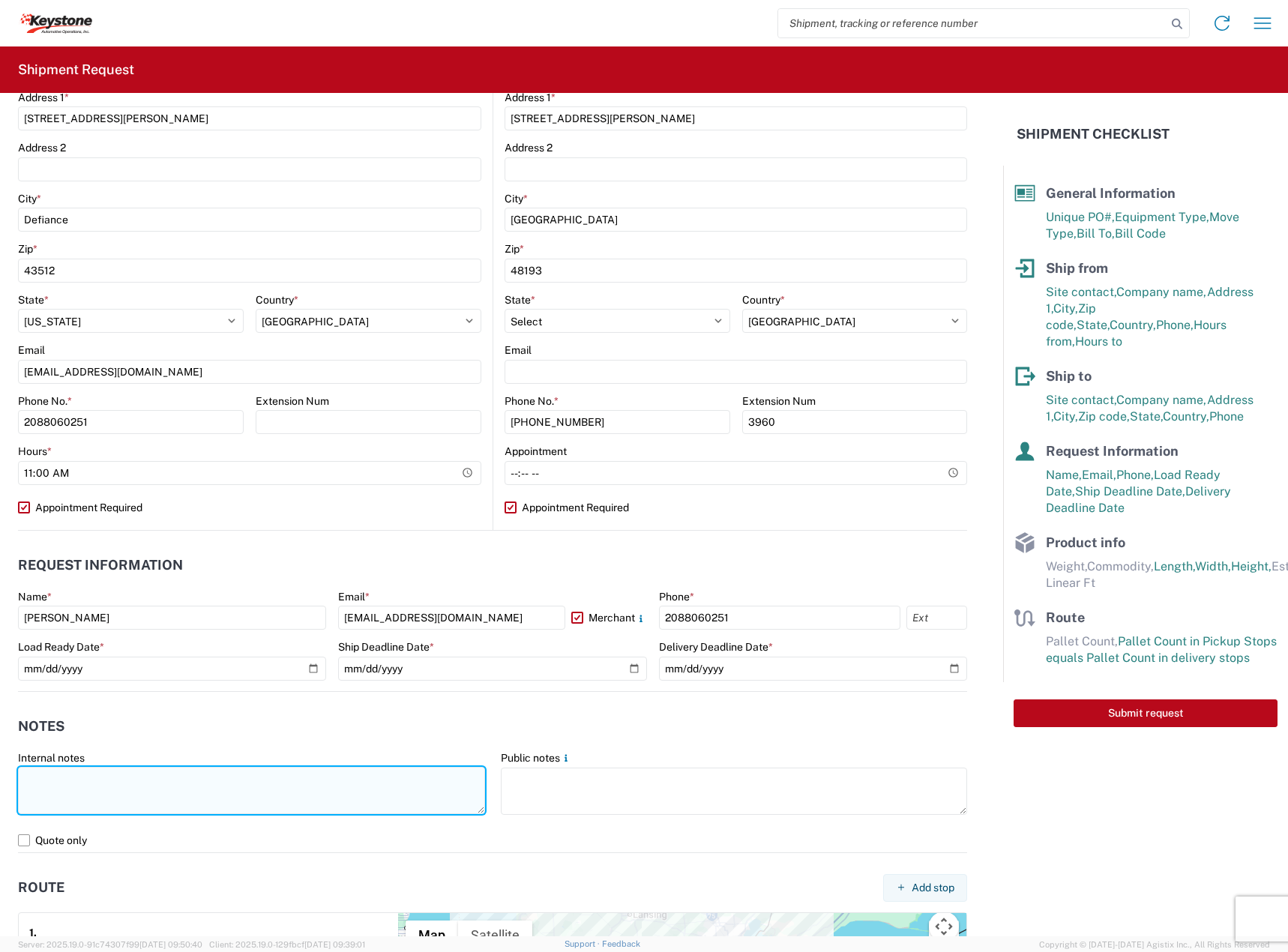
click at [241, 802] on textarea at bounding box center [251, 790] width 467 height 47
paste textarea "Driver is required to provide and utilize LOAD STRAPS and/or LOAD BARS to secur…"
click at [341, 789] on textarea "Driver is required to provide and utilize LOAD STRAPS and/or LOAD BARS to secur…" at bounding box center [251, 790] width 467 height 47
paste textarea "2"
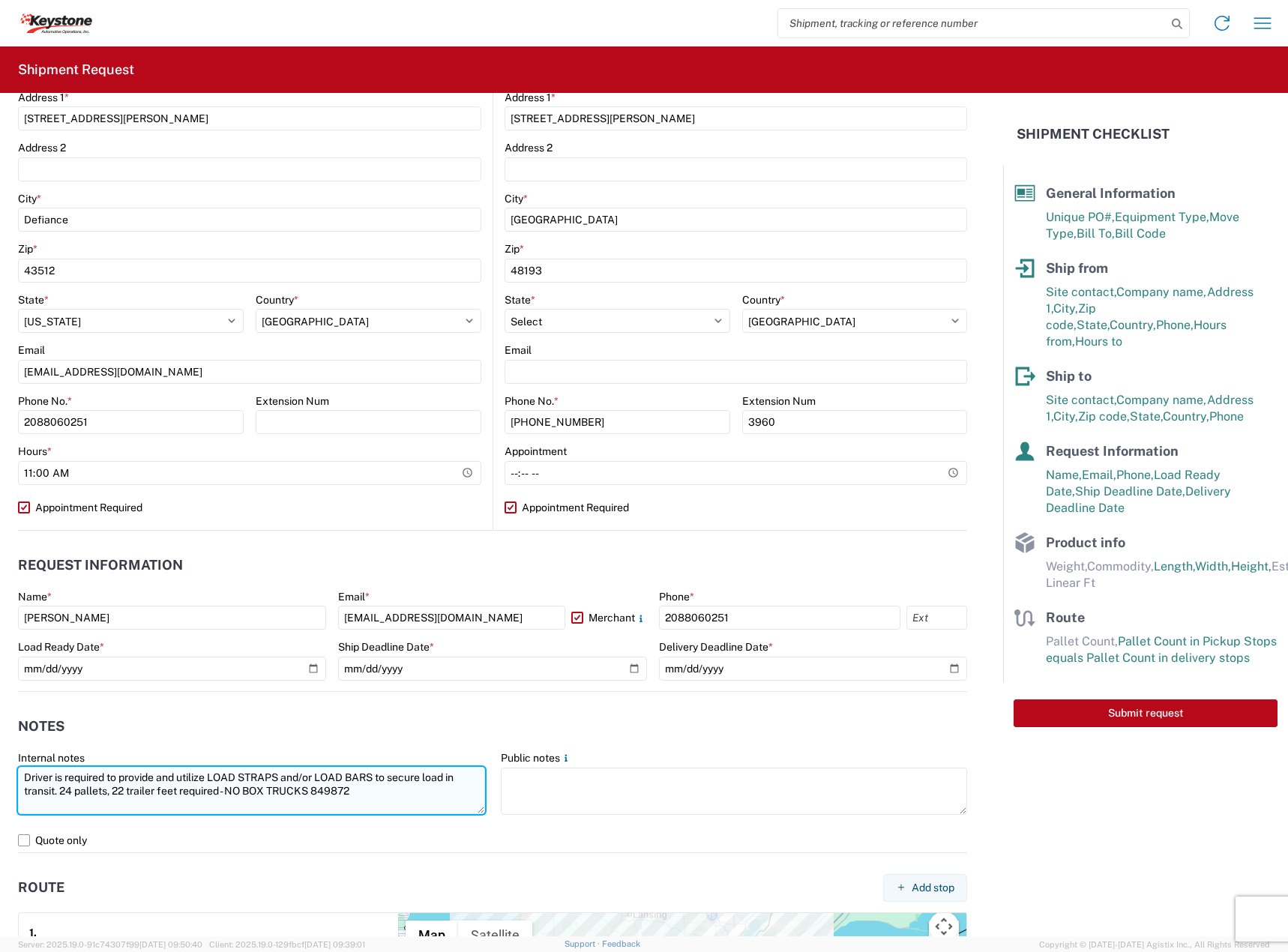
click at [68, 790] on textarea "Driver is required to provide and utilize LOAD STRAPS and/or LOAD BARS to secur…" at bounding box center [251, 790] width 467 height 47
type textarea "Driver is required to provide and utilize LOAD STRAPS and/or LOAD BARS to secur…"
drag, startPoint x: 364, startPoint y: 792, endPoint x: -206, endPoint y: 756, distance: 571.1
click at [0, 756] on html "Home Shipment request Shipment tracking Shipment Request General Information Te…" at bounding box center [644, 476] width 1288 height 952
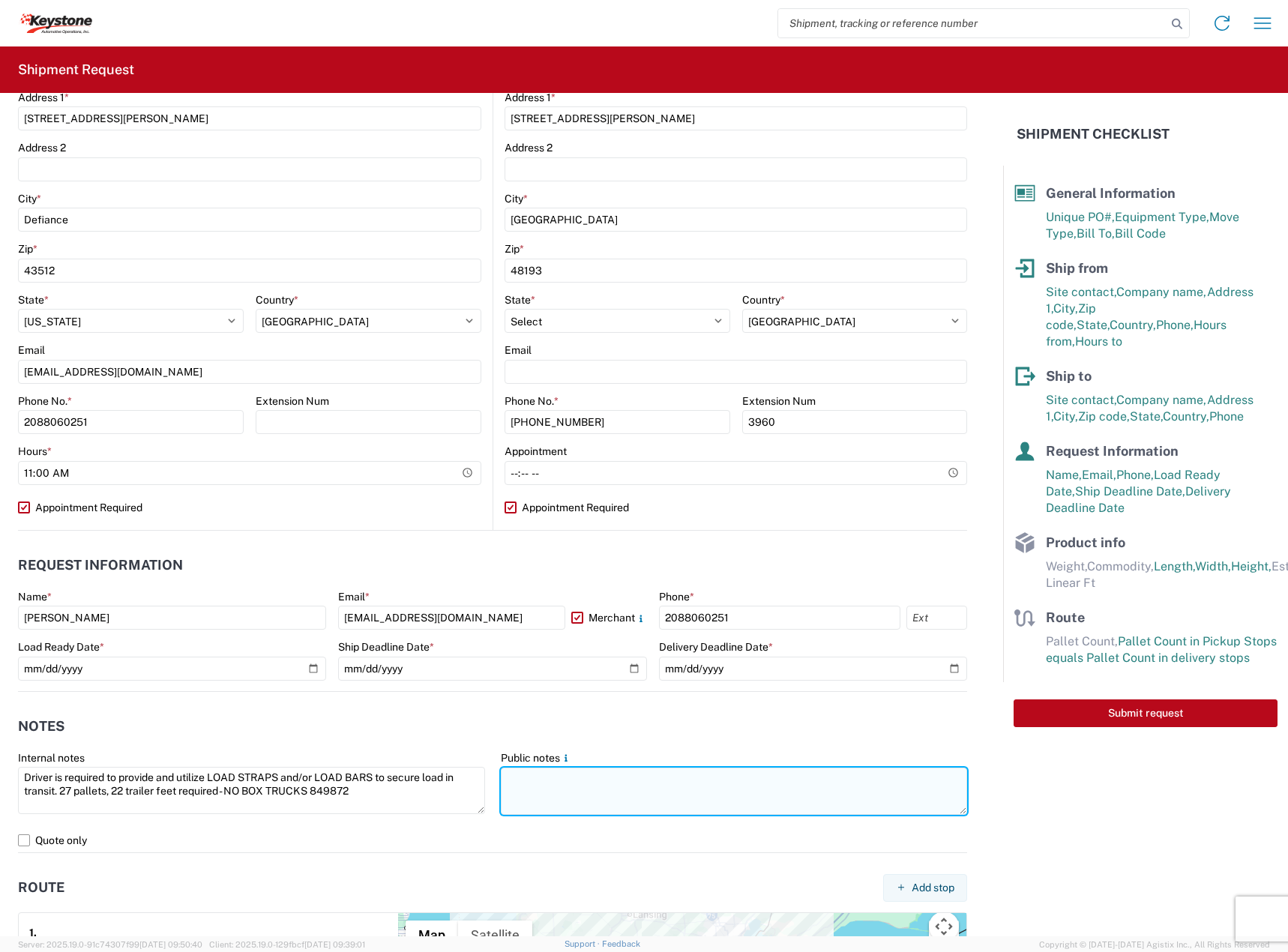
click at [600, 787] on textarea at bounding box center [734, 790] width 467 height 47
paste textarea "Driver is required to provide and utilize LOAD STRAPS and/or LOAD BARS to secur…"
type textarea "Driver is required to provide and utilize LOAD STRAPS and/or LOAD BARS to secur…"
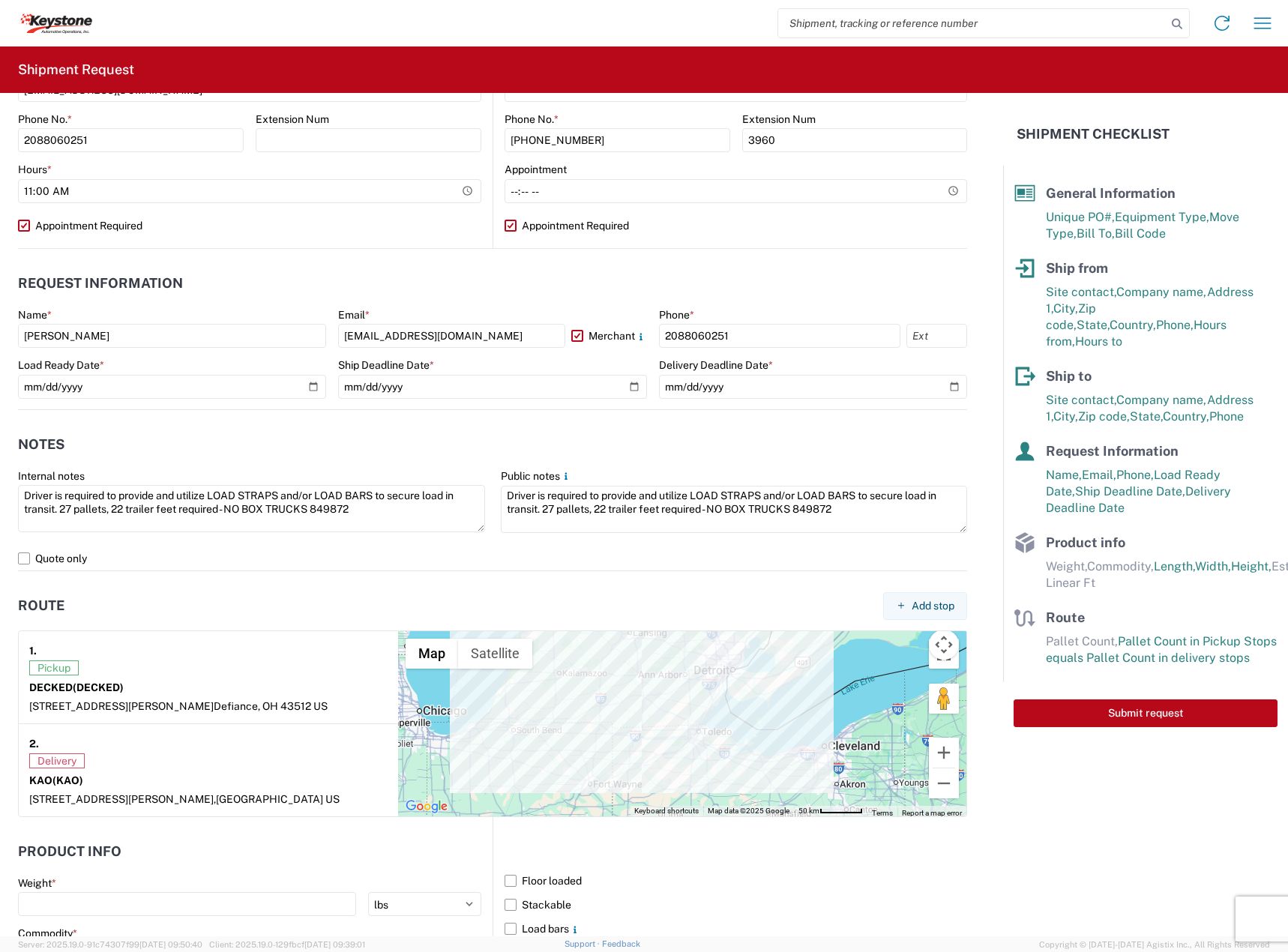
scroll to position [874, 0]
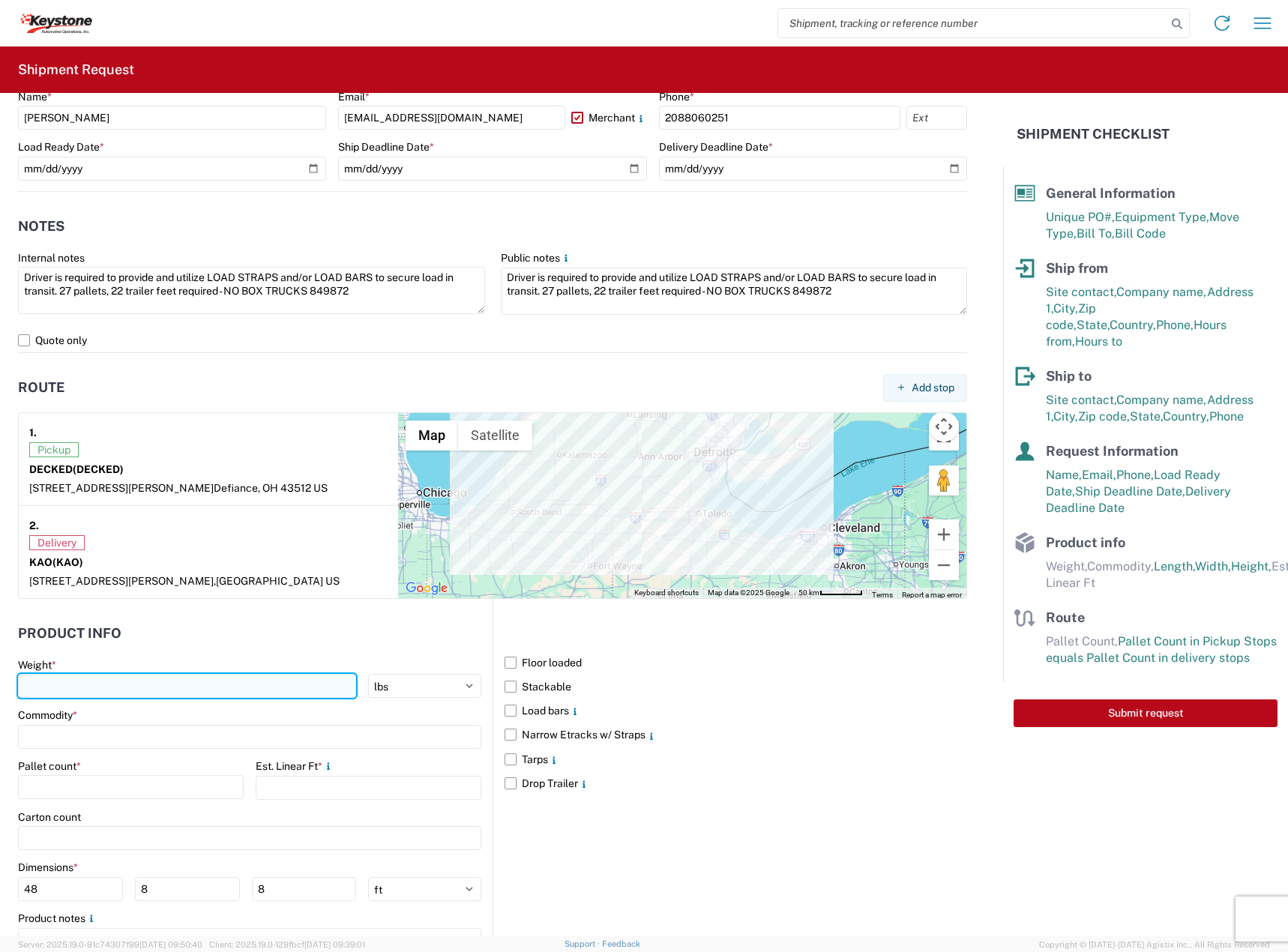
click at [256, 678] on input "number" at bounding box center [186, 686] width 338 height 24
type input "7775"
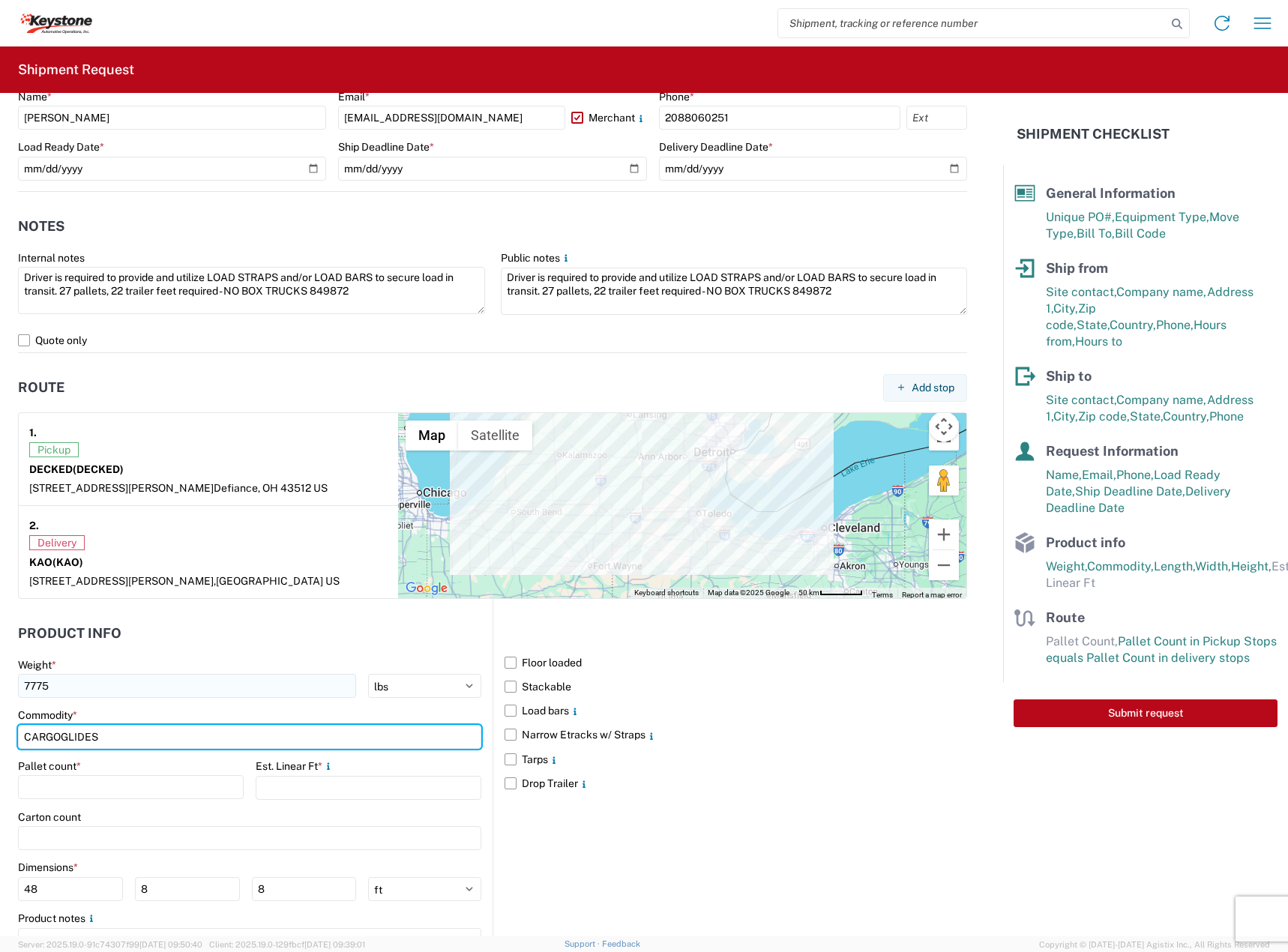
type input "CARGOGLIDES"
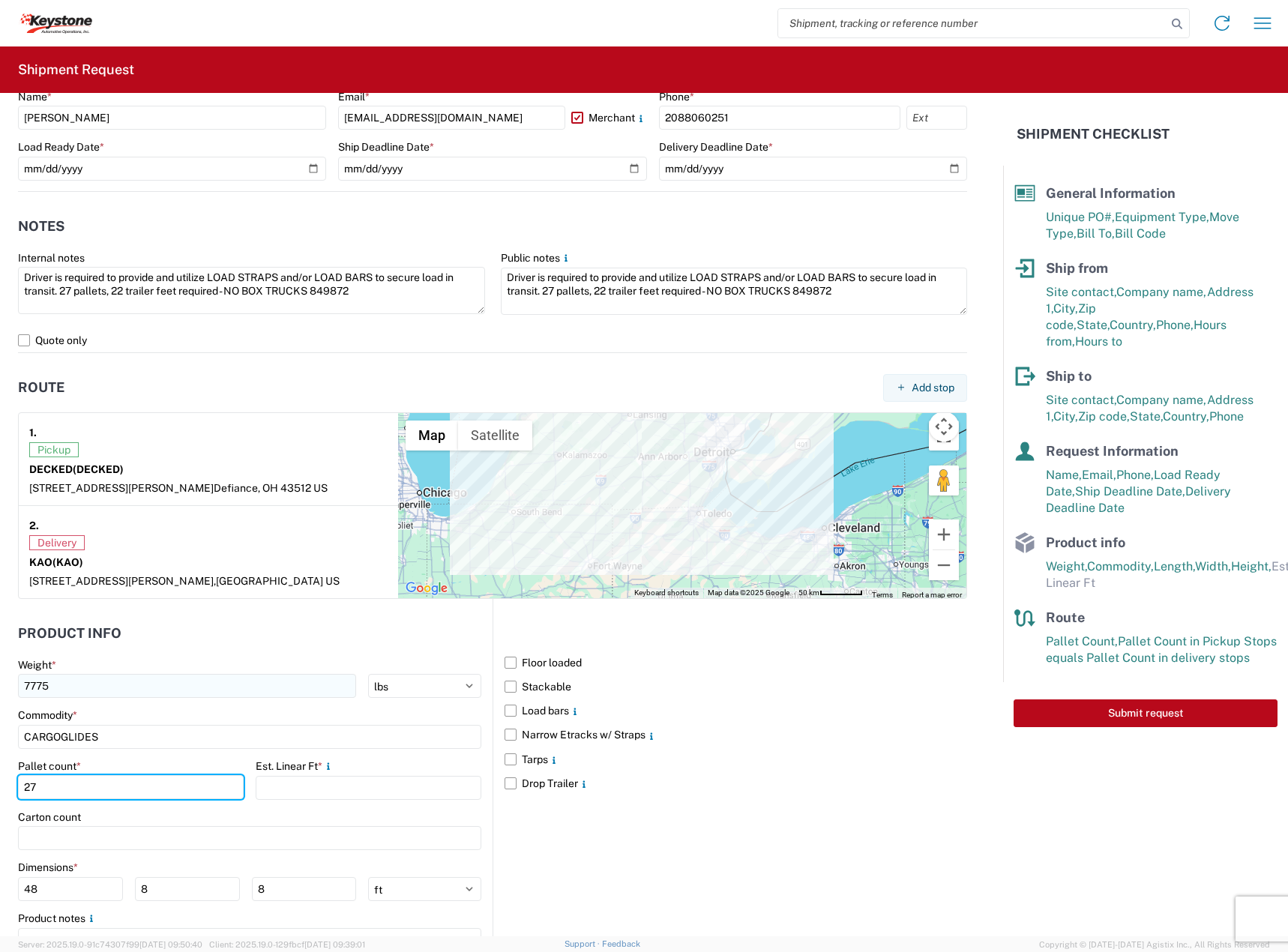
type input "27"
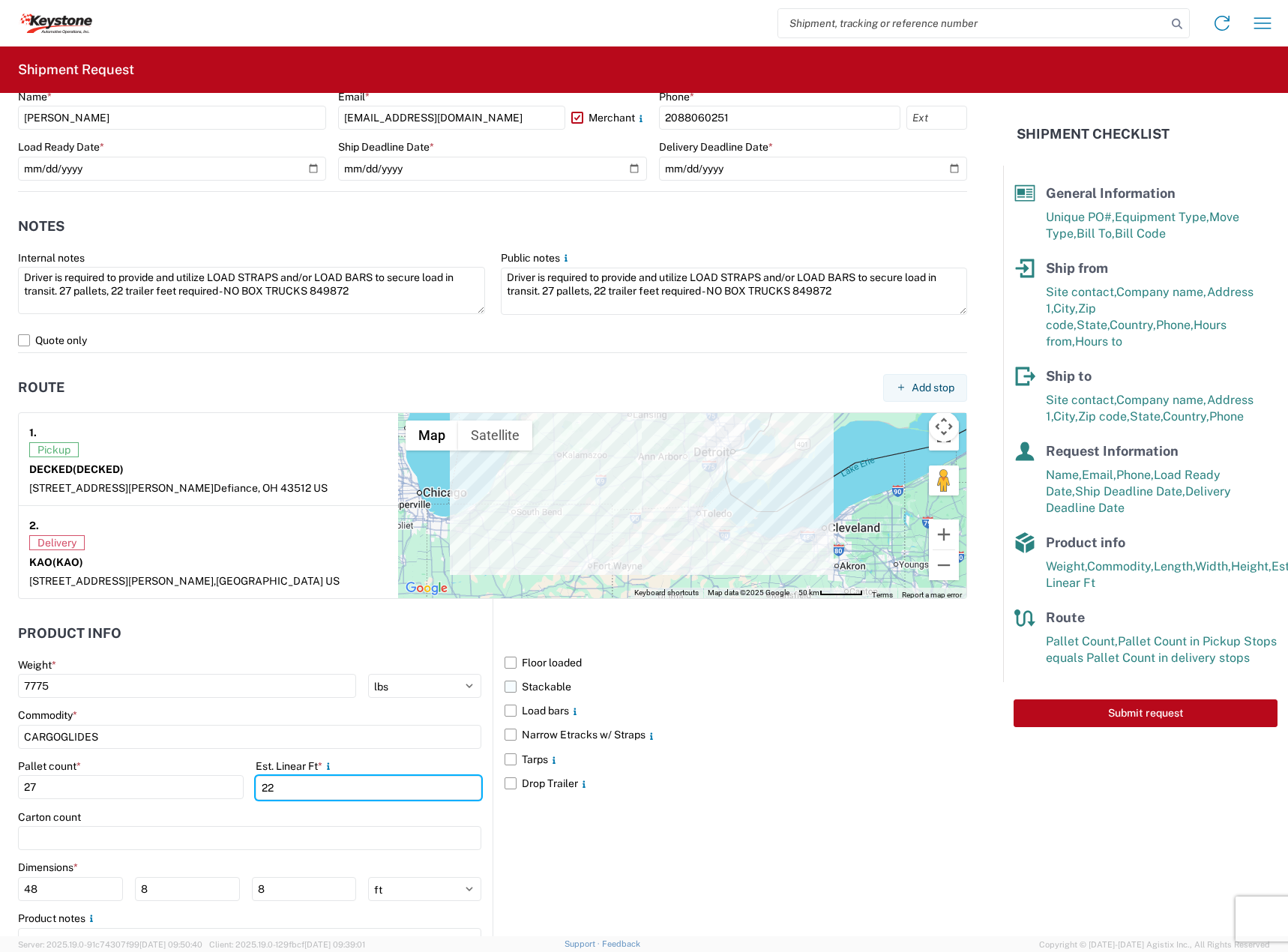
type input "22"
click at [552, 690] on label "Stackable" at bounding box center [735, 686] width 462 height 24
click at [0, 0] on input "Stackable" at bounding box center [0, 0] width 0 height 0
click at [546, 713] on label "Load bars" at bounding box center [735, 710] width 462 height 24
click at [0, 0] on input "Load bars" at bounding box center [0, 0] width 0 height 0
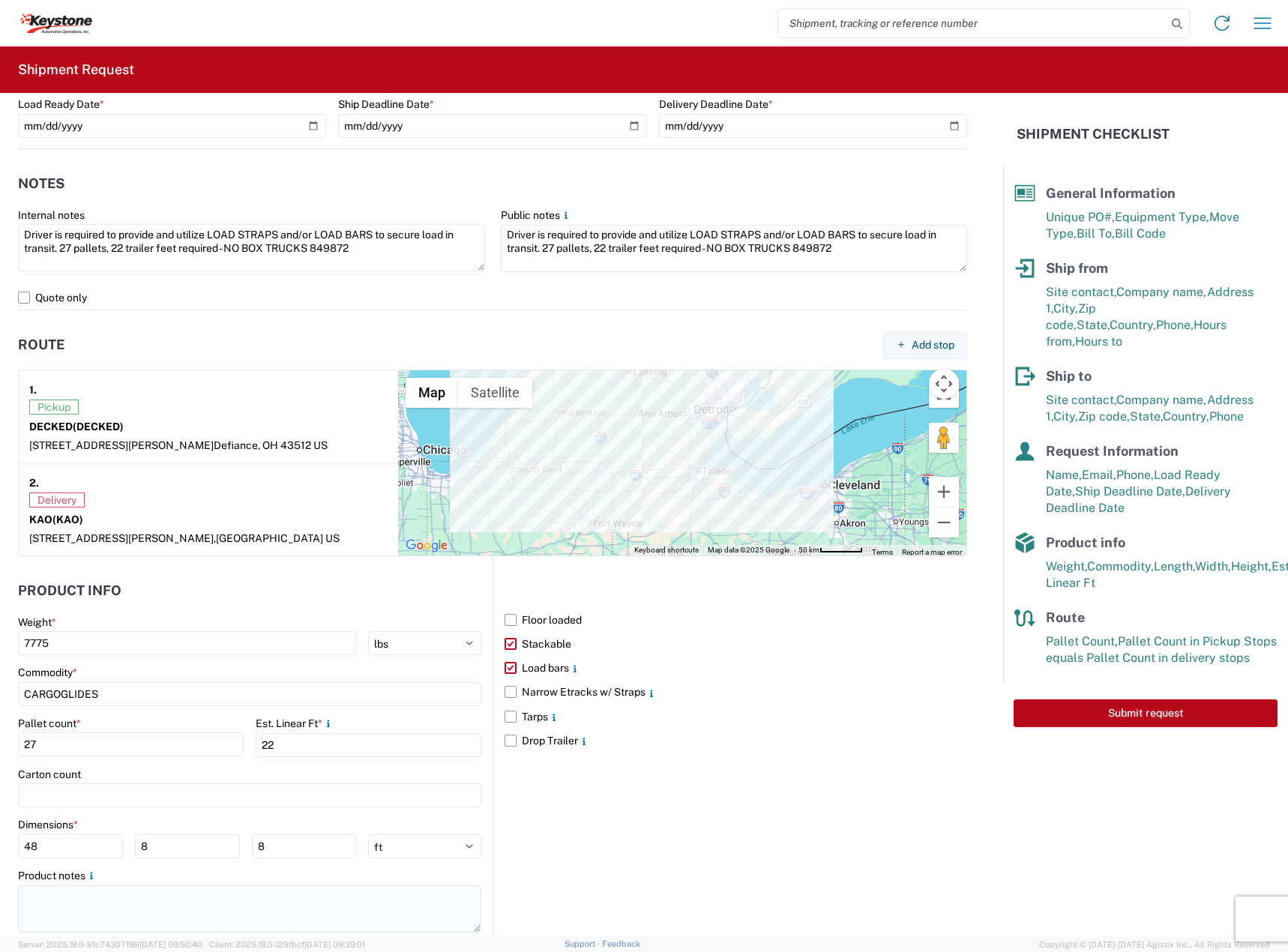
scroll to position [954, 0]
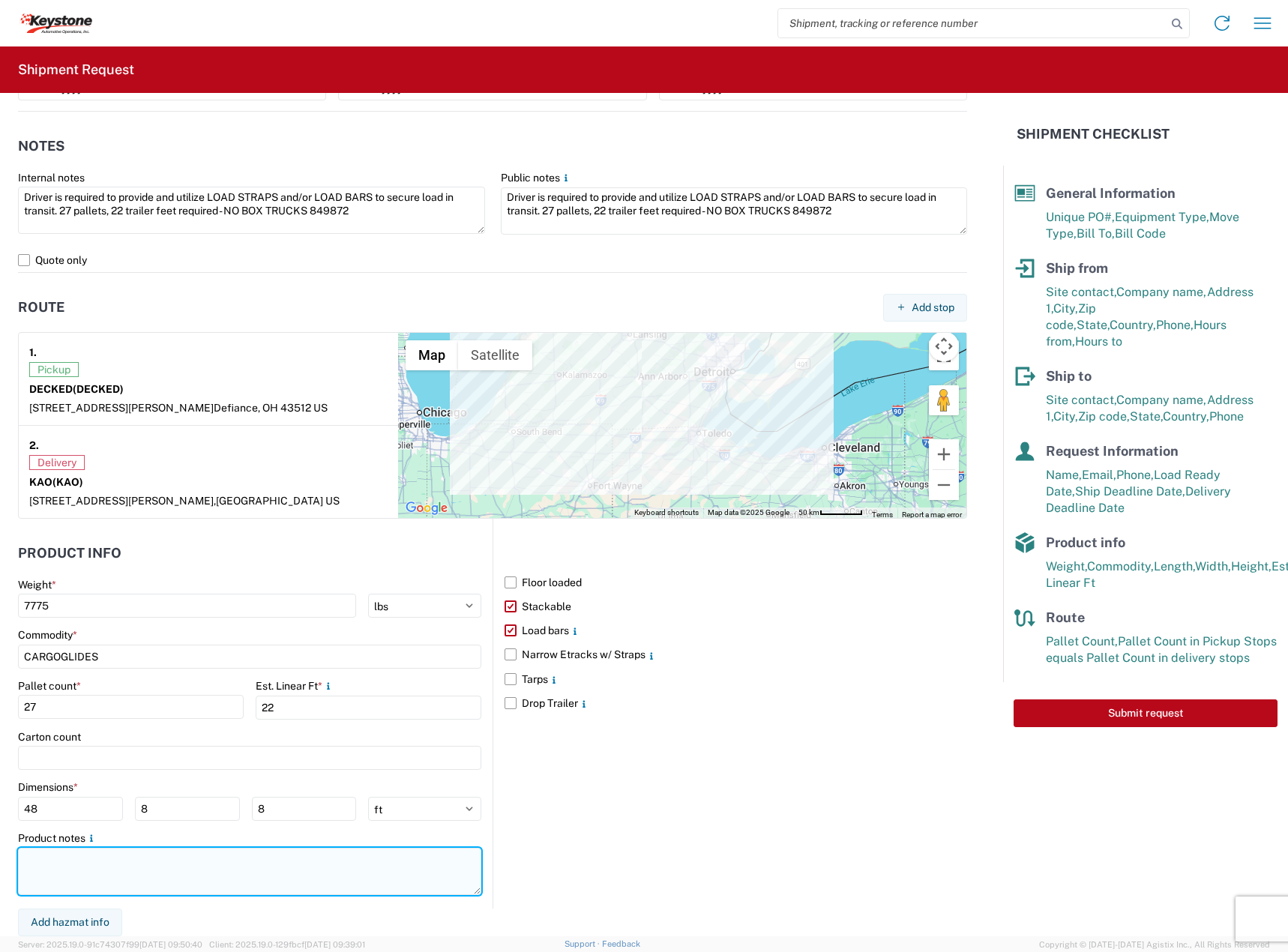
click at [242, 884] on textarea at bounding box center [249, 870] width 463 height 47
paste textarea "Driver is required to provide and utilize LOAD STRAPS and/or LOAD BARS to secur…"
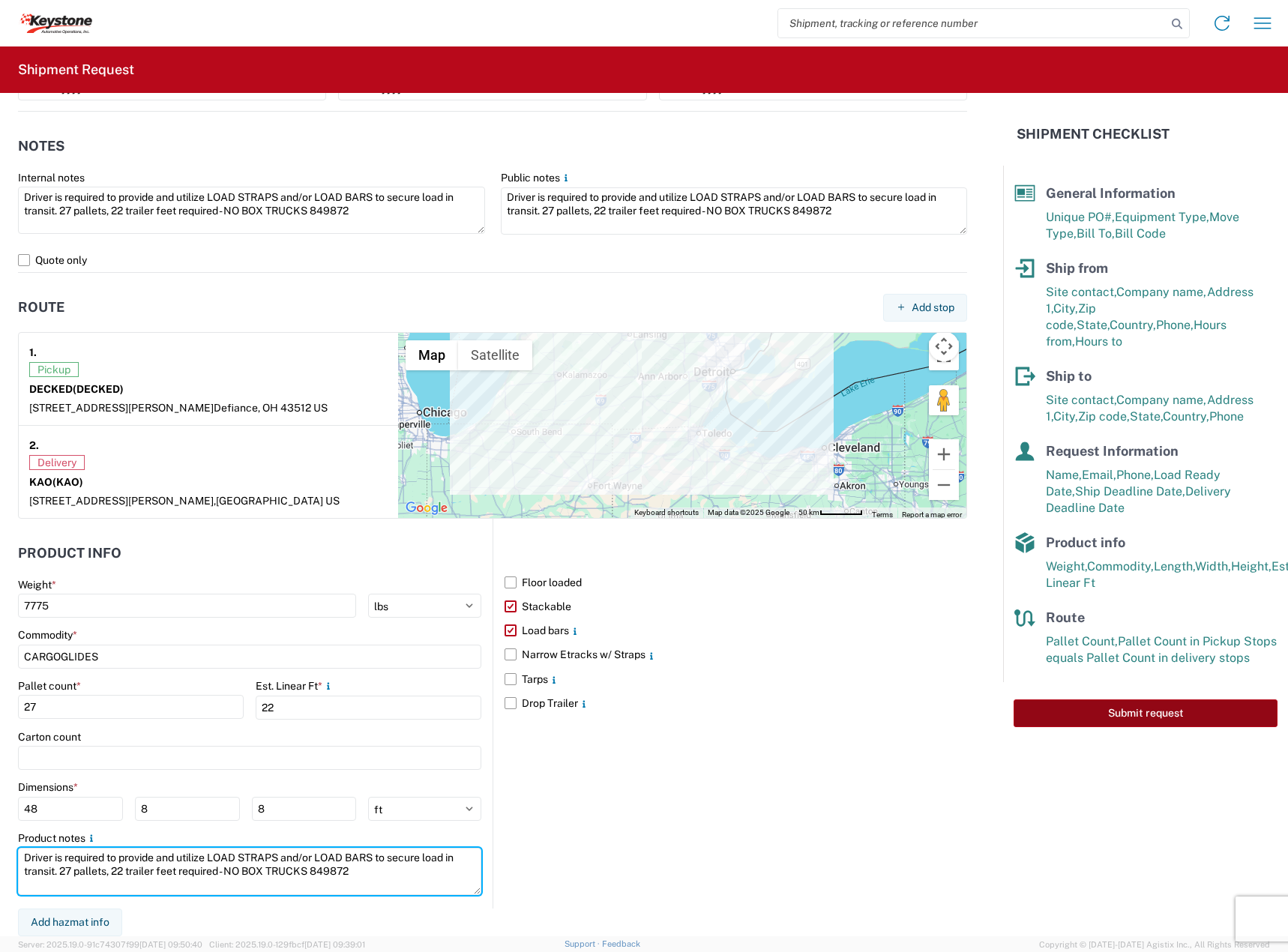
type textarea "Driver is required to provide and utilize LOAD STRAPS and/or LOAD BARS to secur…"
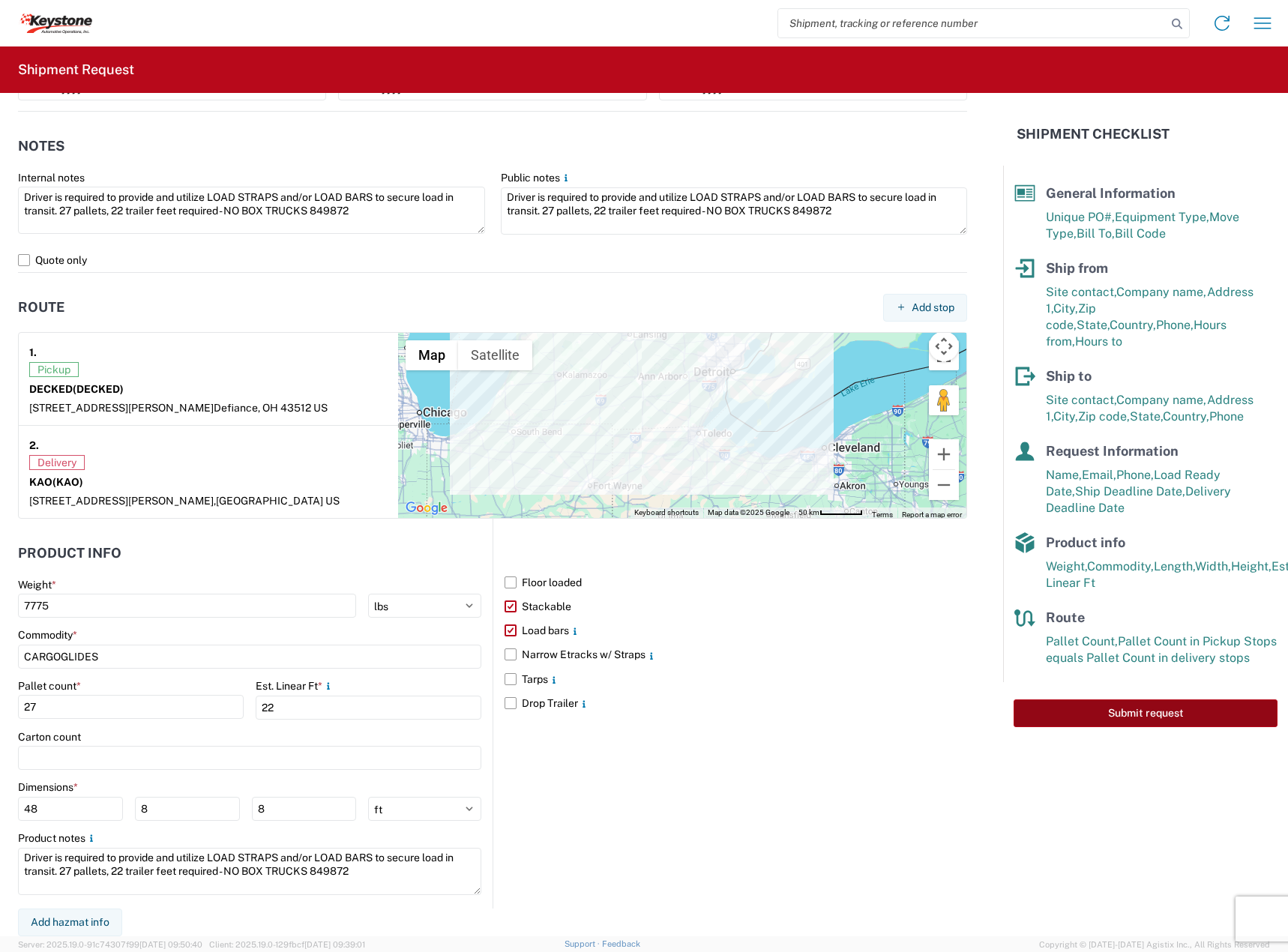
click at [1060, 704] on button "Submit request" at bounding box center [1146, 713] width 264 height 28
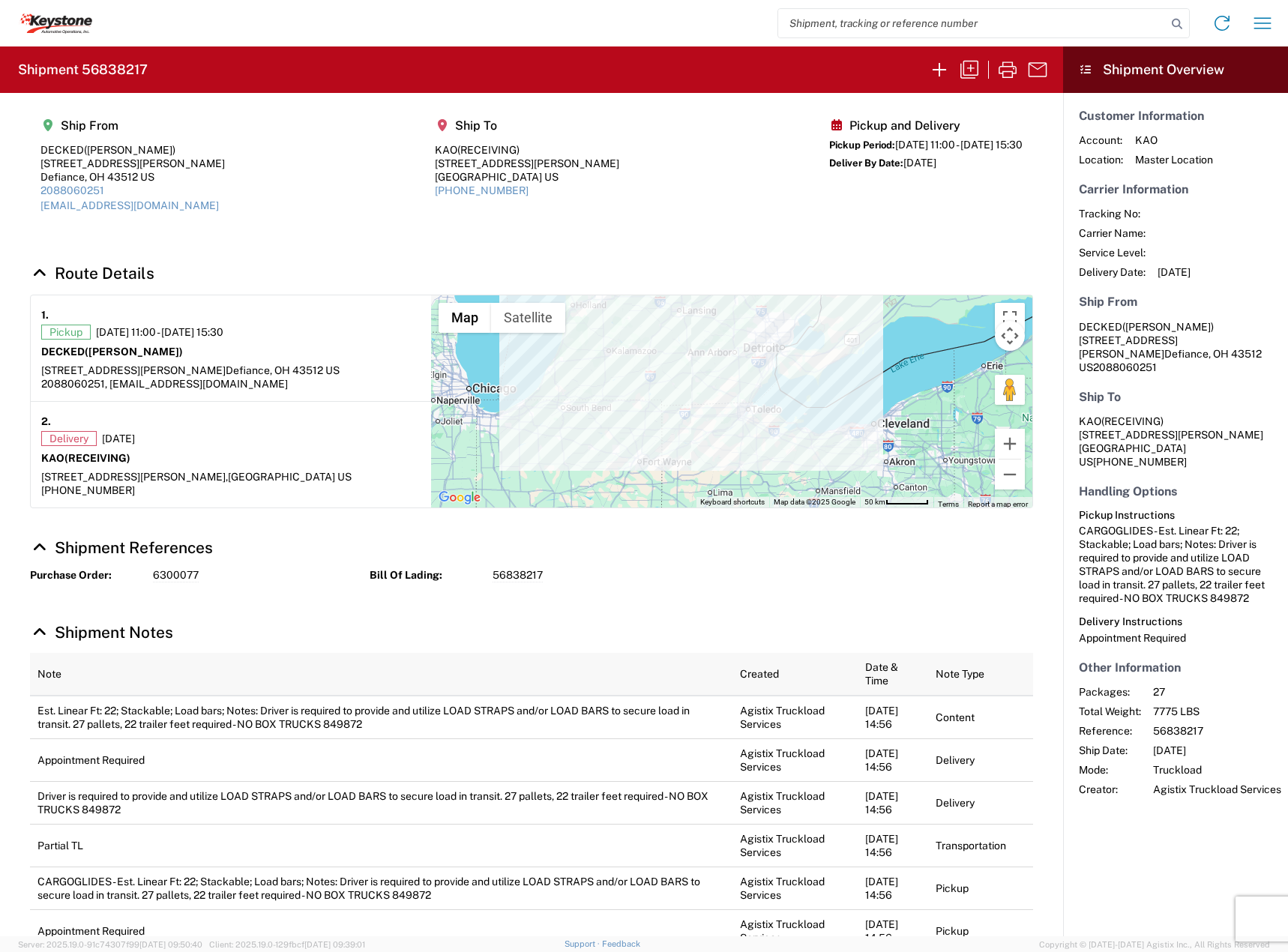
click at [102, 76] on h2 "Shipment 56838217" at bounding box center [82, 69] width 130 height 18
copy h2 "56838217"
